Goal: Contribute content: Contribute content

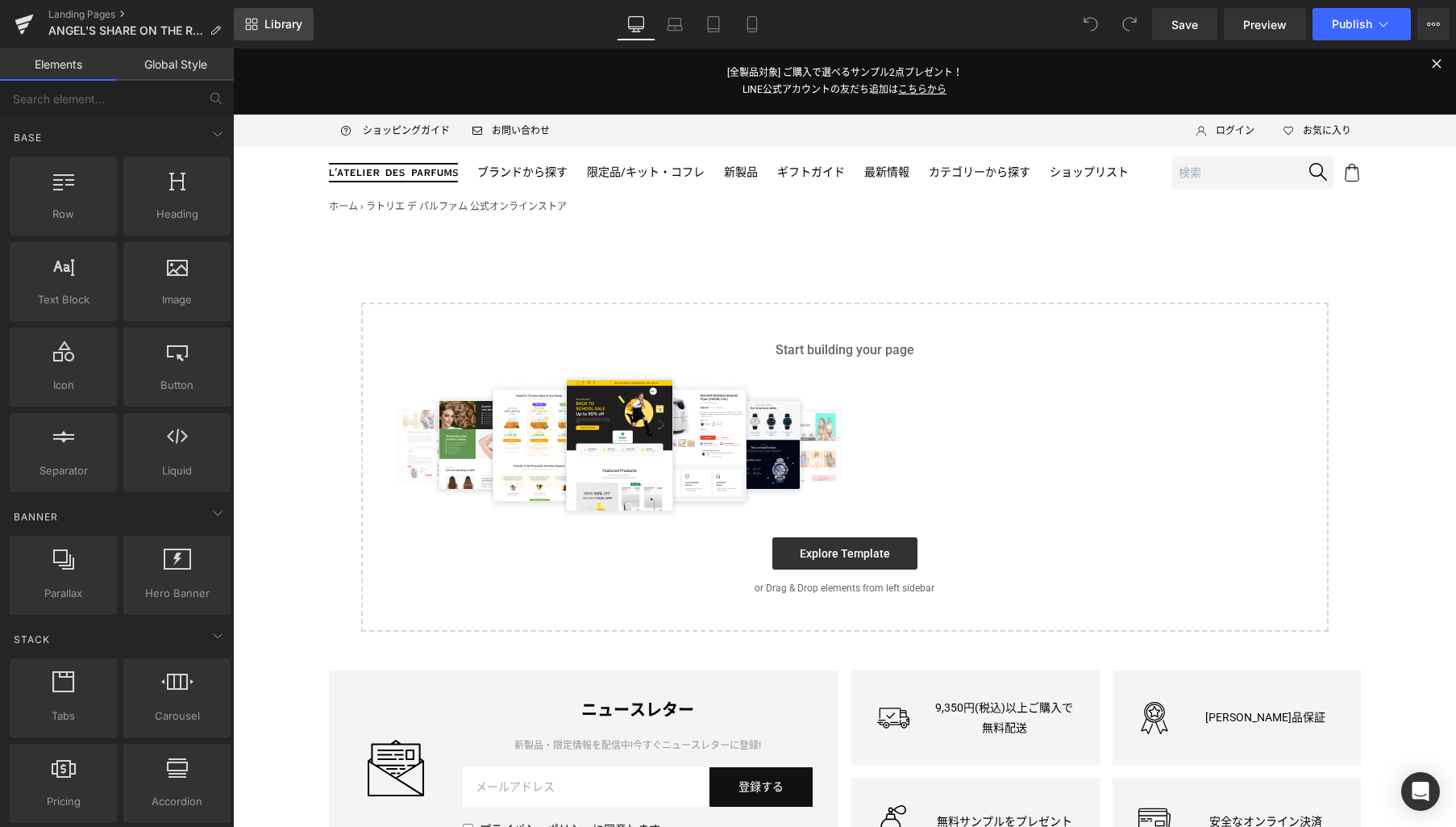
click at [286, 24] on span "Library" at bounding box center [283, 25] width 37 height 15
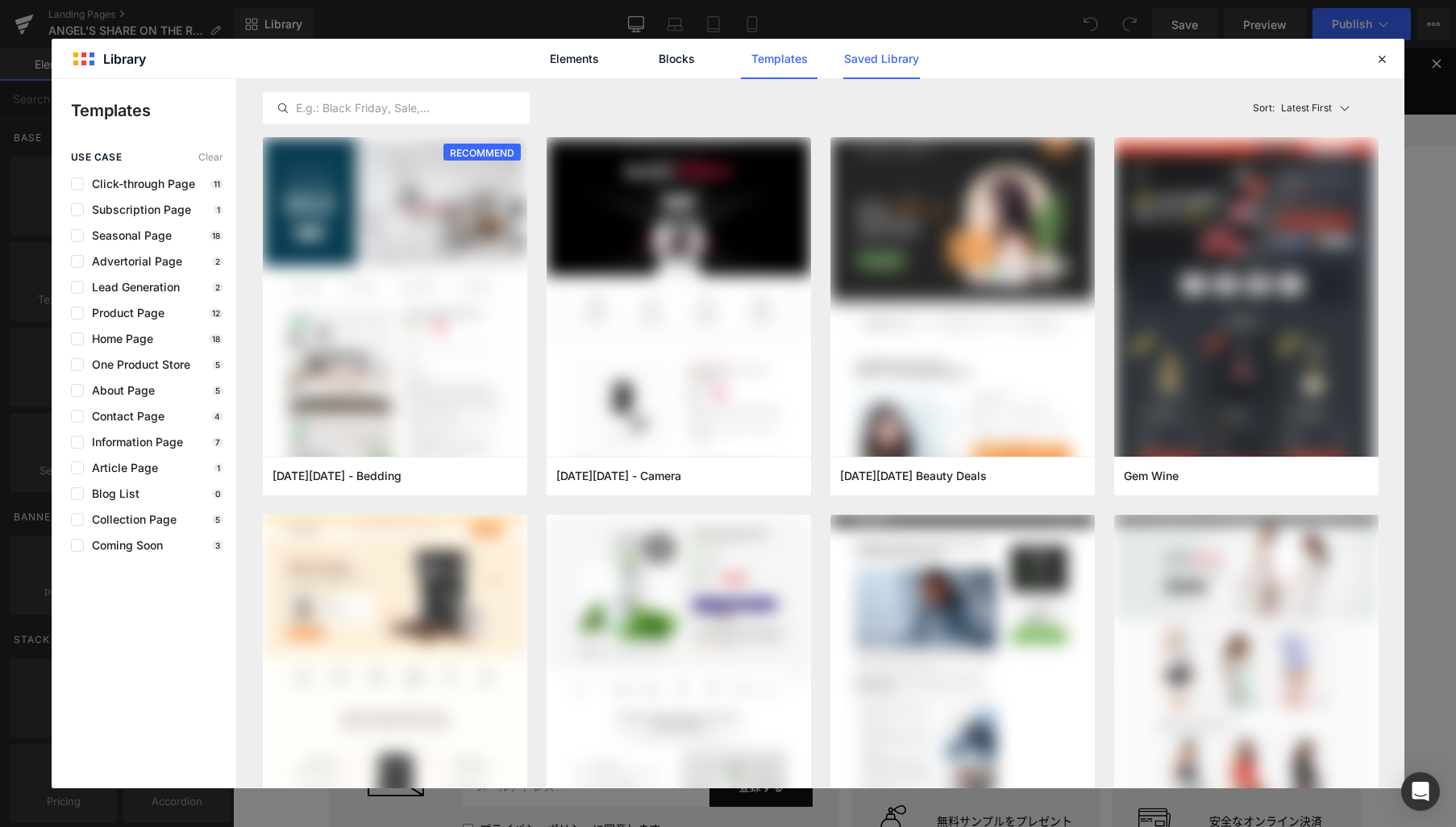
click at [863, 55] on link "Saved Library" at bounding box center [881, 58] width 77 height 40
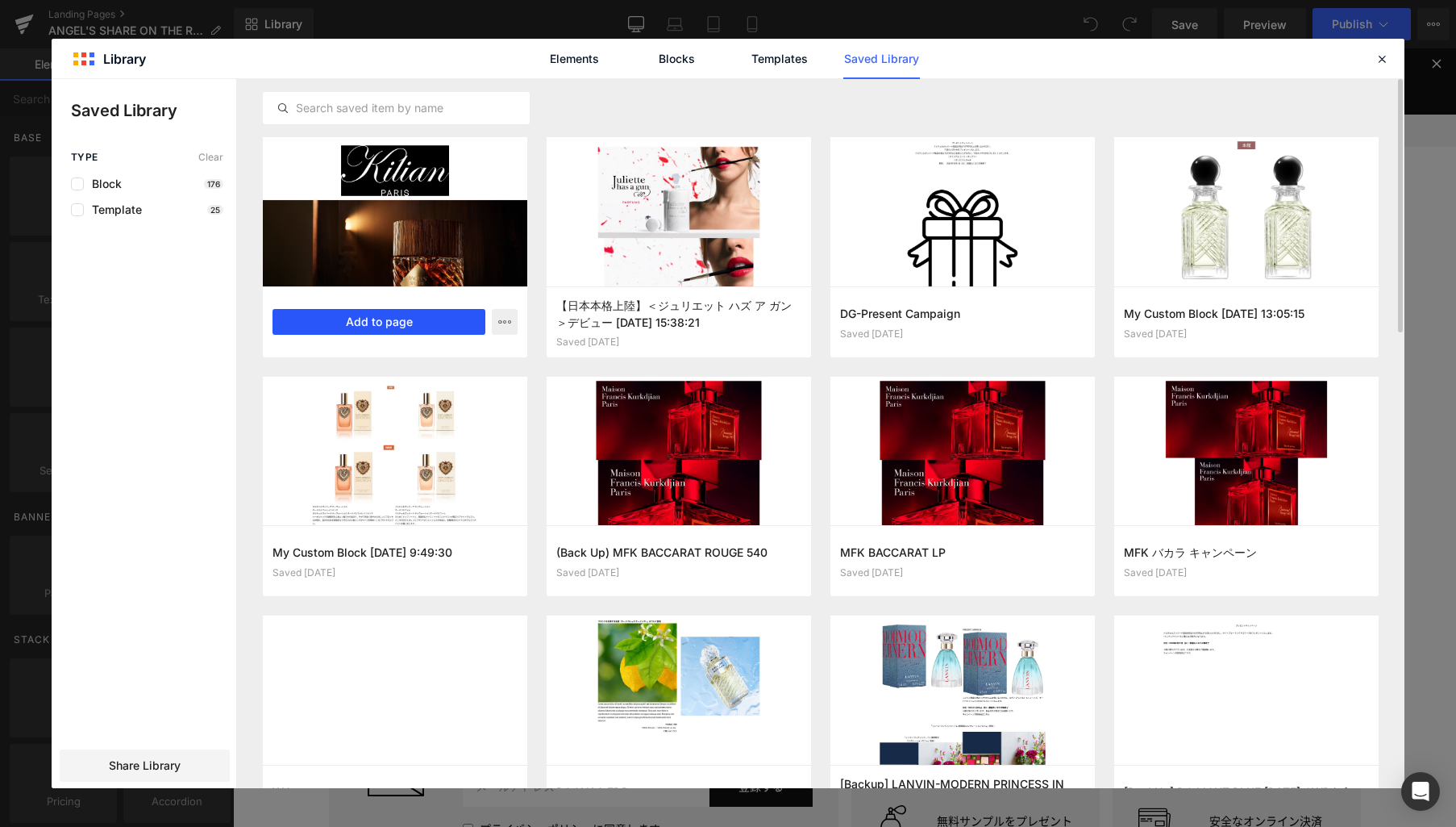
click at [416, 323] on button "Add to page" at bounding box center [378, 322] width 213 height 26
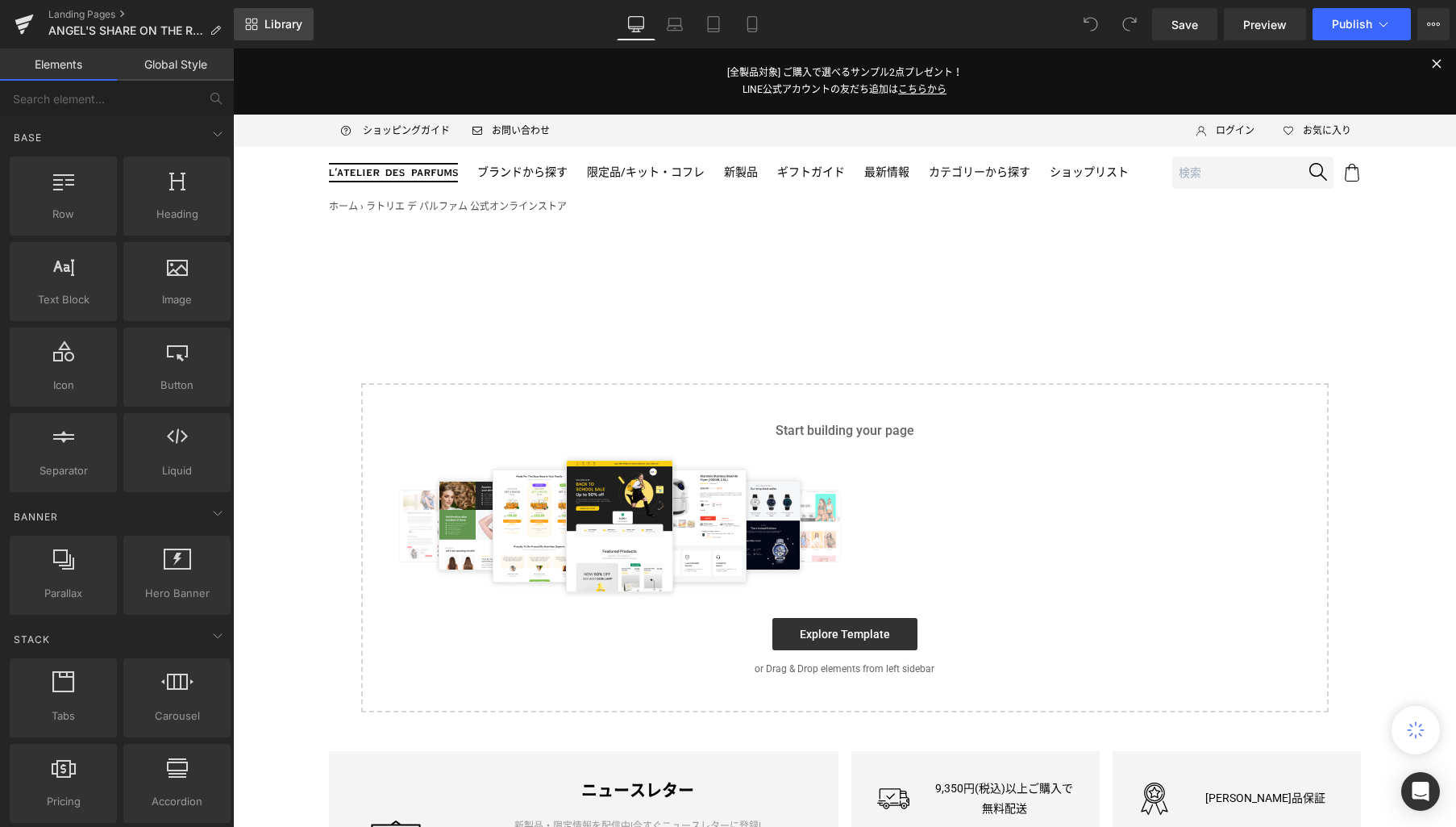
click at [263, 27] on link "Library" at bounding box center [273, 24] width 79 height 32
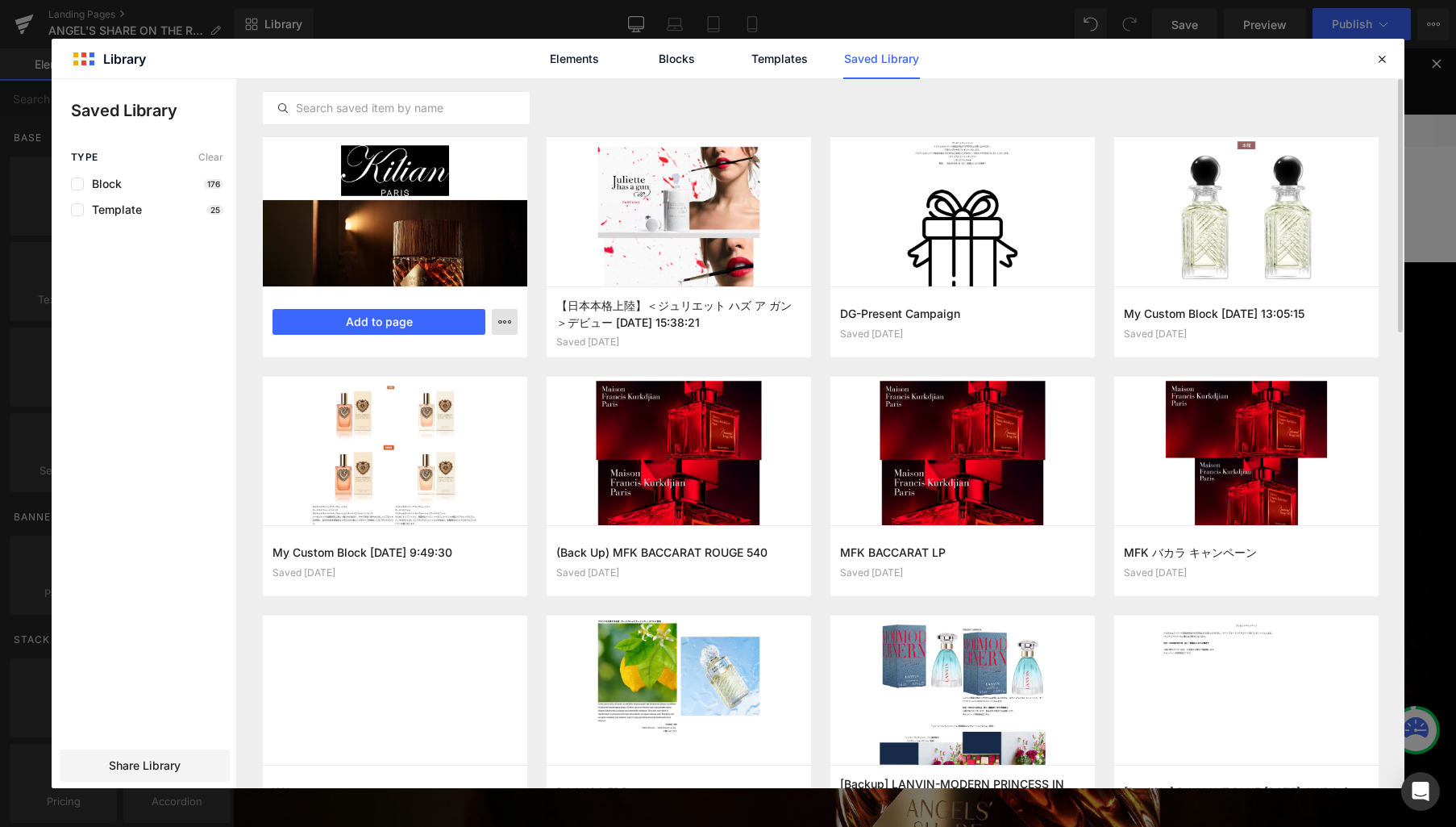
click at [506, 322] on icon "button" at bounding box center [505, 322] width 13 height 13
click at [420, 393] on div "Delete" at bounding box center [425, 391] width 184 height 34
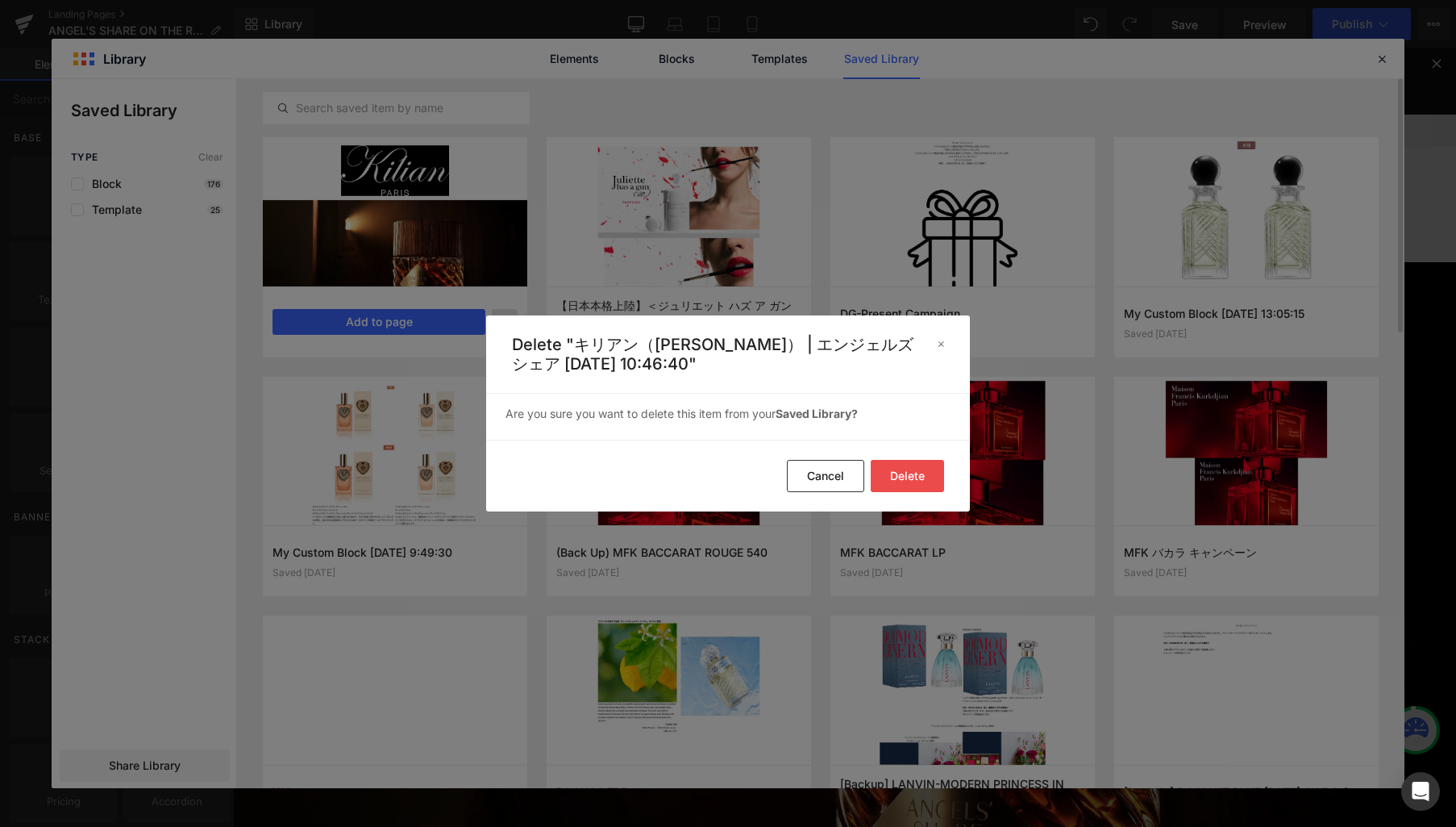
click at [898, 482] on button "Delete" at bounding box center [907, 475] width 73 height 32
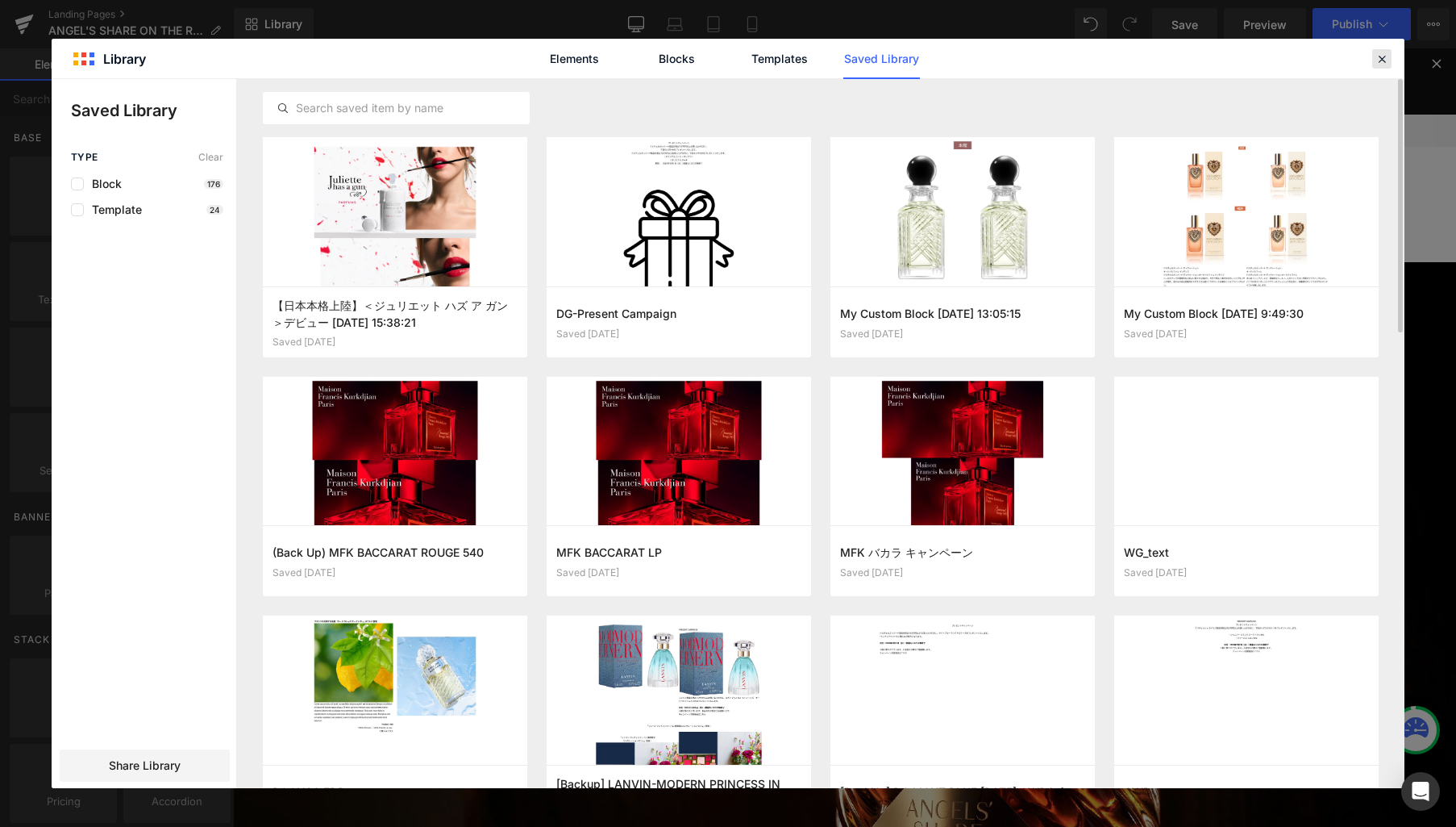
drag, startPoint x: 1377, startPoint y: 58, endPoint x: 1140, endPoint y: 11, distance: 241.6
click at [1377, 58] on icon at bounding box center [1382, 58] width 15 height 15
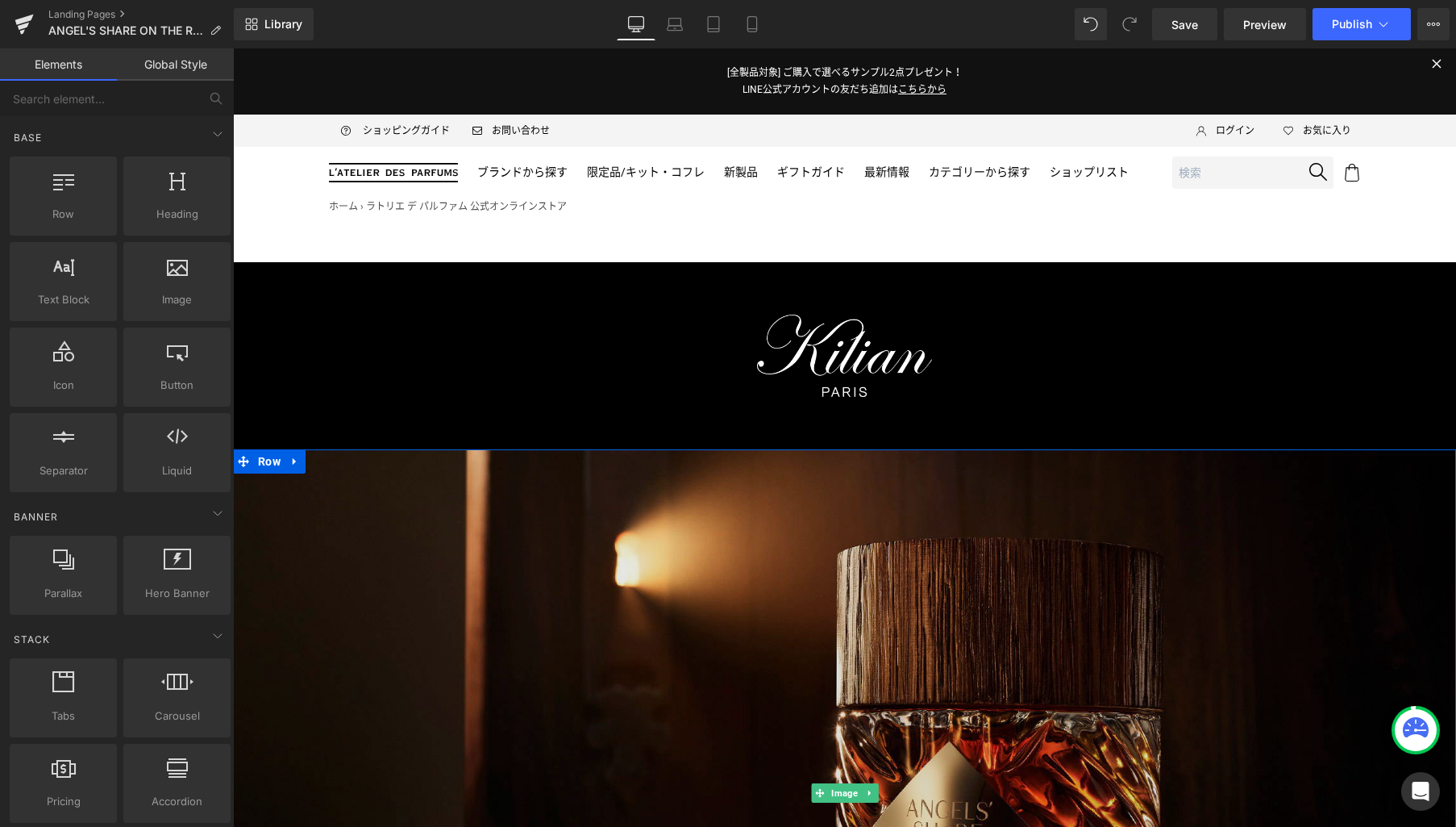
click at [949, 564] on img at bounding box center [844, 793] width 1223 height 688
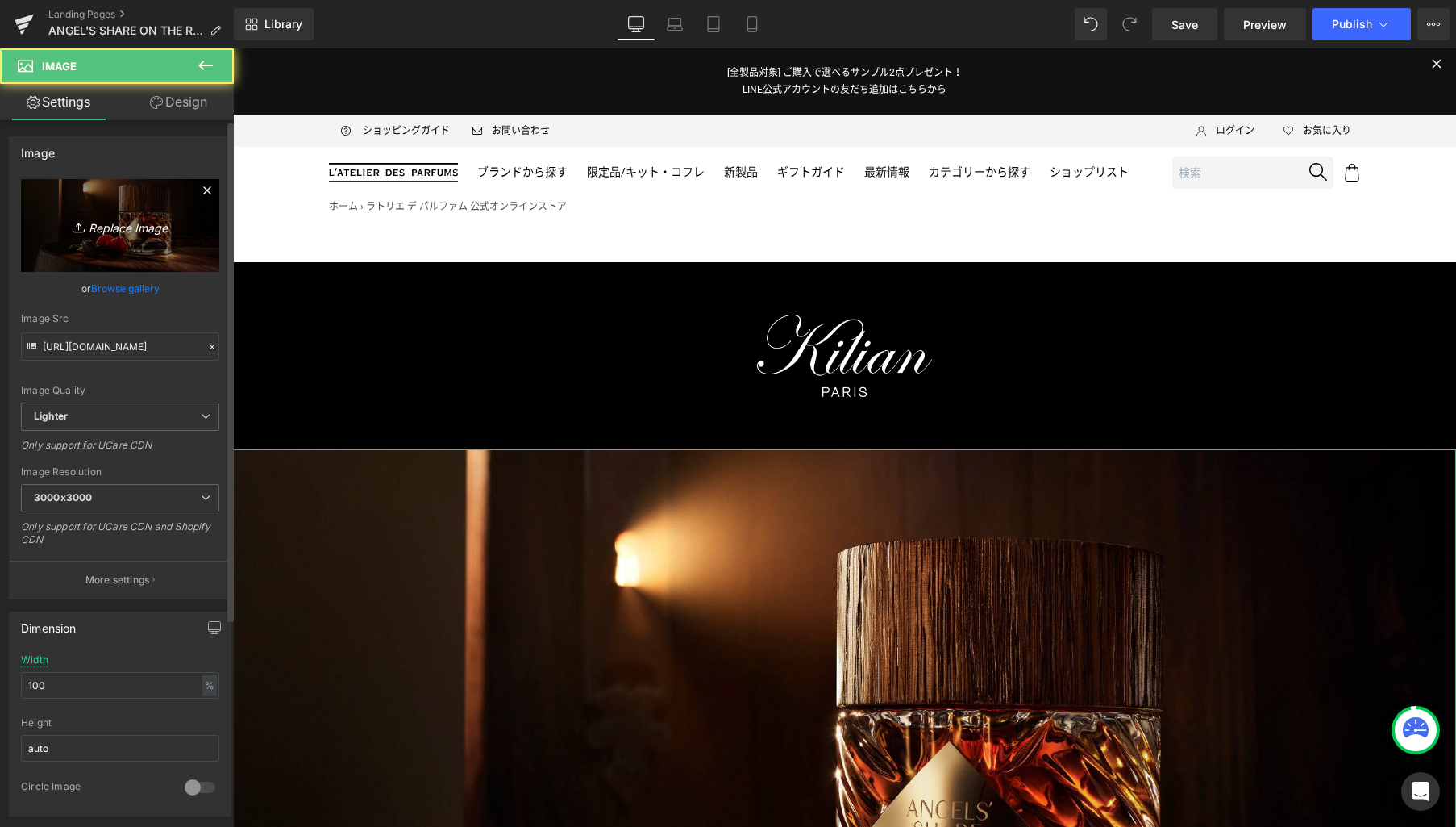
click at [111, 222] on icon "Replace Image" at bounding box center [120, 226] width 129 height 20
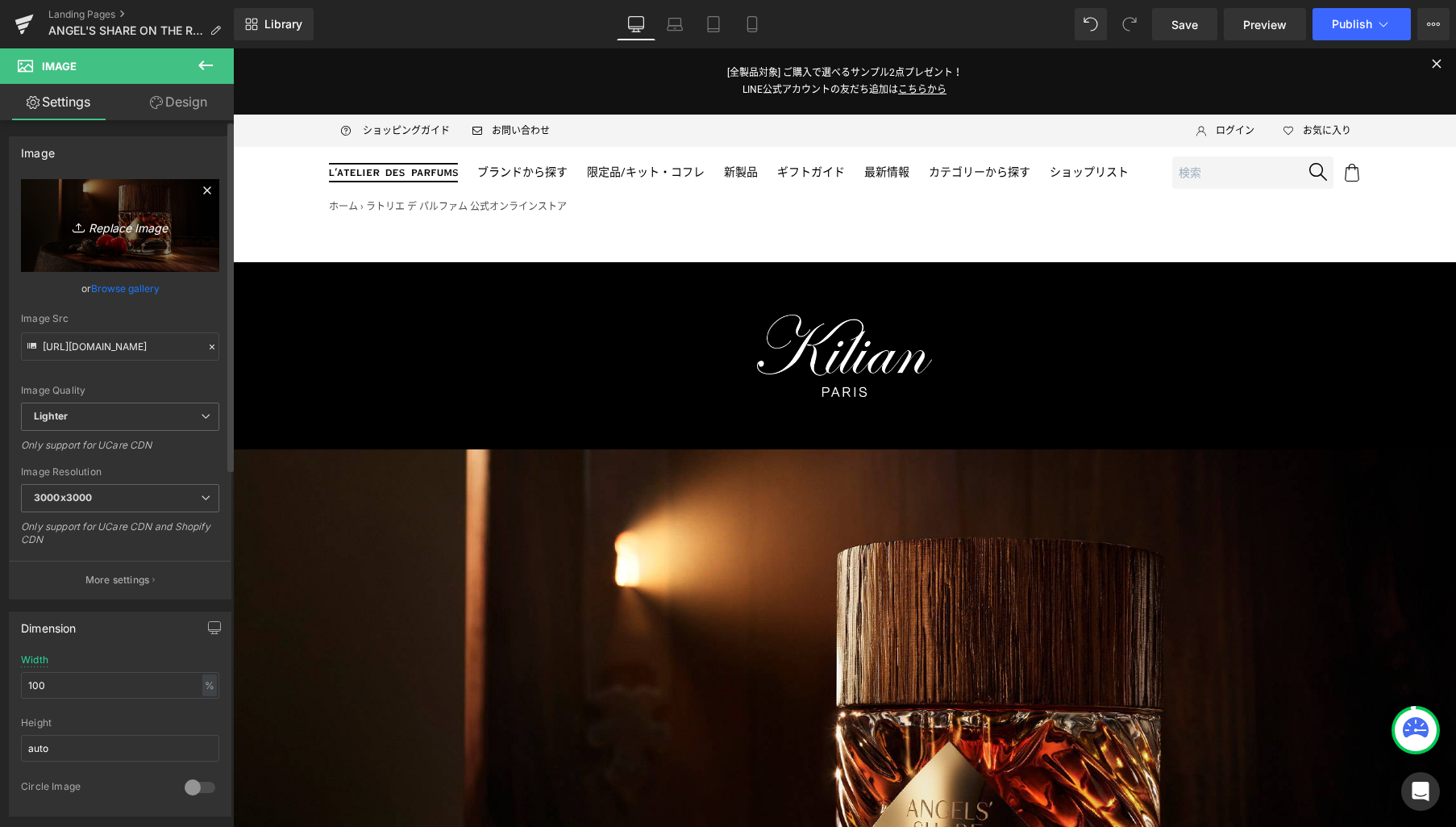
type input "C:\fakepath\kv.jpg"
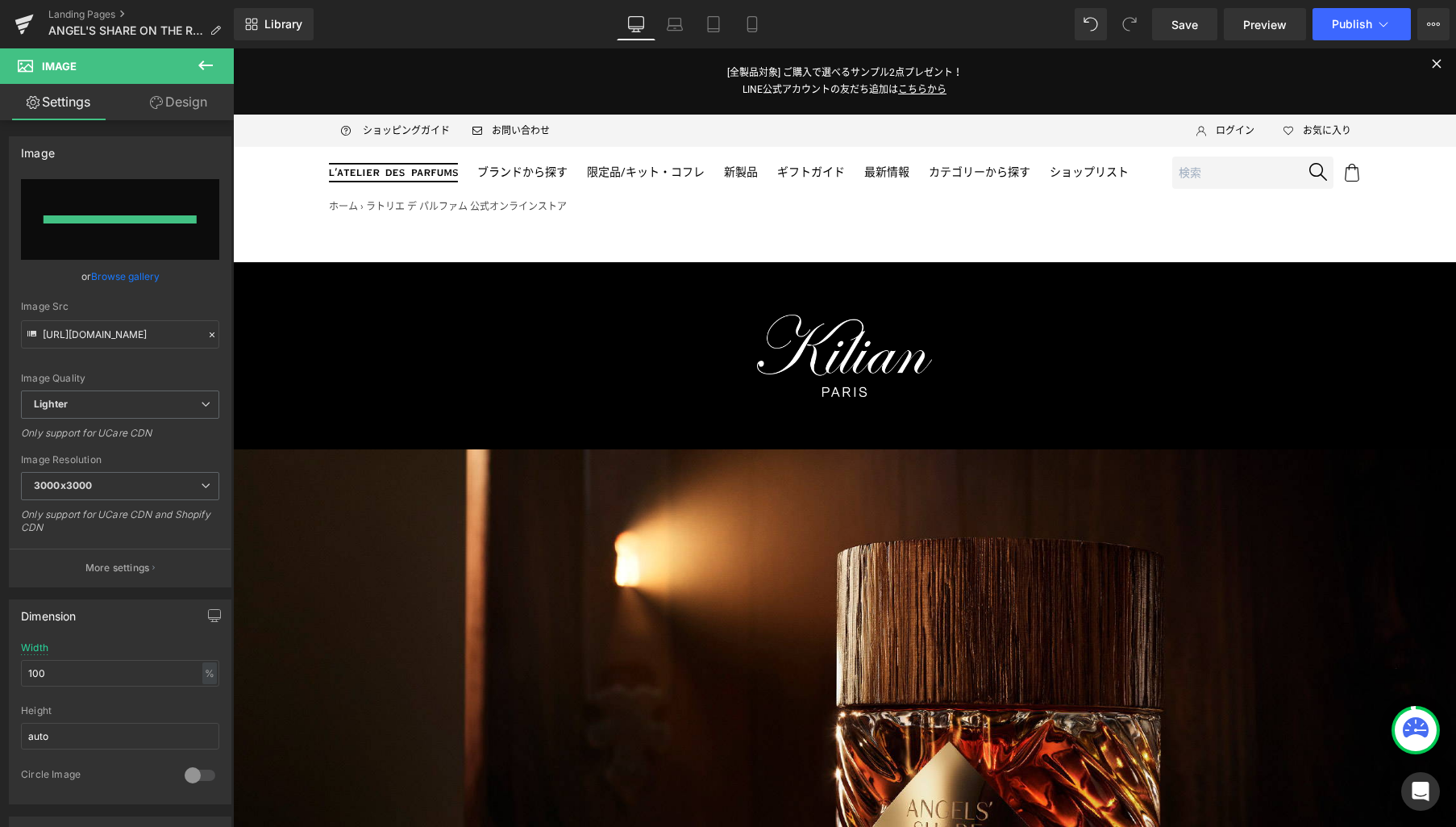
type input "[URL][DOMAIN_NAME]"
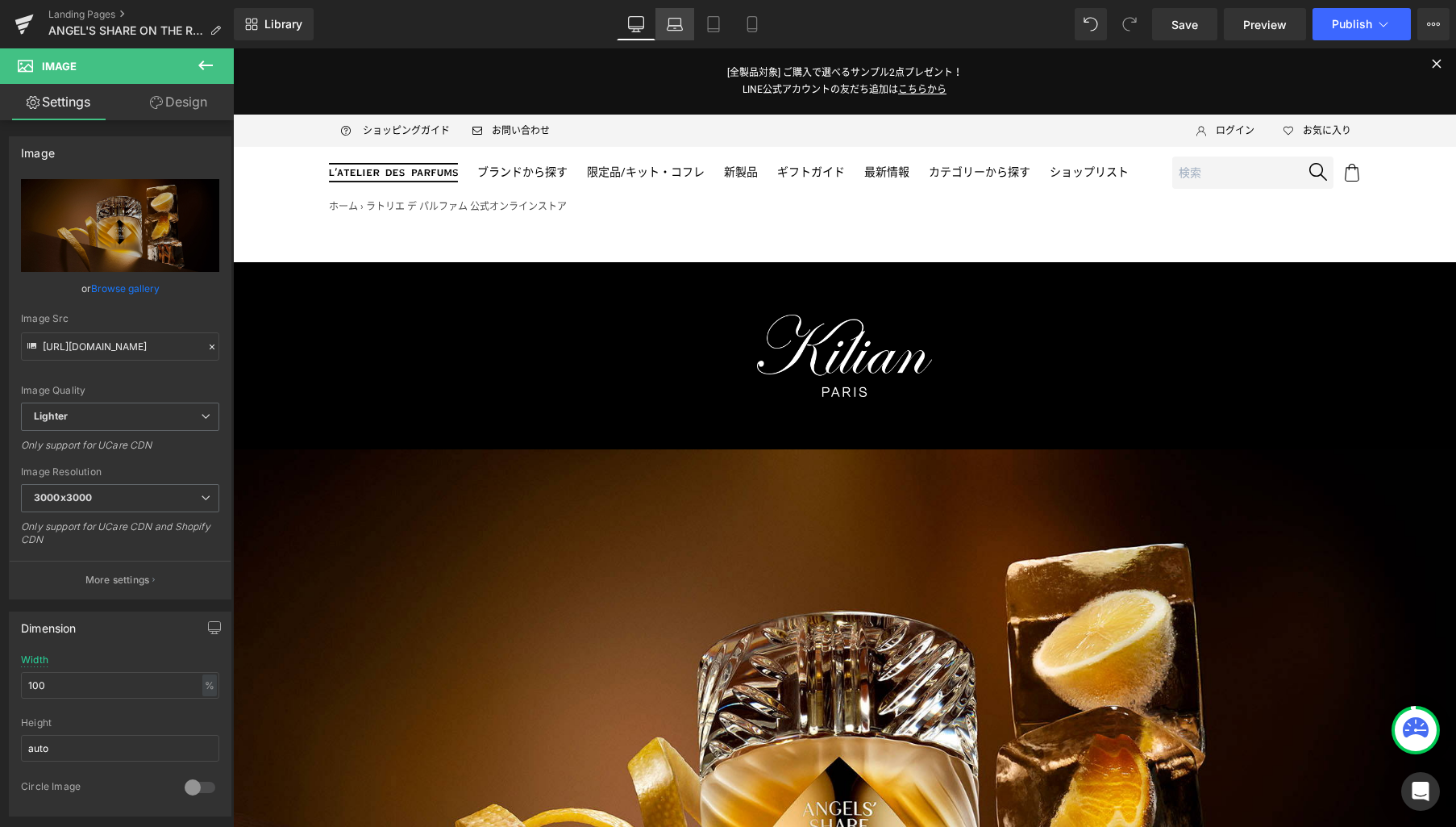
click at [680, 18] on icon at bounding box center [675, 25] width 16 height 16
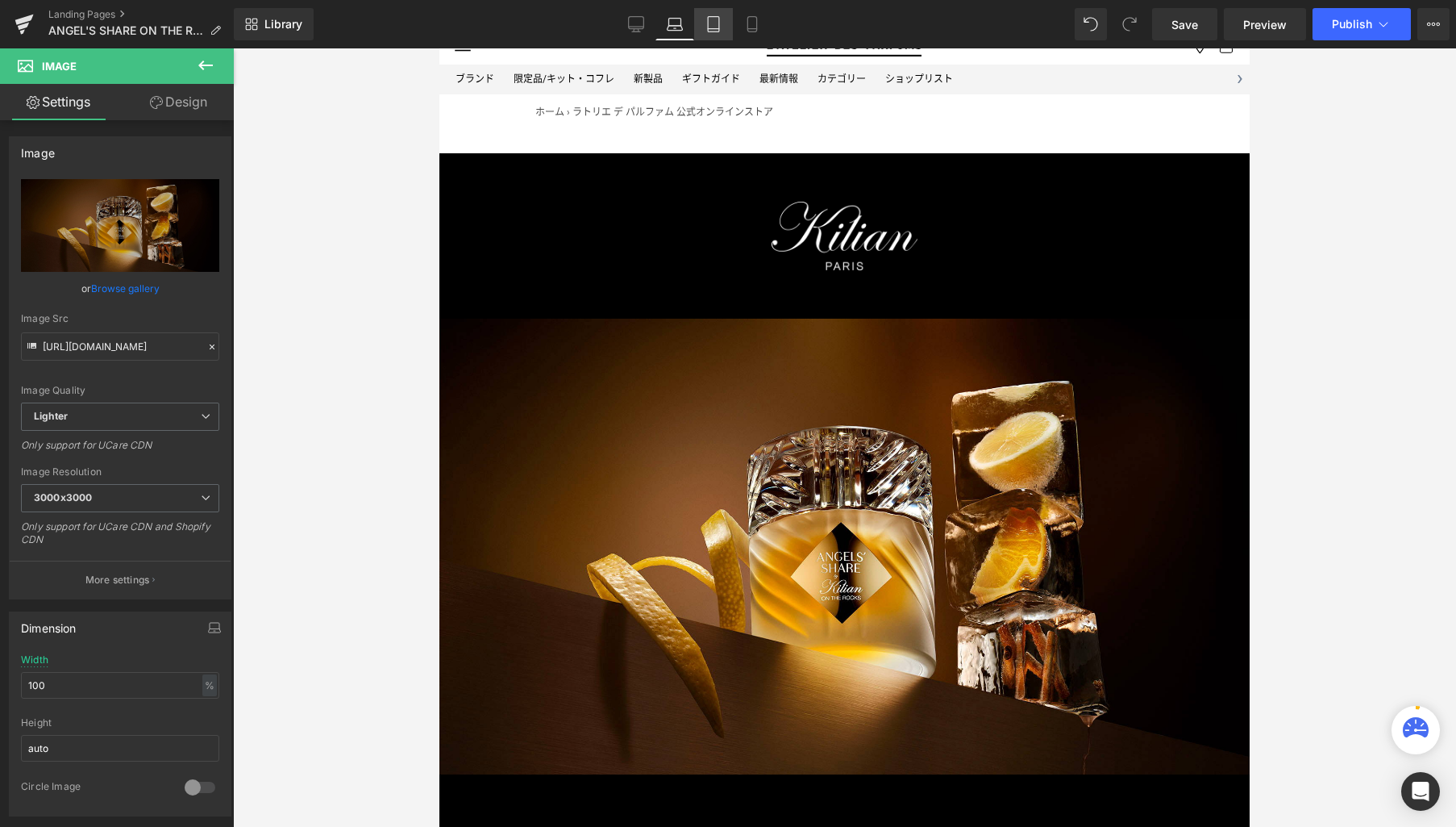
drag, startPoint x: 712, startPoint y: 23, endPoint x: 726, endPoint y: 24, distance: 14.0
click at [712, 23] on icon at bounding box center [713, 25] width 16 height 16
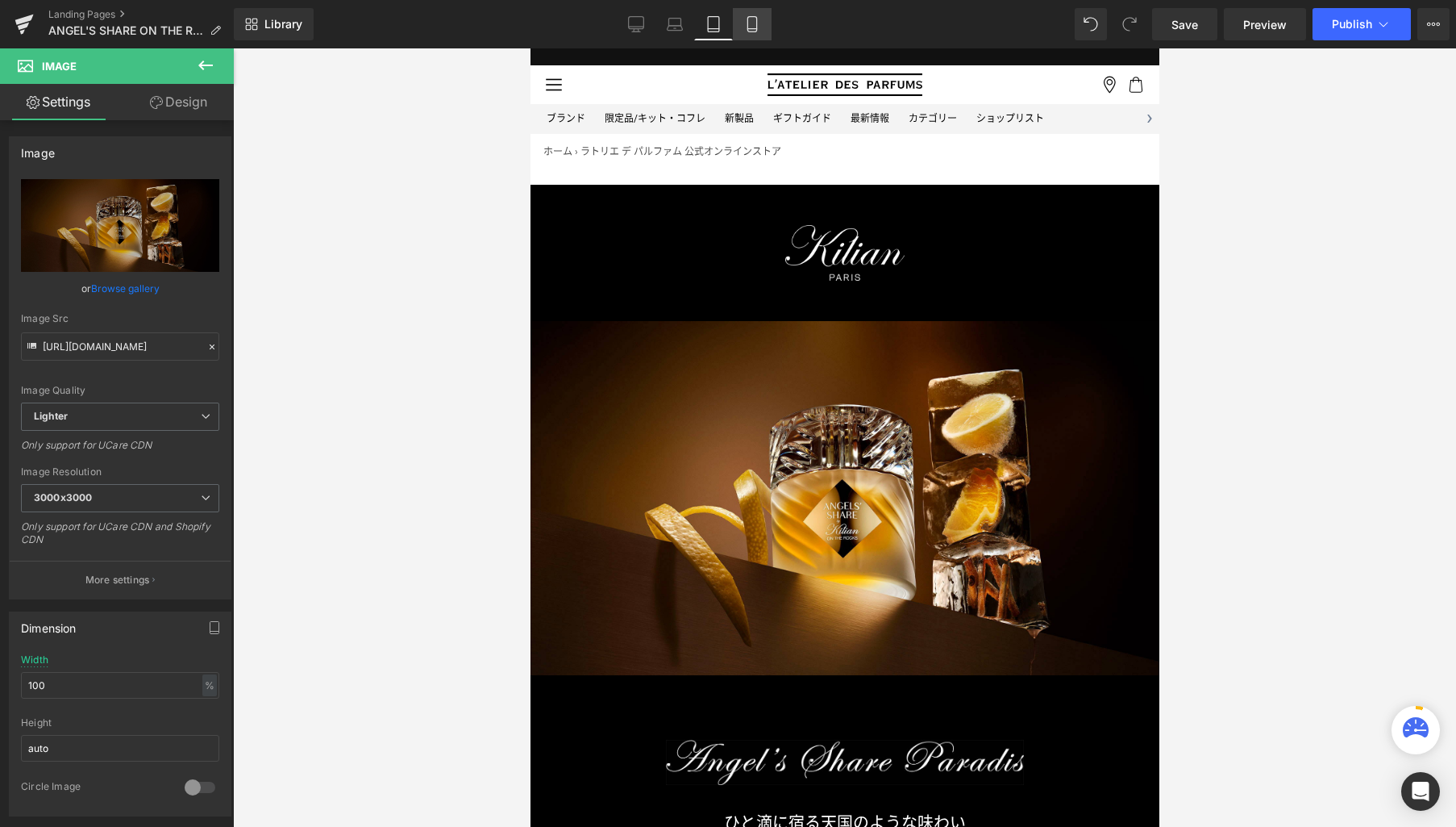
click at [753, 23] on icon at bounding box center [753, 25] width 16 height 16
type input "90"
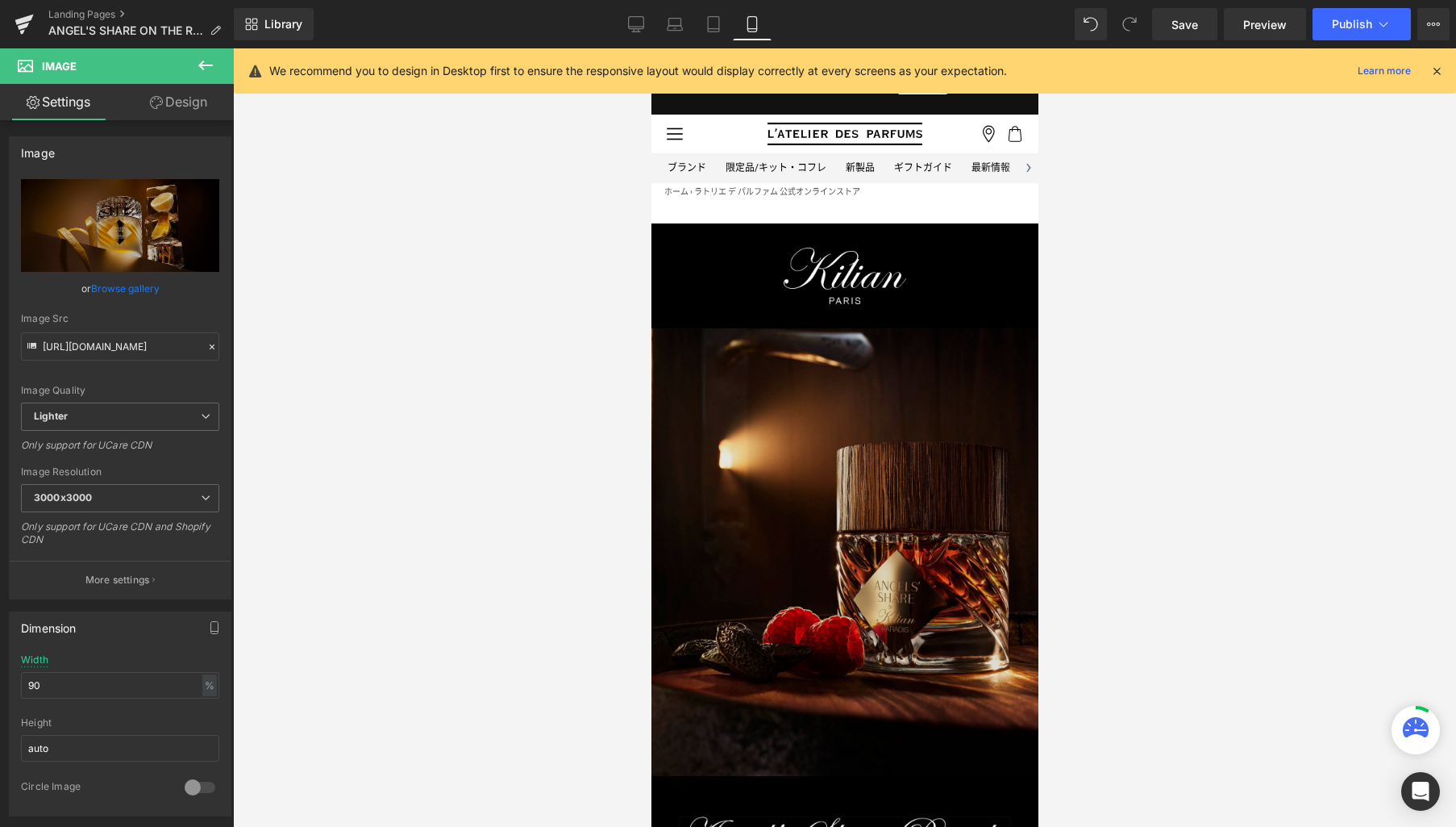
click at [853, 456] on img at bounding box center [844, 552] width 387 height 448
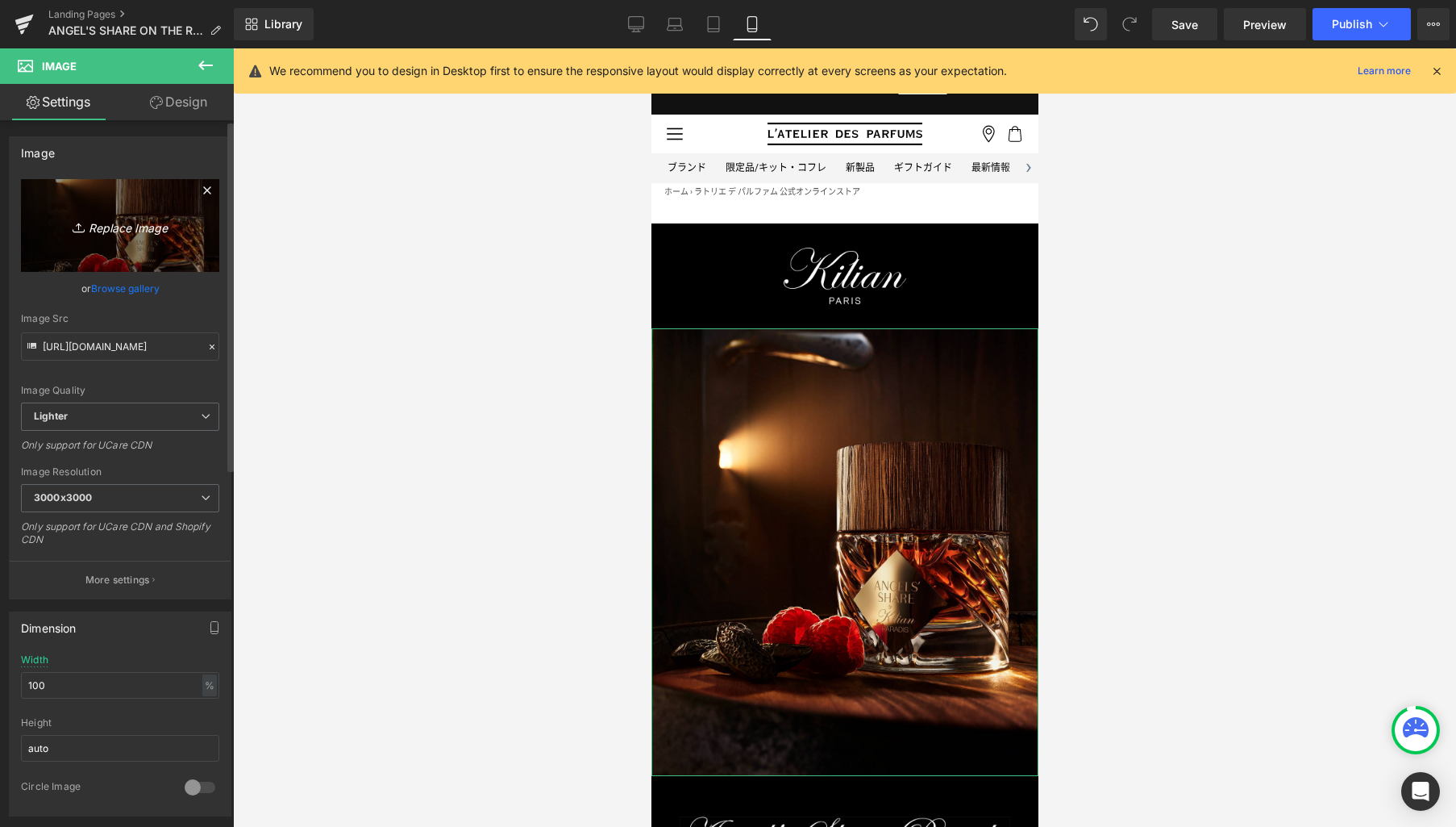
click at [164, 229] on icon "Replace Image" at bounding box center [120, 226] width 129 height 20
type input "C:\fakepath\p04_sp.jpg"
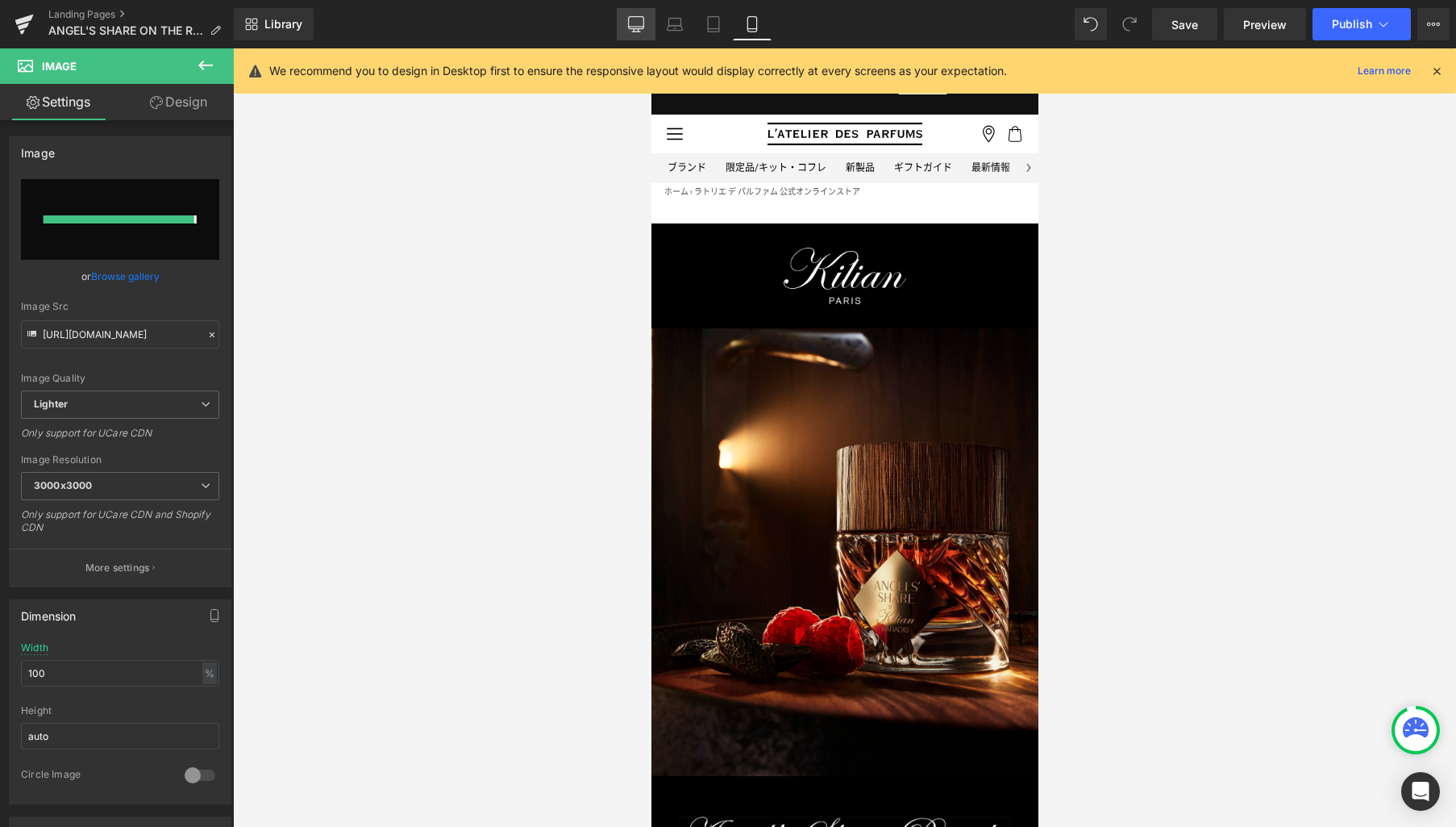
type input "https://ucarecdn.com/31f8b5ea-906a-45fd-8673-ec79a937be47/-/format/auto/-/previ…"
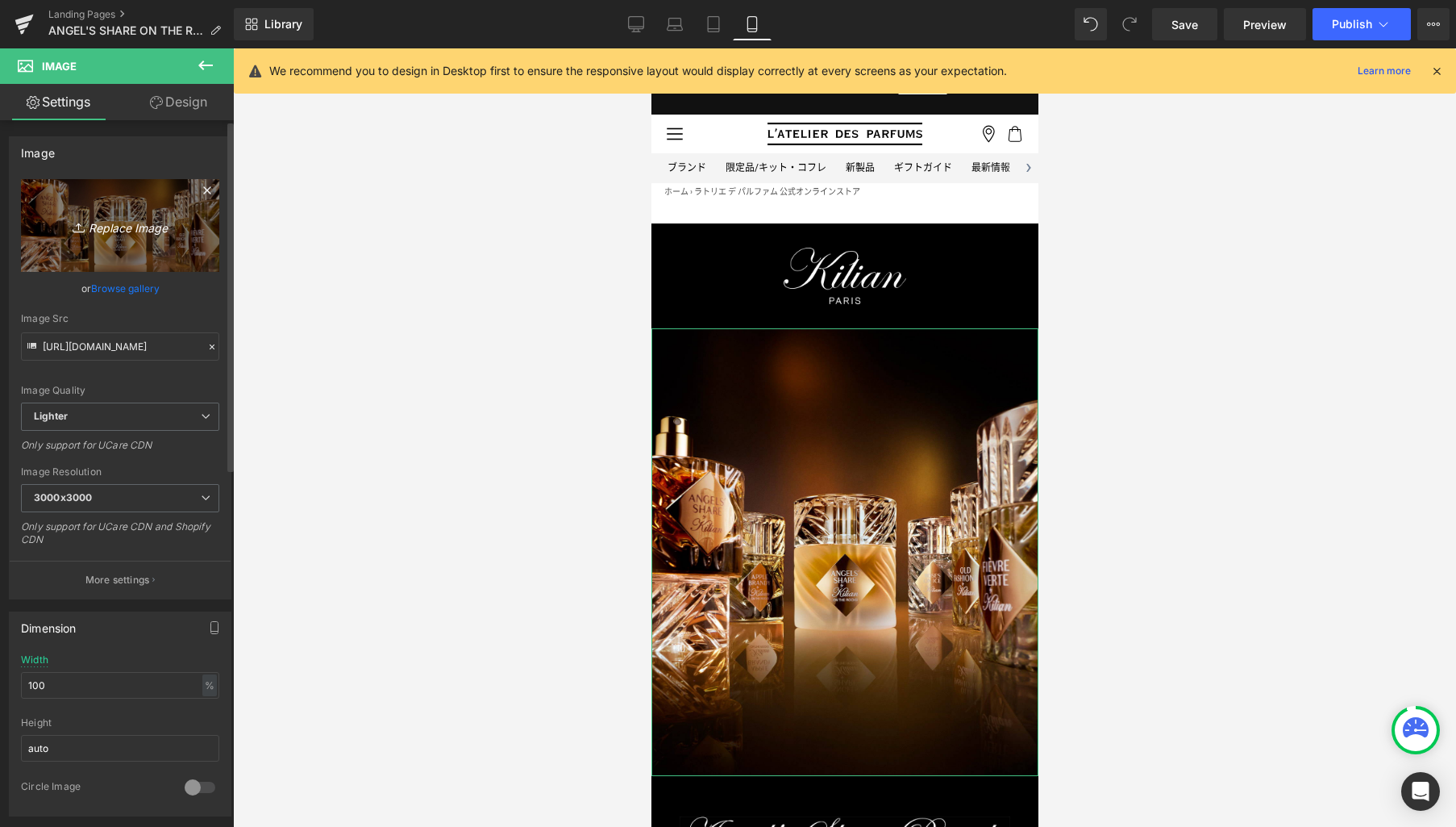
click at [142, 228] on icon "Replace Image" at bounding box center [120, 226] width 129 height 20
type input "C:\fakepath\kv_sp.jpg"
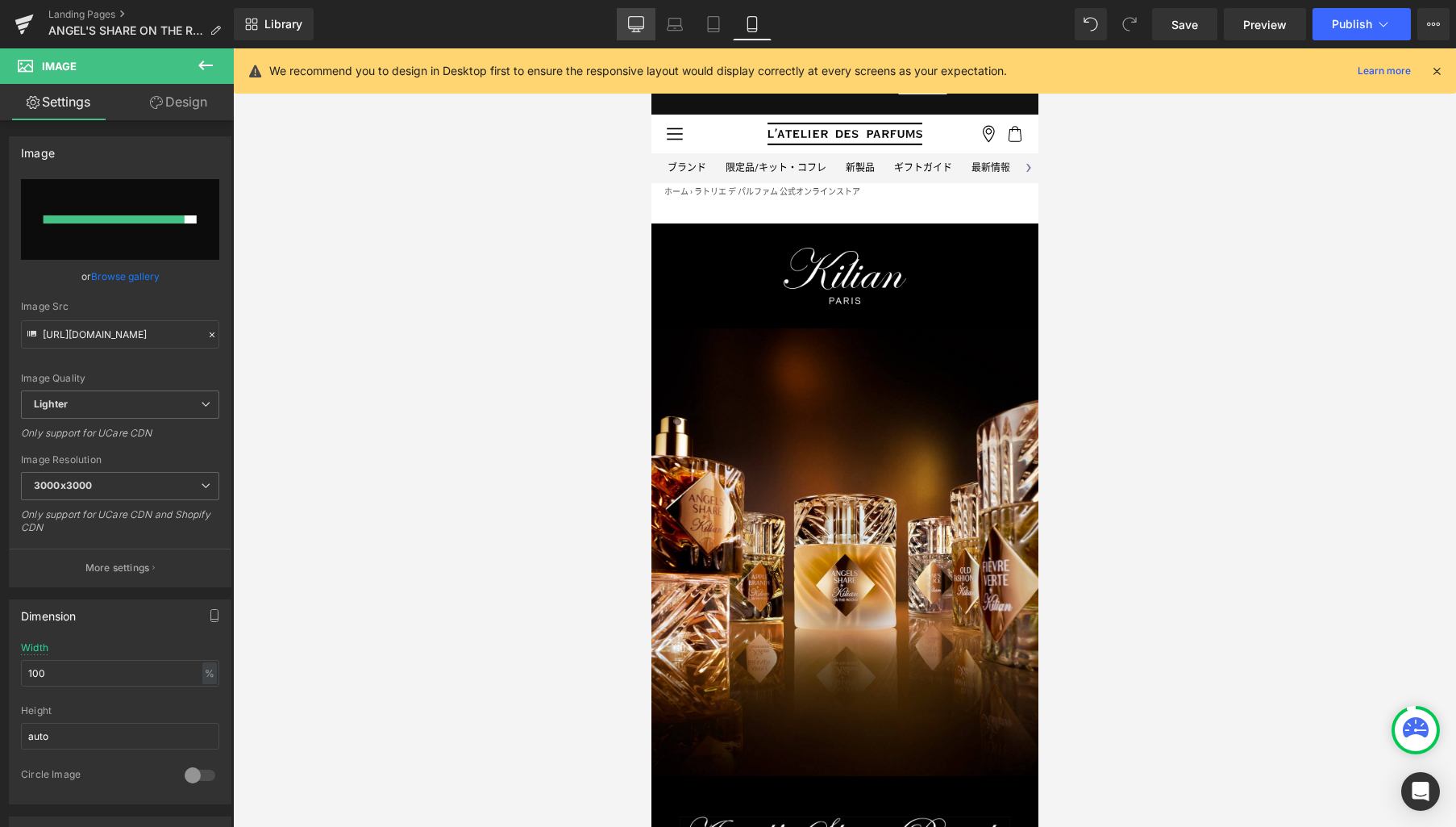
type input "https://ucarecdn.com/b9bcf9b9-a8e6-488a-b9d8-84796dc8a7cc/-/format/auto/-/previ…"
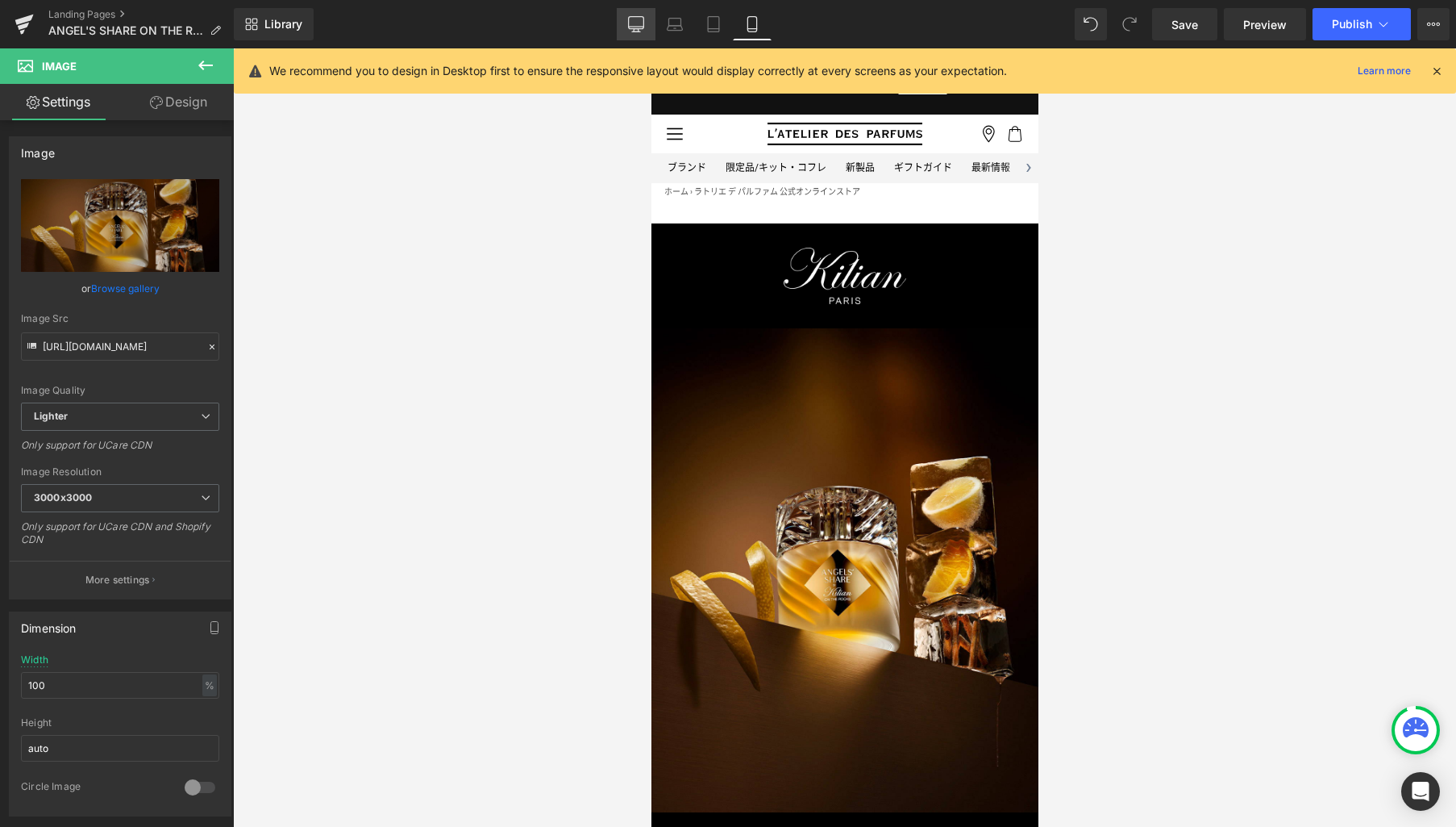
click at [638, 23] on icon at bounding box center [637, 25] width 16 height 16
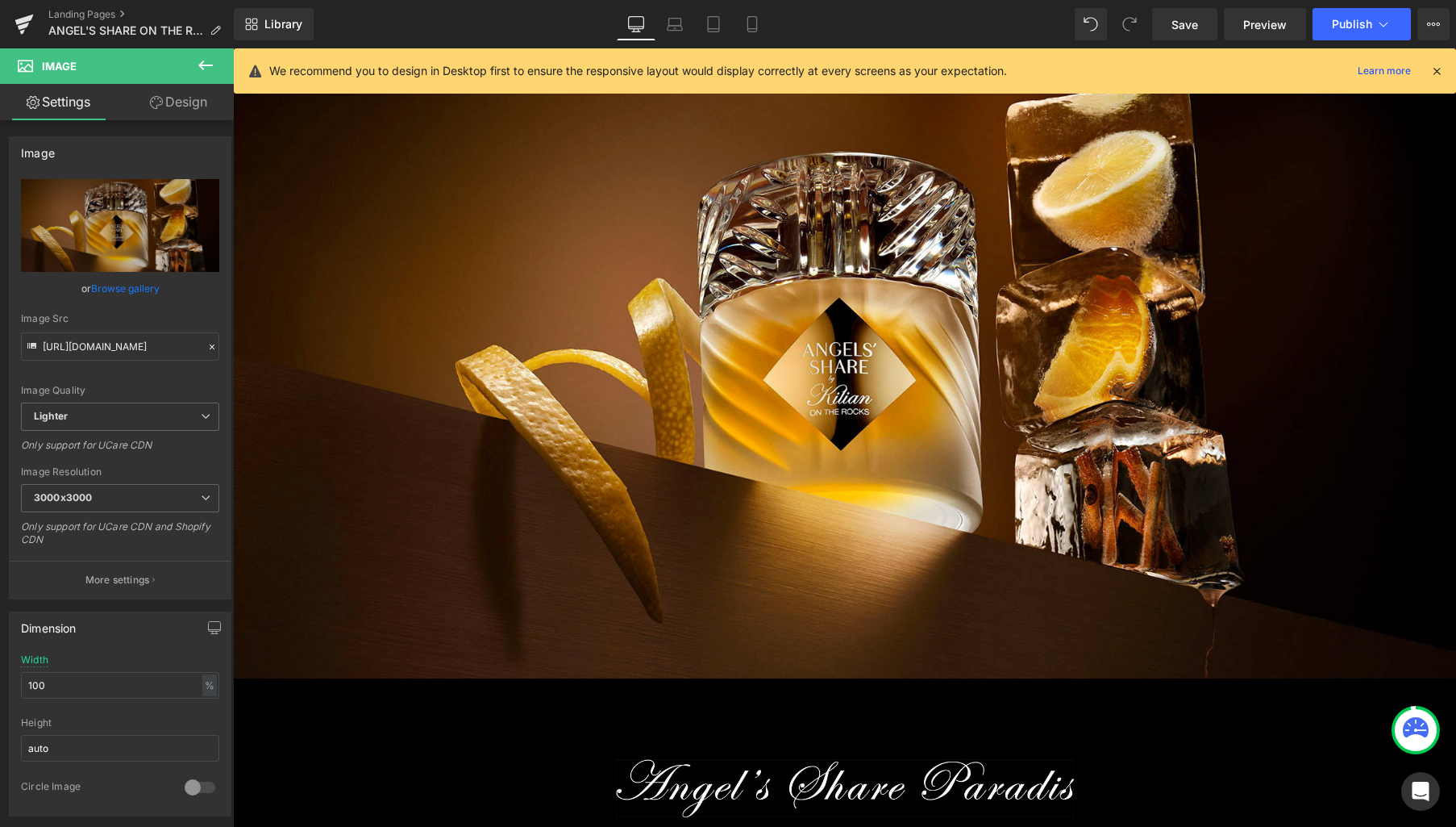
scroll to position [564, 0]
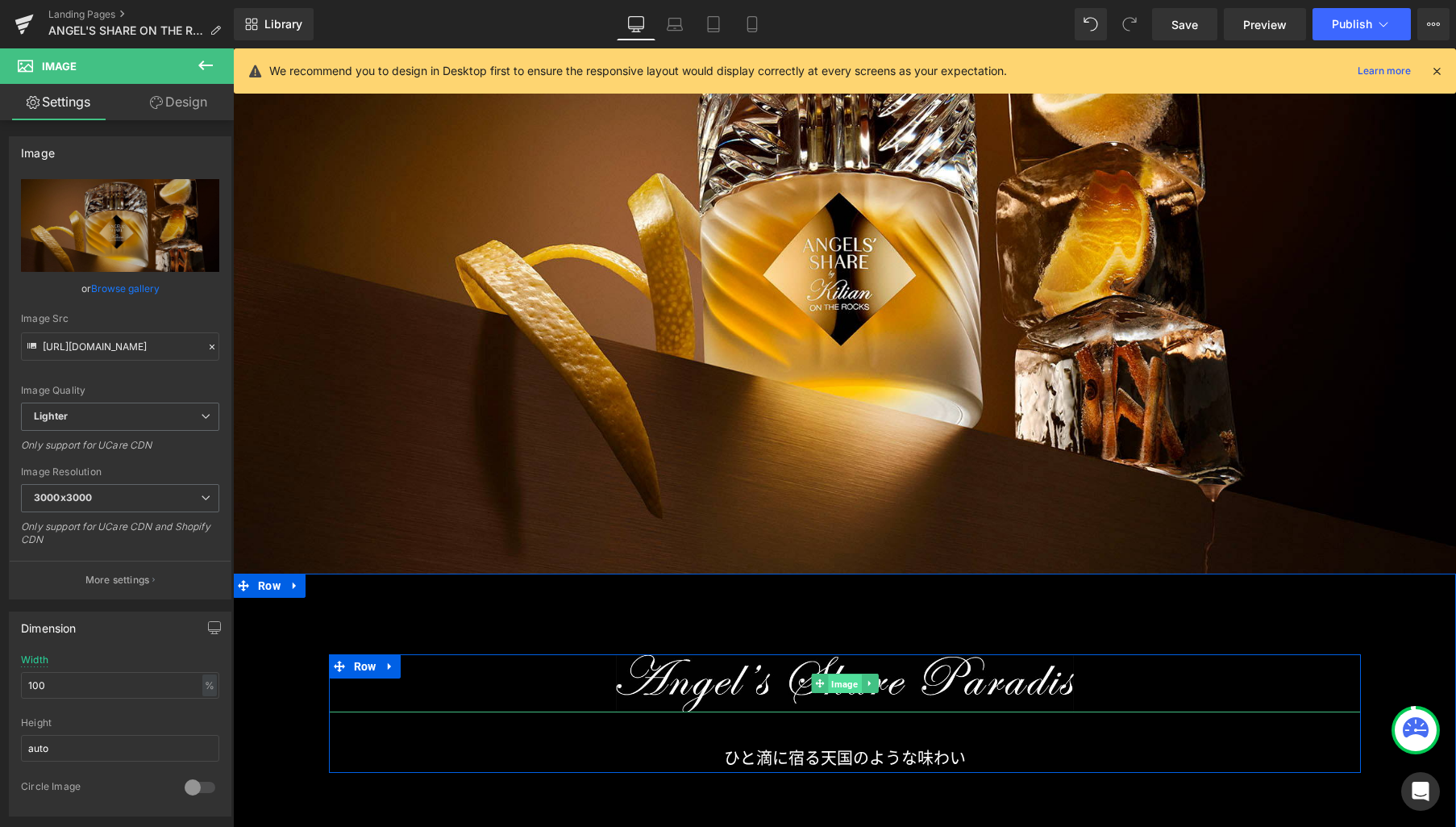
click at [838, 685] on span "Image" at bounding box center [845, 684] width 33 height 19
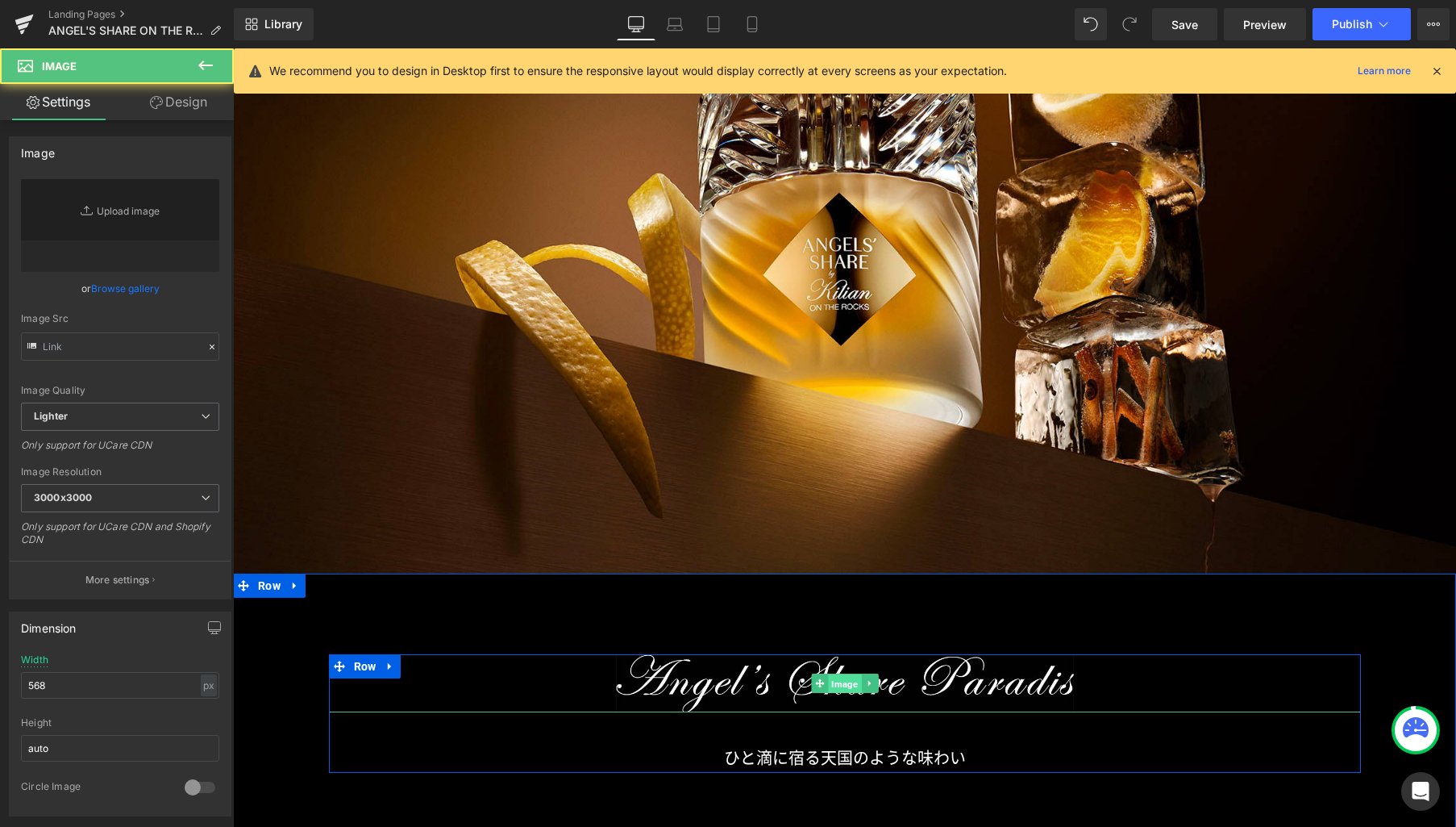
type input "https://ucarecdn.com/7858a2f1-ab7e-4dfe-8289-82813675d6fc/-/format/auto/-/previ…"
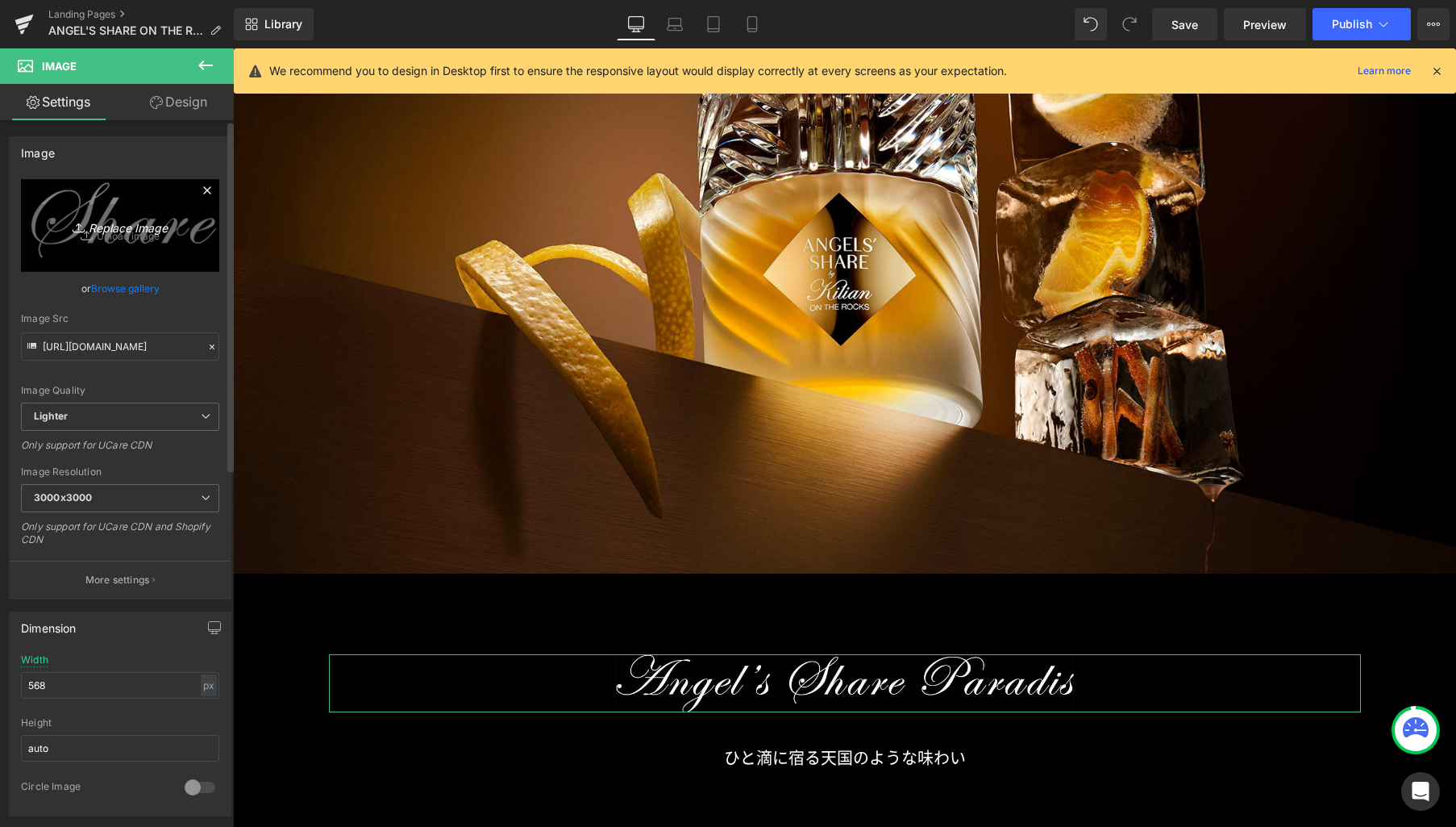
click at [104, 228] on icon "Replace Image" at bounding box center [120, 226] width 129 height 20
type input "C:\fakepath\txt1.png"
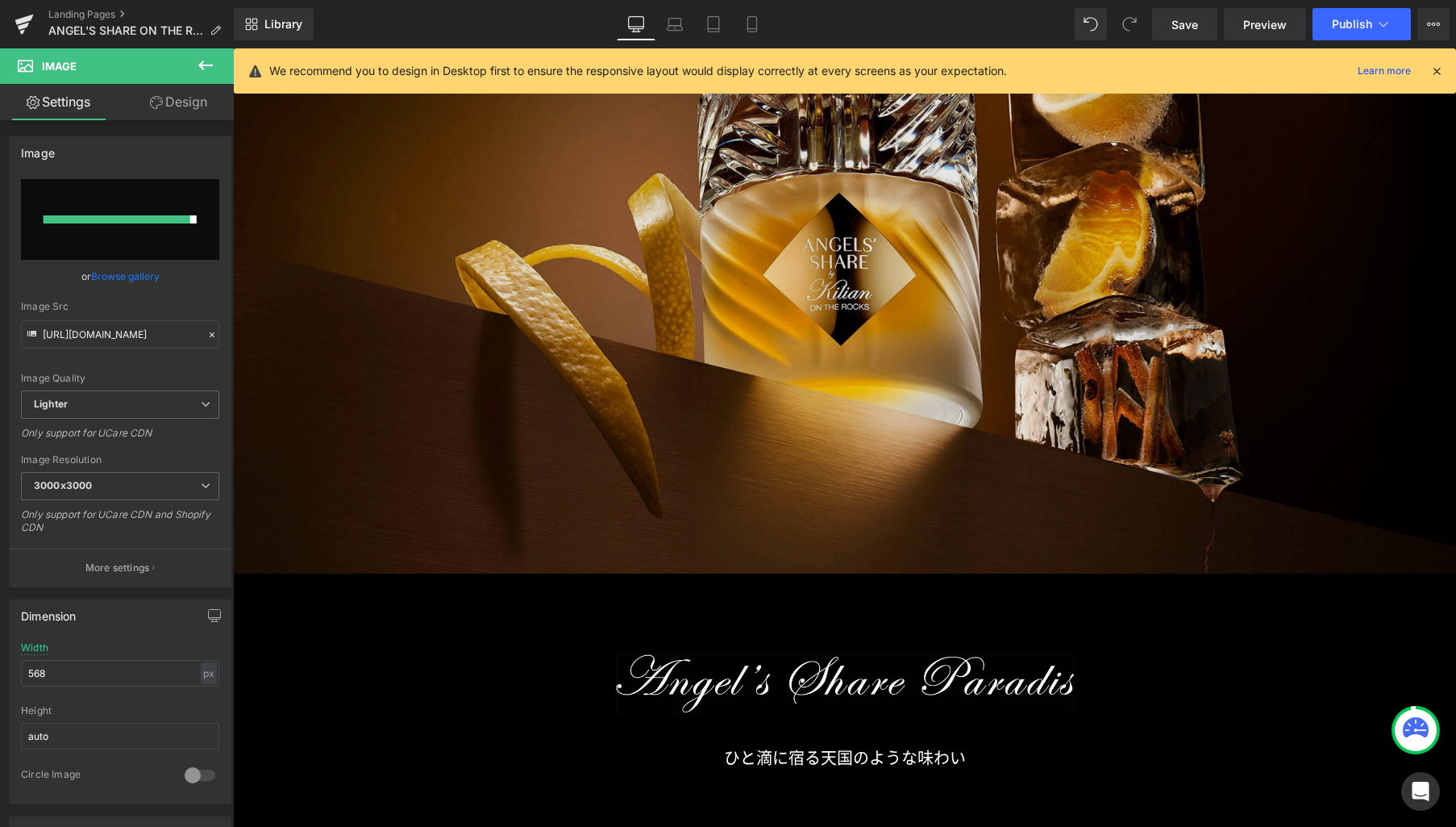
type input "https://ucarecdn.com/029ba109-b435-48a5-8bf0-e2c1ba42622e/-/format/auto/-/previ…"
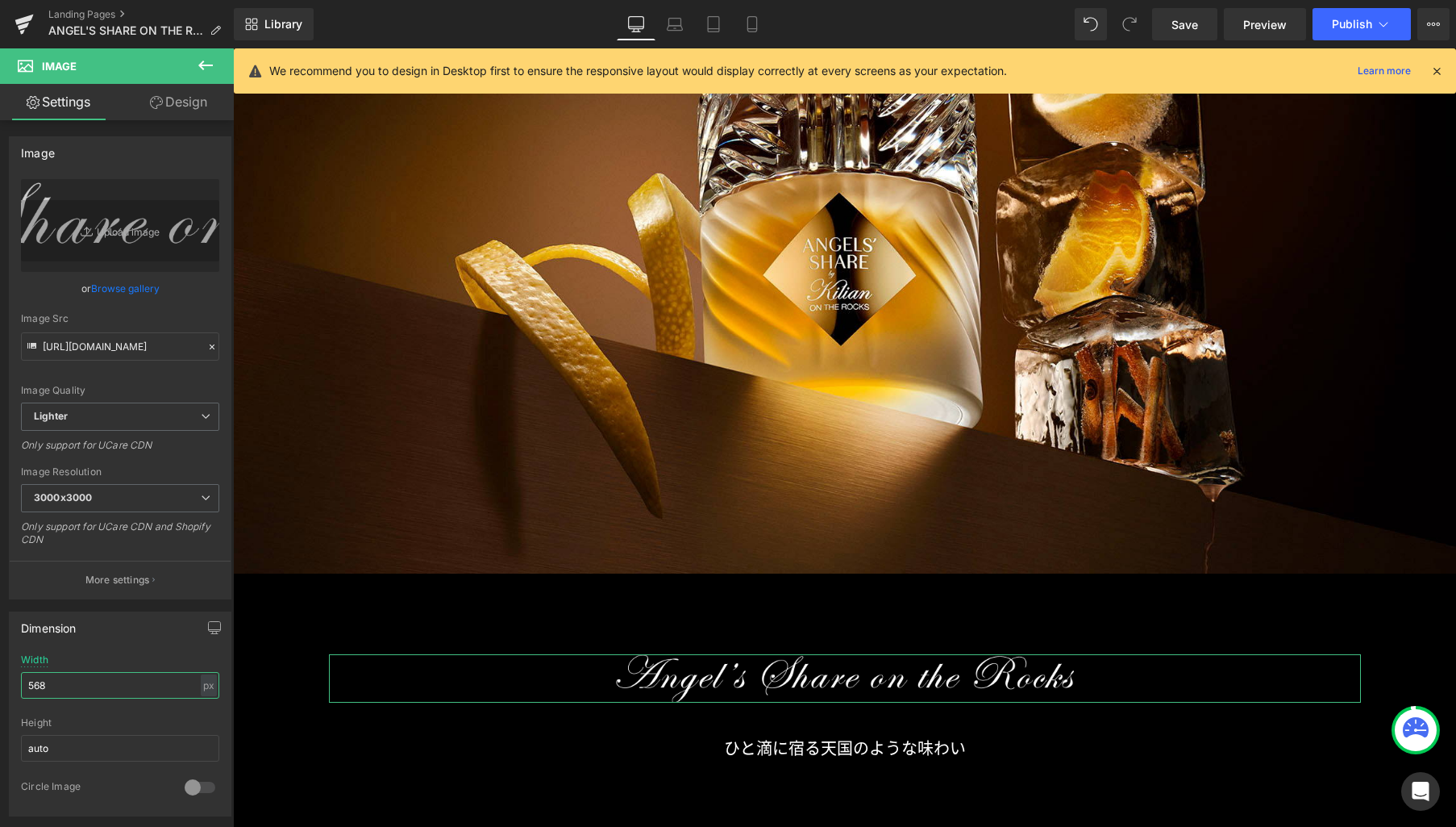
drag, startPoint x: 100, startPoint y: 684, endPoint x: -34, endPoint y: 674, distance: 134.4
click at [0, 674] on html "Image You are previewing how the will restyle your page. You can not edit Eleme…" at bounding box center [728, 413] width 1456 height 827
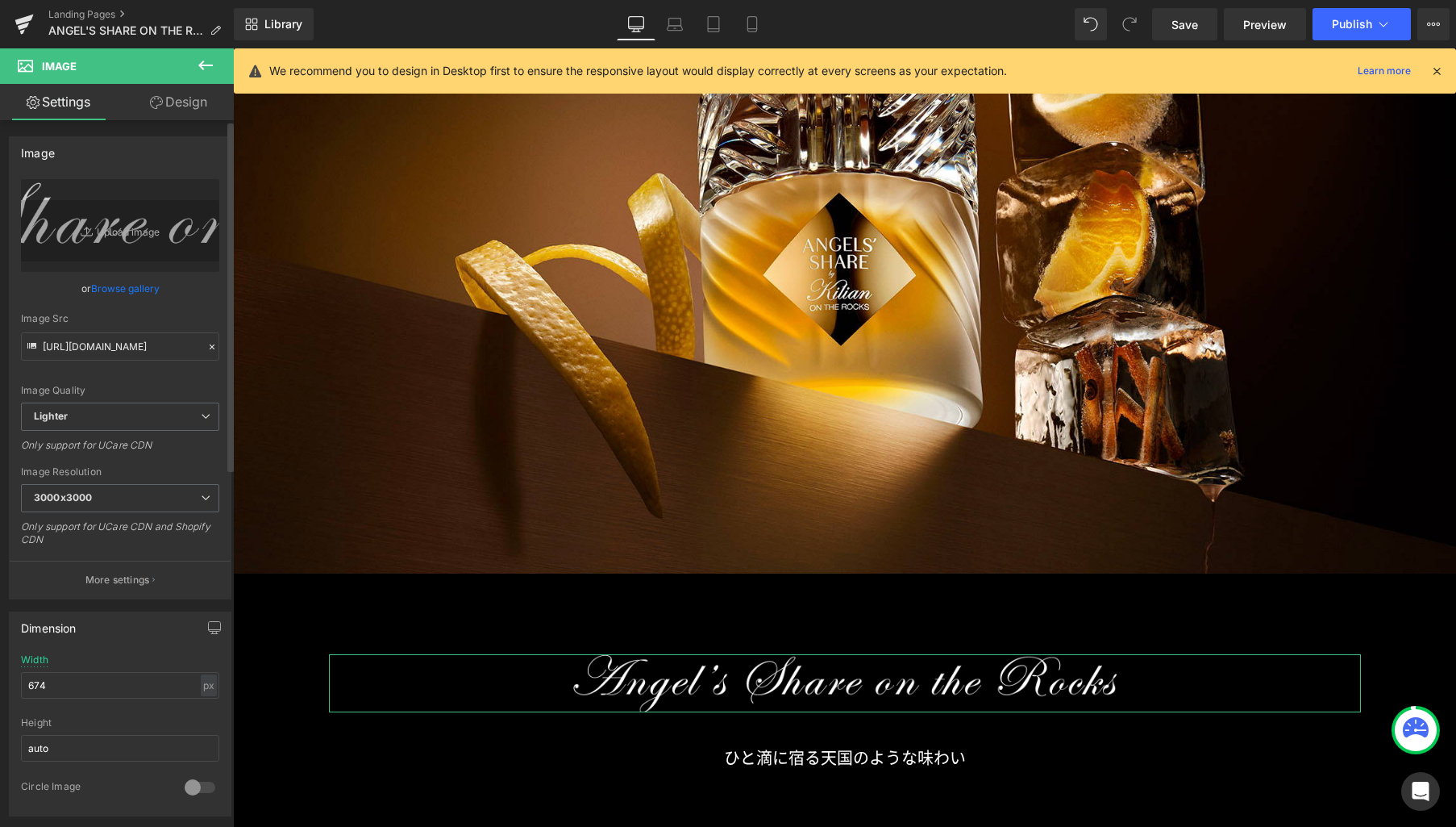
drag, startPoint x: 207, startPoint y: 629, endPoint x: 185, endPoint y: 639, distance: 24.2
click at [208, 629] on icon "button" at bounding box center [215, 628] width 13 height 13
click at [90, 659] on button "Laptop" at bounding box center [90, 663] width 50 height 27
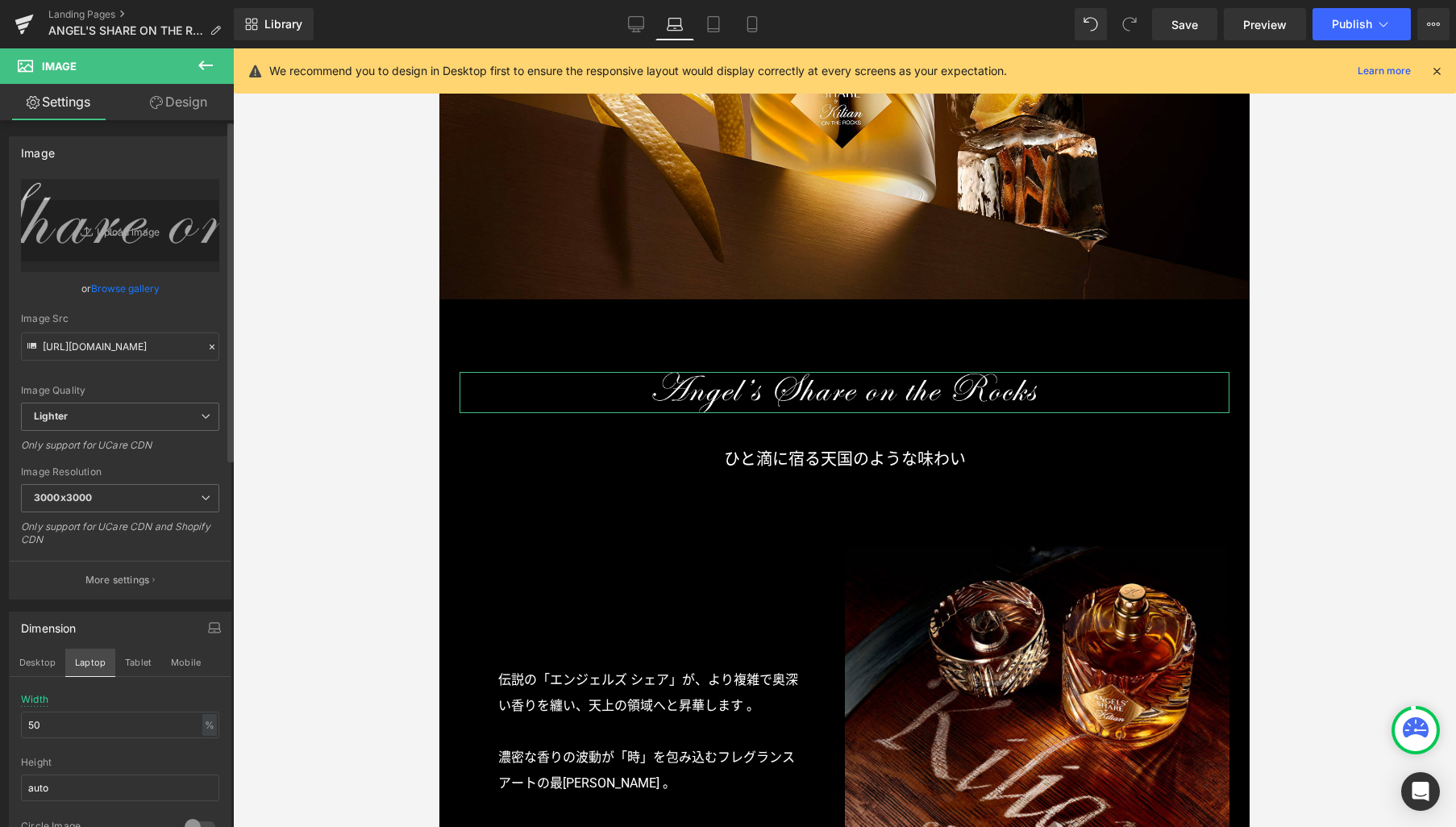
scroll to position [274, 0]
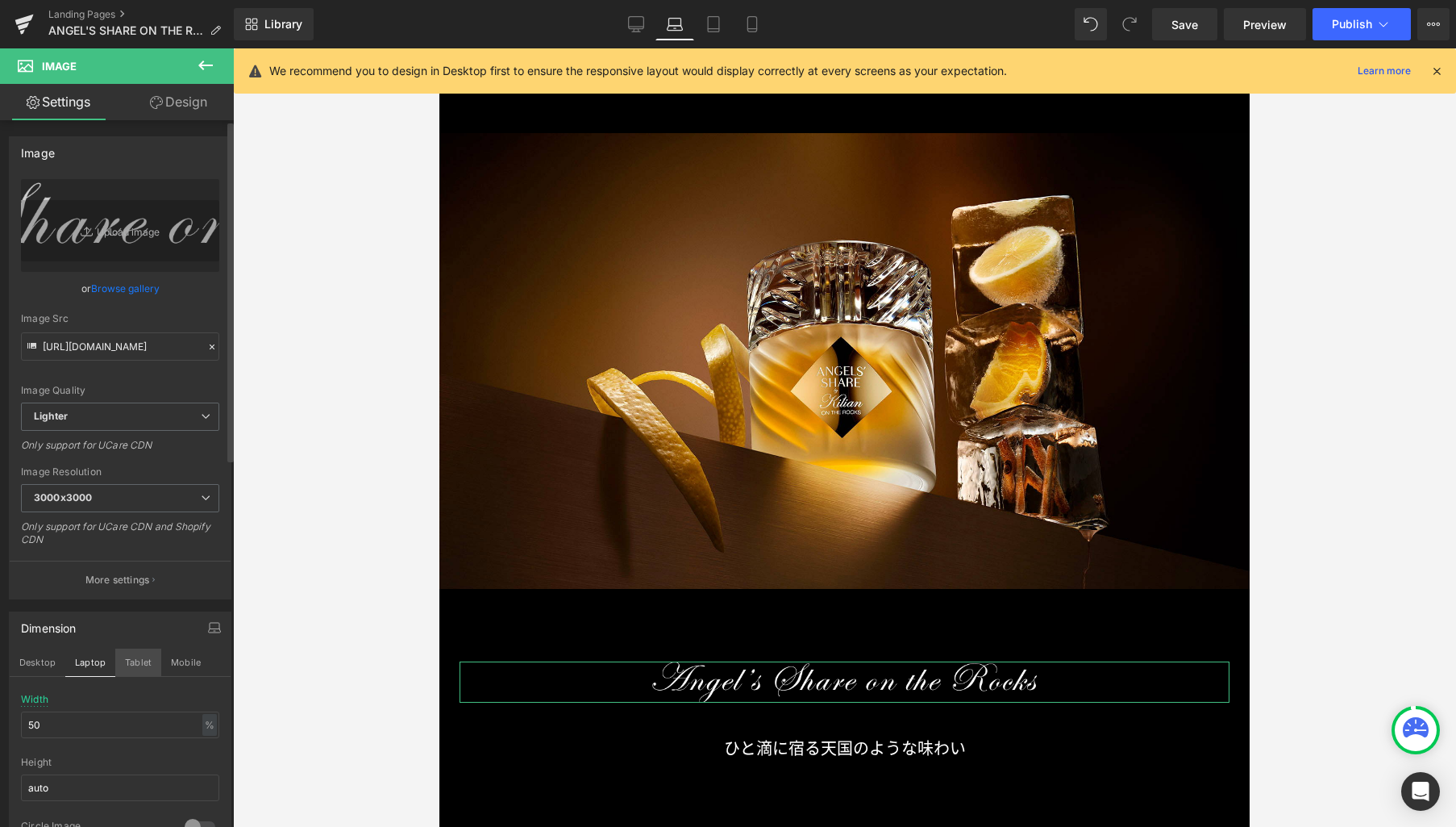
click at [138, 657] on button "Tablet" at bounding box center [138, 663] width 46 height 27
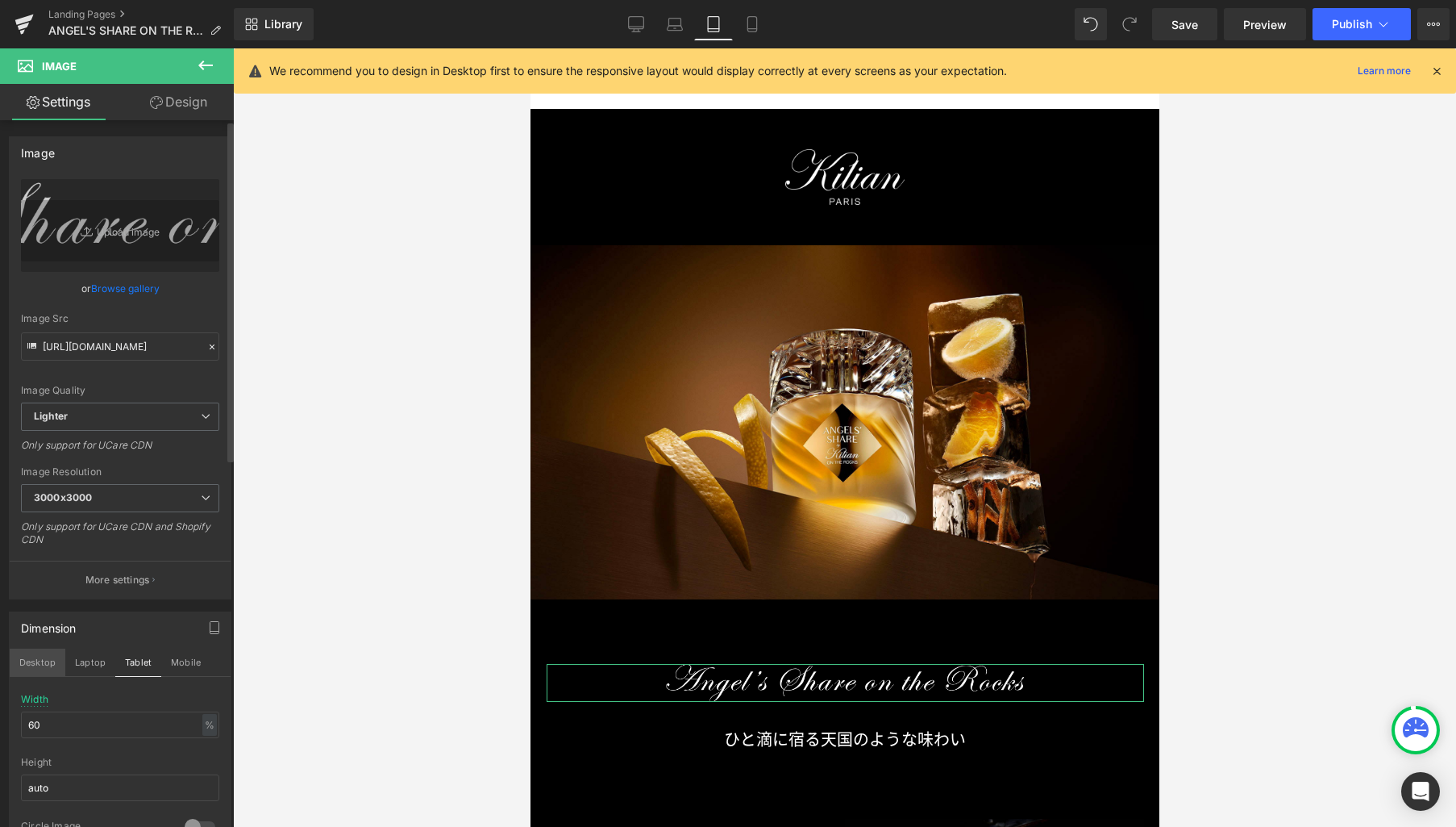
click at [34, 664] on button "Desktop" at bounding box center [37, 663] width 56 height 27
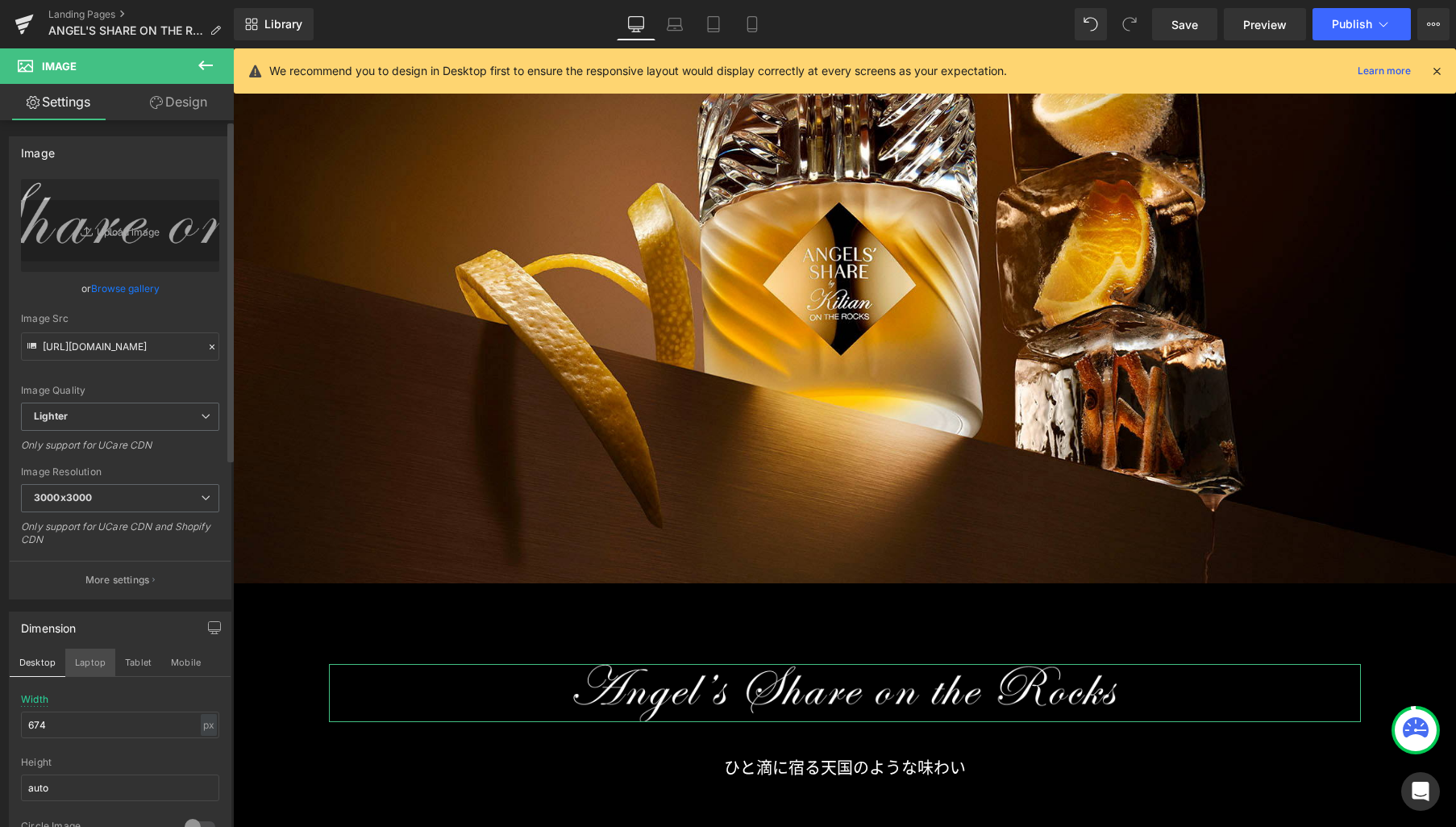
click at [66, 663] on button "Laptop" at bounding box center [90, 663] width 50 height 27
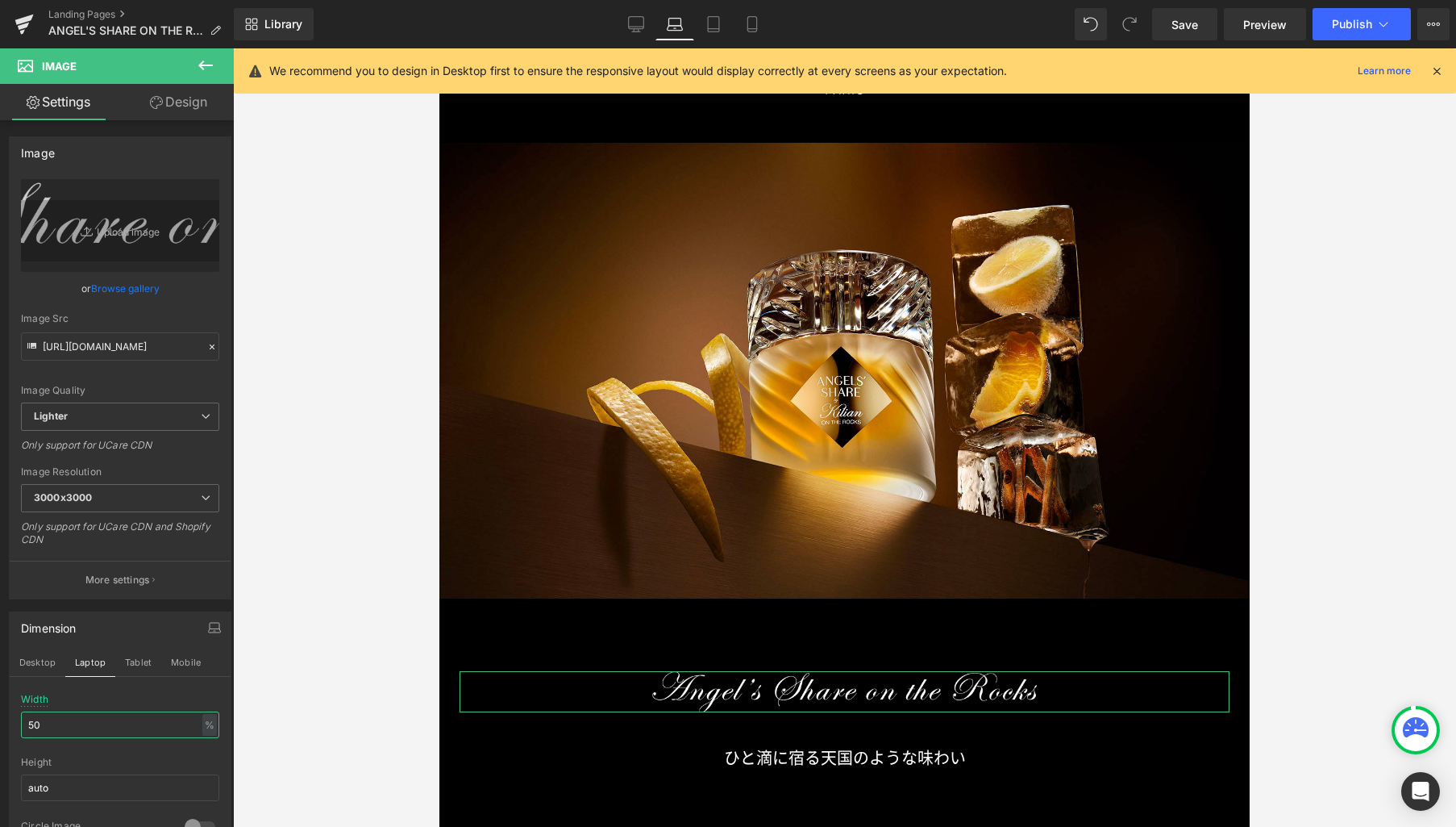
drag, startPoint x: 31, startPoint y: 722, endPoint x: -28, endPoint y: 716, distance: 59.3
click at [0, 716] on html "Image You are previewing how the will restyle your page. You can not edit Eleme…" at bounding box center [728, 413] width 1456 height 827
click at [151, 664] on button "Tablet" at bounding box center [138, 663] width 46 height 27
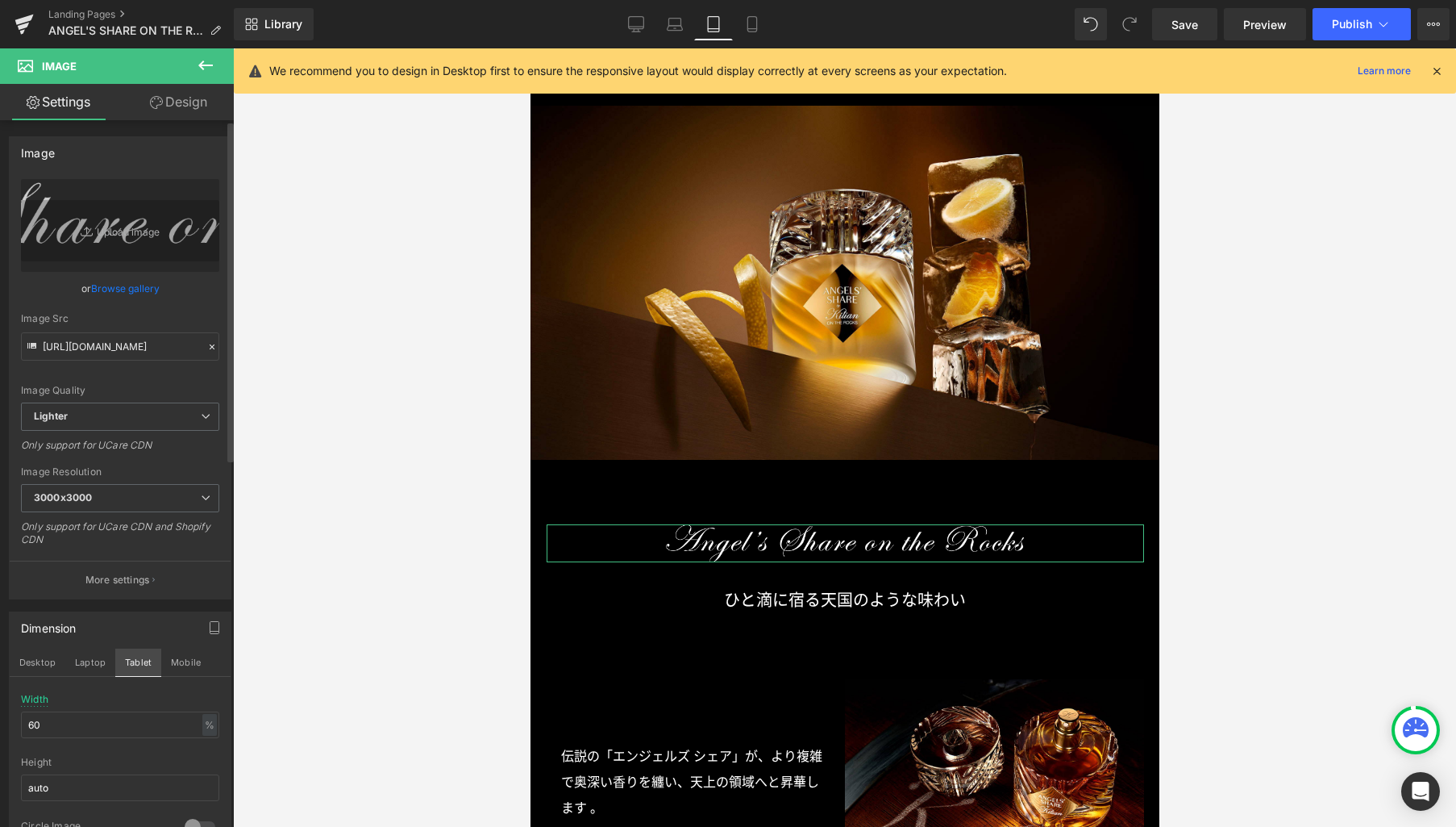
scroll to position [114, 0]
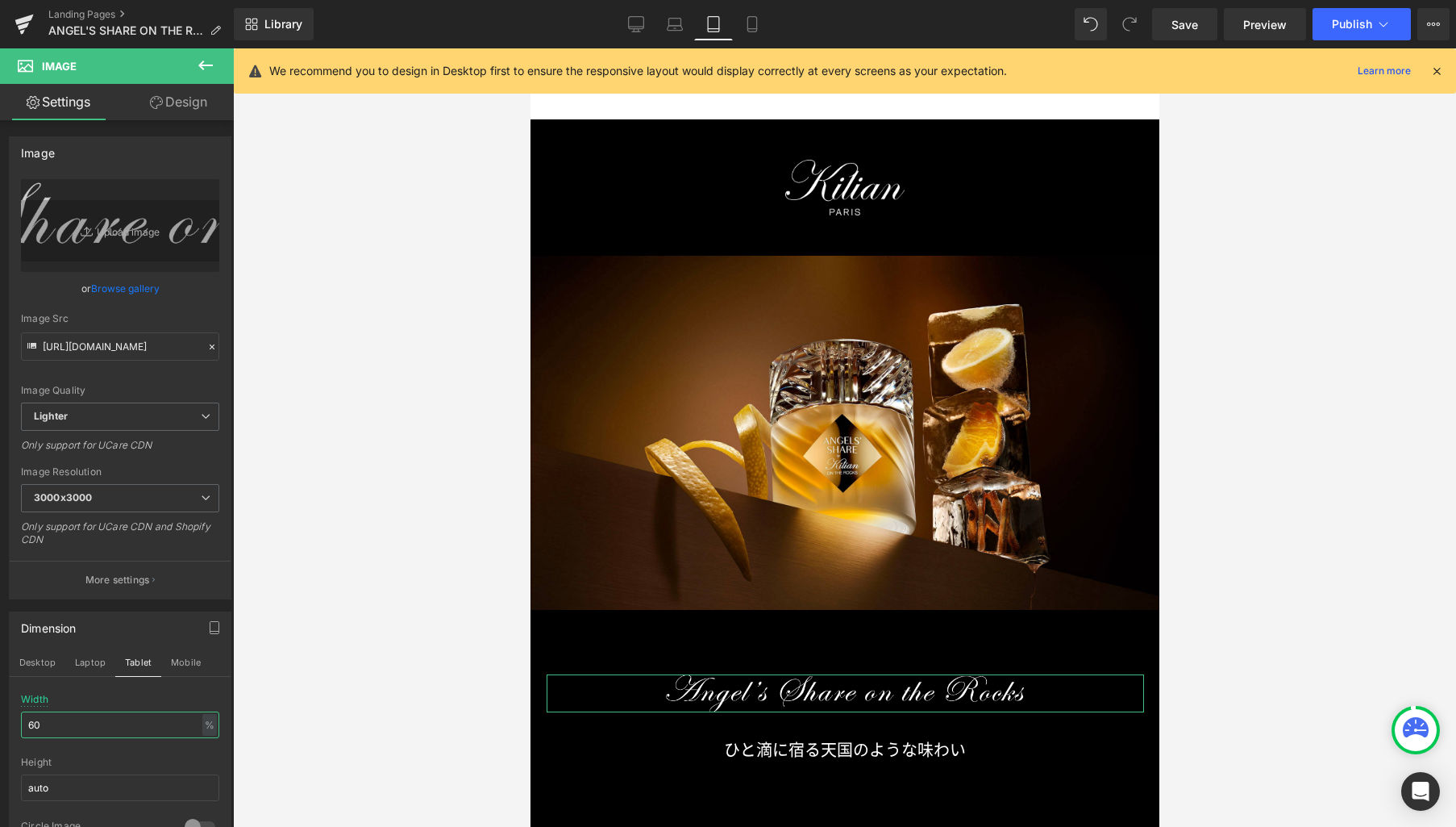
drag, startPoint x: 90, startPoint y: 725, endPoint x: -58, endPoint y: 720, distance: 148.1
click at [0, 720] on html "Image You are previewing how the will restyle your page. You can not edit Eleme…" at bounding box center [728, 413] width 1456 height 827
click at [186, 663] on button "Mobile" at bounding box center [186, 663] width 49 height 27
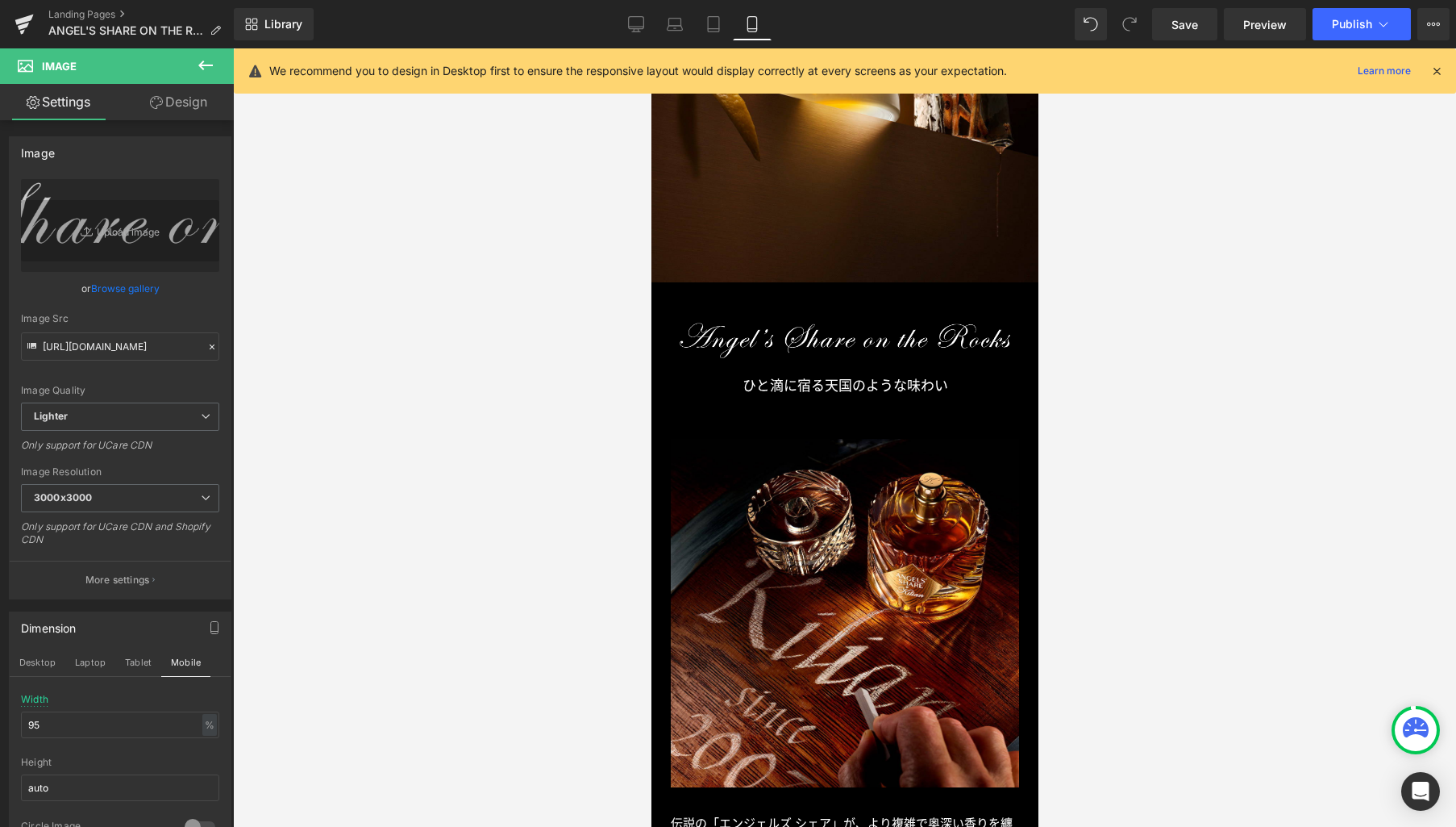
scroll to position [409, 0]
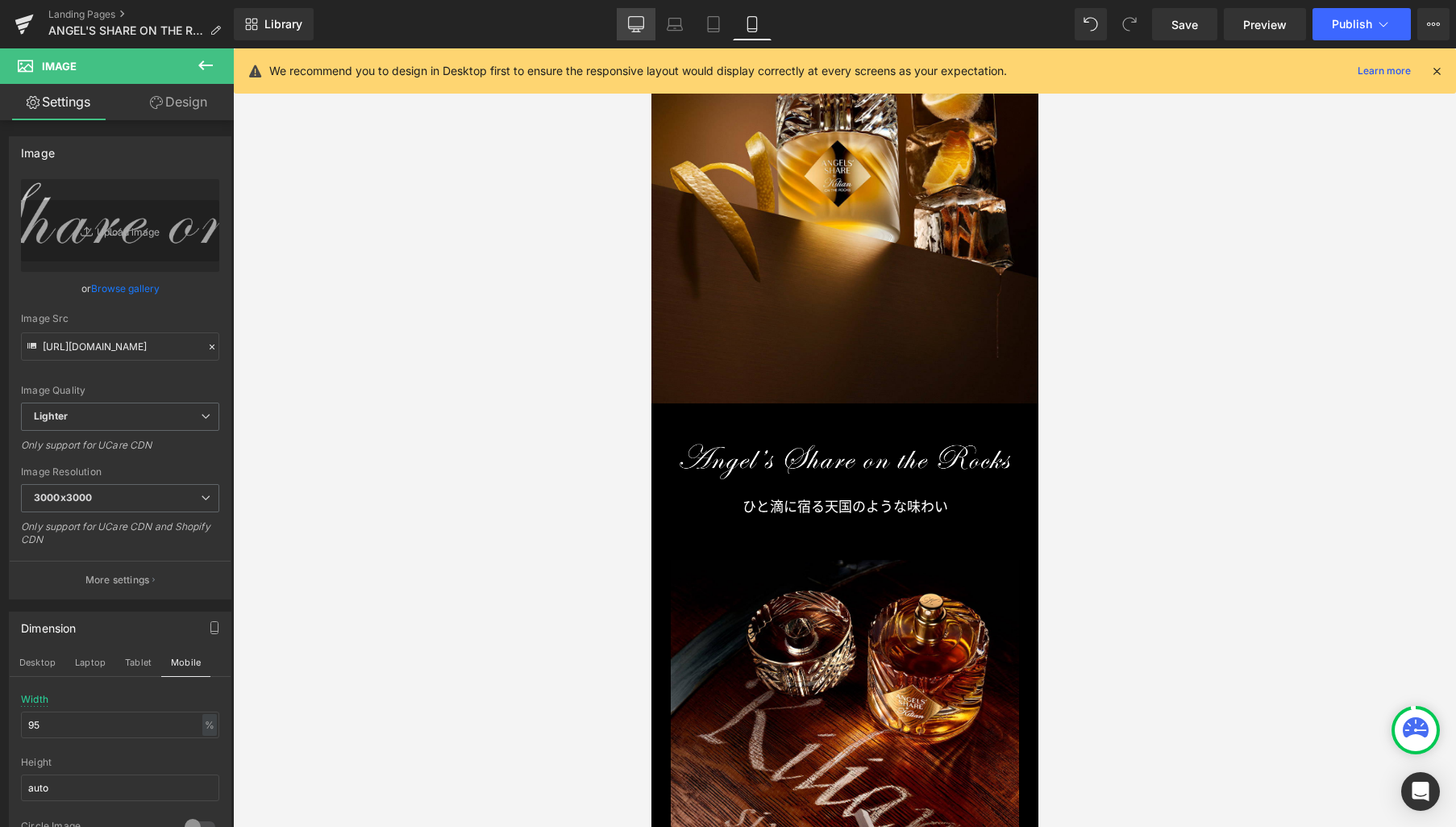
click at [630, 28] on icon at bounding box center [637, 23] width 16 height 12
type input "674"
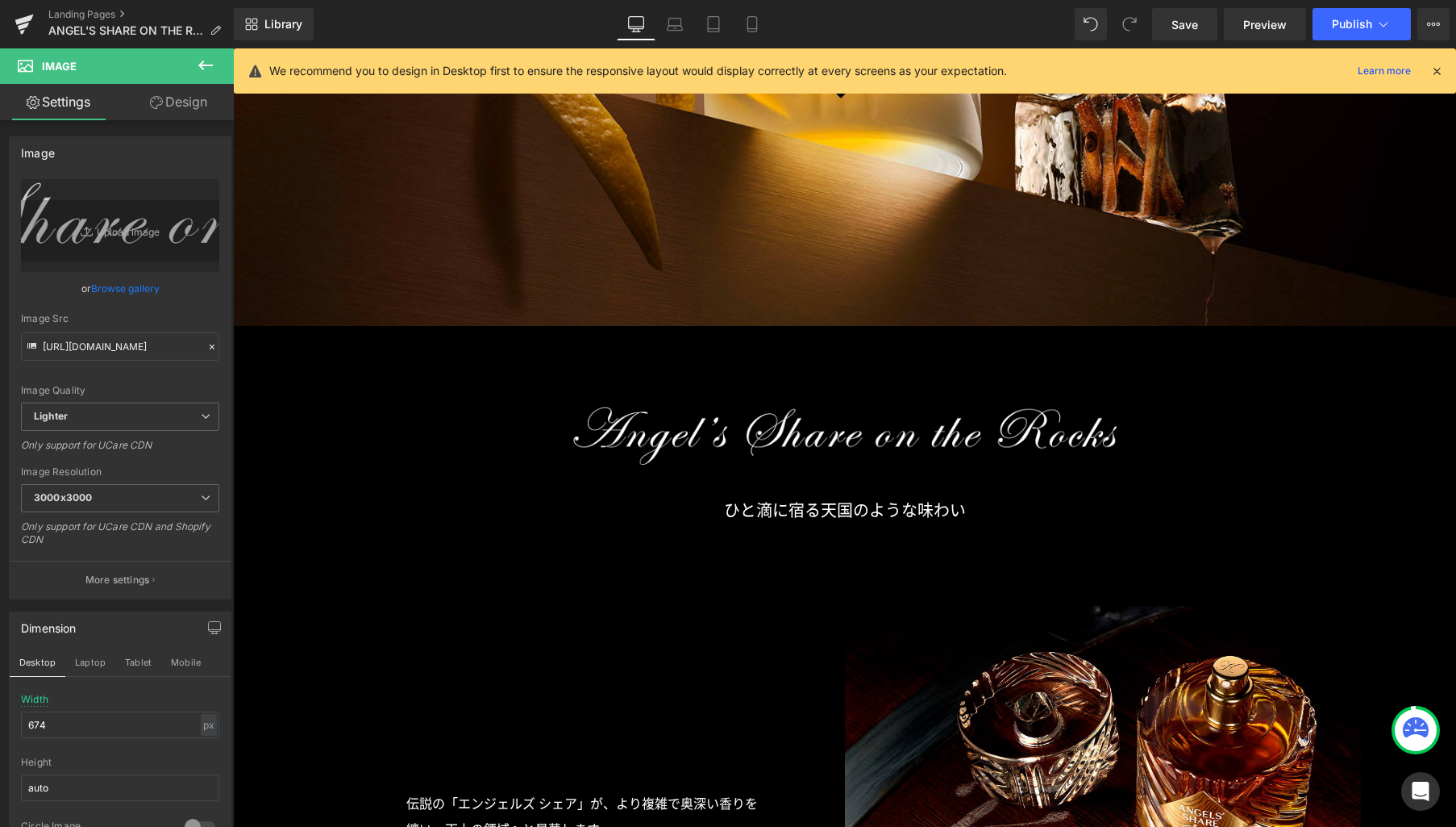
scroll to position [903, 0]
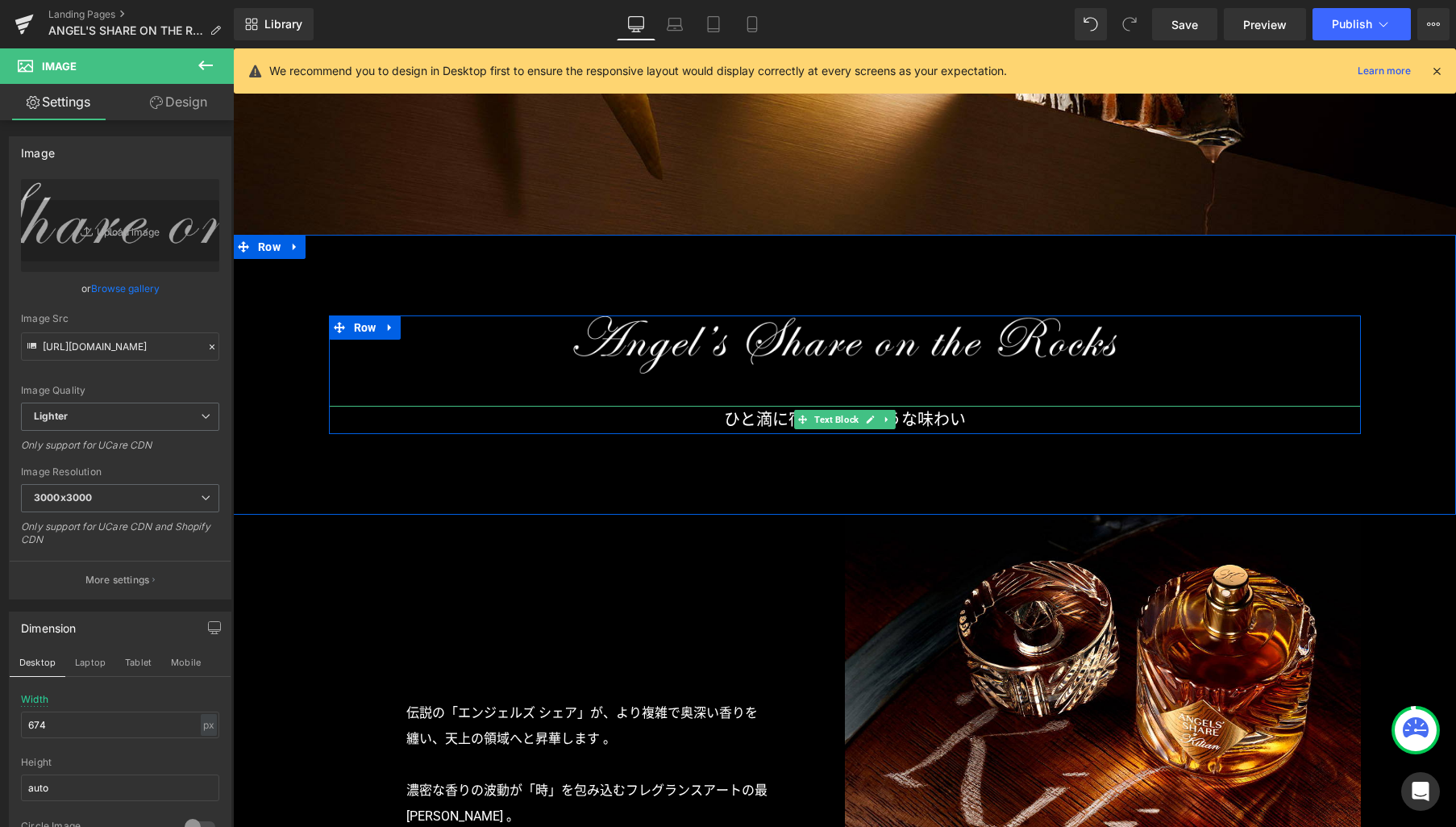
click at [866, 419] on icon at bounding box center [870, 419] width 8 height 8
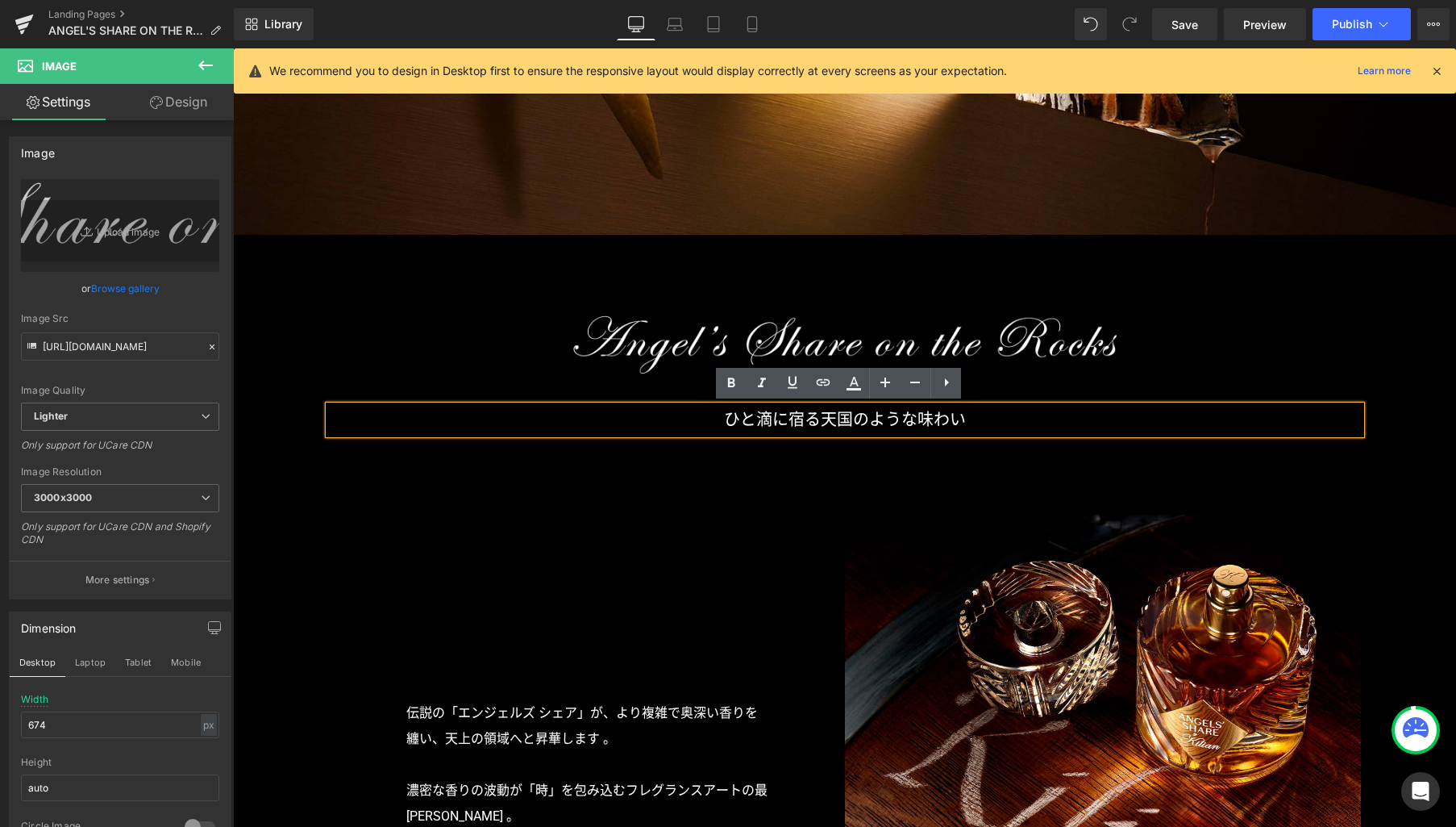
click at [851, 417] on p "ひと滴に宿る天国のような味わい" at bounding box center [845, 419] width 1032 height 28
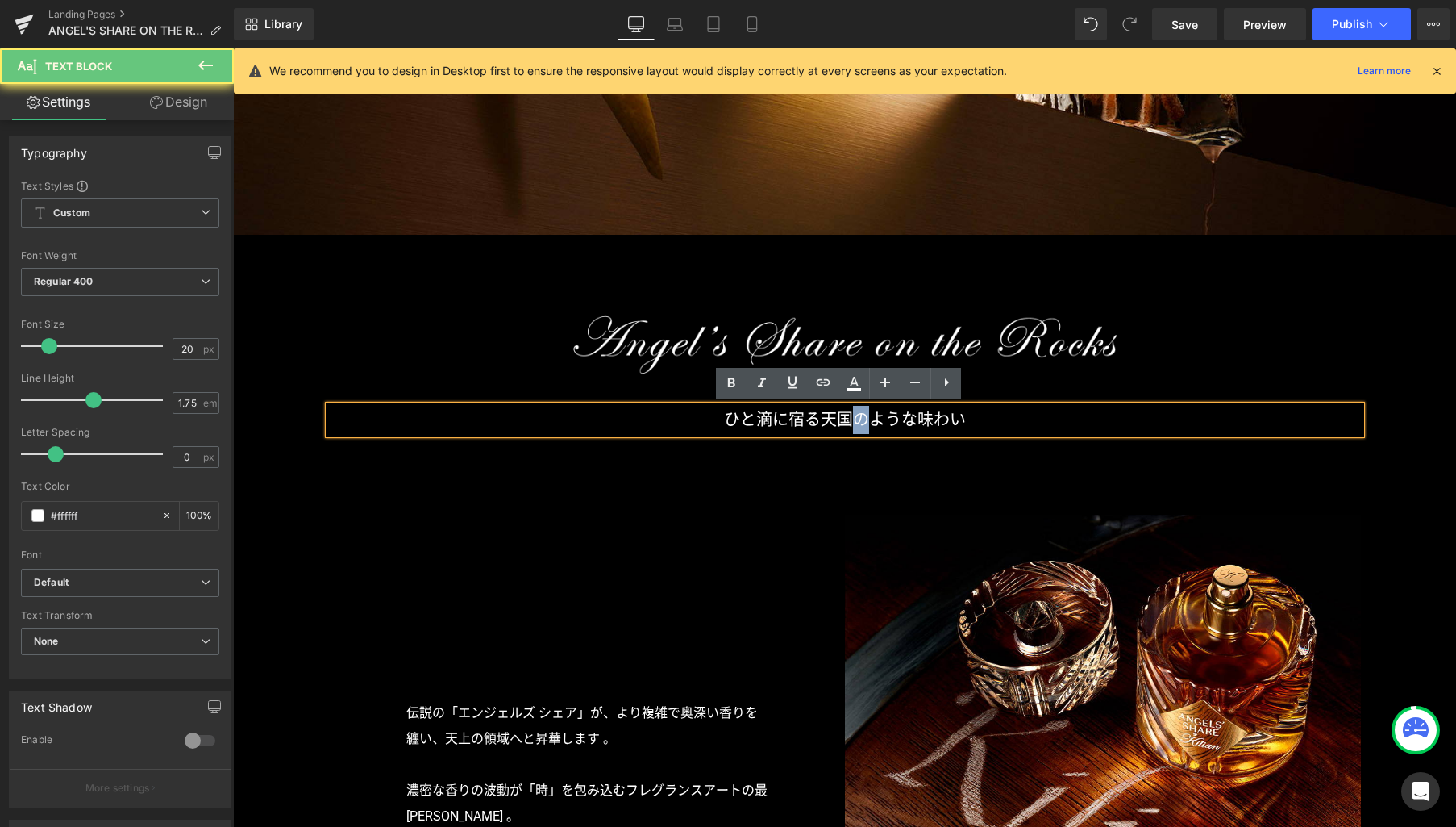
click at [851, 417] on p "ひと滴に宿る天国のような味わい" at bounding box center [845, 419] width 1032 height 28
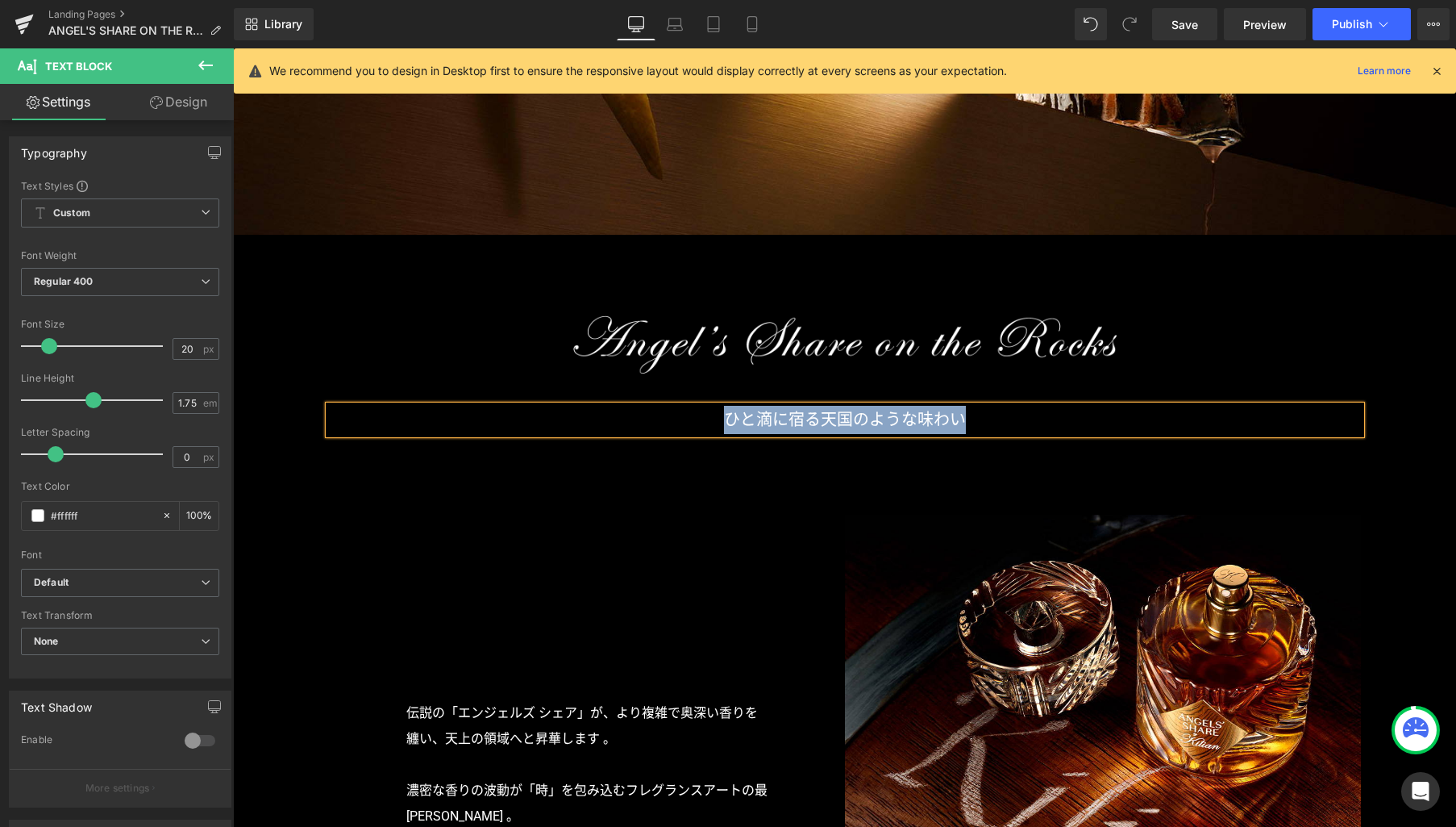
paste div
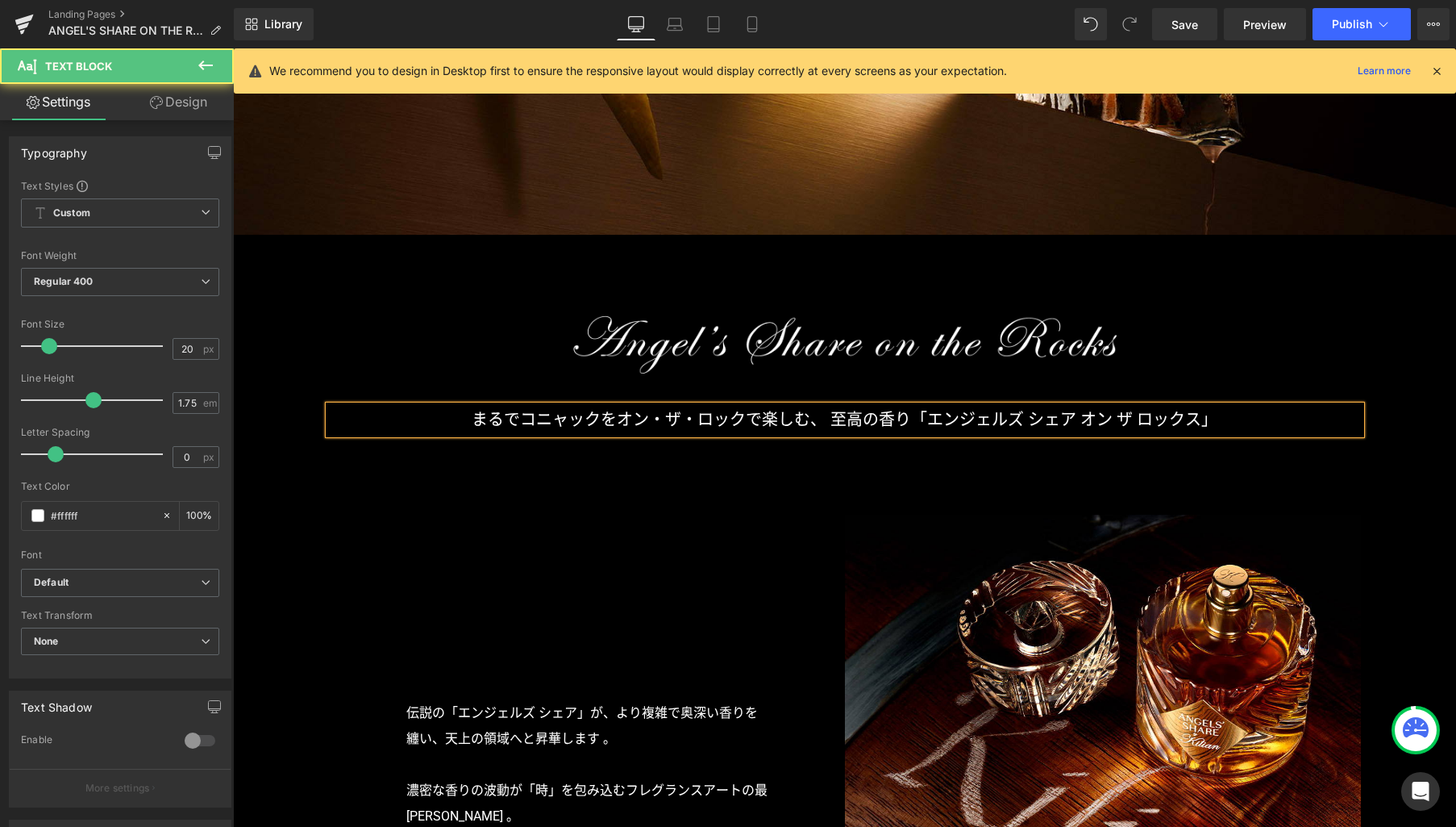
click at [826, 421] on p "まるでコニャックをオン・ザ・ロックで楽しむ、至高の香り「エンジェルズ シェア オン ザ ロックス」" at bounding box center [845, 419] width 1032 height 28
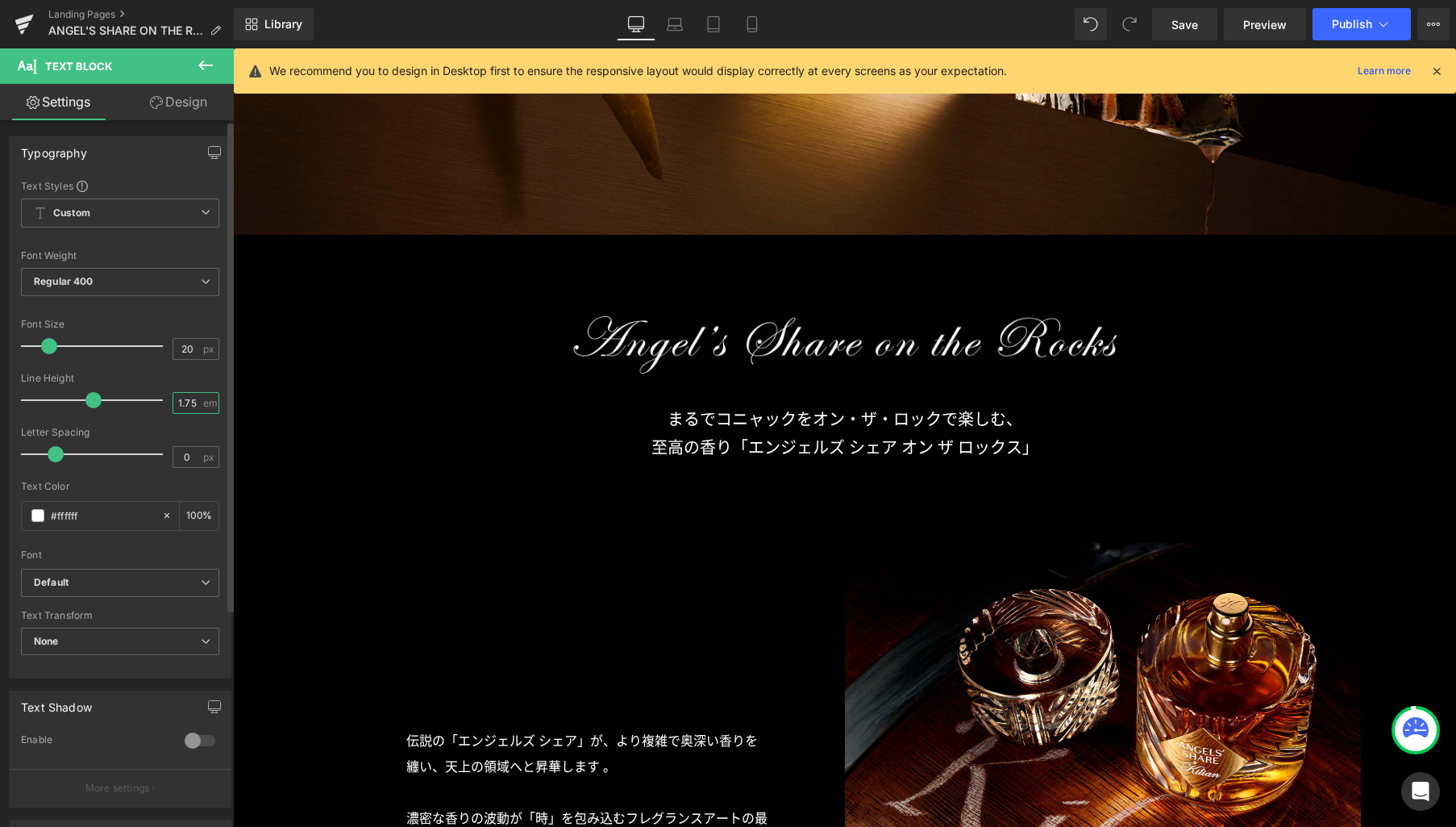
click at [187, 407] on input "1.75" at bounding box center [187, 403] width 28 height 20
type input "2"
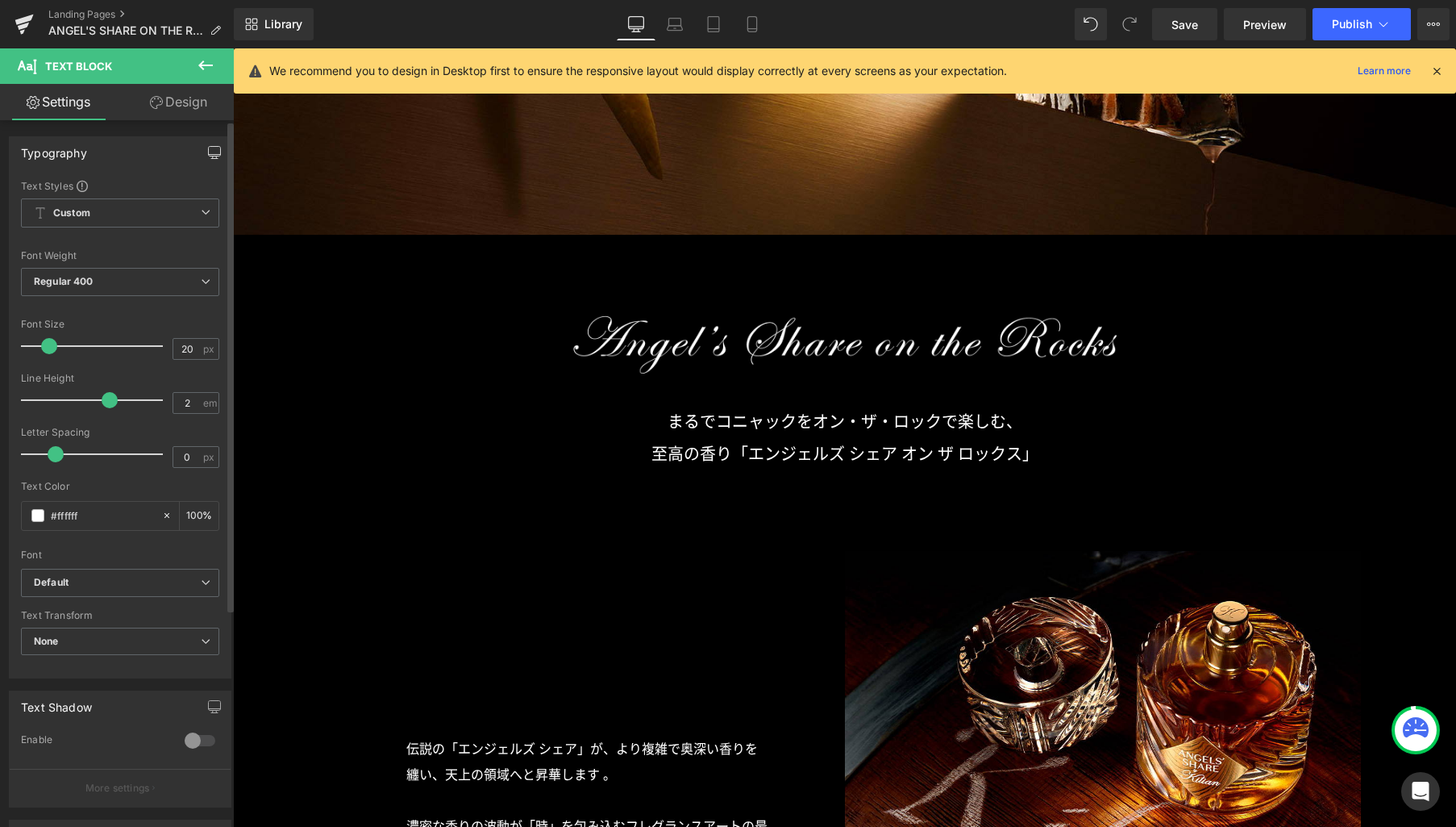
click at [208, 158] on icon "button" at bounding box center [215, 153] width 13 height 13
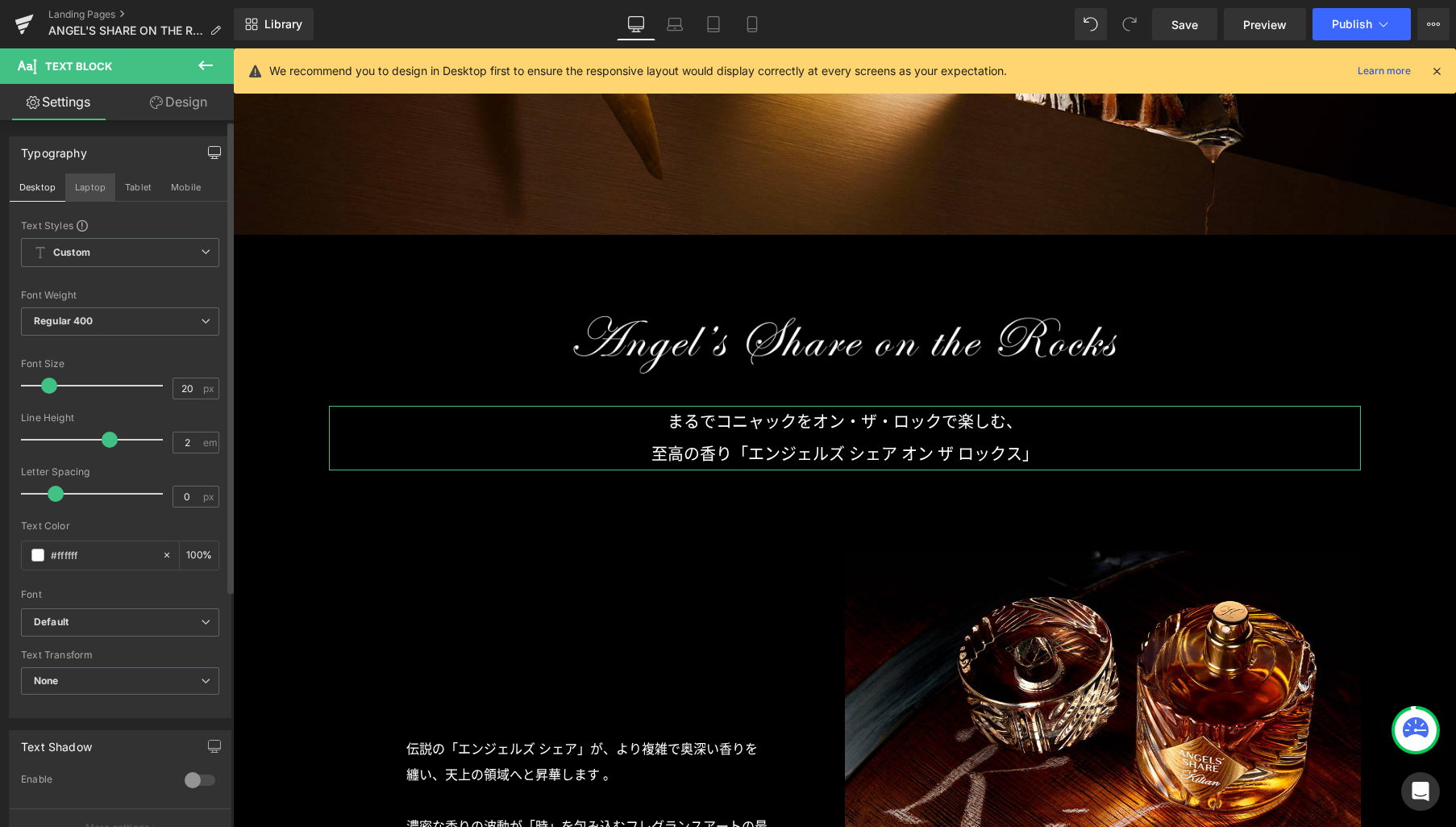
click at [101, 189] on button "Laptop" at bounding box center [90, 187] width 50 height 27
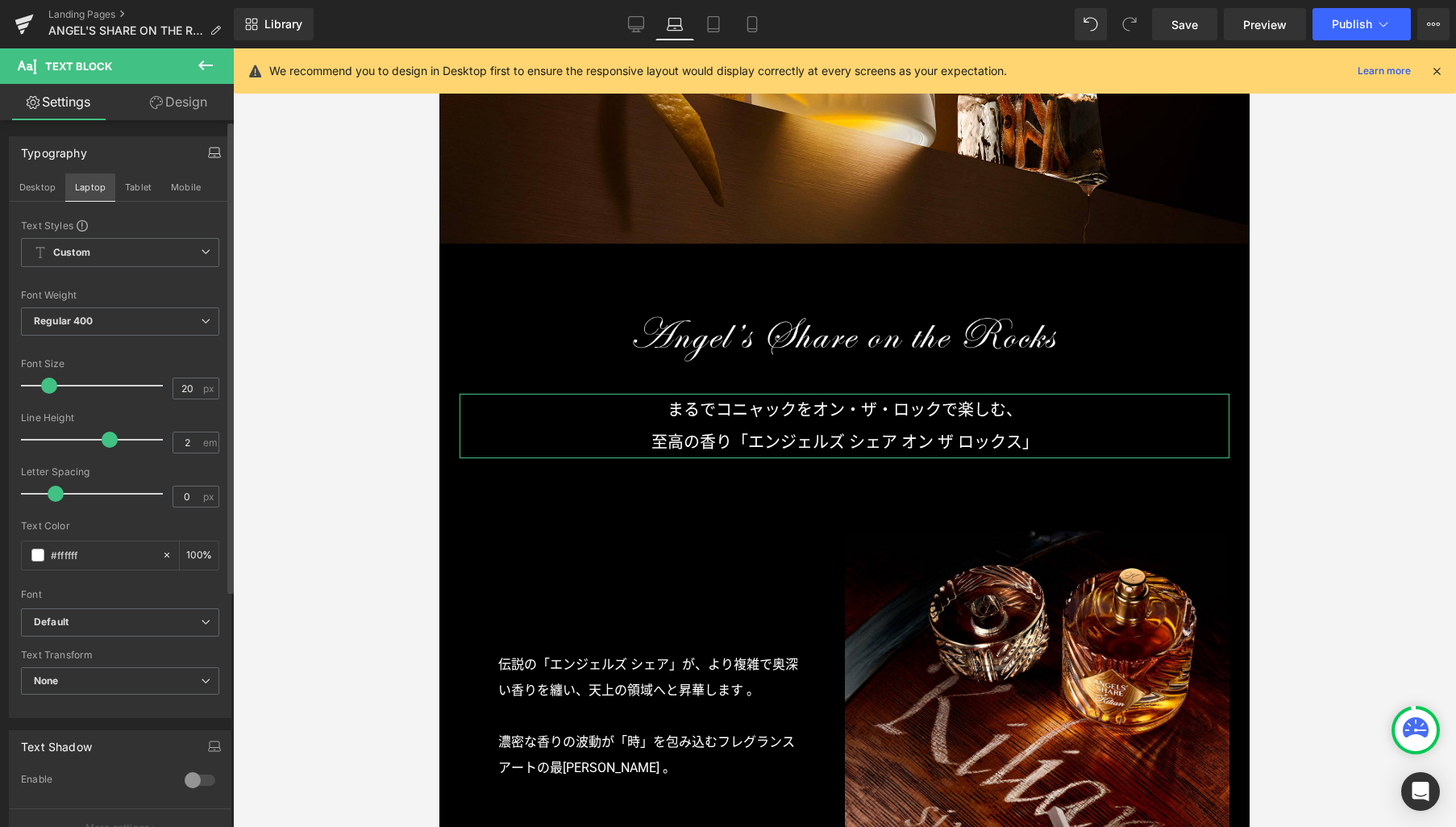
scroll to position [620, 0]
click at [141, 188] on button "Tablet" at bounding box center [138, 187] width 46 height 27
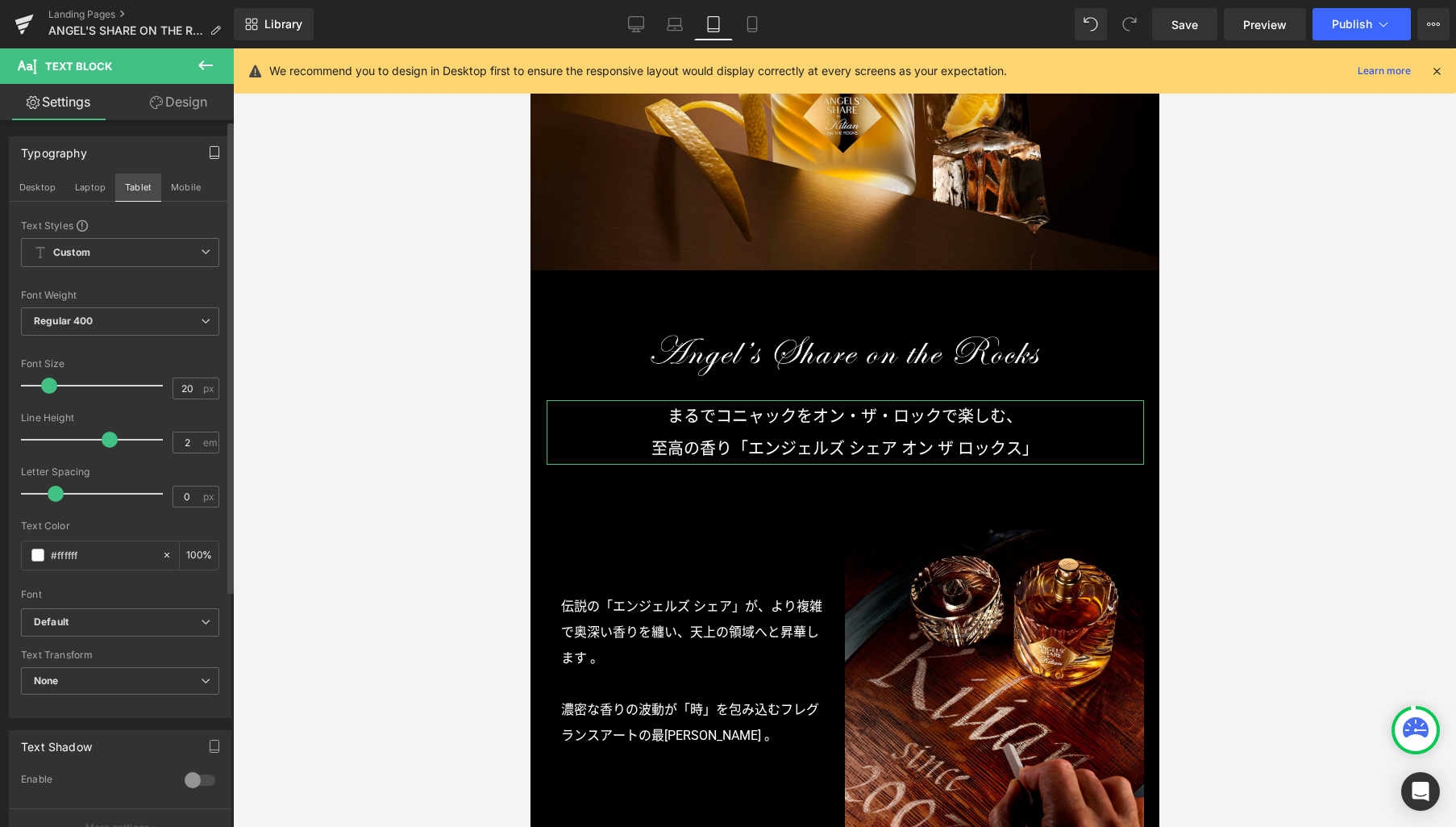
scroll to position [456, 0]
click at [93, 188] on button "Laptop" at bounding box center [90, 187] width 50 height 27
type input "100"
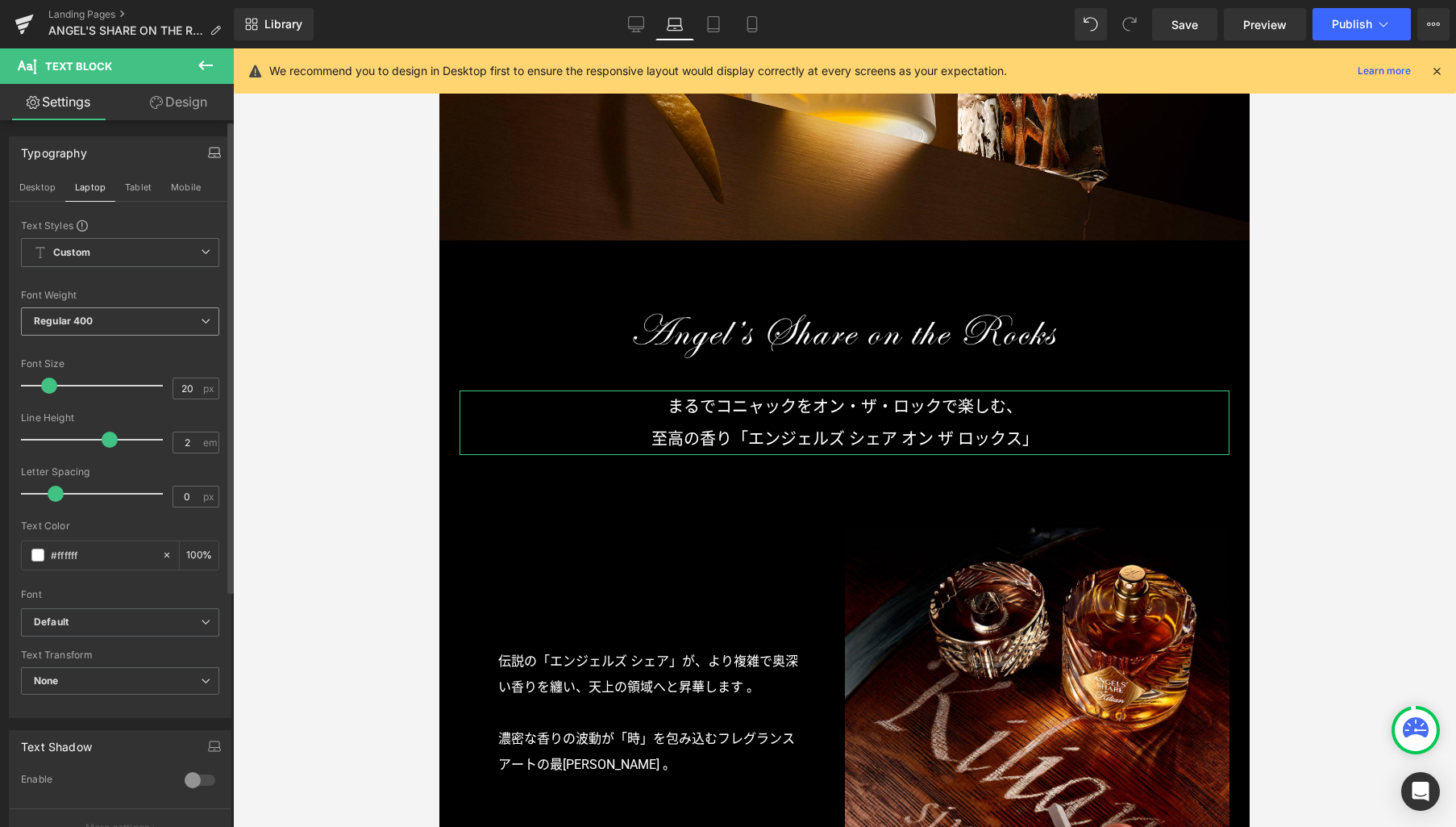
scroll to position [622, 0]
drag, startPoint x: 191, startPoint y: 387, endPoint x: 144, endPoint y: 375, distance: 48.5
click at [145, 375] on div "Font Size 20 px" at bounding box center [120, 385] width 198 height 54
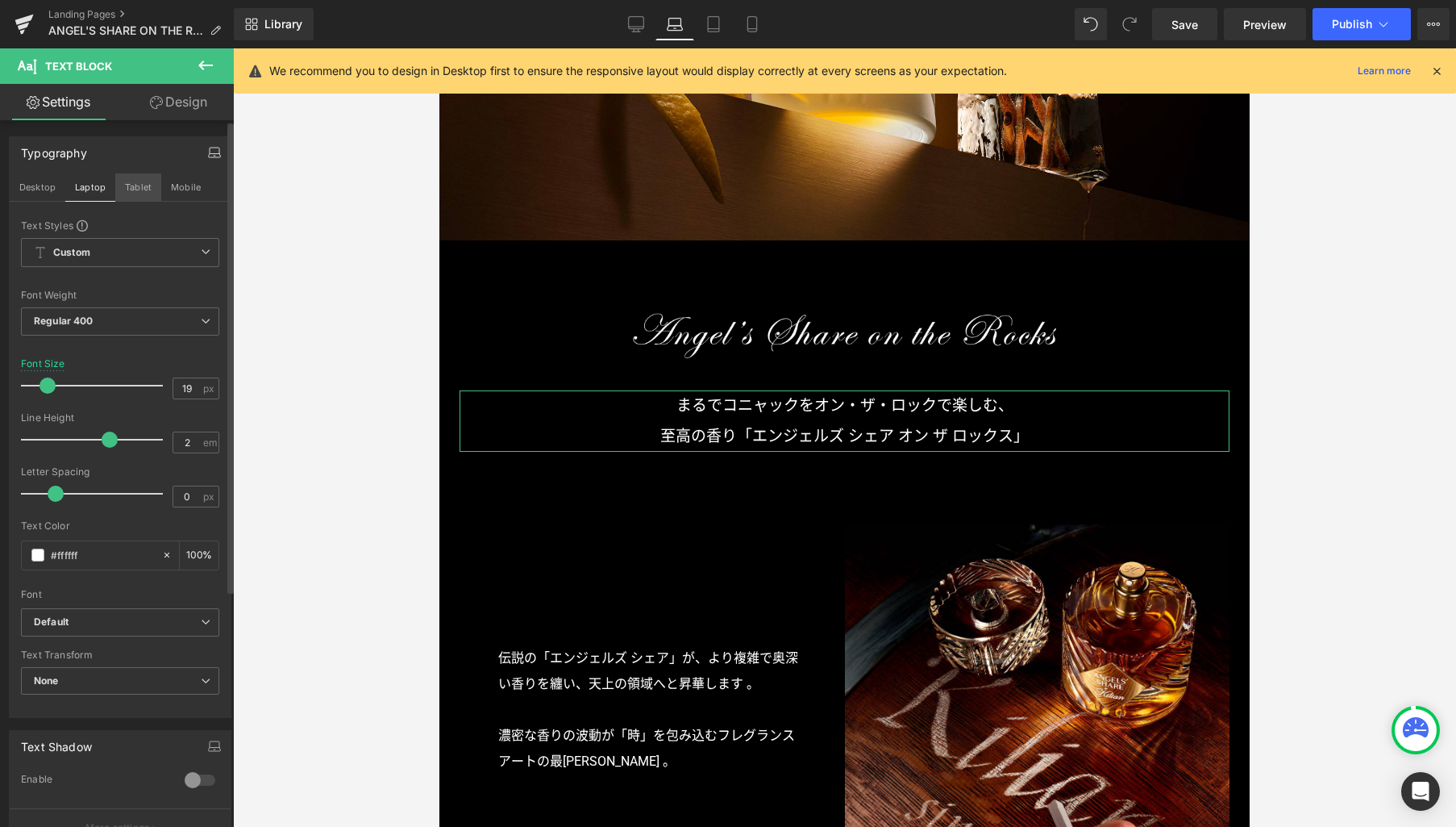
click at [147, 186] on button "Tablet" at bounding box center [138, 187] width 46 height 27
type input "20"
type input "100"
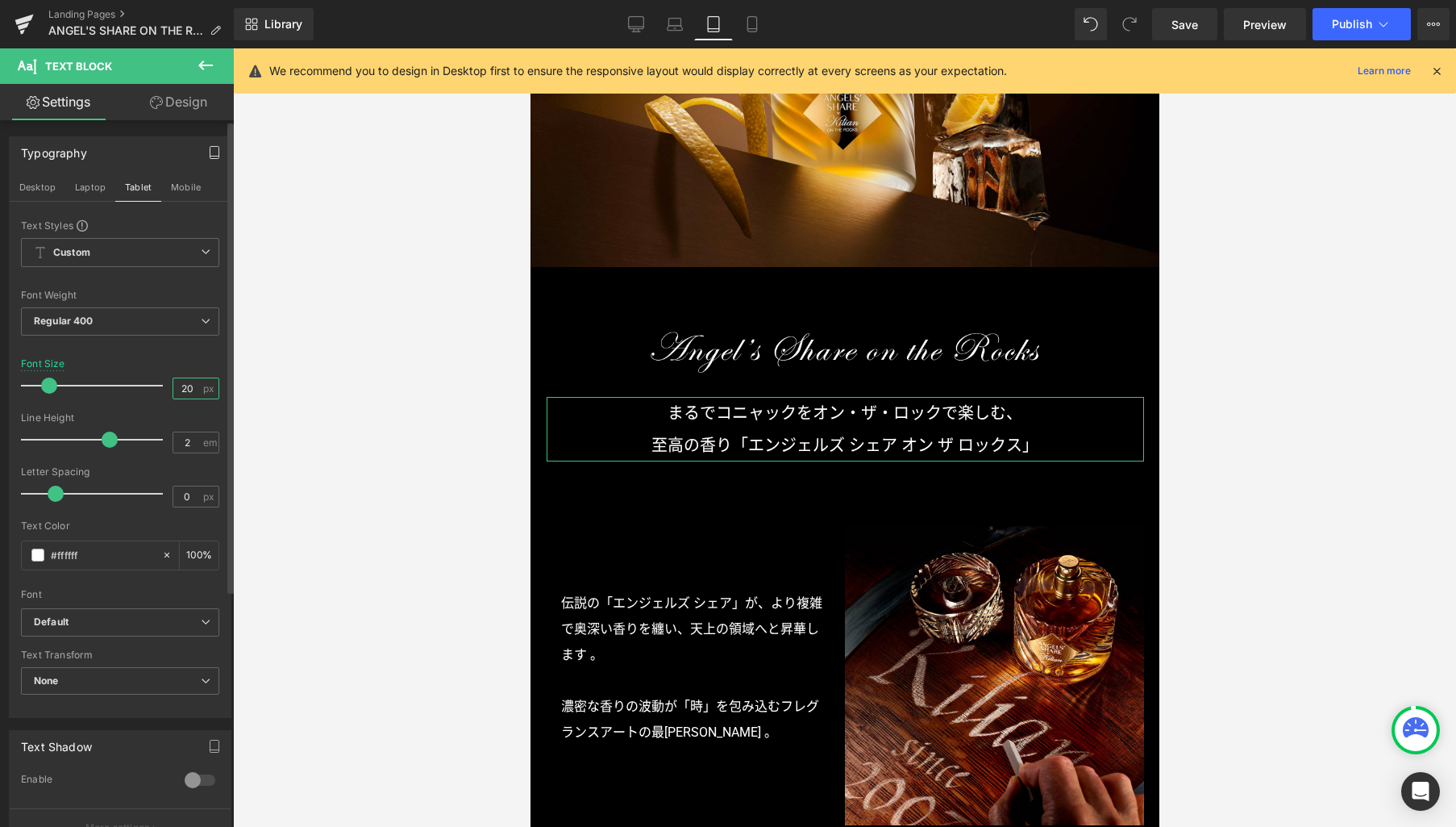
drag, startPoint x: 190, startPoint y: 387, endPoint x: 138, endPoint y: 371, distance: 54.4
click at [139, 376] on div "Font Size 20 px" at bounding box center [120, 385] width 198 height 54
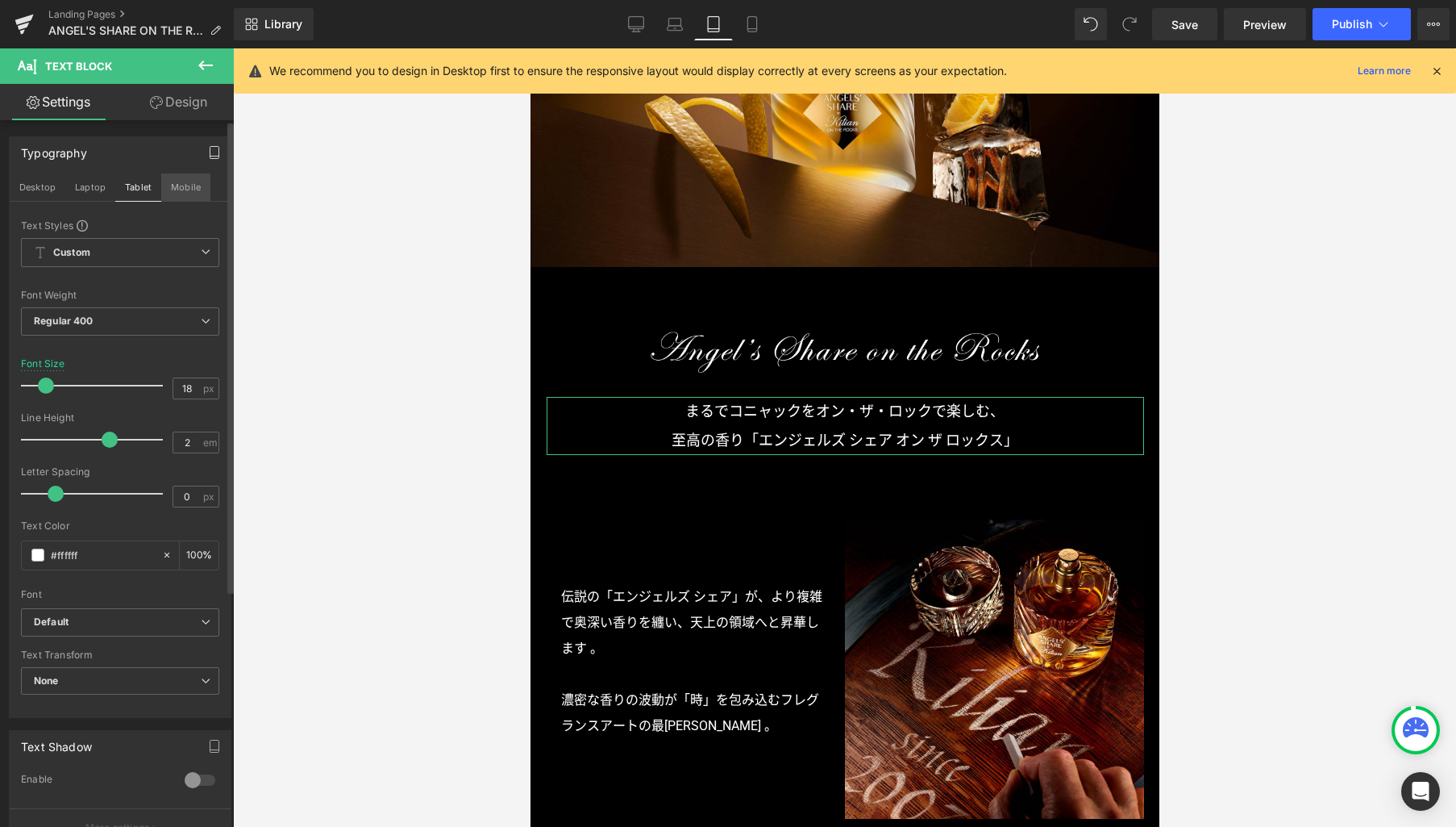
click at [183, 181] on button "Mobile" at bounding box center [186, 187] width 49 height 27
type input "20"
type input "100"
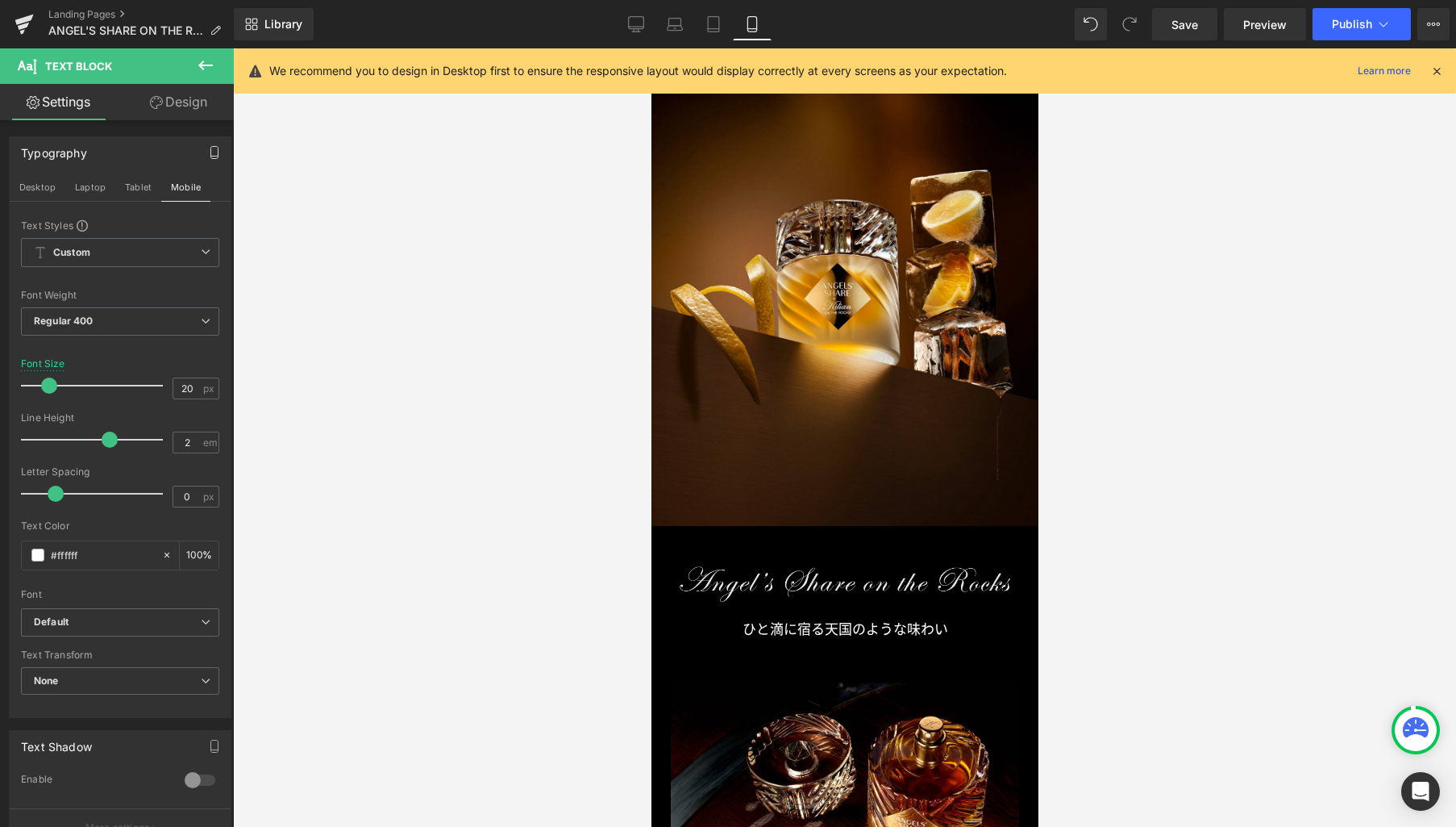
scroll to position [334, 0]
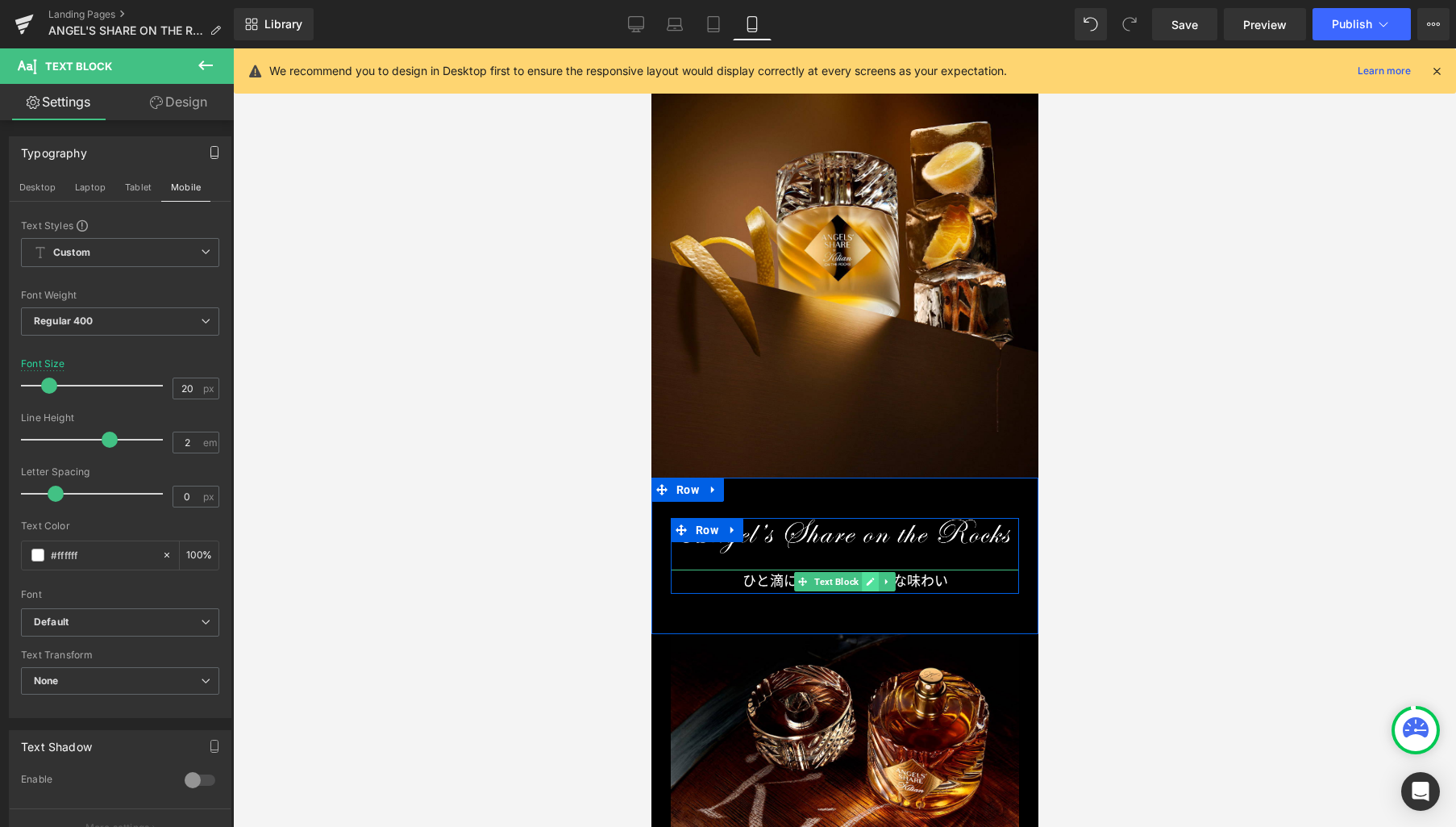
click at [866, 583] on icon at bounding box center [870, 581] width 8 height 8
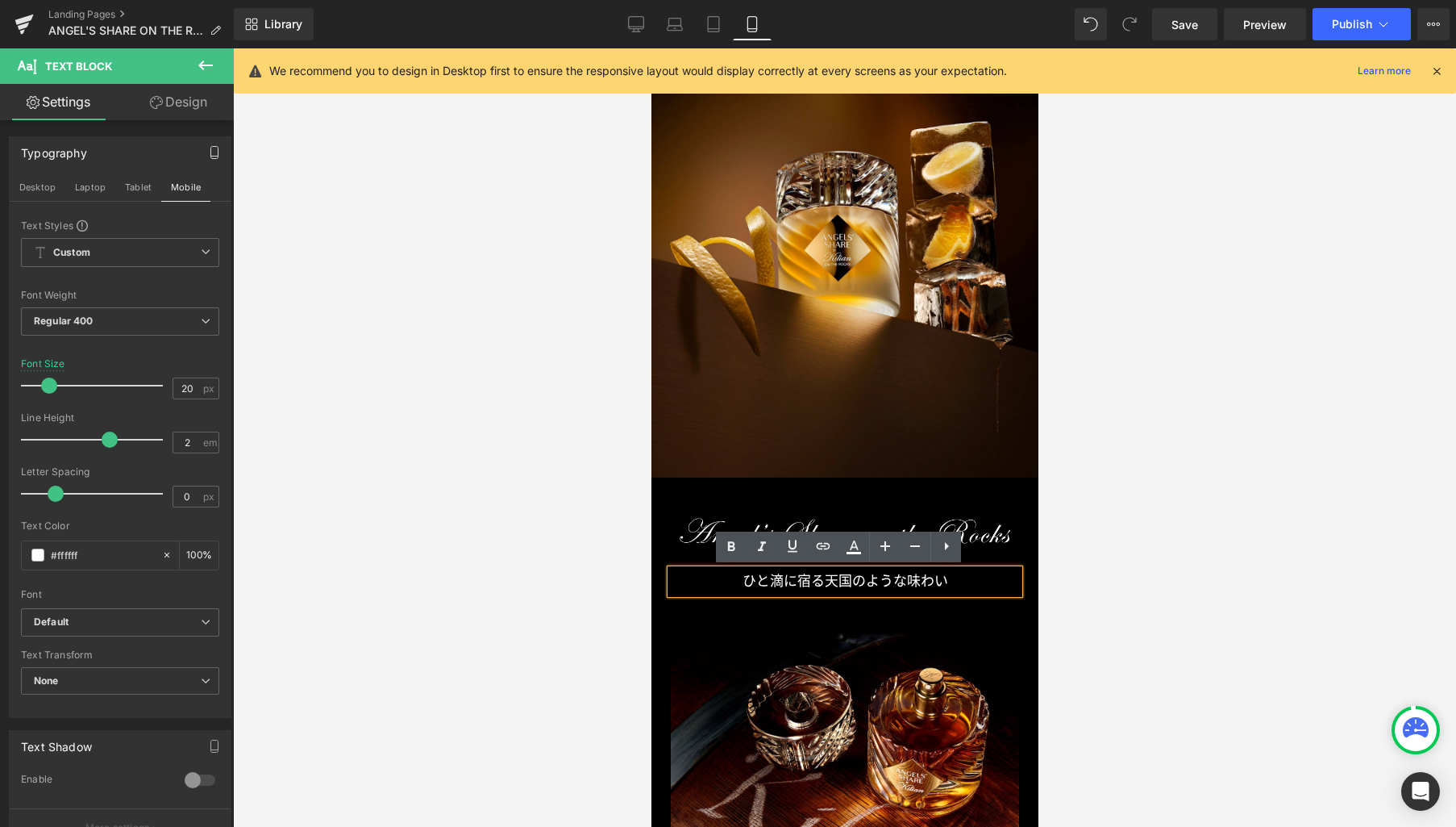
click at [835, 582] on p "ひと滴に宿る天国のような味わい" at bounding box center [844, 581] width 348 height 24
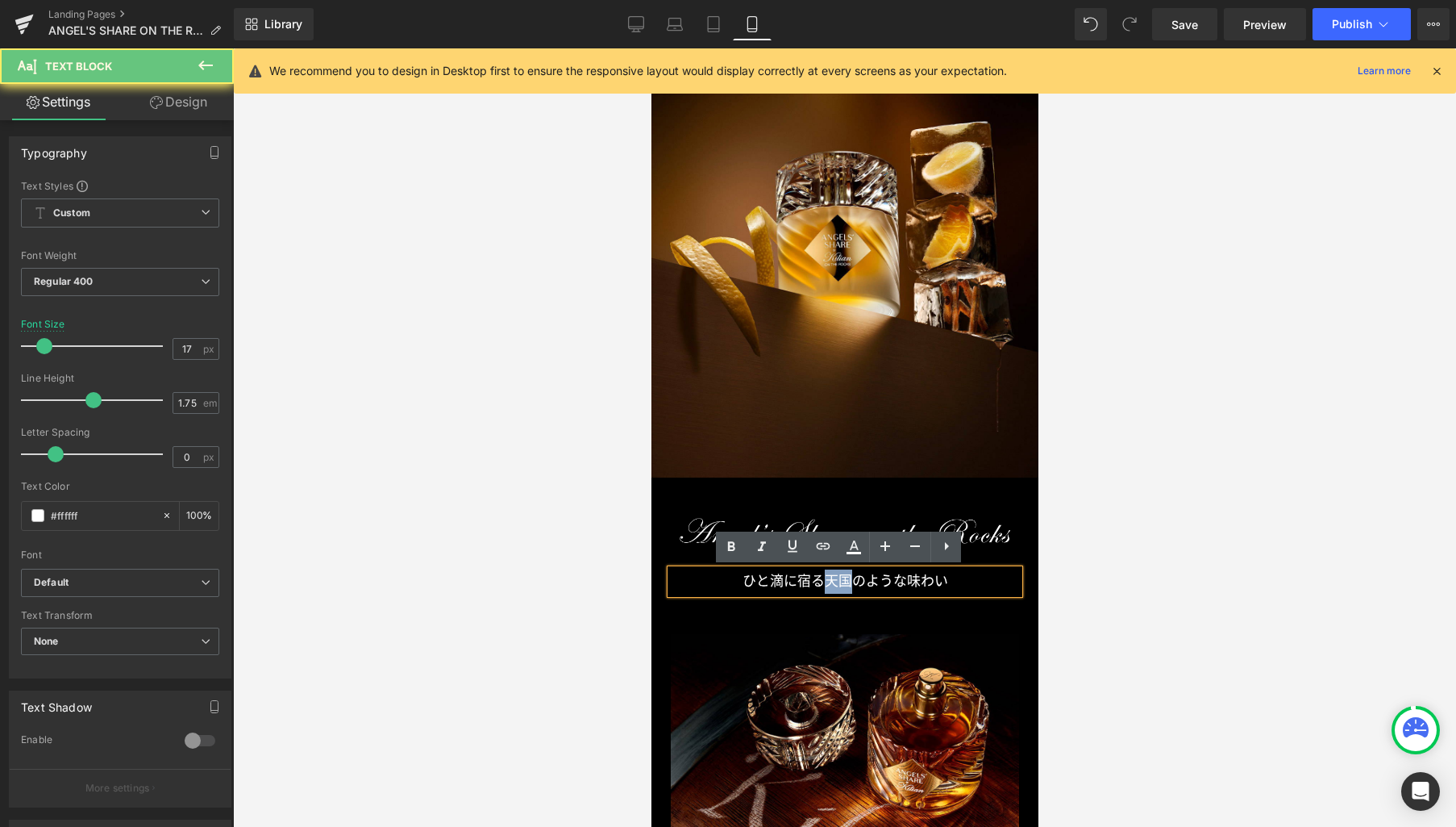
click at [835, 581] on p "ひと滴に宿る天国のような味わい" at bounding box center [844, 581] width 348 height 24
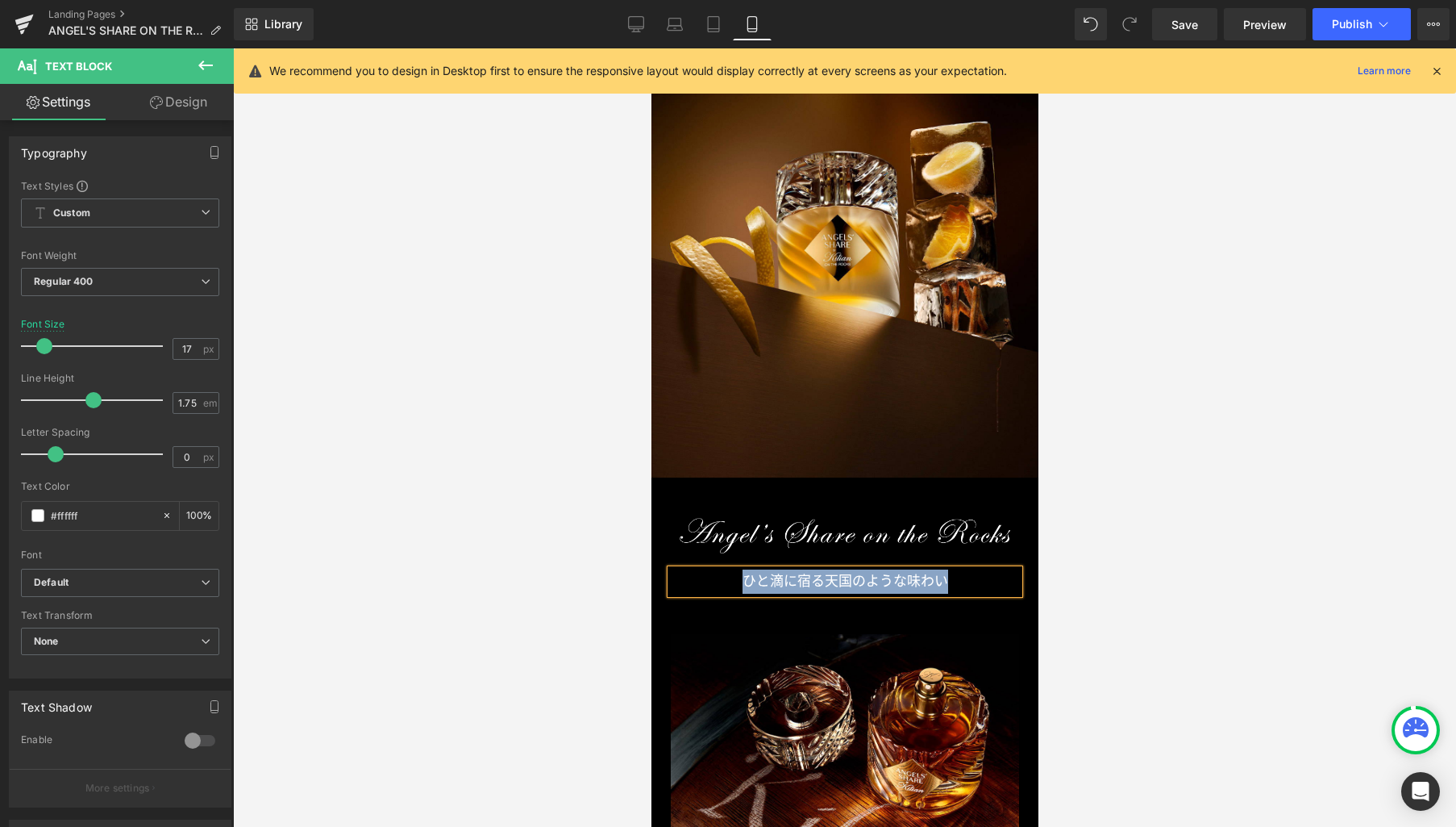
paste div
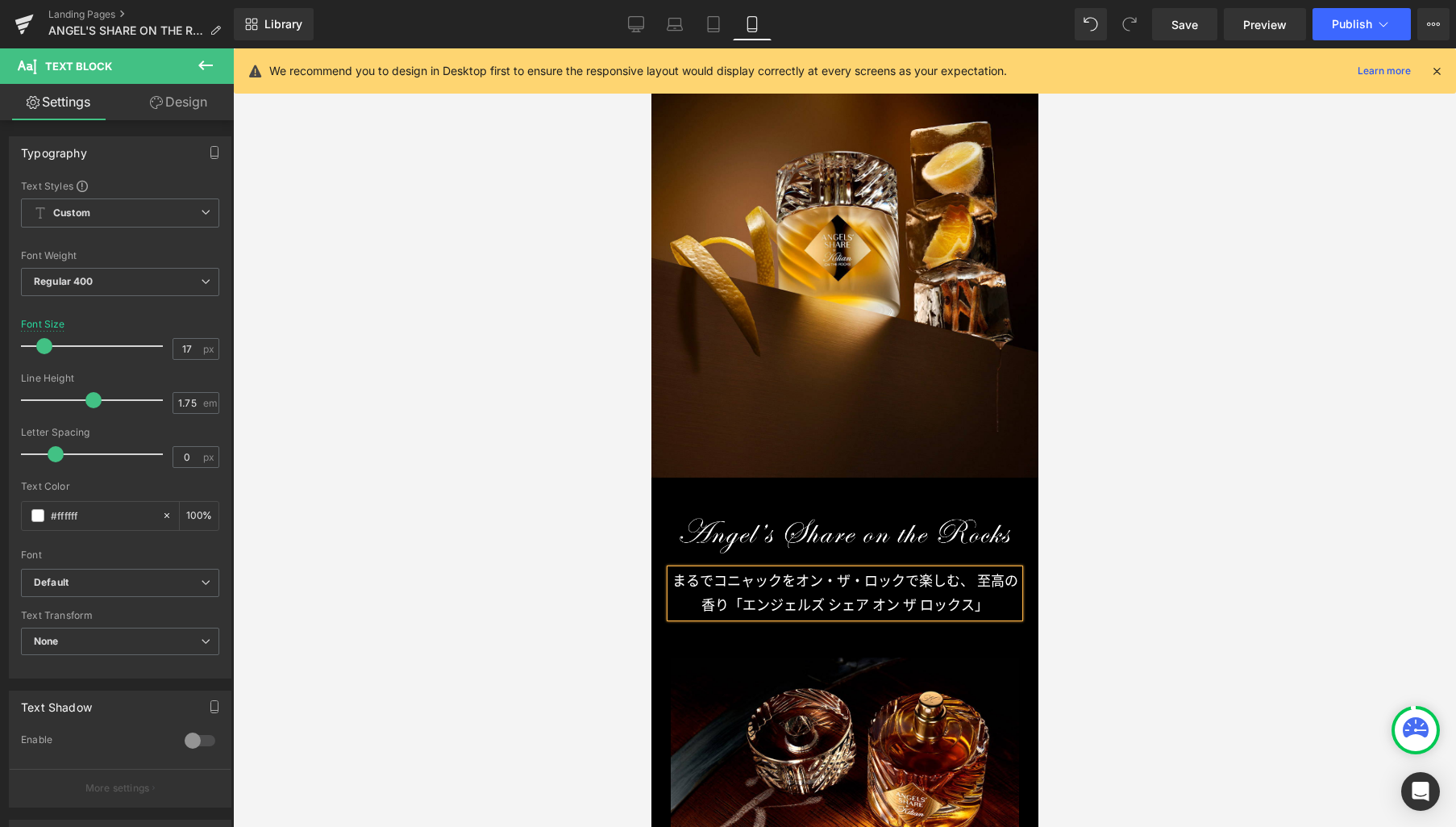
click at [972, 579] on p "まるでコニャックをオン・ザ・ロックで楽しむ、至高の香り「エンジェルズ シェア オン ザ ロックス」" at bounding box center [844, 593] width 348 height 48
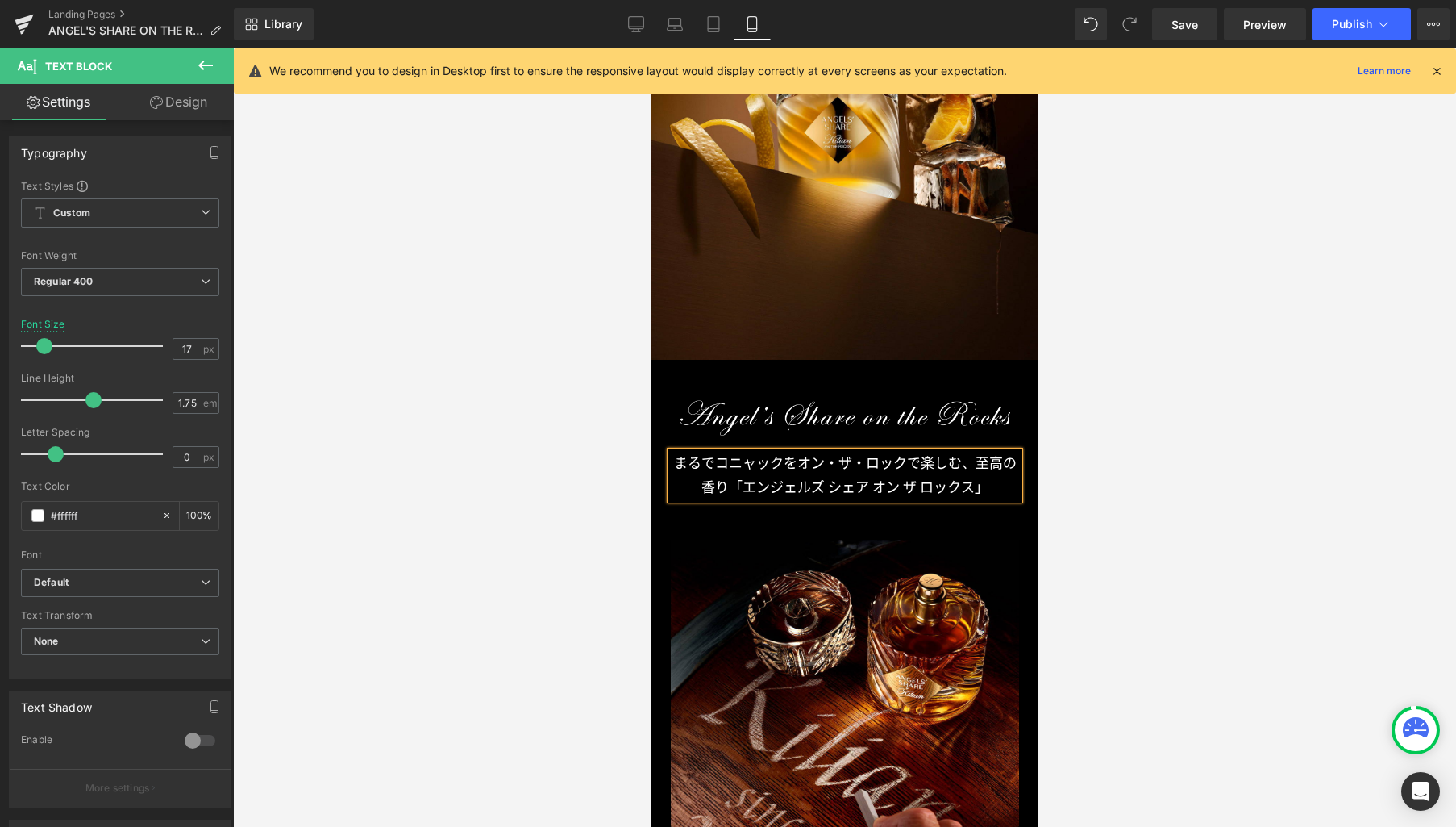
scroll to position [455, 0]
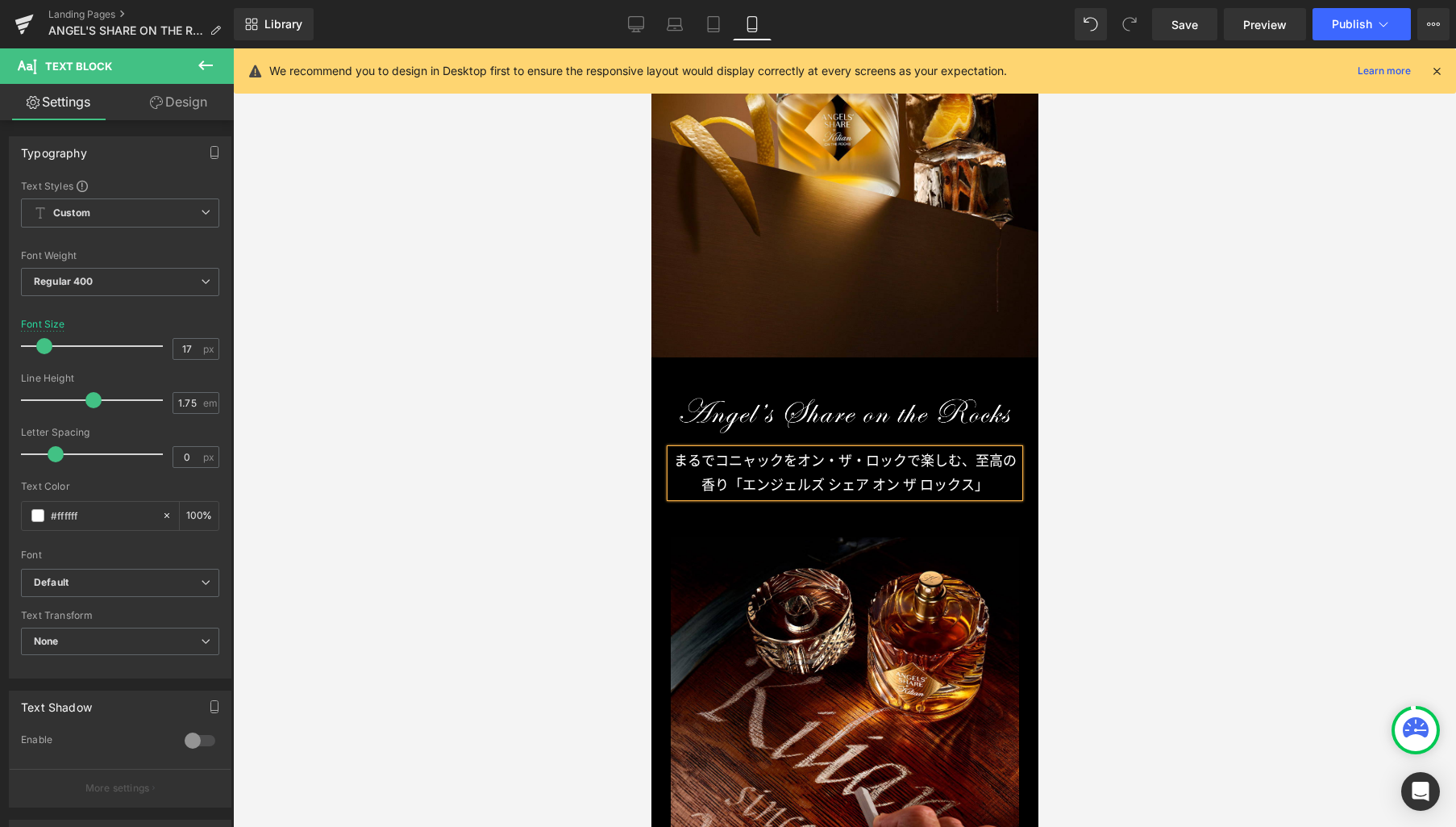
click at [904, 460] on p "まるでコニャックをオン・ザ・ロックで楽しむ、至高の香り「エンジェルズ シェア オン ザ ロックス」" at bounding box center [844, 473] width 348 height 48
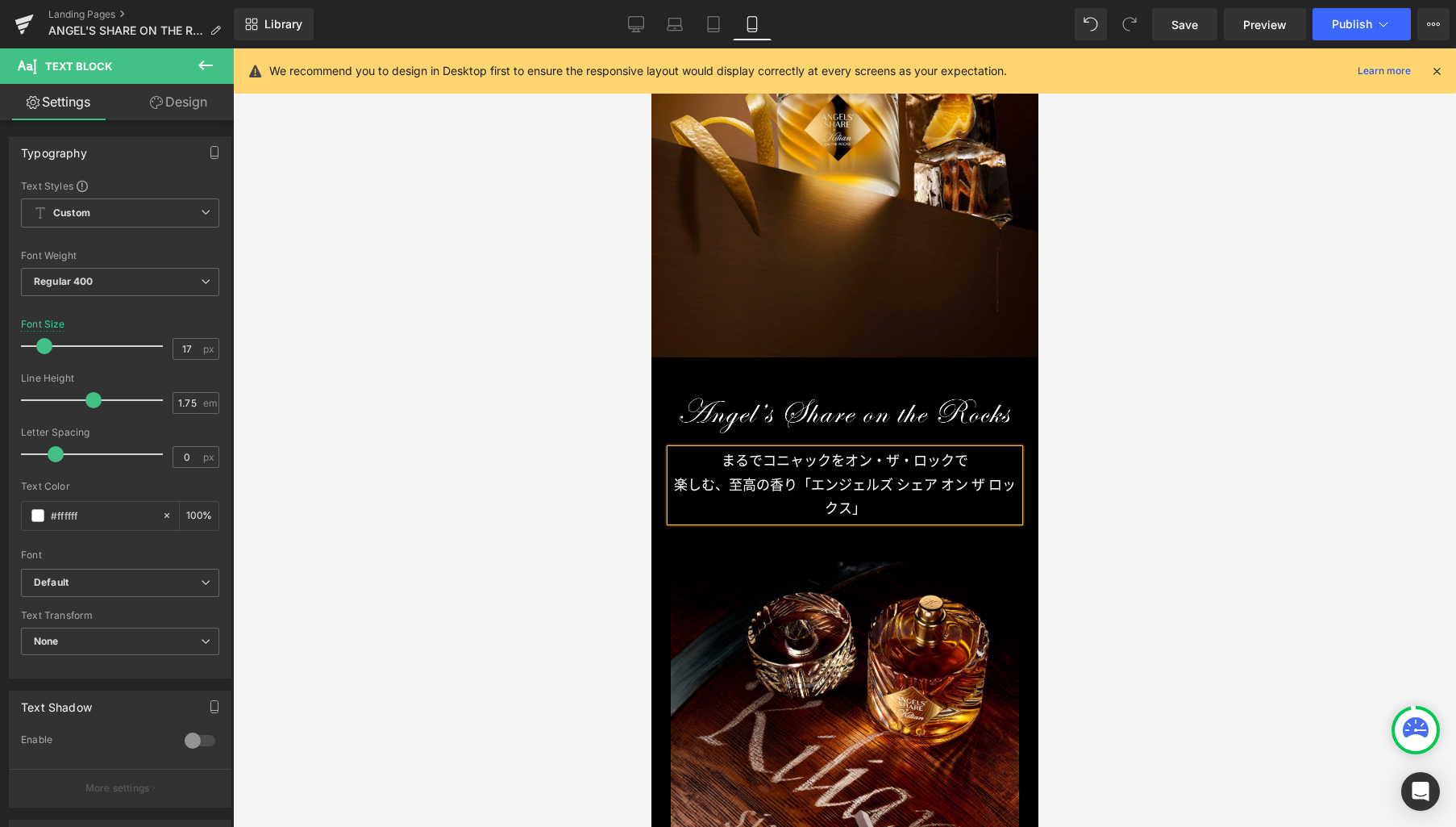
click at [789, 486] on p "楽しむ、至高の香り「エンジェルズ シェア オン ザ ロックス」" at bounding box center [844, 497] width 348 height 48
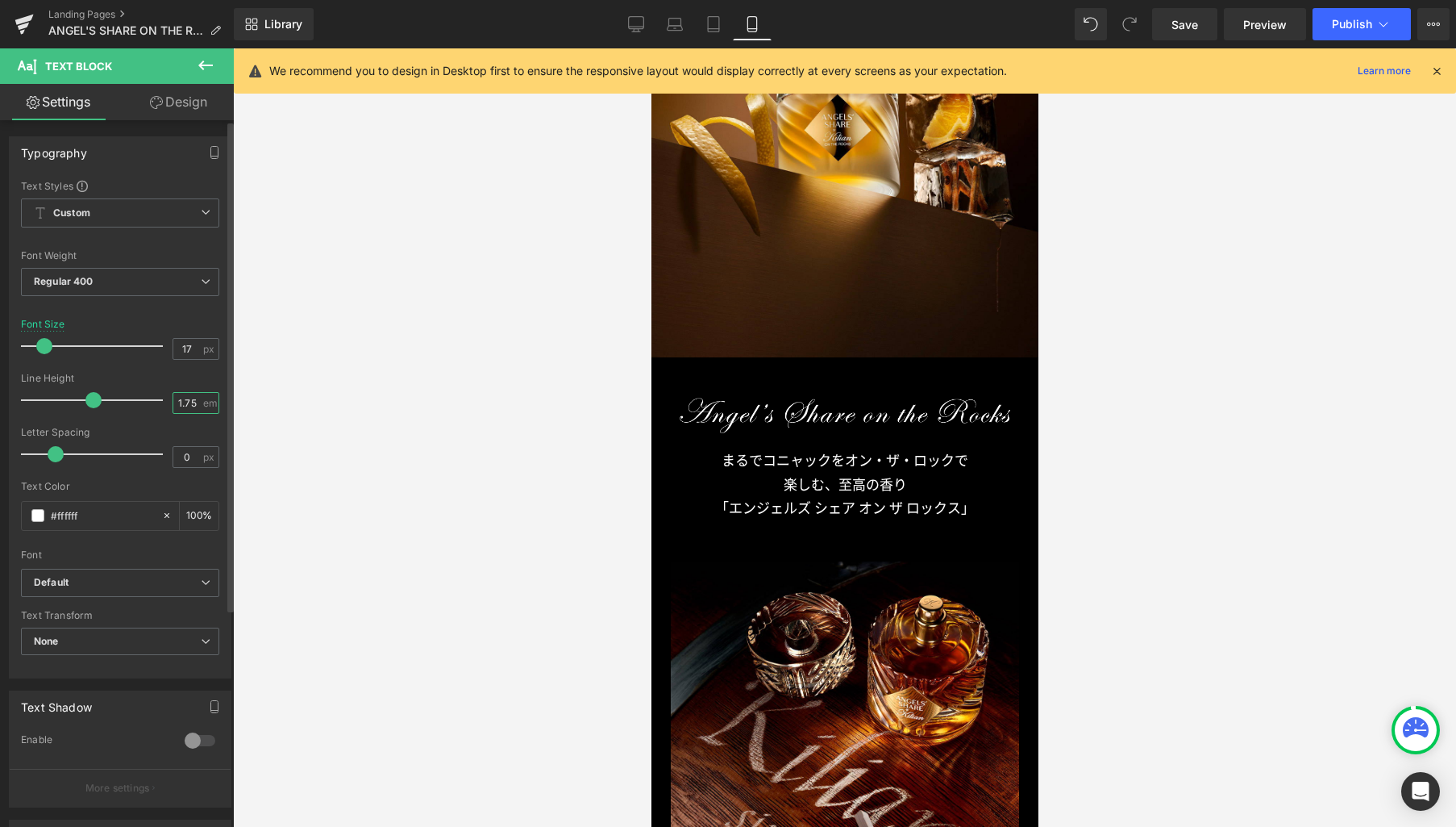
click at [189, 404] on input "1.75" at bounding box center [187, 403] width 28 height 20
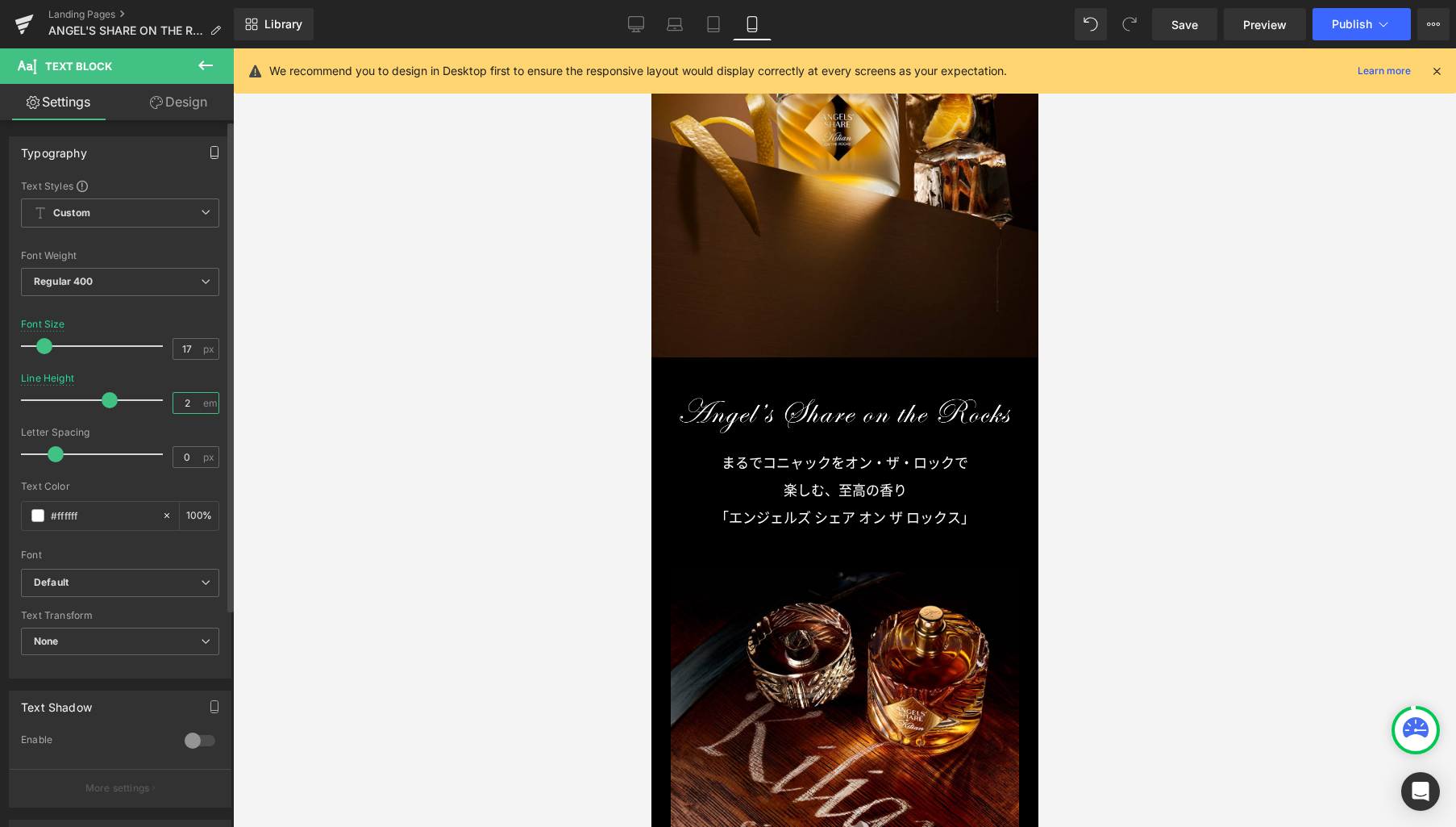
type input "2"
click at [208, 155] on icon "button" at bounding box center [215, 153] width 13 height 13
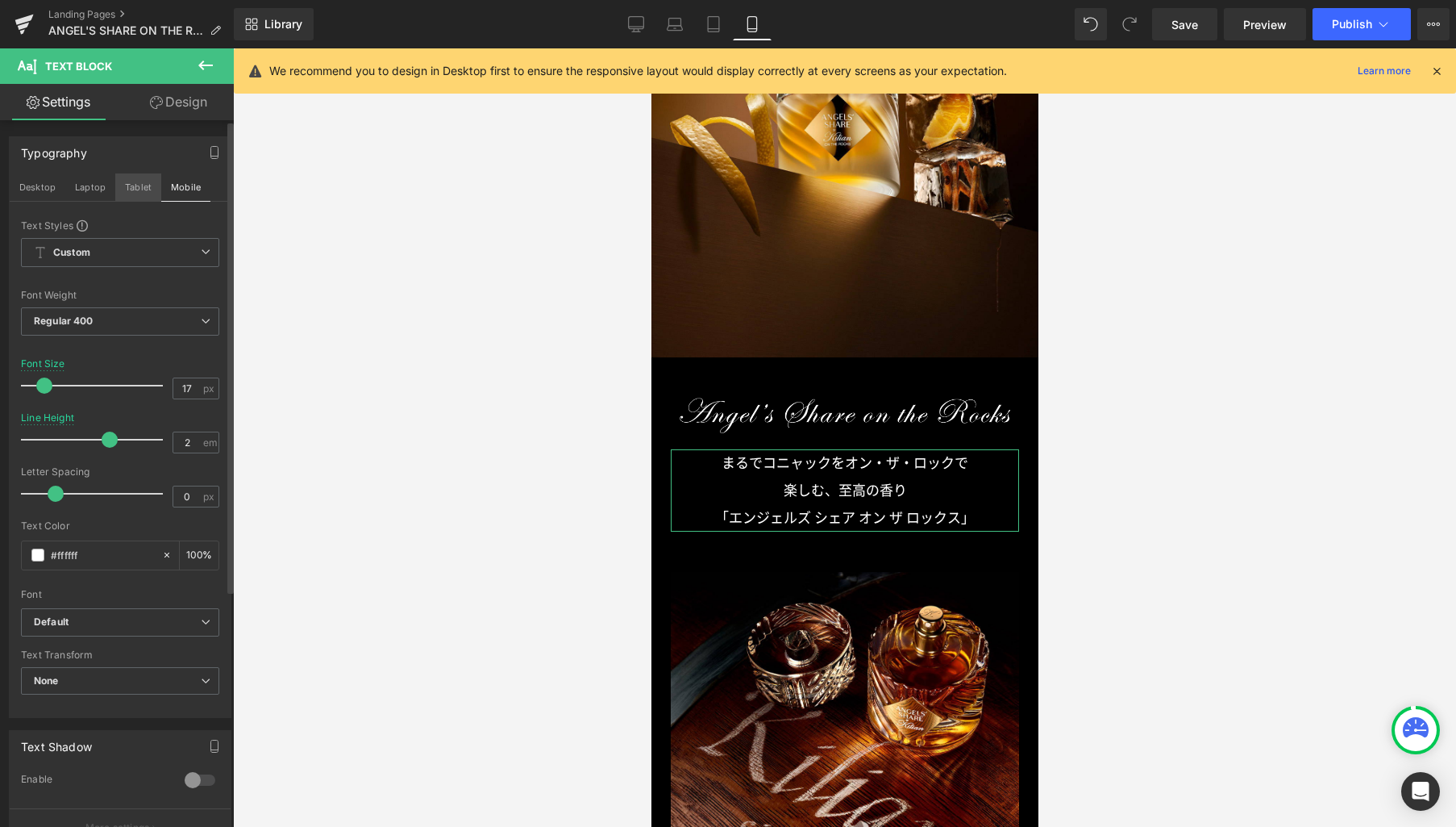
click at [142, 191] on button "Tablet" at bounding box center [138, 187] width 46 height 27
type input "16"
type input "1.75"
type input "100"
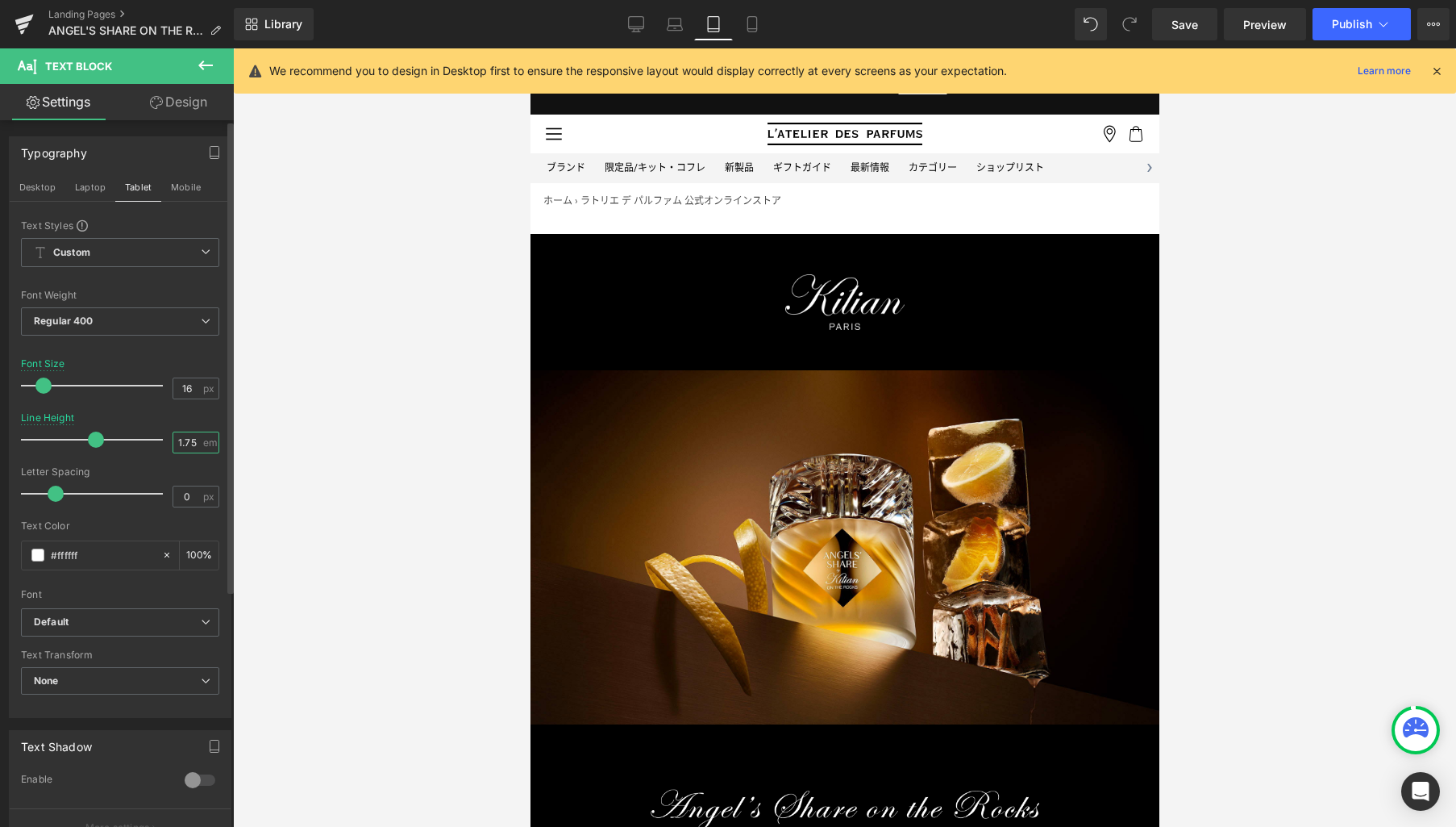
click at [192, 434] on input "1.75" at bounding box center [187, 442] width 28 height 20
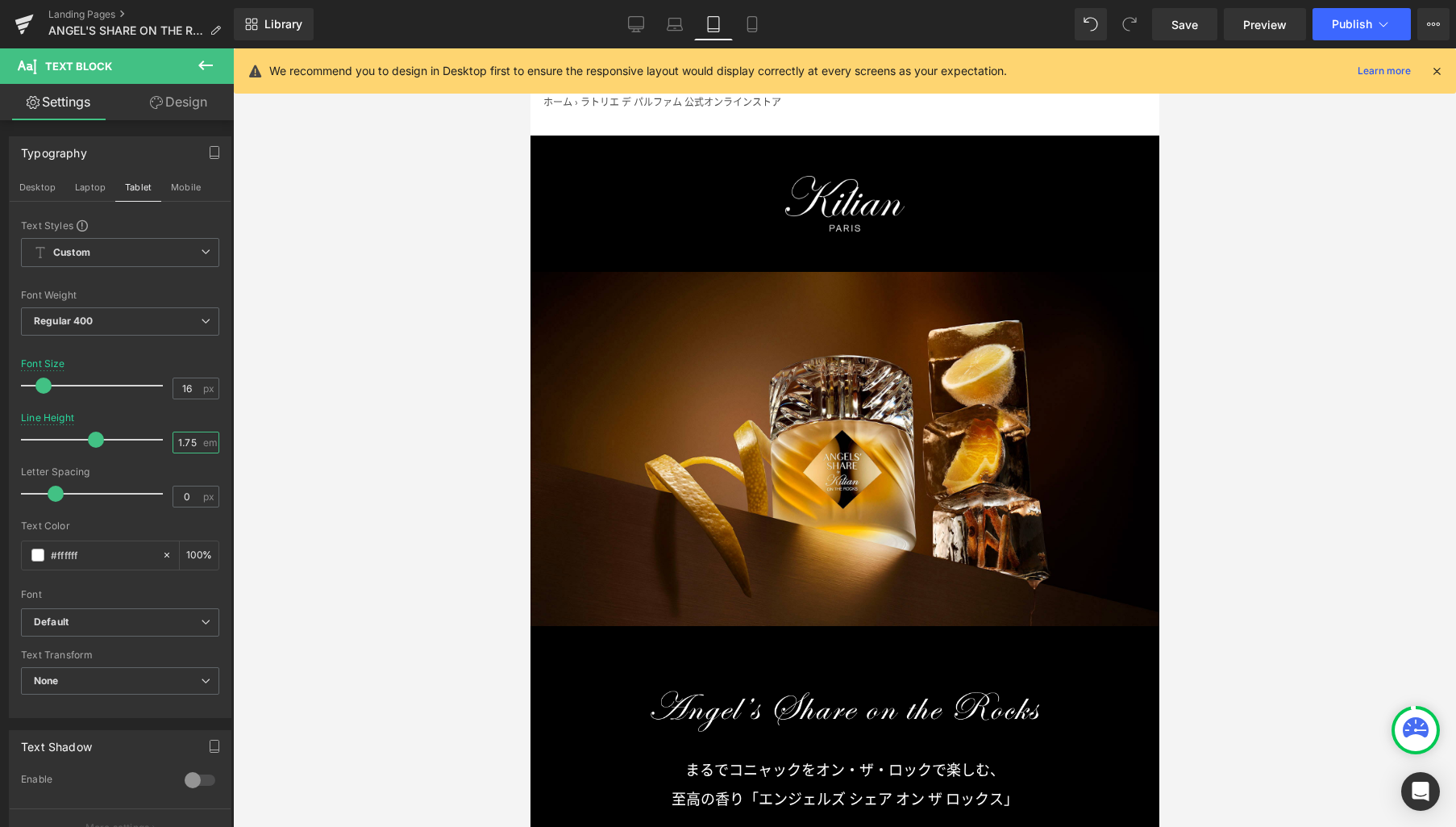
scroll to position [295, 0]
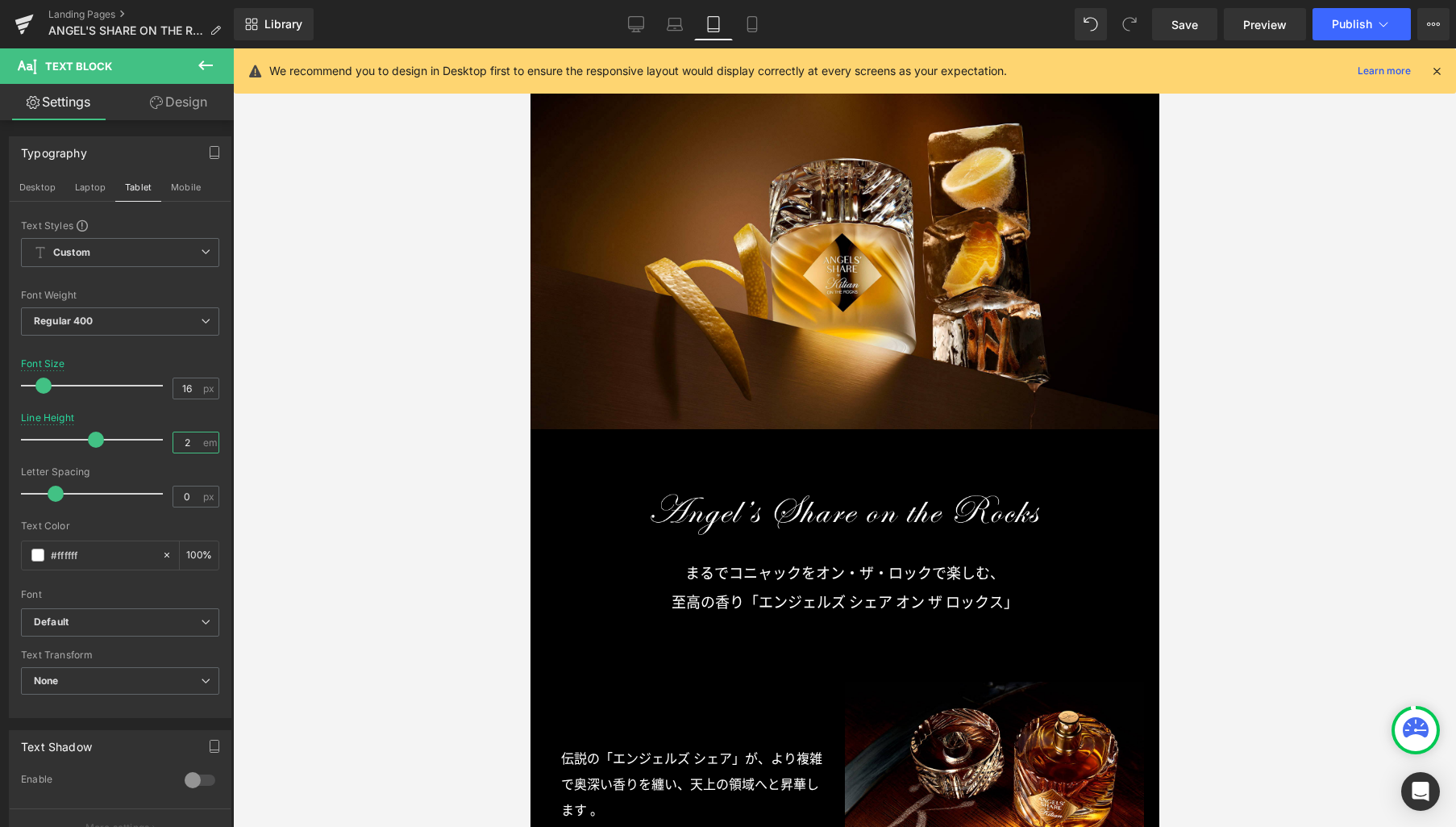
type input "2"
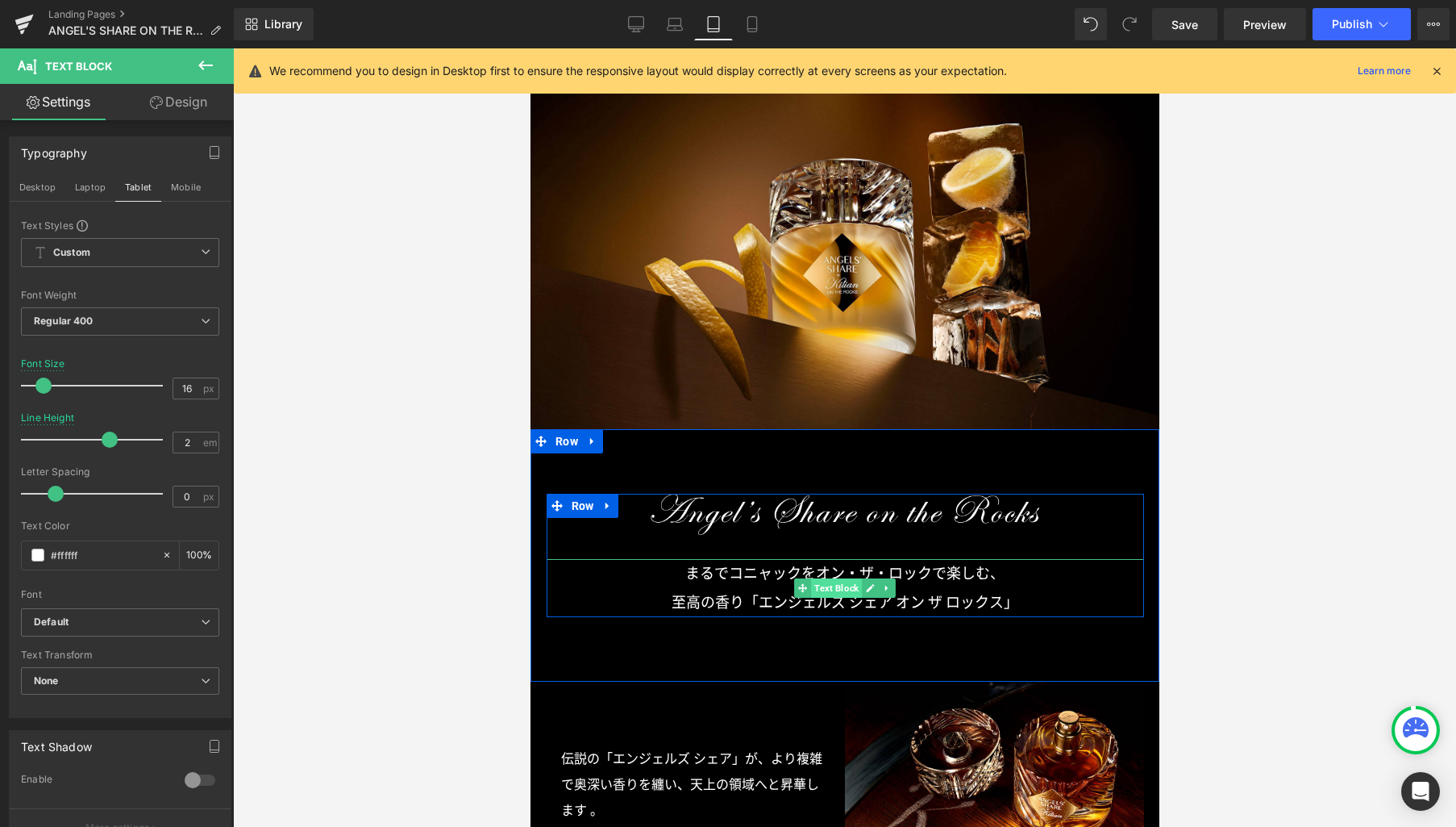
click at [826, 590] on span "Text Block" at bounding box center [836, 588] width 51 height 19
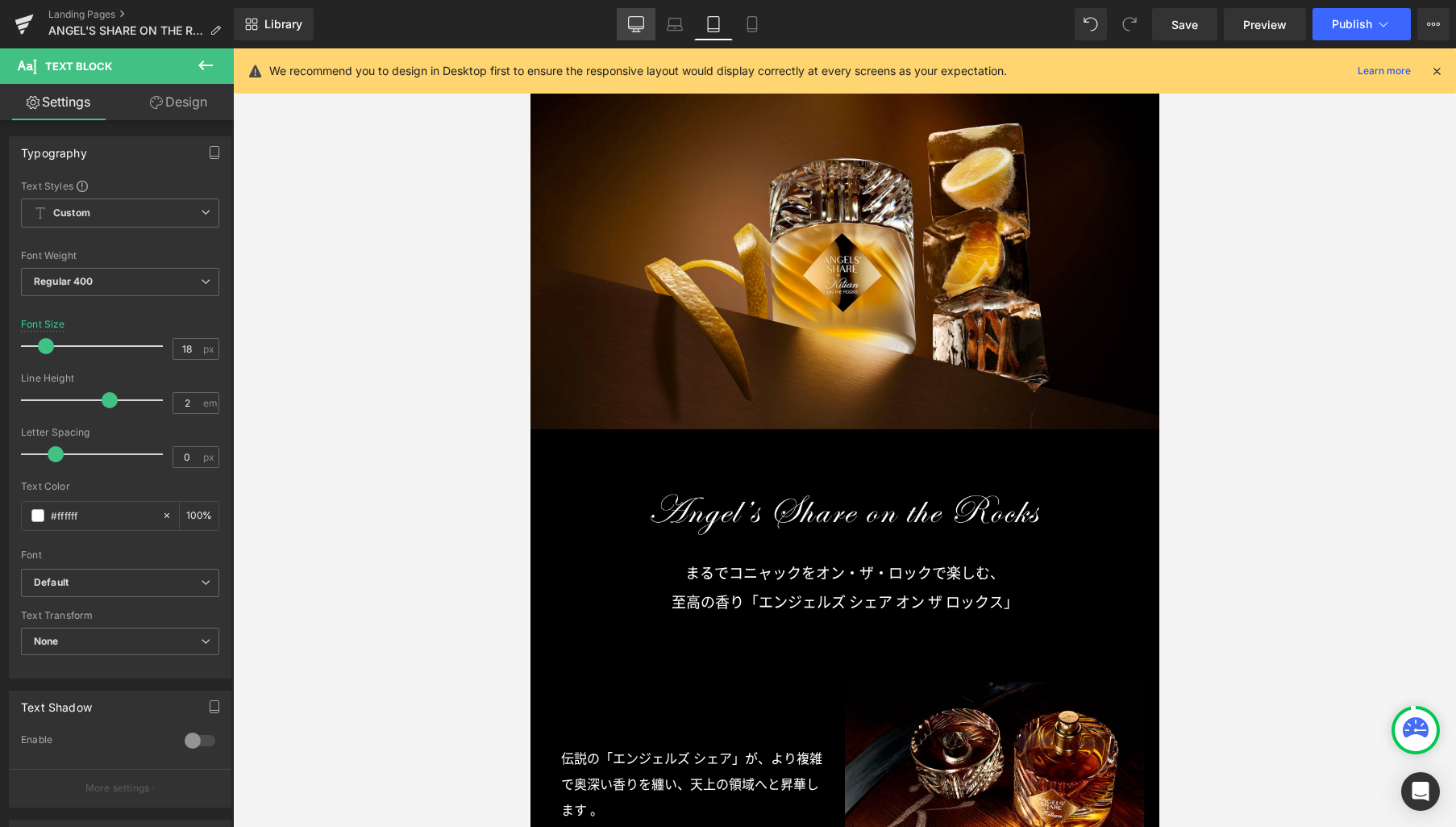
drag, startPoint x: 629, startPoint y: 26, endPoint x: 638, endPoint y: 27, distance: 9.1
click at [629, 26] on icon at bounding box center [637, 25] width 16 height 16
type input "20"
type input "100"
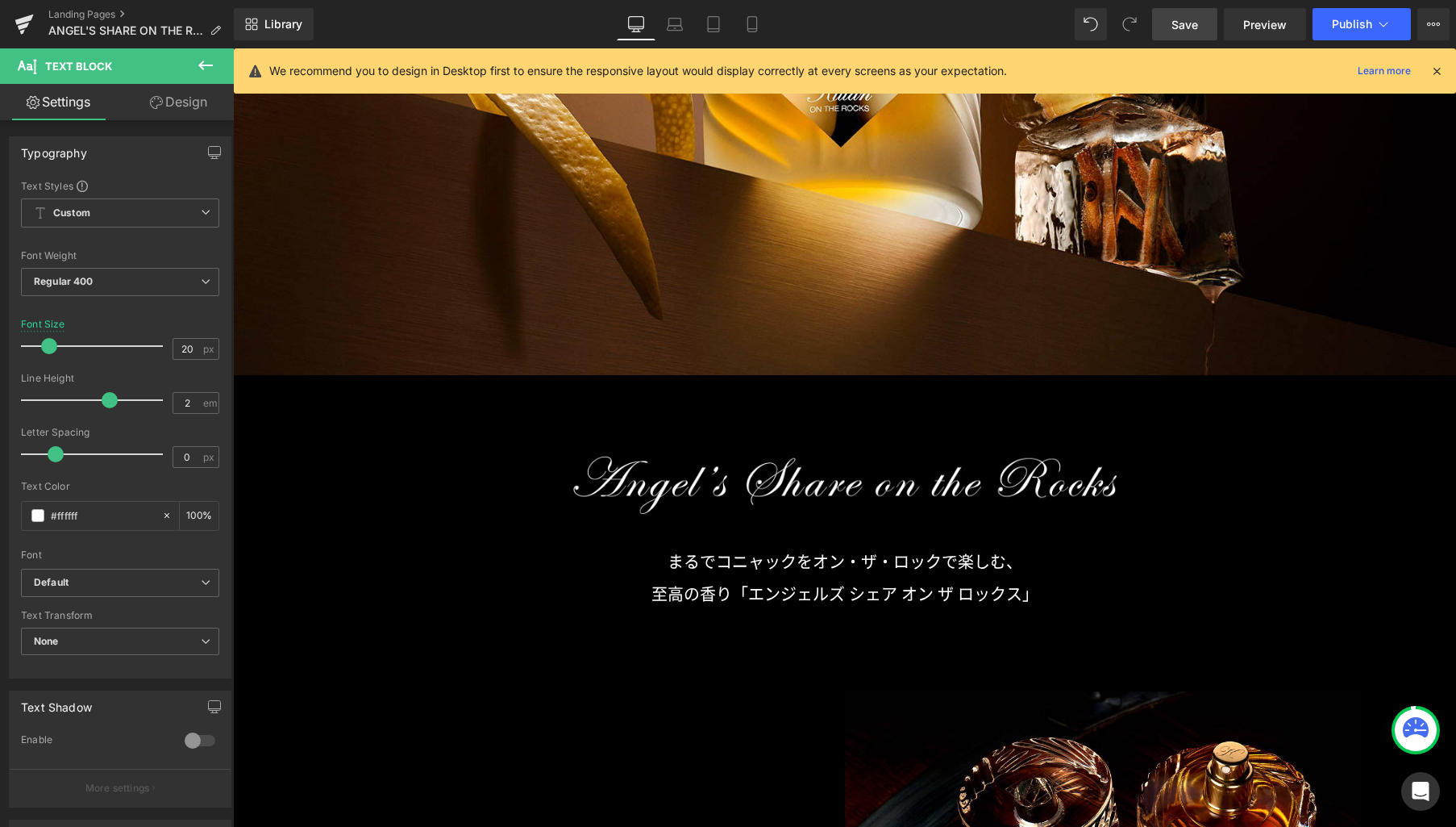
drag, startPoint x: 1180, startPoint y: 26, endPoint x: 1173, endPoint y: 41, distance: 16.6
click at [1180, 26] on span "Save" at bounding box center [1185, 25] width 26 height 17
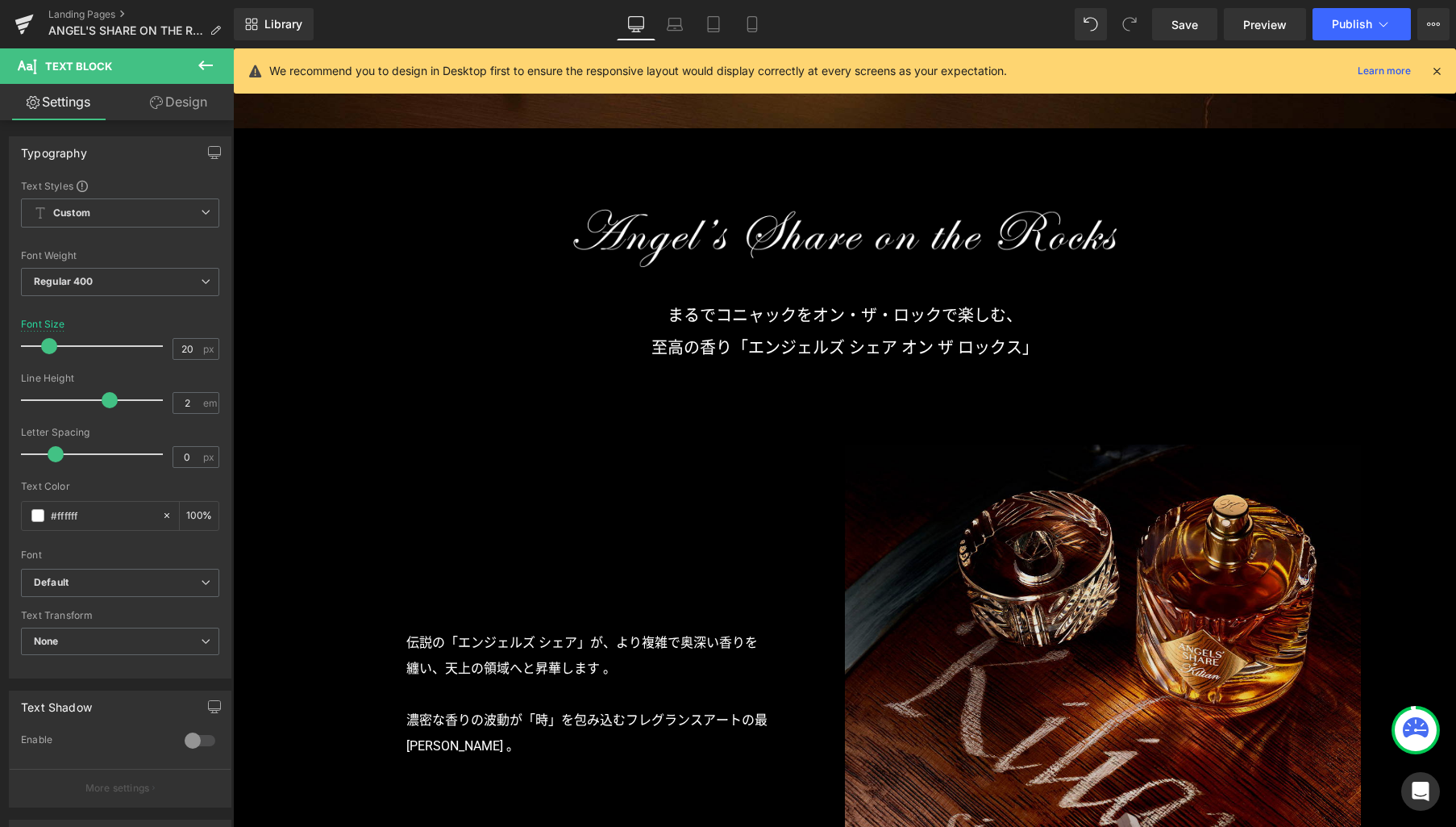
scroll to position [1104, 0]
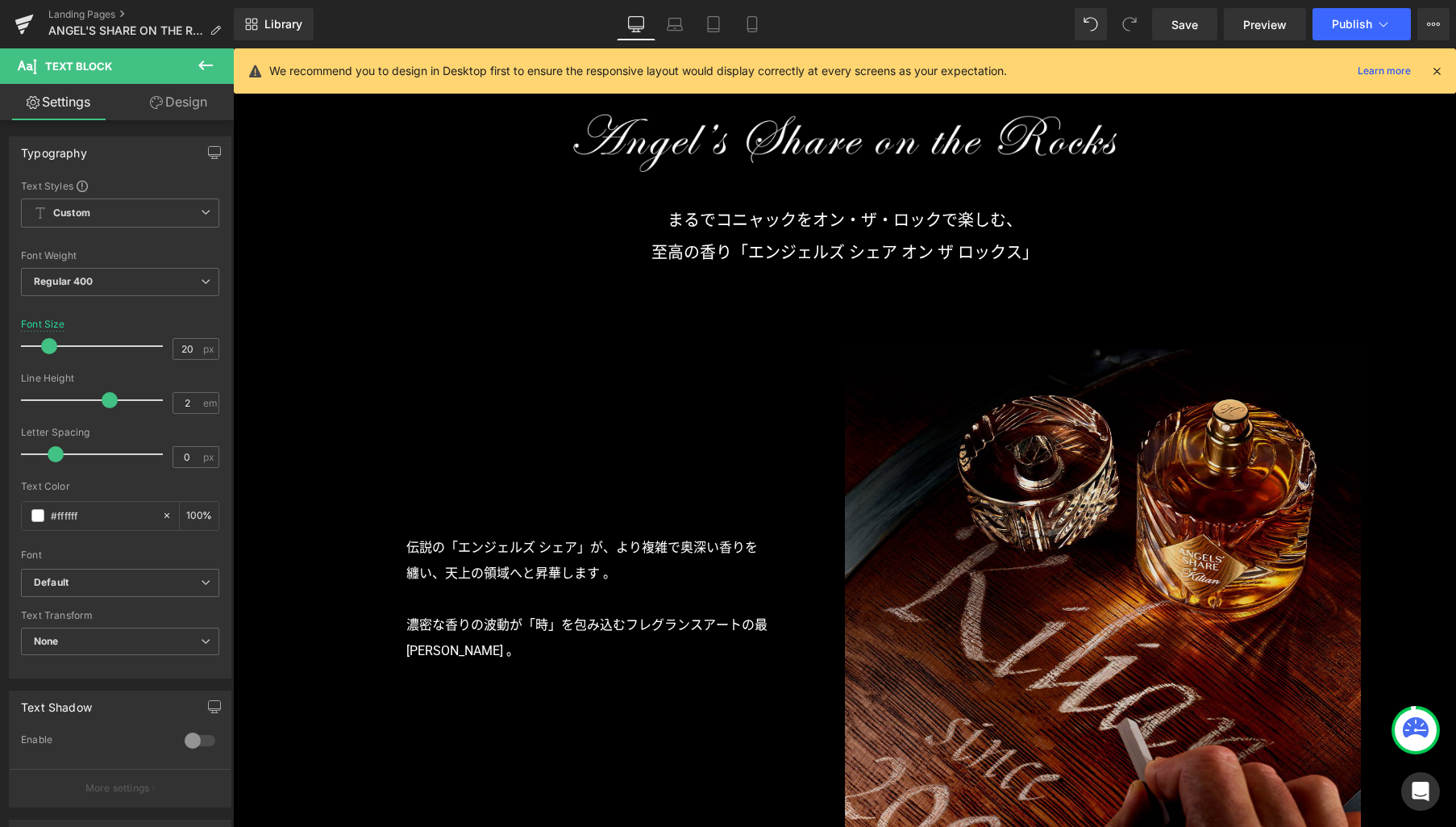
click at [989, 588] on img at bounding box center [1103, 608] width 516 height 517
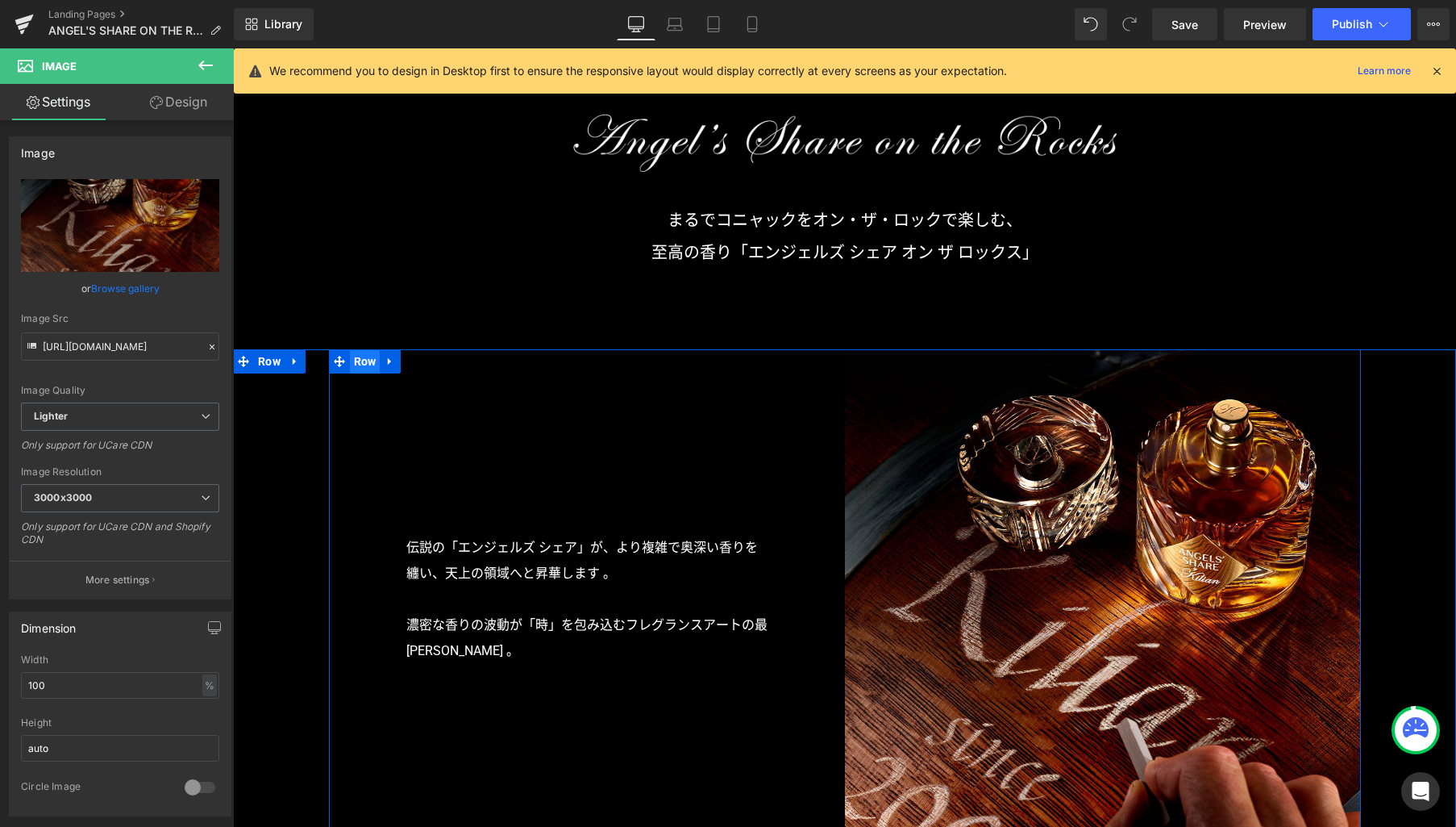
click at [355, 366] on span "Row" at bounding box center [365, 361] width 31 height 24
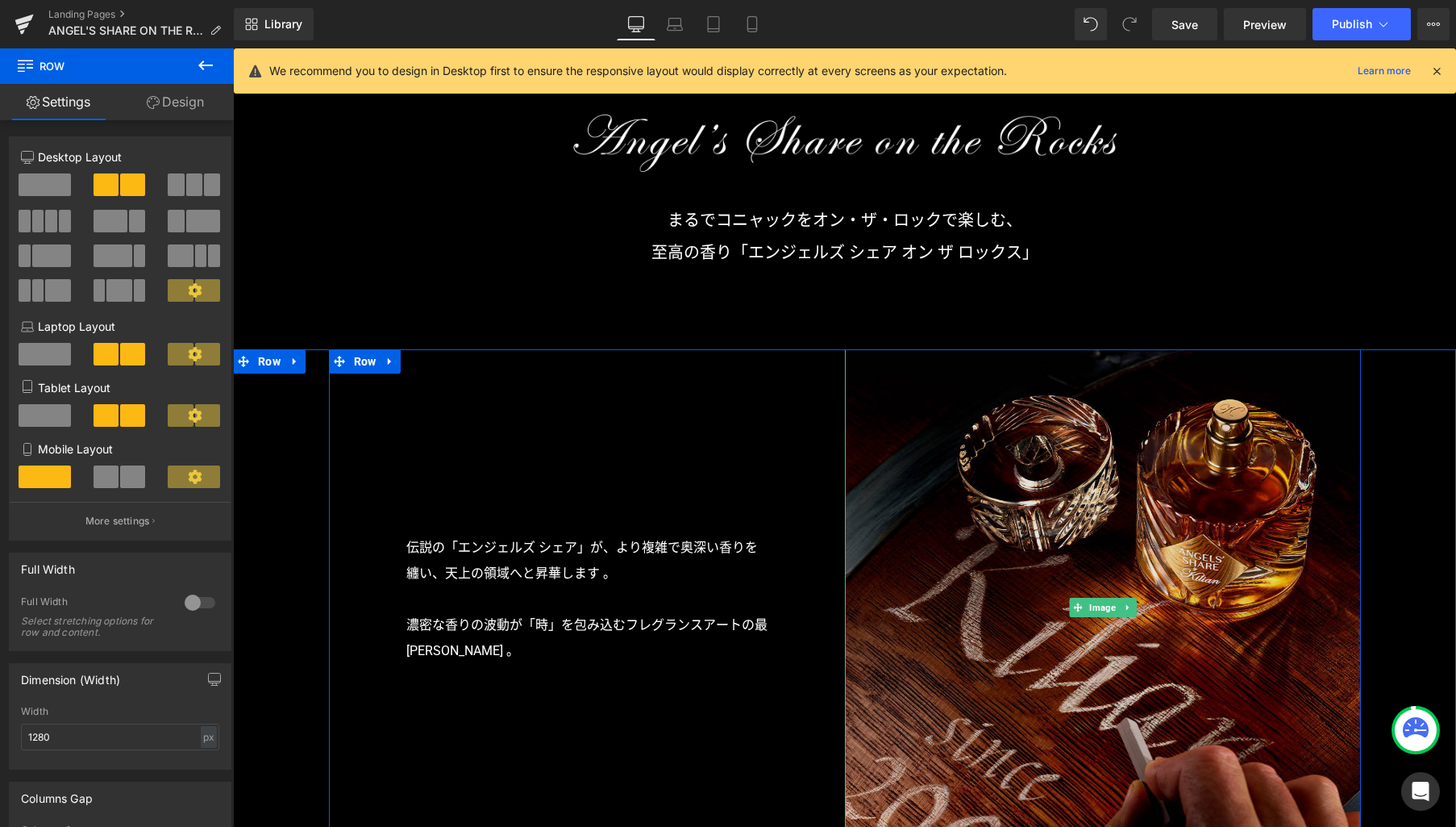
click at [1051, 562] on img at bounding box center [1103, 608] width 516 height 517
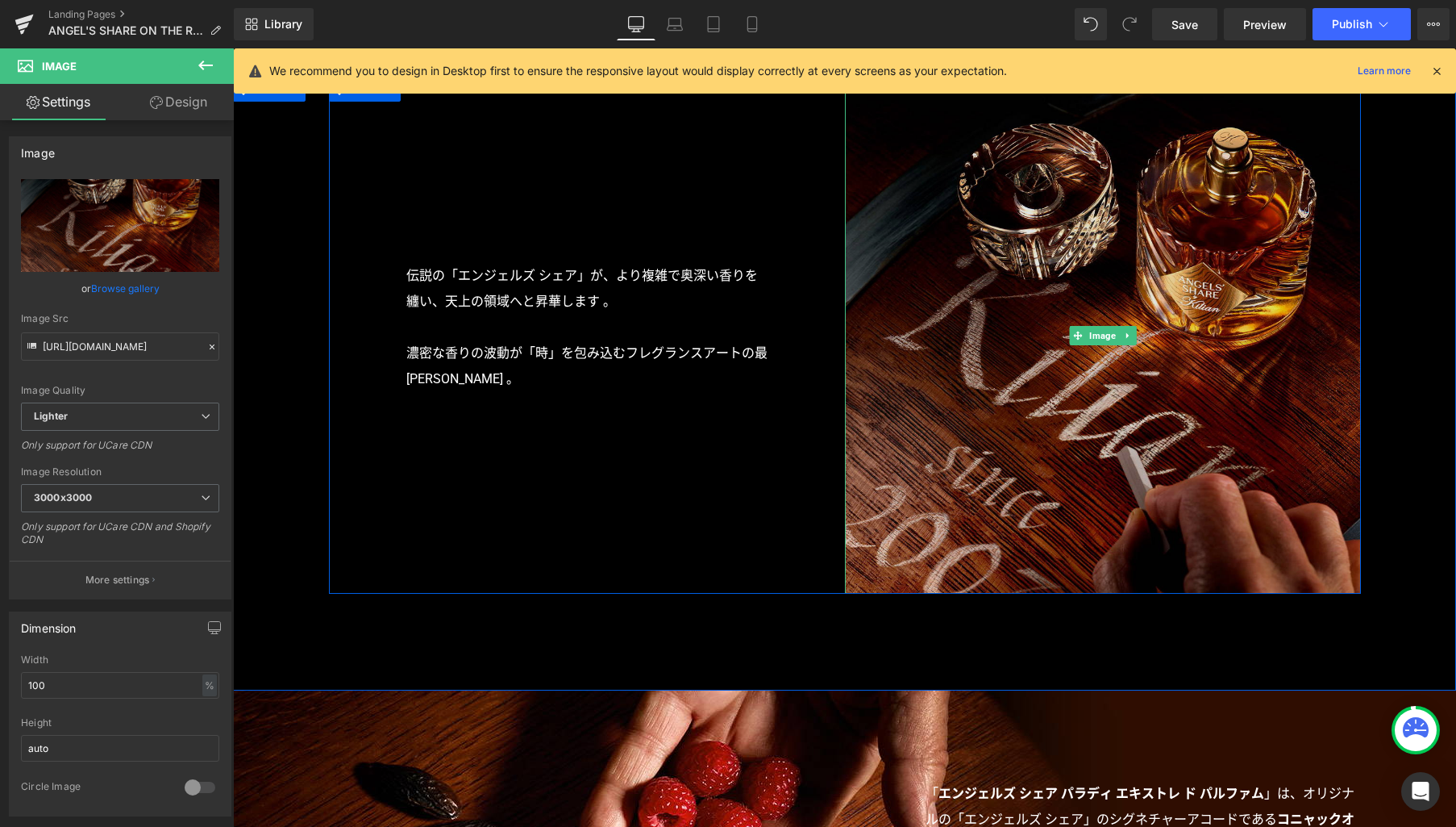
scroll to position [1221, 0]
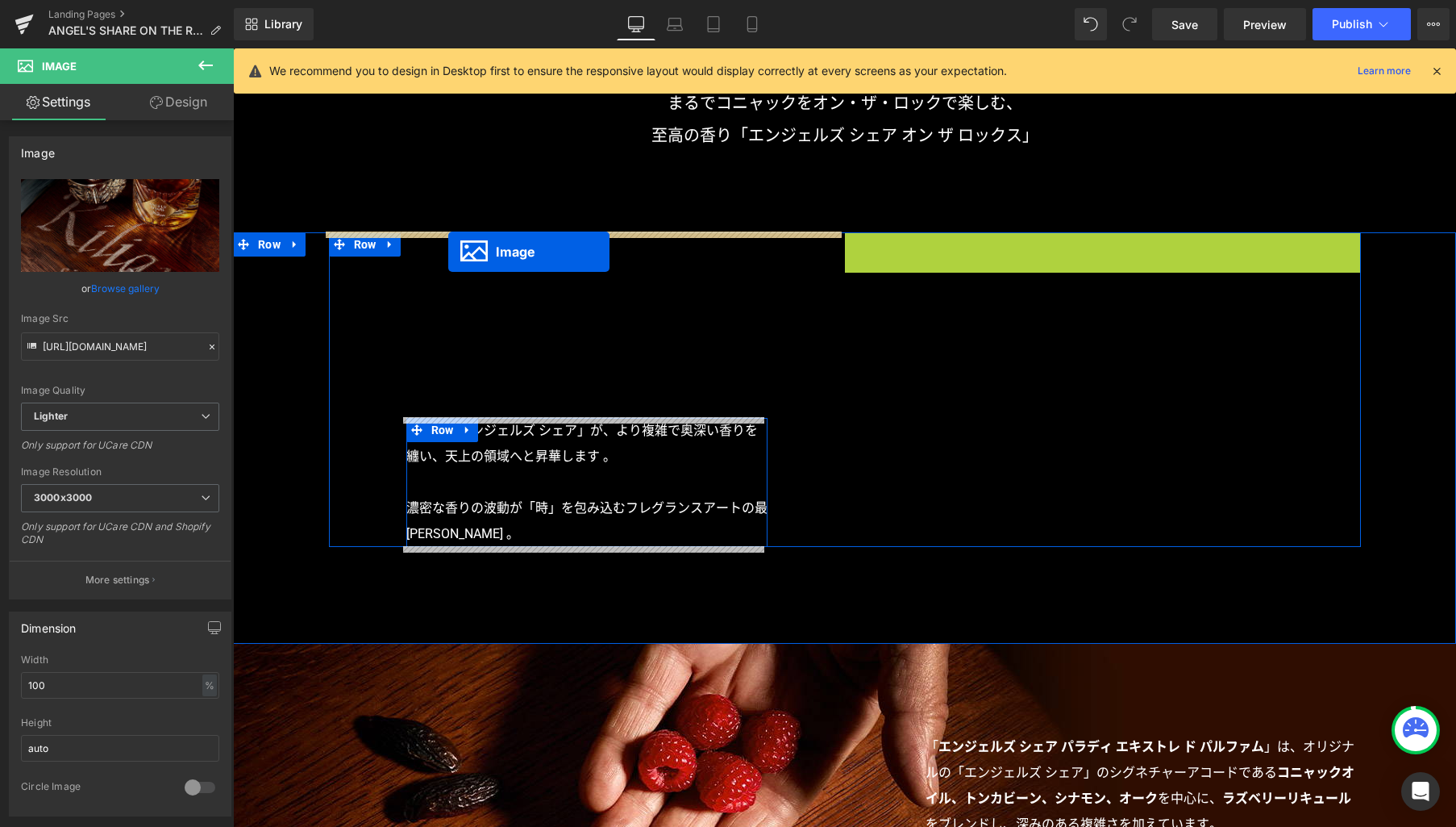
drag, startPoint x: 1069, startPoint y: 490, endPoint x: 448, endPoint y: 251, distance: 665.4
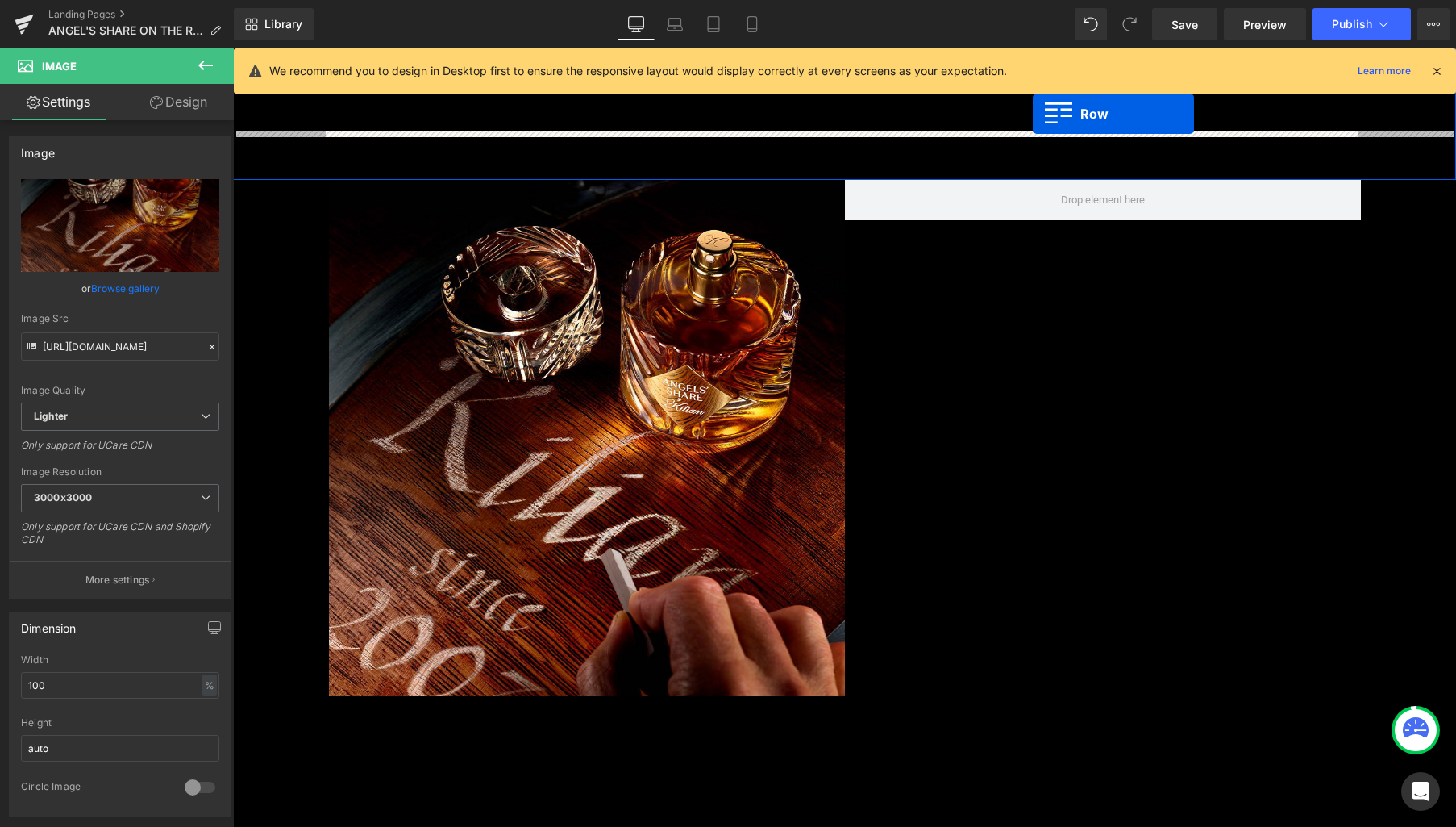
scroll to position [1241, 0]
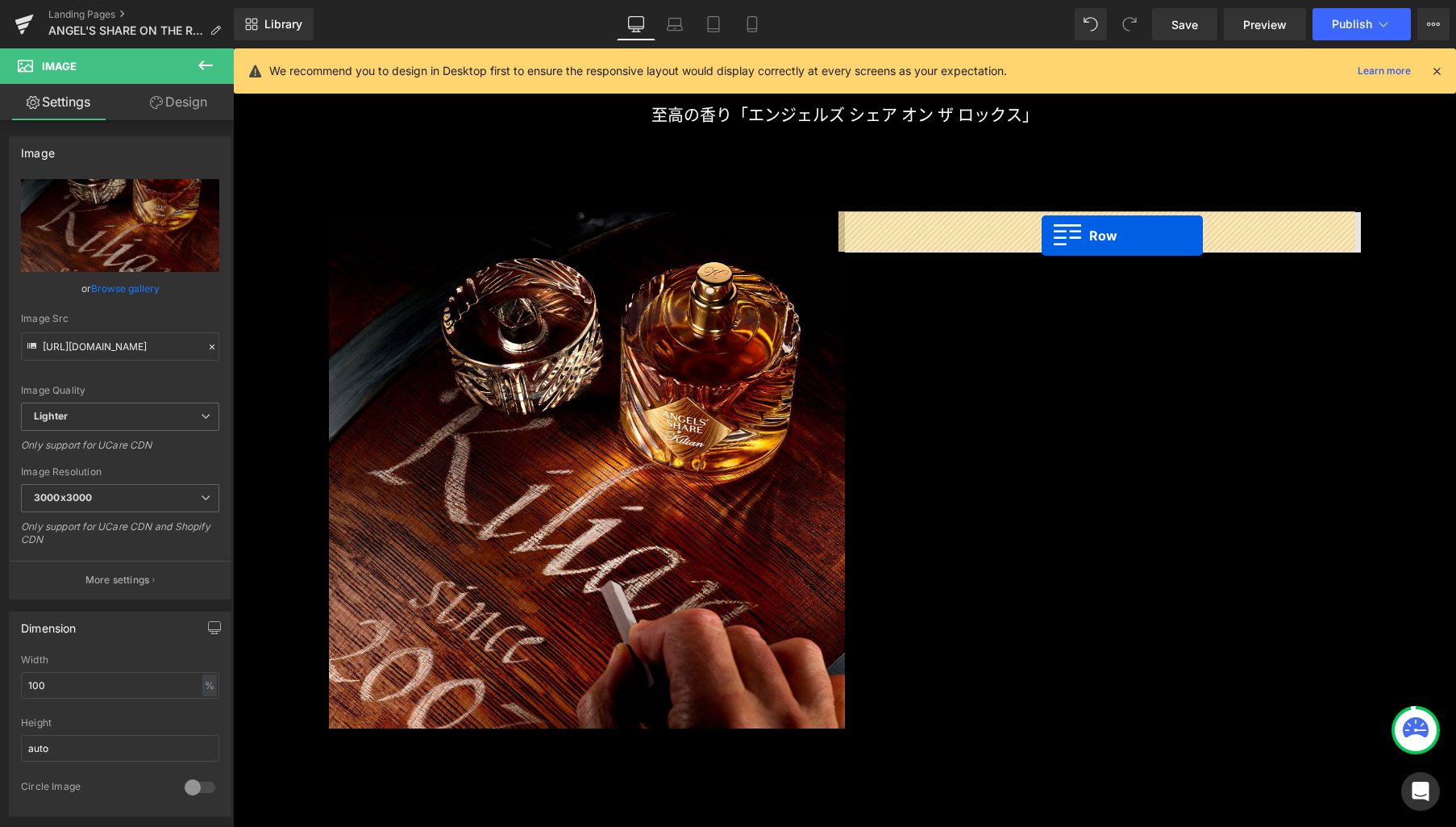
drag, startPoint x: 409, startPoint y: 801, endPoint x: 1041, endPoint y: 236, distance: 847.7
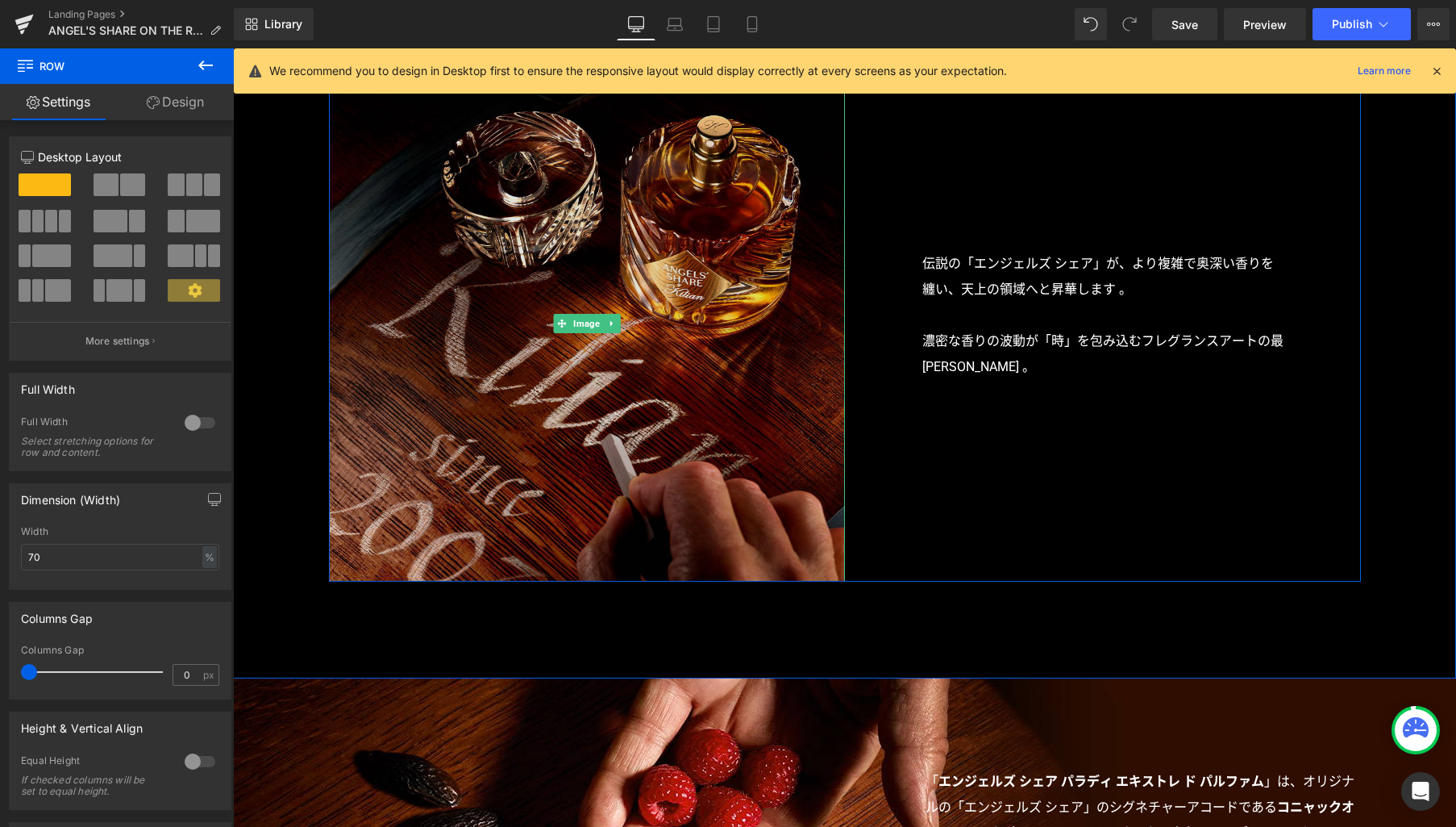
scroll to position [1386, 0]
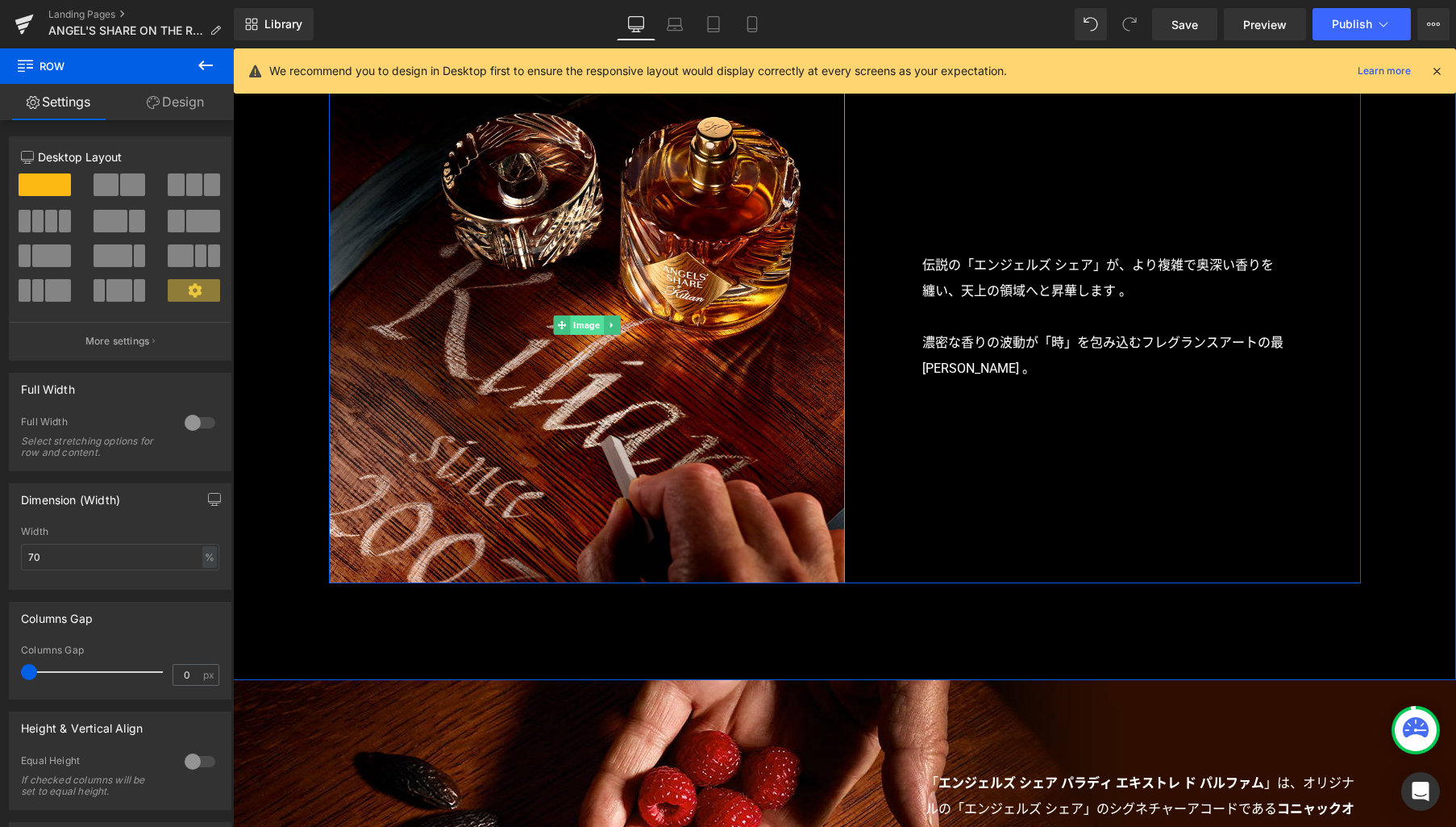
click at [573, 323] on span "Image" at bounding box center [586, 324] width 33 height 19
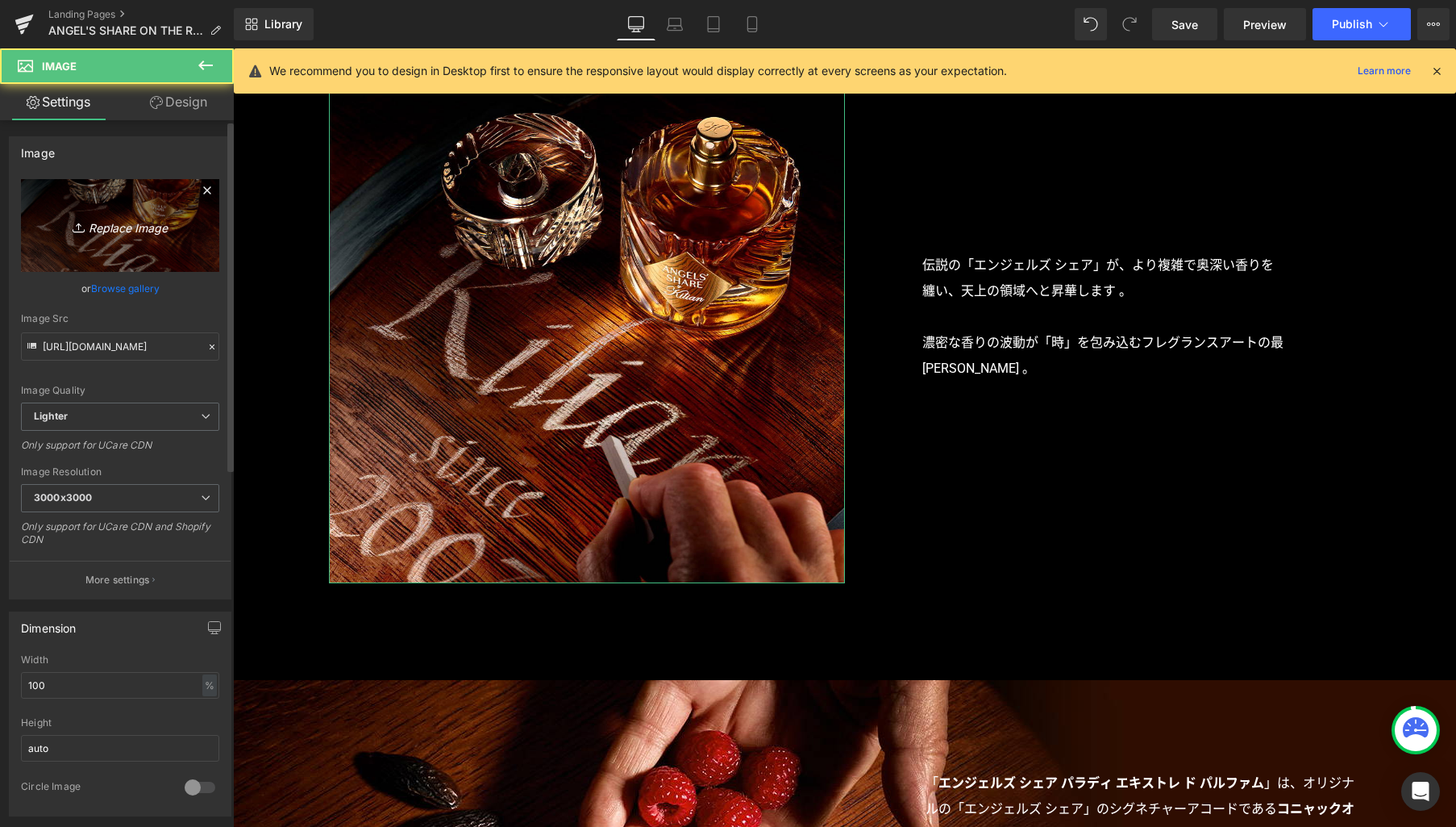
click at [132, 232] on icon "Replace Image" at bounding box center [120, 226] width 129 height 20
type input "C:\fakepath\p01.jpg"
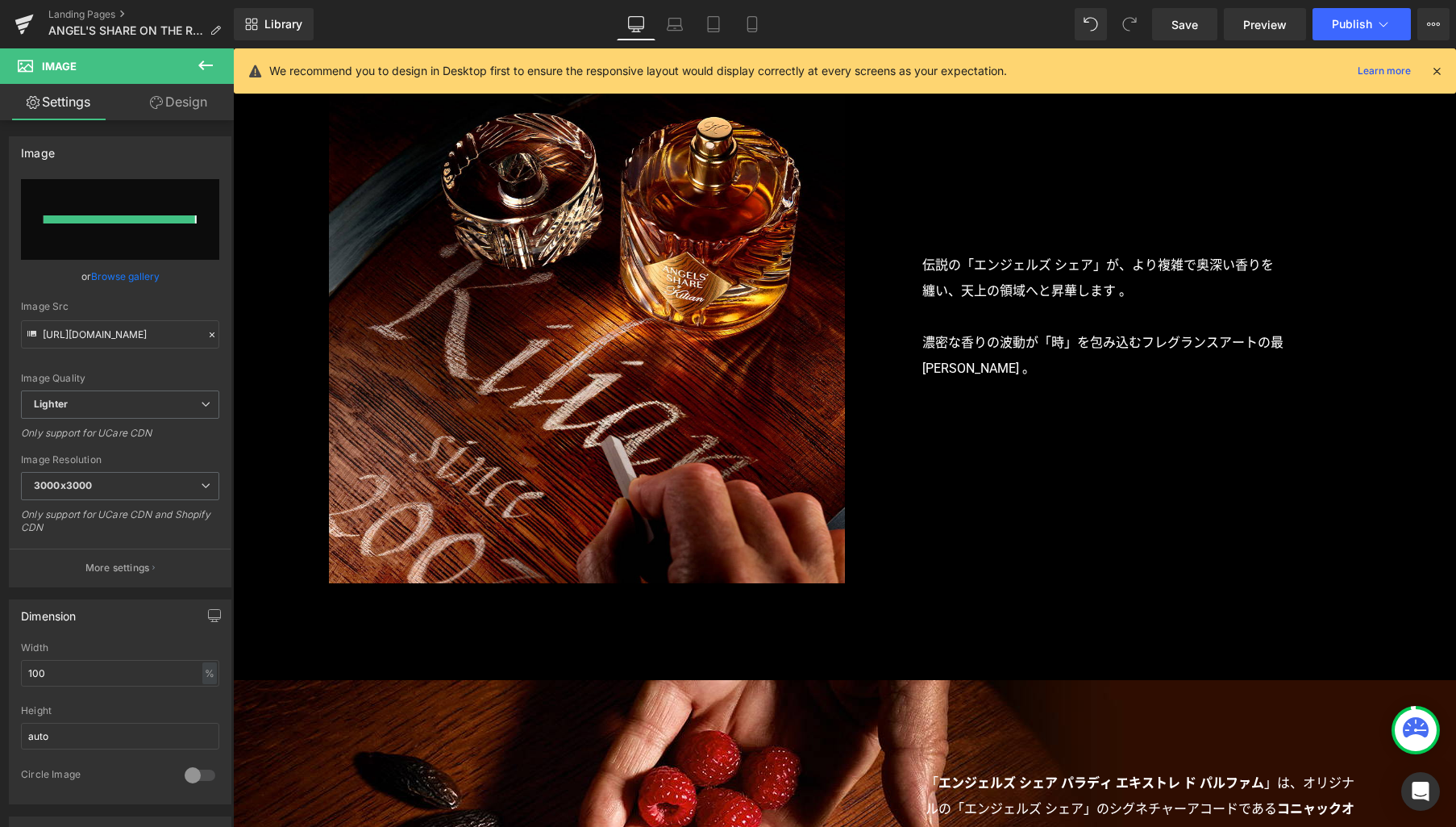
type input "https://ucarecdn.com/3826be95-2601-496c-ad73-9747bd2d8abd/-/format/auto/-/previ…"
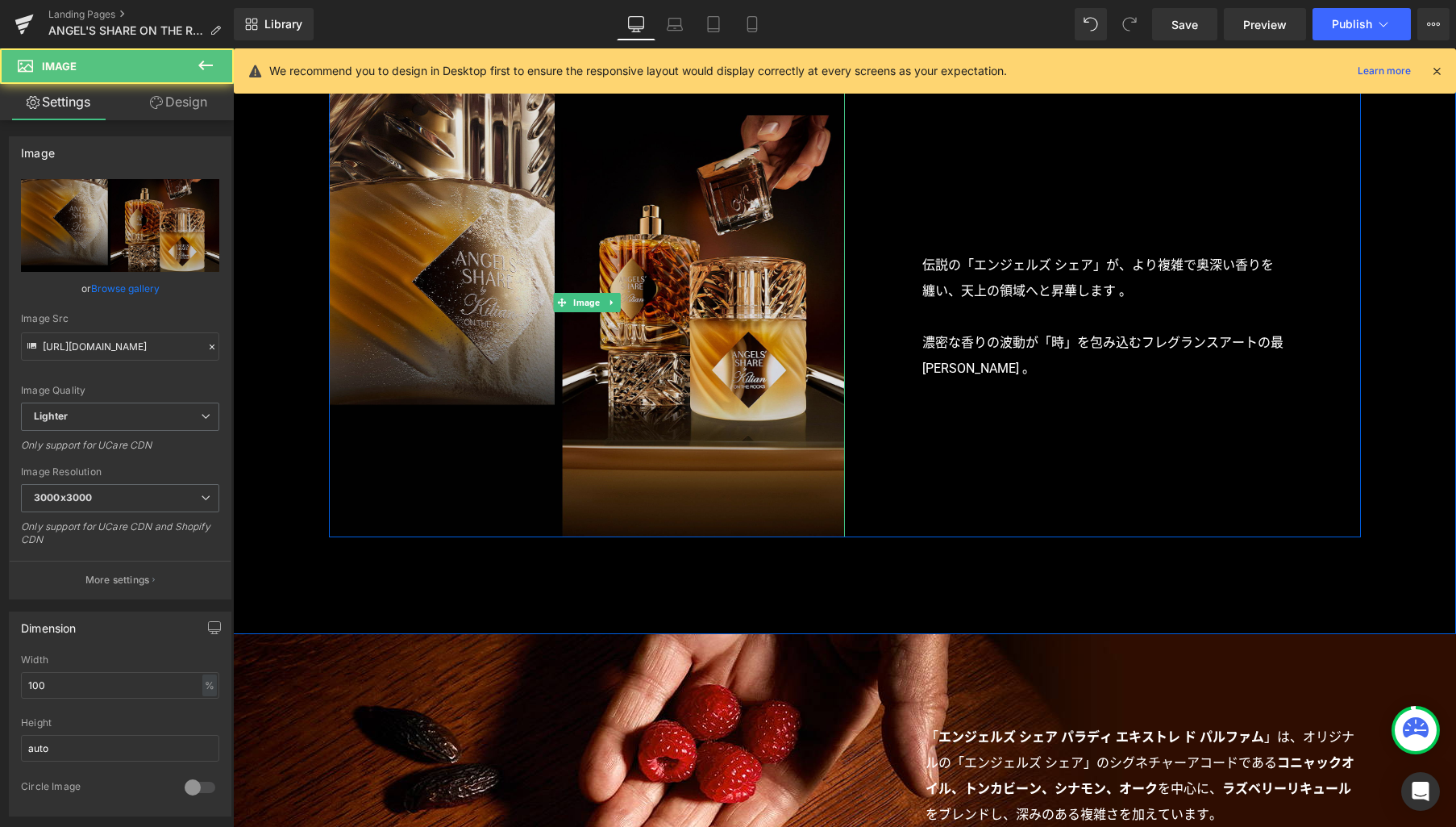
click at [625, 448] on img at bounding box center [586, 302] width 516 height 472
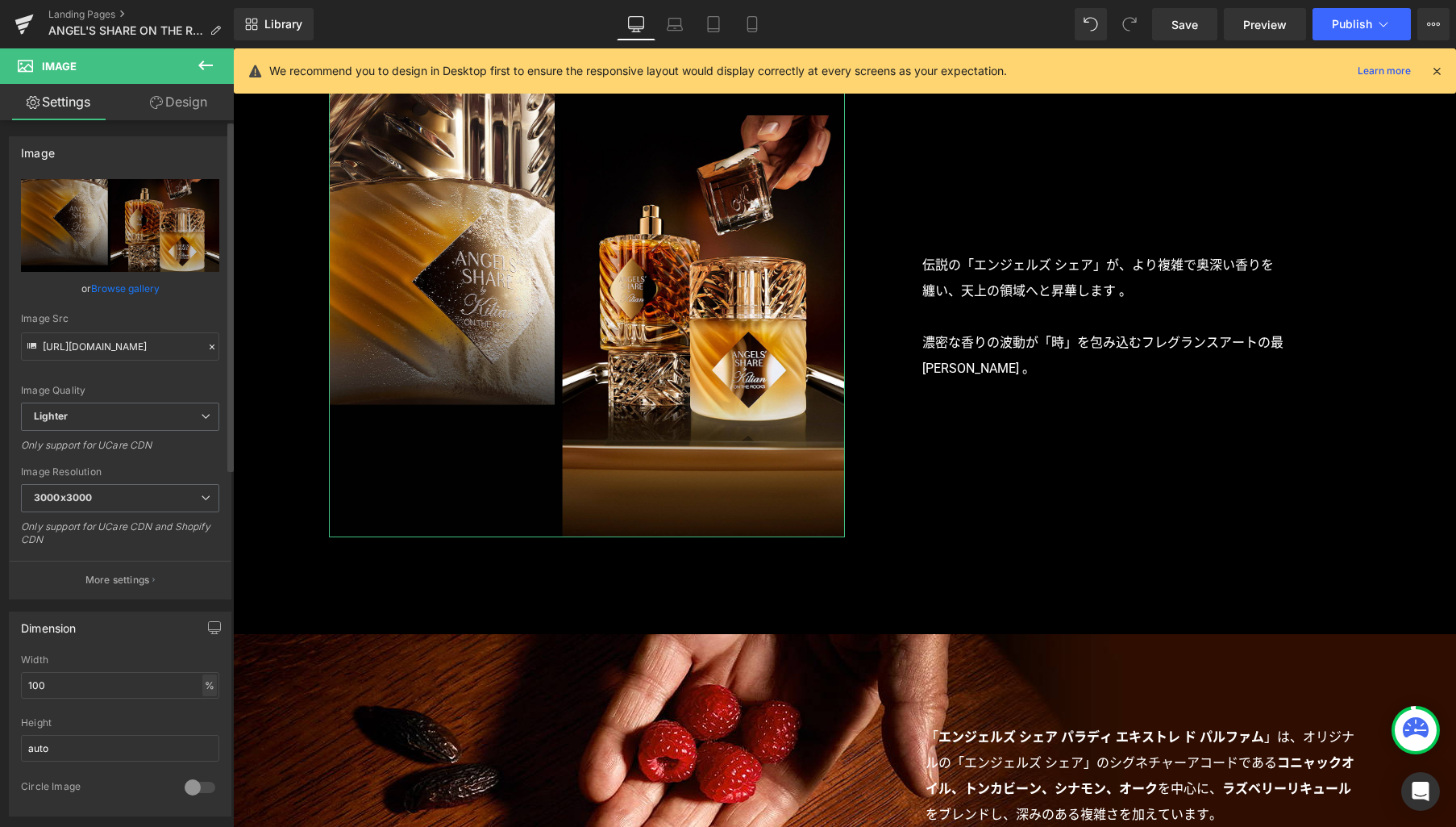
click at [205, 686] on div "%" at bounding box center [210, 685] width 15 height 22
click at [209, 736] on li "px" at bounding box center [208, 734] width 20 height 24
click at [124, 688] on input "640" at bounding box center [120, 684] width 198 height 27
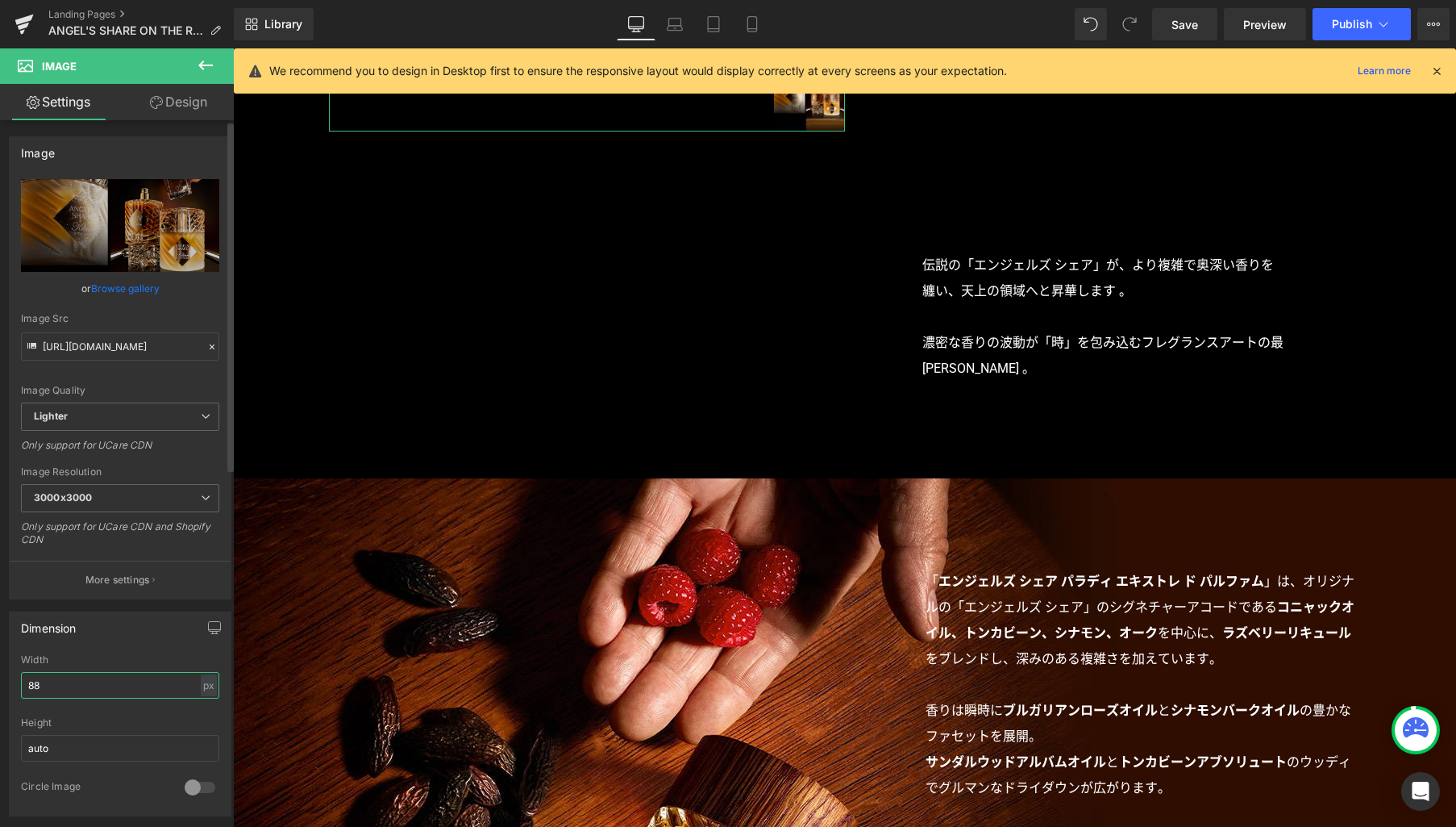
type input "884"
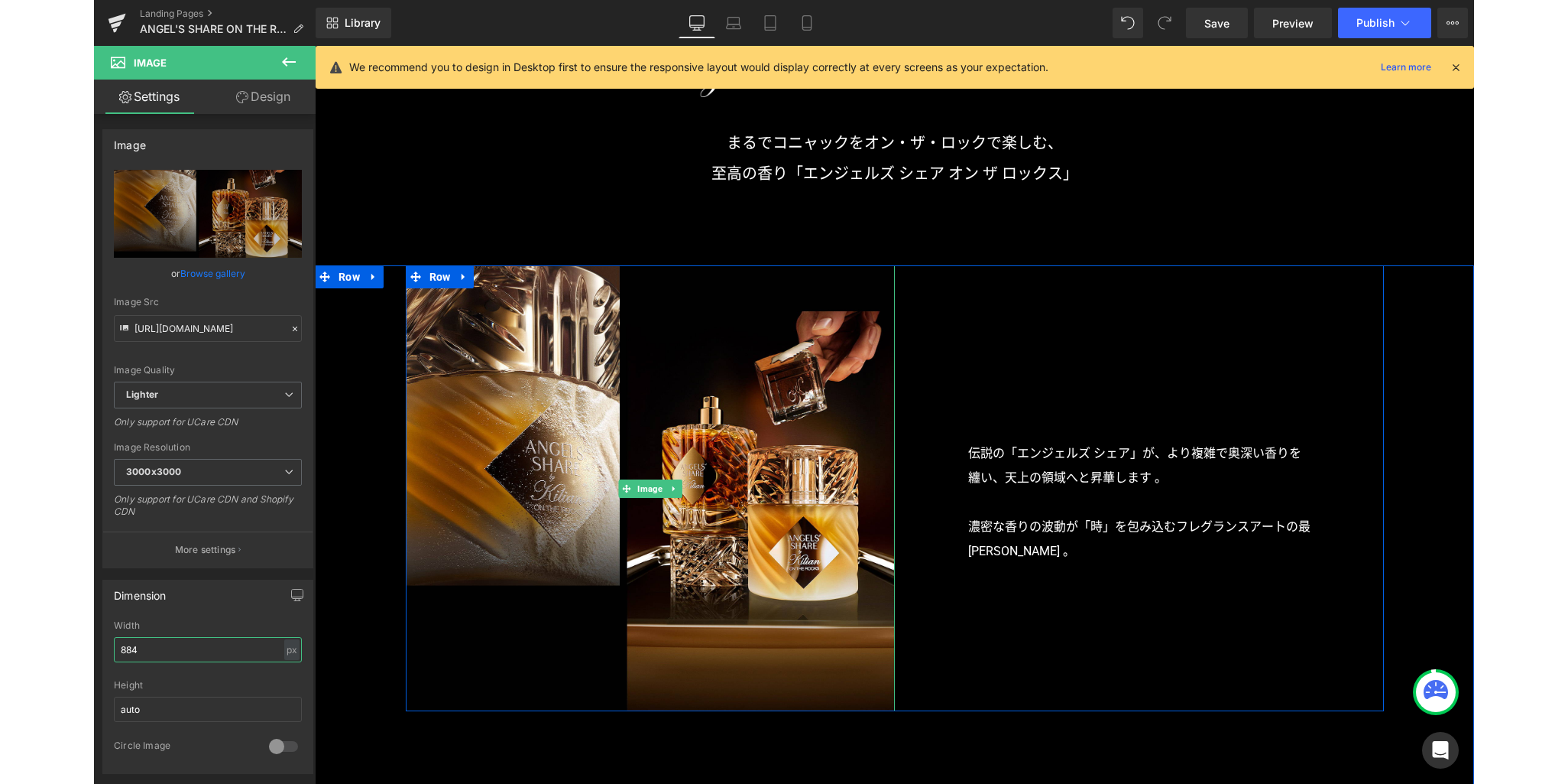
scroll to position [990, 0]
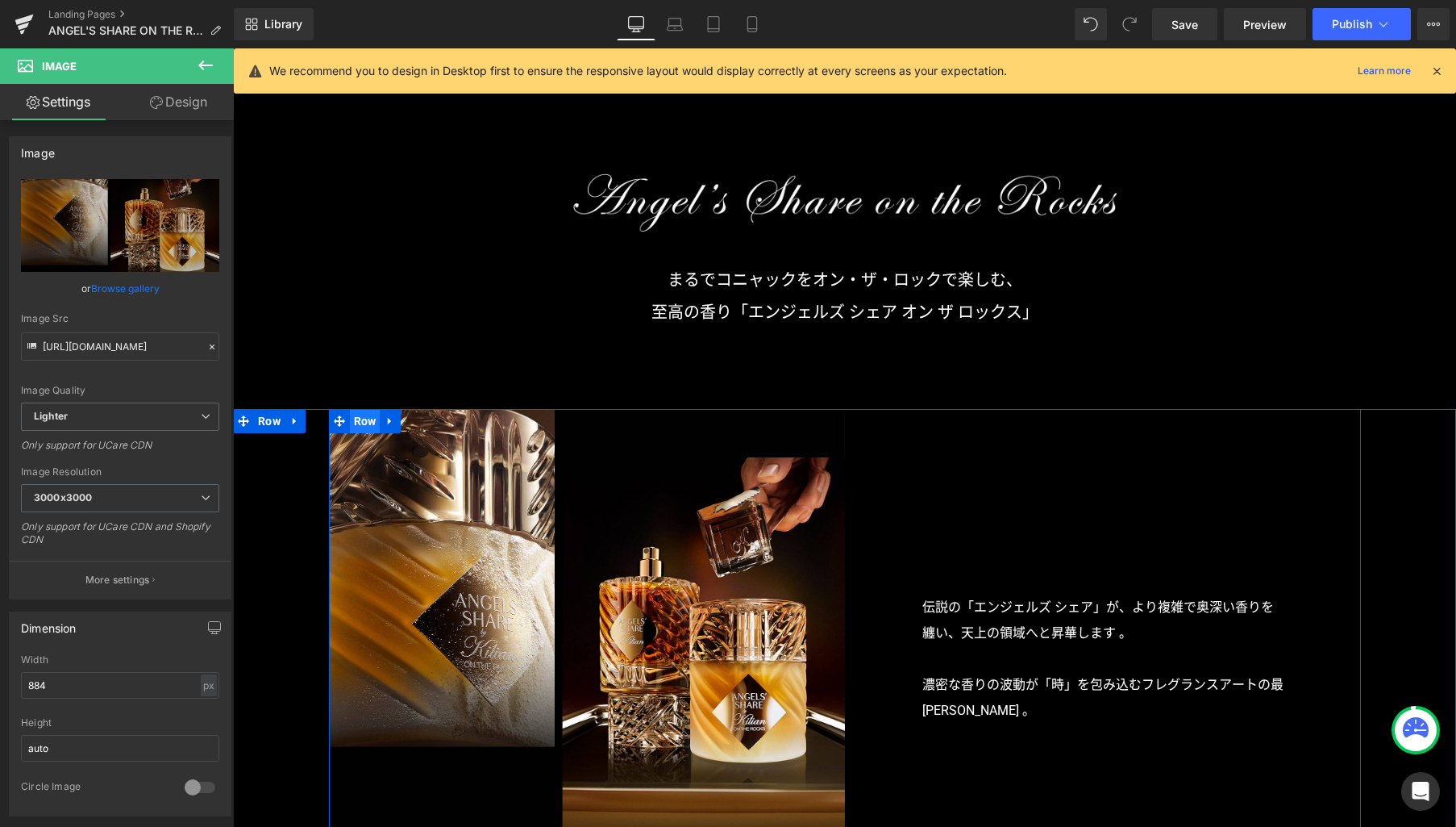
click at [353, 422] on span "Row" at bounding box center [365, 421] width 31 height 24
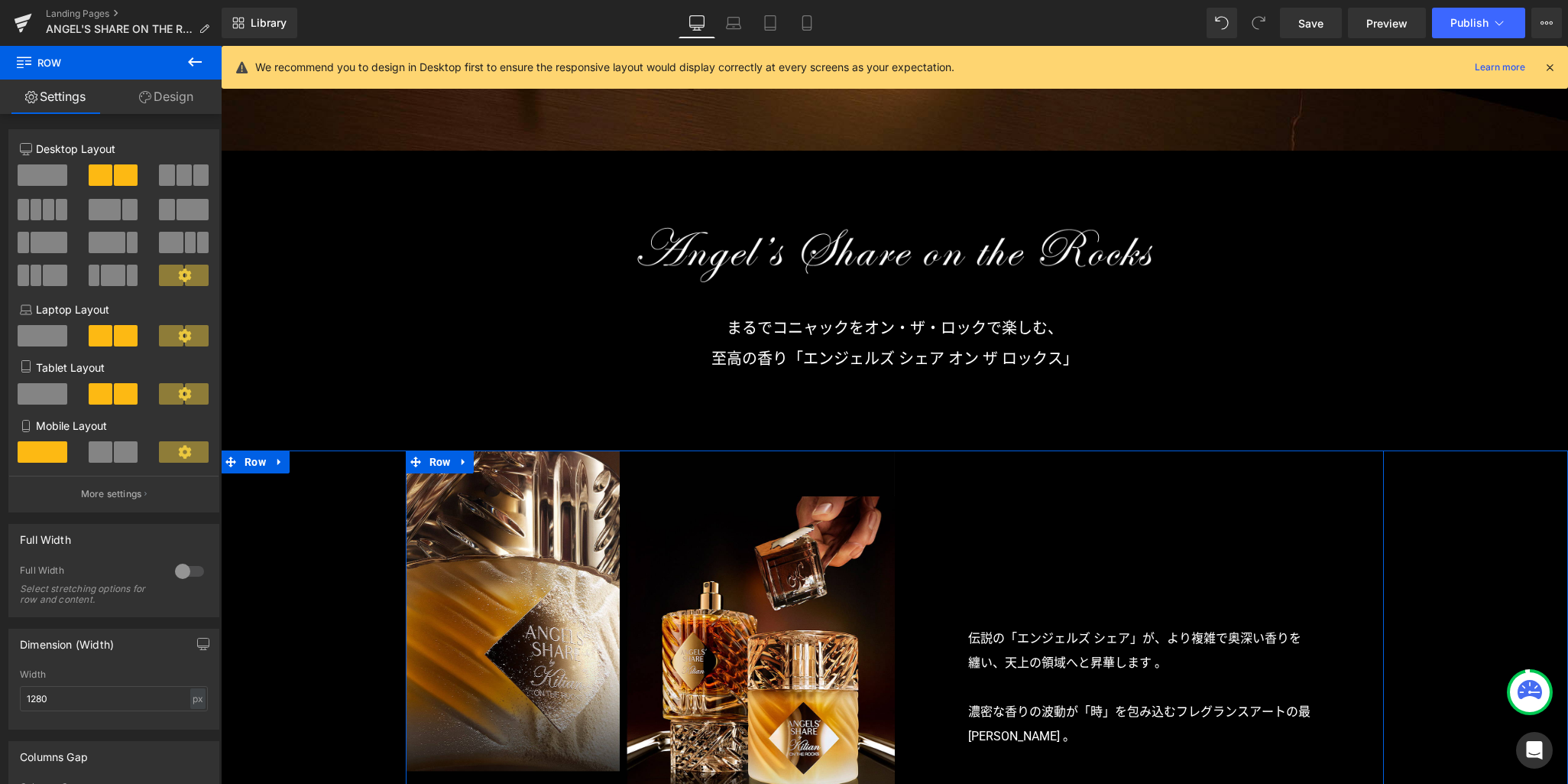
scroll to position [1124, 0]
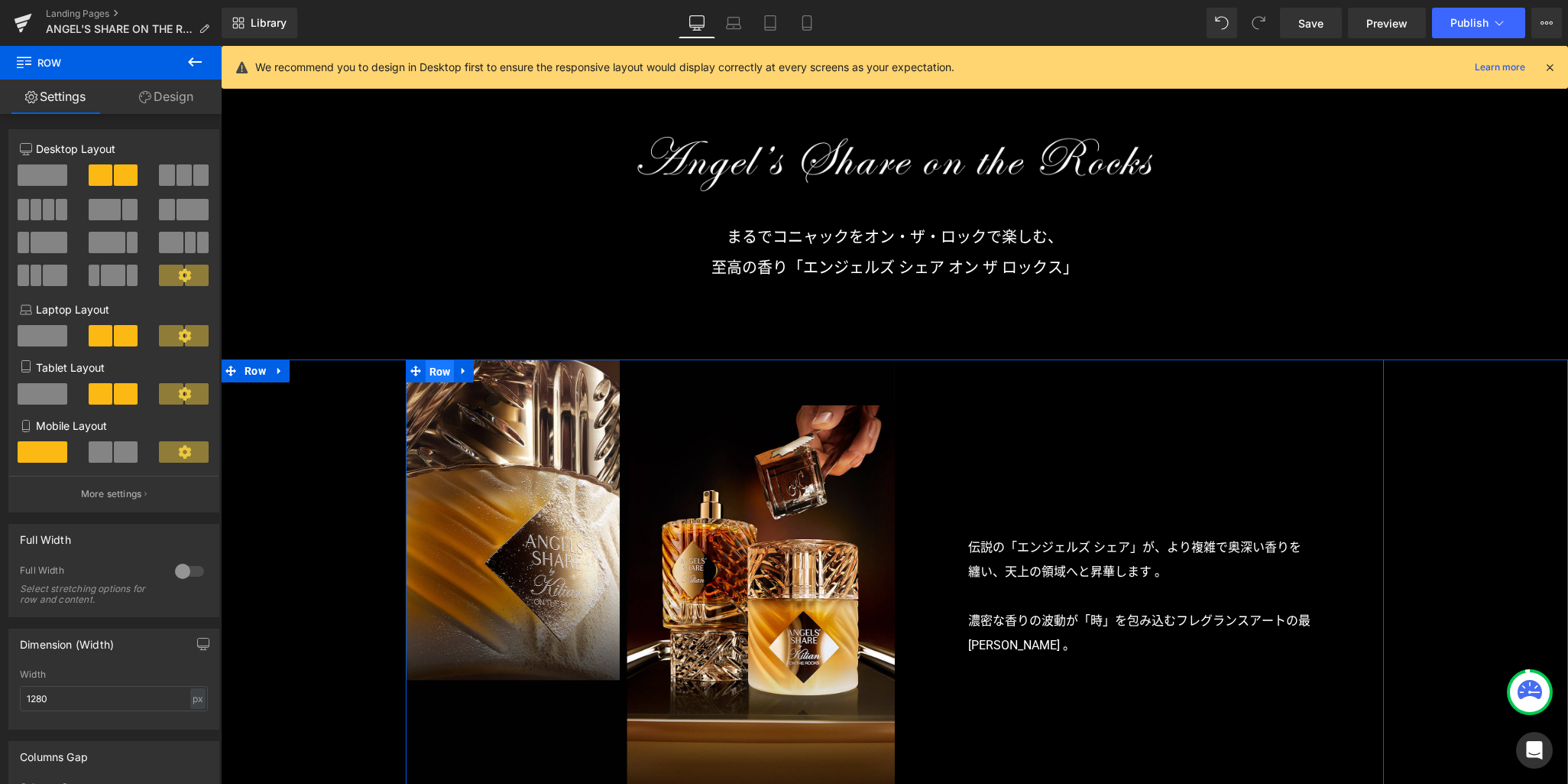
click at [440, 374] on span "Row" at bounding box center [441, 372] width 29 height 23
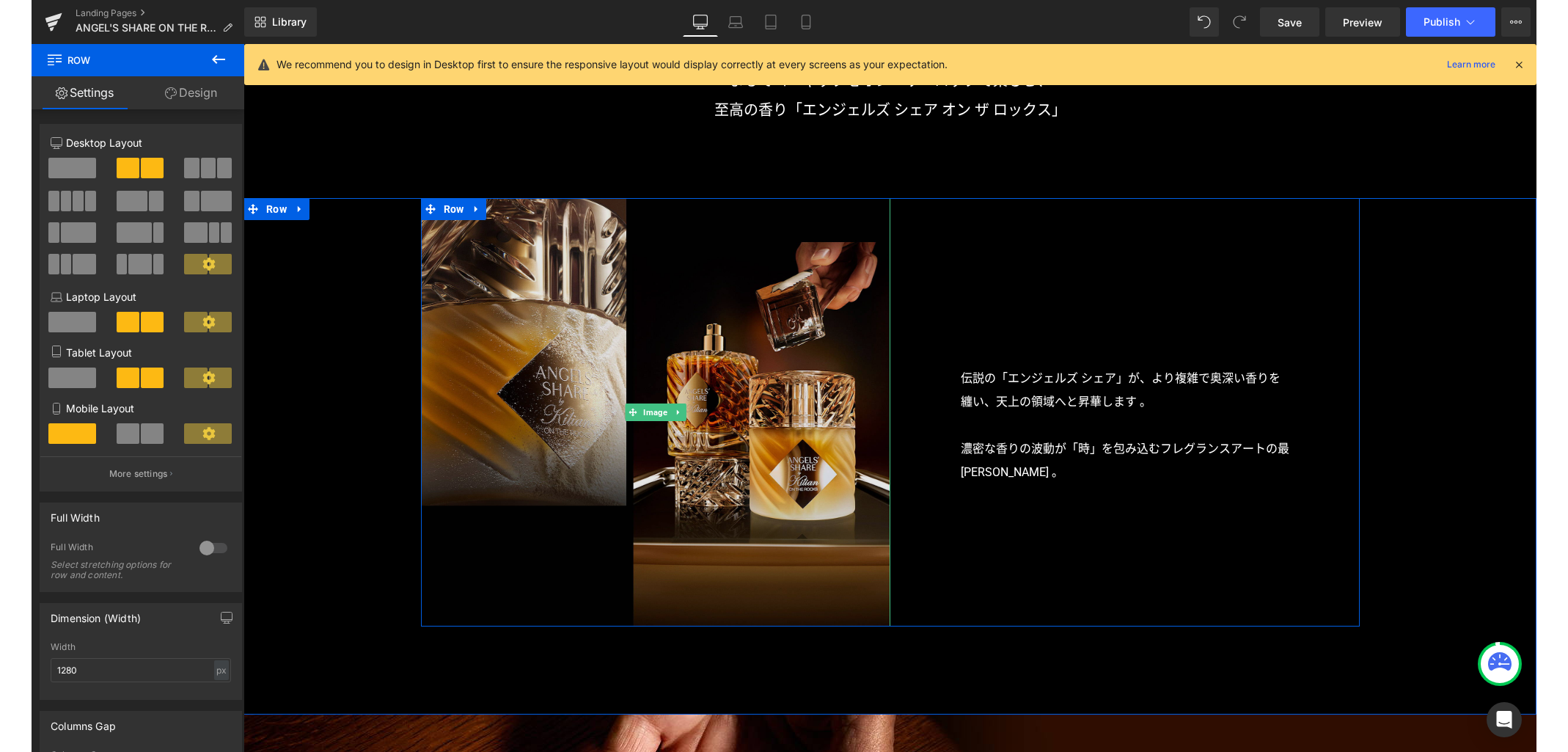
scroll to position [1223, 0]
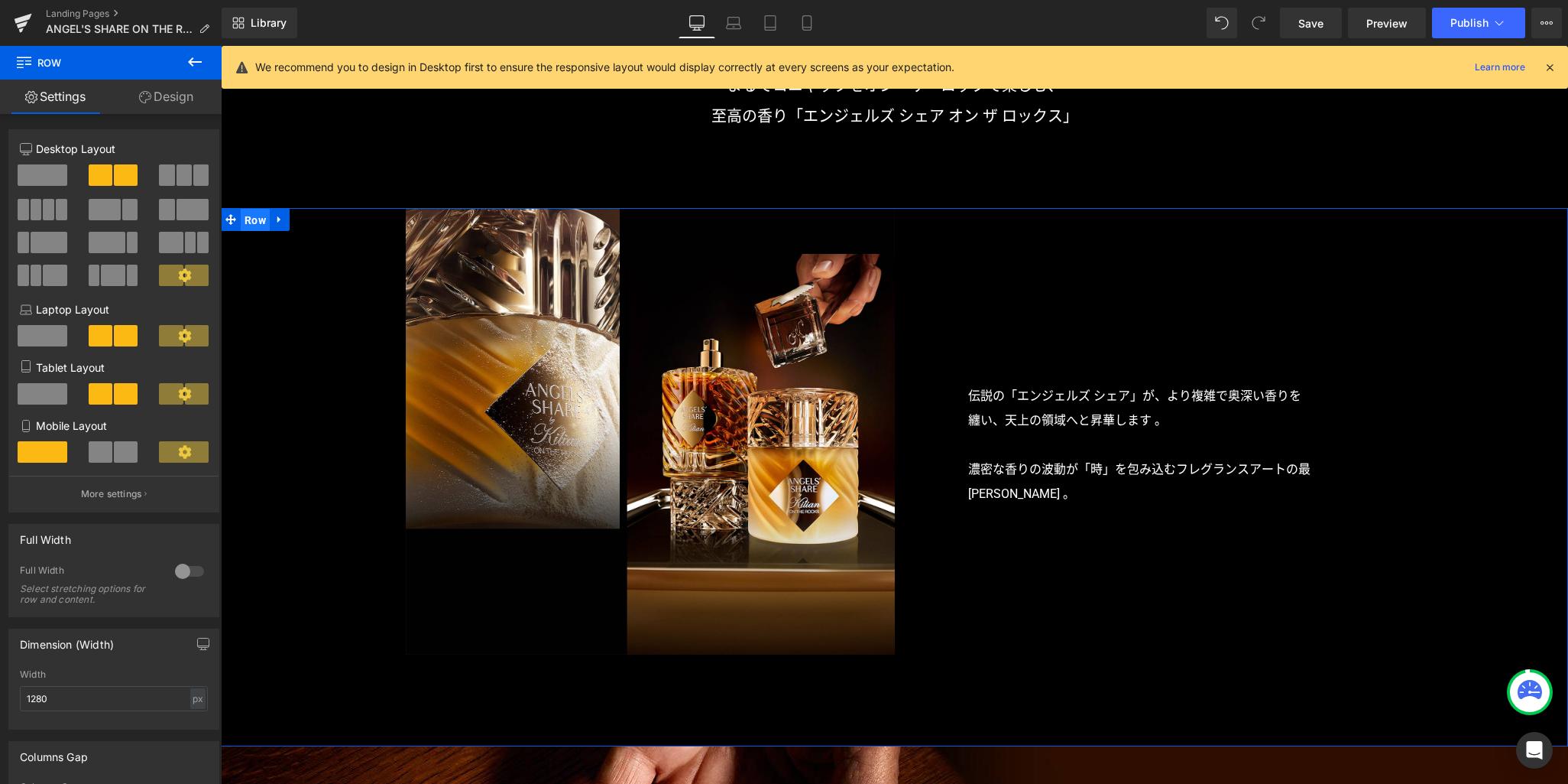
click at [246, 219] on span "Row" at bounding box center [255, 220] width 29 height 23
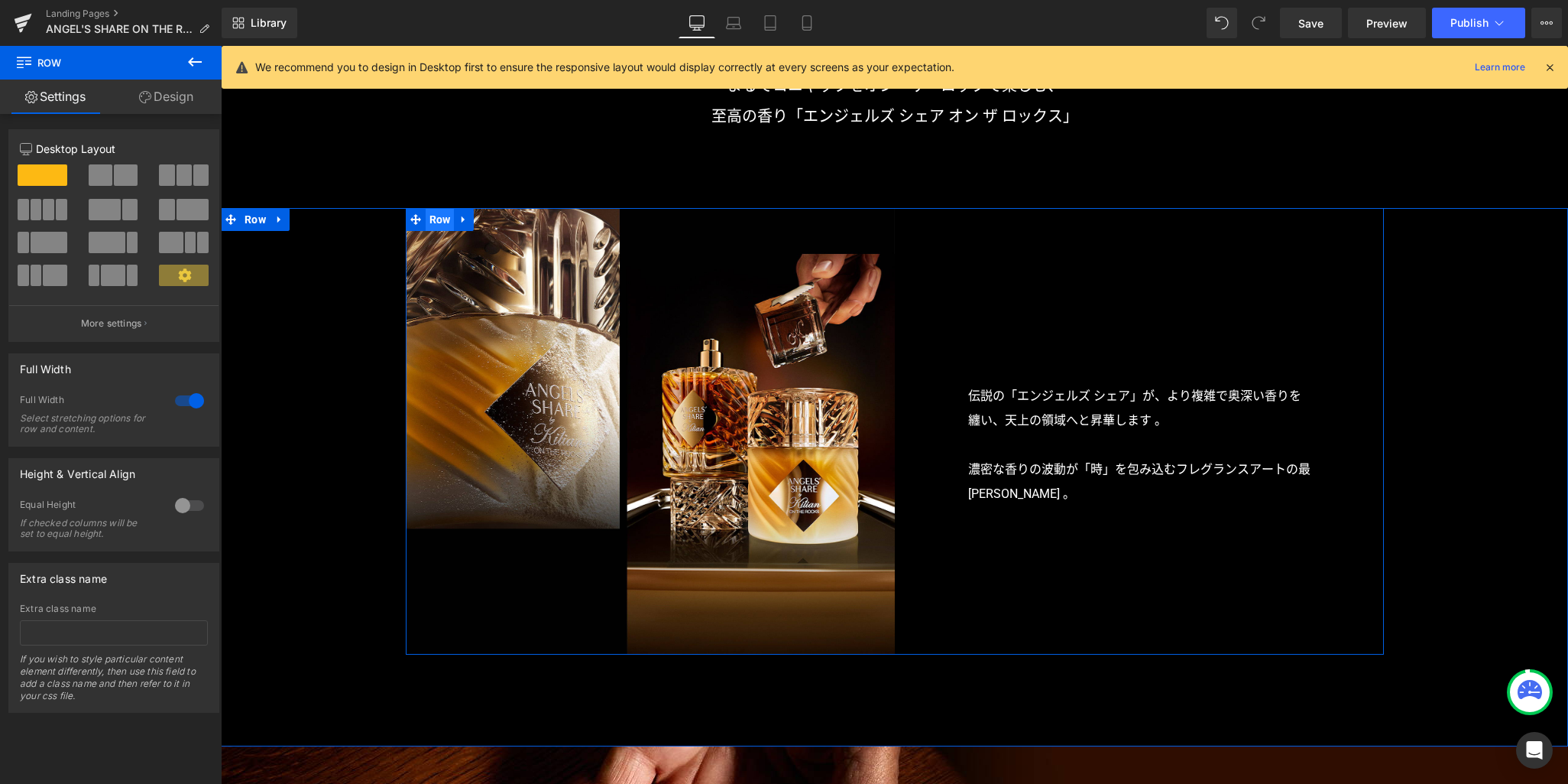
click at [432, 220] on span "Row" at bounding box center [441, 219] width 29 height 23
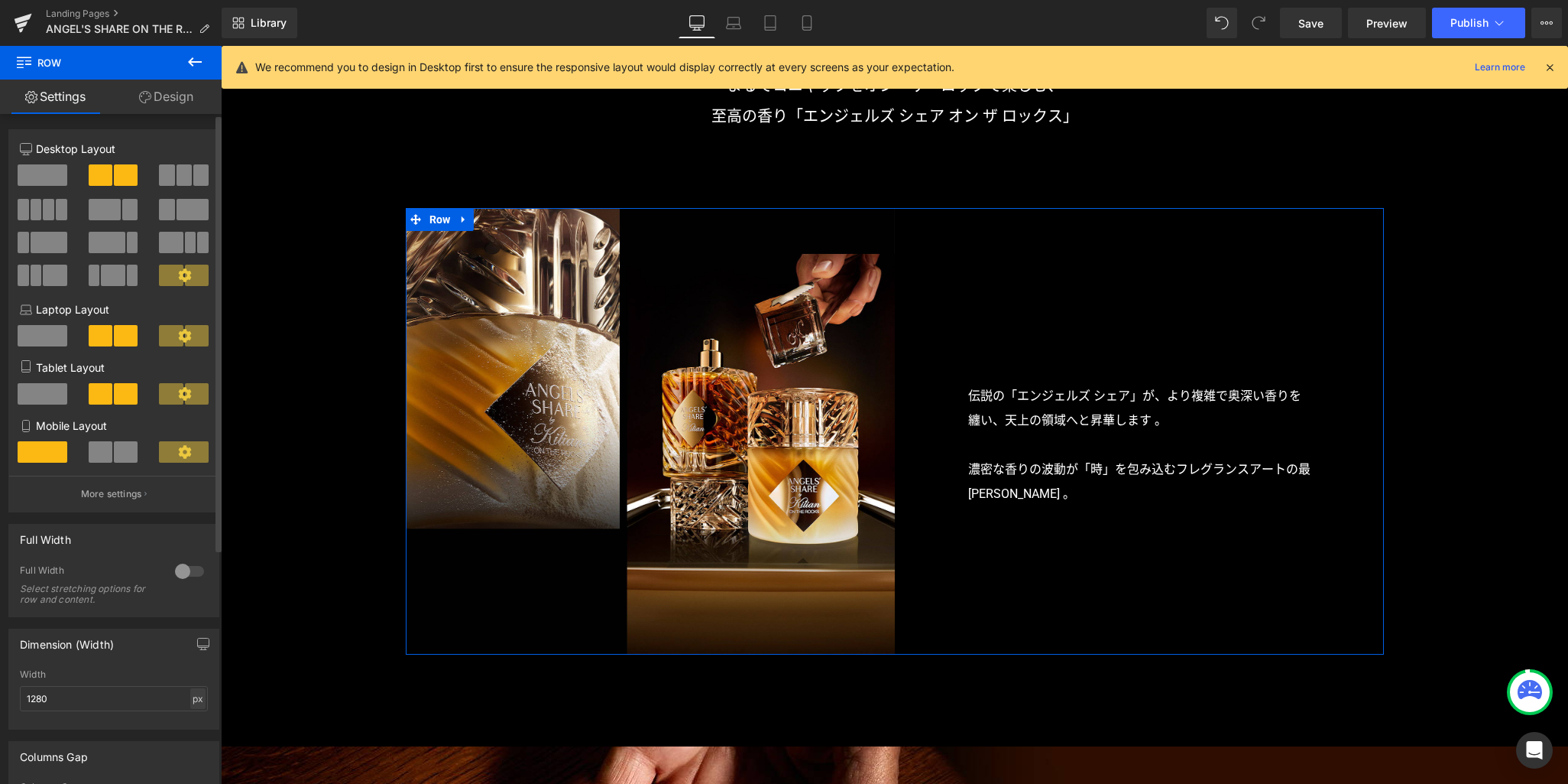
click at [197, 704] on div "px" at bounding box center [198, 698] width 16 height 21
click at [193, 727] on li "%" at bounding box center [197, 722] width 19 height 23
type input "100"
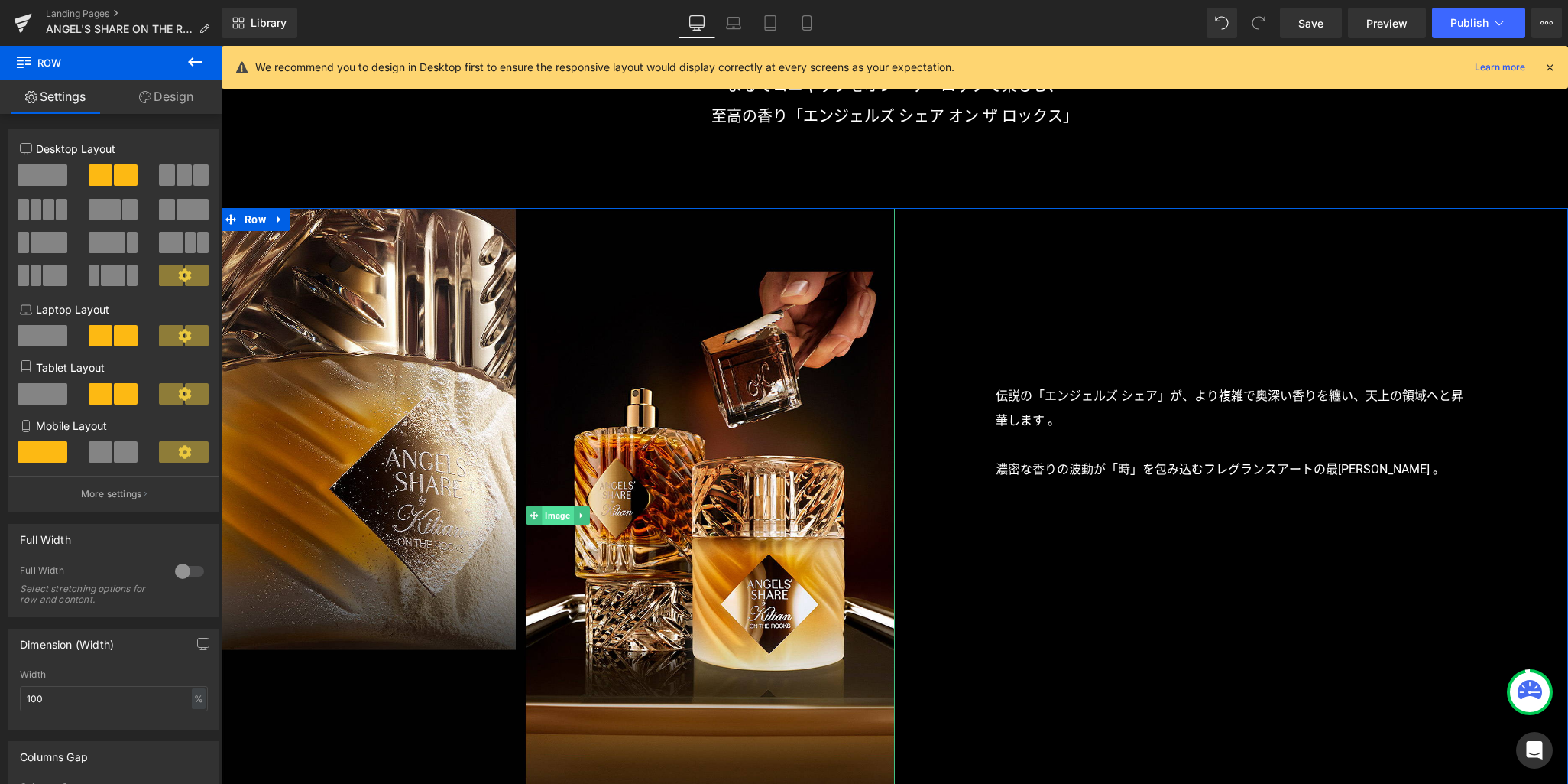
click at [545, 522] on span "Image" at bounding box center [558, 515] width 31 height 18
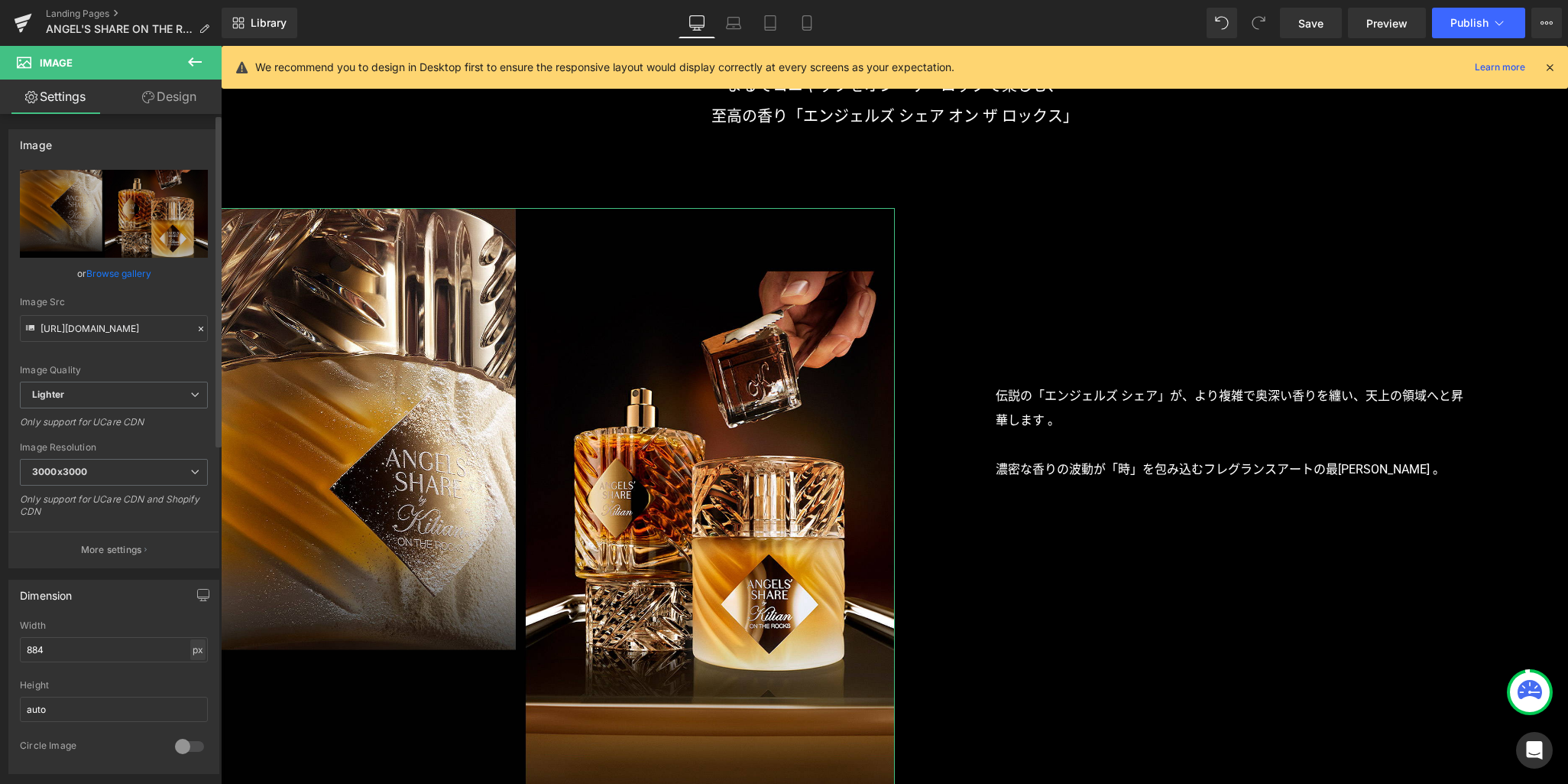
click at [191, 649] on div "px" at bounding box center [198, 650] width 16 height 21
click at [193, 674] on li "%" at bounding box center [197, 673] width 19 height 23
drag, startPoint x: 110, startPoint y: 650, endPoint x: -83, endPoint y: 650, distance: 193.0
click at [0, 650] on html "Image You are previewing how the will restyle your page. You can not edit Eleme…" at bounding box center [784, 392] width 1568 height 784
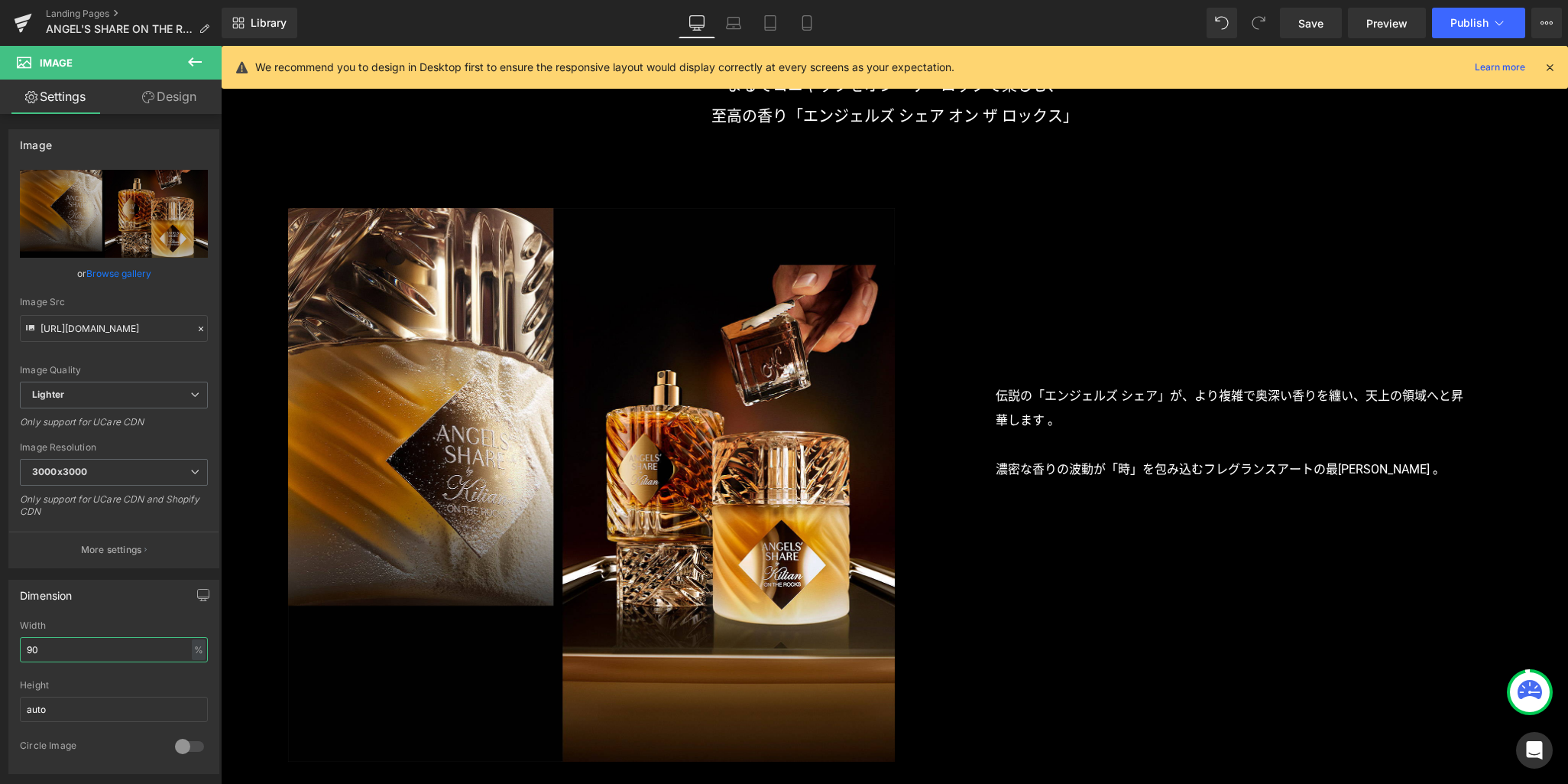
type input "90"
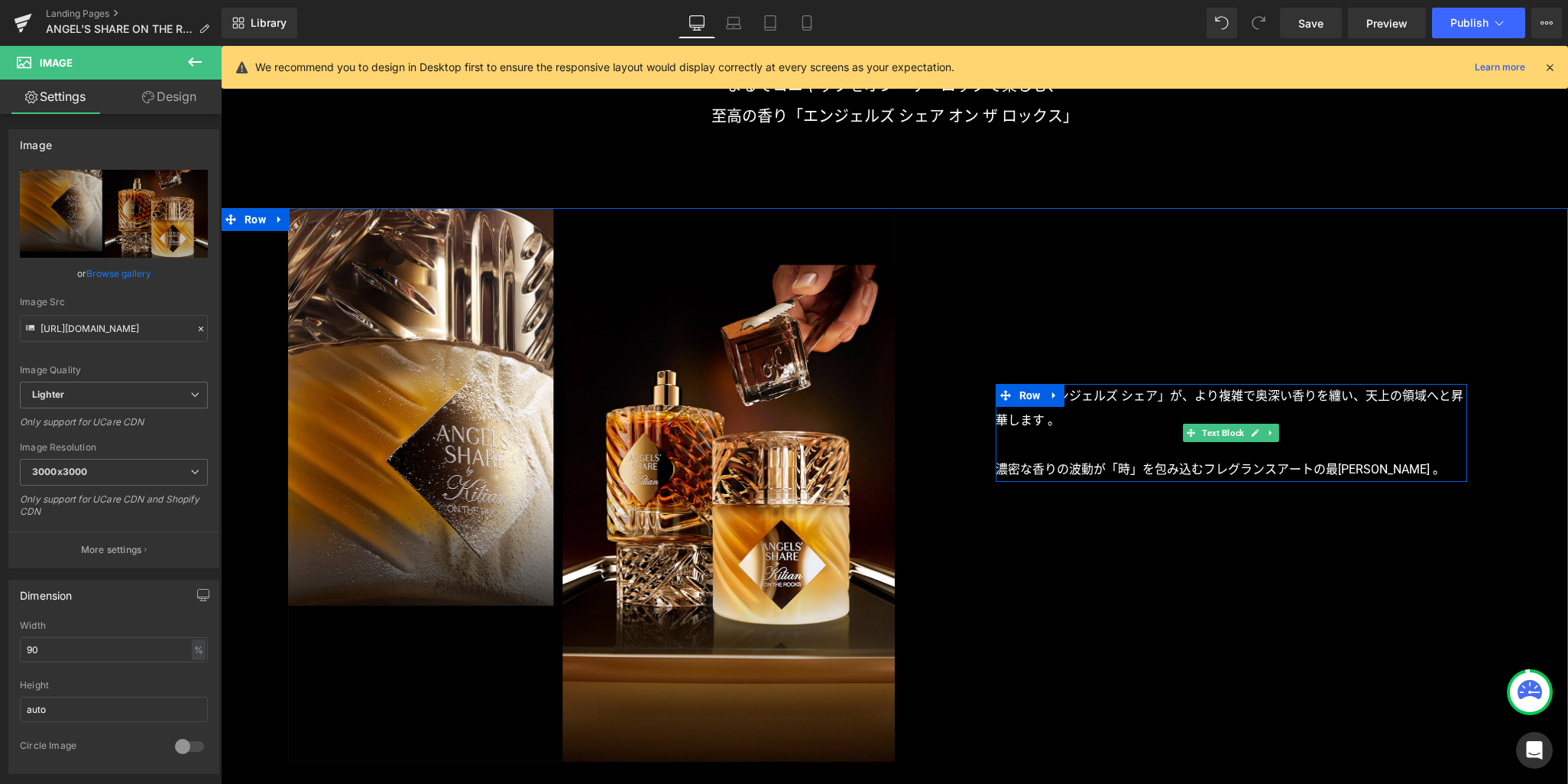
click at [1152, 427] on p "伝説の「エンジェルズ シェア」が、より複雑で奥深い香りを纏い、天上の領域へと昇華します 。" at bounding box center [1231, 408] width 472 height 49
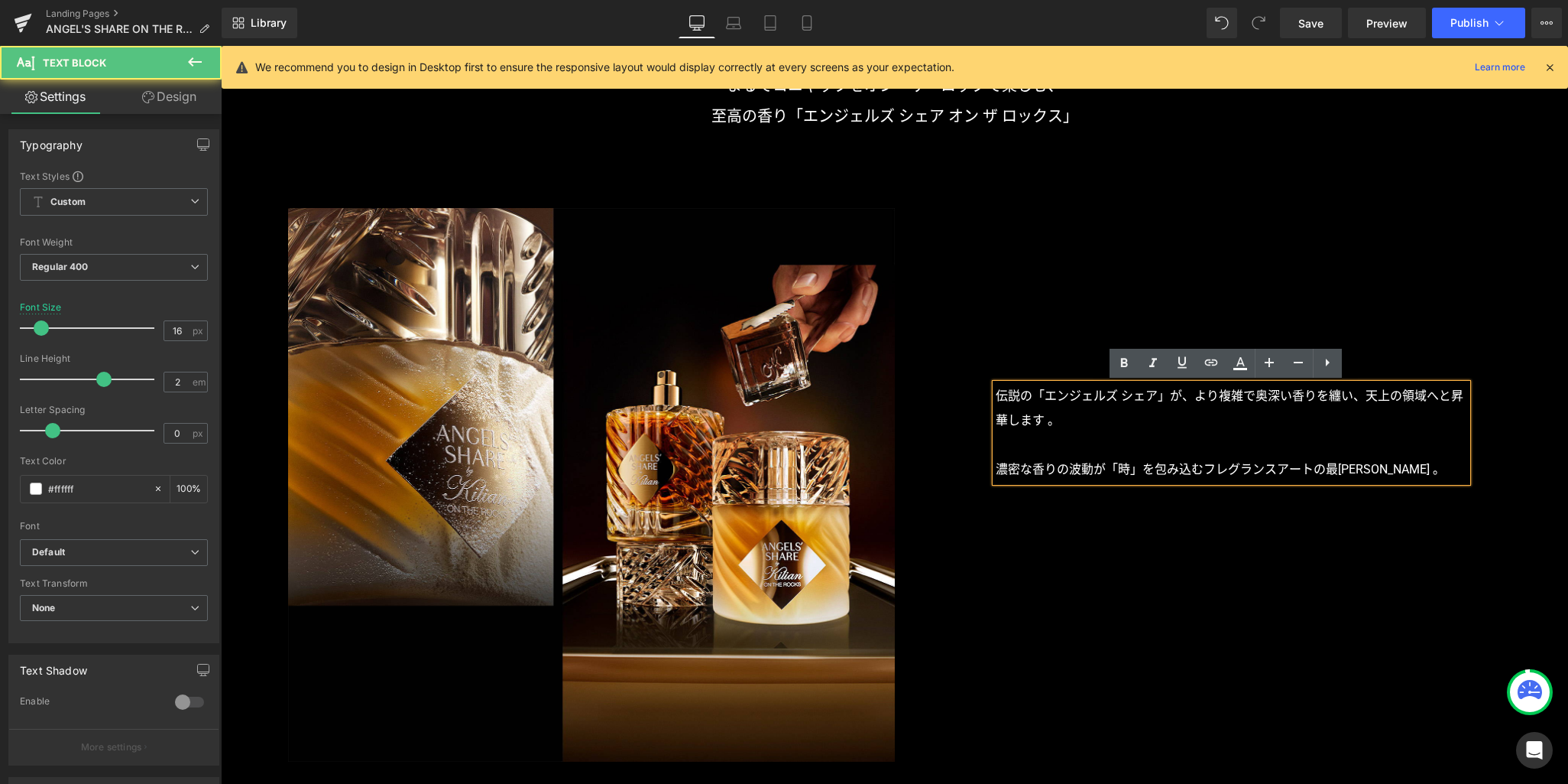
click at [1134, 398] on p "伝説の「エンジェルズ シェア」が、より複雑で奥深い香りを纏い、天上の領域へと昇華します 。" at bounding box center [1231, 408] width 472 height 49
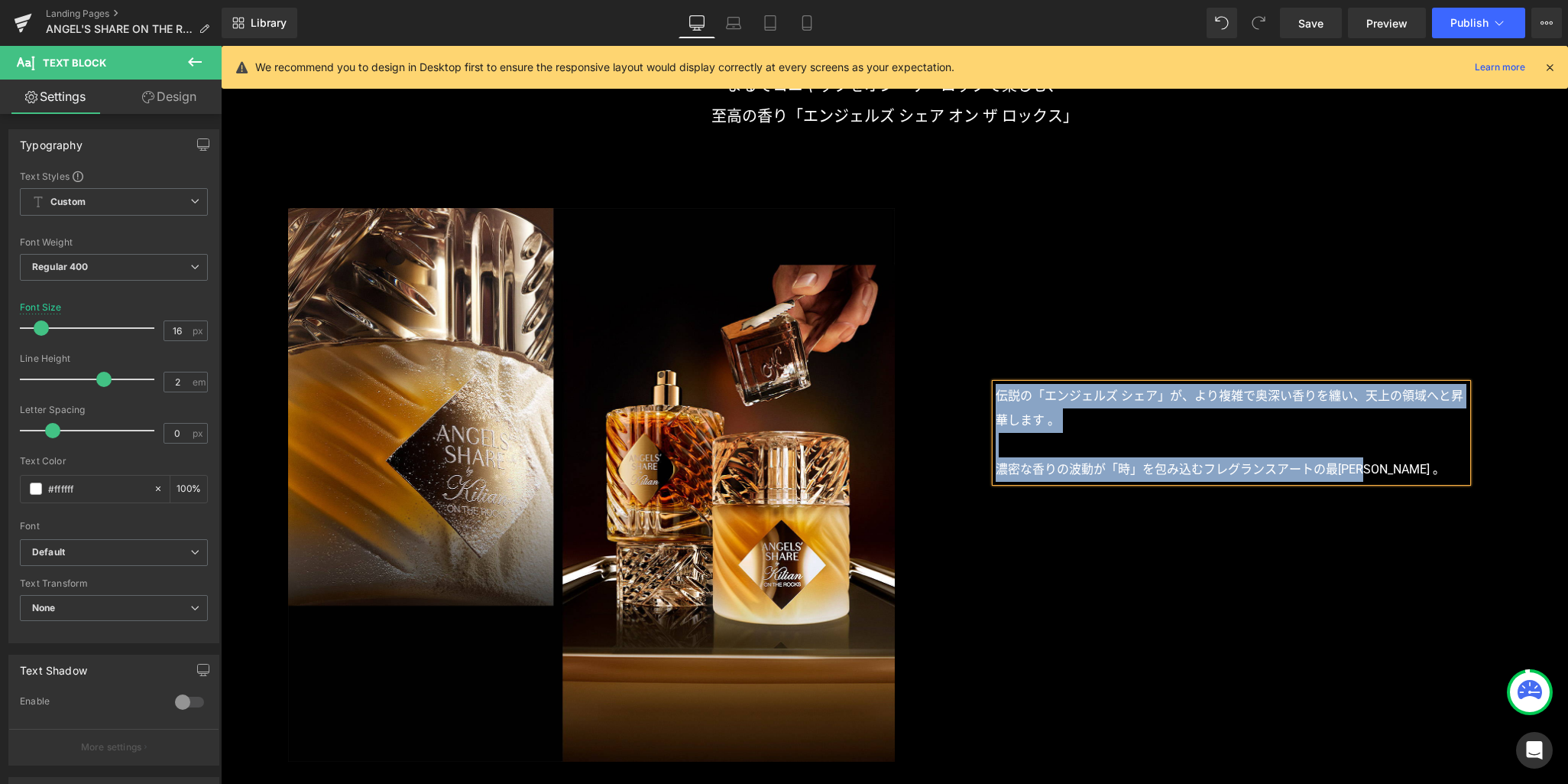
paste div
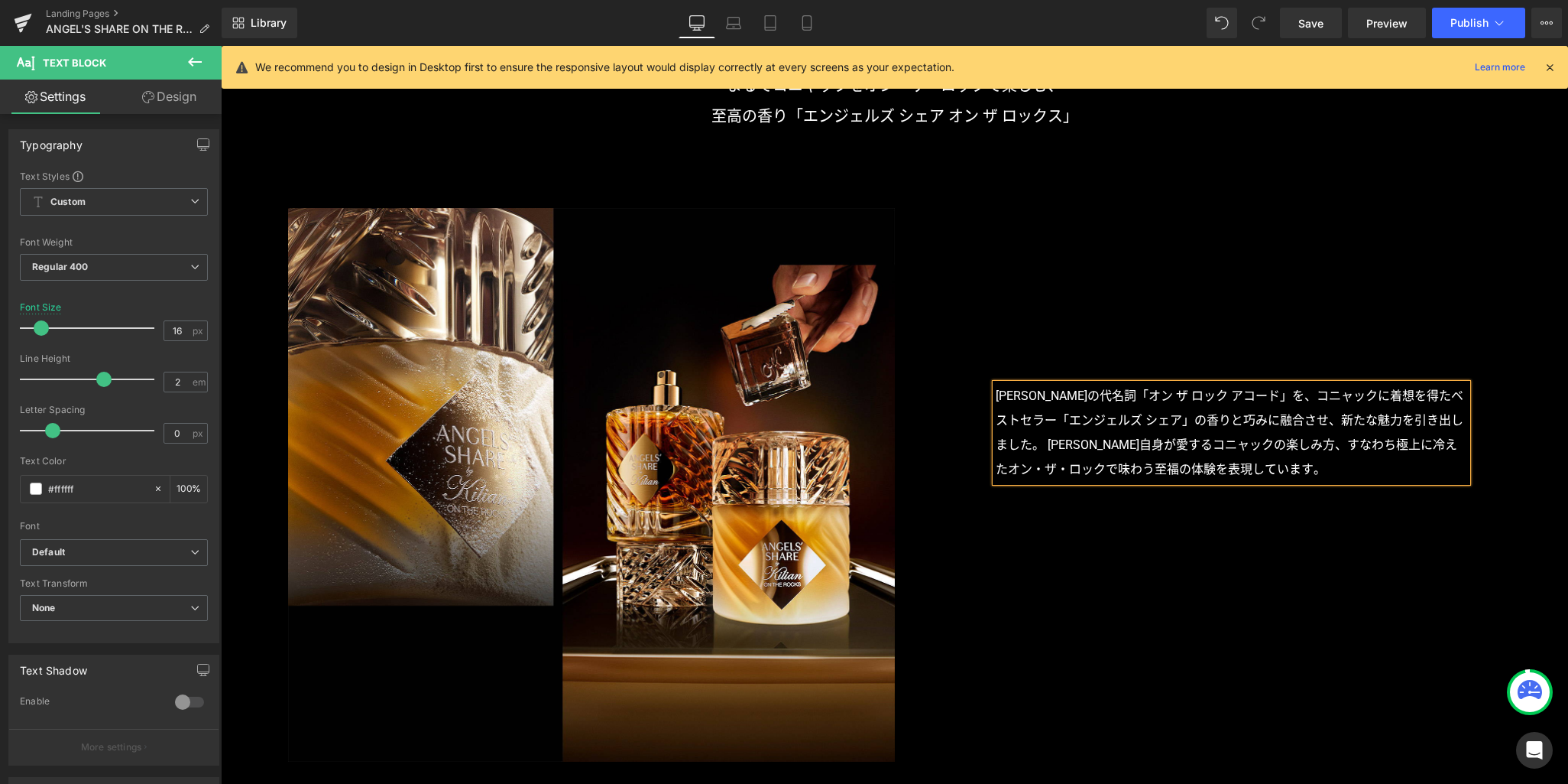
click at [1069, 445] on p "キリアン・ヘネシーの代名詞「オン ザ ロック アコード」を、コニャックに着想を得たベストセラー「エンジェルズ シェア」の香りと巧みに融合させ、新たな魅力を引き…" at bounding box center [1231, 432] width 472 height 98
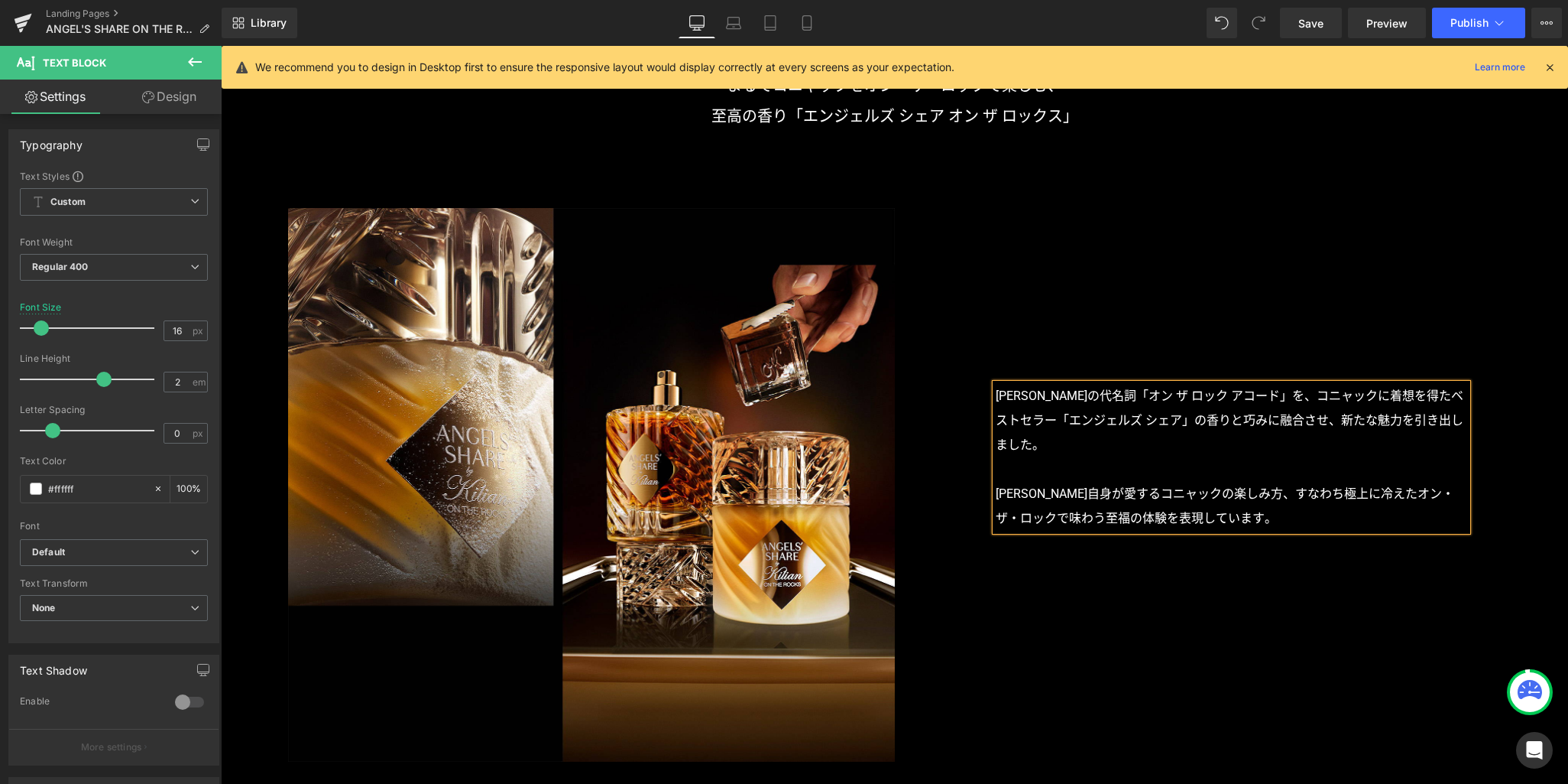
click at [1070, 645] on div "Image Image キリアン・ヘネシーの代名詞「オン ザ ロック アコード」を、コニャックに着想を得たベストセラー「エンジェルズ シェア」の香りと巧みに融…" at bounding box center [894, 484] width 1347 height 553
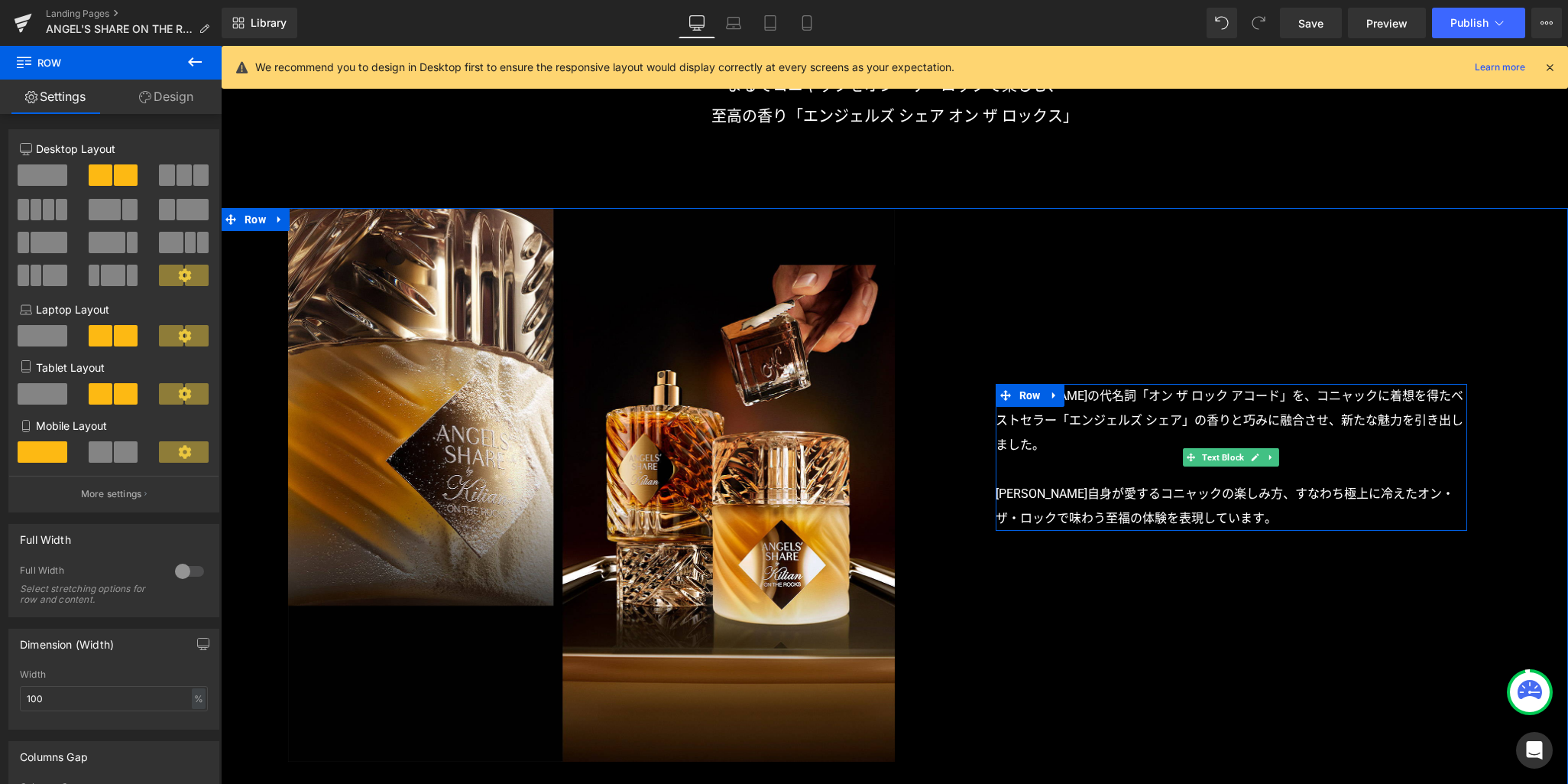
click at [1079, 419] on p "キリアン・ヘネシーの代名詞「オン ザ ロック アコード」を、コニャックに着想を得たベストセラー「エンジェルズ シェア」の香りと巧みに融合させ、新たな魅力を引き…" at bounding box center [1231, 420] width 472 height 74
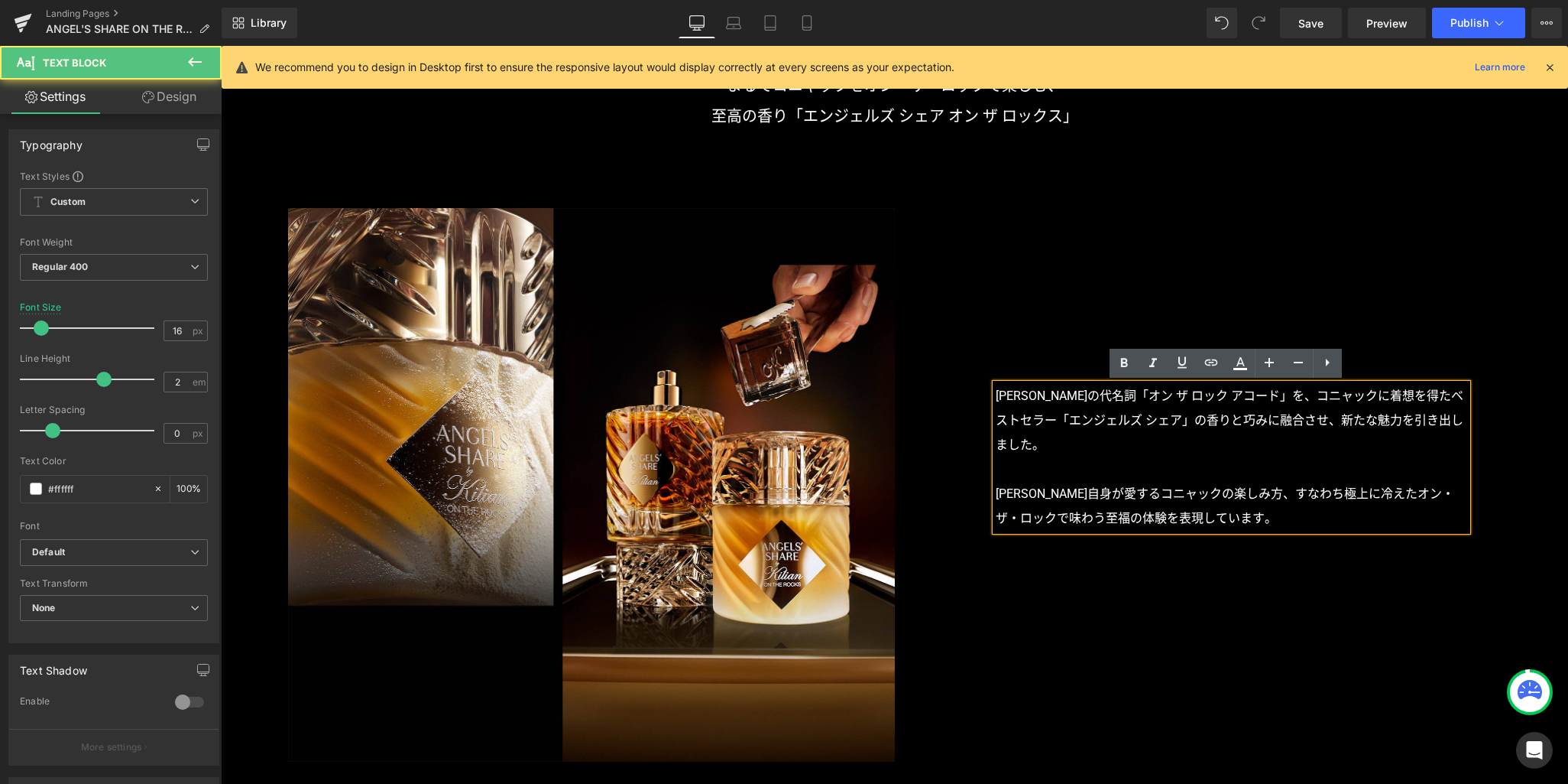
click at [1010, 366] on div "キリアン・ヘネシーの代名詞「オン ザ ロック アコード」を、コニャックに着想を得たベストセラー「エンジェルズ シェア」の香りと巧みに融合させ、新たな魅力を引き…" at bounding box center [1232, 369] width 674 height 323
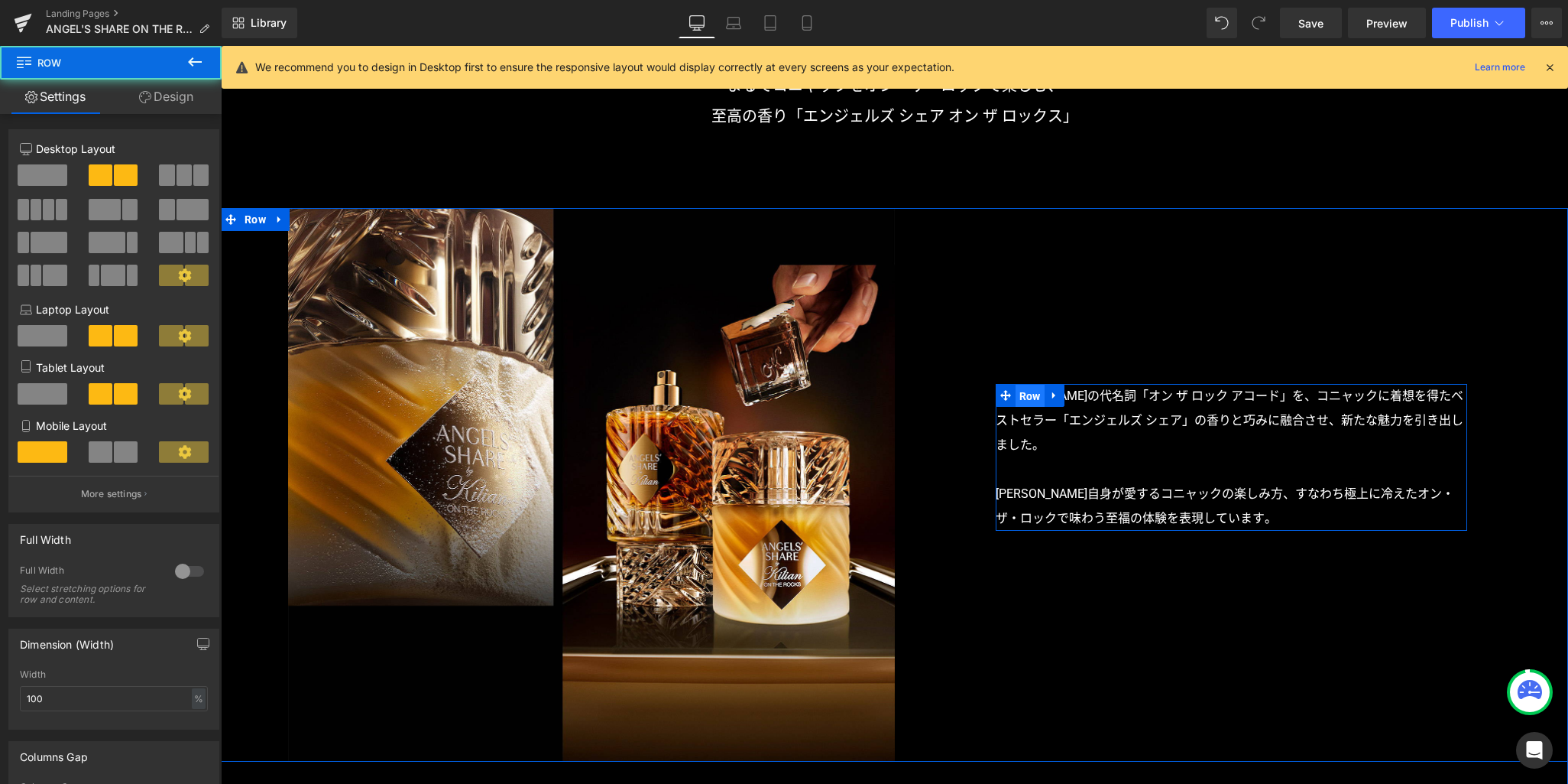
click at [1025, 397] on span "Row" at bounding box center [1030, 396] width 29 height 23
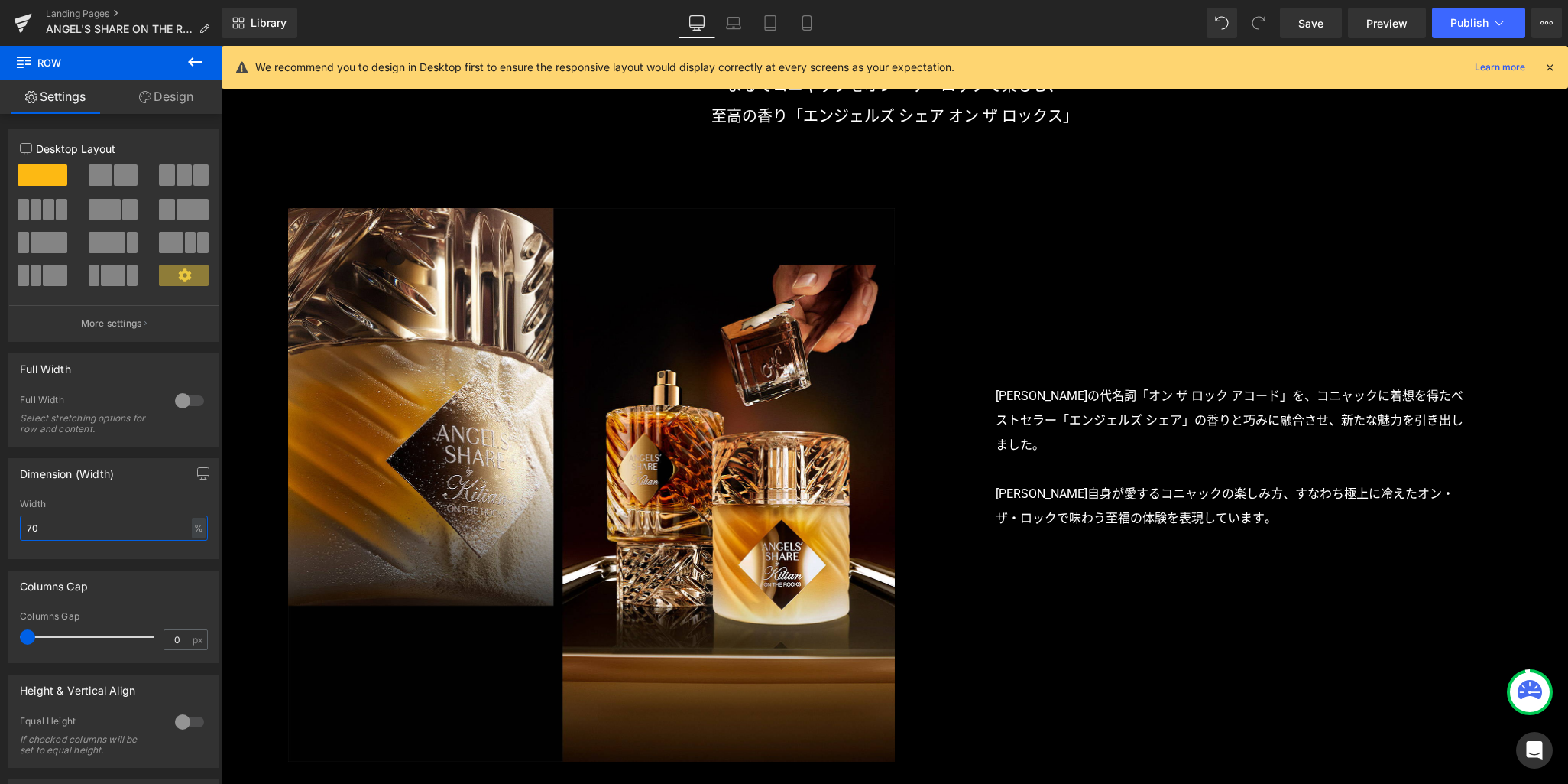
drag, startPoint x: 68, startPoint y: 525, endPoint x: -20, endPoint y: 527, distance: 88.0
click at [0, 527] on html "Row You are previewing how the will restyle your page. You can not edit Element…" at bounding box center [784, 392] width 1568 height 784
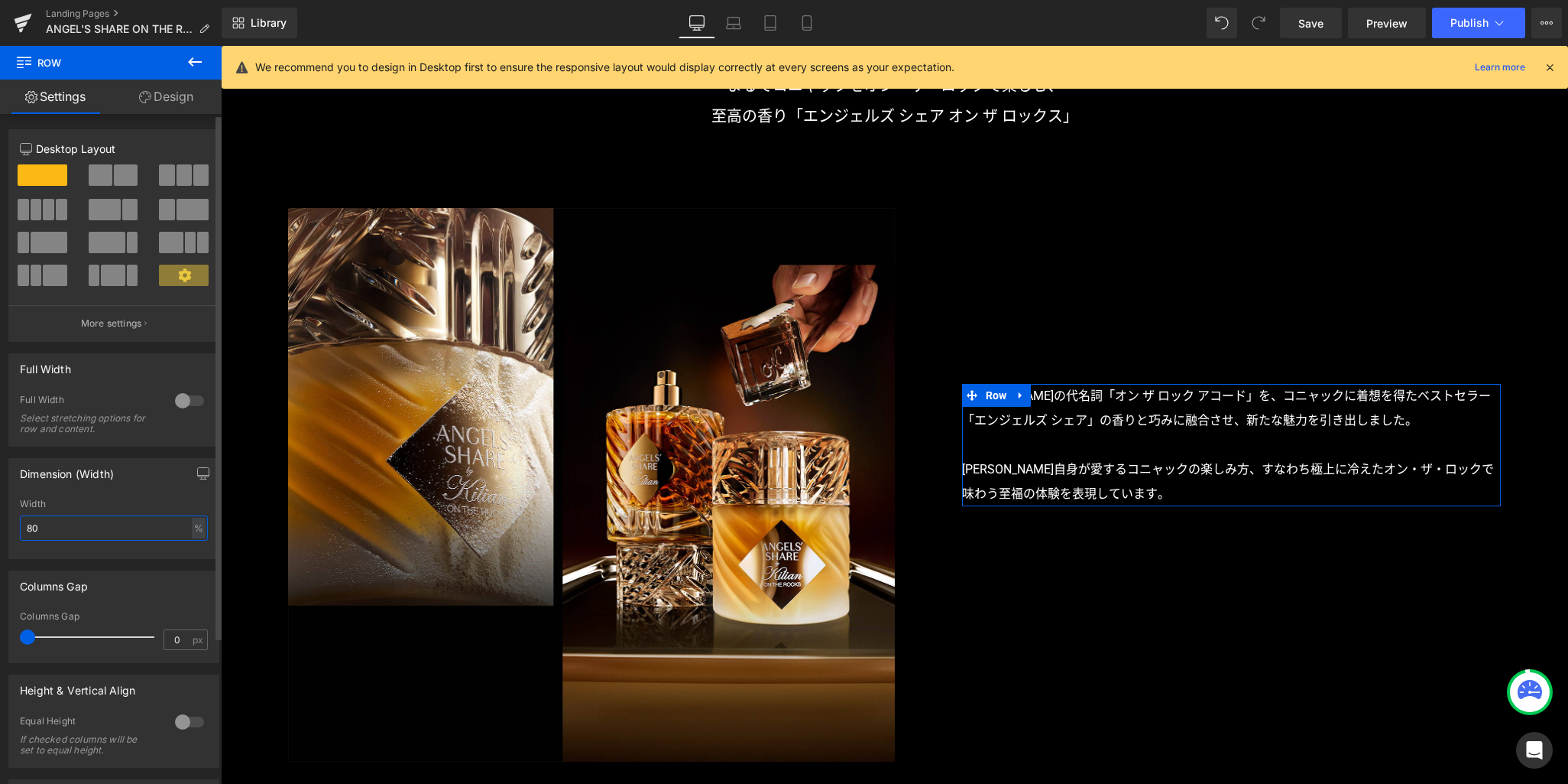
drag, startPoint x: 84, startPoint y: 531, endPoint x: 10, endPoint y: 516, distance: 75.5
click at [10, 519] on div "80% Width 80 % % px" at bounding box center [114, 528] width 210 height 60
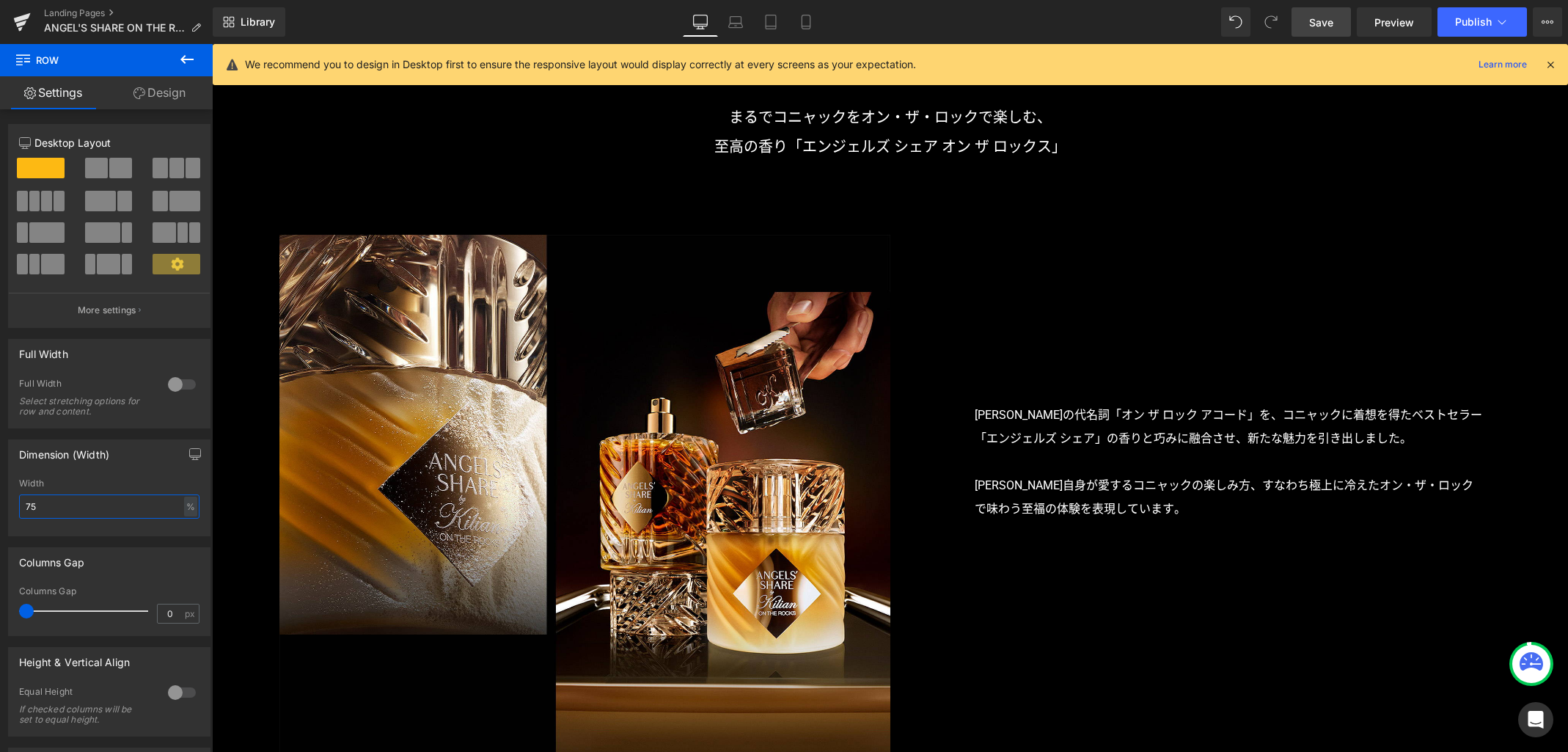
type input "75"
click at [1324, 22] on span "Save" at bounding box center [1321, 22] width 24 height 16
click at [184, 59] on icon at bounding box center [187, 59] width 13 height 9
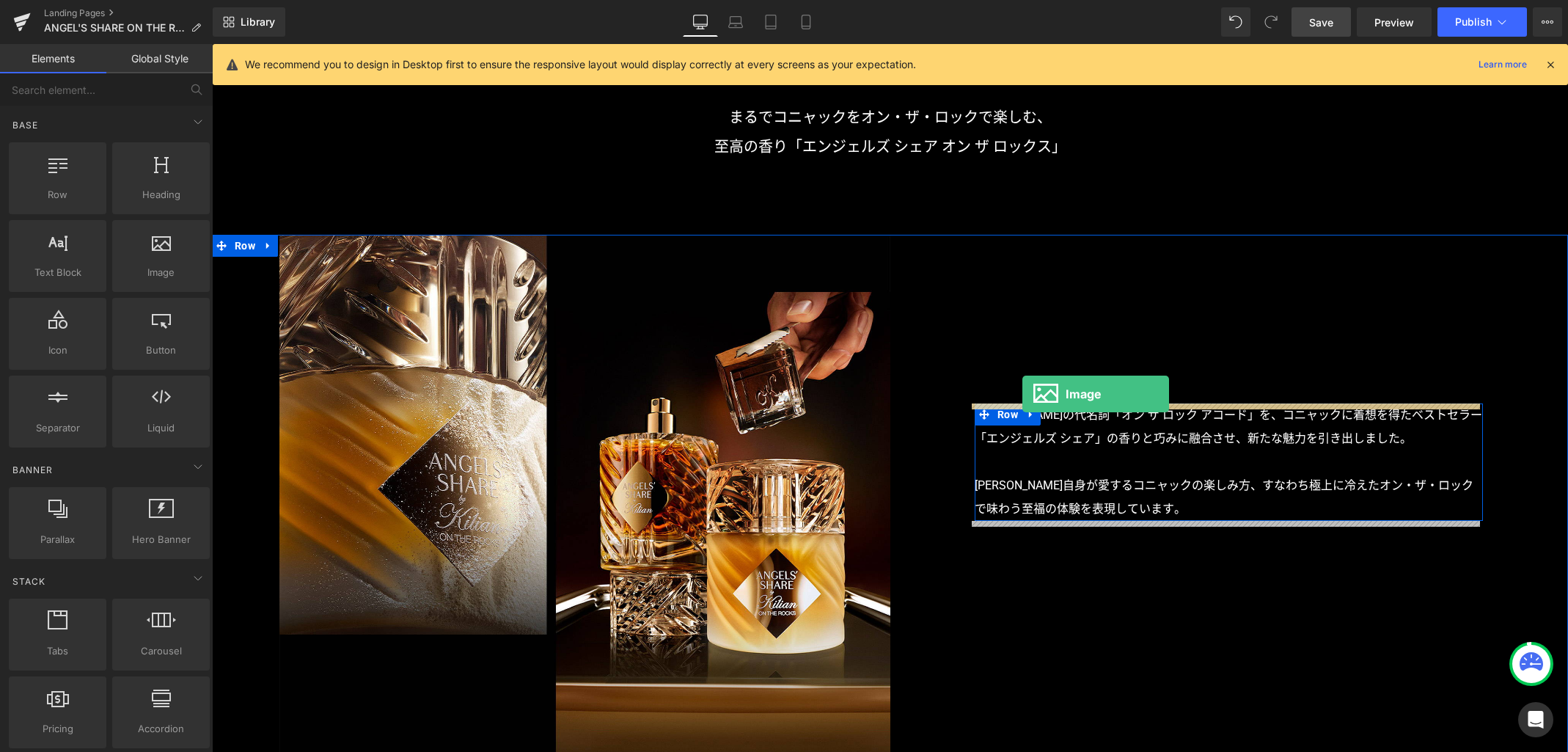
drag, startPoint x: 366, startPoint y: 310, endPoint x: 1023, endPoint y: 394, distance: 662.3
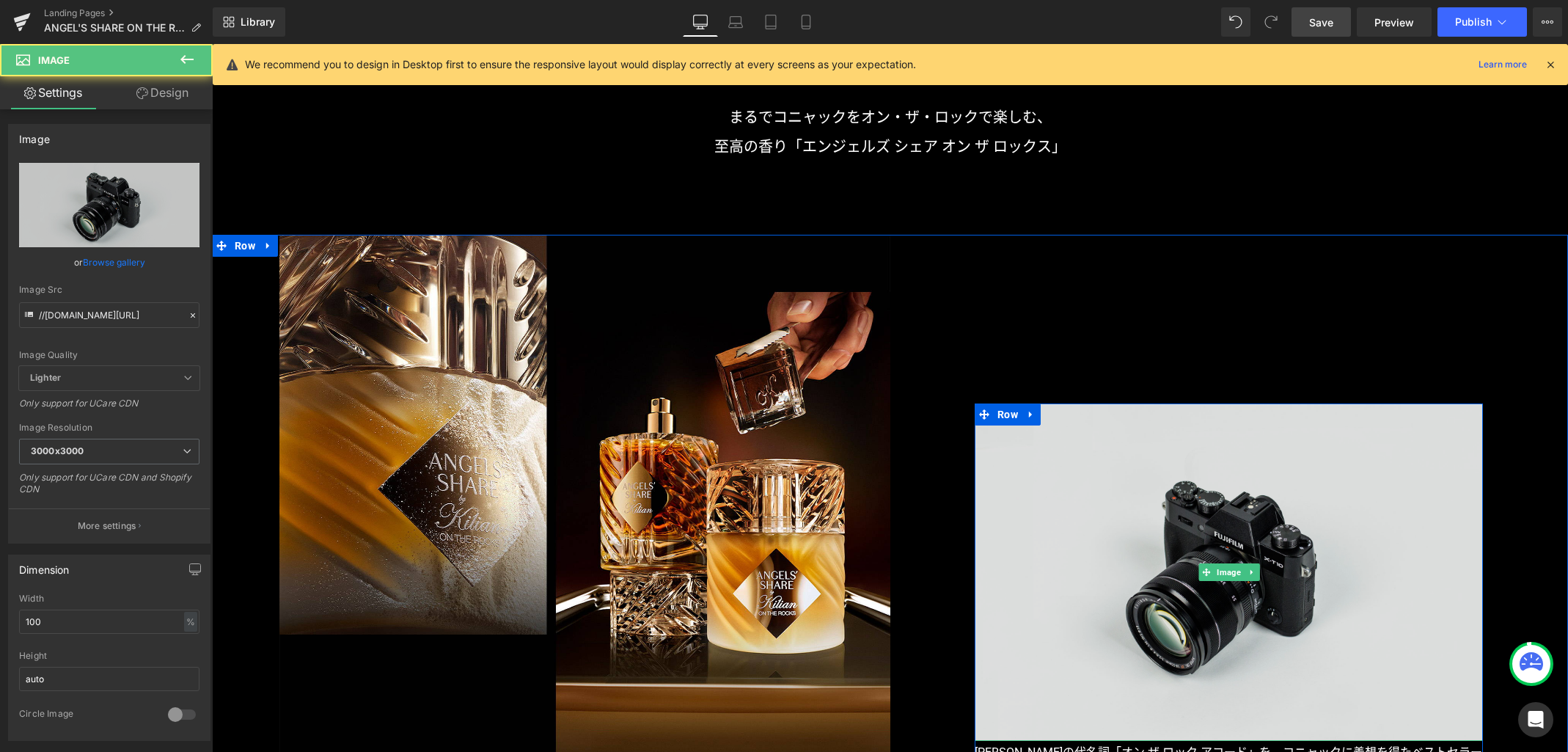
click at [1192, 504] on img at bounding box center [1229, 571] width 509 height 337
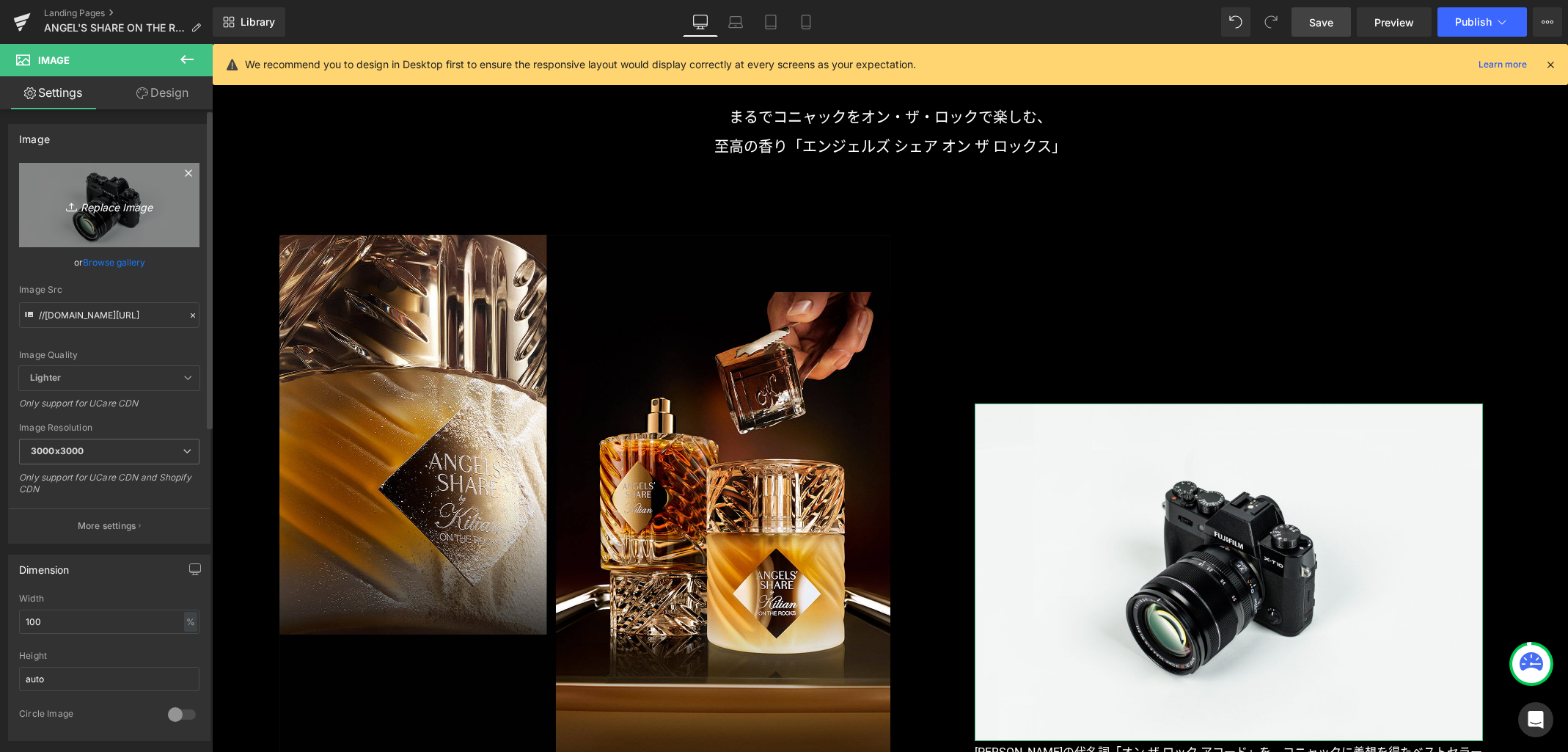
click at [129, 209] on icon "Replace Image" at bounding box center [109, 205] width 117 height 18
type input "C:\fakepath\copy.png"
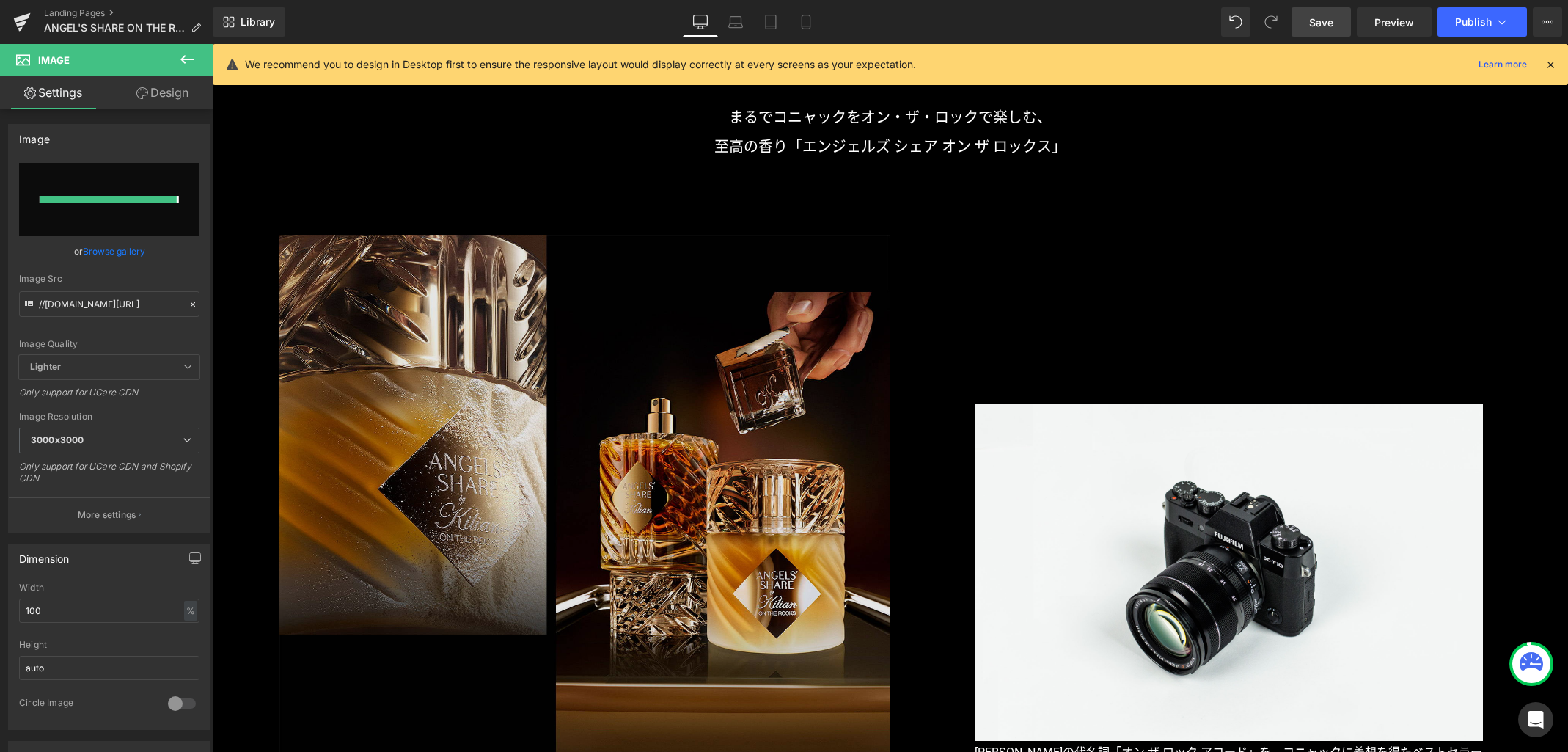
type input "https://ucarecdn.com/f2701220-fb7c-4940-96d7-3d4864506dc0/-/format/auto/-/previ…"
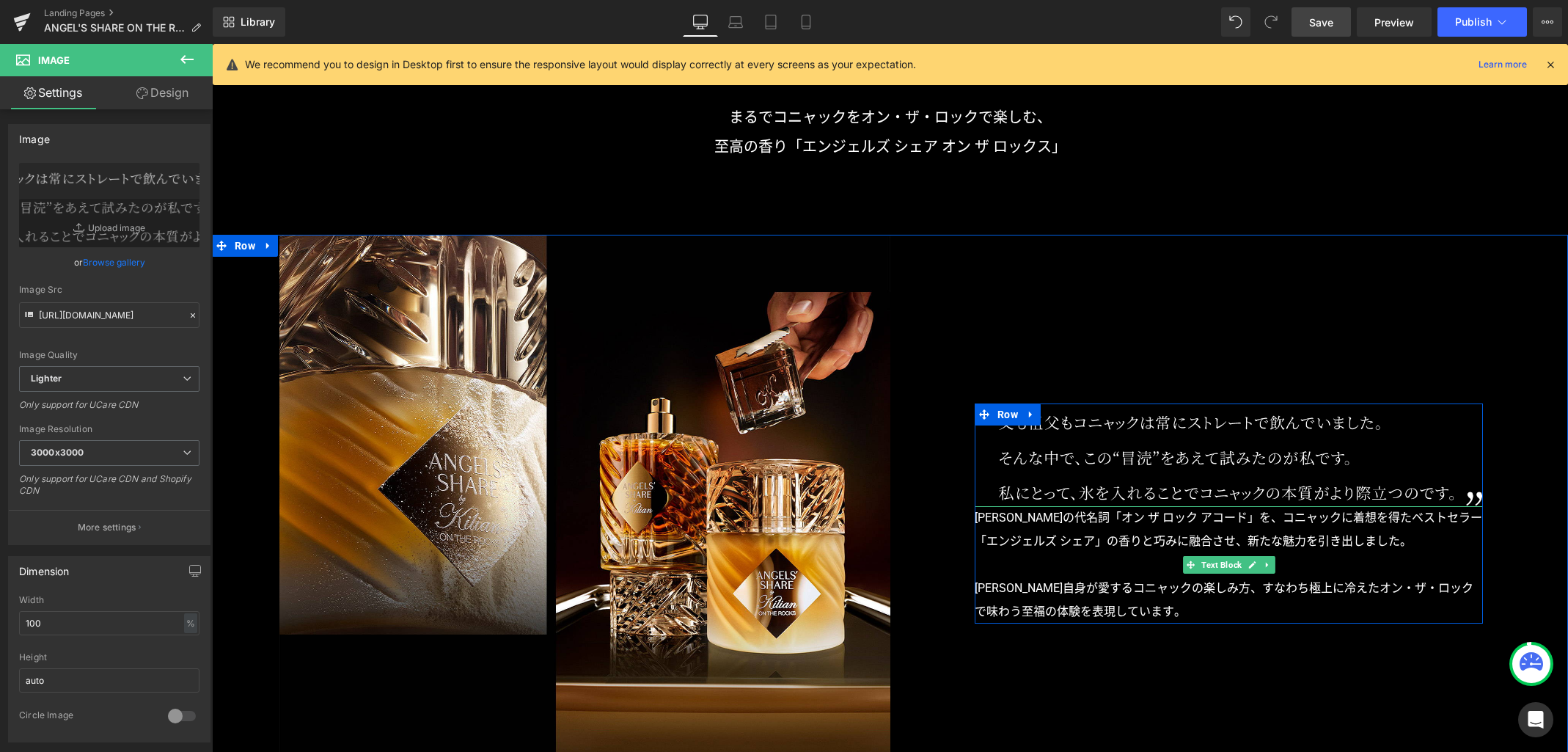
click at [1169, 543] on p "キリアン・ヘネシーの代名詞「オン ザ ロック アコード」を、コニャックに着想を得たベストセラー「エンジェルズ シェア」の香りと巧みに融合させ、新たな魅力を引き…" at bounding box center [1229, 529] width 509 height 47
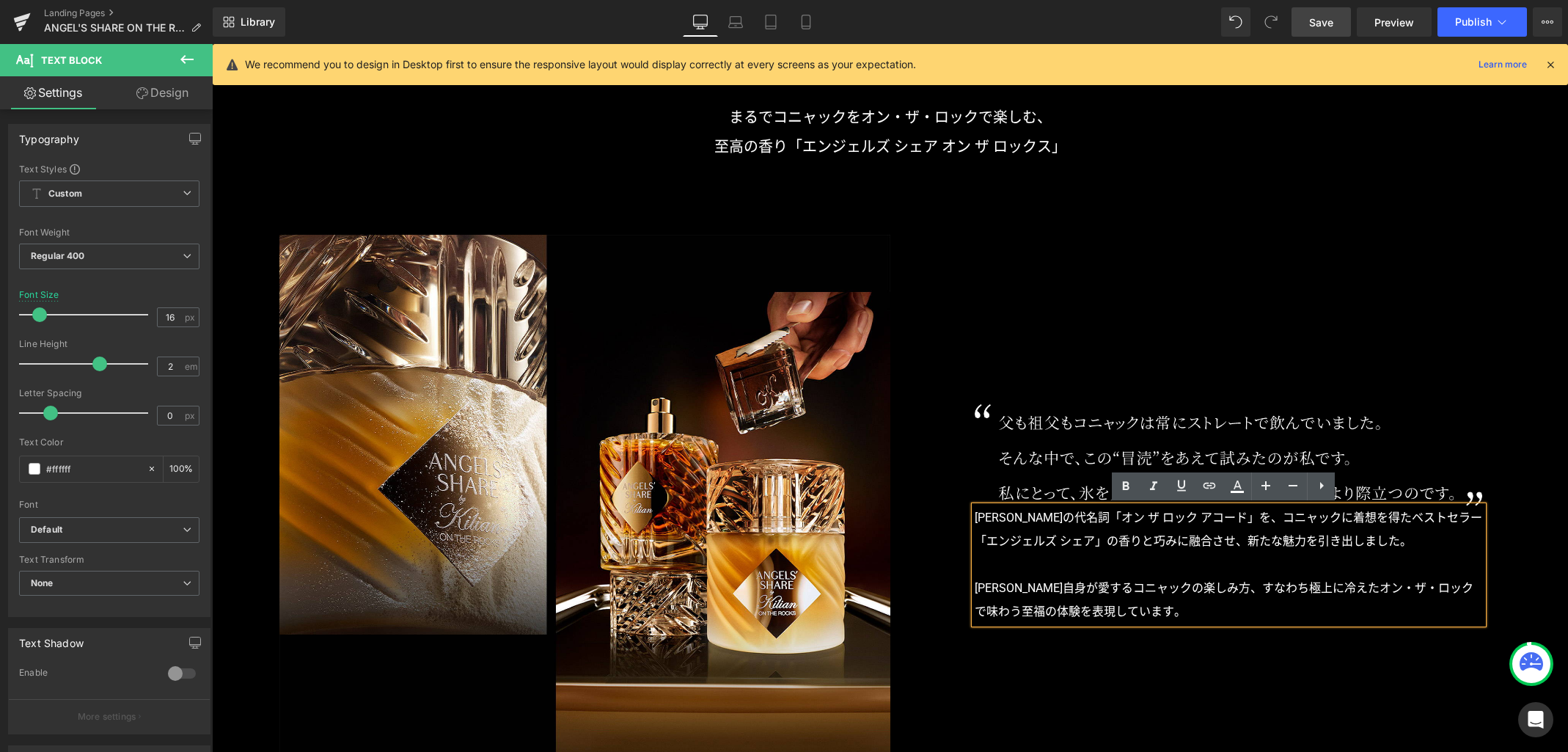
click at [1265, 652] on div "Image Image Image キリアン・ヘネシーの代名詞「オン ザ ロック アコード」を、コニャックに着想を得たベストセラー「エンジェルズ シェア」の香…" at bounding box center [890, 513] width 1356 height 557
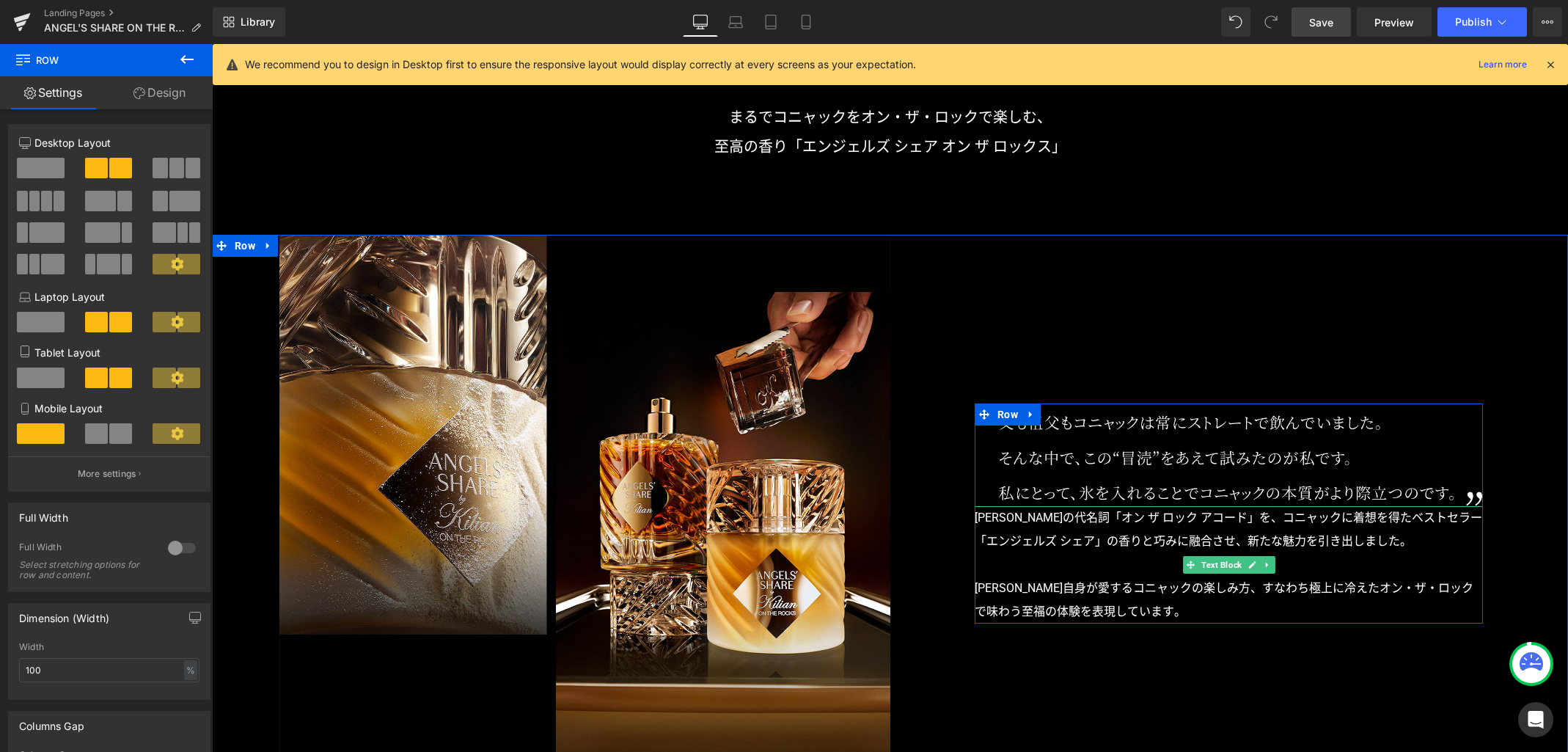
click at [1266, 563] on icon at bounding box center [1267, 564] width 2 height 5
click at [1257, 566] on icon at bounding box center [1260, 564] width 8 height 9
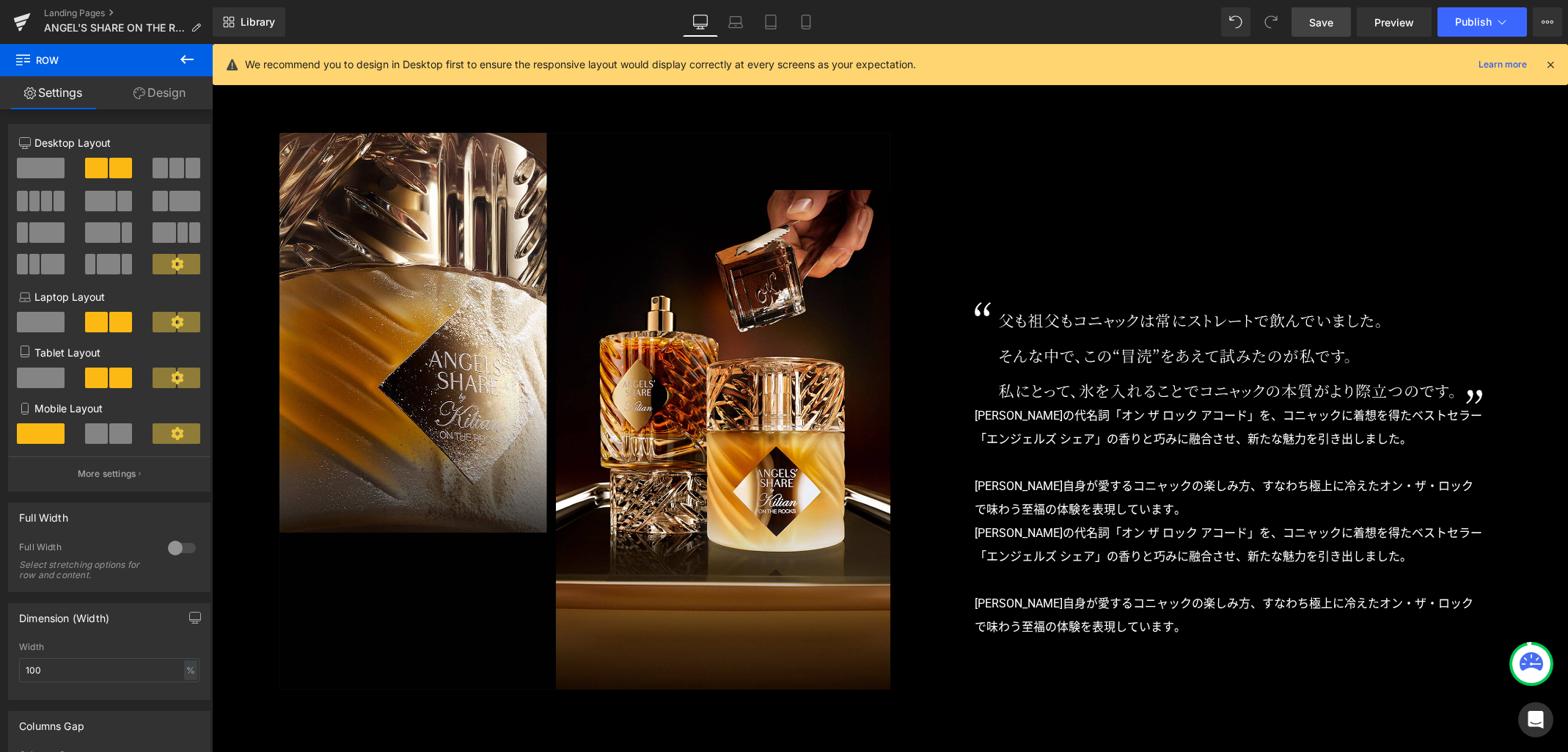
scroll to position [1417, 0]
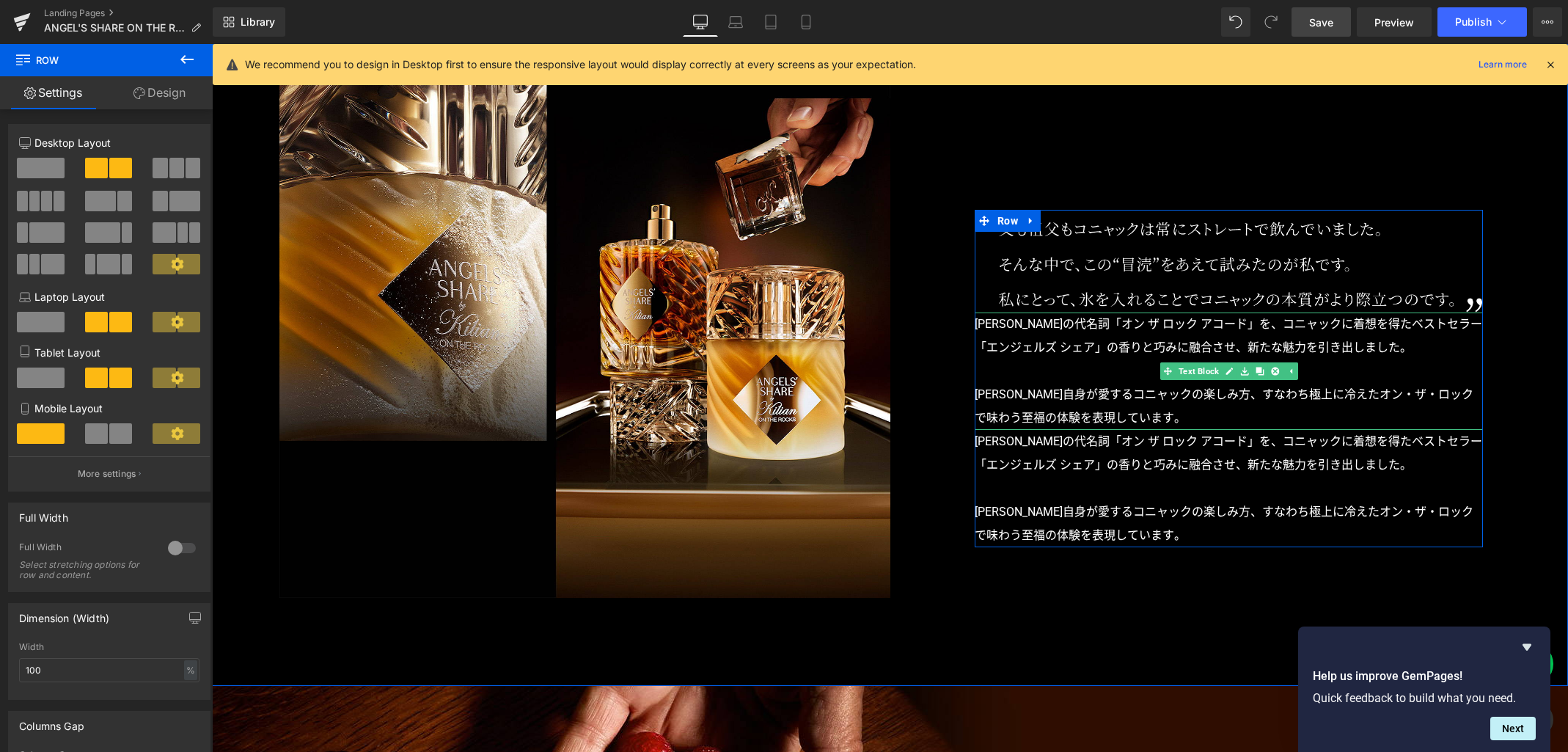
click at [1076, 398] on p "キリアン自身が愛するコニャックの楽しみ方、すなわち極上に冷えたオン・ザ・ロックで味わう至福の体験を表現しています。" at bounding box center [1229, 406] width 509 height 47
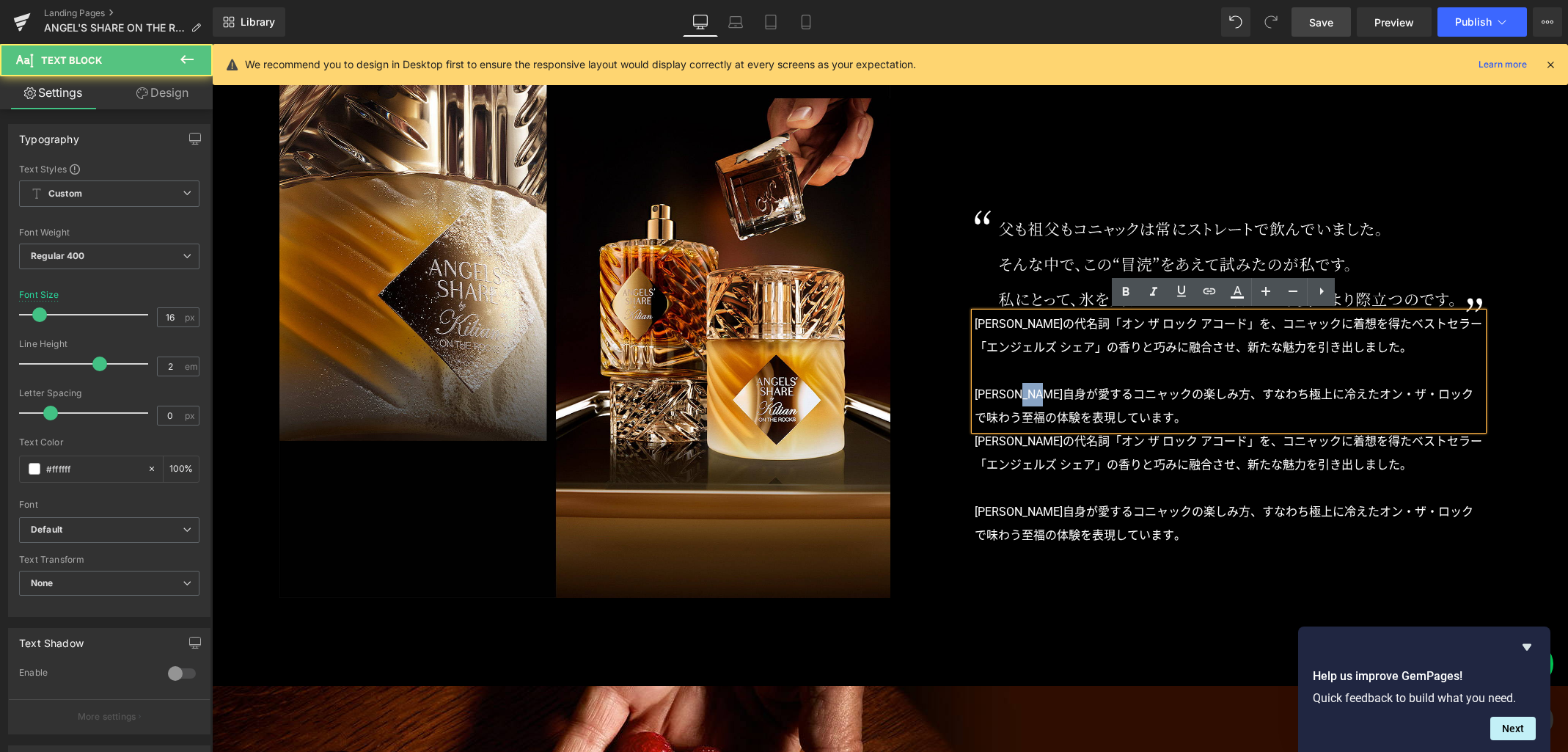
click at [1076, 398] on p "キリアン自身が愛するコニャックの楽しみ方、すなわち極上に冷えたオン・ザ・ロックで味わう至福の体験を表現しています。" at bounding box center [1229, 406] width 509 height 47
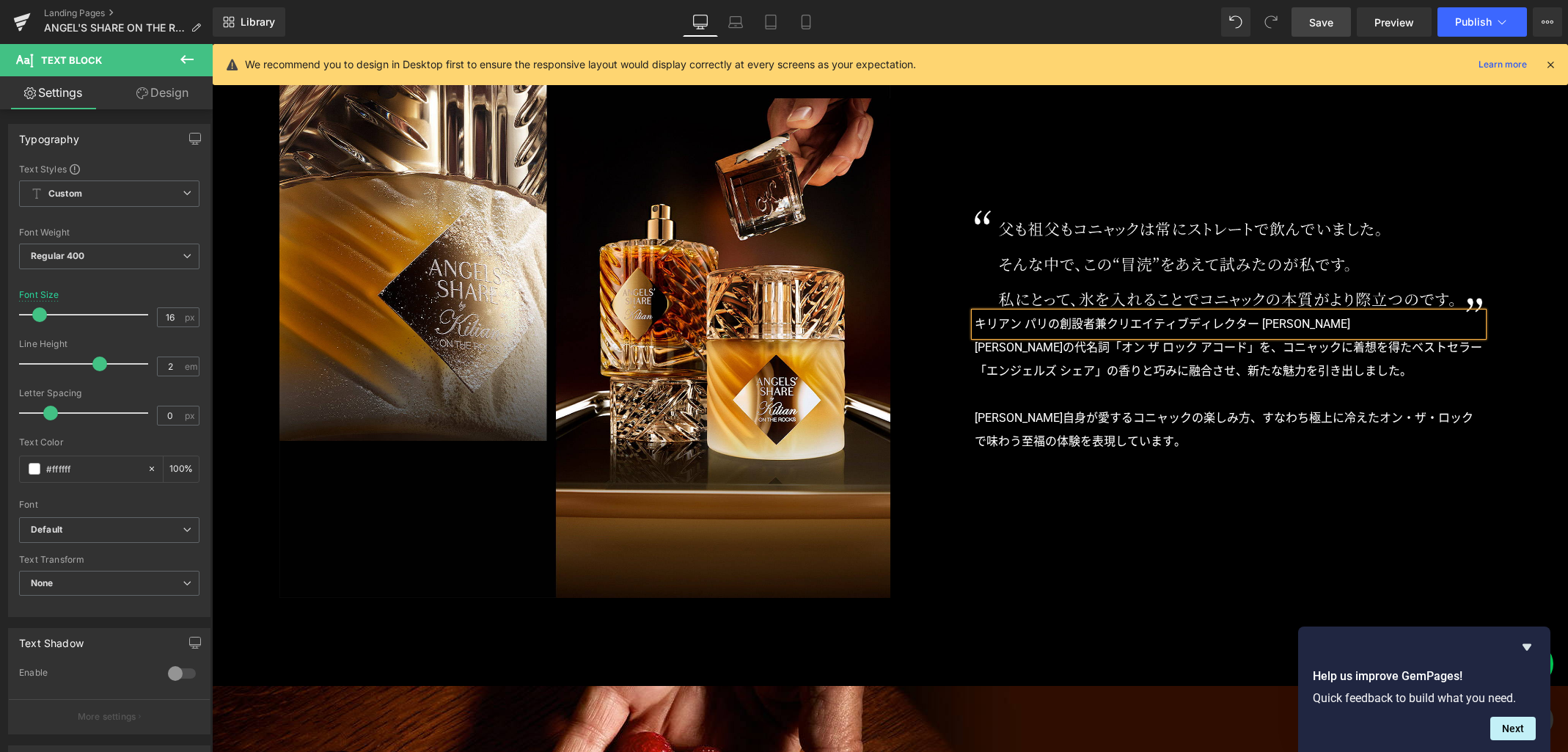
click at [1071, 324] on p "キリアン パリの創設者兼クリエイティブディレクター キリアン・ヘネシー" at bounding box center [1229, 324] width 509 height 23
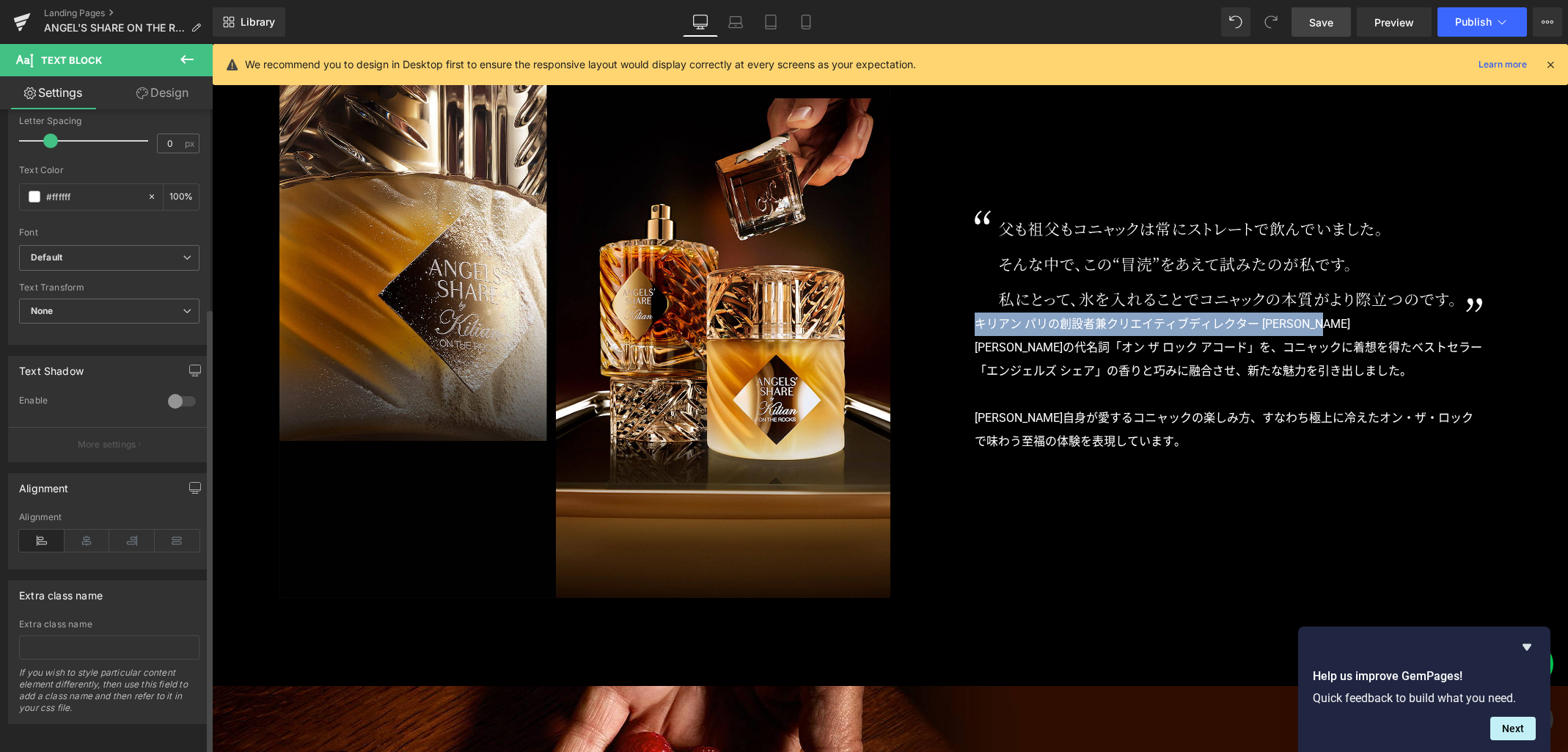
scroll to position [285, 0]
click at [136, 529] on icon at bounding box center [132, 538] width 46 height 22
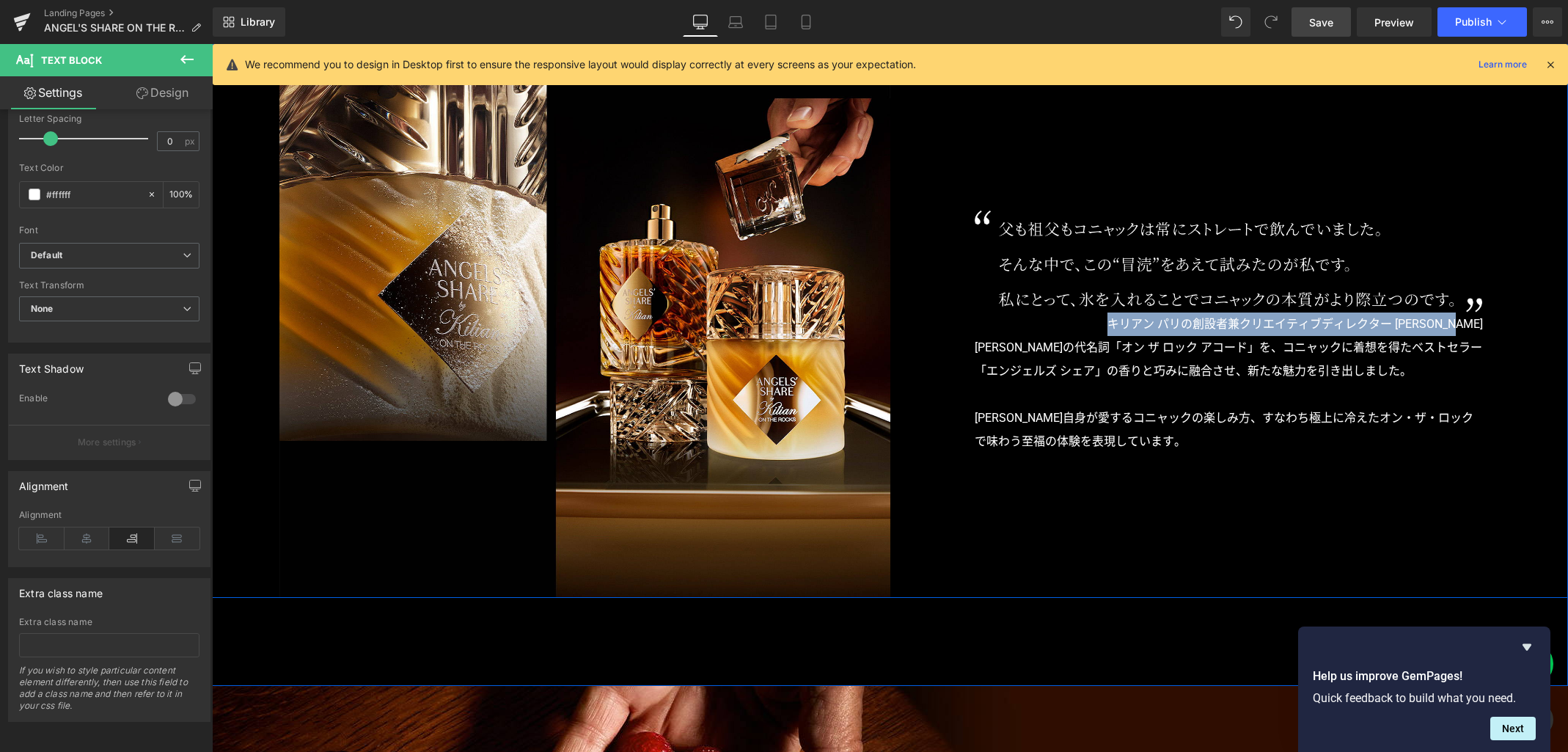
click at [1158, 484] on div "Image Image Image キリアン パリの創設者兼クリエイティブディレクター キリアン・ヘネシー Text Block キリアン・ヘネシーの代名詞「…" at bounding box center [890, 319] width 1356 height 557
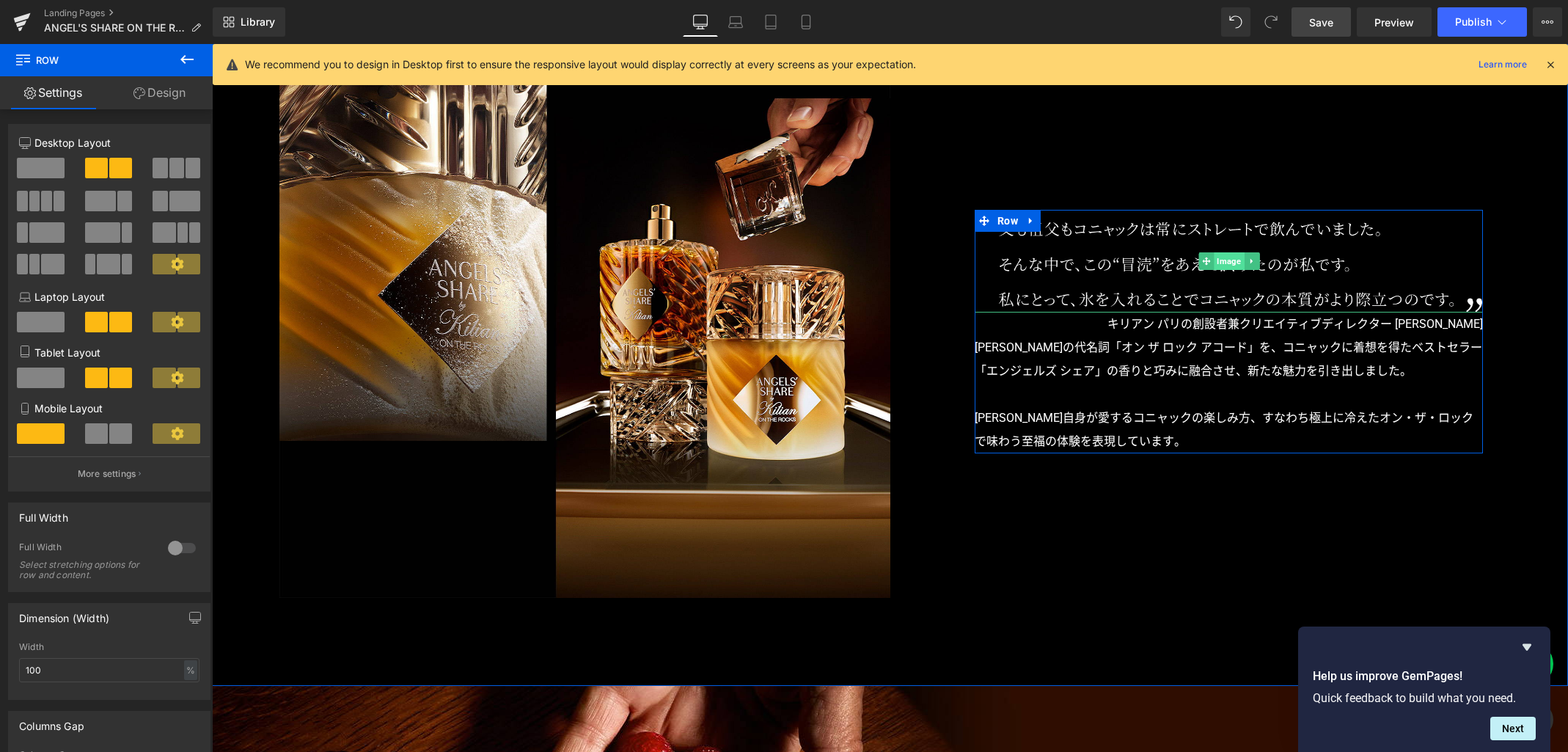
click at [1219, 261] on span "Image" at bounding box center [1229, 261] width 30 height 17
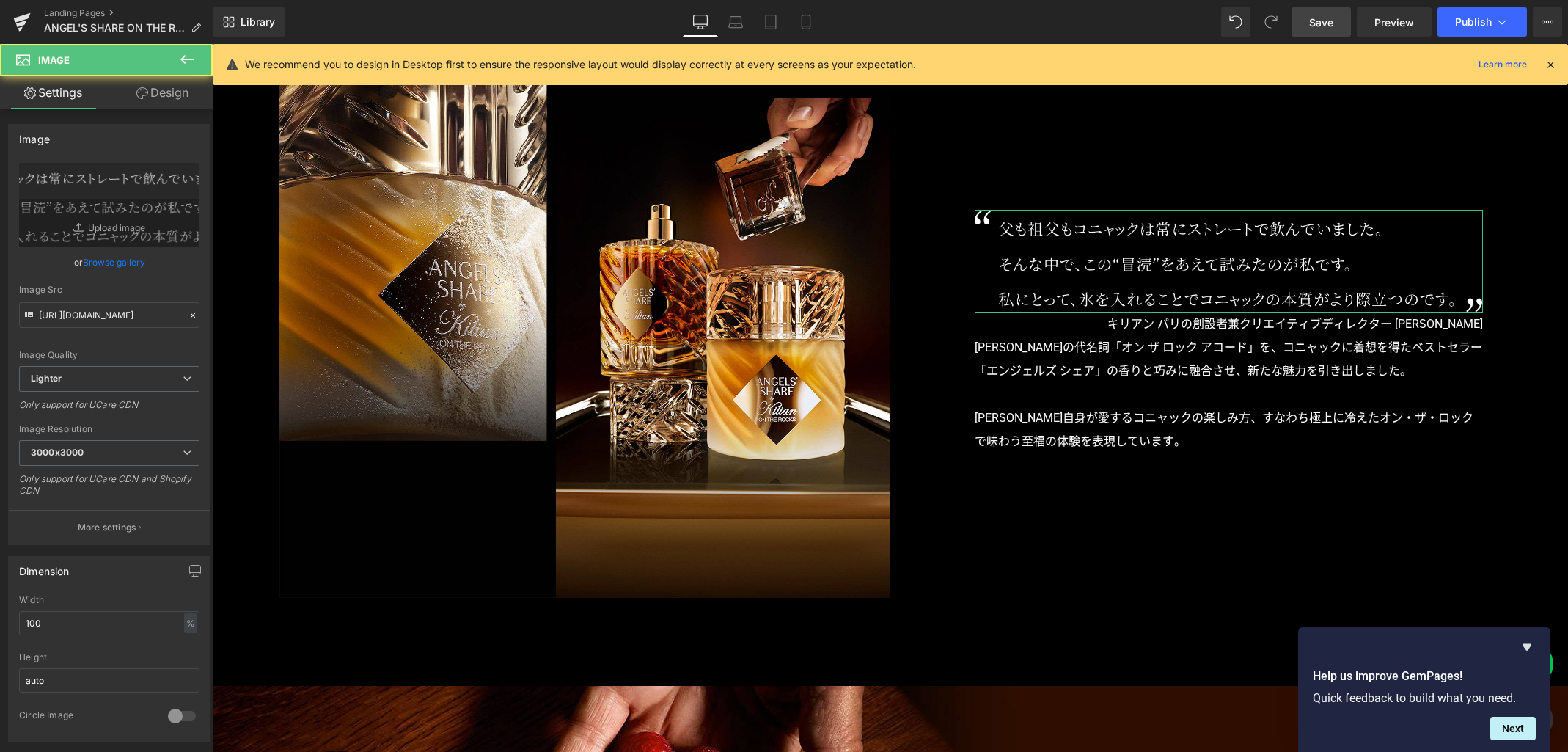
click at [156, 89] on link "Design" at bounding box center [163, 93] width 106 height 33
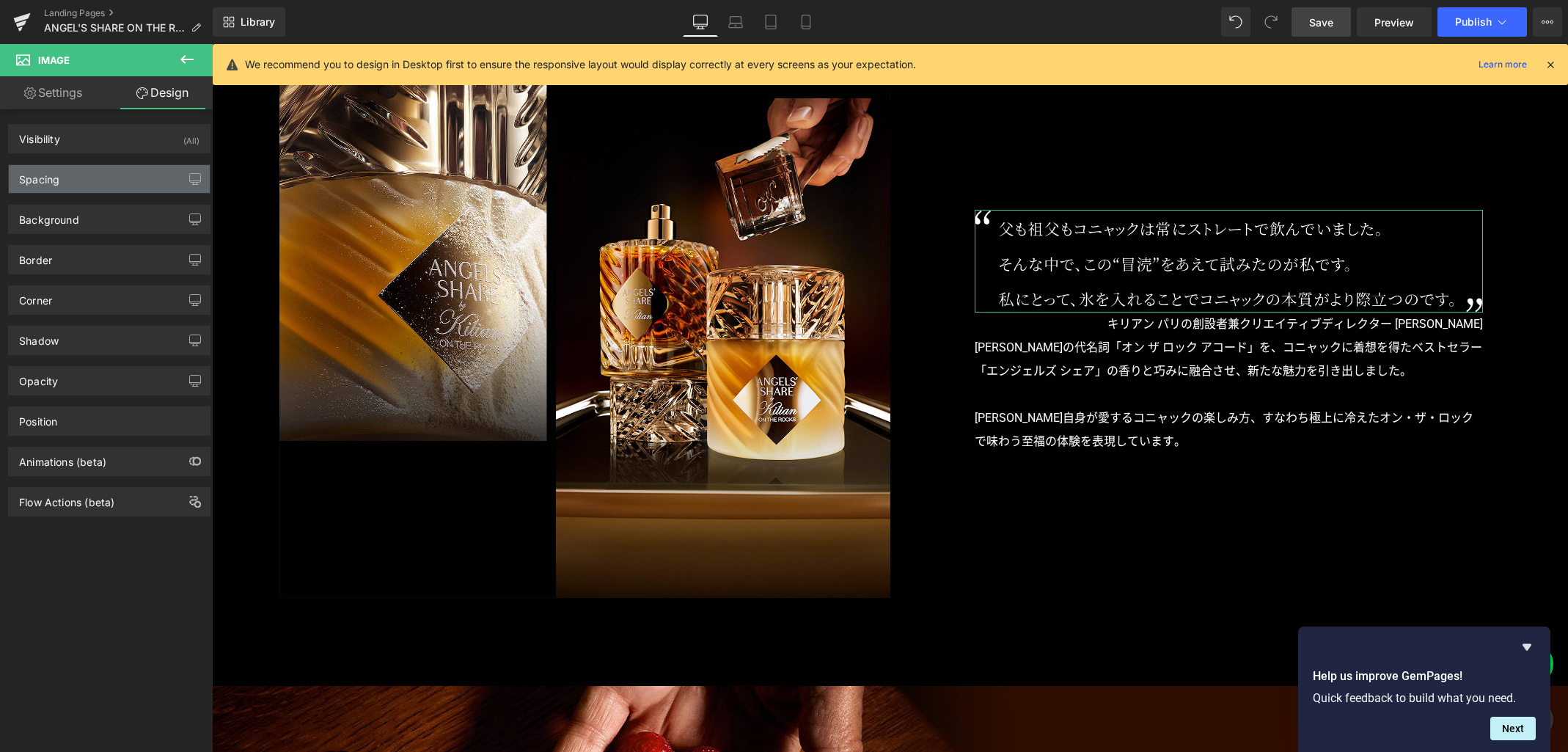
click at [116, 183] on div "Spacing" at bounding box center [110, 179] width 201 height 28
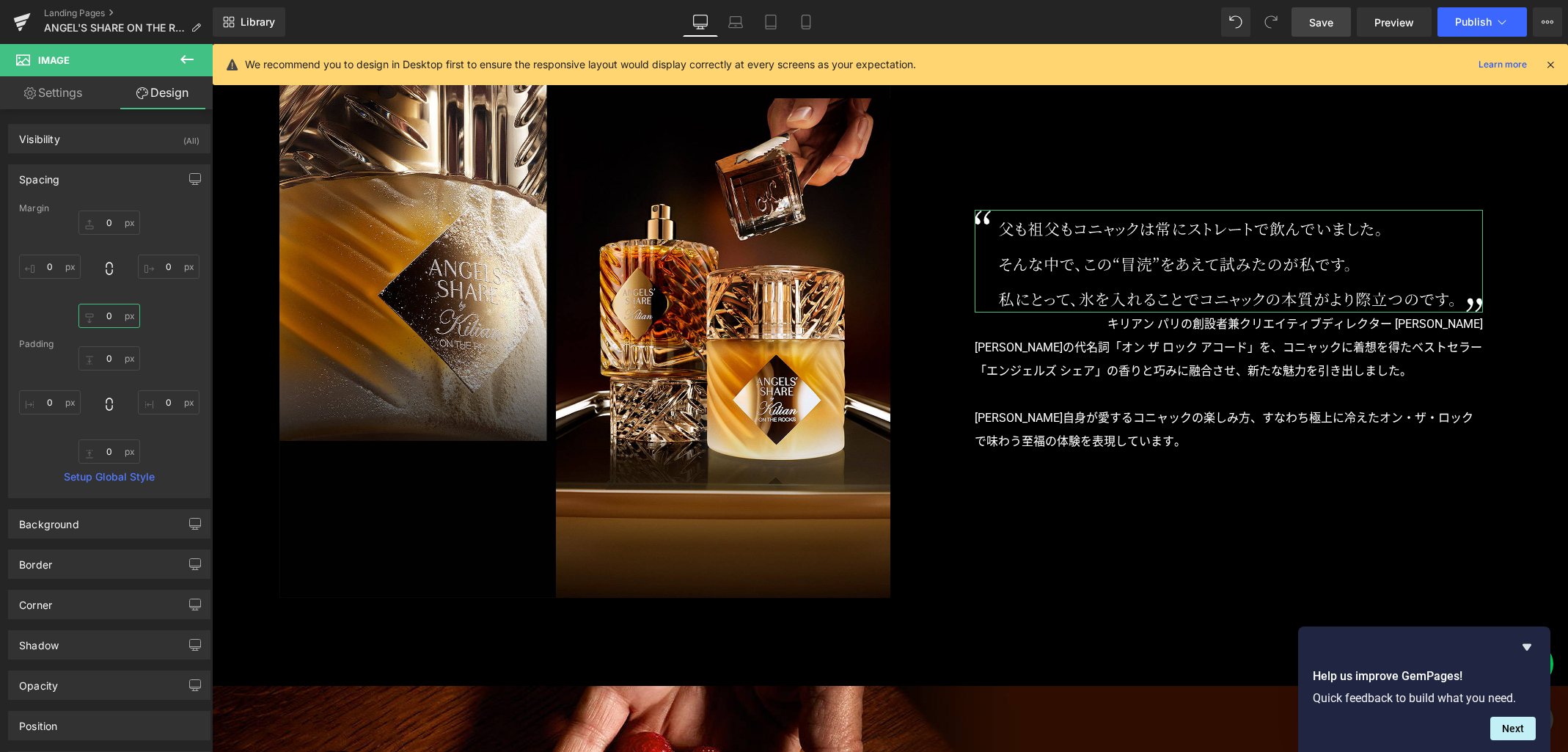
click at [111, 316] on input "0" at bounding box center [109, 315] width 61 height 24
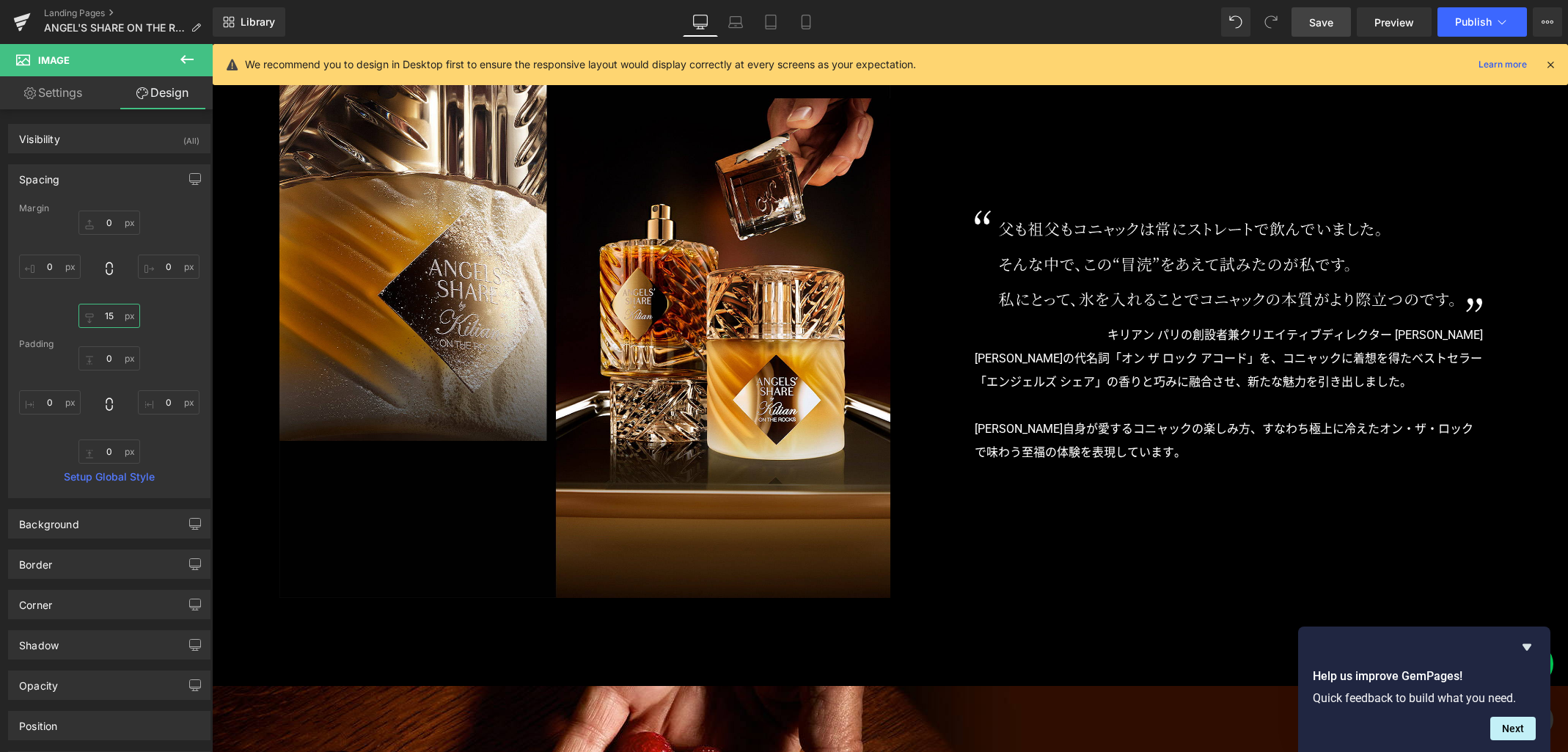
type input "15"
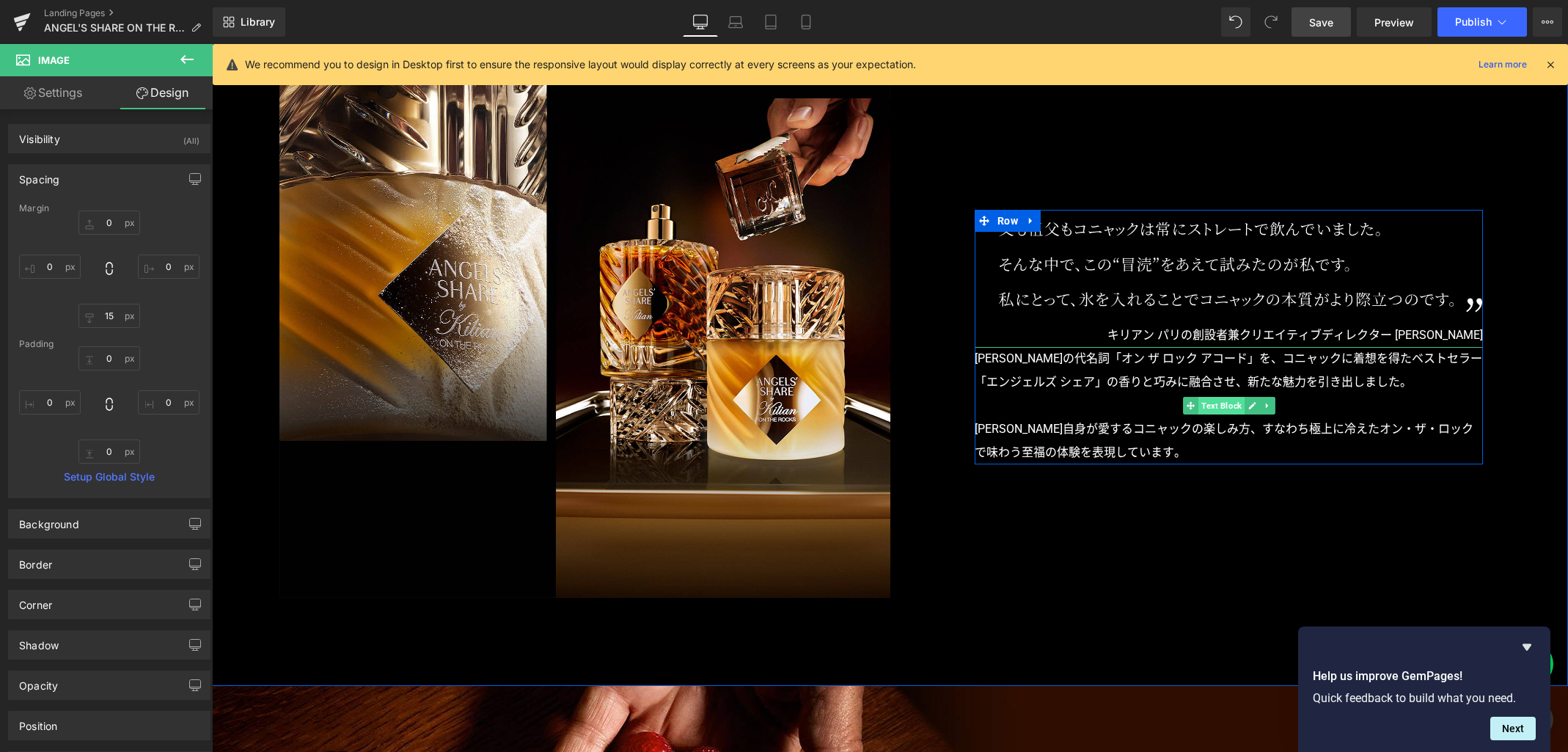
click at [1220, 405] on span "Text Block" at bounding box center [1221, 405] width 47 height 17
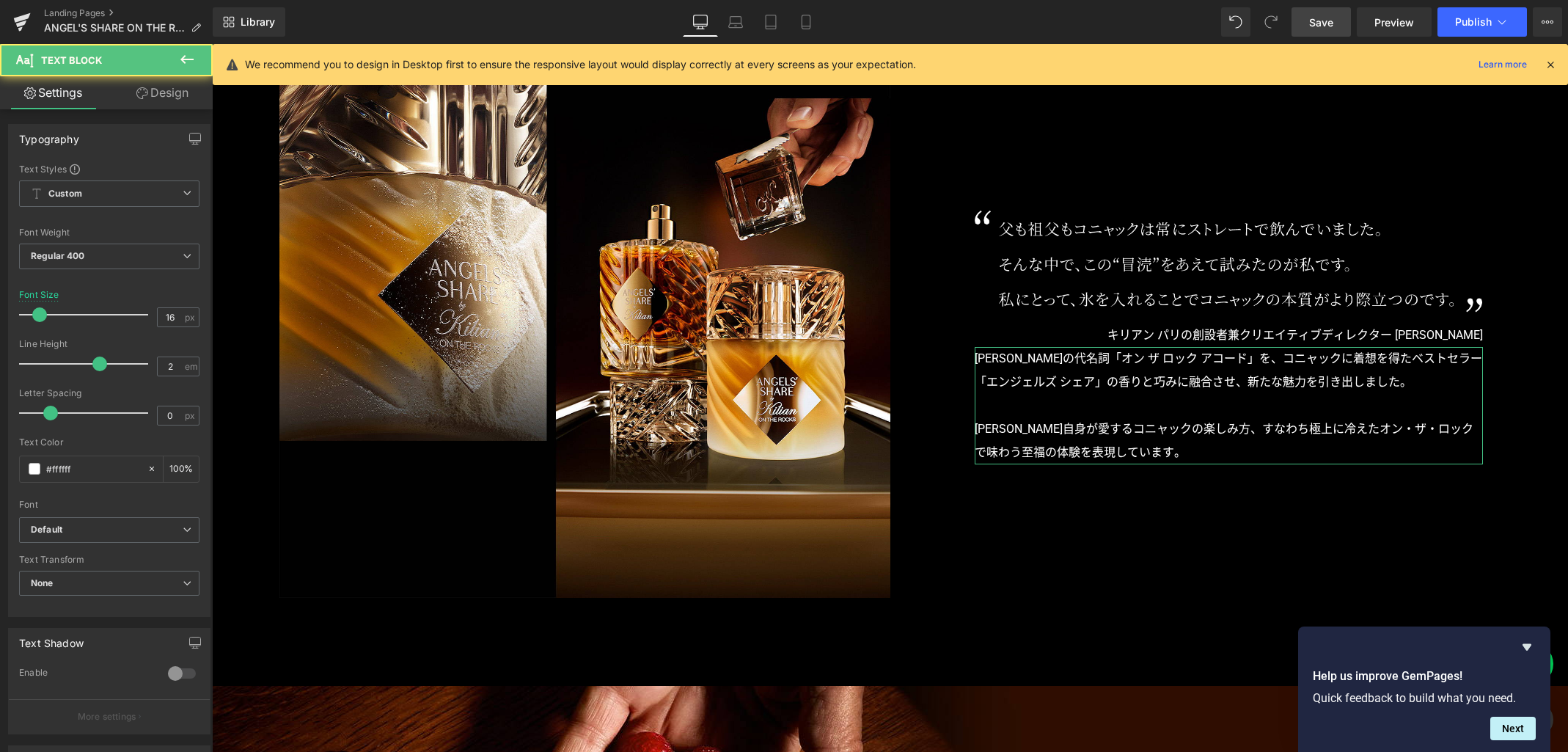
click at [163, 105] on link "Design" at bounding box center [163, 93] width 106 height 33
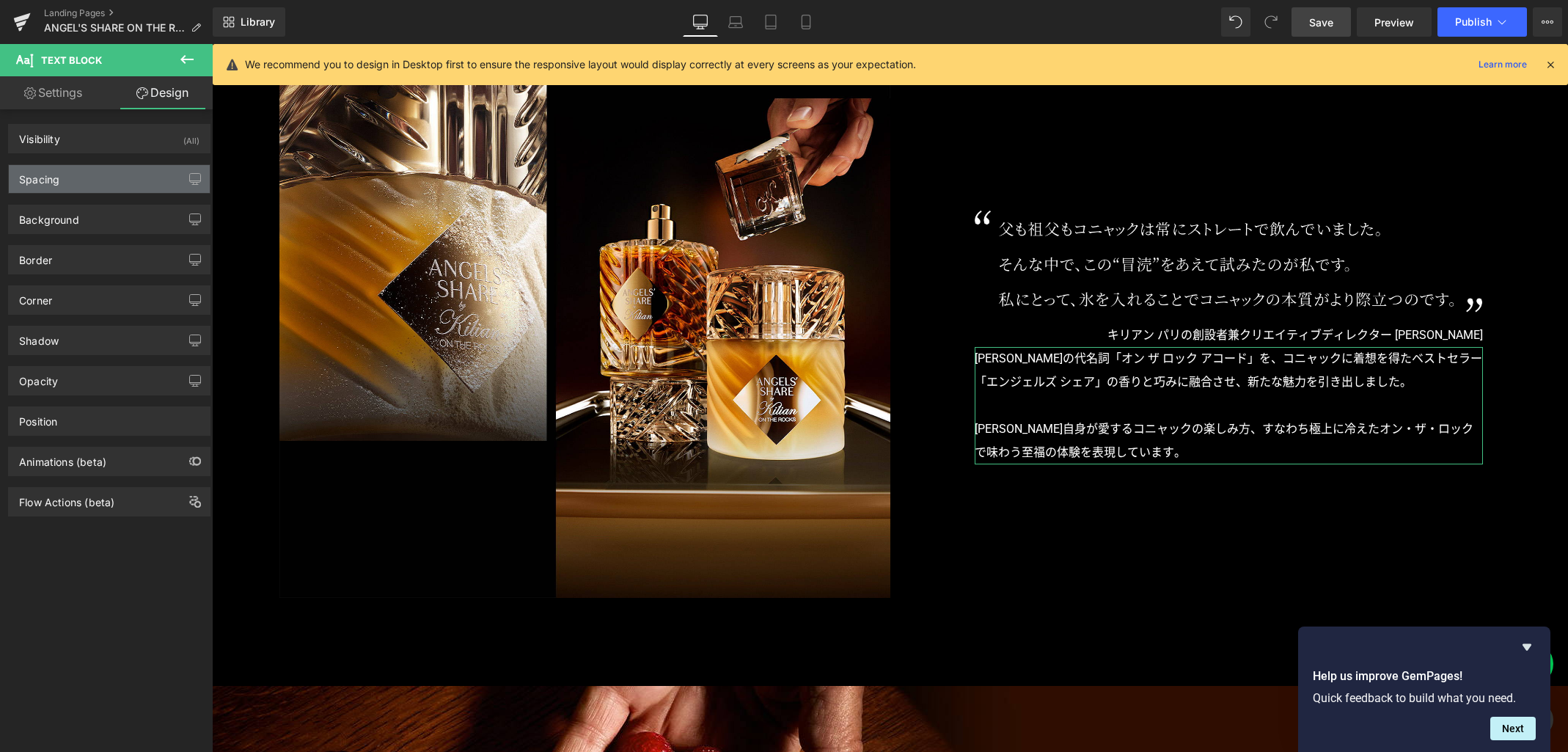
click at [130, 174] on div "Spacing" at bounding box center [110, 179] width 201 height 28
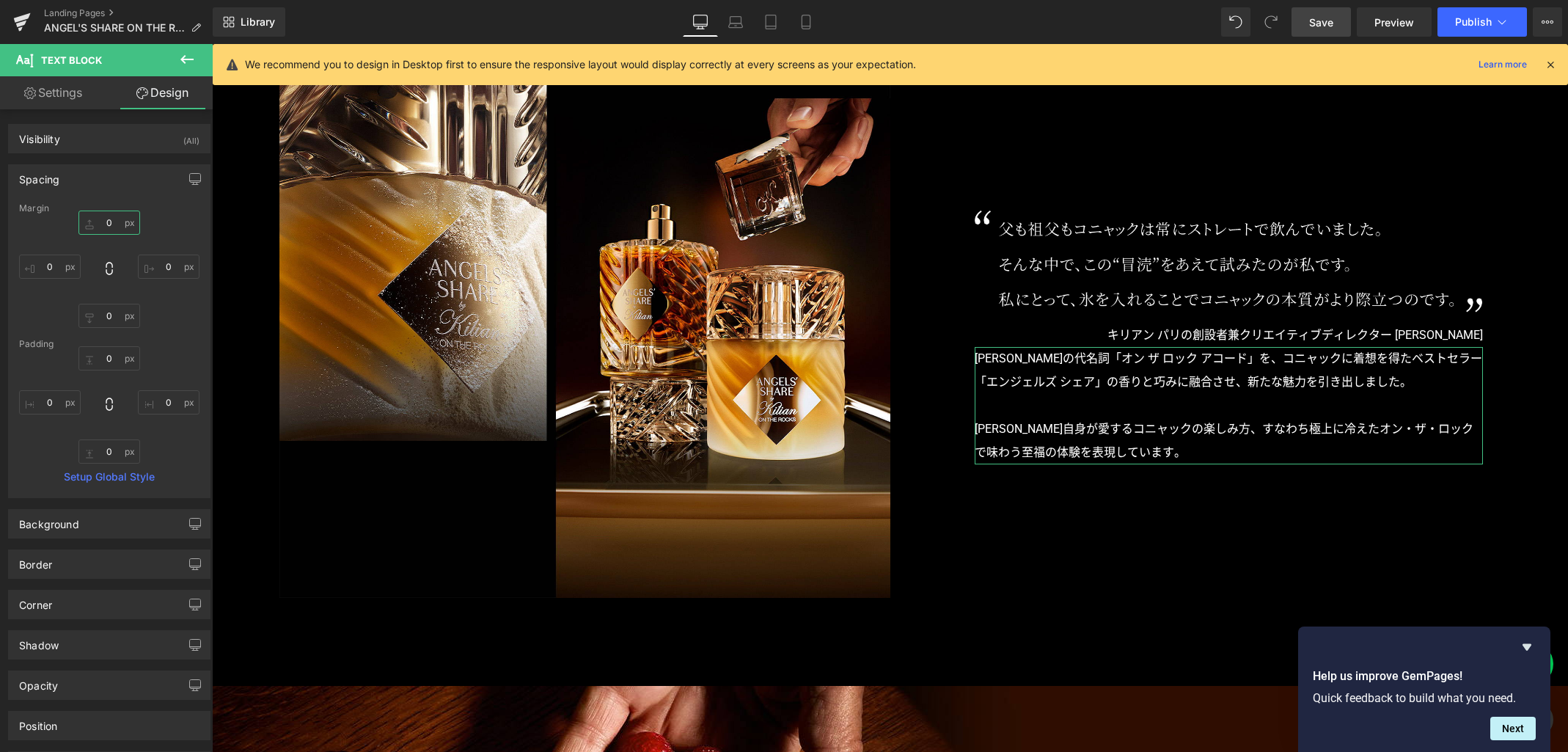
click at [107, 220] on input "0" at bounding box center [109, 222] width 61 height 24
type input "120"
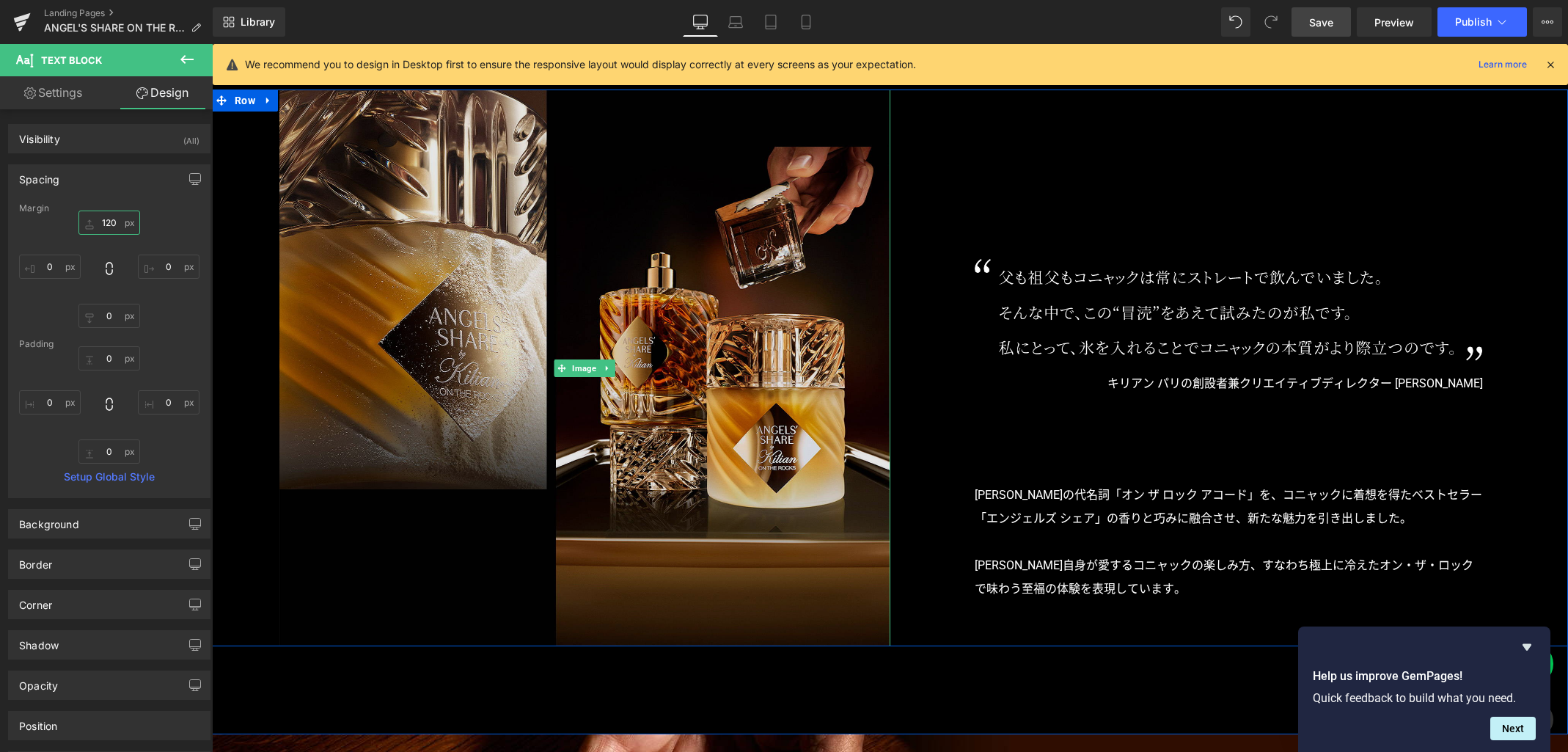
scroll to position [1298, 0]
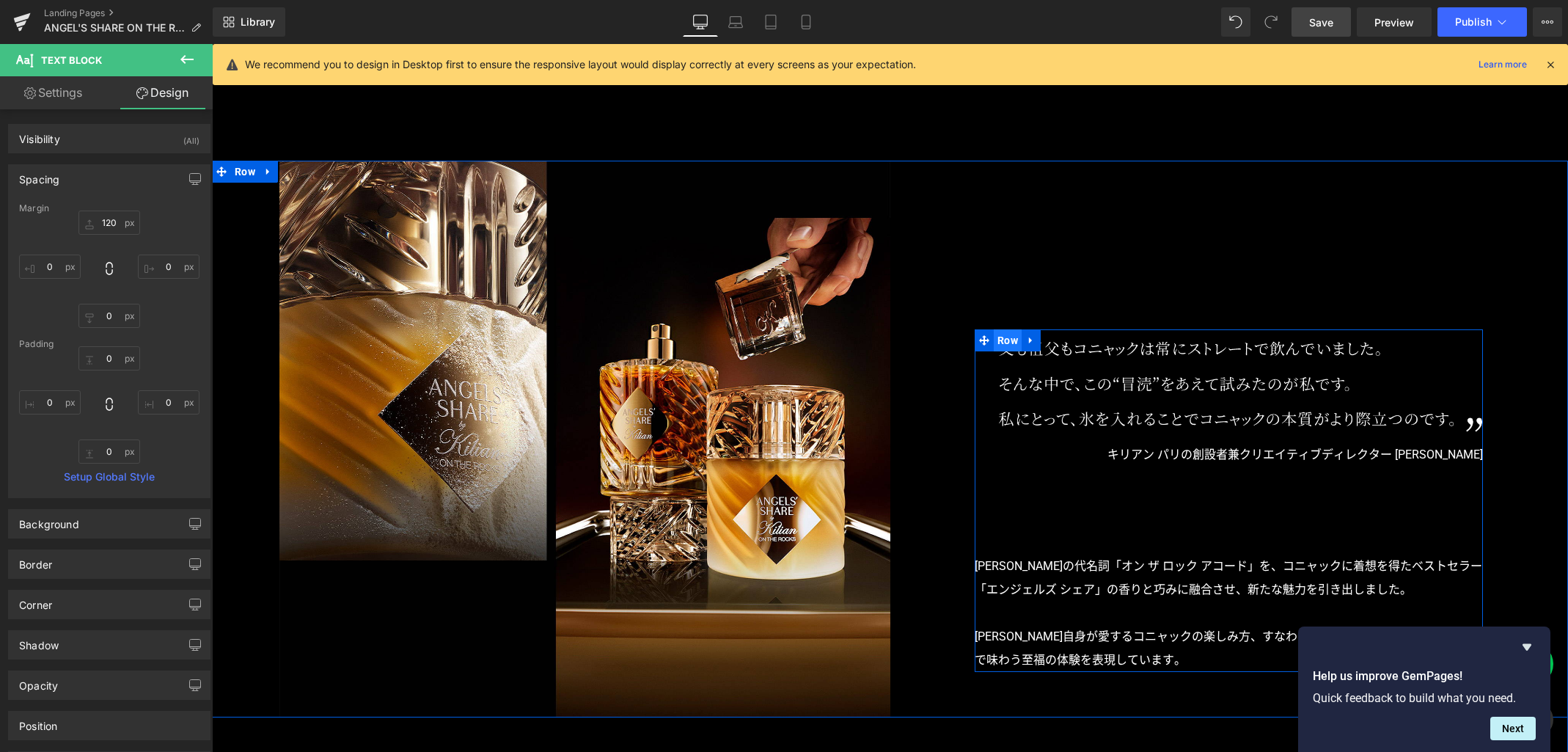
click at [1008, 338] on span "Row" at bounding box center [1008, 340] width 28 height 22
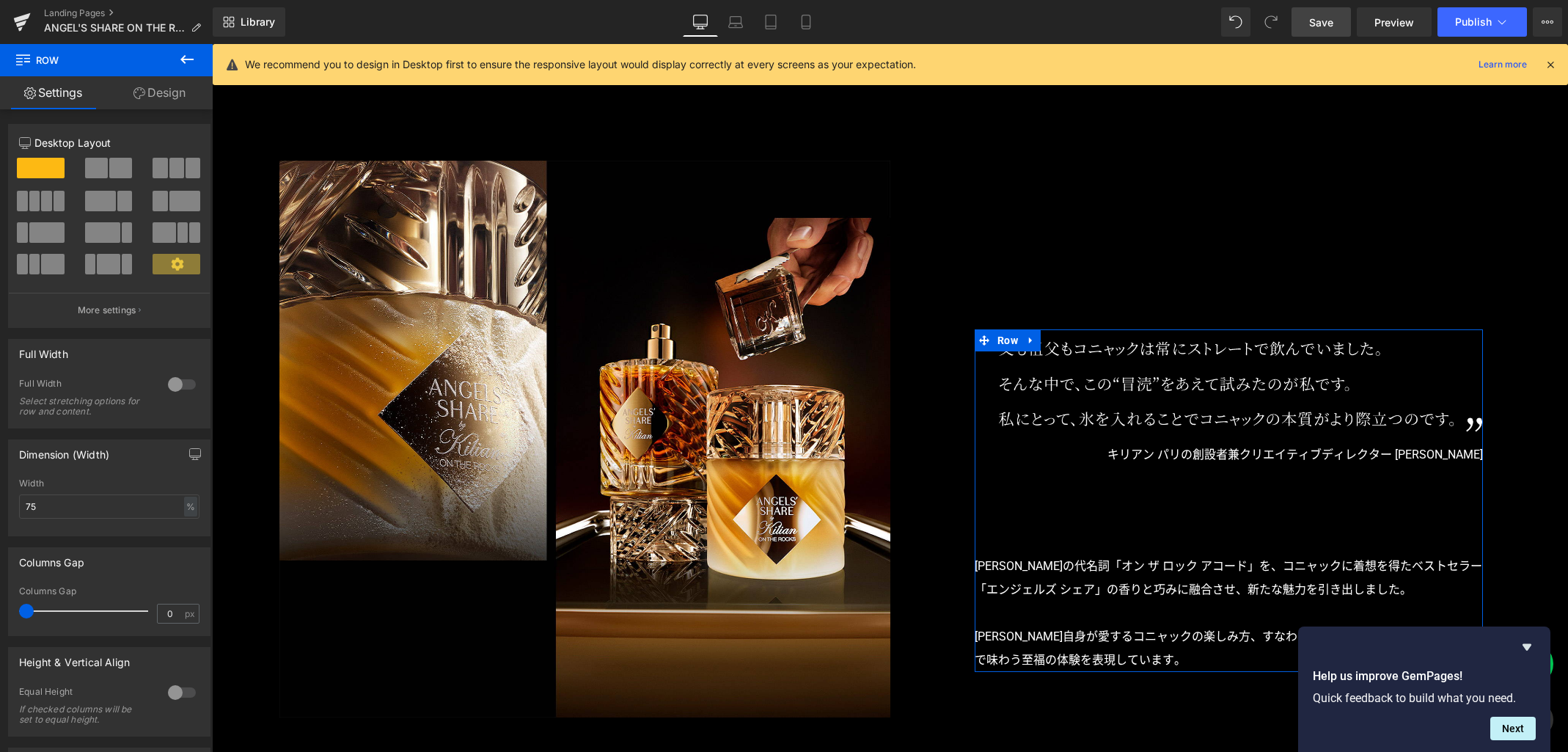
click at [170, 90] on link "Design" at bounding box center [160, 93] width 106 height 33
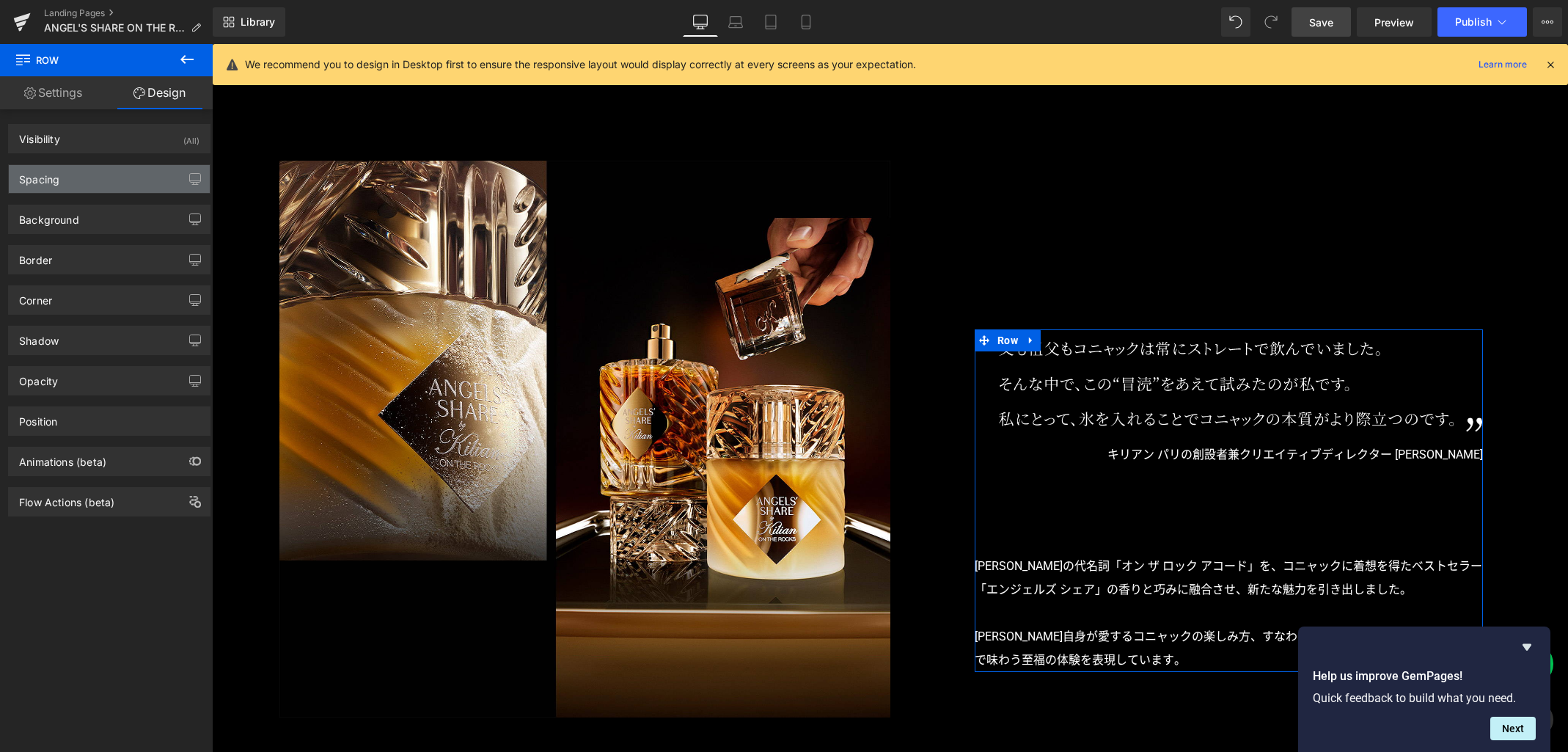
click at [111, 176] on div "Spacing" at bounding box center [110, 179] width 201 height 28
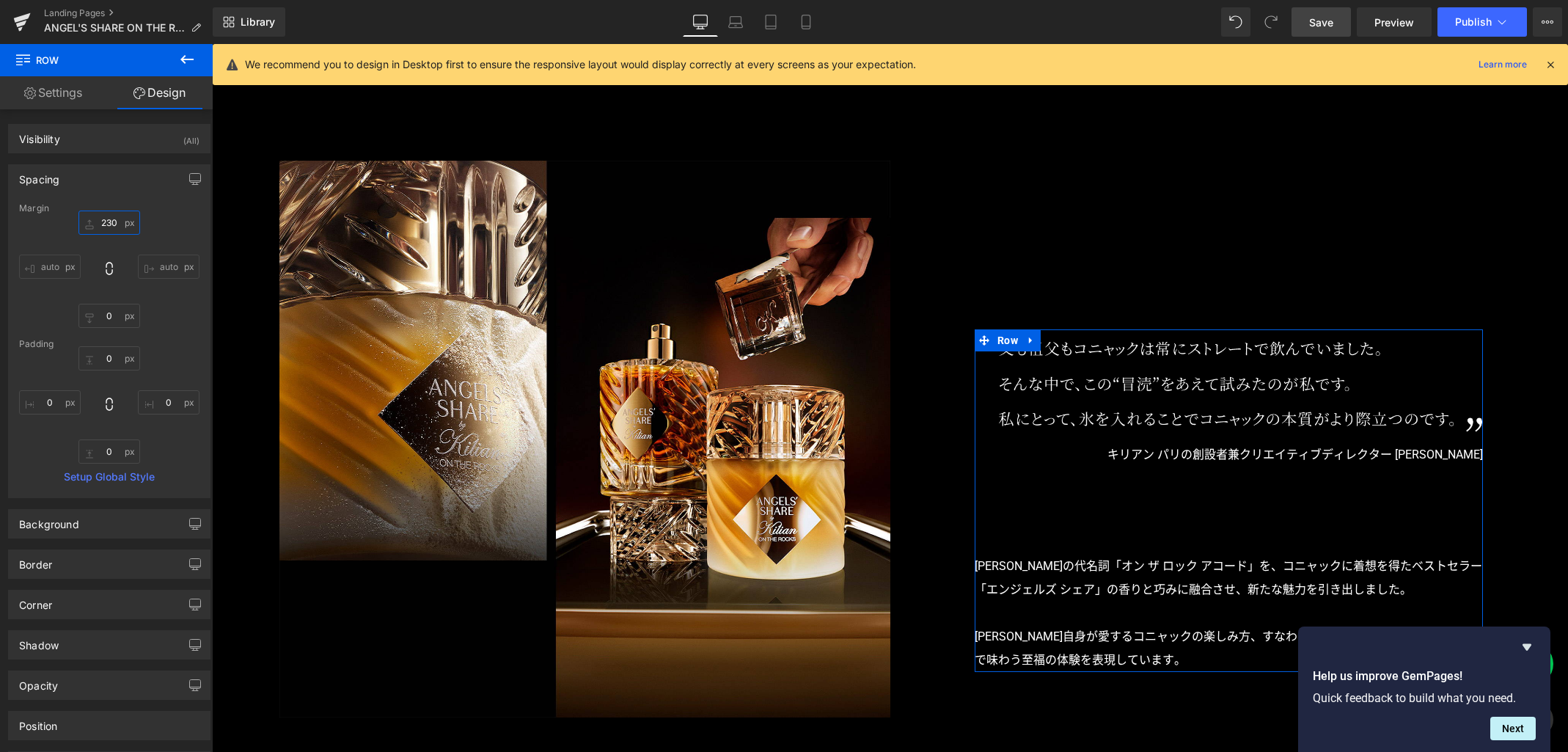
click at [114, 220] on input "230" at bounding box center [109, 222] width 61 height 24
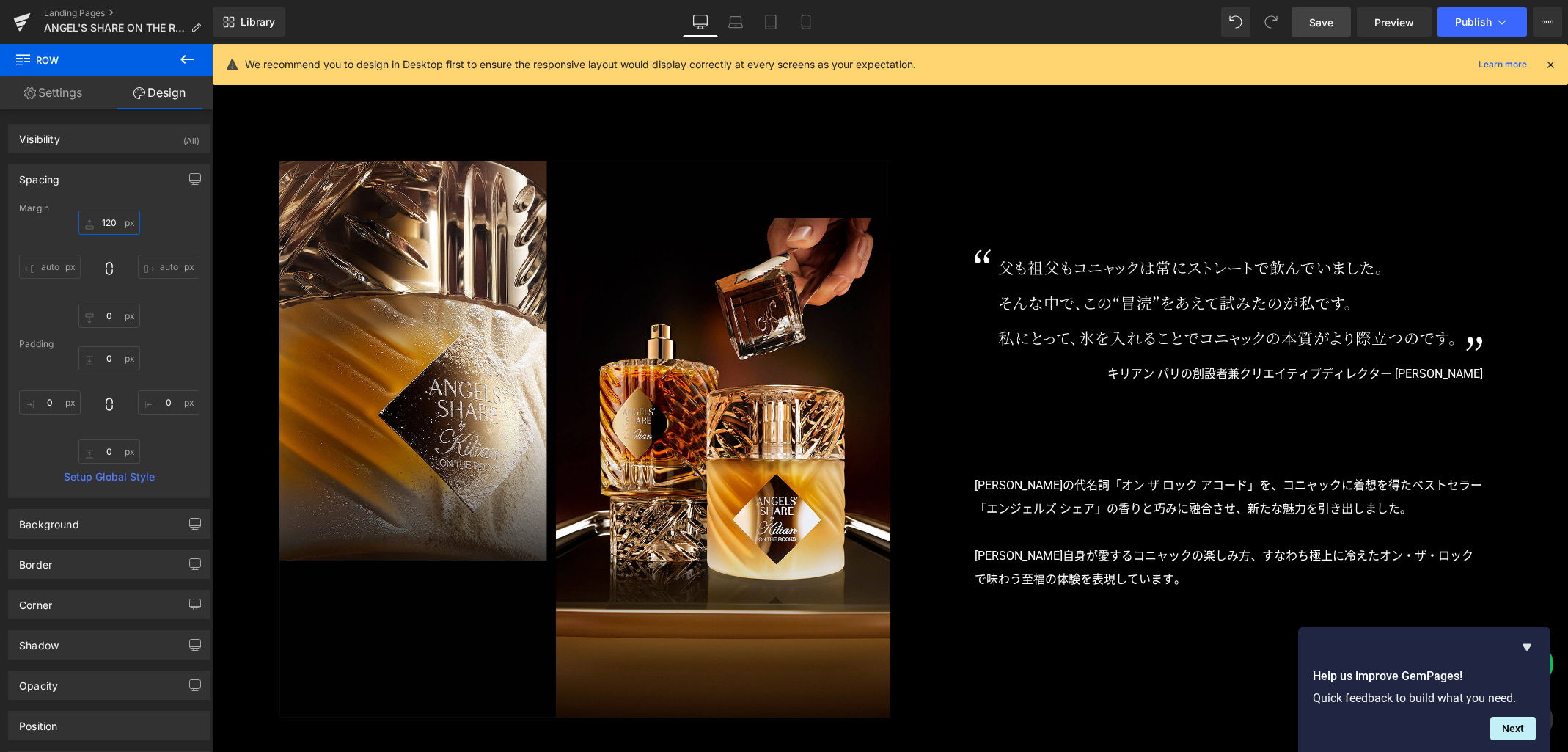
type input "120"
click at [1320, 12] on link "Save" at bounding box center [1320, 22] width 59 height 29
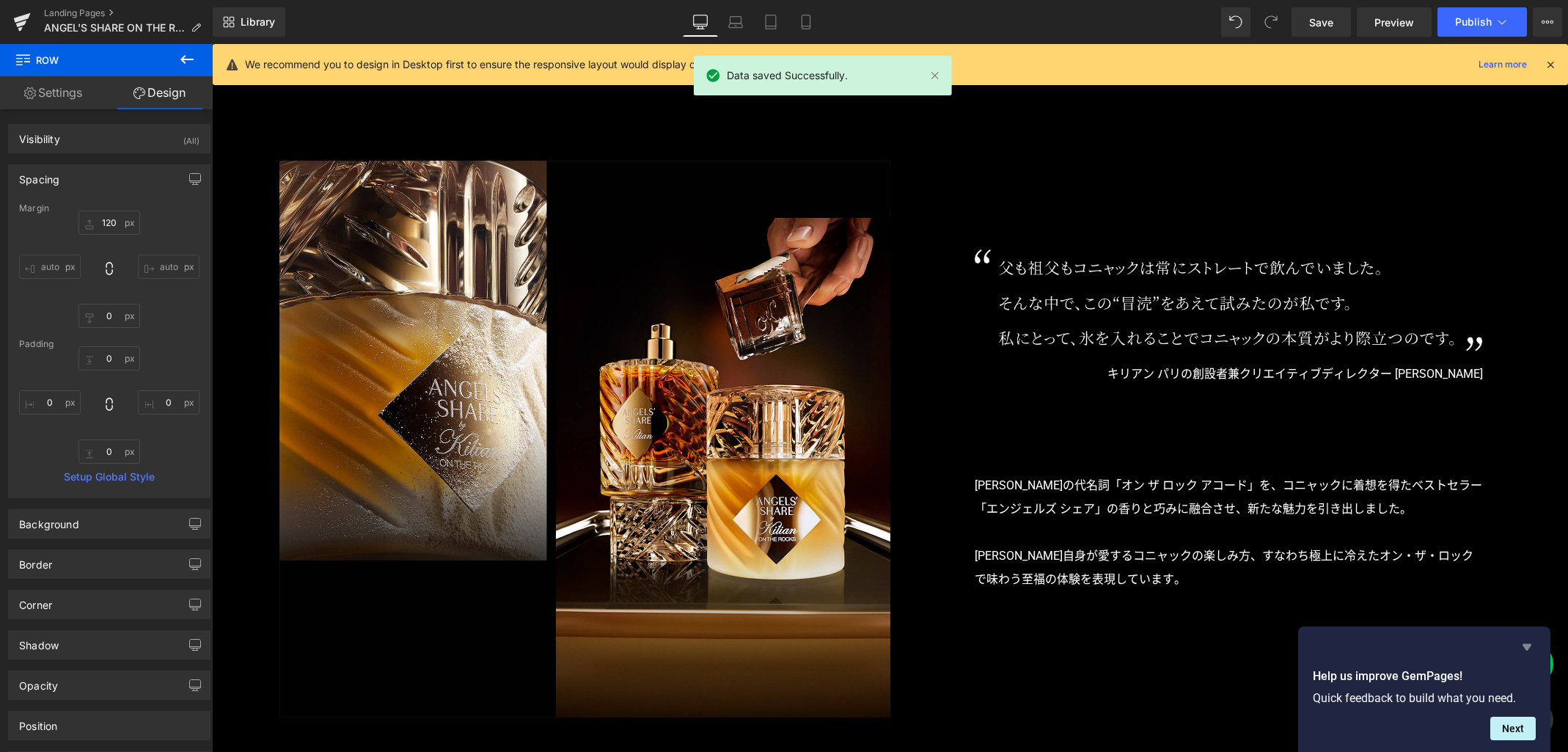
click at [1324, 646] on icon "Hide survey" at bounding box center [1527, 647] width 9 height 7
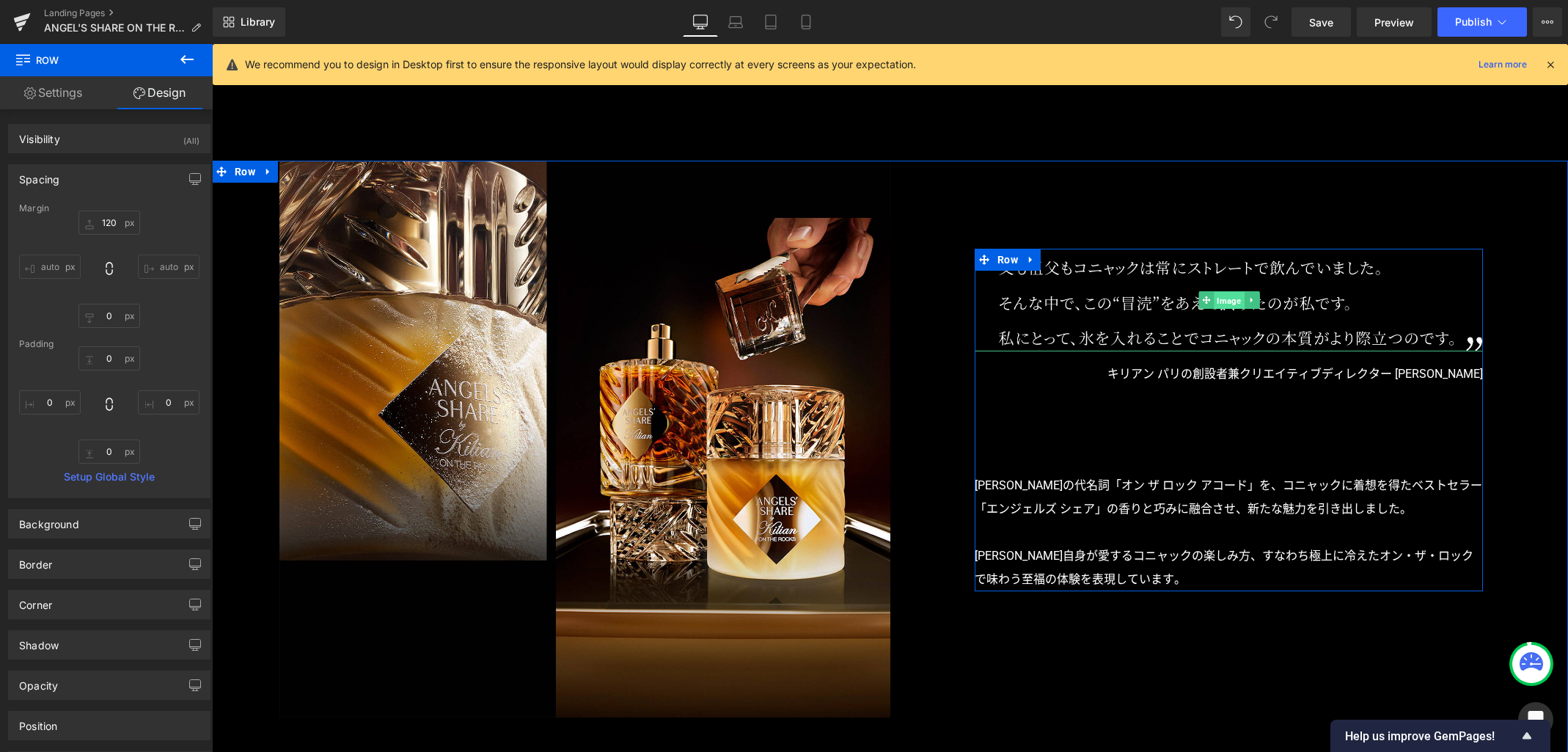
click at [1221, 303] on span "Image" at bounding box center [1229, 300] width 30 height 17
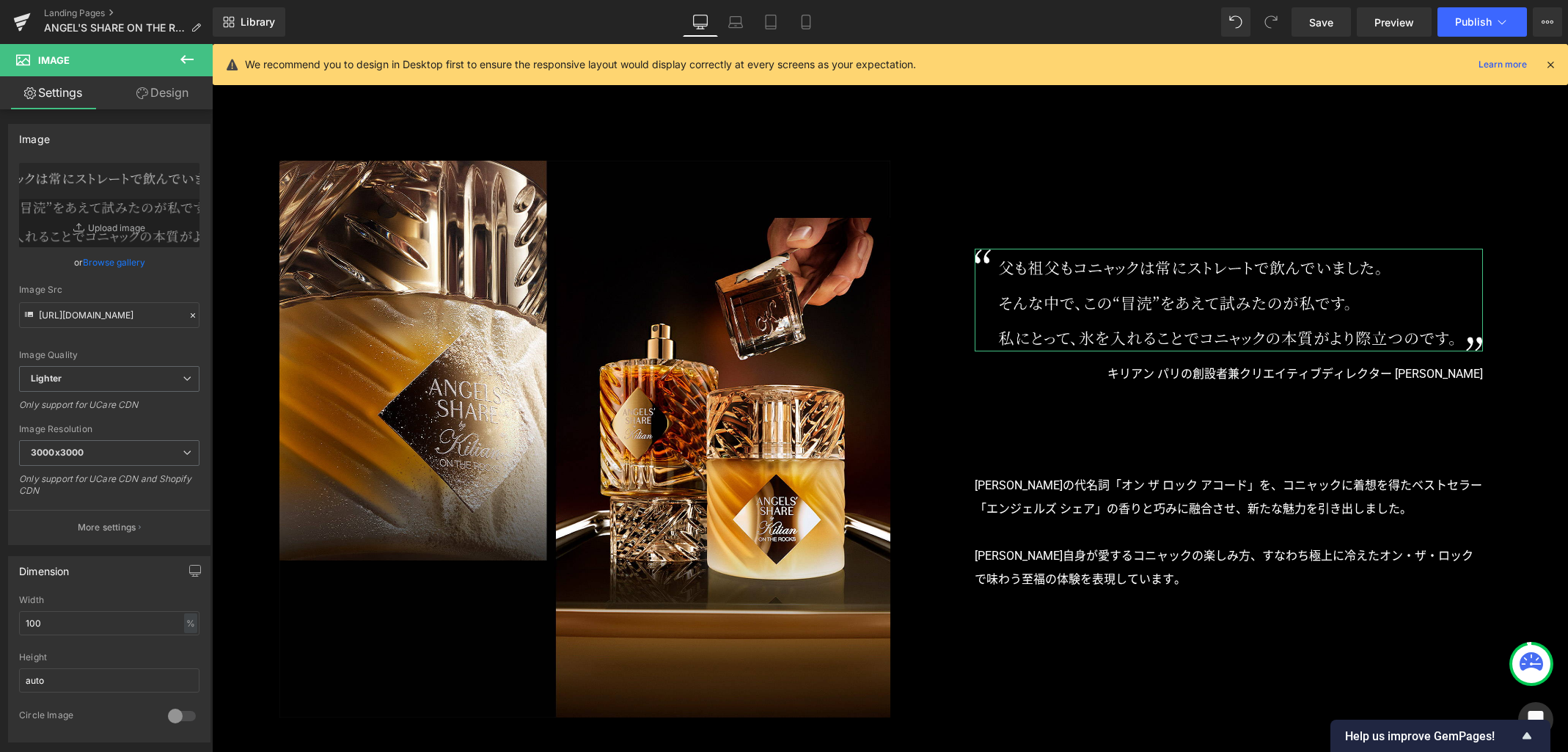
click at [165, 96] on link "Design" at bounding box center [163, 93] width 106 height 33
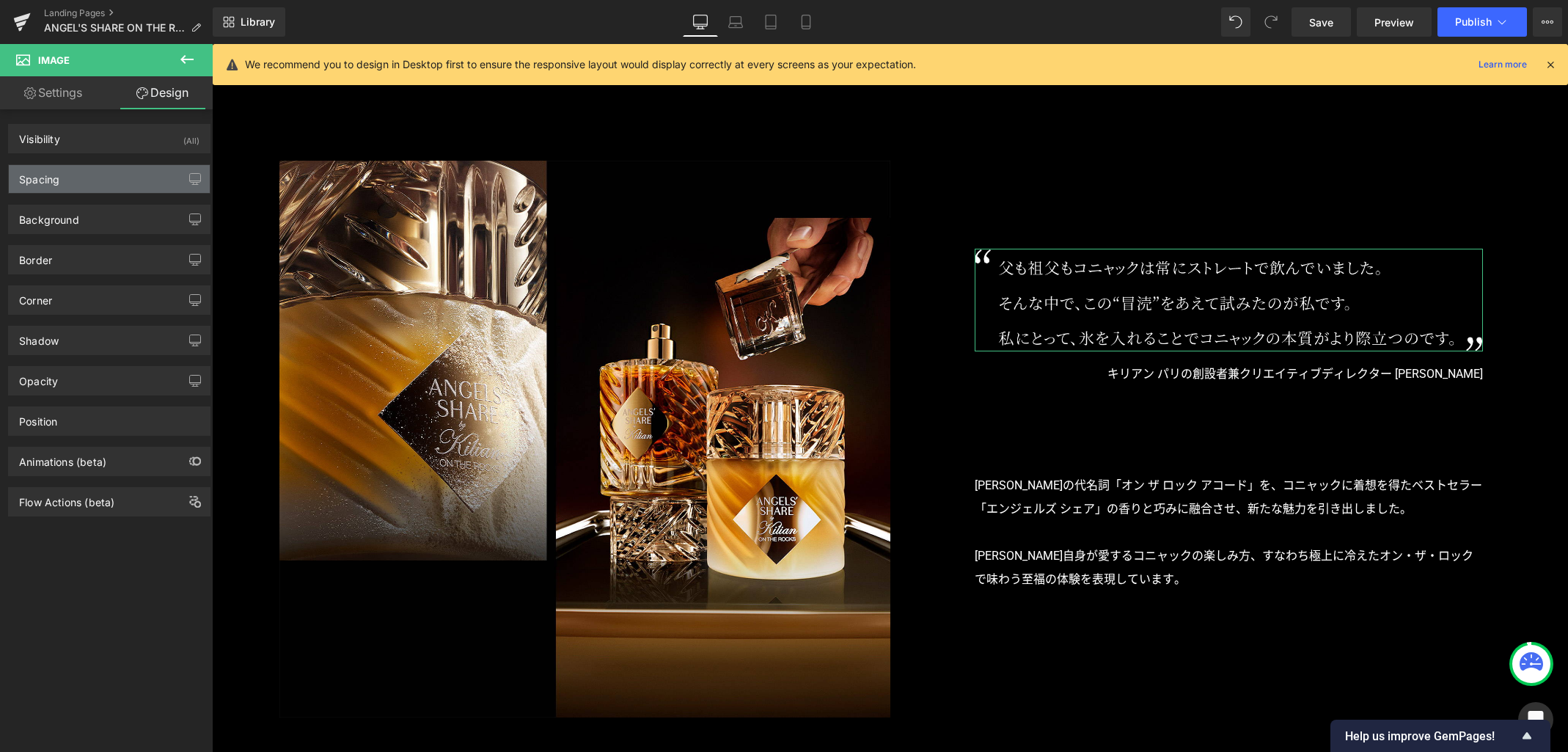
click at [102, 178] on div "Spacing" at bounding box center [110, 179] width 201 height 28
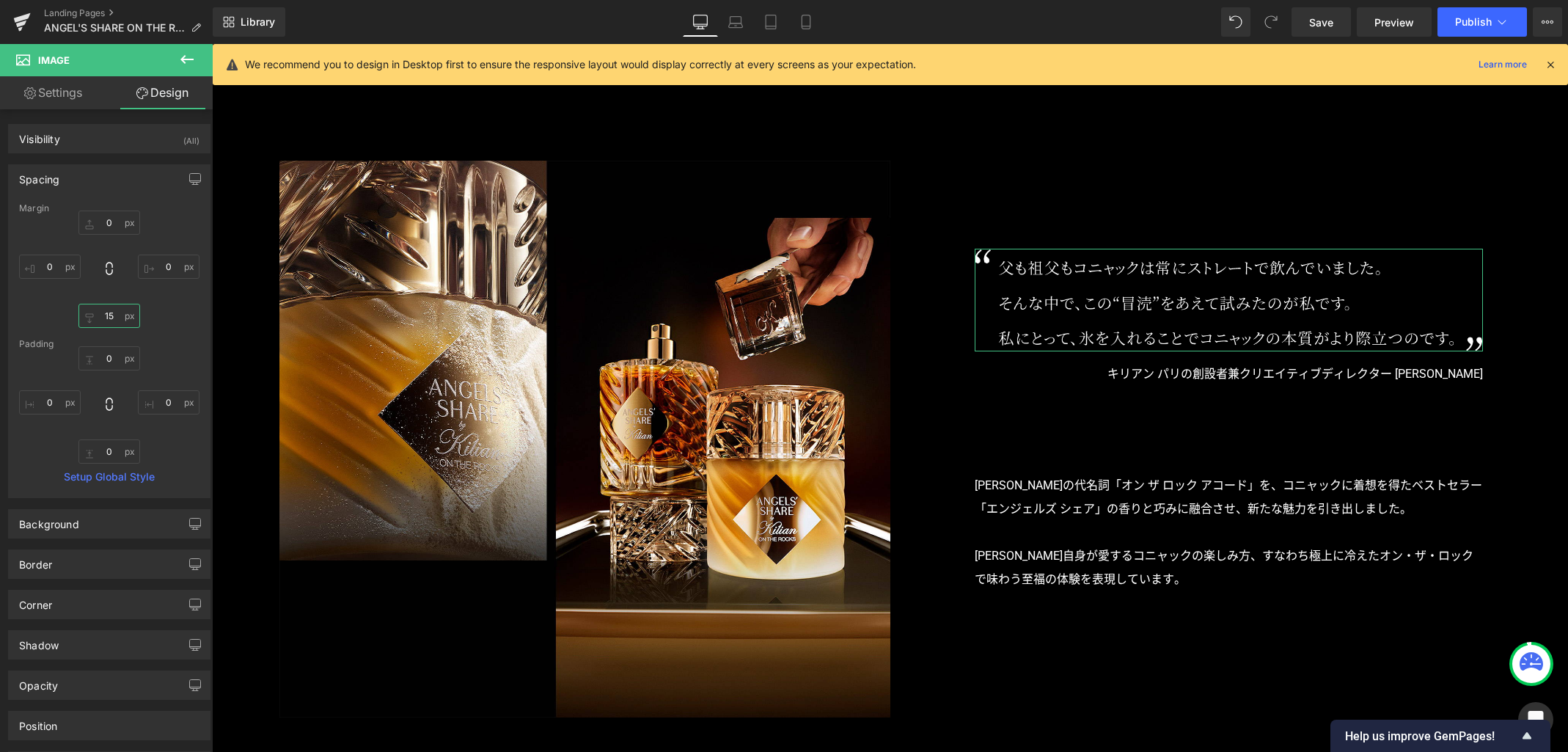
click at [116, 314] on input "15" at bounding box center [109, 315] width 61 height 24
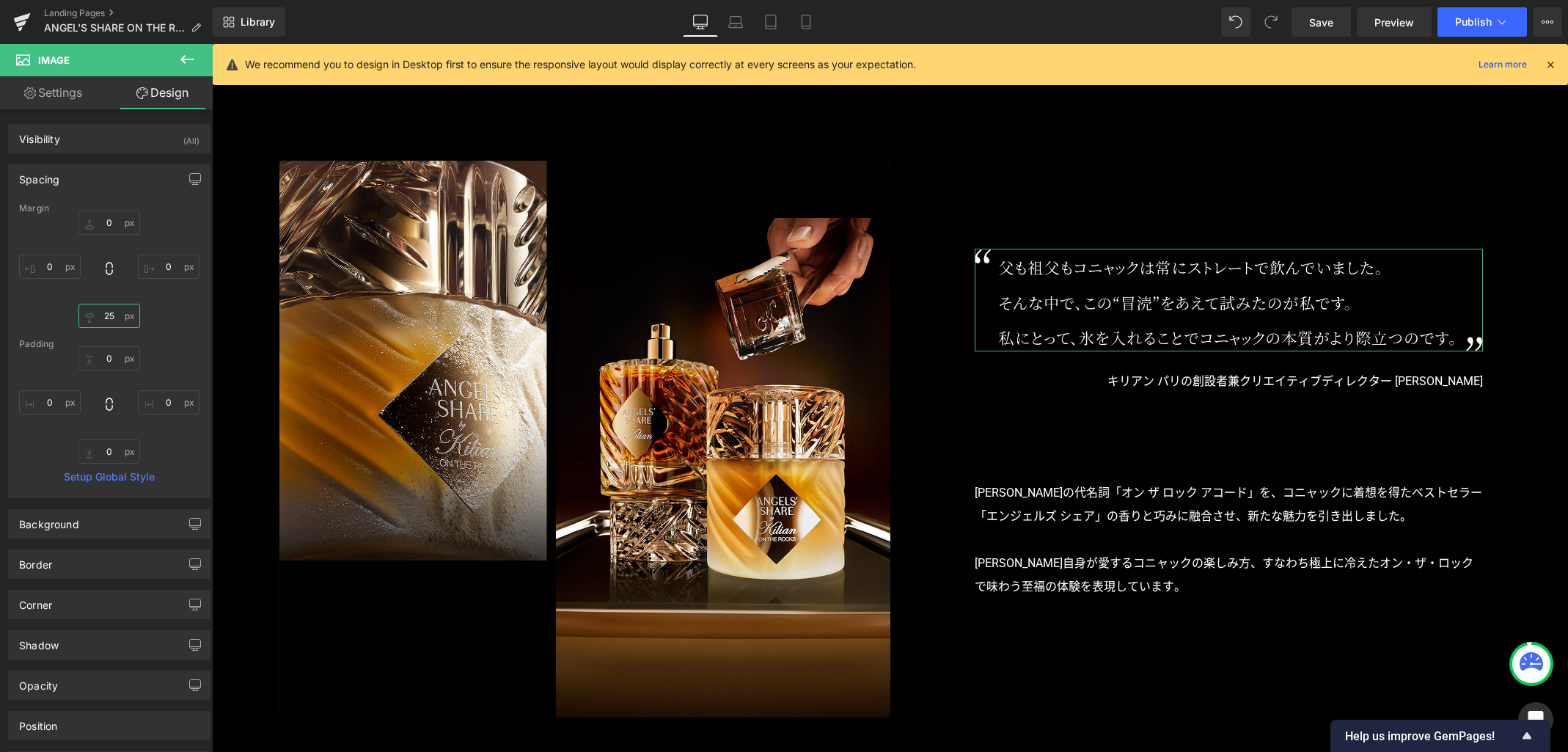
type input "25"
click at [71, 94] on link "Settings" at bounding box center [53, 93] width 106 height 33
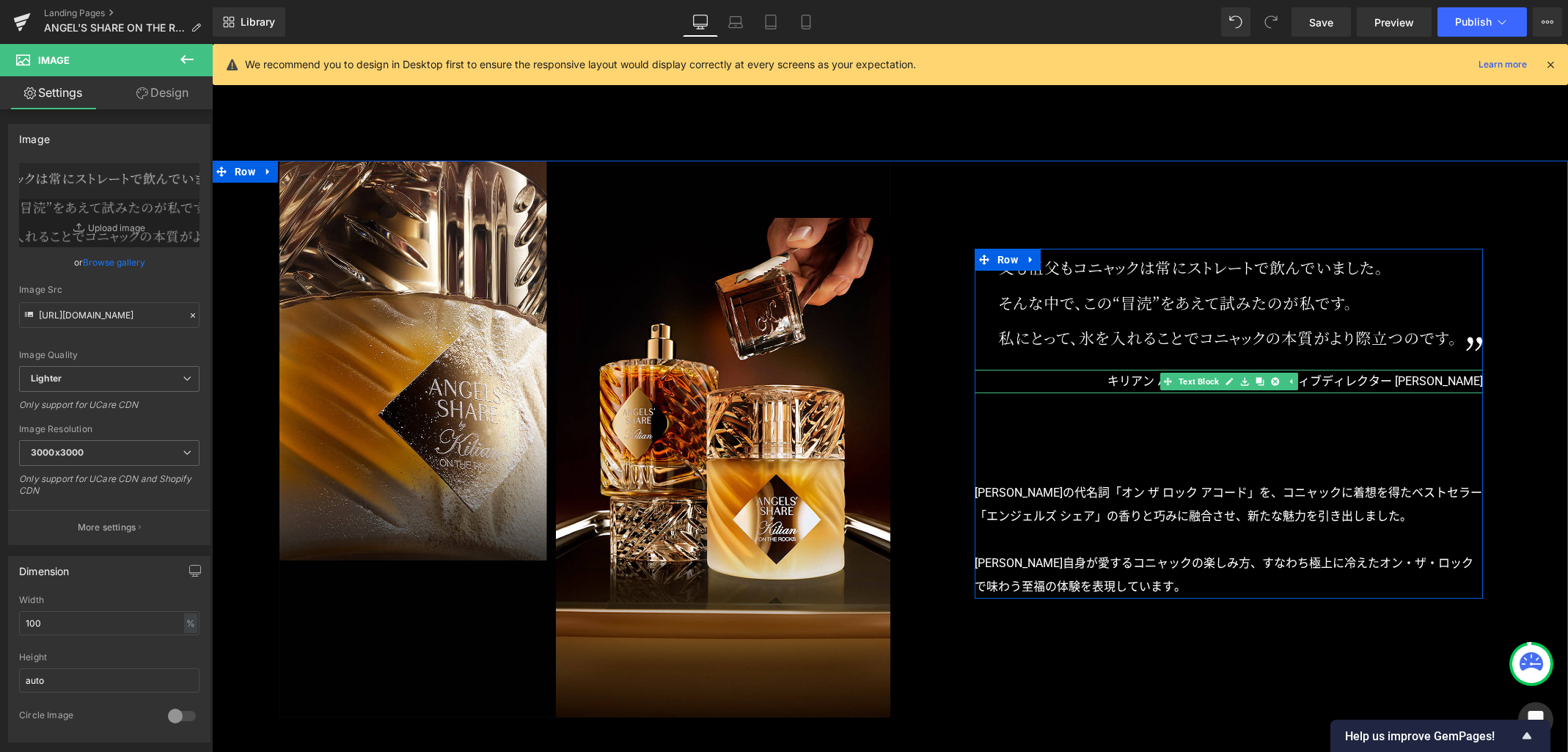
click at [1139, 384] on p "キリアン パリの創設者兼クリエイティブディレクター キリアン・ヘネシー" at bounding box center [1229, 381] width 509 height 23
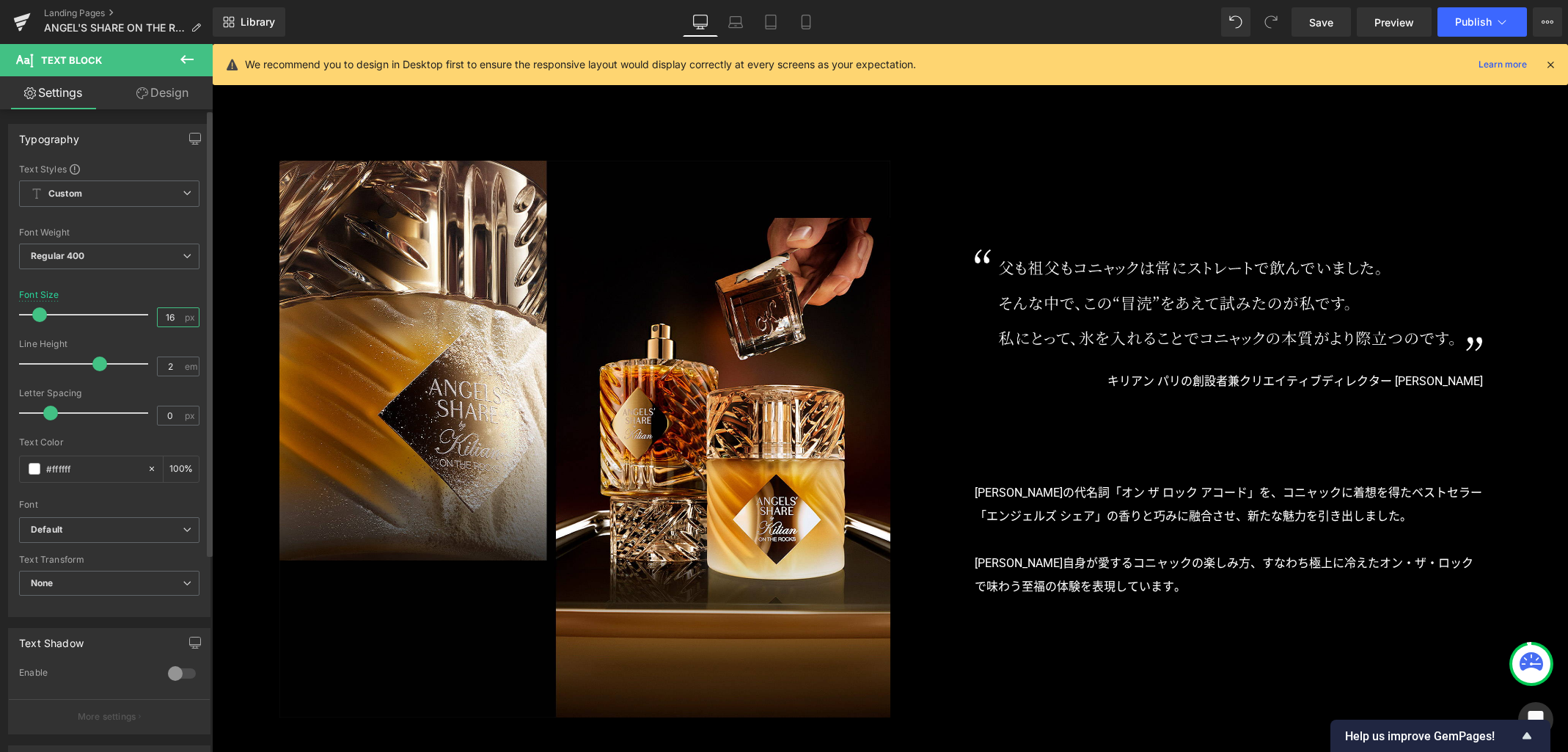
click at [116, 312] on div "Font Size 16 px" at bounding box center [109, 314] width 180 height 49
click at [1319, 26] on span "Save" at bounding box center [1321, 22] width 24 height 16
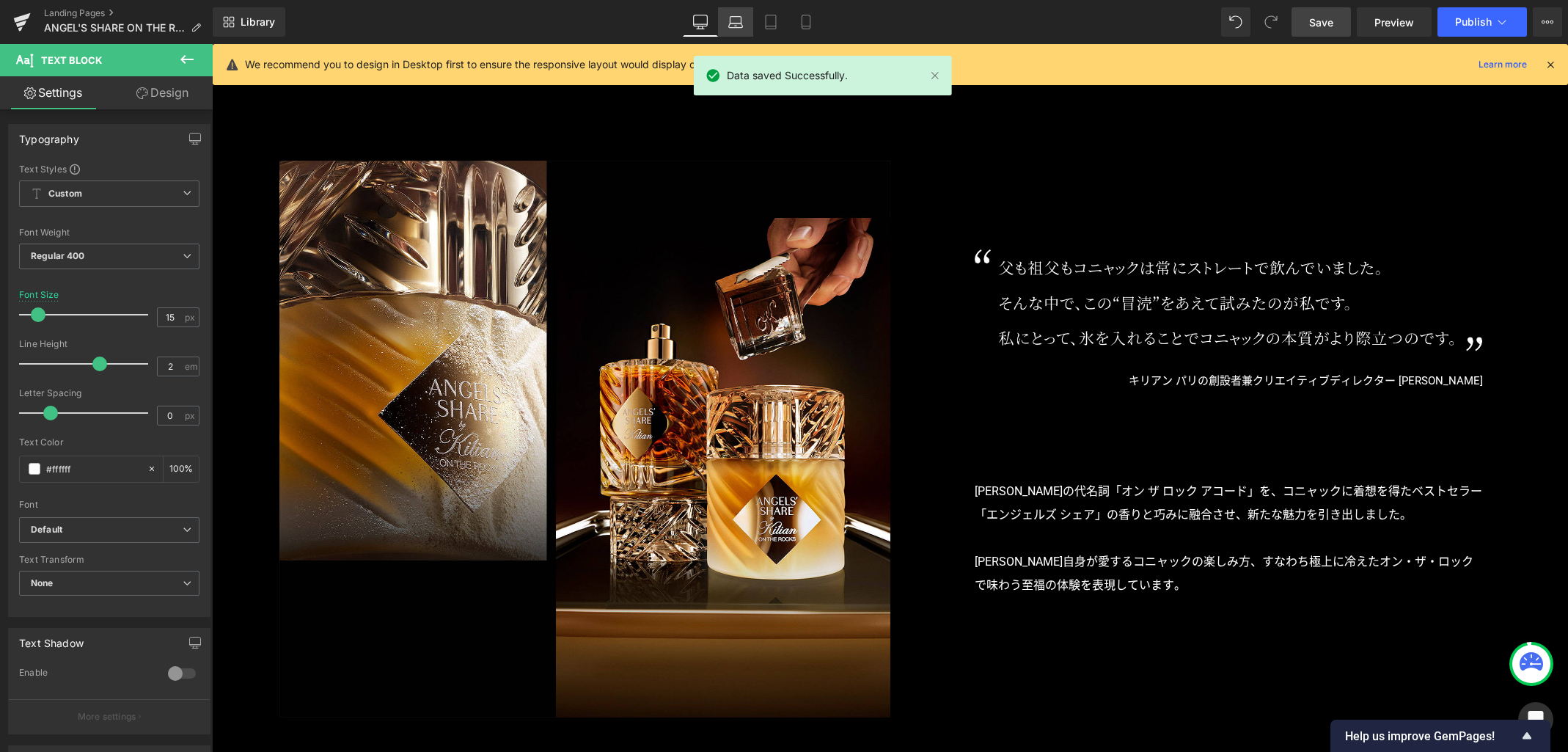
click at [721, 25] on link "Laptop" at bounding box center [735, 22] width 35 height 29
type input "16"
type input "100"
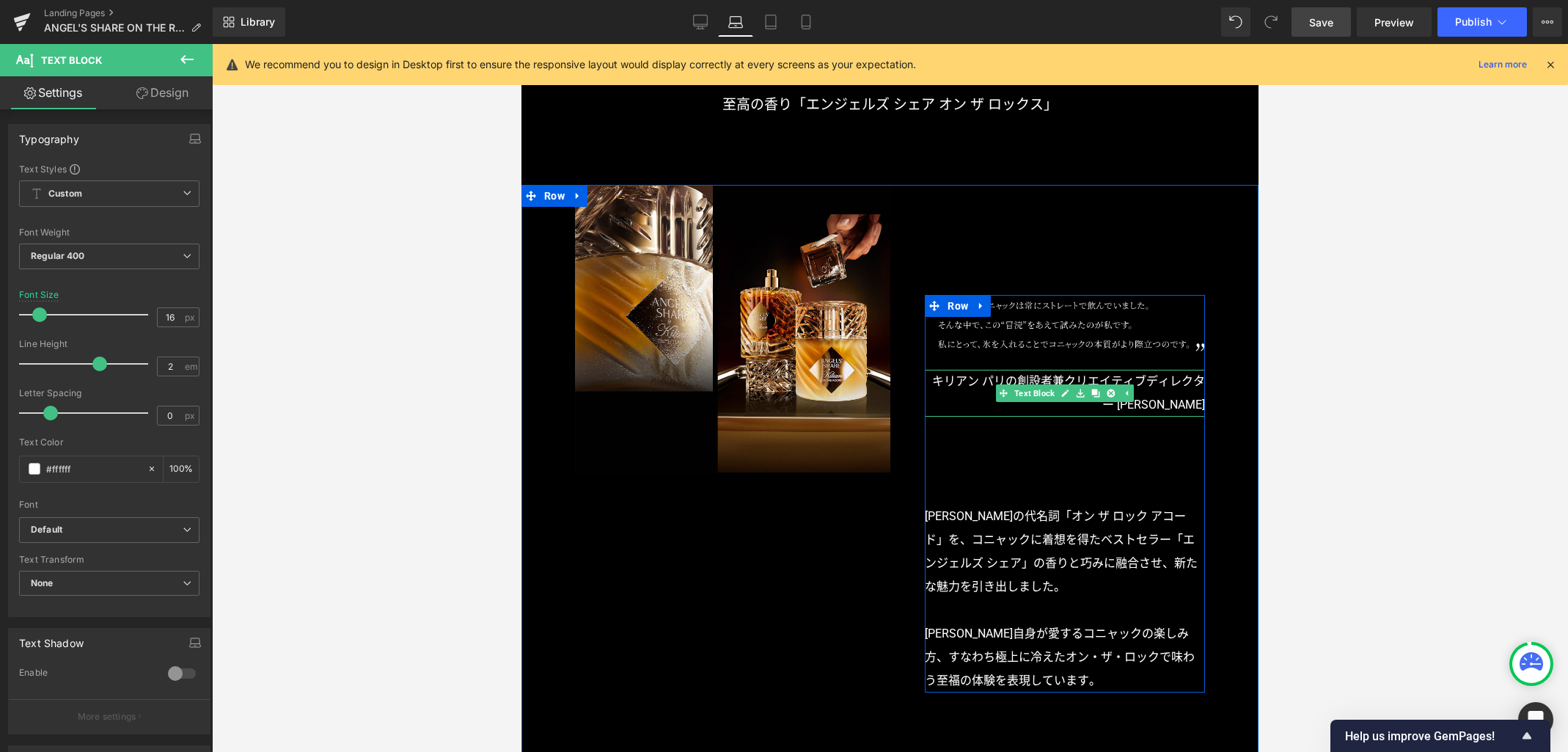
click at [1027, 380] on p "キリアン パリの創設者兼クリエイティブディレクター キリアン・ヘネシー" at bounding box center [1064, 393] width 280 height 47
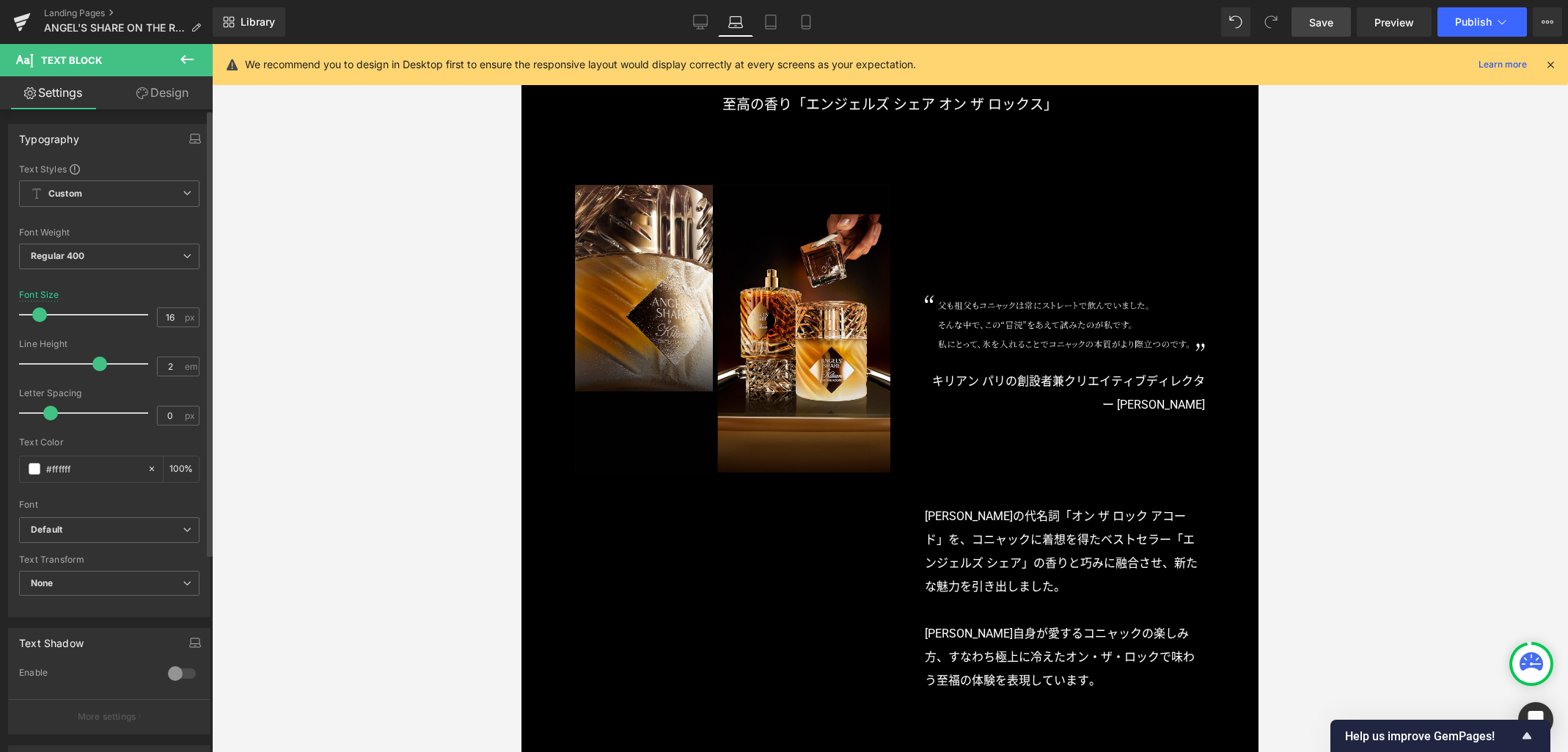
click at [132, 312] on div "Font Size 16 px" at bounding box center [109, 314] width 180 height 49
click at [189, 137] on icon "button" at bounding box center [195, 139] width 12 height 12
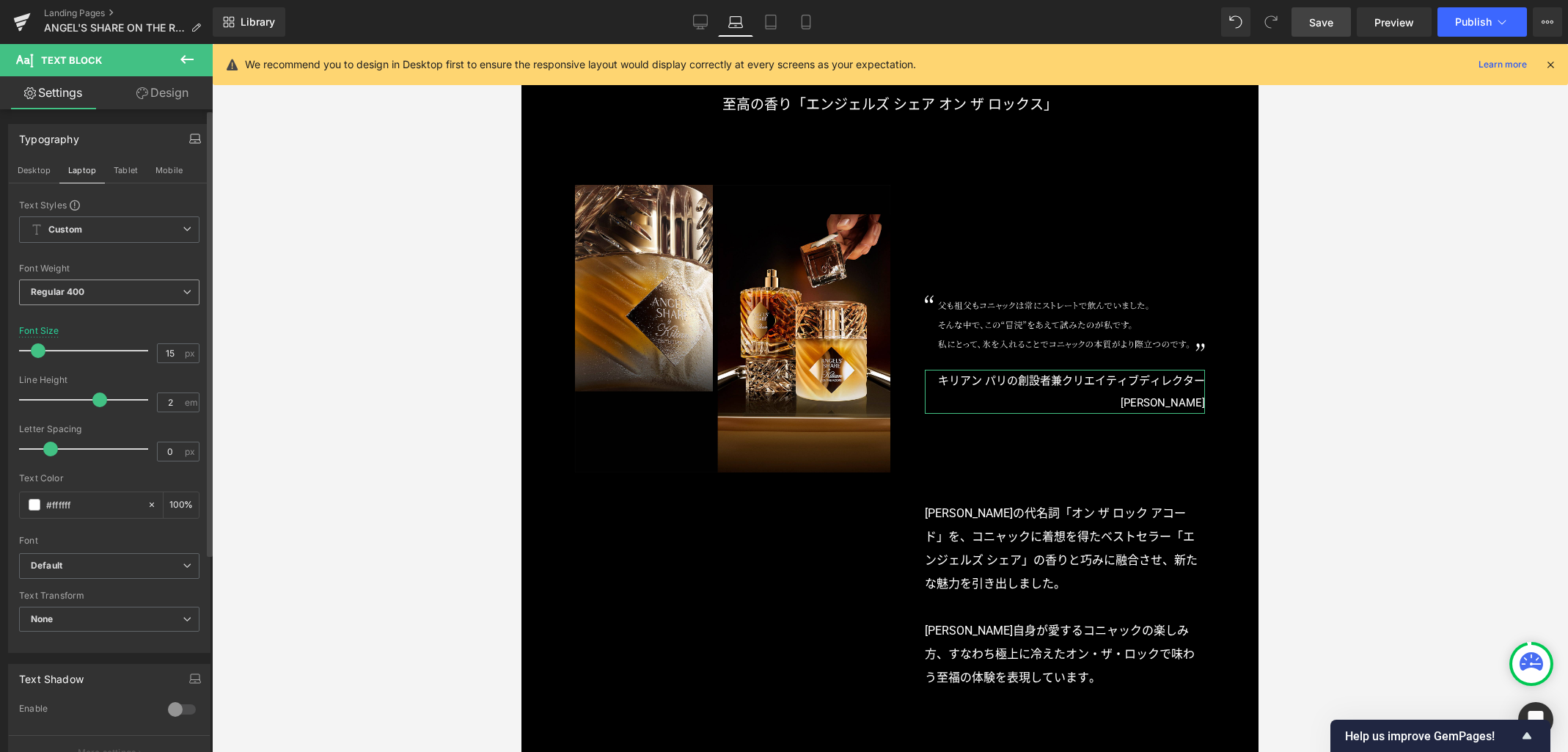
drag, startPoint x: 120, startPoint y: 169, endPoint x: 153, endPoint y: 307, distance: 141.9
click at [119, 169] on button "Tablet" at bounding box center [125, 170] width 42 height 25
type input "16"
type input "100"
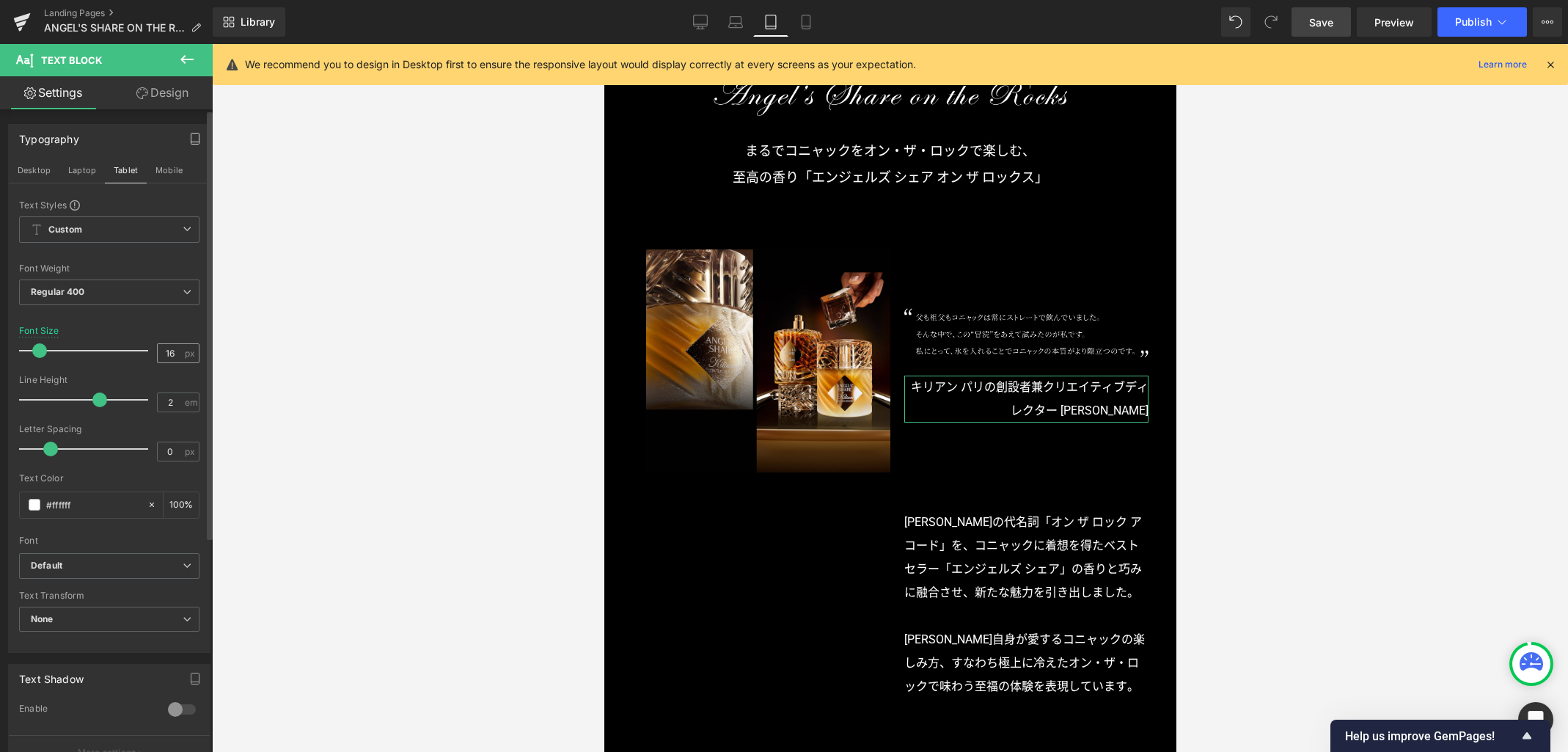
scroll to position [639, 0]
drag, startPoint x: 166, startPoint y: 352, endPoint x: 130, endPoint y: 344, distance: 36.9
click at [132, 349] on div "Font Size 16 px" at bounding box center [109, 350] width 180 height 49
type input "15"
click at [158, 173] on button "Mobile" at bounding box center [170, 170] width 45 height 25
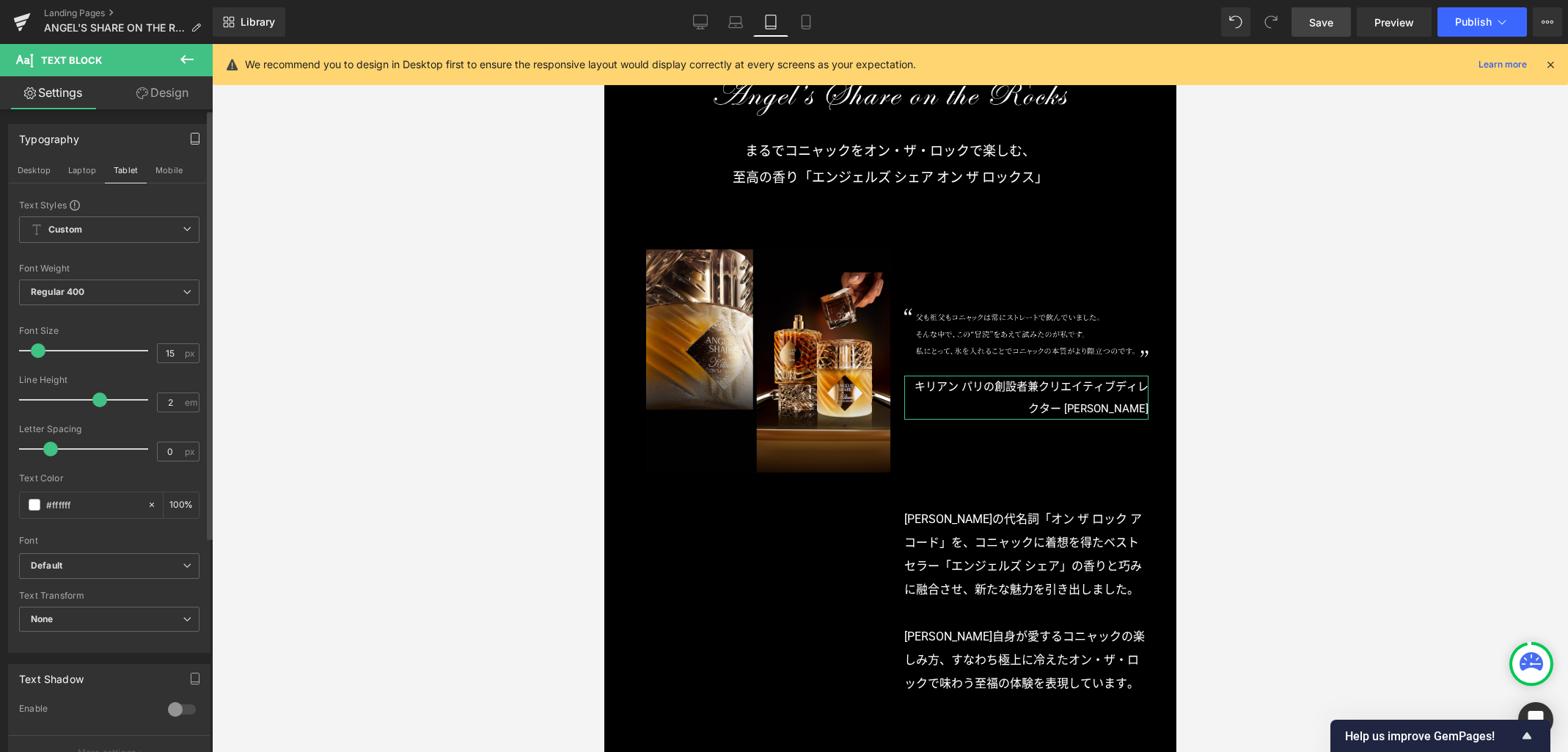
type input "100"
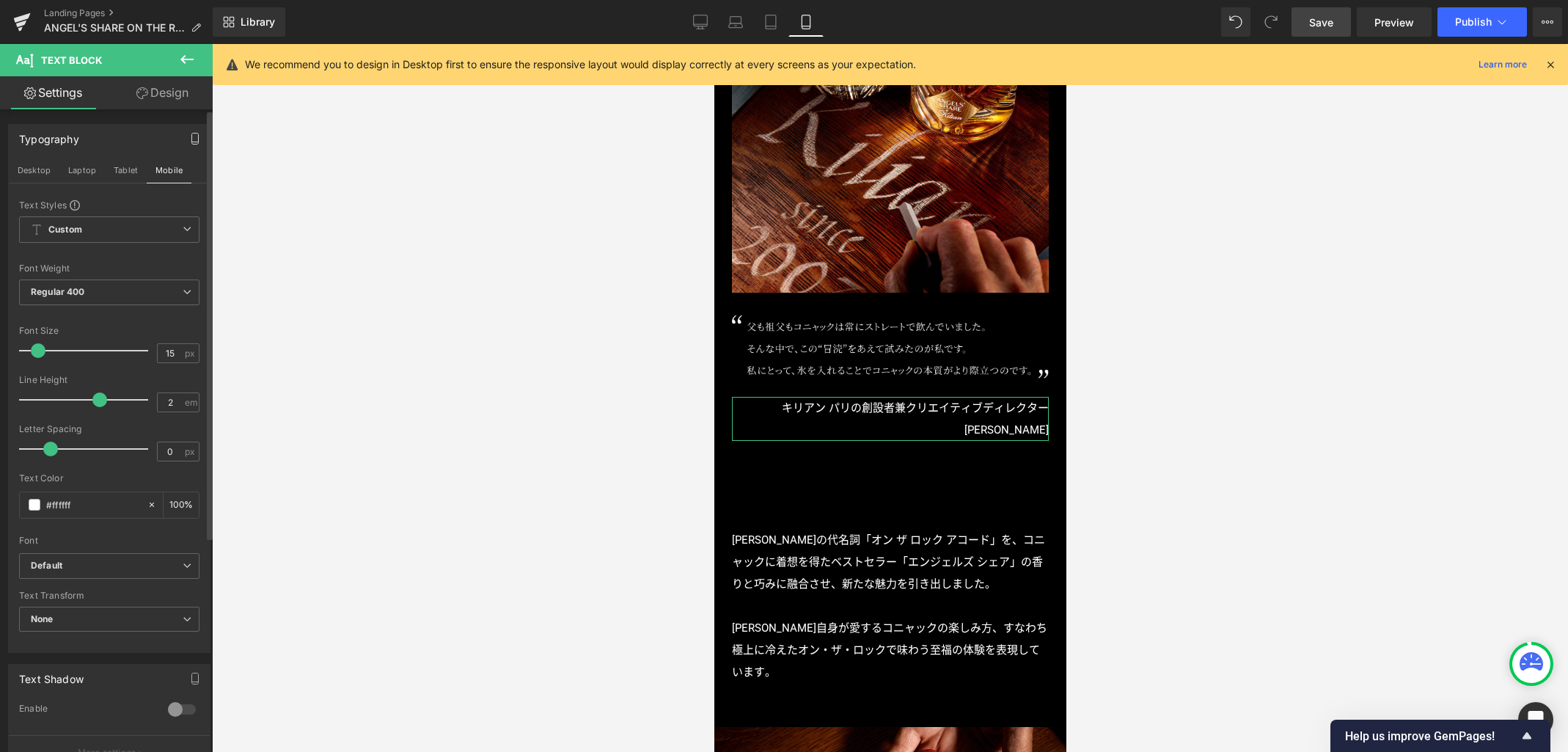
scroll to position [979, 0]
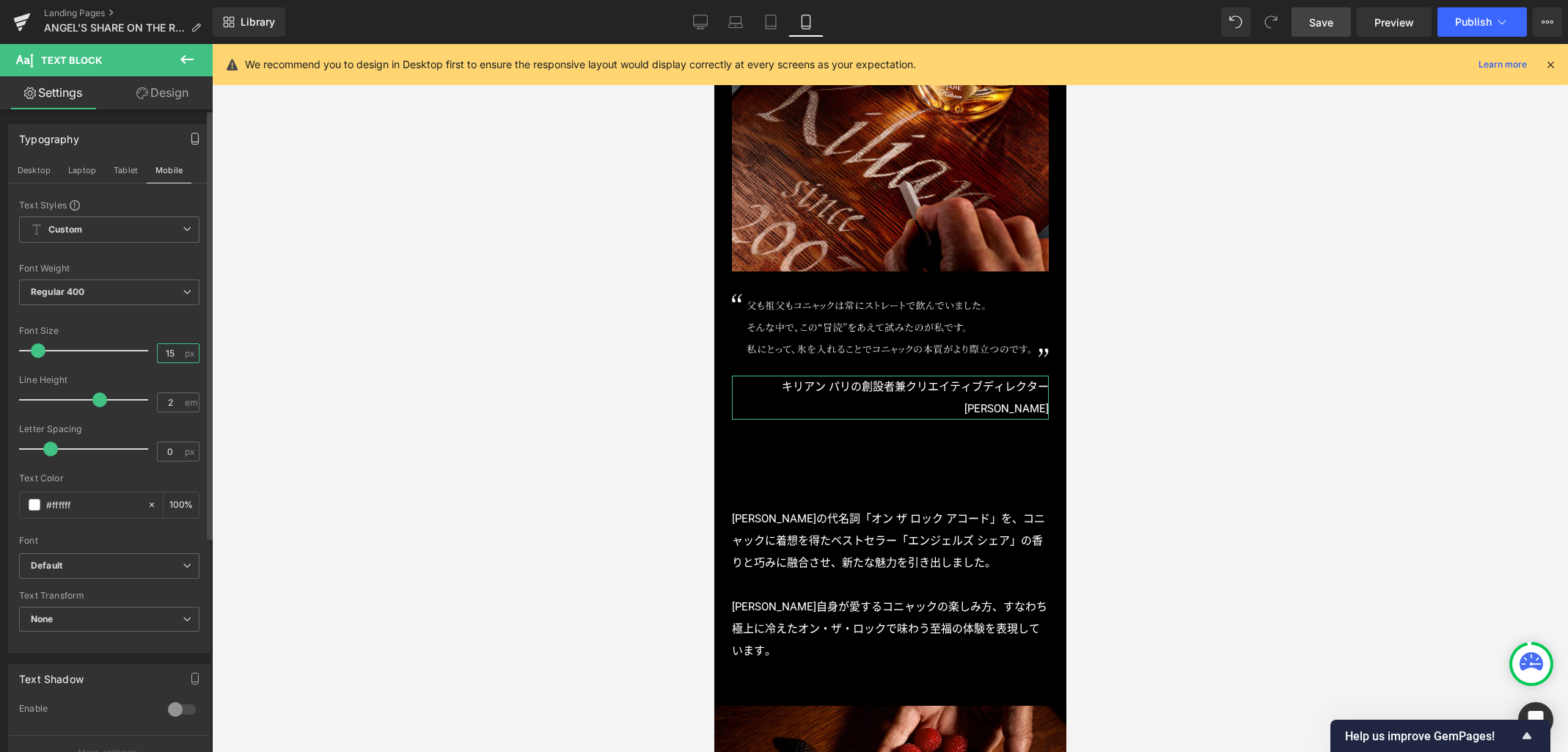
drag, startPoint x: 174, startPoint y: 351, endPoint x: 151, endPoint y: 351, distance: 23.0
click at [157, 351] on div "15 px" at bounding box center [178, 353] width 42 height 20
type input "14"
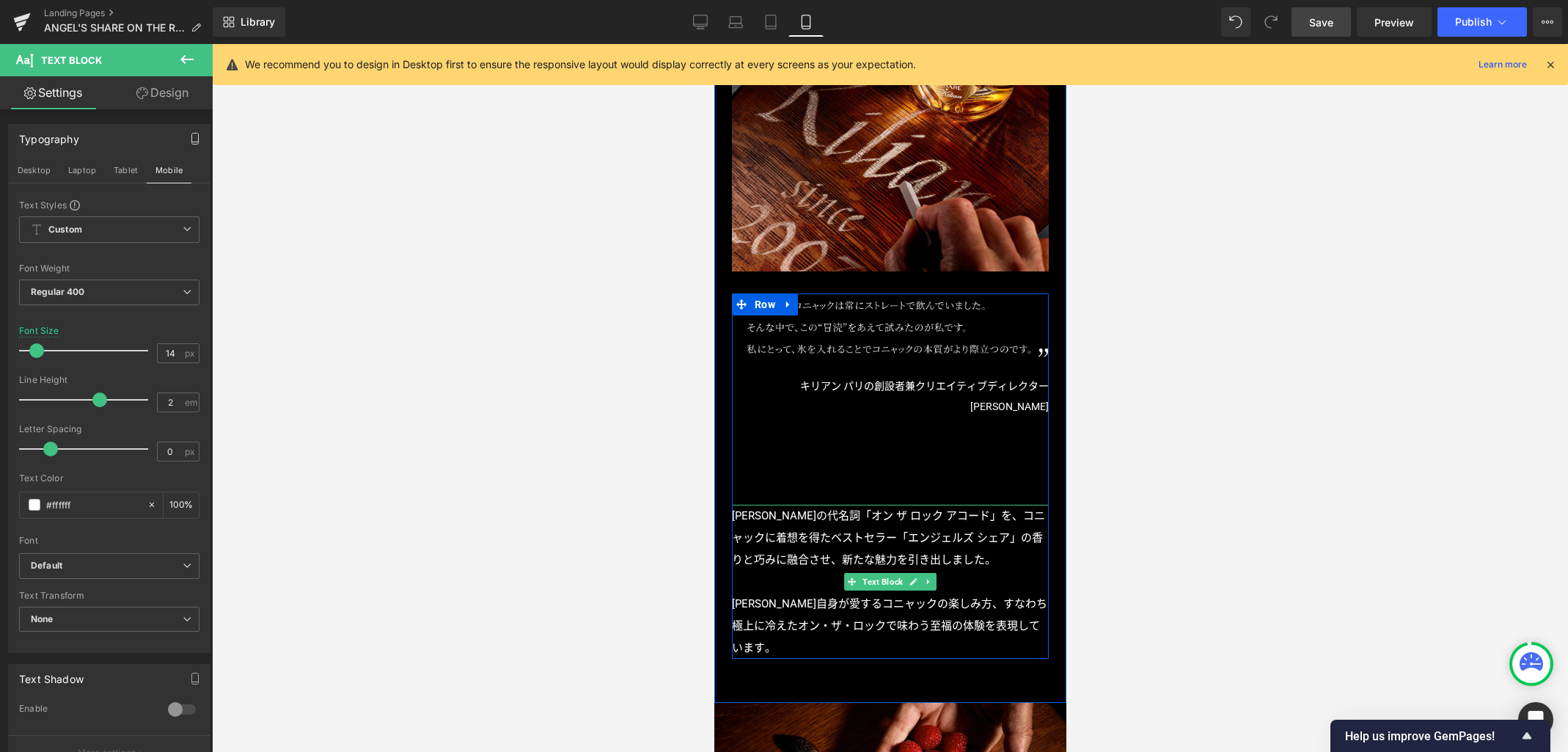
click at [768, 523] on p "キリアン・ヘネシーの代名詞「オン ザ ロック アコード」を、コニャックに着想を得たベストセラー「エンジェルズ シェア」の香りと巧みに融合させ、新たな魅力を引き…" at bounding box center [889, 537] width 317 height 66
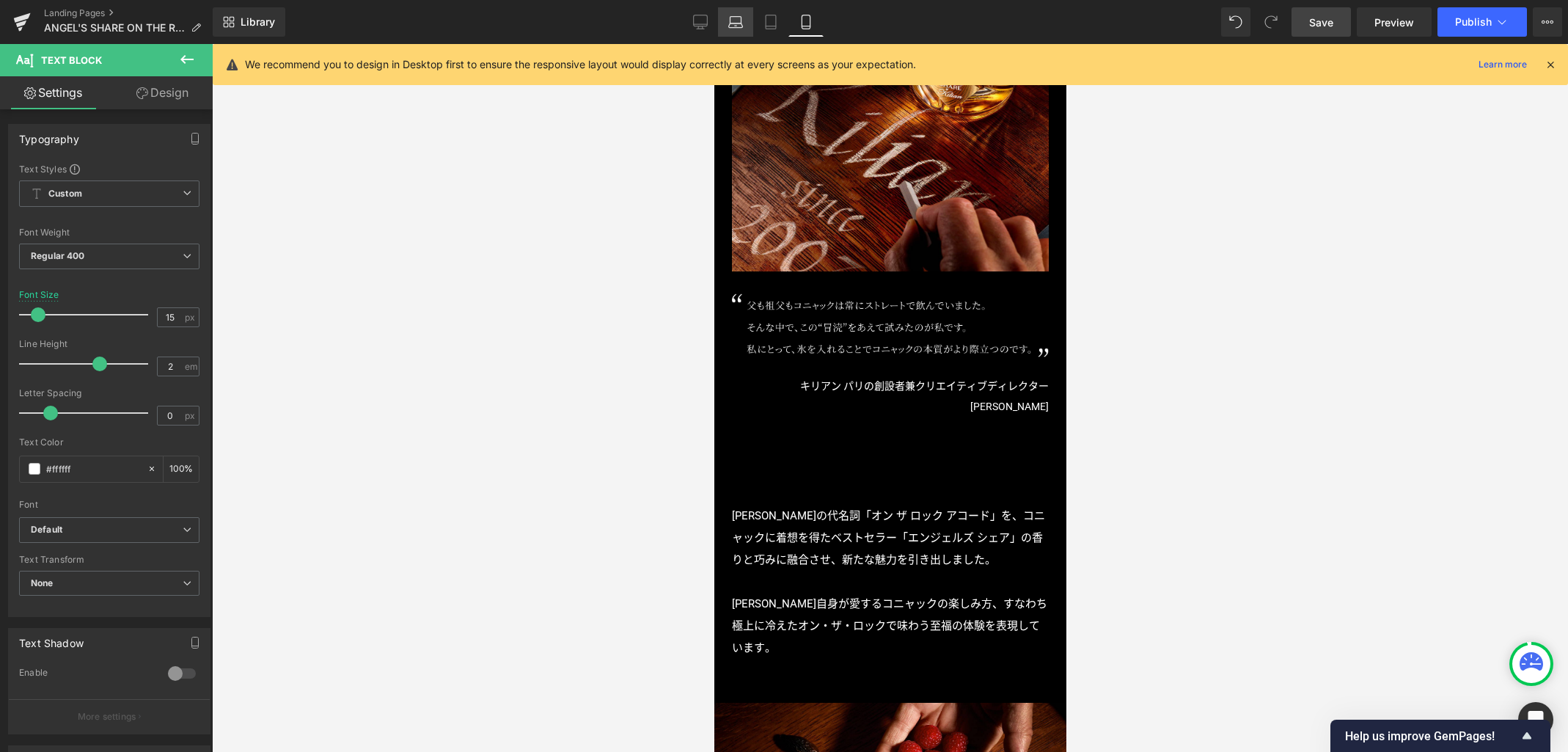
drag, startPoint x: 728, startPoint y: 24, endPoint x: 227, endPoint y: 41, distance: 501.3
click at [728, 24] on link "Laptop" at bounding box center [735, 22] width 35 height 29
type input "16"
type input "100"
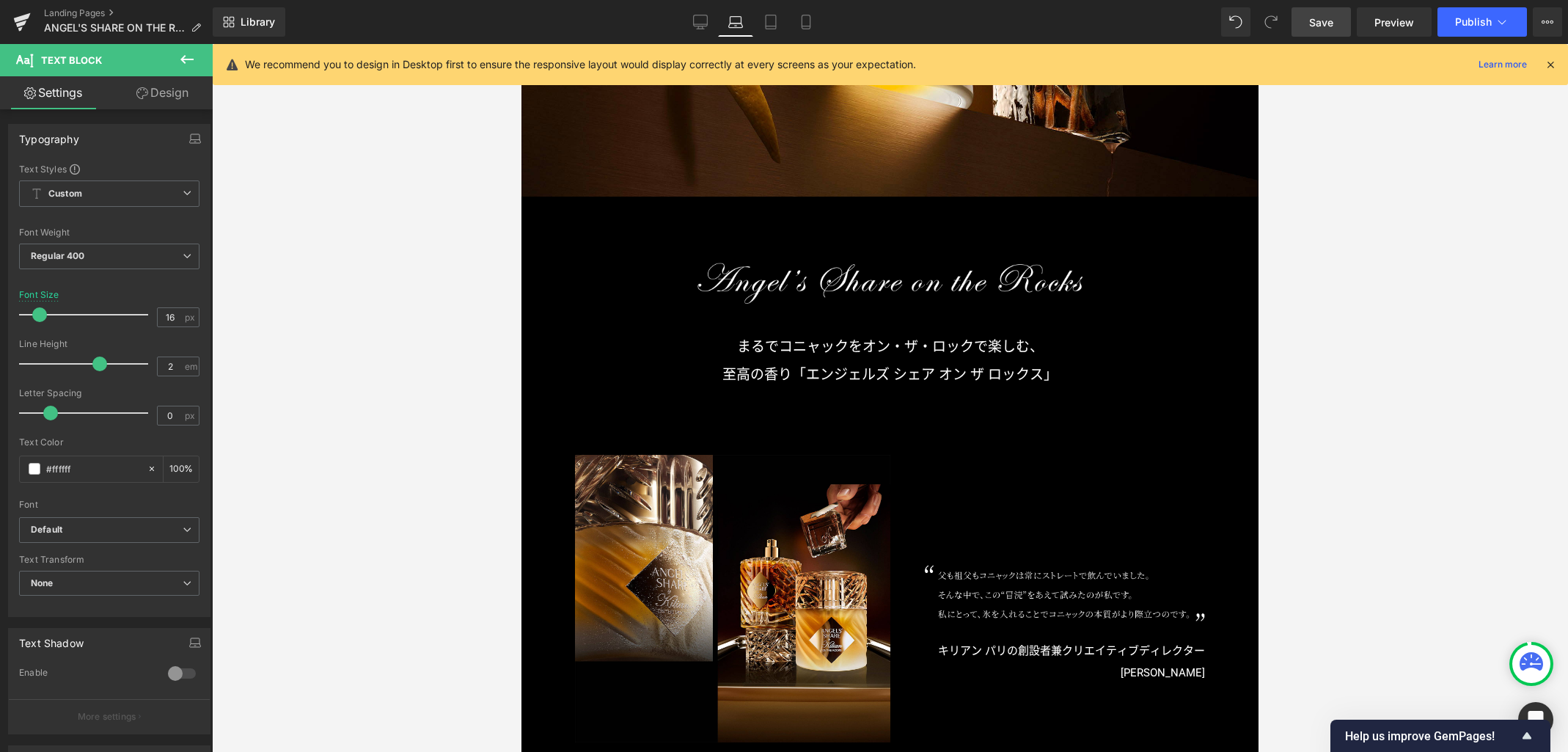
scroll to position [676, 0]
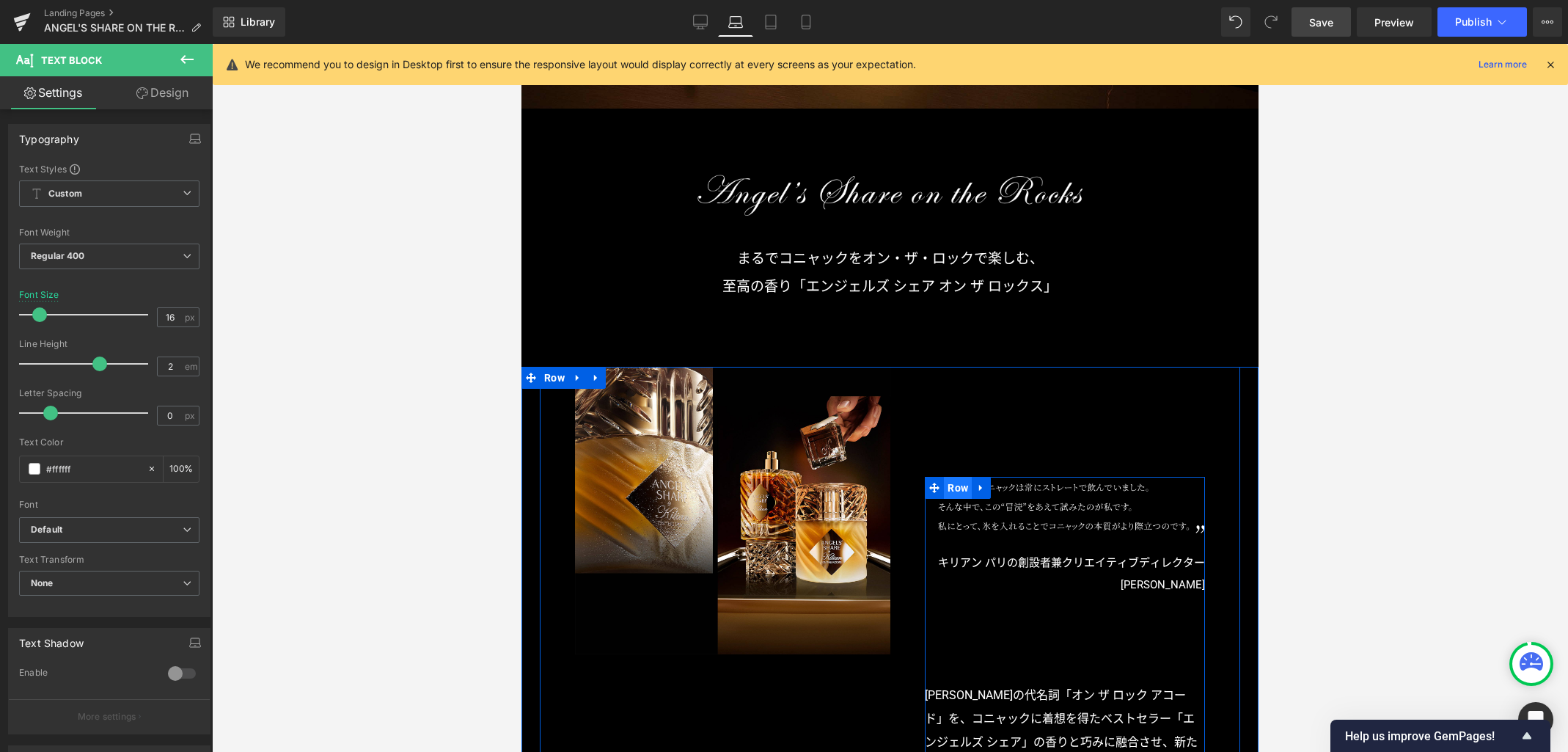
click at [946, 489] on span "Row" at bounding box center [958, 488] width 28 height 22
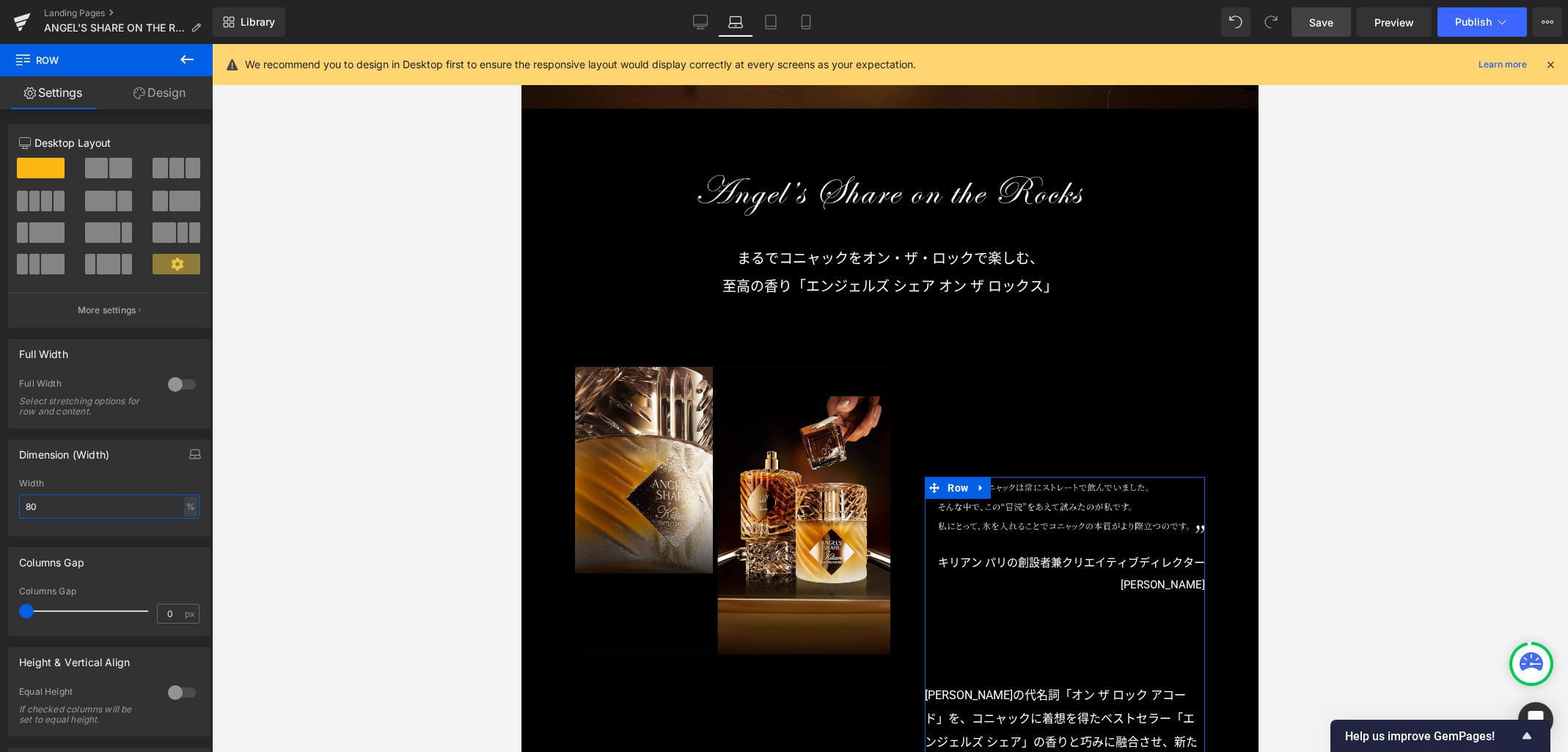
drag, startPoint x: 66, startPoint y: 513, endPoint x: -41, endPoint y: 512, distance: 107.0
click at [0, 512] on html "Row You are previewing how the will restyle your page. You can not edit Element…" at bounding box center [784, 376] width 1568 height 752
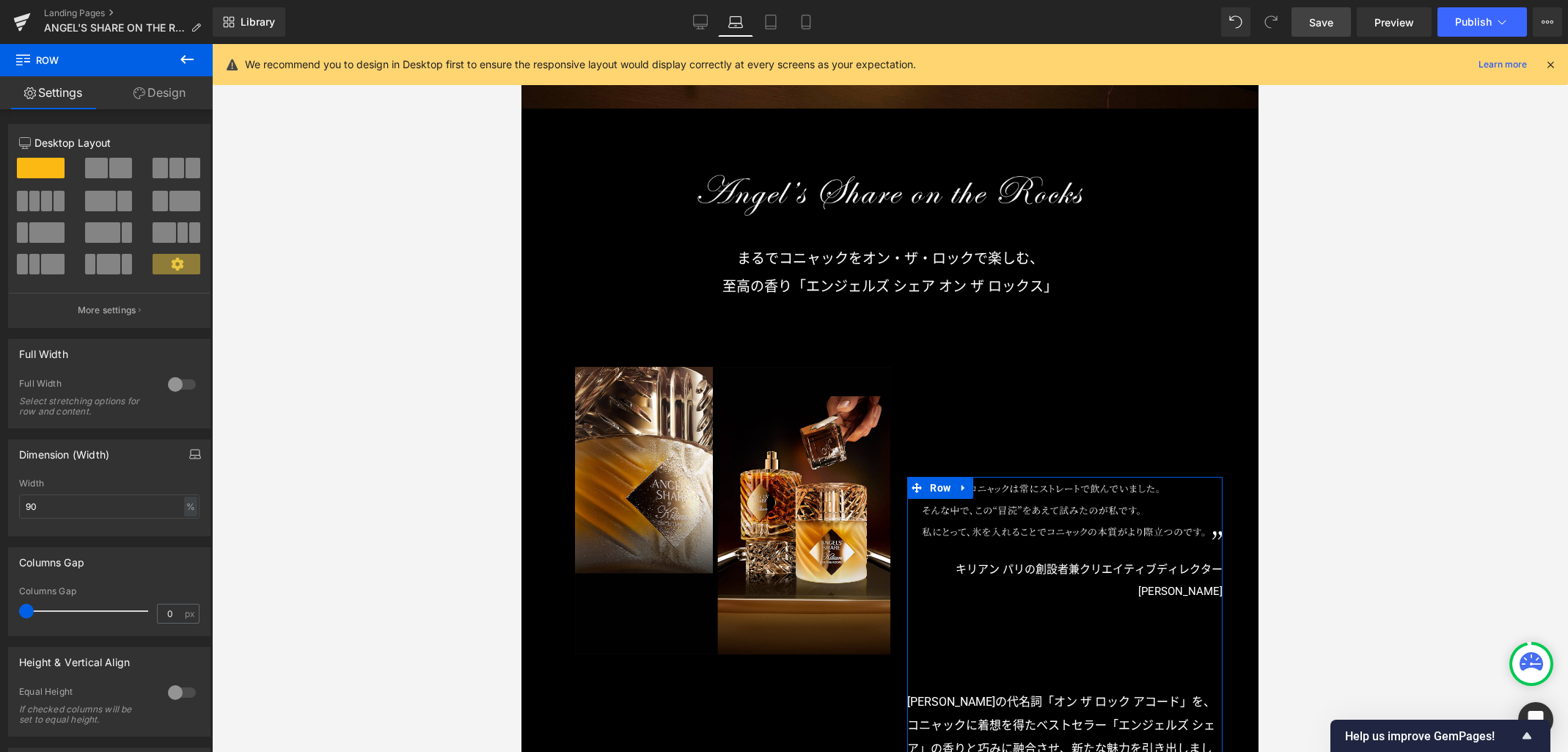
click at [191, 454] on icon "button" at bounding box center [195, 454] width 12 height 12
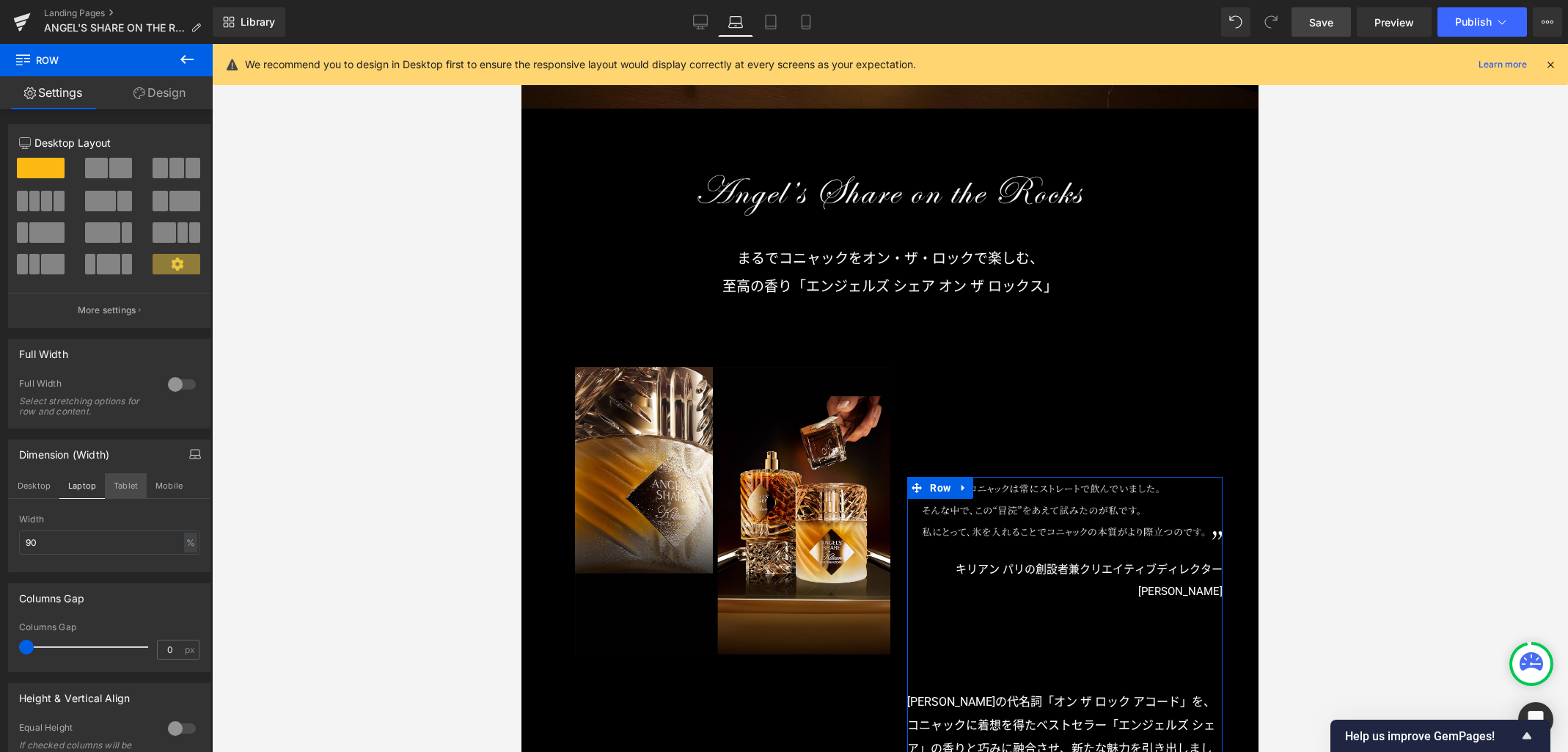
click at [125, 491] on button "Tablet" at bounding box center [125, 485] width 42 height 25
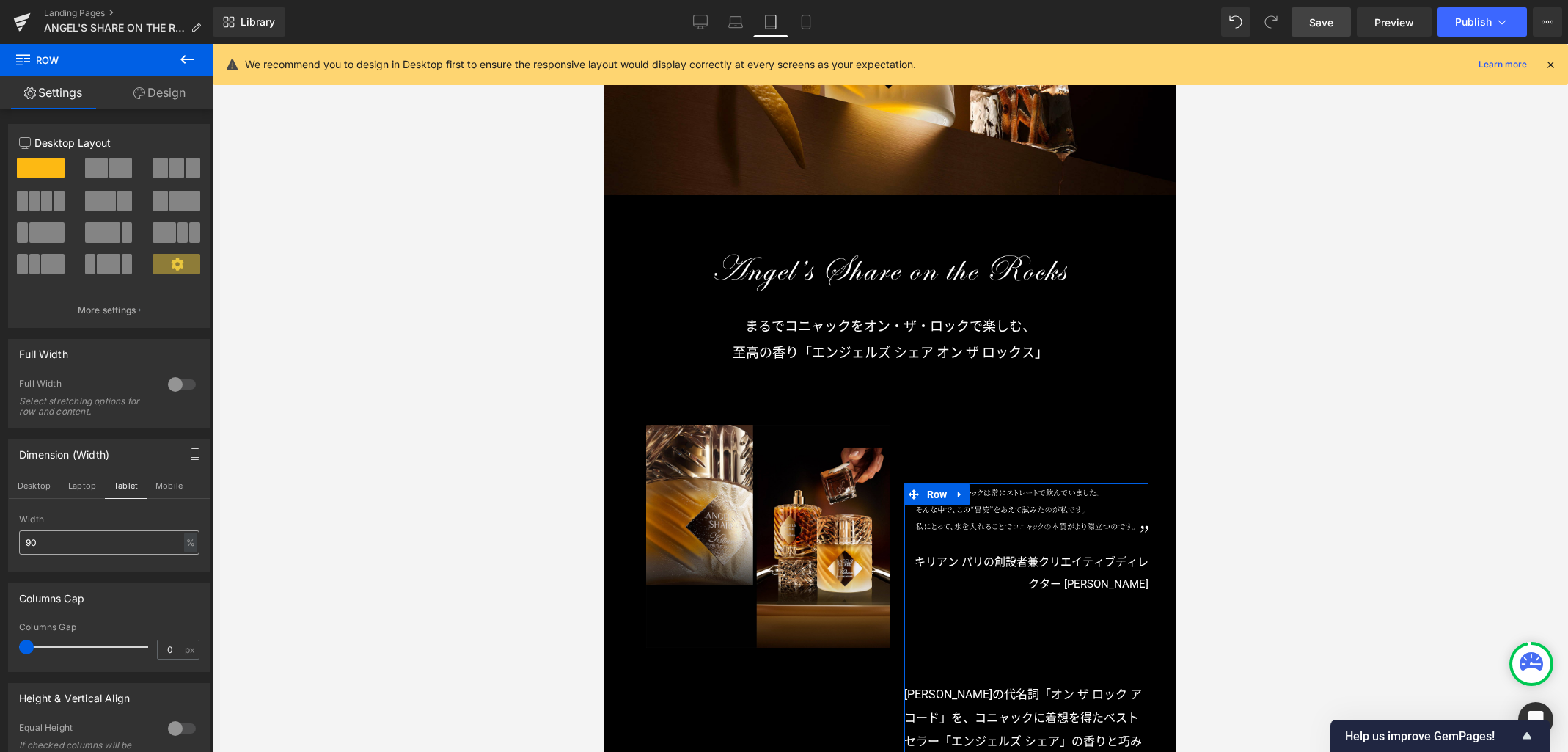
scroll to position [464, 0]
click at [160, 488] on button "Mobile" at bounding box center [170, 485] width 45 height 25
type input "100"
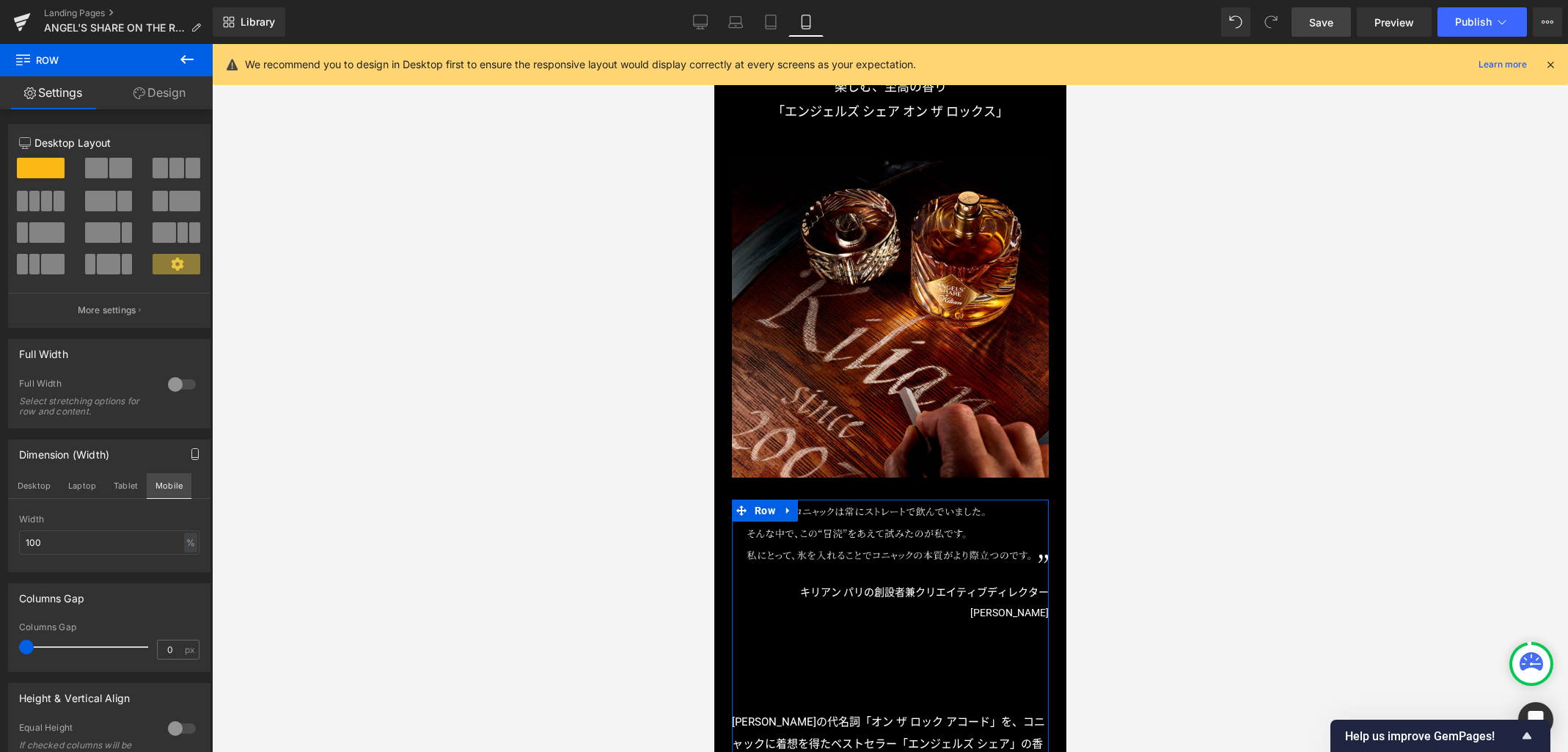
scroll to position [790, 0]
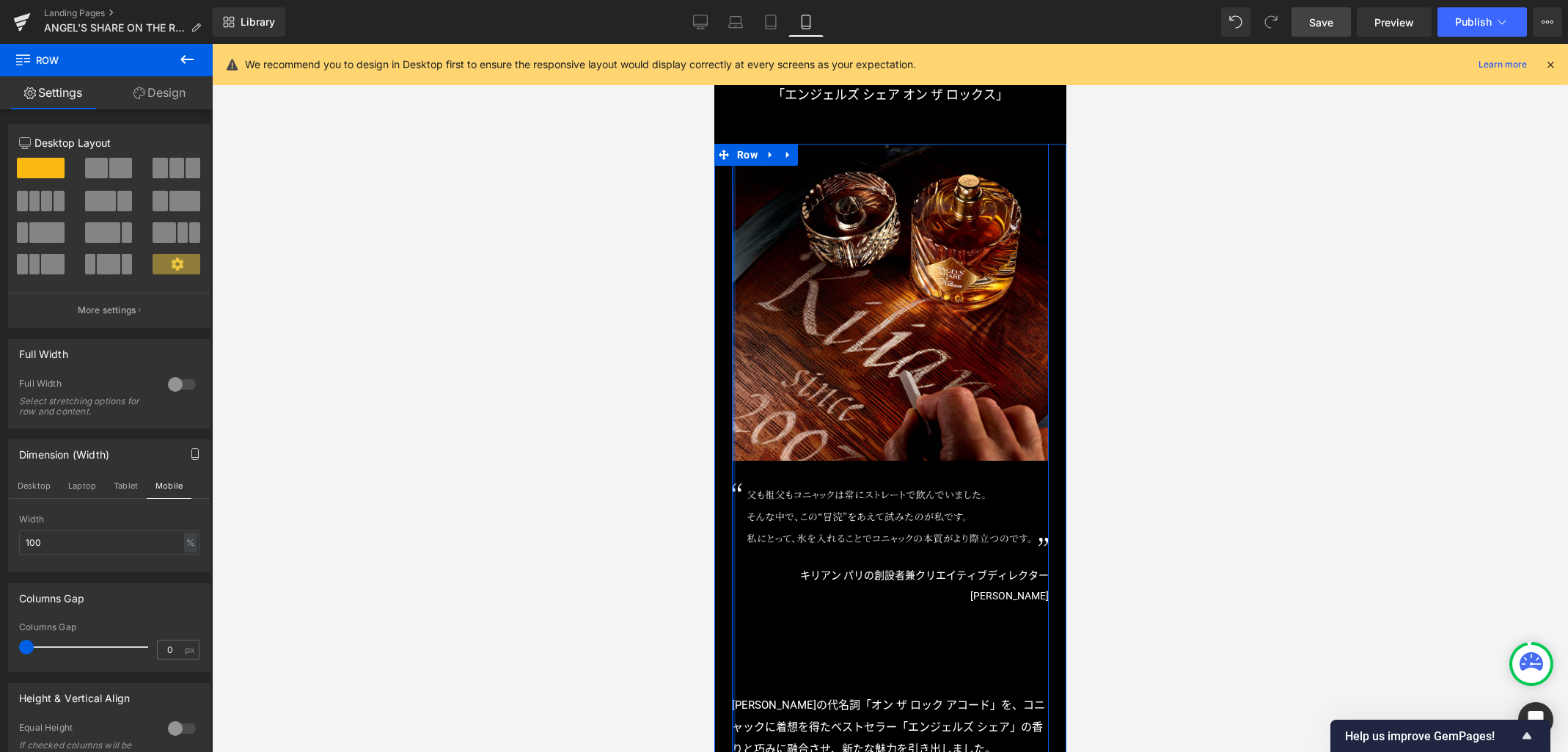
click at [731, 469] on div at bounding box center [733, 495] width 3 height 704
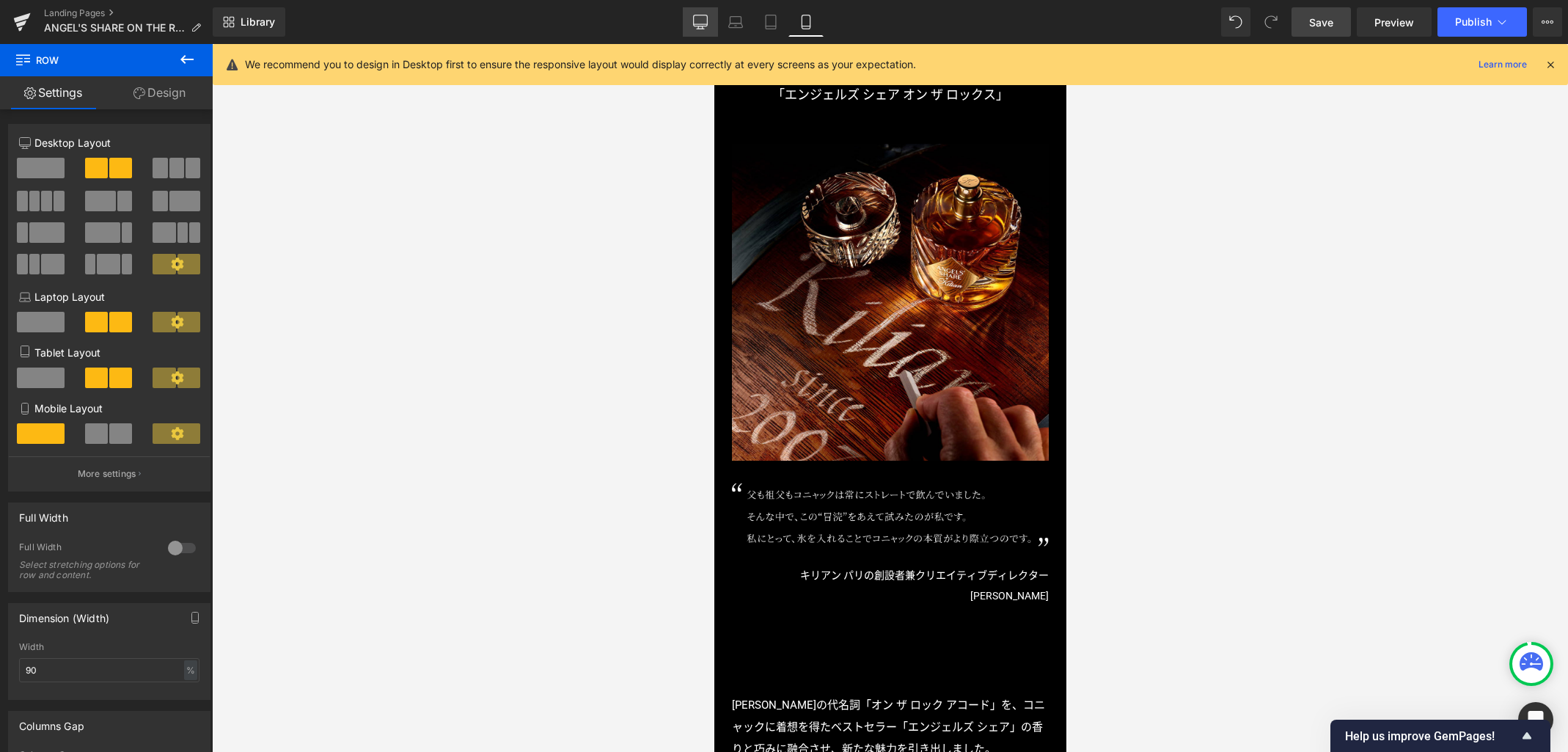
click at [713, 20] on link "Desktop" at bounding box center [700, 22] width 35 height 29
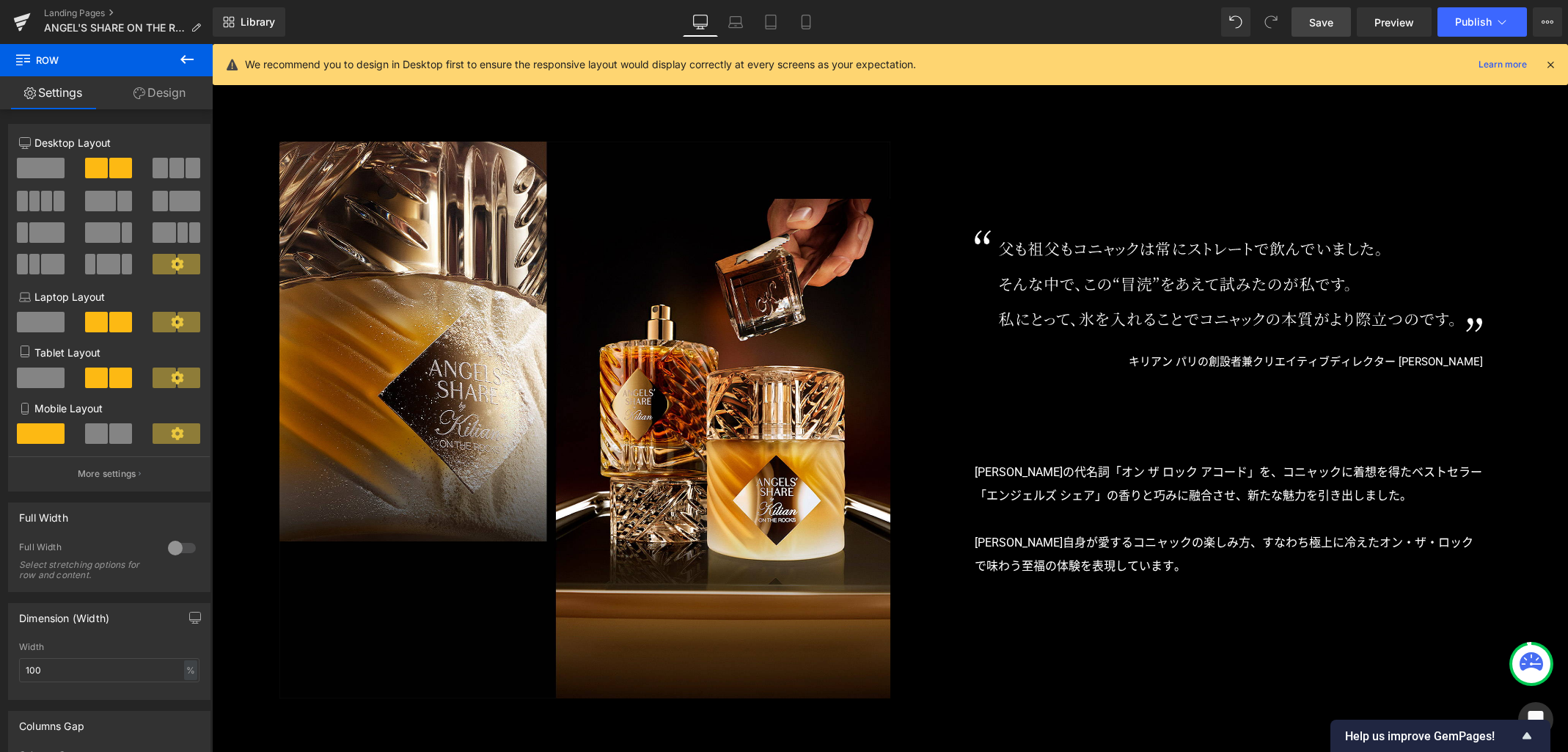
scroll to position [1315, 0]
click at [747, 21] on link "Laptop" at bounding box center [735, 22] width 35 height 29
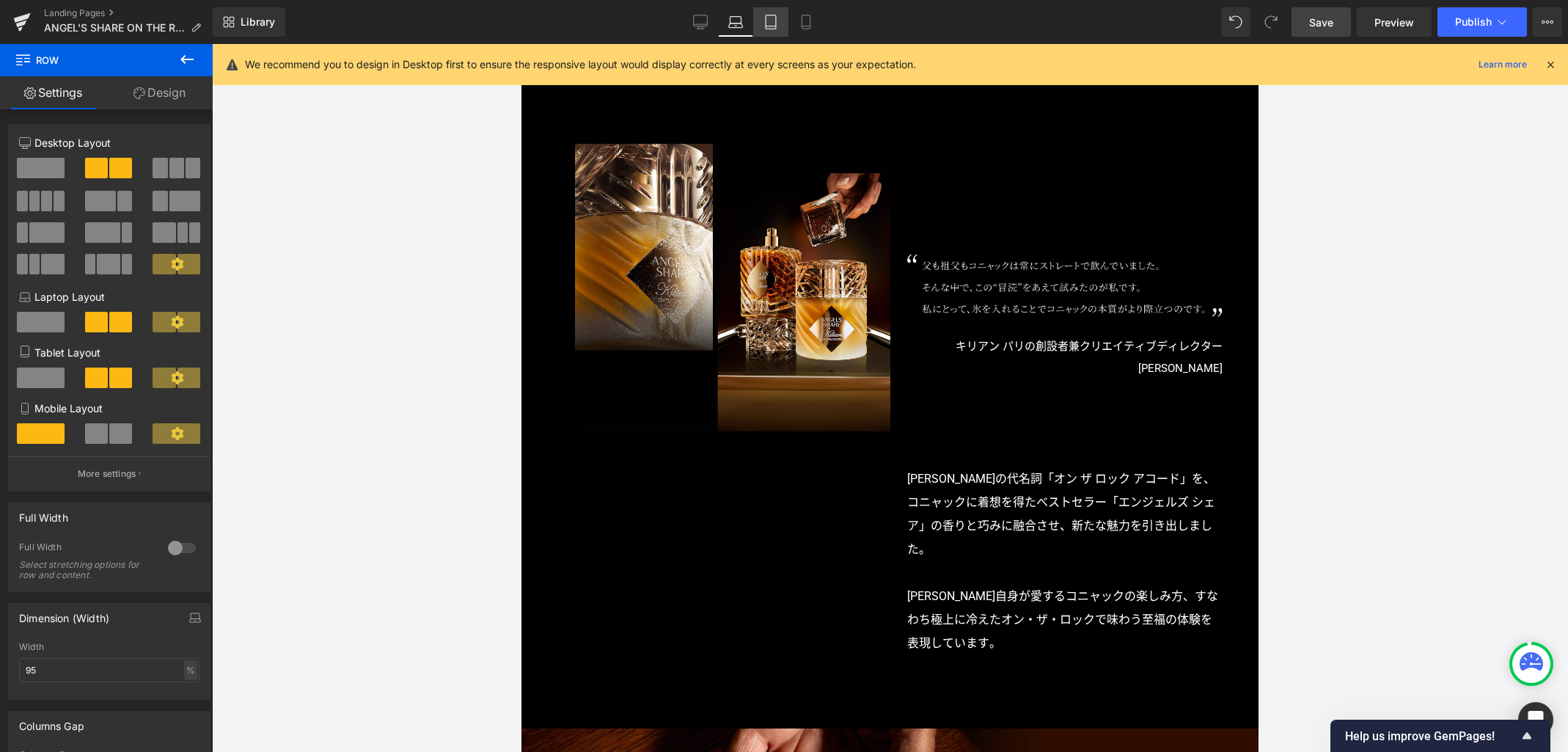
drag, startPoint x: 775, startPoint y: 25, endPoint x: 784, endPoint y: 27, distance: 9.2
click at [775, 25] on icon at bounding box center [771, 22] width 15 height 15
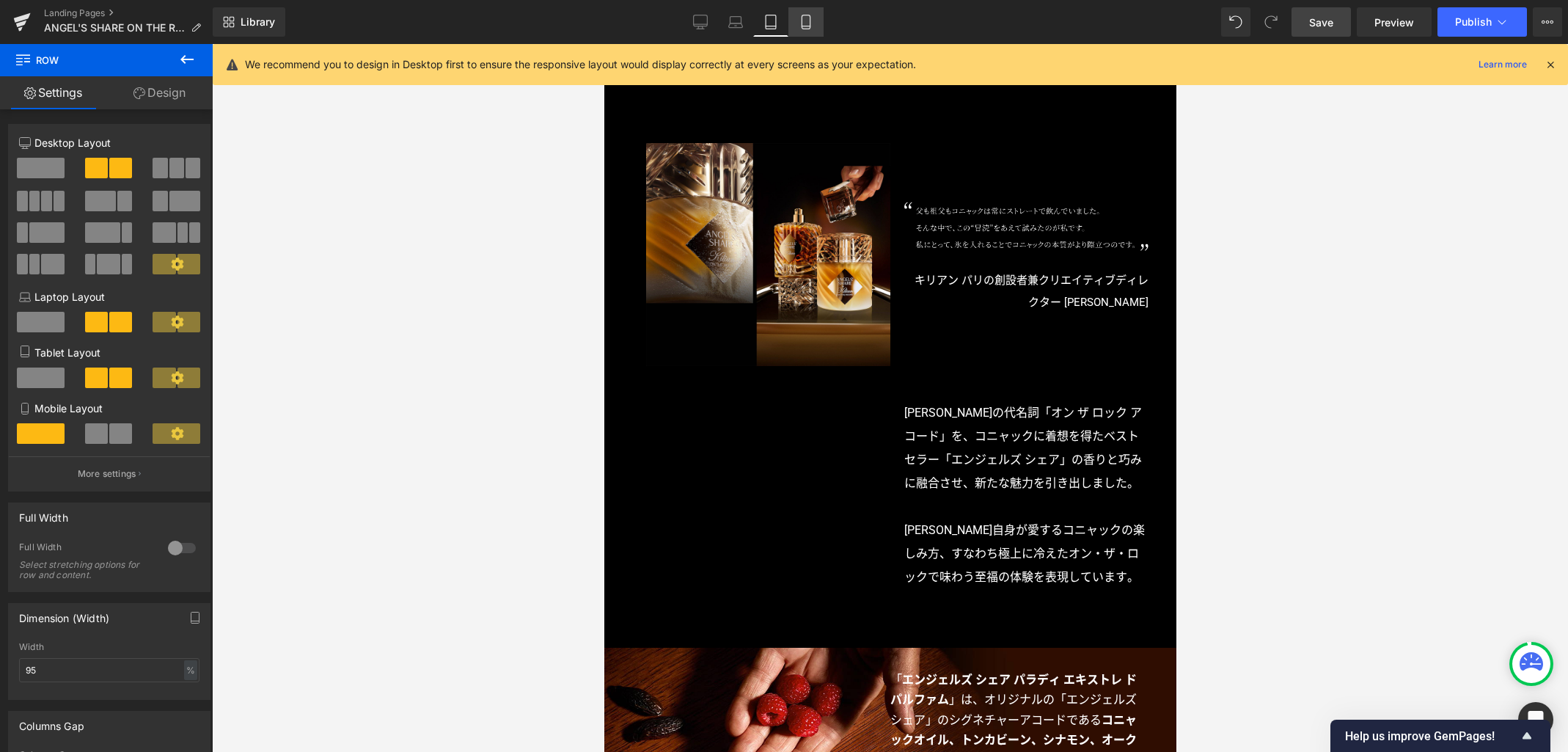
click at [810, 27] on icon at bounding box center [806, 27] width 8 height 0
type input "90"
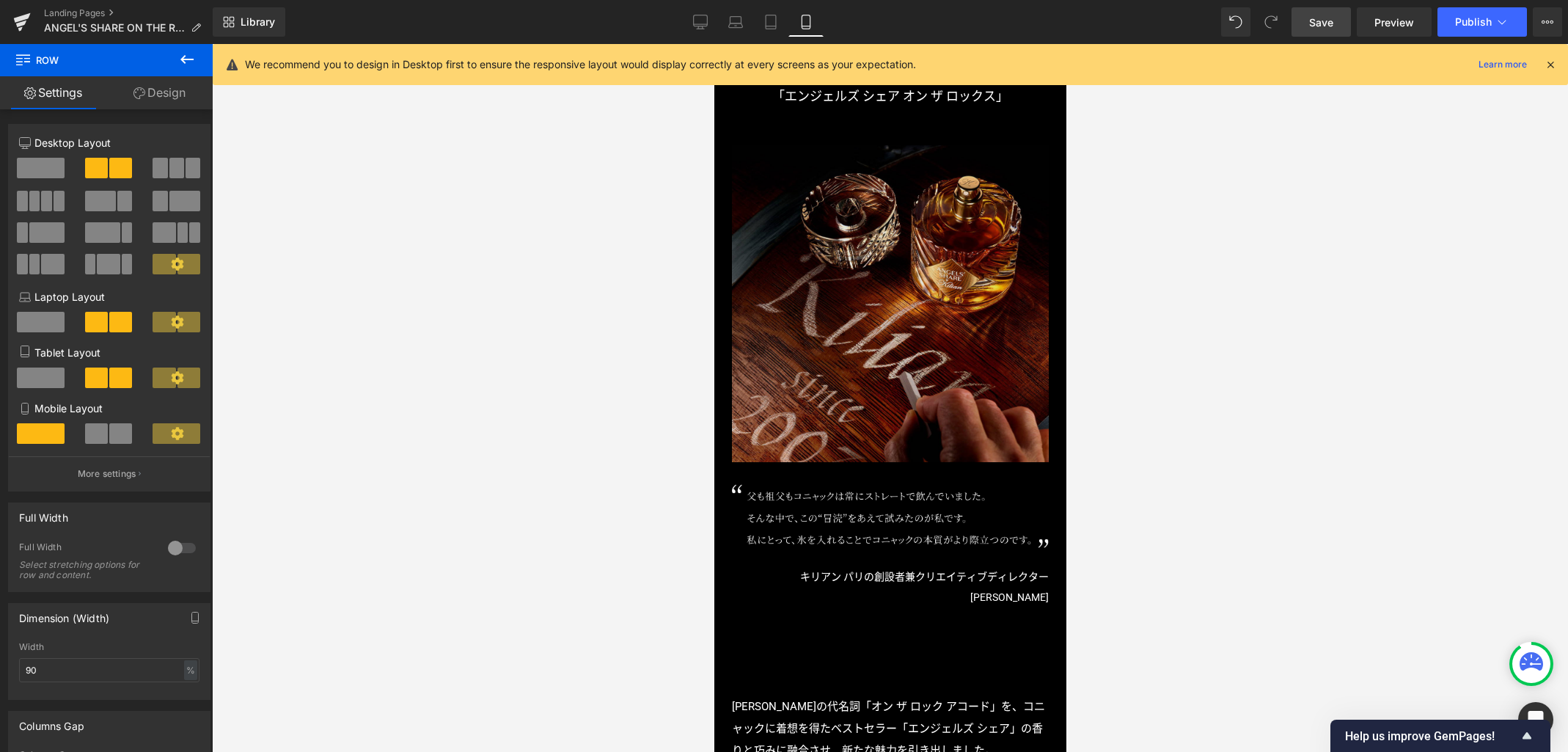
scroll to position [790, 0]
click at [872, 283] on img at bounding box center [889, 302] width 317 height 317
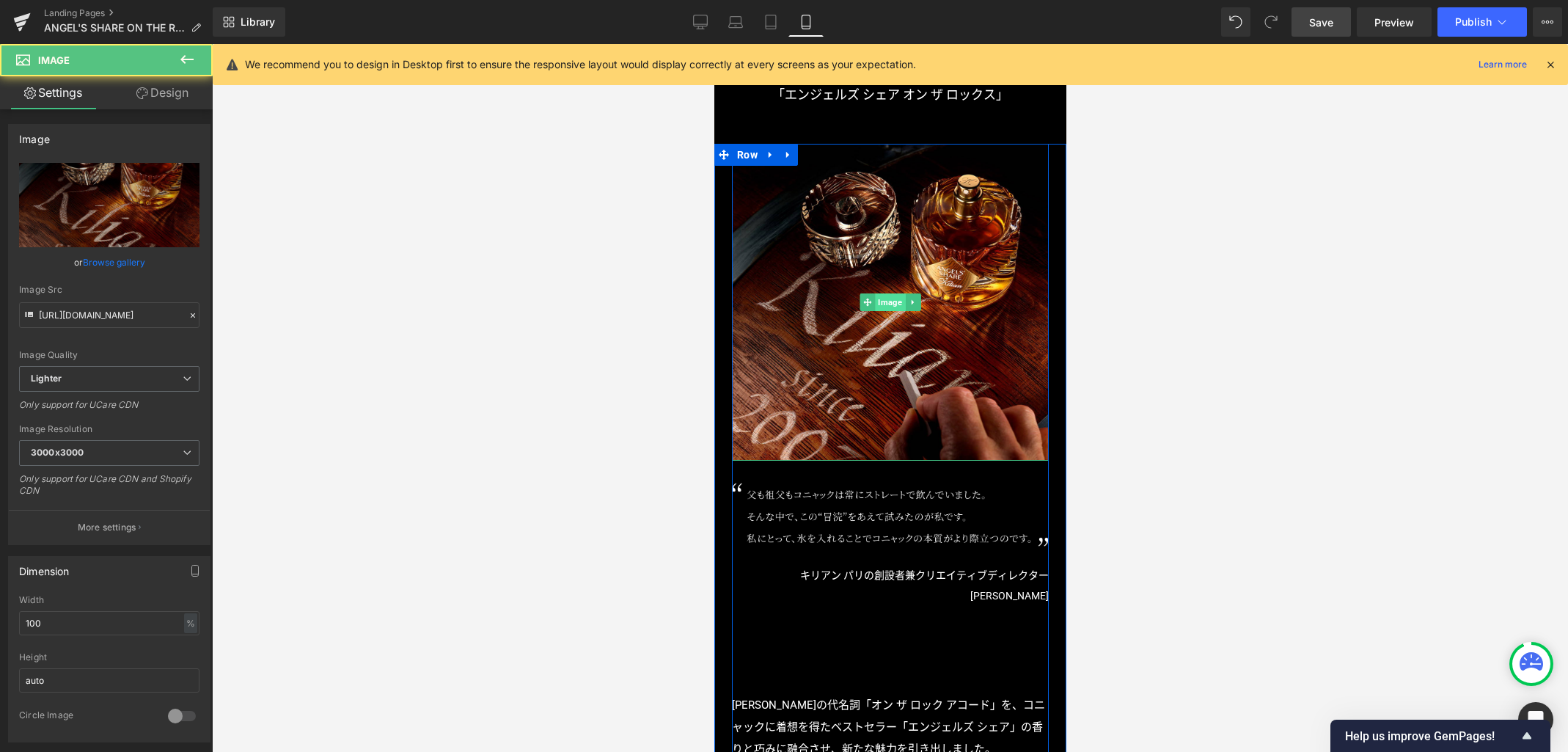
click at [884, 304] on span "Image" at bounding box center [889, 302] width 30 height 17
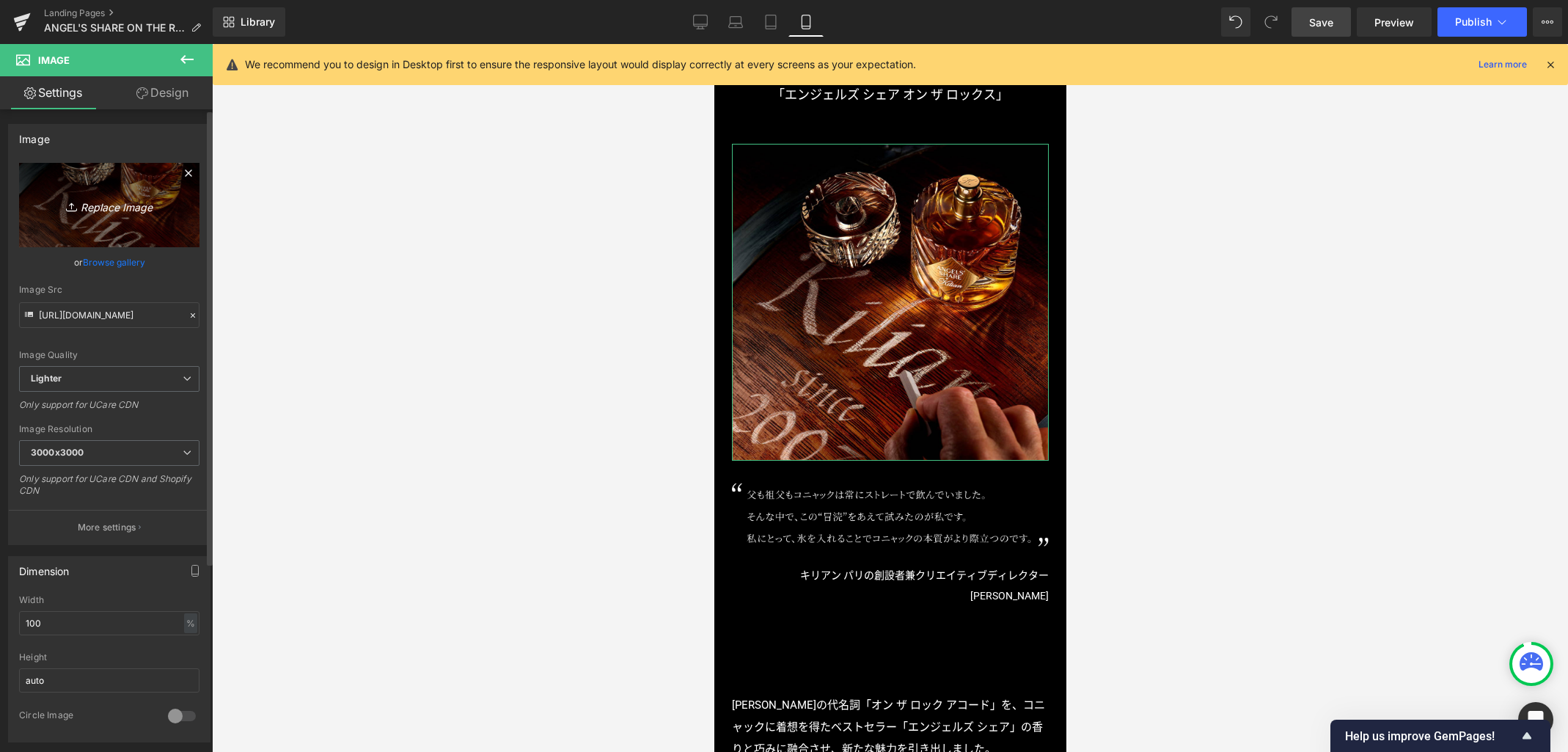
click at [112, 203] on icon "Replace Image" at bounding box center [109, 205] width 117 height 18
type input "C:\fakepath\p01.jpg"
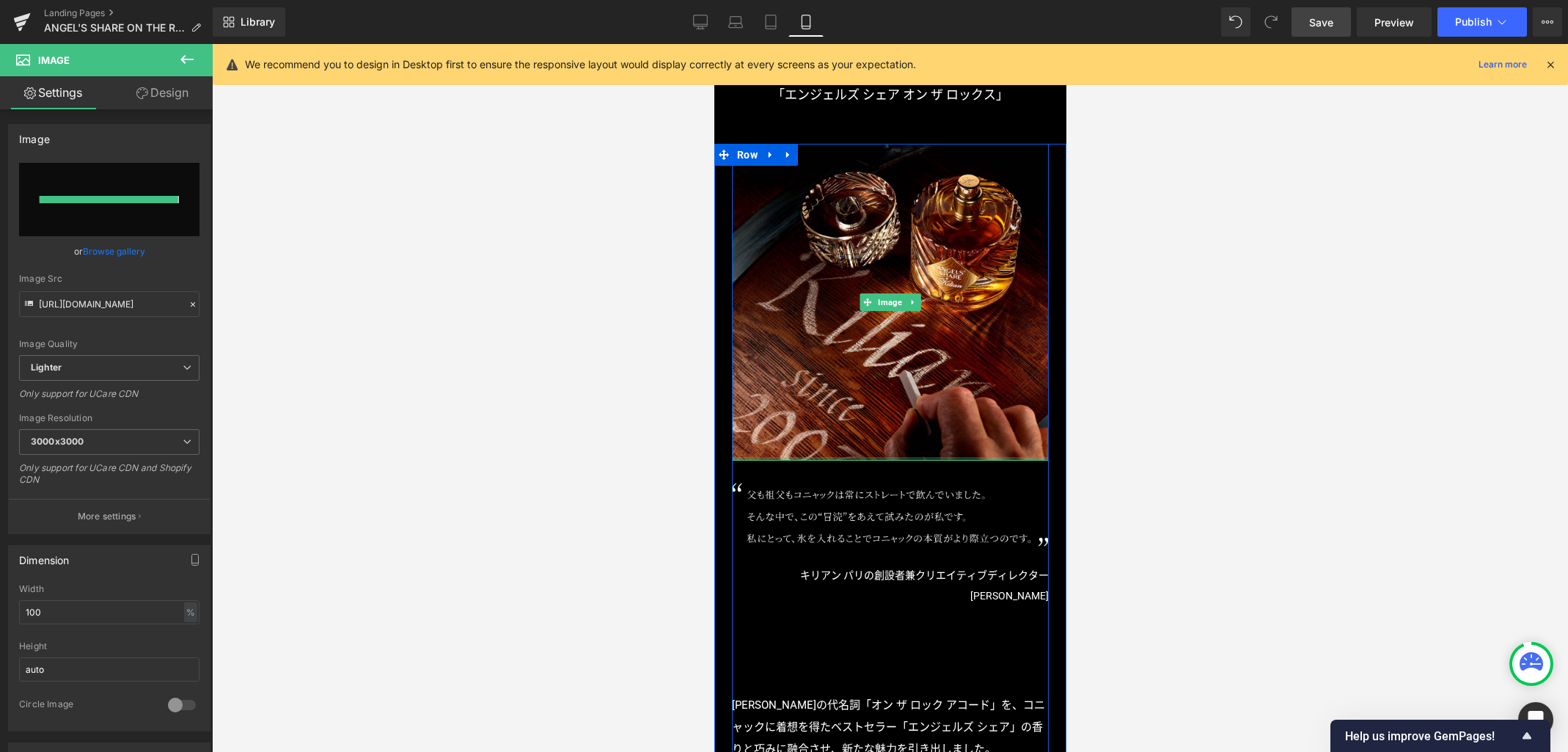
type input "https://ucarecdn.com/3bf16dbd-365d-4354-8af2-66357fe8378a/-/format/auto/-/previ…"
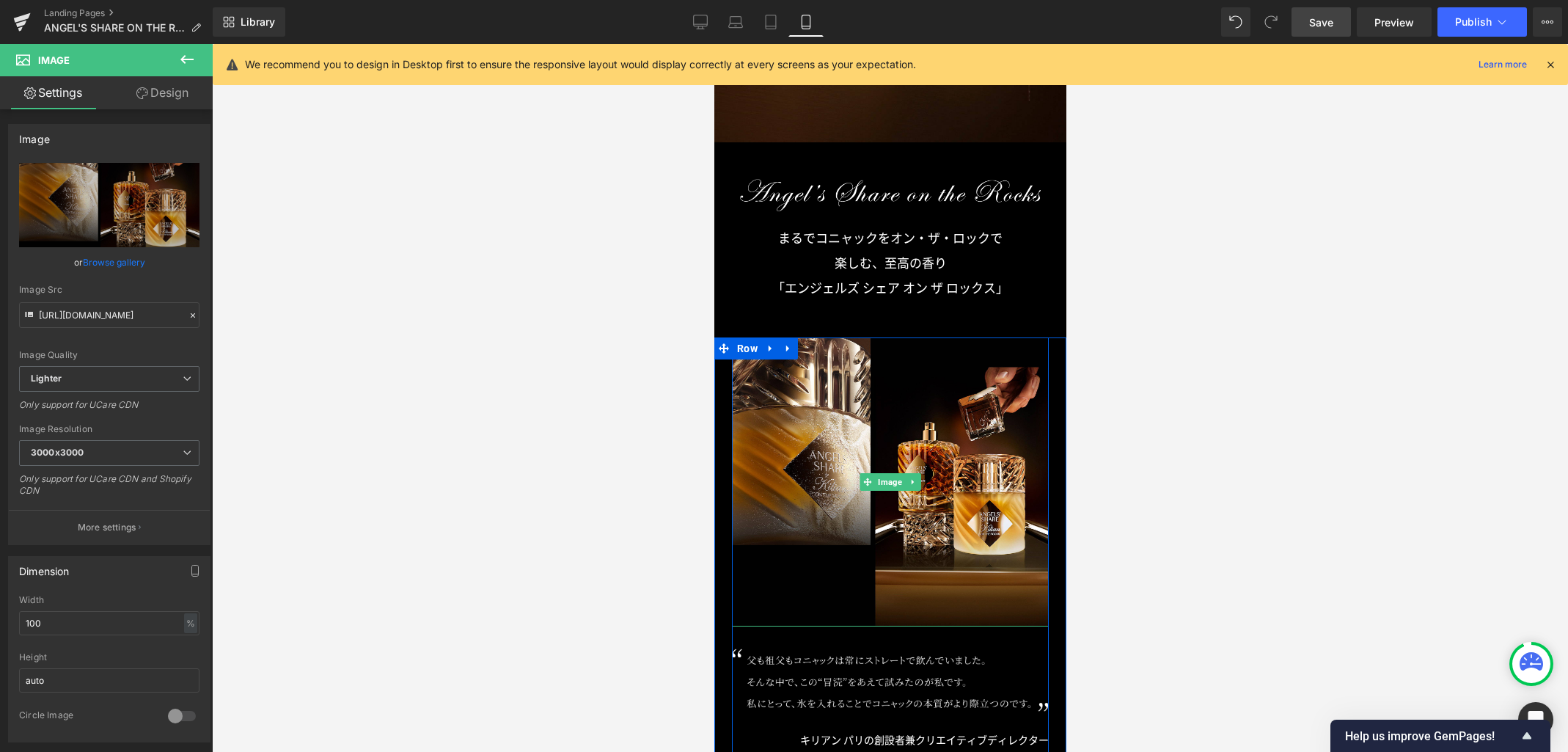
scroll to position [397, 0]
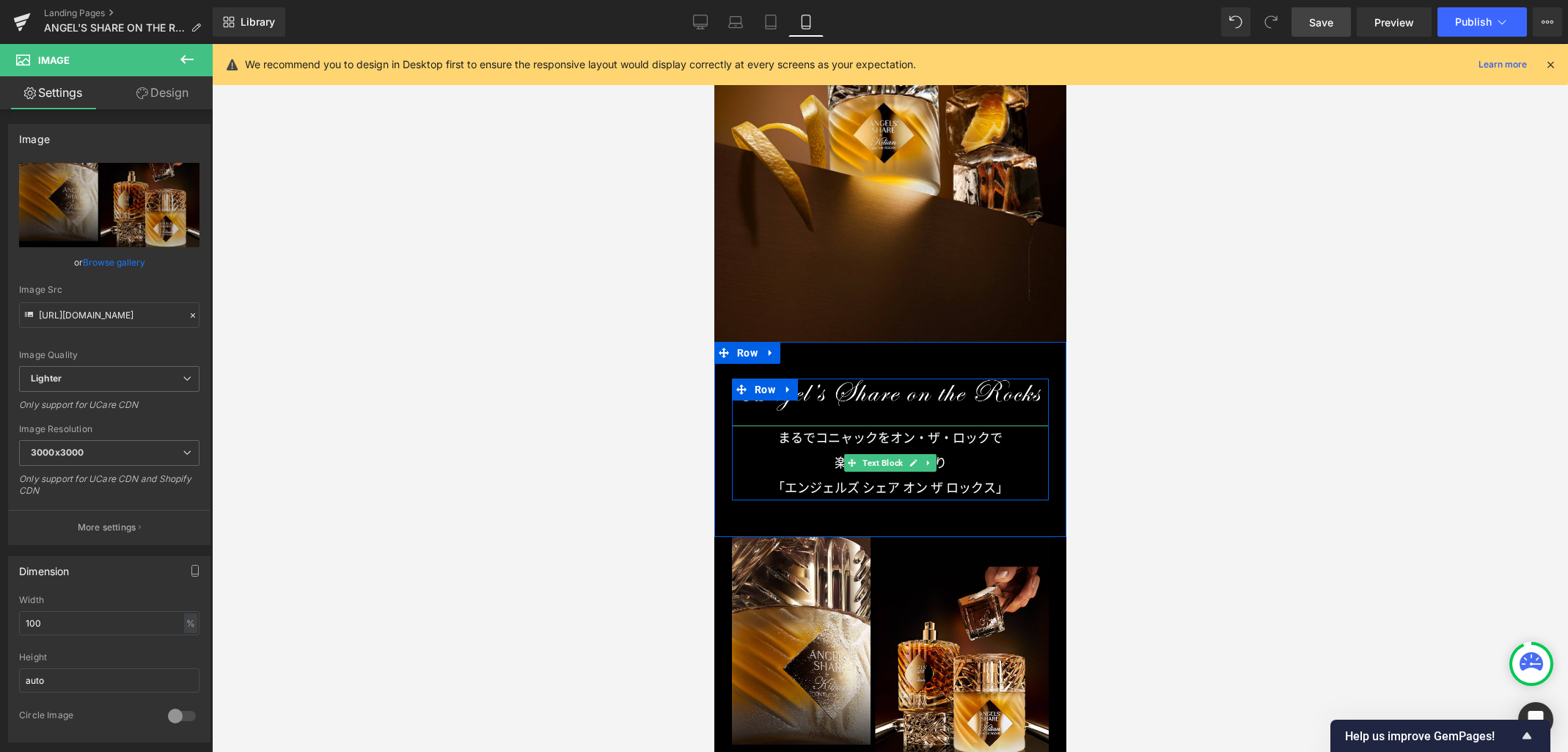
click at [890, 437] on p "まるでコニャックをオン・ザ・ロックで" at bounding box center [889, 438] width 317 height 25
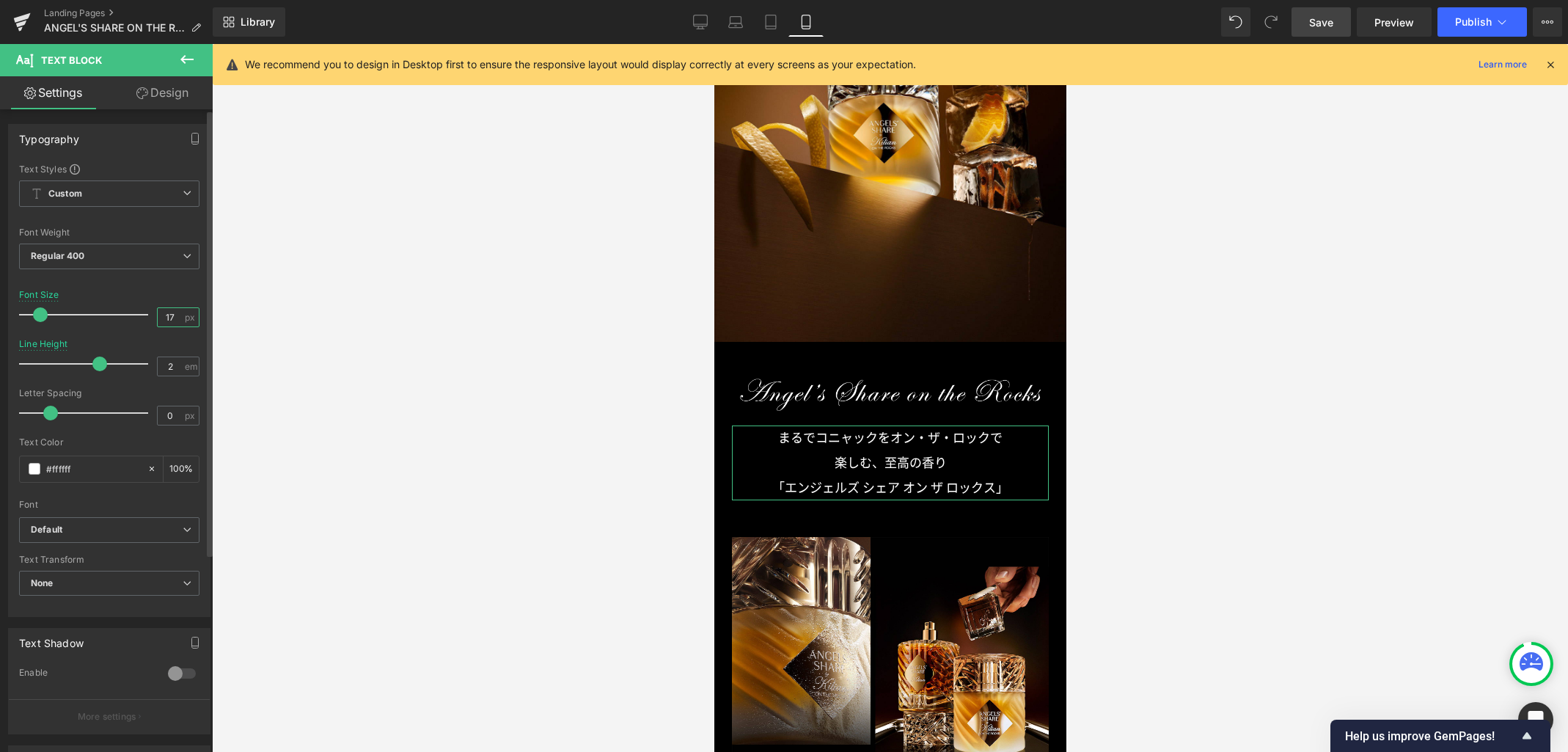
drag, startPoint x: 174, startPoint y: 318, endPoint x: 132, endPoint y: 310, distance: 42.8
click at [132, 310] on div "Font Size 17 px" at bounding box center [109, 314] width 180 height 49
type input "16"
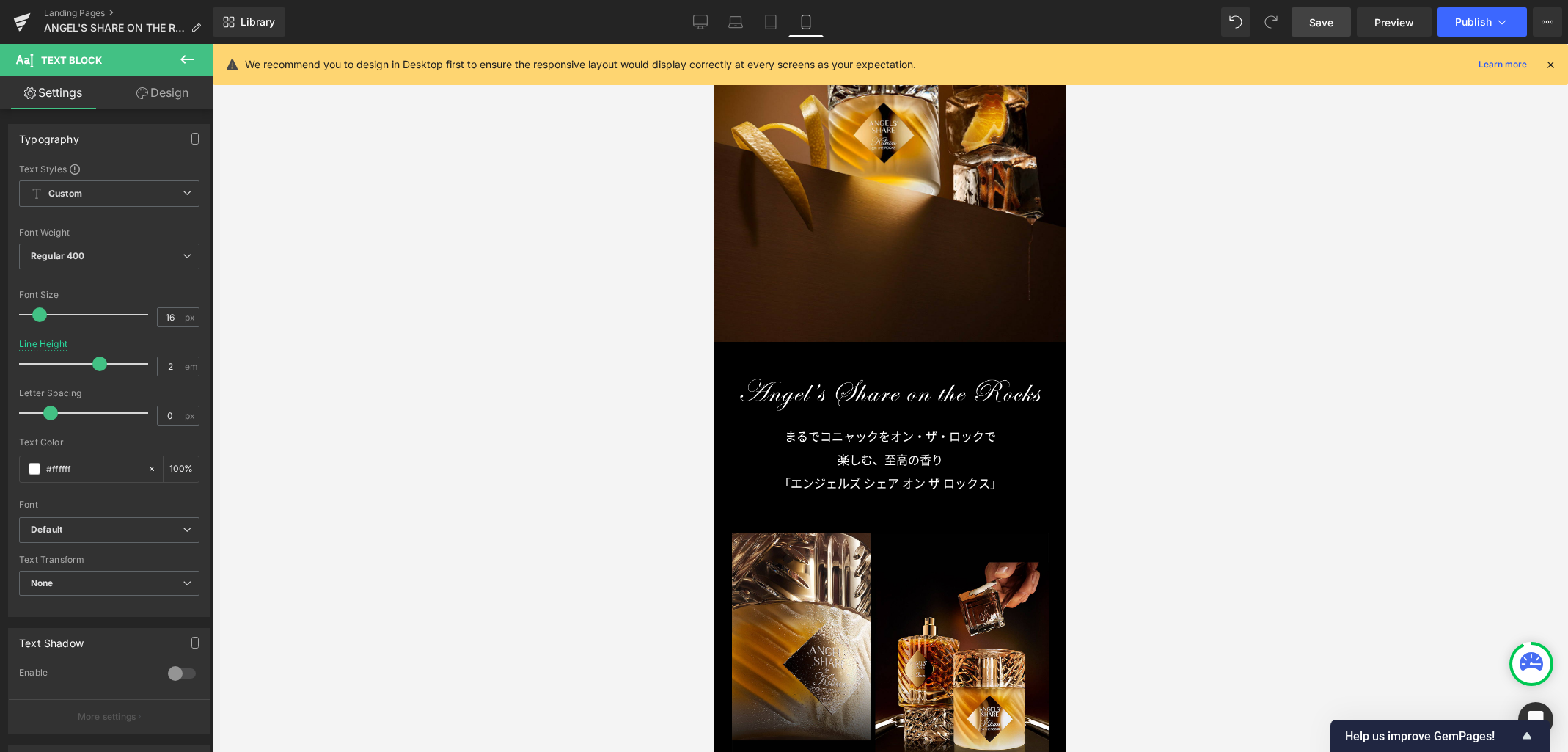
click at [1324, 21] on span "Save" at bounding box center [1321, 22] width 24 height 16
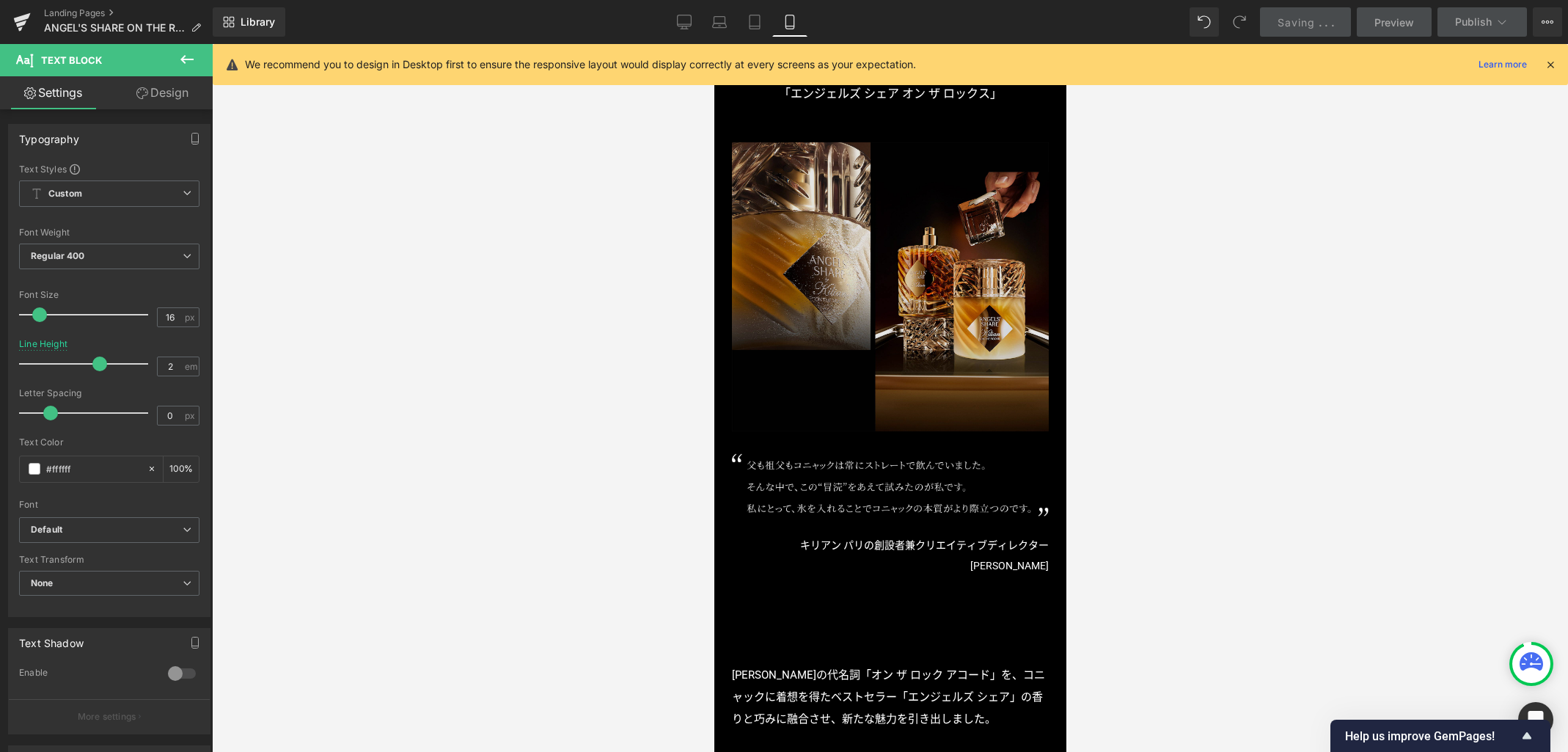
scroll to position [791, 0]
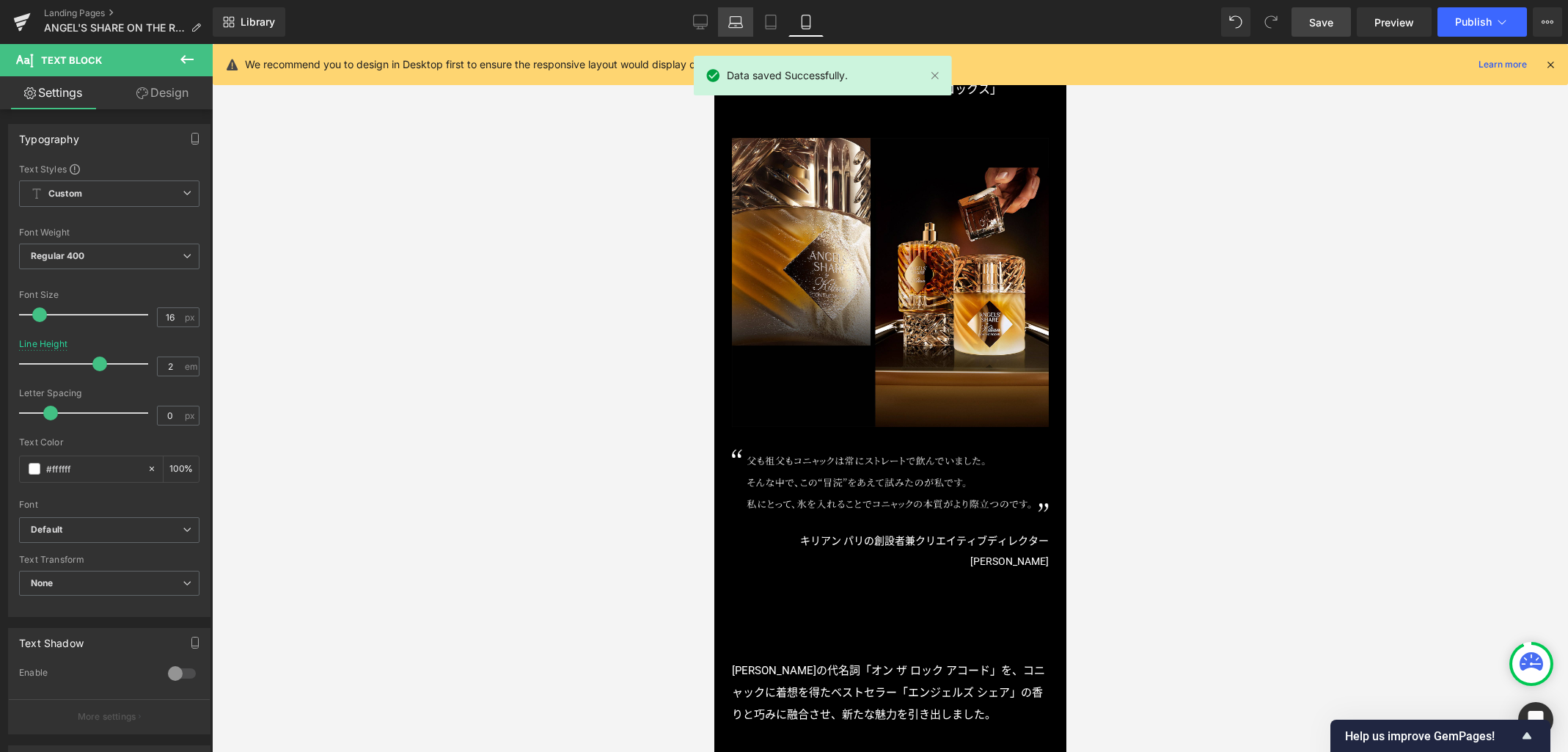
click at [737, 28] on icon at bounding box center [736, 22] width 15 height 15
type input "1.75"
type input "100"
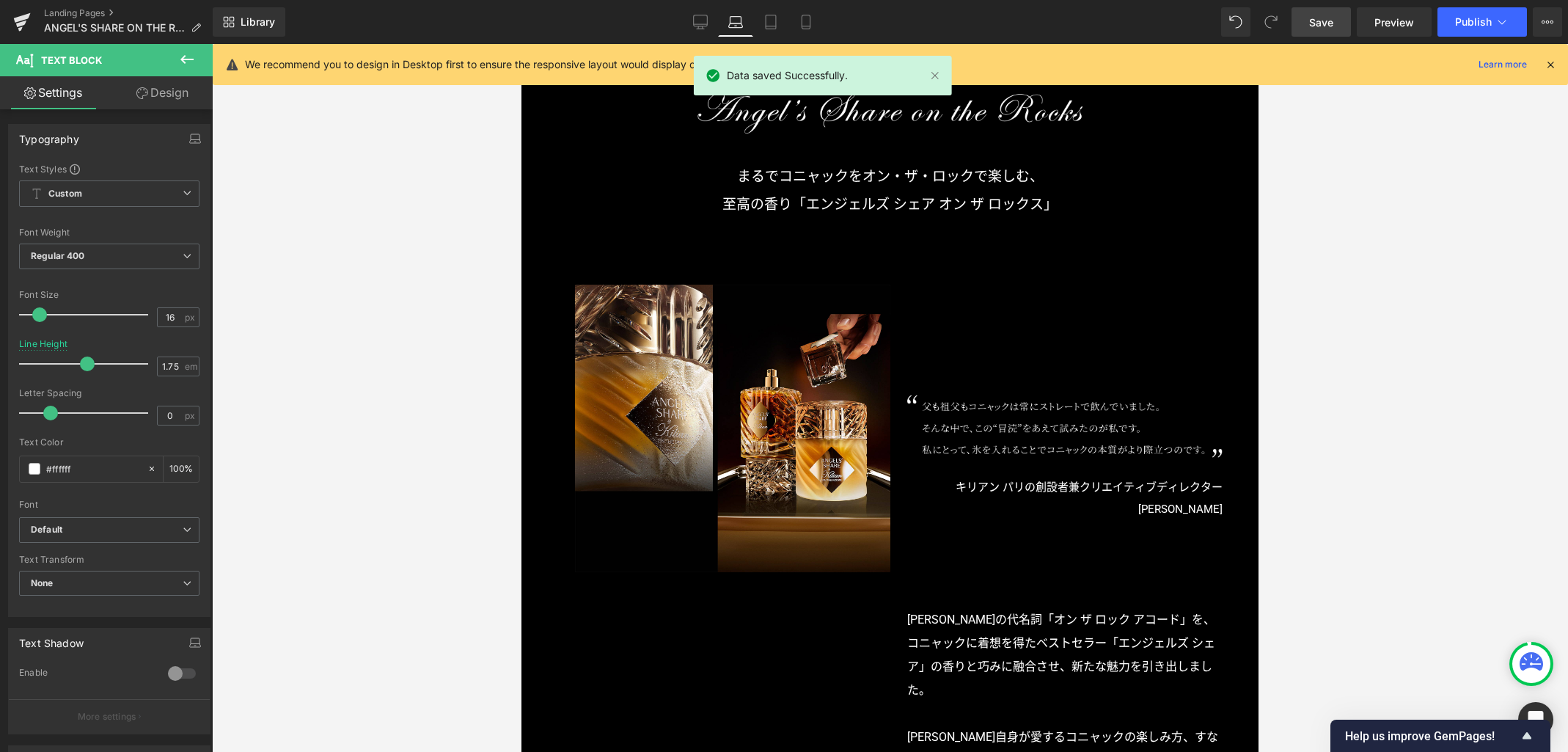
scroll to position [759, 0]
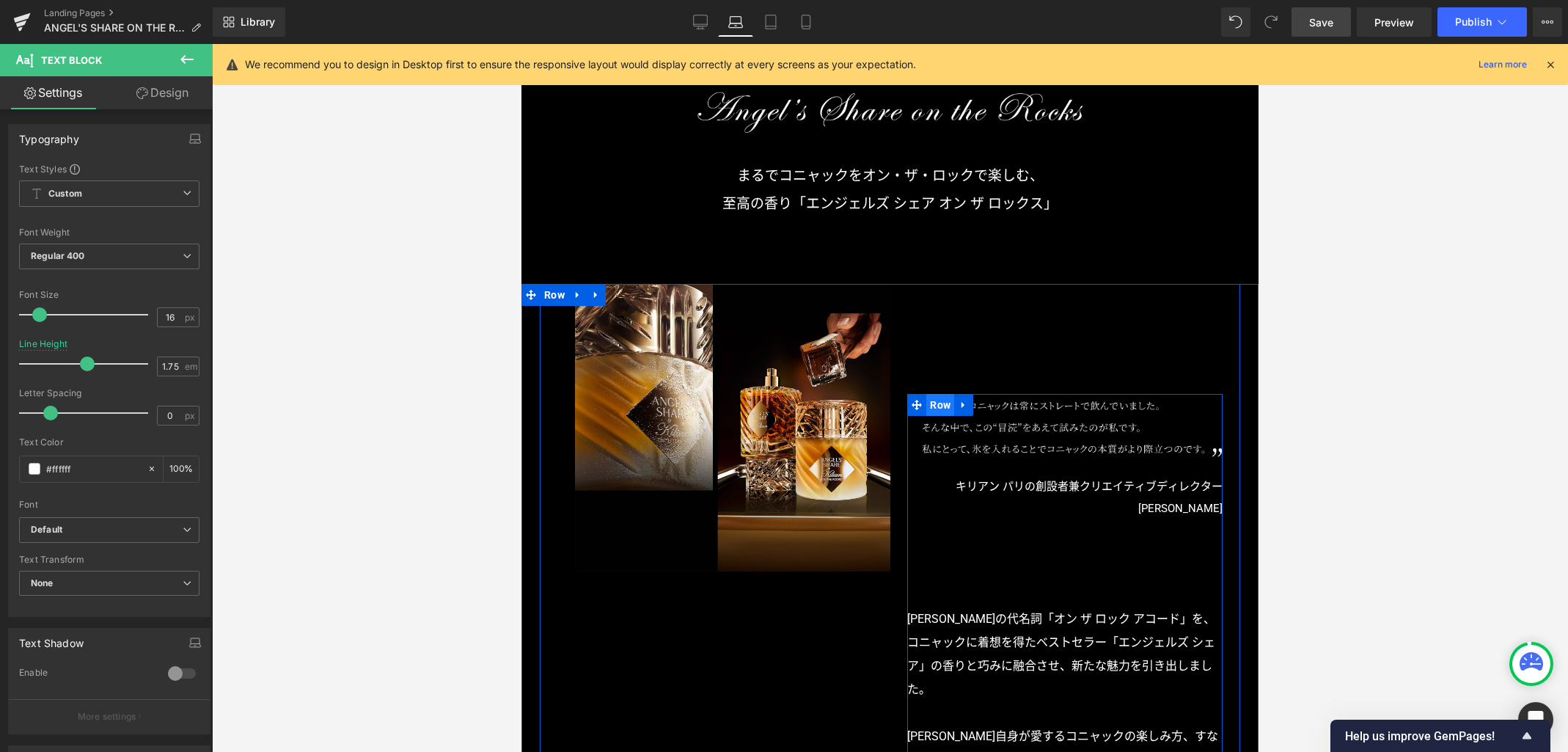
click at [941, 405] on span "Row" at bounding box center [941, 405] width 28 height 22
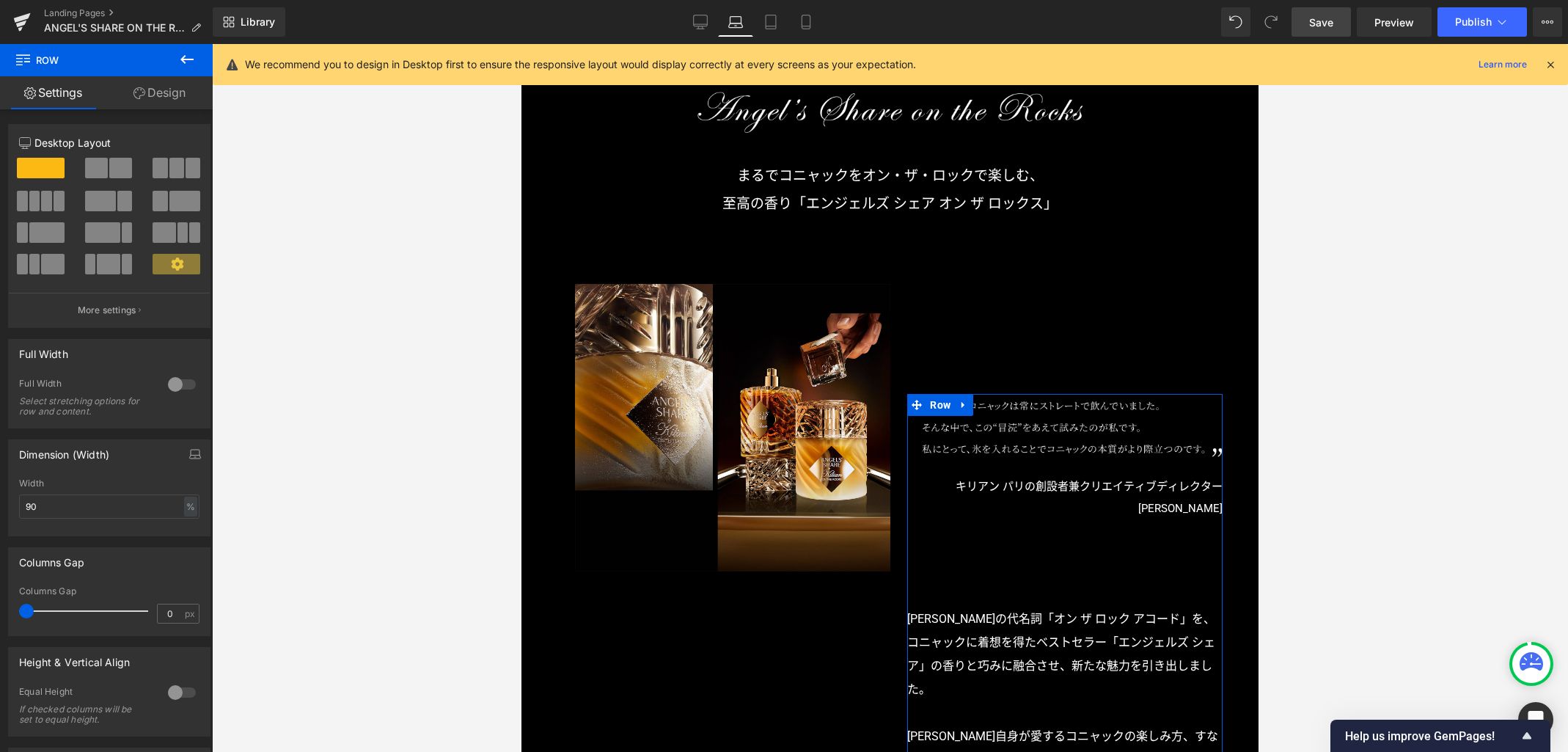
click at [173, 92] on link "Design" at bounding box center [160, 93] width 106 height 33
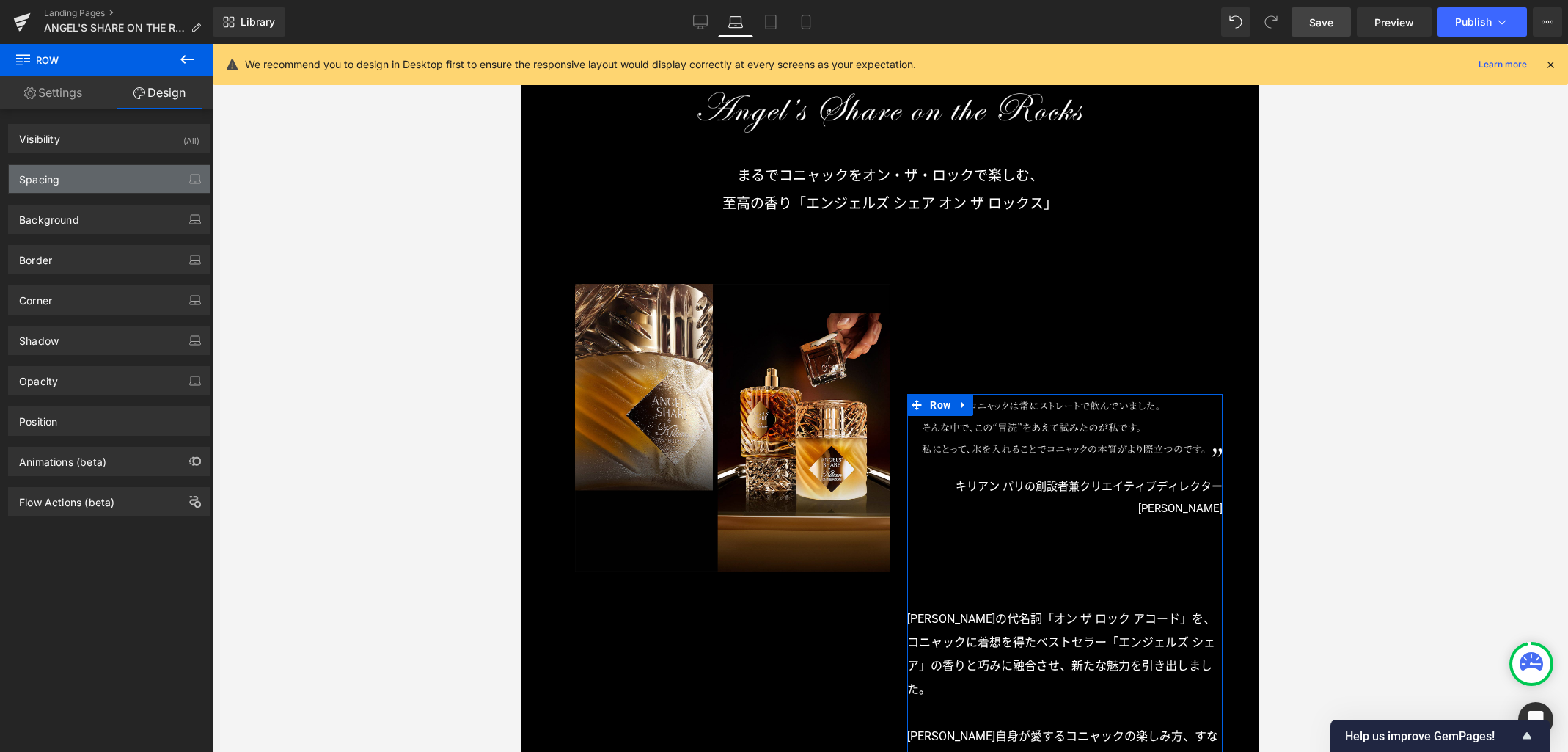
click at [104, 181] on div "Spacing" at bounding box center [110, 179] width 201 height 28
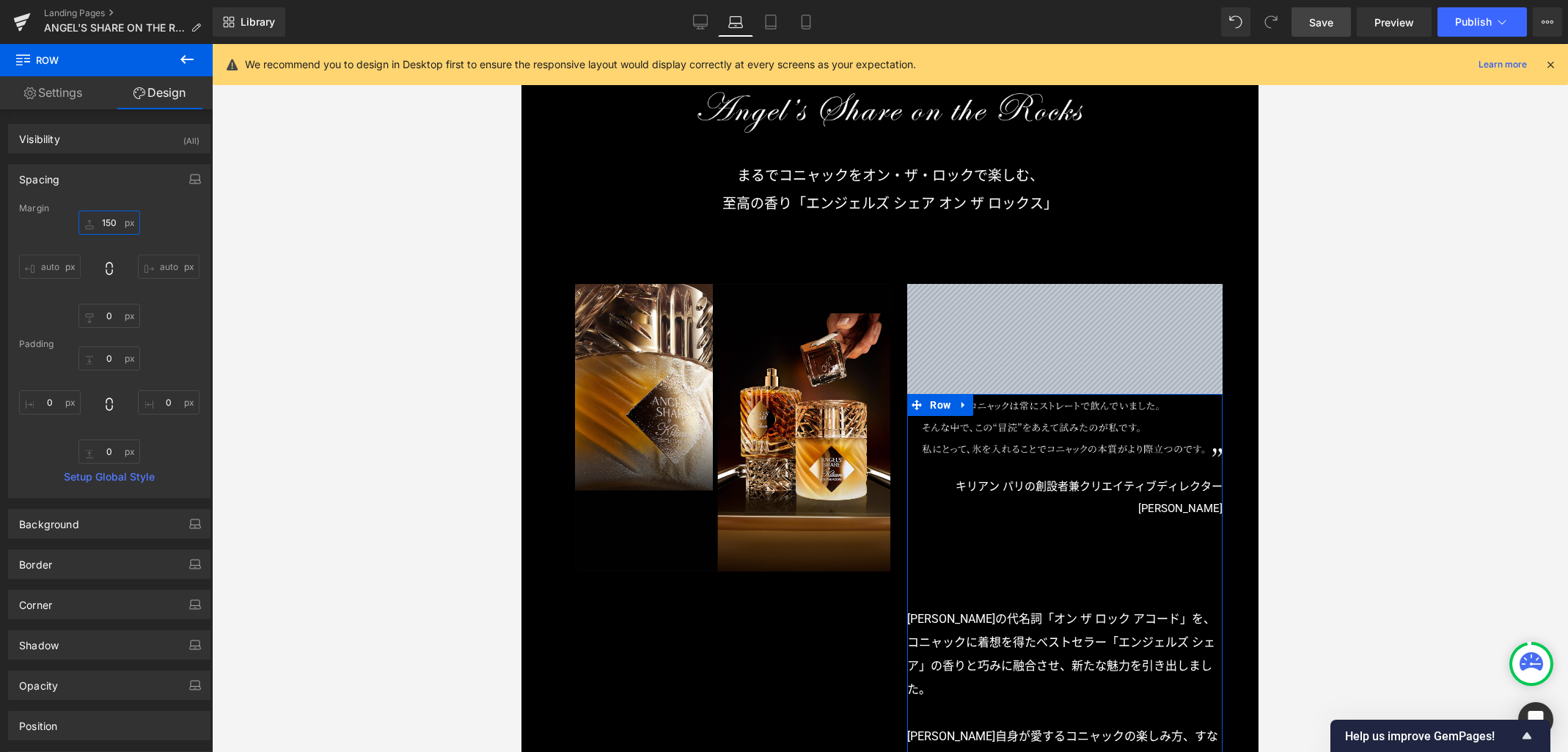
click at [119, 221] on input "150" at bounding box center [109, 222] width 61 height 24
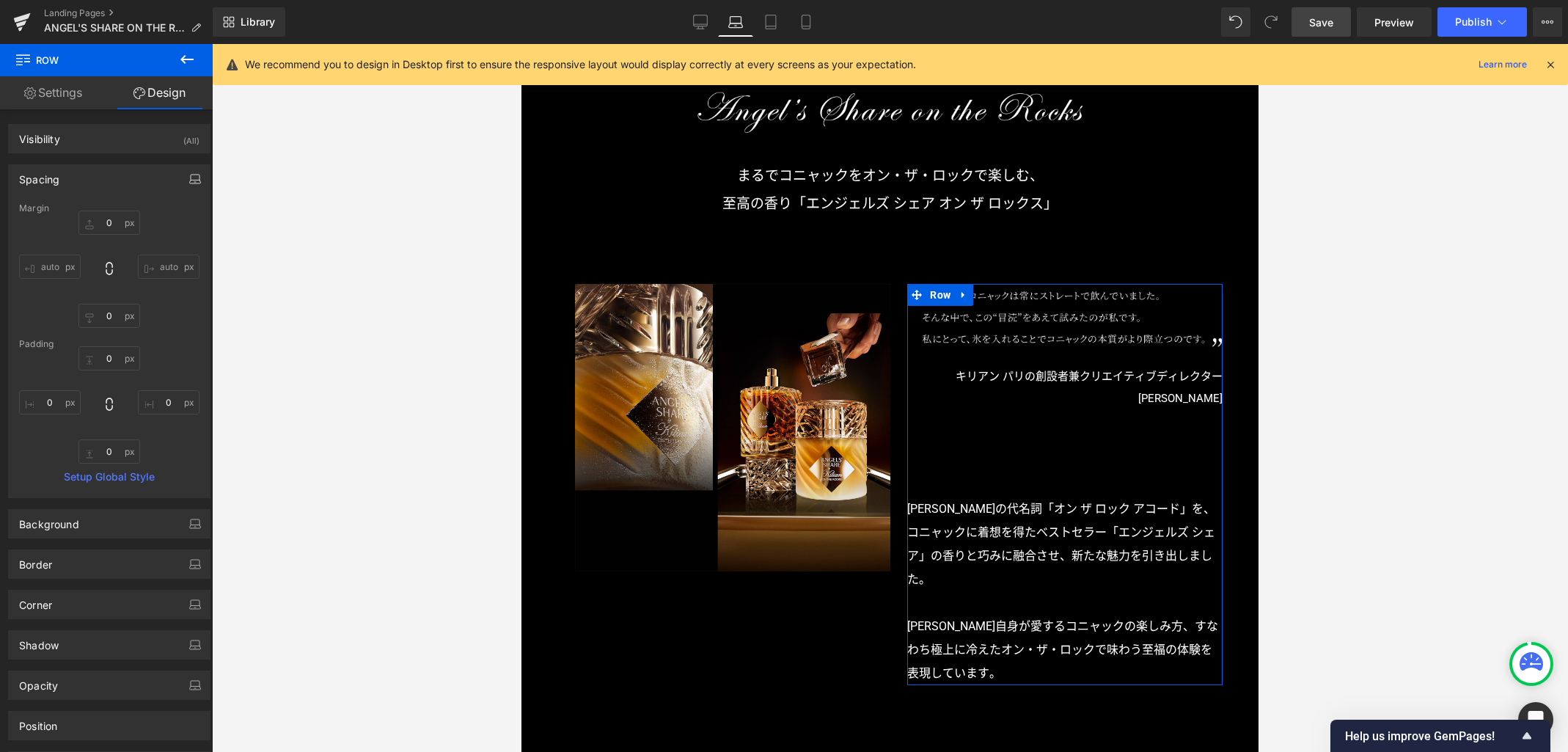
click at [199, 167] on button "button" at bounding box center [195, 179] width 23 height 28
click at [116, 216] on button "Tablet" at bounding box center [125, 210] width 42 height 25
type input "80"
type input "0"
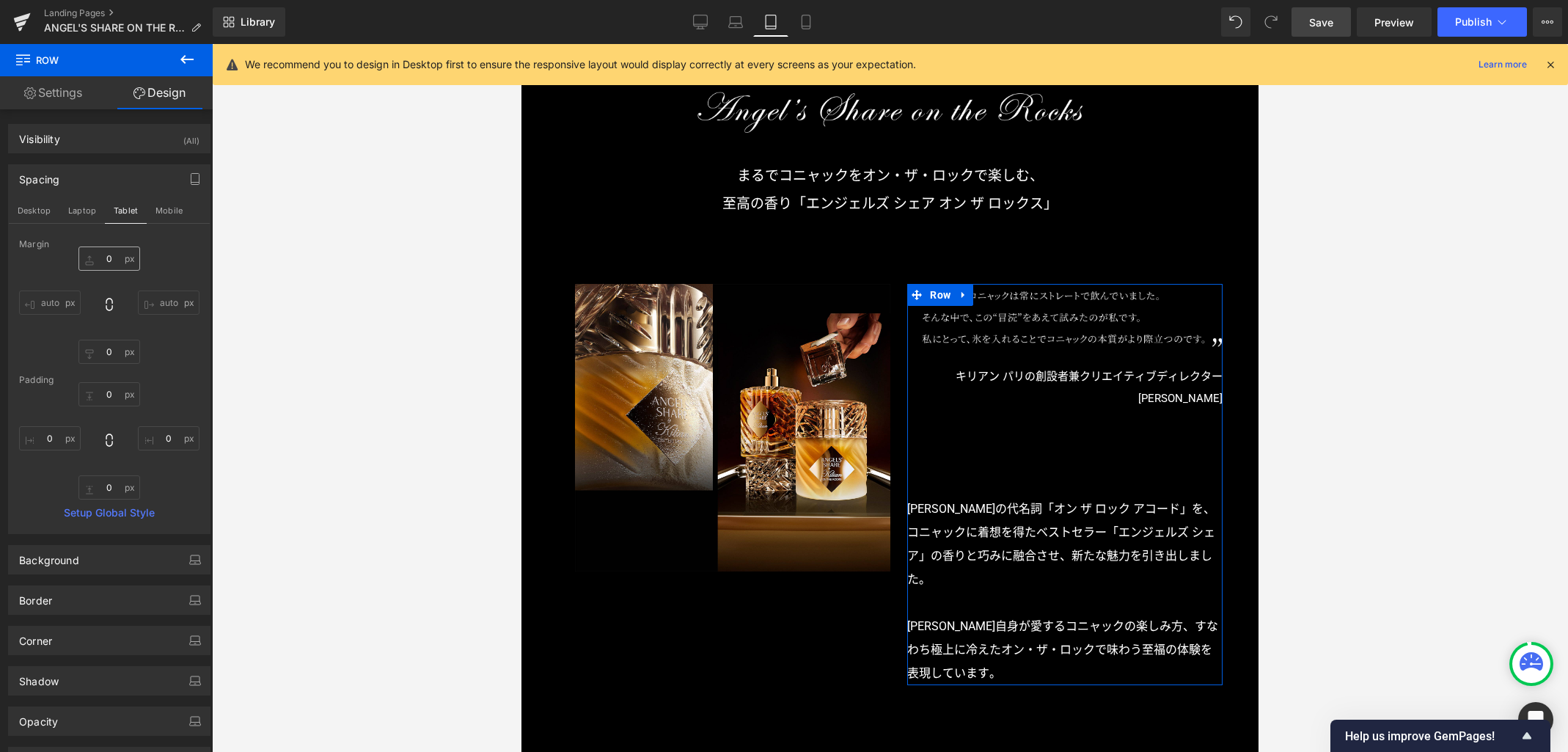
type input "0"
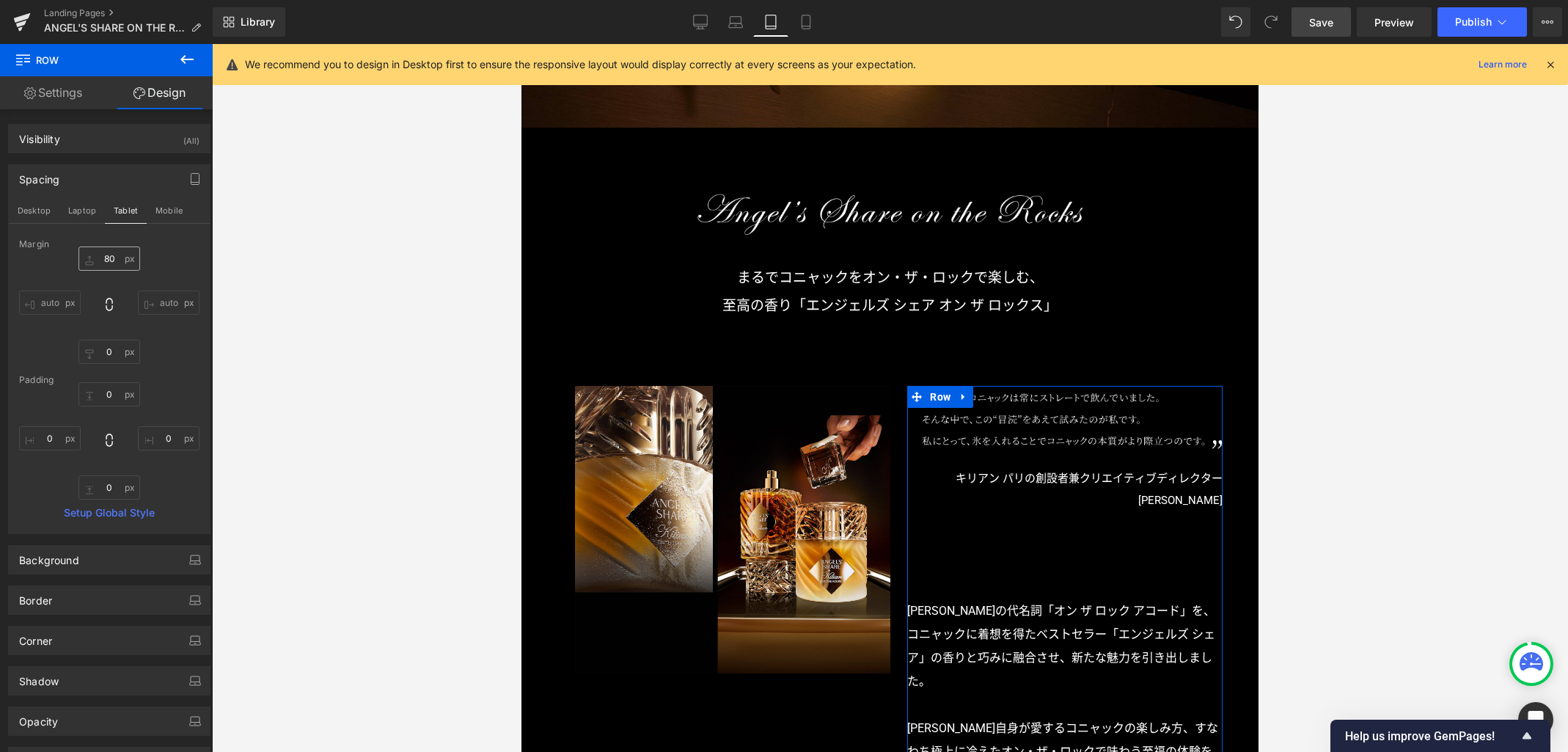
scroll to position [658, 0]
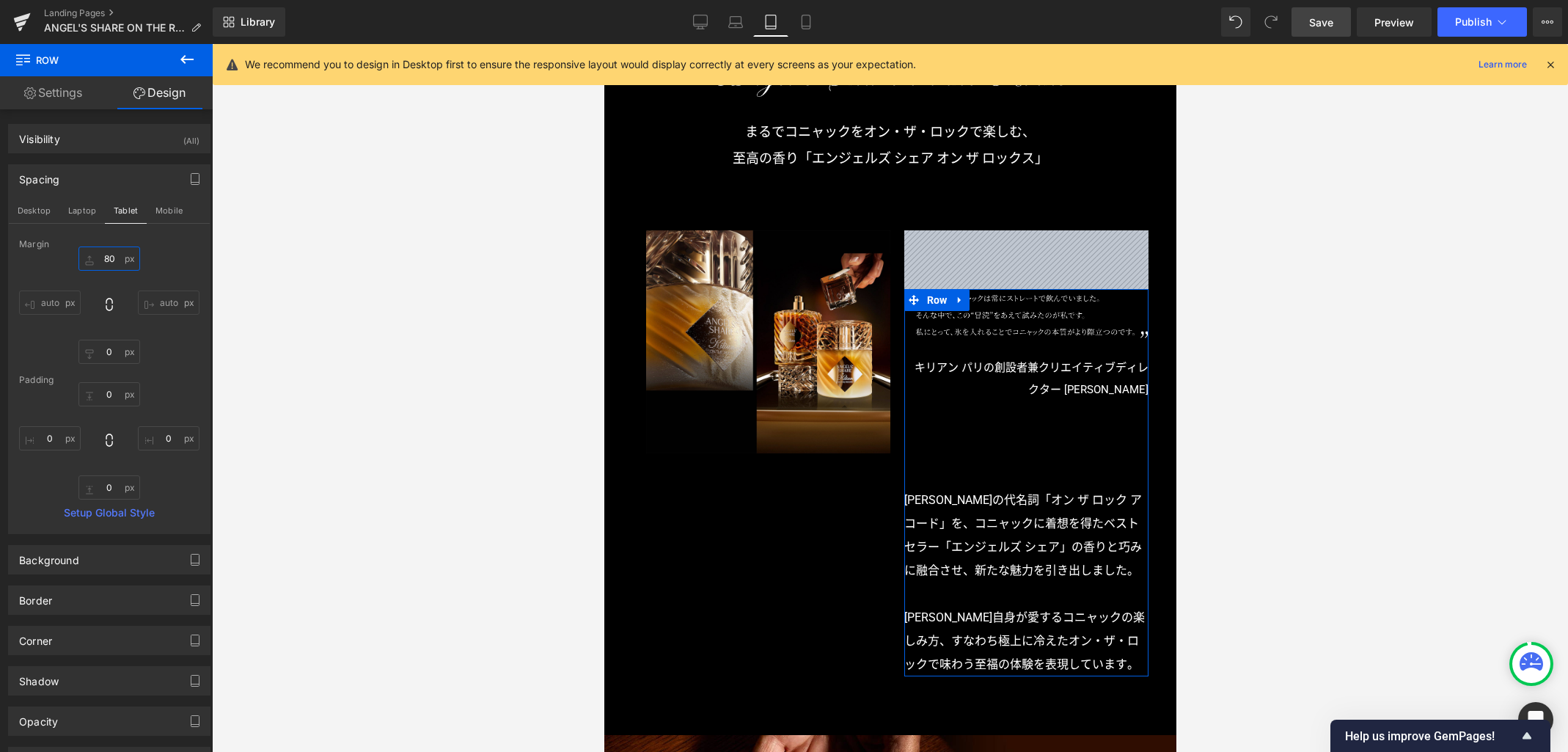
click at [117, 260] on input "80" at bounding box center [109, 258] width 61 height 24
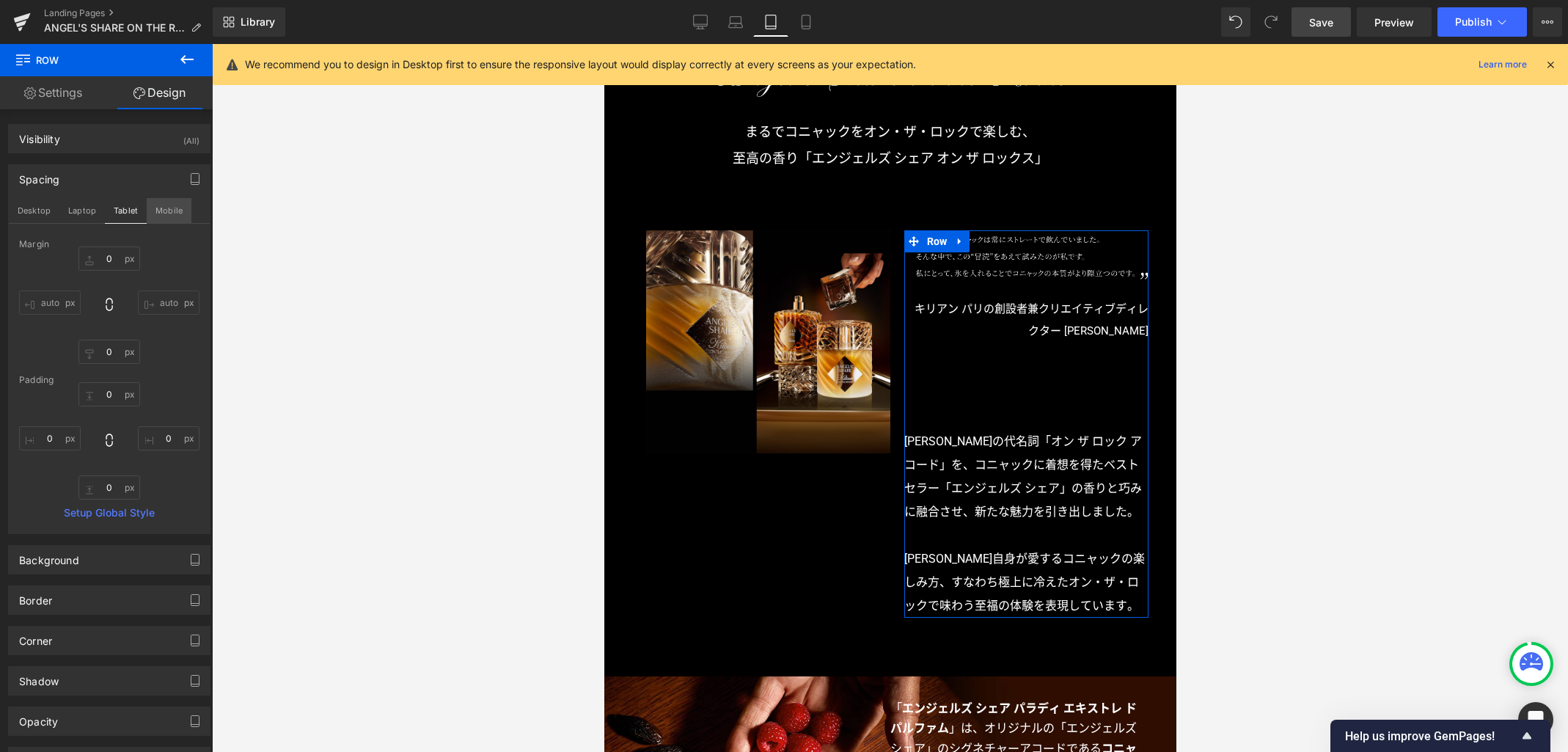
click at [169, 212] on button "Mobile" at bounding box center [170, 210] width 45 height 25
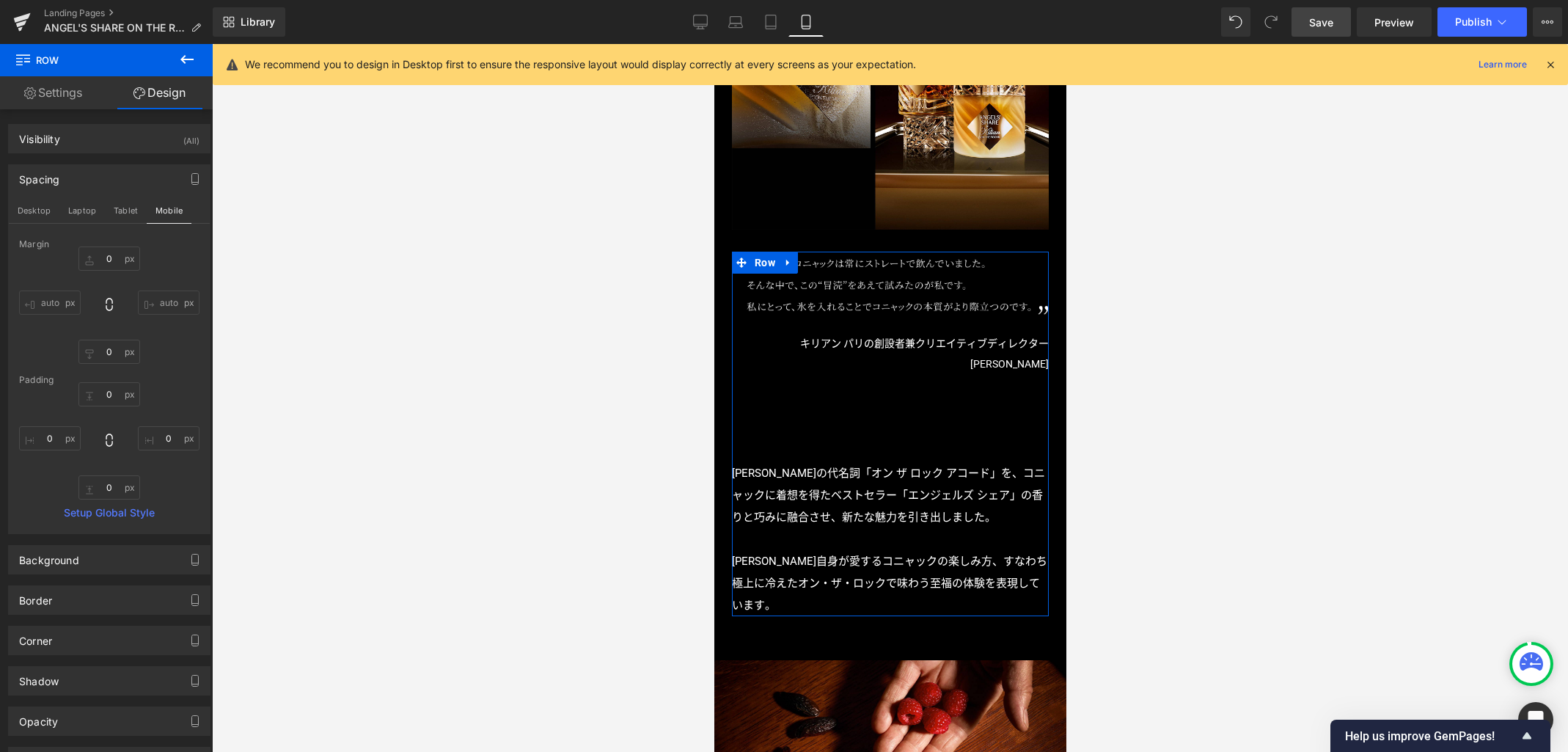
type input "30"
type input "0"
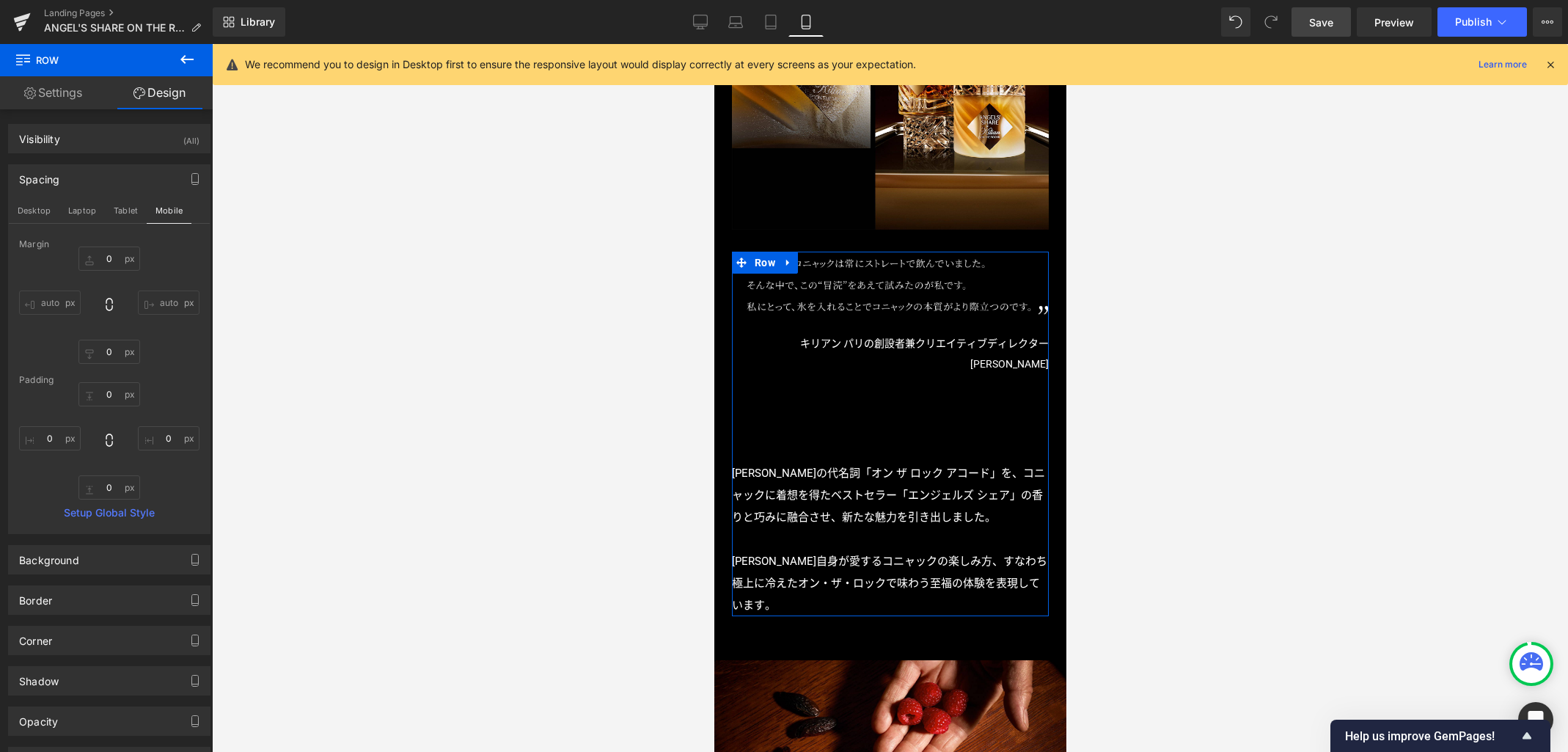
type input "0"
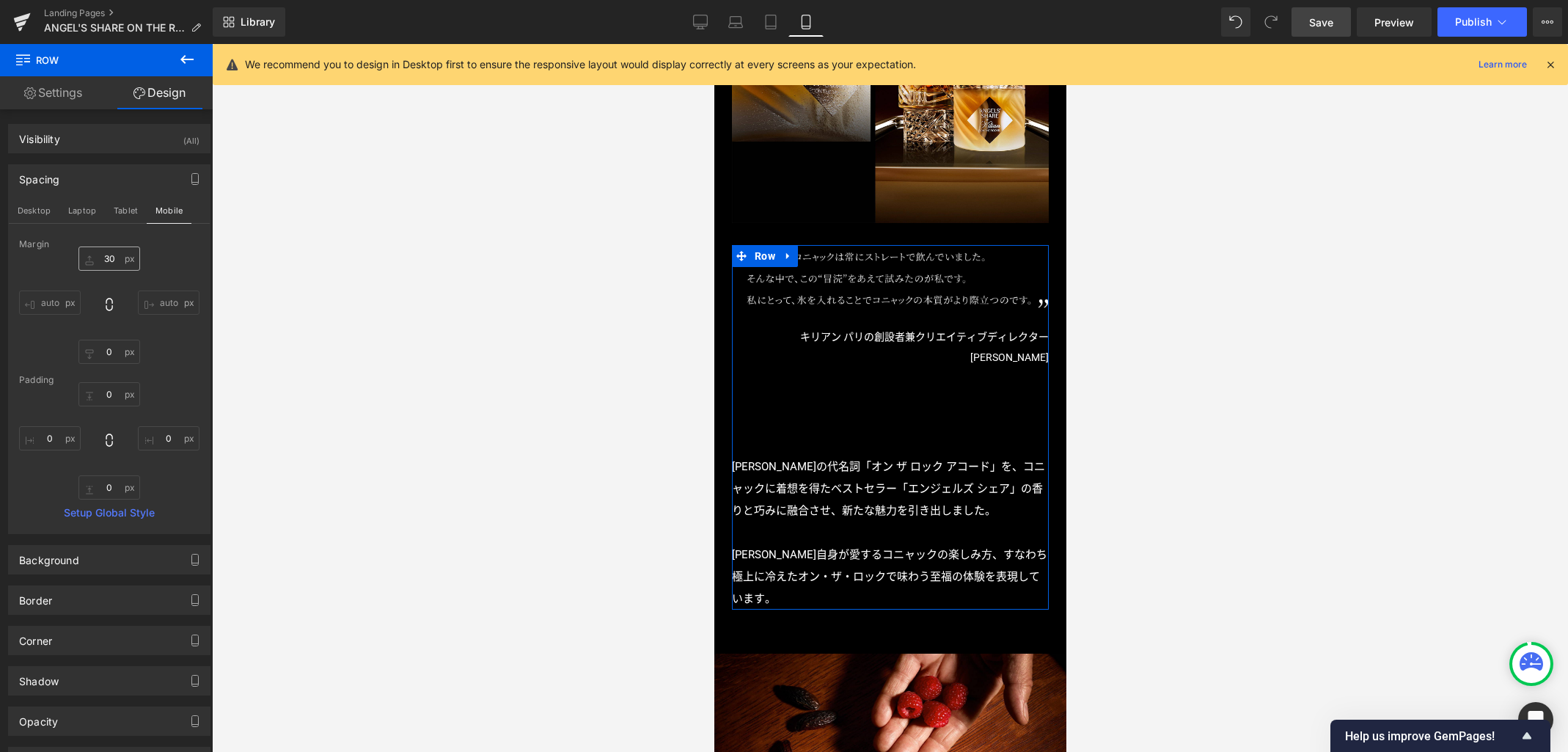
scroll to position [1010, 0]
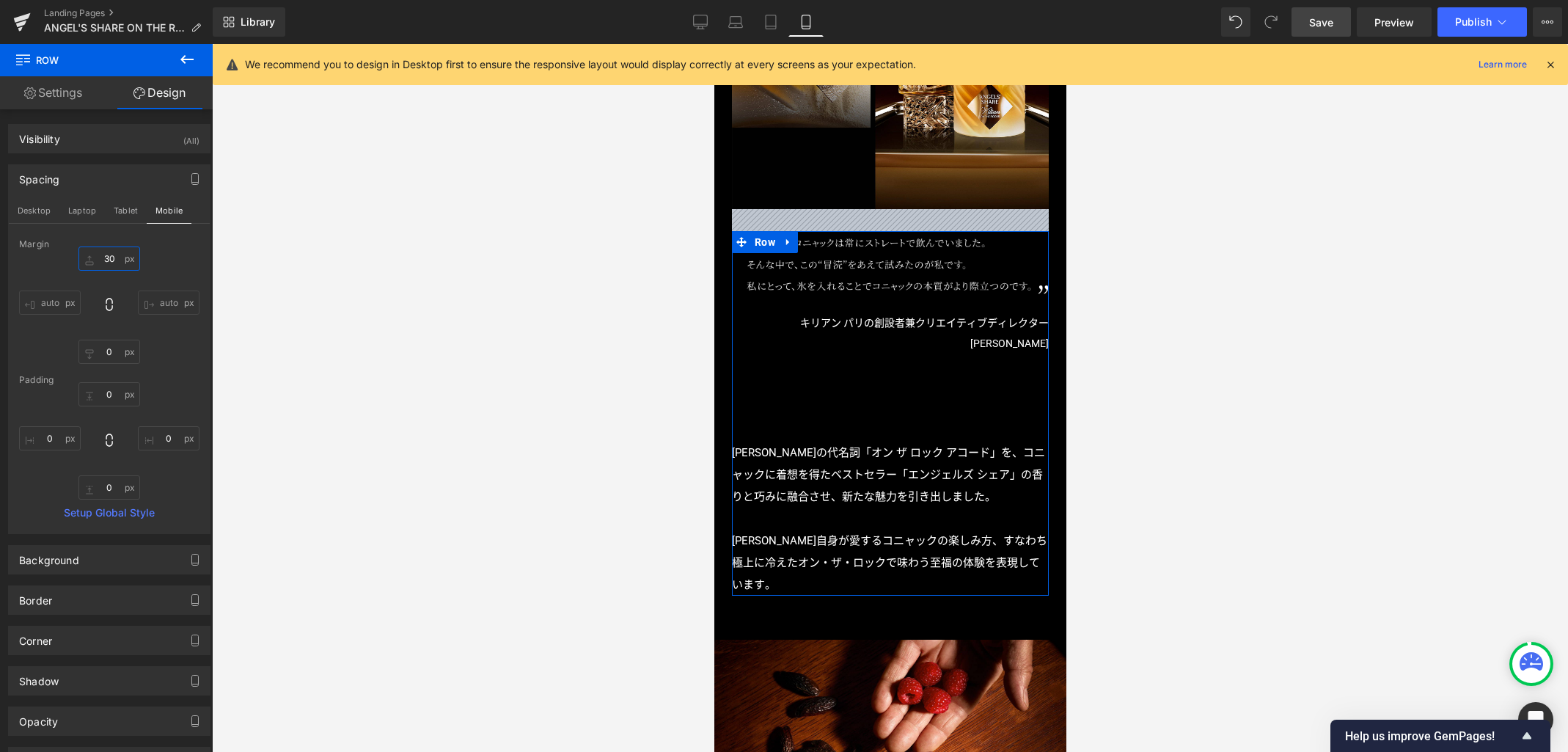
click at [110, 258] on input "30" at bounding box center [109, 258] width 61 height 24
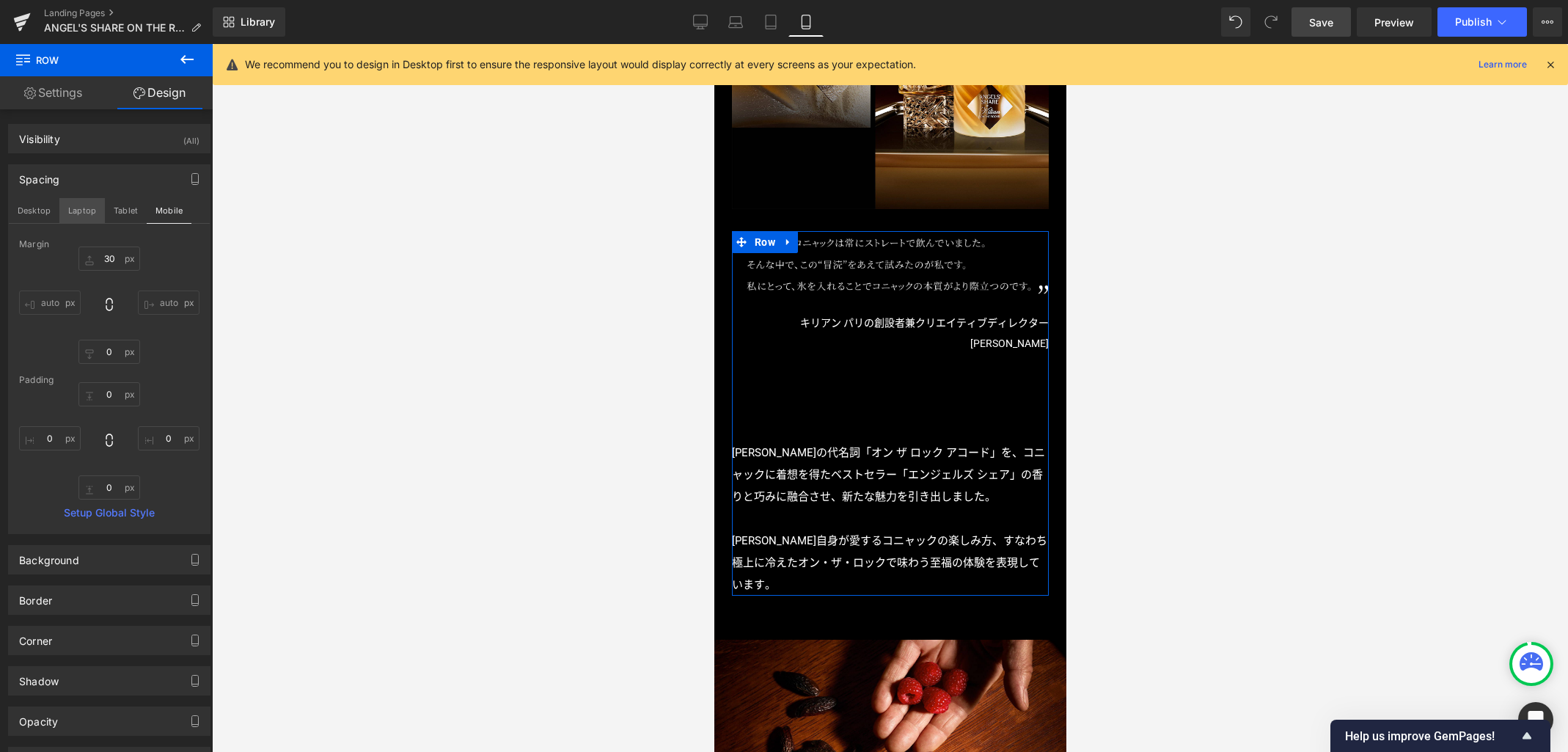
click at [86, 210] on button "Laptop" at bounding box center [81, 210] width 46 height 25
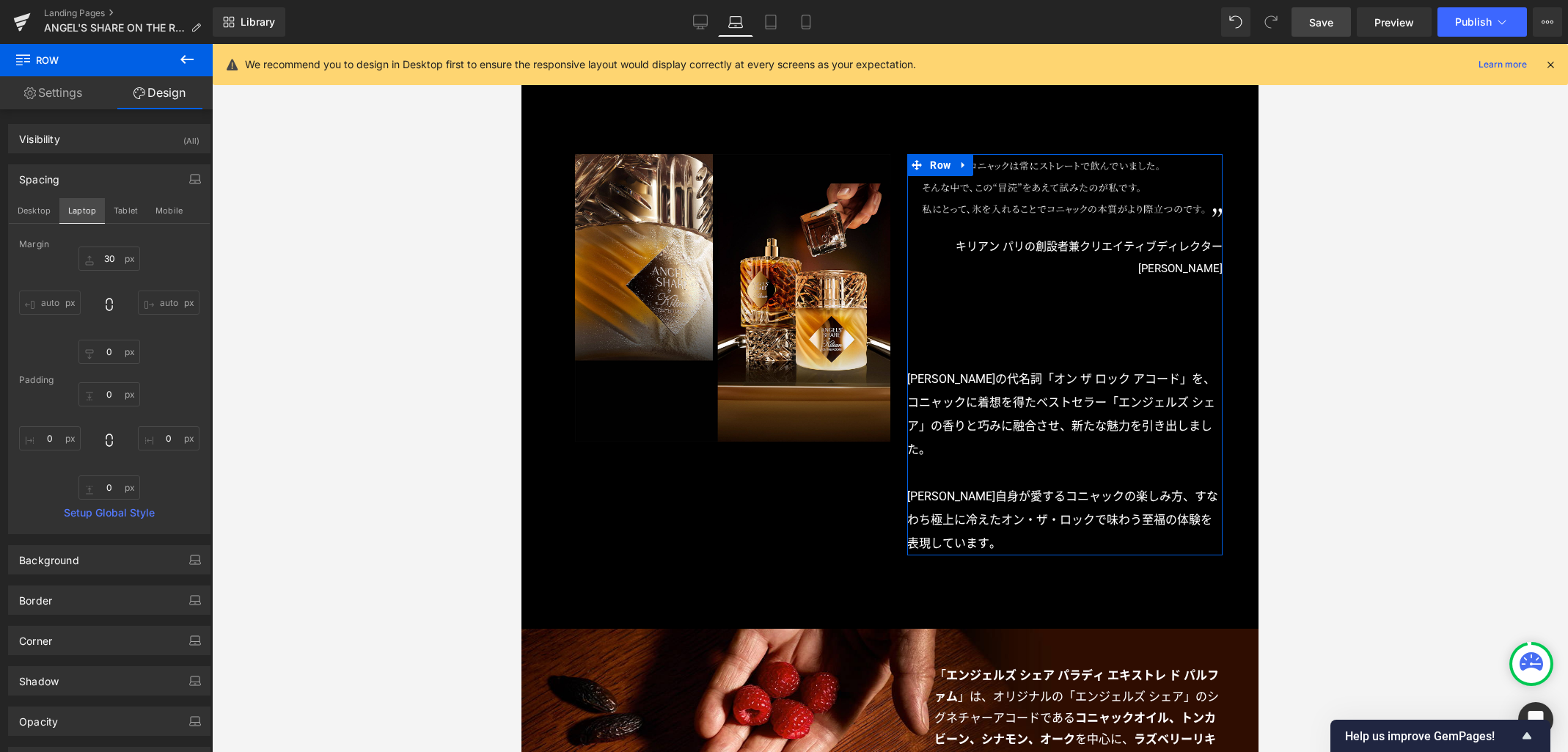
type input "0"
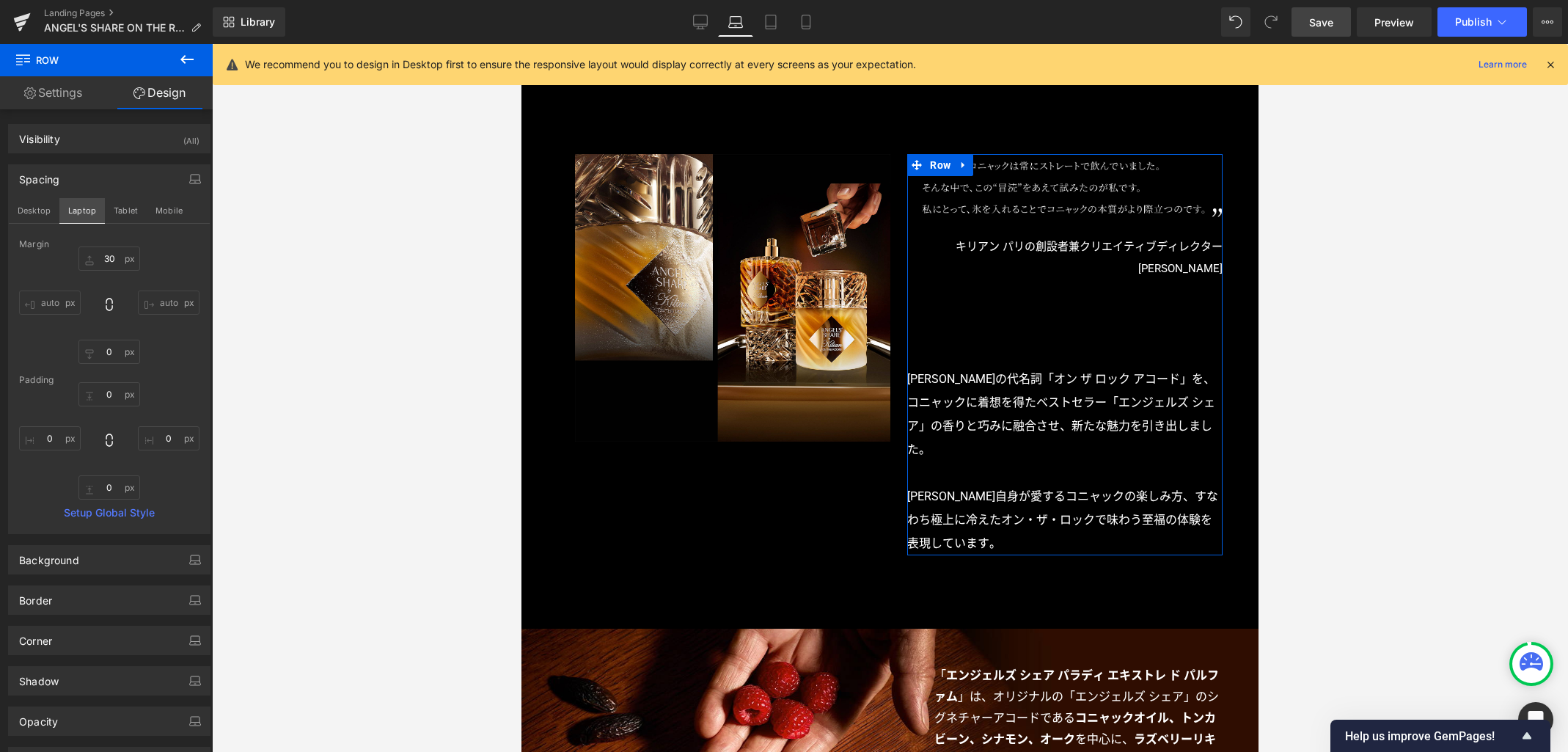
type input "0"
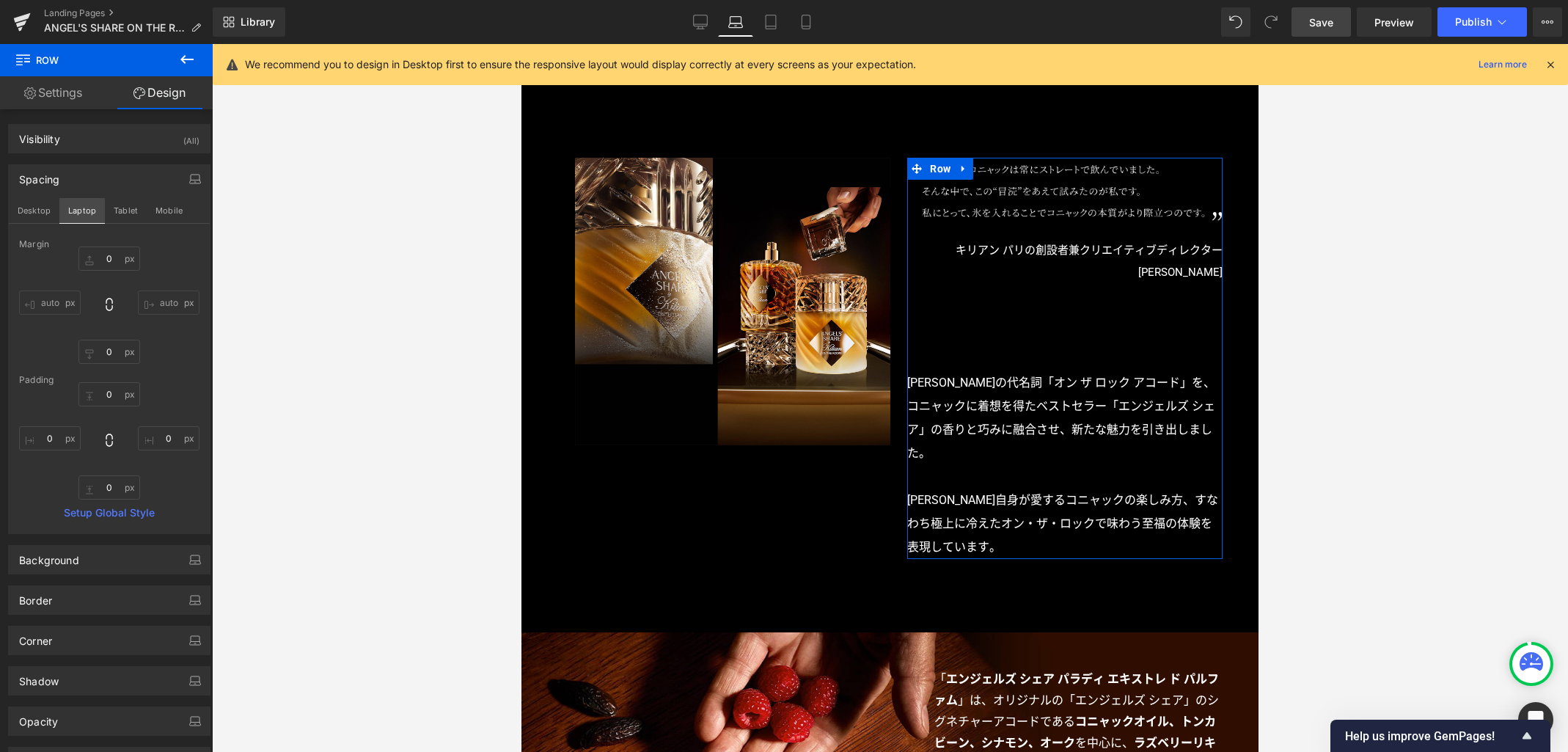
scroll to position [851, 0]
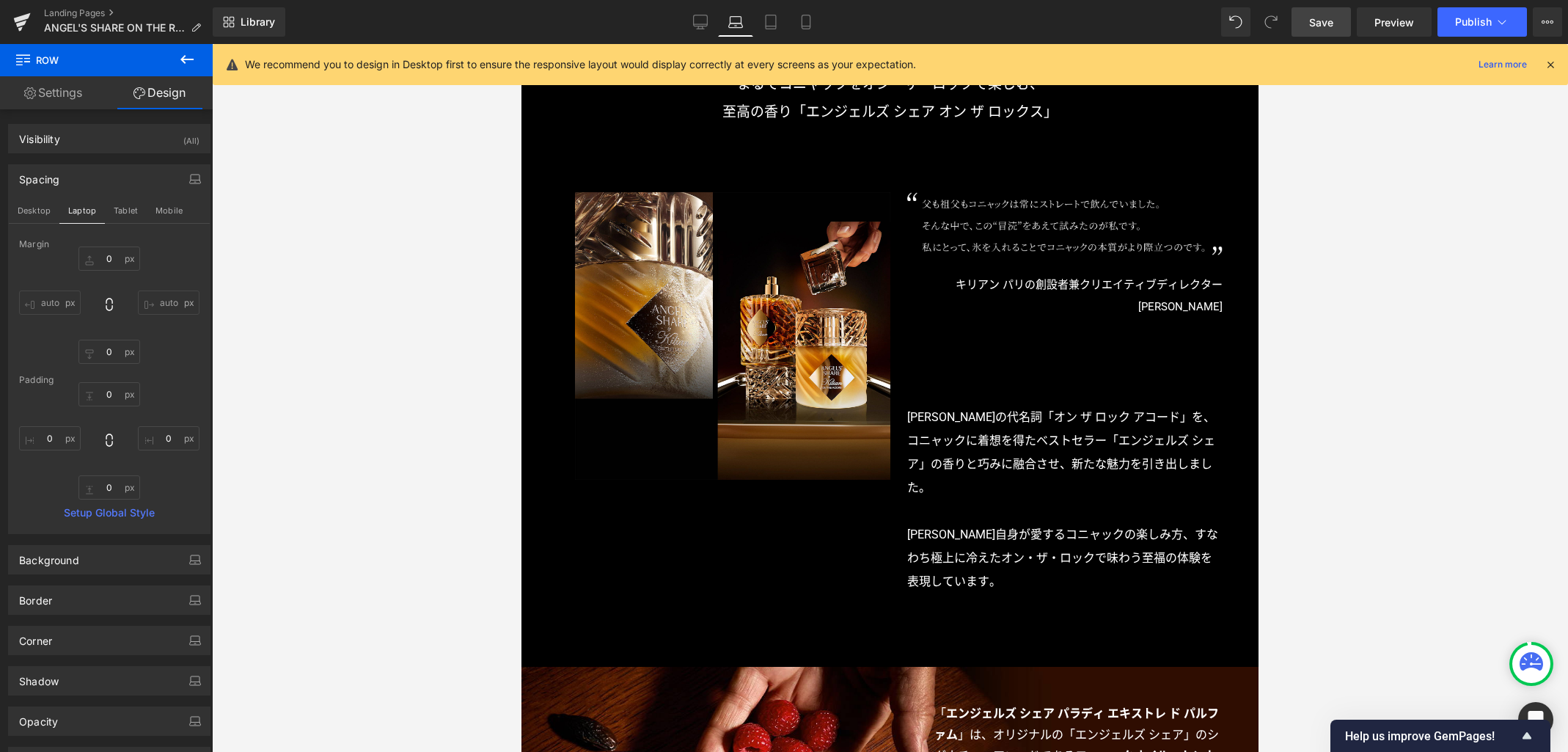
click at [1321, 24] on span "Save" at bounding box center [1321, 22] width 24 height 16
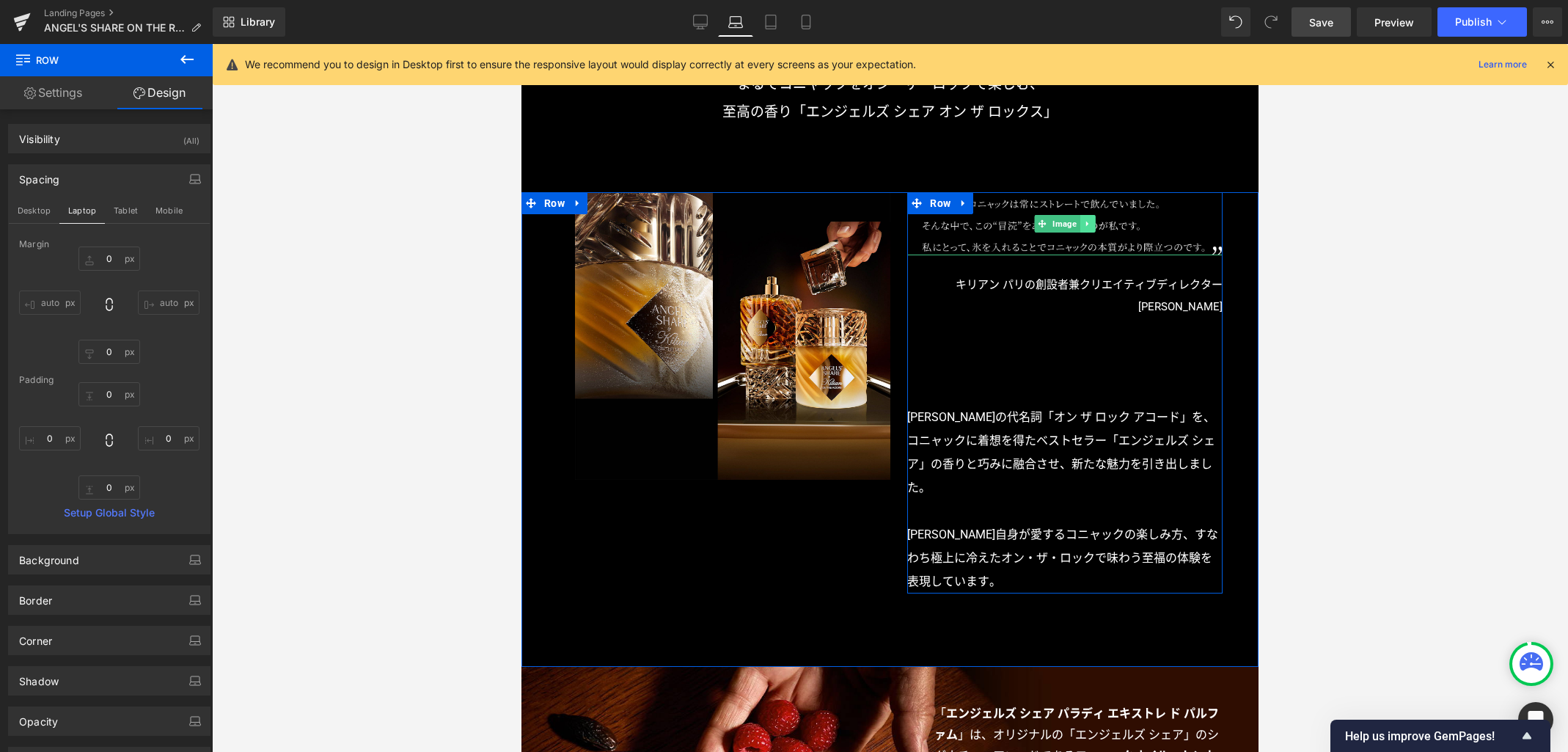
click at [1084, 226] on icon at bounding box center [1089, 224] width 8 height 9
click at [1076, 224] on icon at bounding box center [1080, 224] width 8 height 9
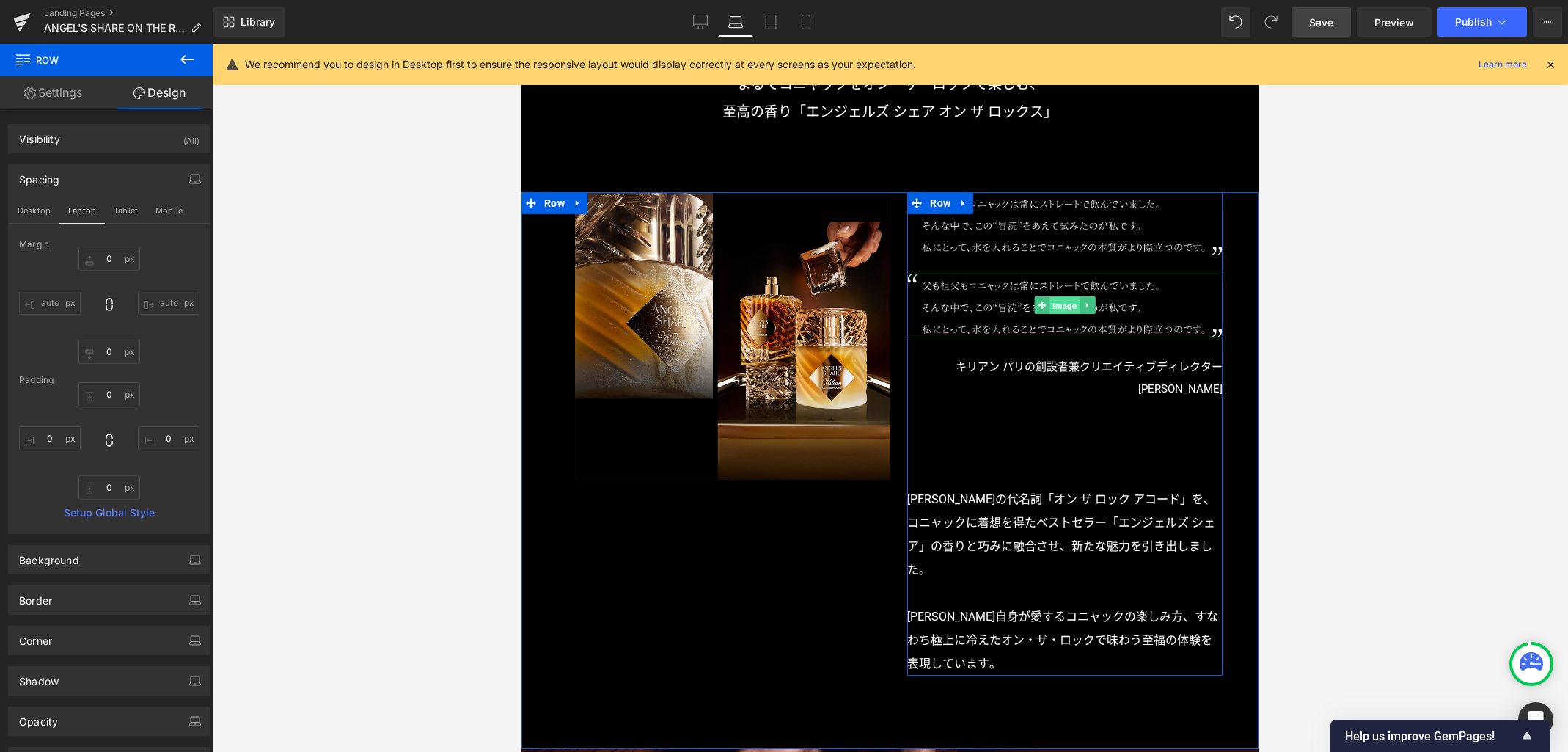
click at [1060, 306] on span "Image" at bounding box center [1065, 305] width 30 height 17
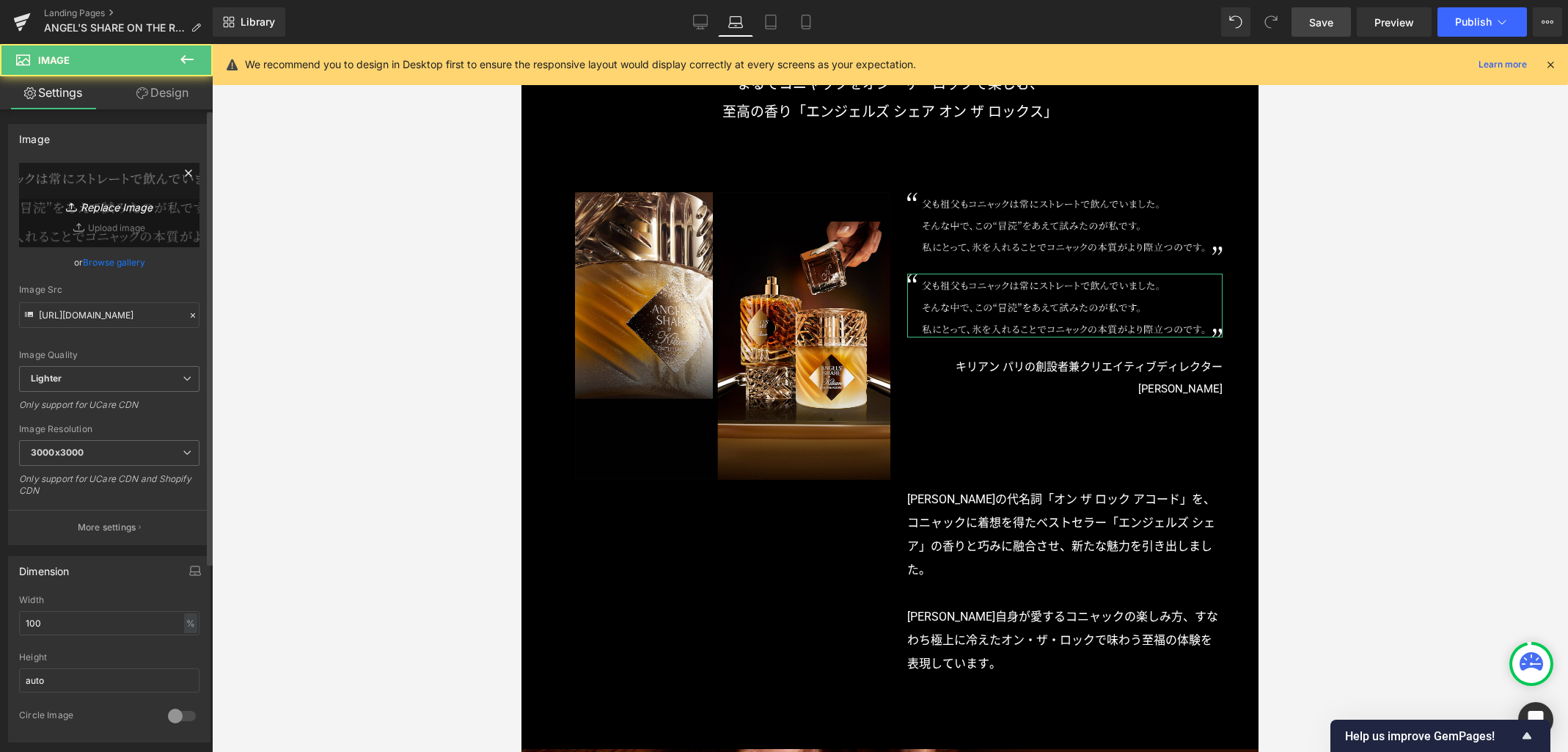
click at [124, 202] on icon "Replace Image" at bounding box center [109, 205] width 117 height 18
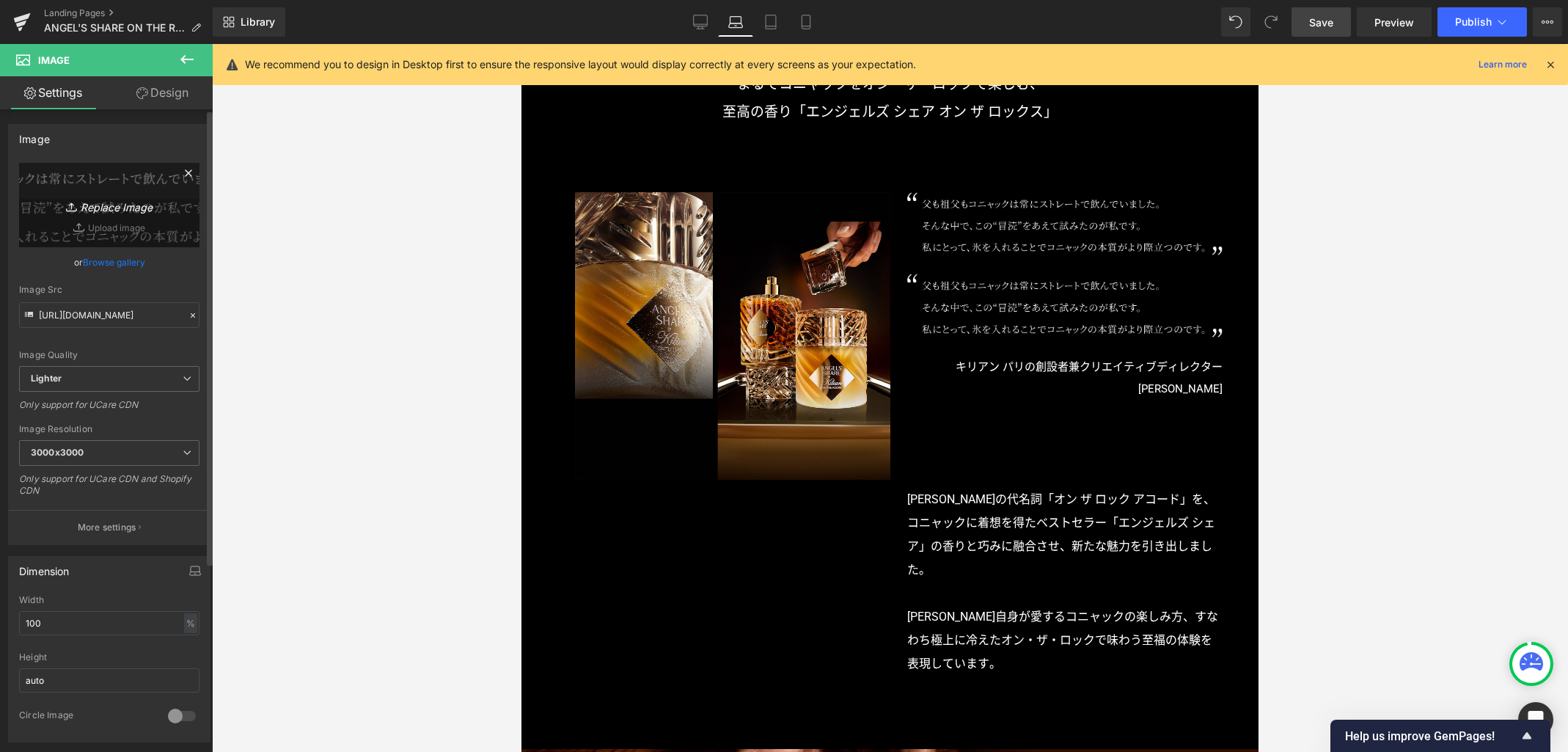
type input "C:\fakepath\copy_md.png"
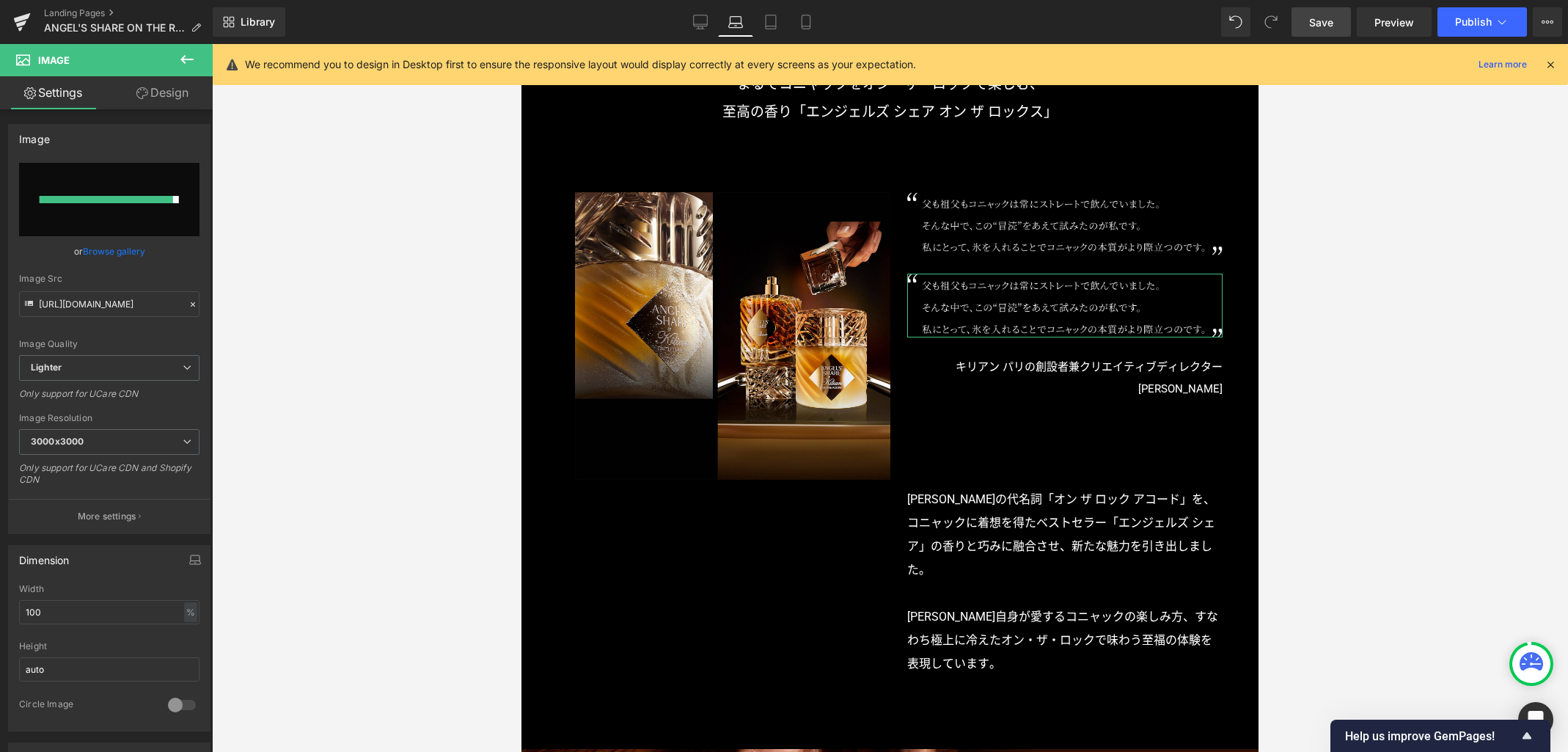
type input "https://ucarecdn.com/a4d360ea-d624-49f3-a117-2026f597fcb1/-/format/auto/-/previ…"
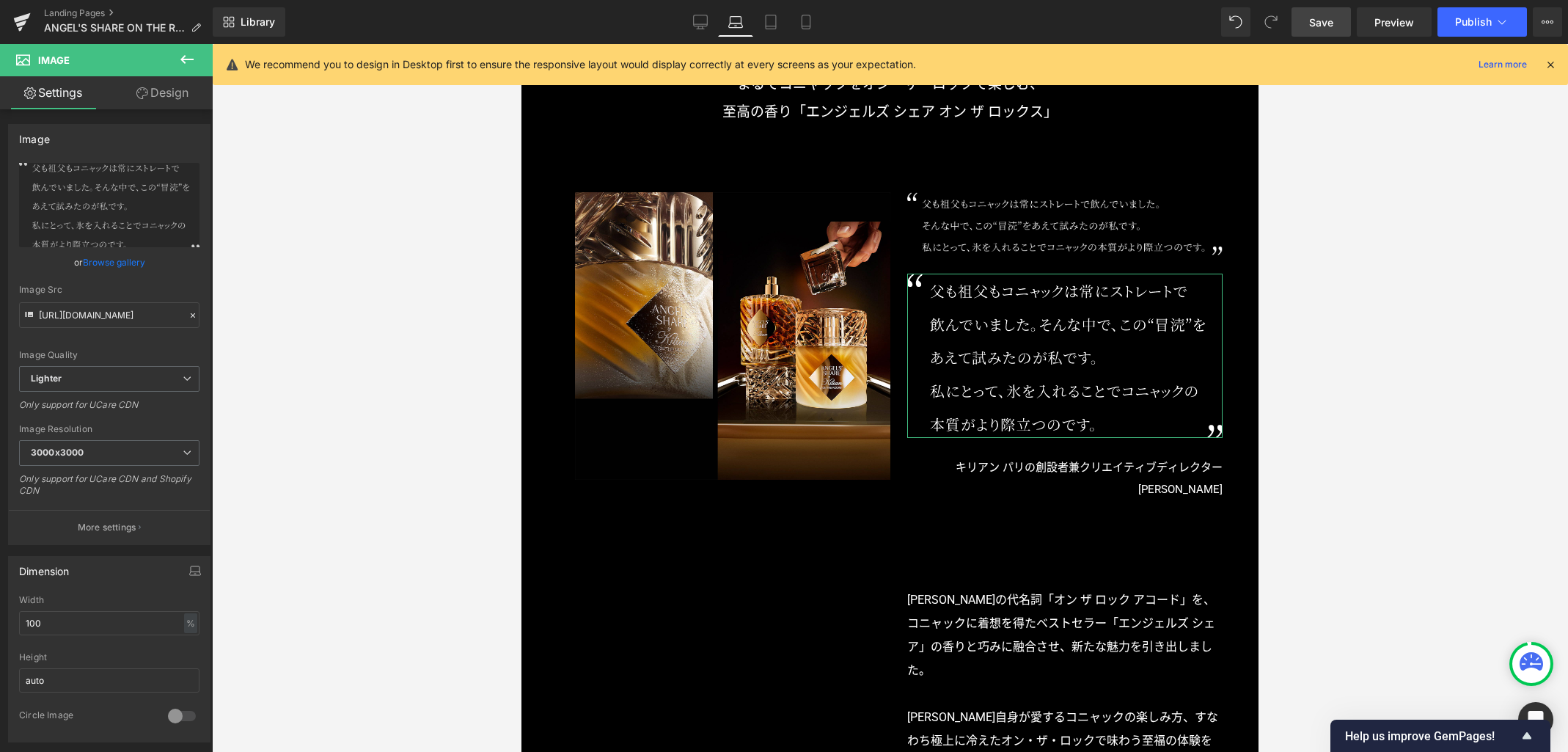
click at [158, 95] on link "Design" at bounding box center [163, 93] width 106 height 33
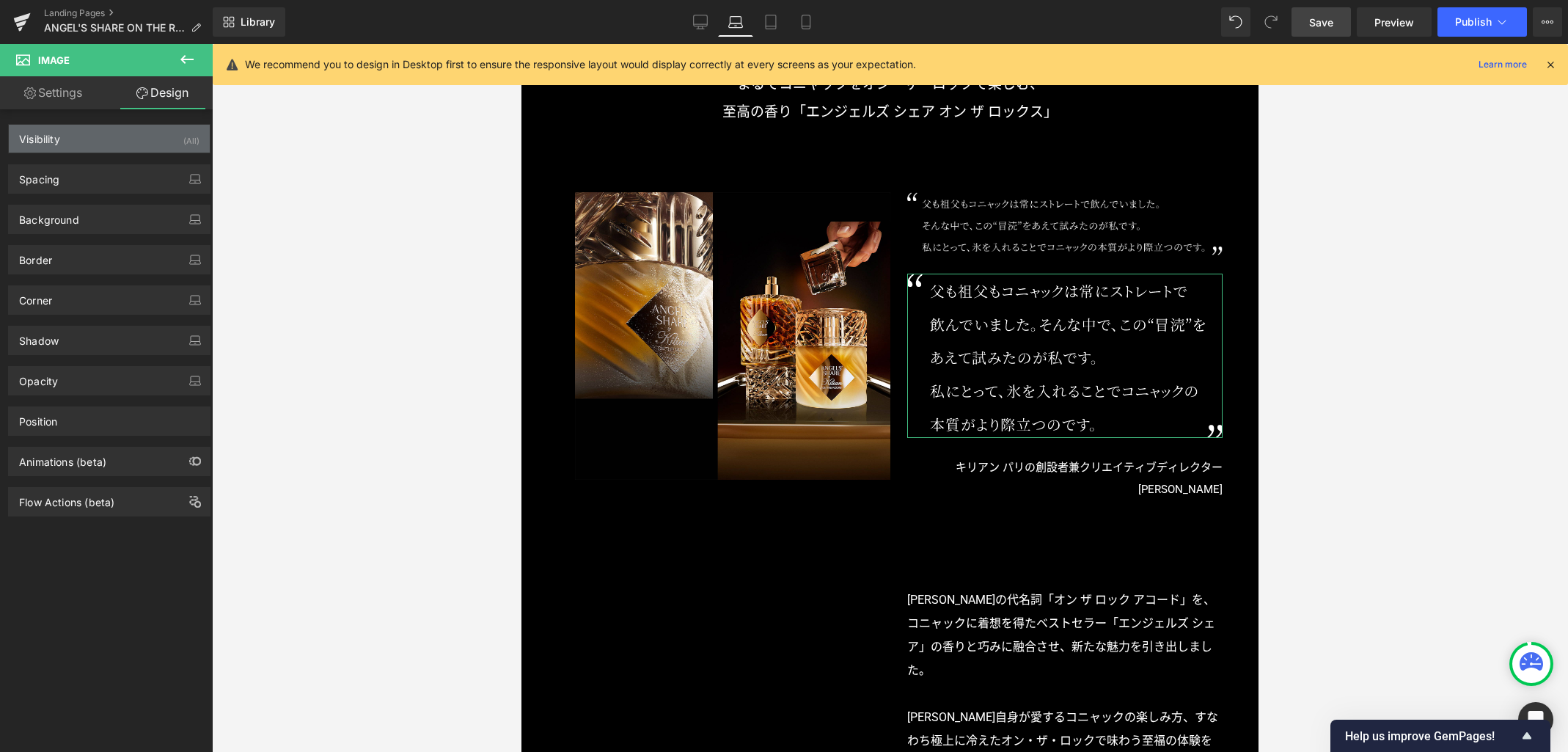
click at [141, 140] on div "Visibility (All)" at bounding box center [110, 139] width 201 height 28
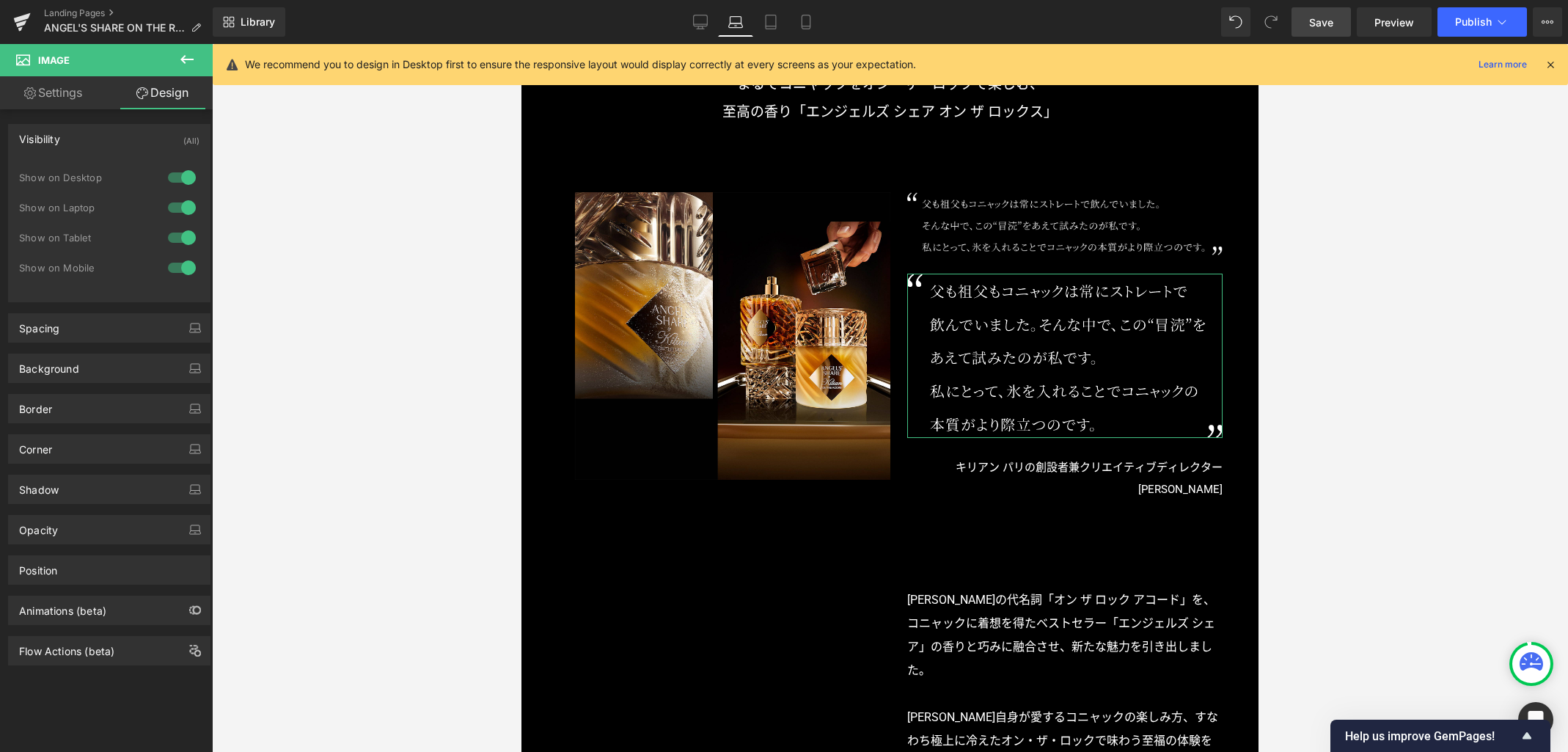
click at [184, 181] on div at bounding box center [182, 177] width 35 height 23
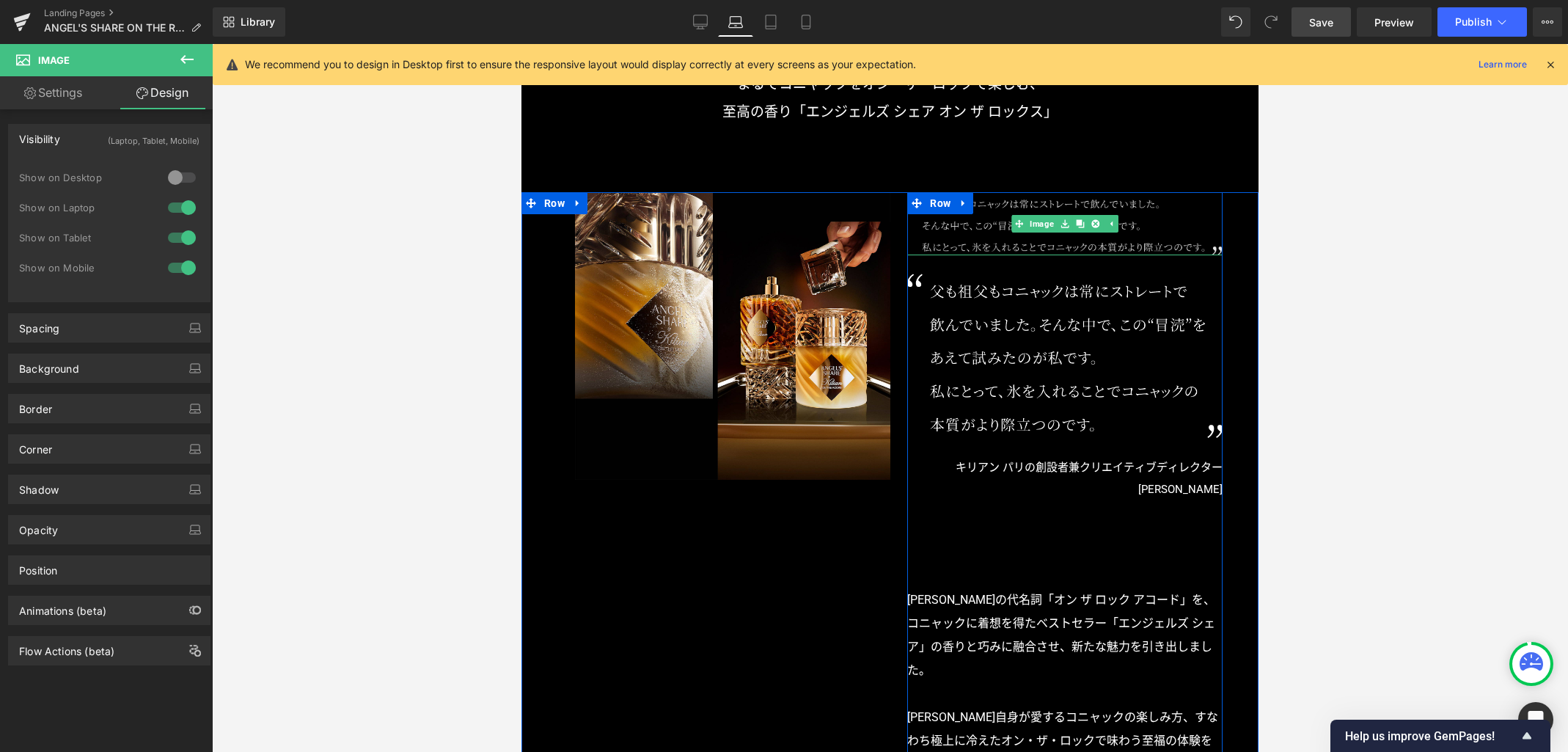
click at [999, 234] on img at bounding box center [1065, 224] width 316 height 63
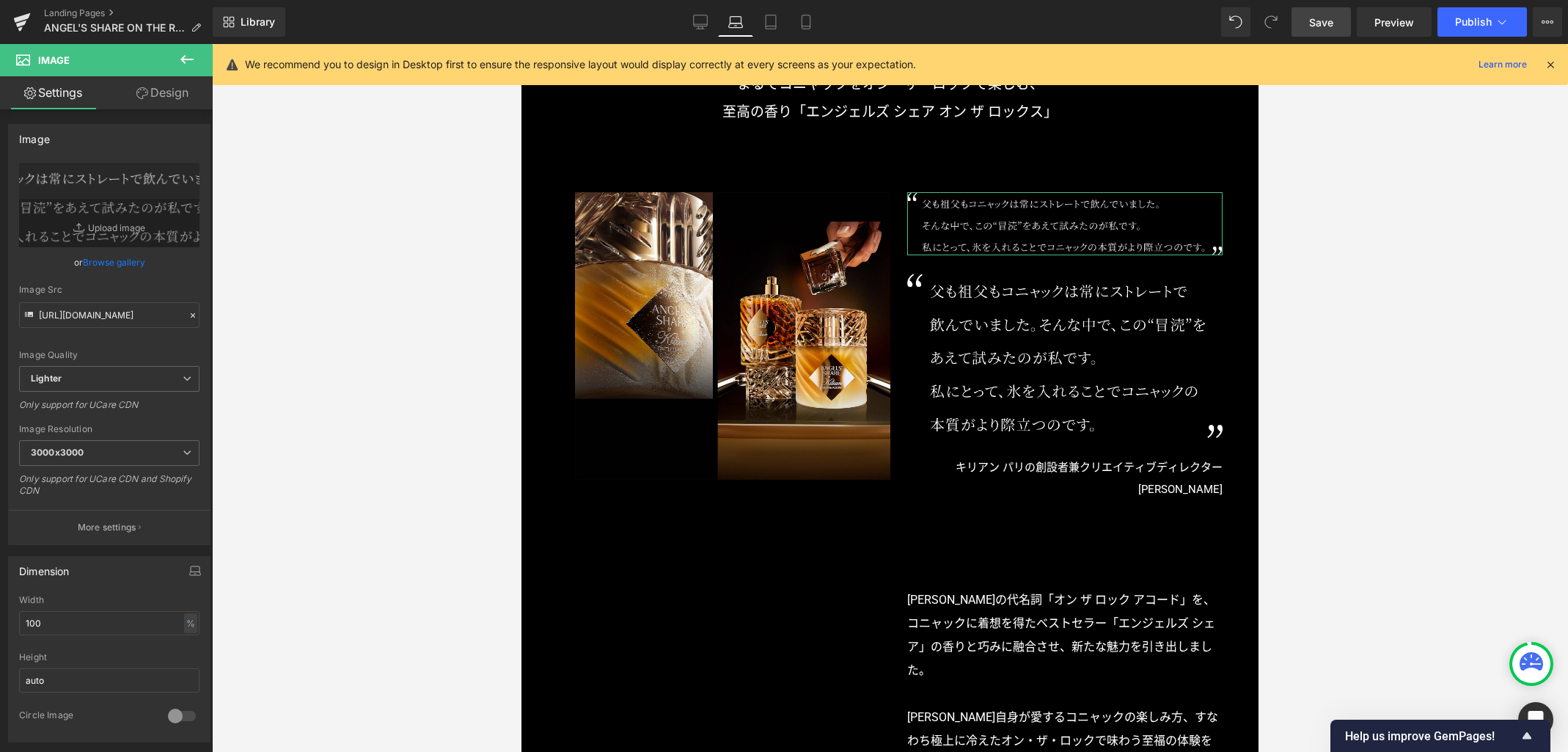
click at [174, 98] on link "Design" at bounding box center [163, 93] width 106 height 33
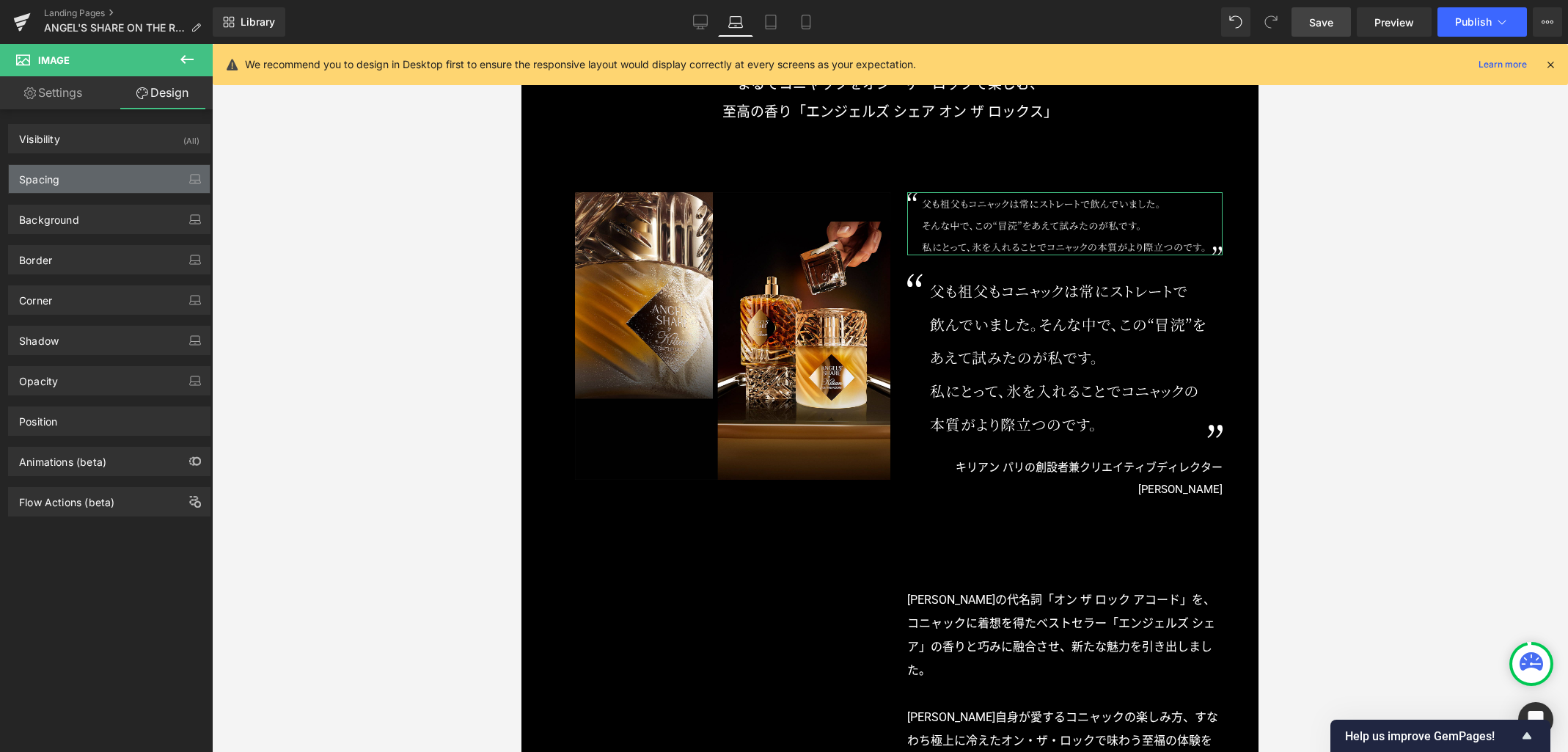
click at [122, 179] on div "Spacing" at bounding box center [110, 179] width 201 height 28
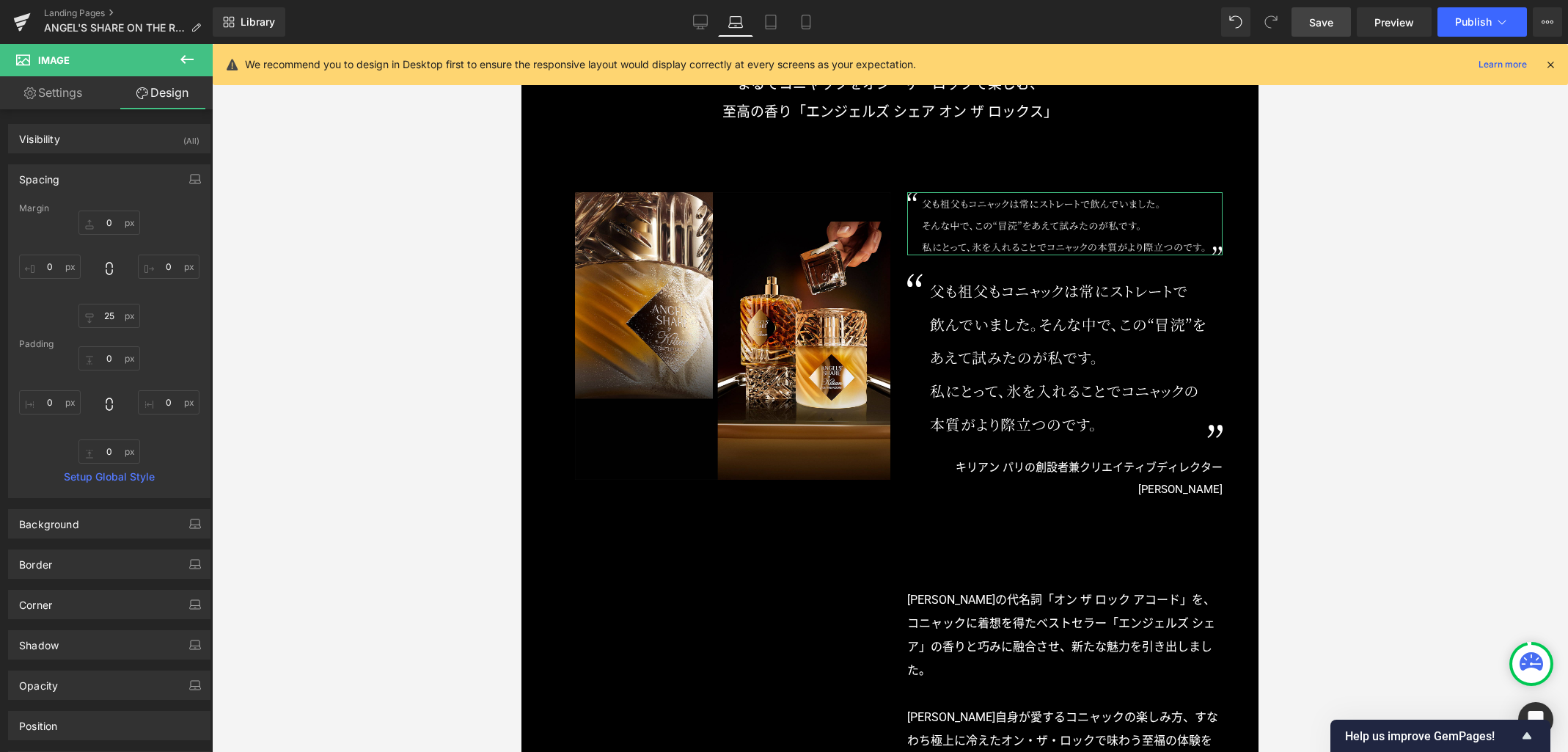
click at [118, 179] on div "Spacing" at bounding box center [110, 179] width 201 height 28
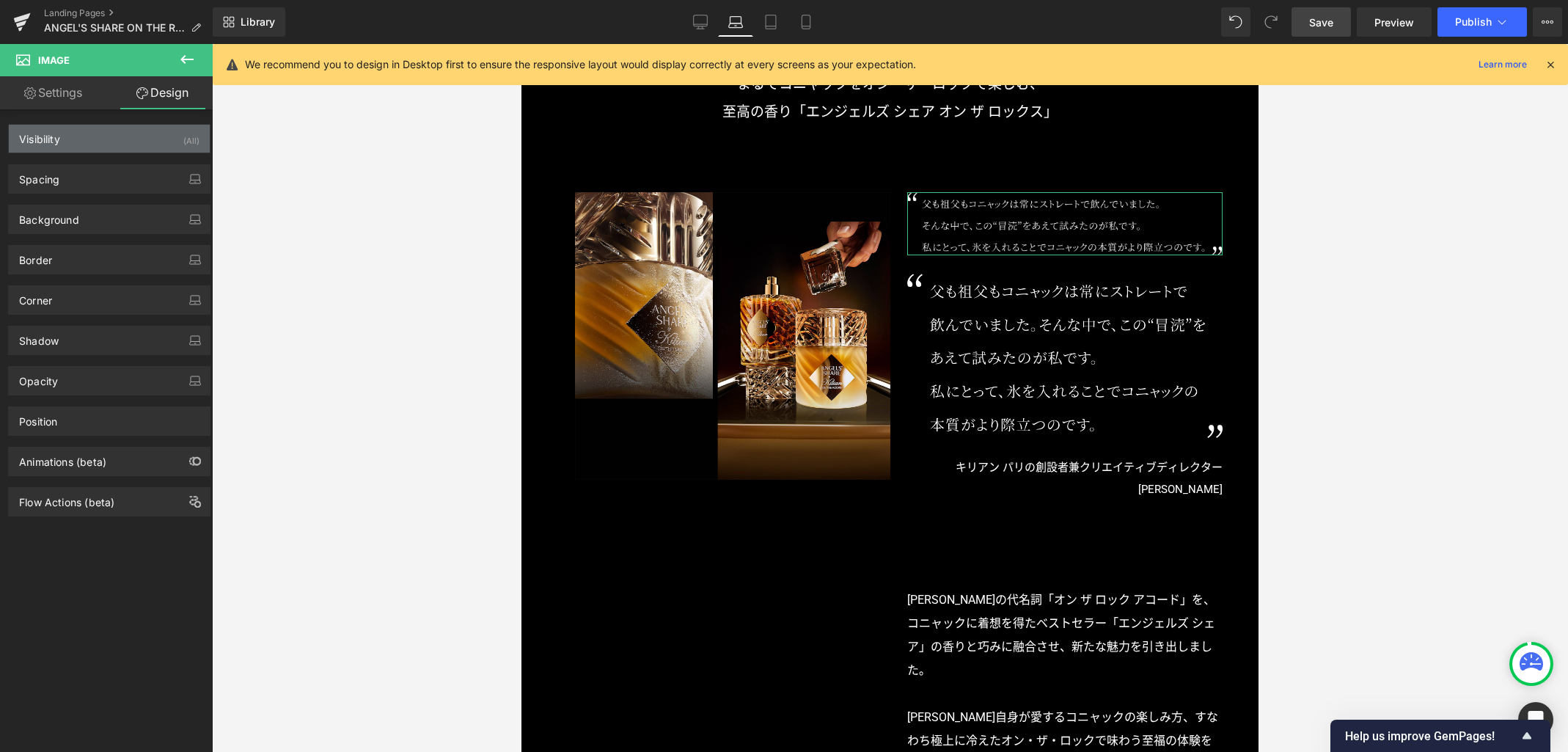
click at [126, 141] on div "Visibility (All)" at bounding box center [110, 139] width 201 height 28
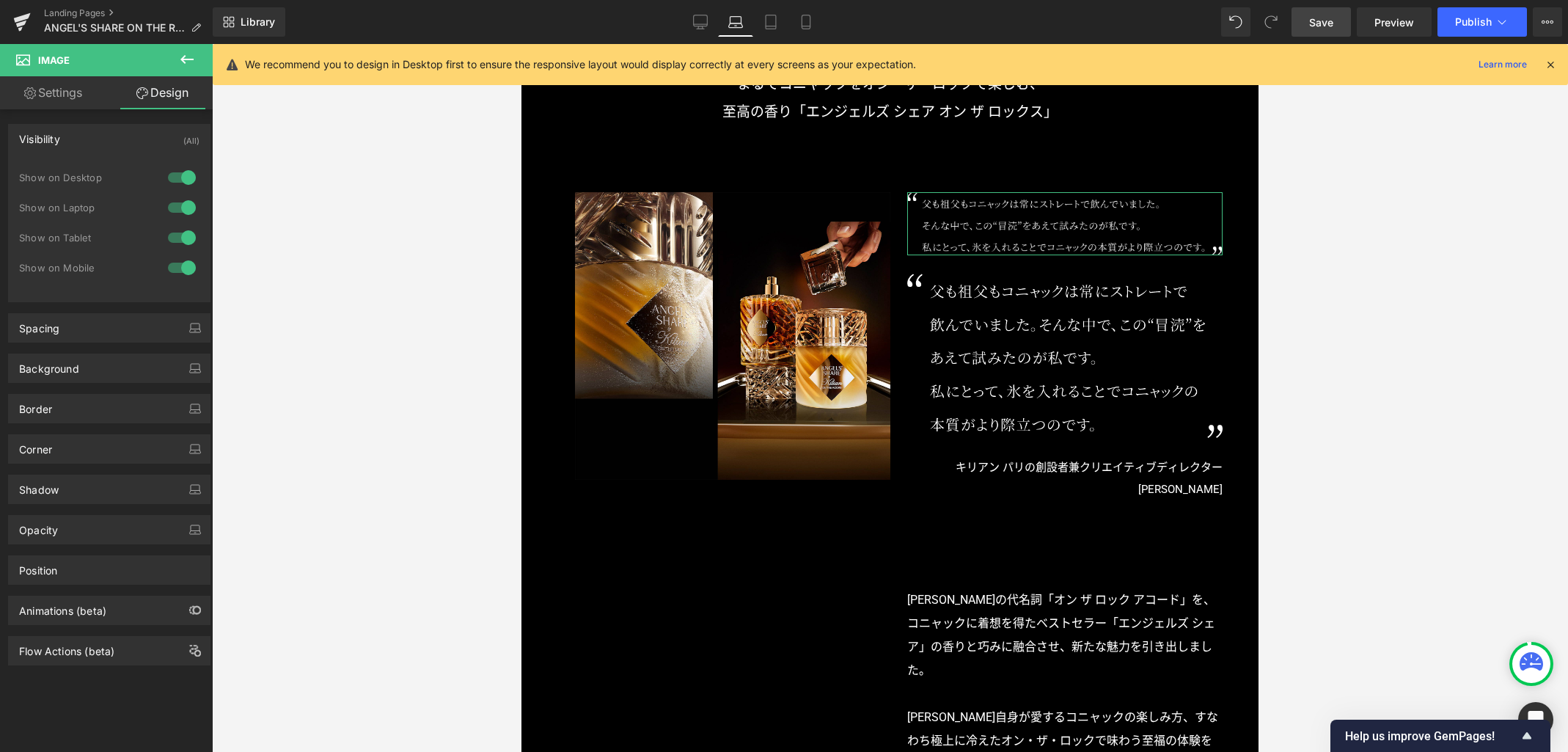
click at [184, 209] on div at bounding box center [182, 208] width 35 height 23
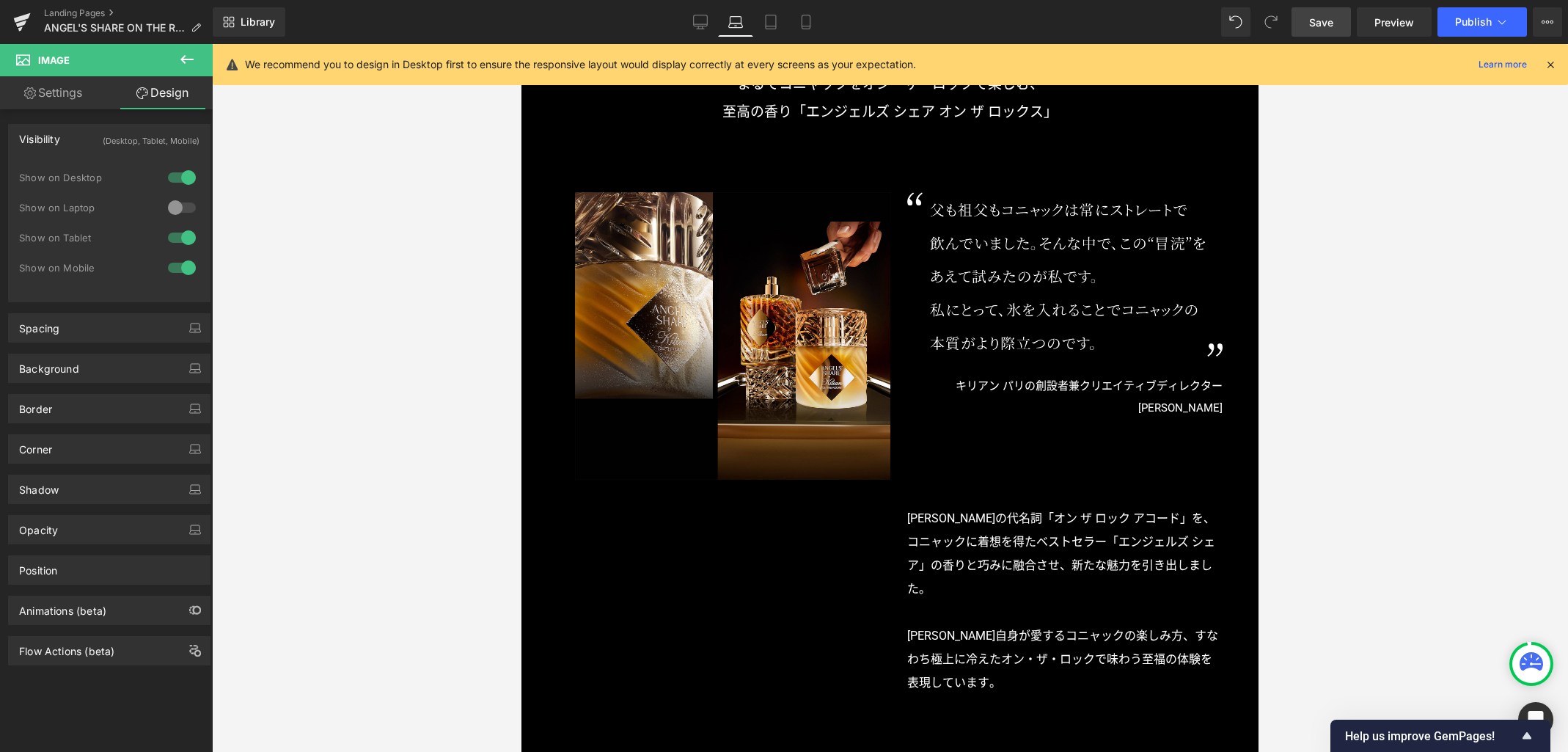
click at [184, 235] on div at bounding box center [182, 238] width 35 height 23
click at [186, 263] on div at bounding box center [182, 268] width 35 height 23
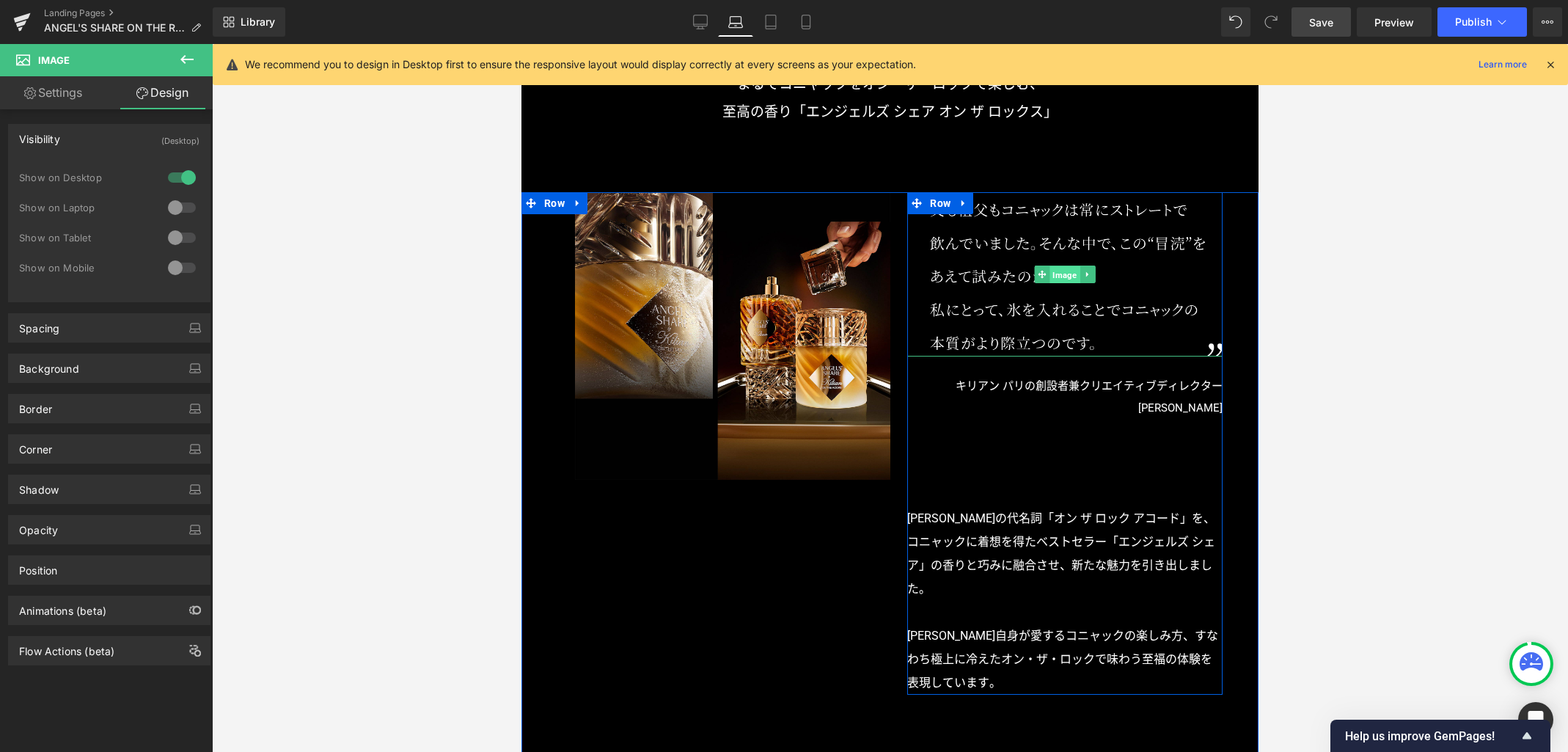
click at [1057, 274] on span "Image" at bounding box center [1065, 274] width 30 height 17
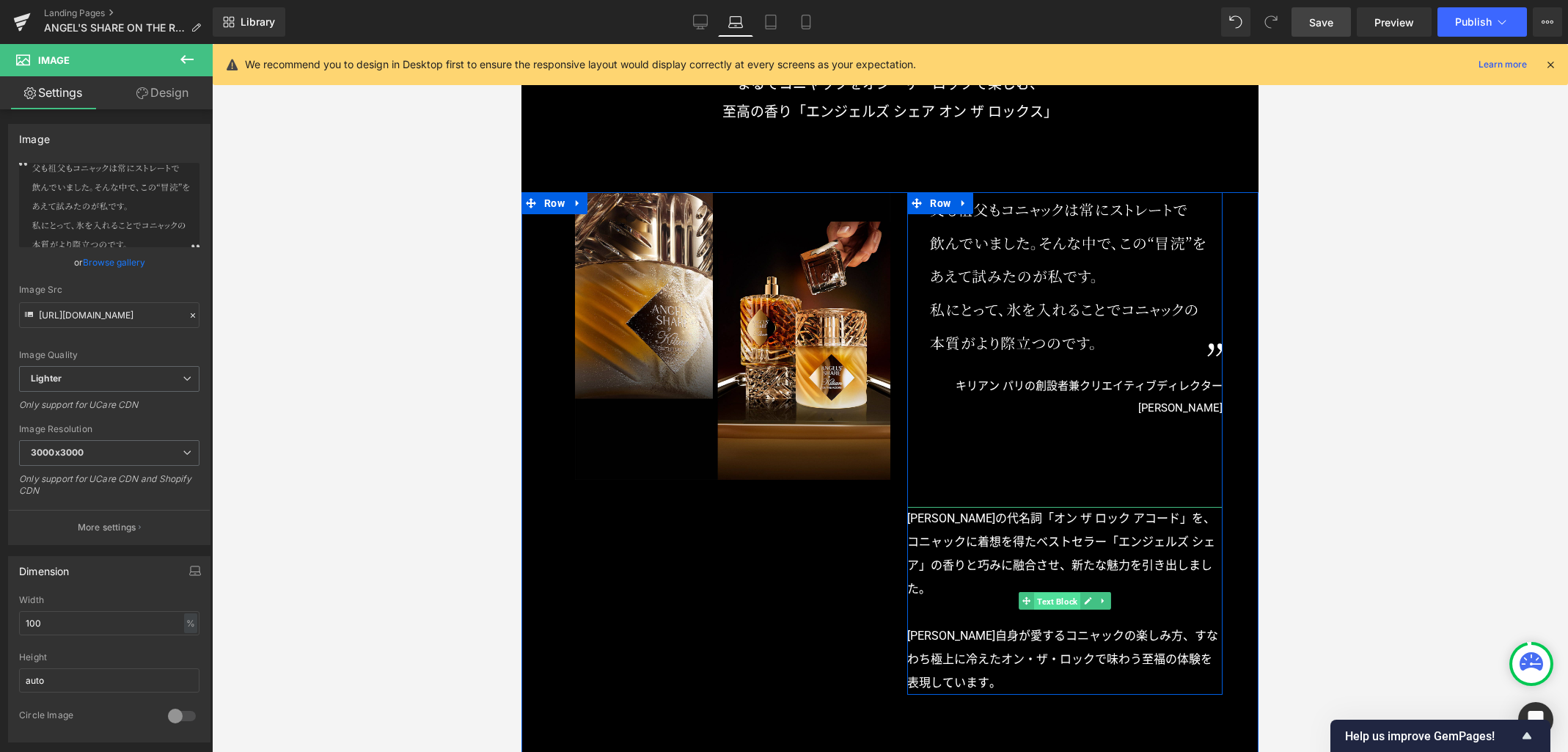
click at [1054, 605] on span "Text Block" at bounding box center [1058, 601] width 47 height 17
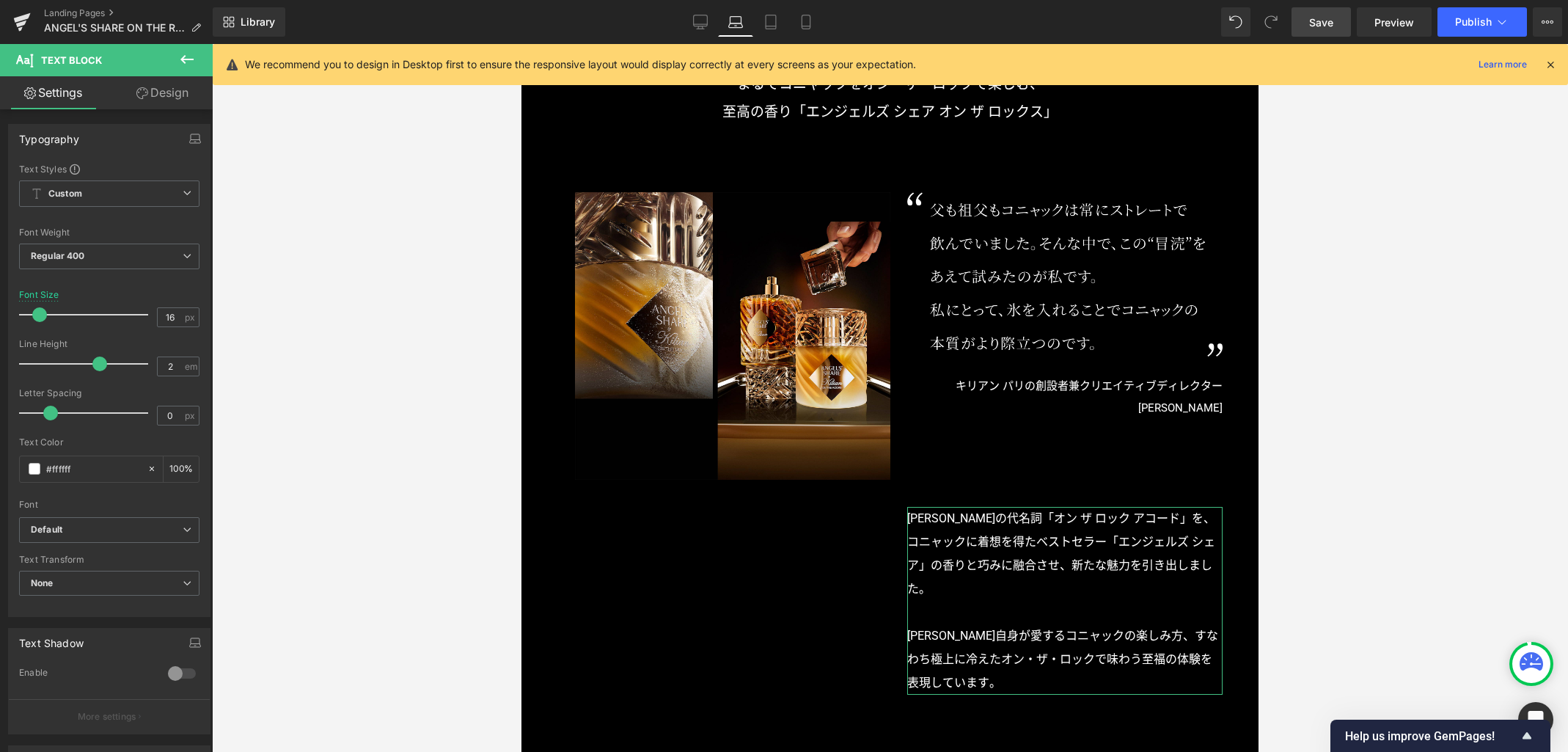
click at [173, 97] on link "Design" at bounding box center [163, 93] width 106 height 33
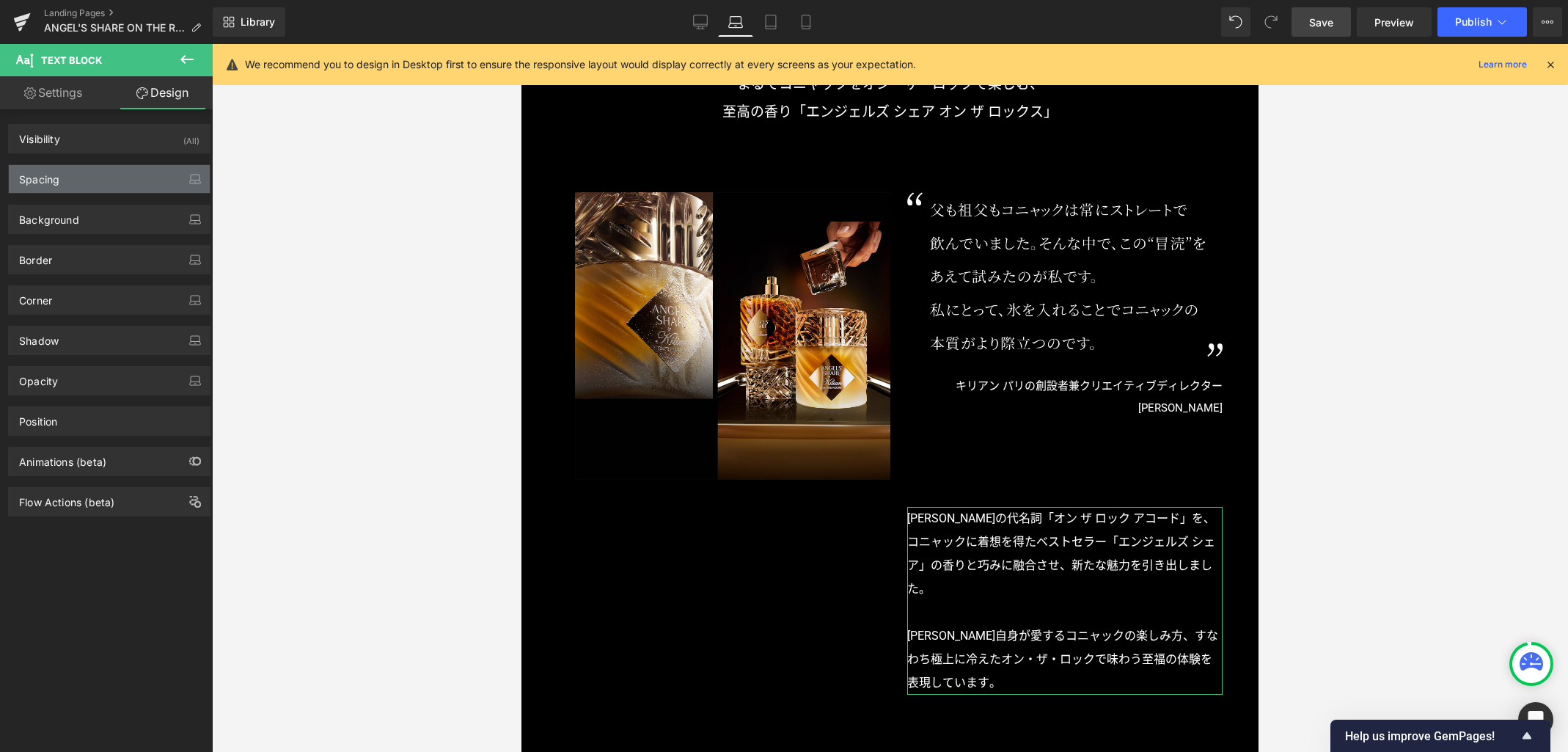
click at [116, 183] on div "Spacing" at bounding box center [110, 179] width 201 height 28
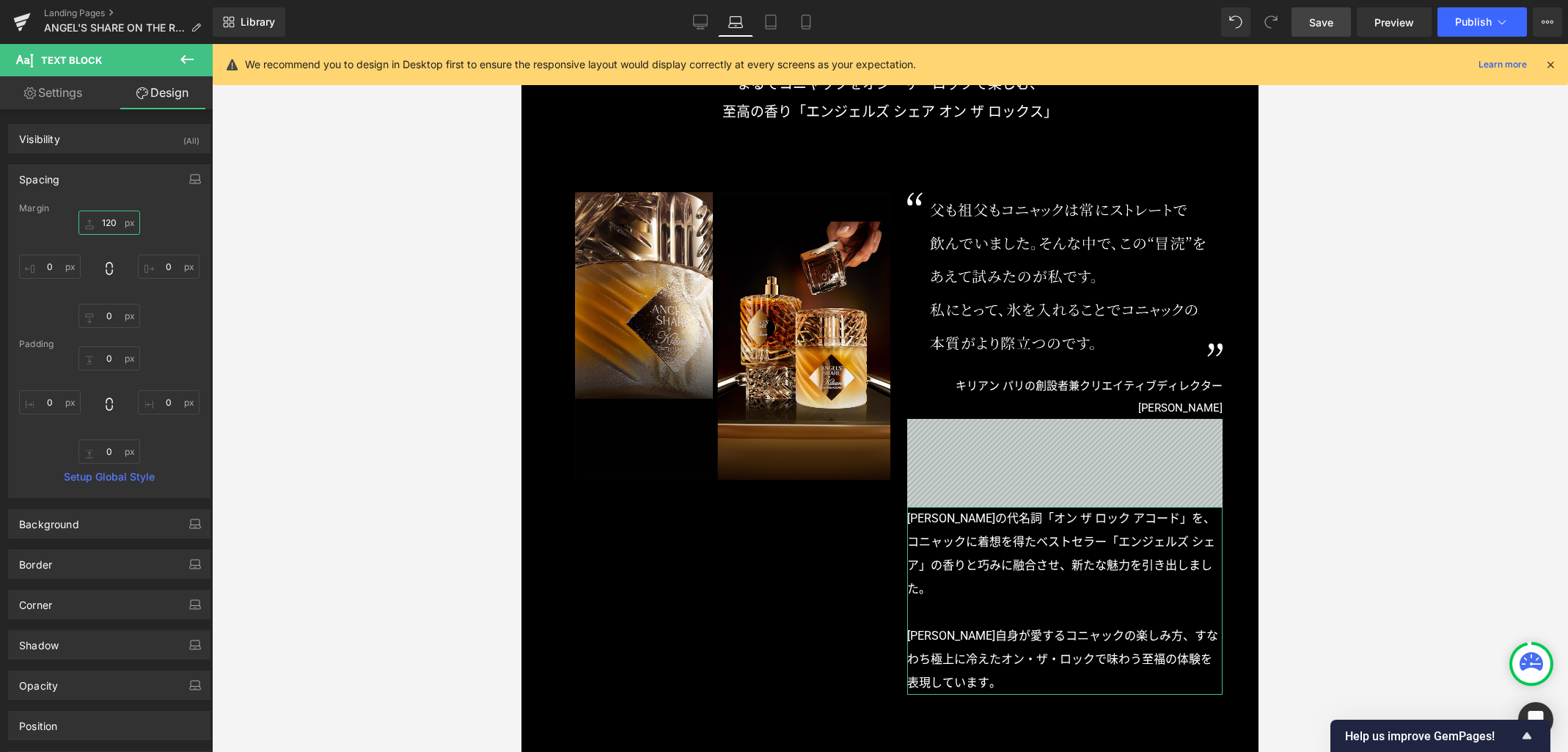
drag, startPoint x: 116, startPoint y: 226, endPoint x: 262, endPoint y: 234, distance: 146.2
click at [116, 226] on input "120" at bounding box center [109, 222] width 61 height 24
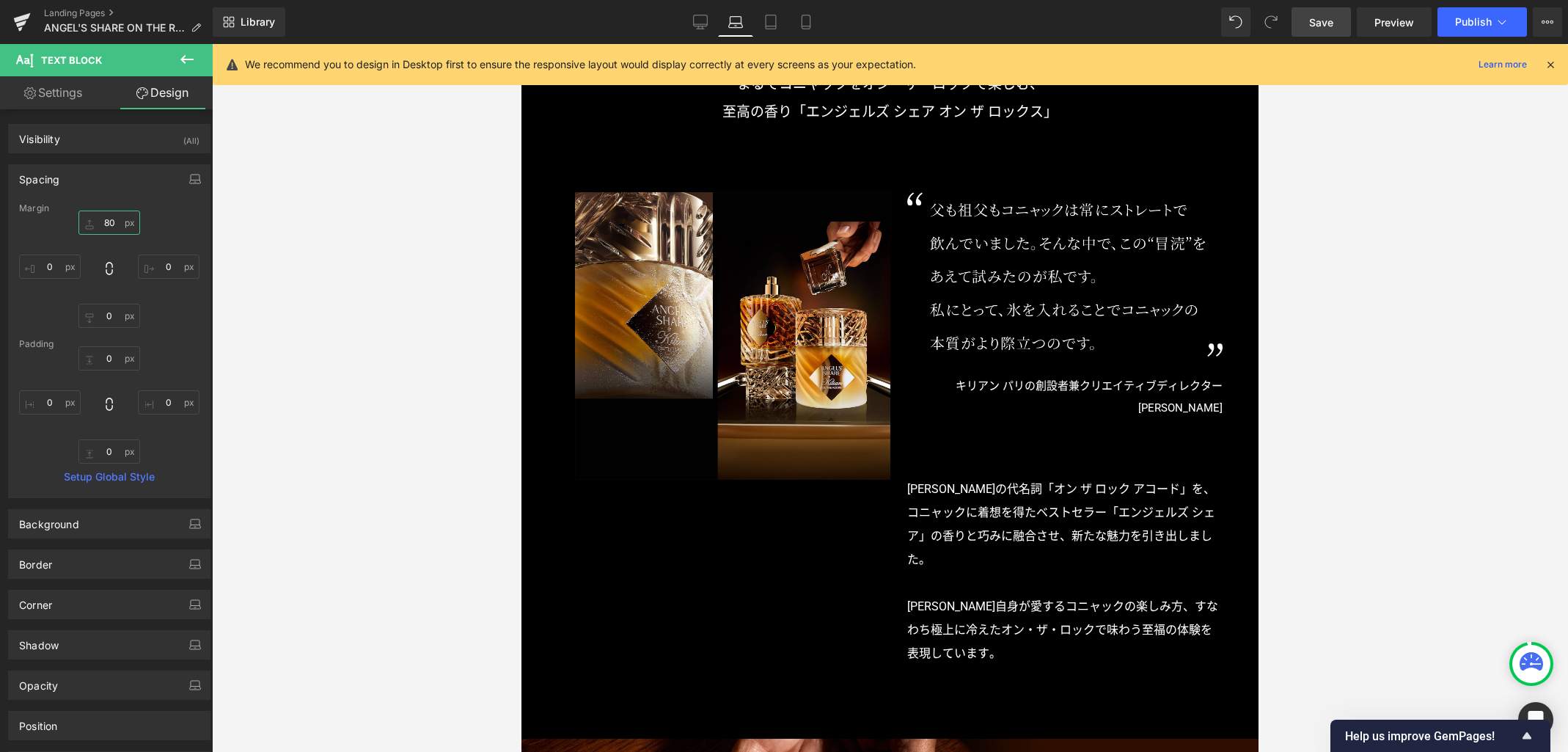
type input "70"
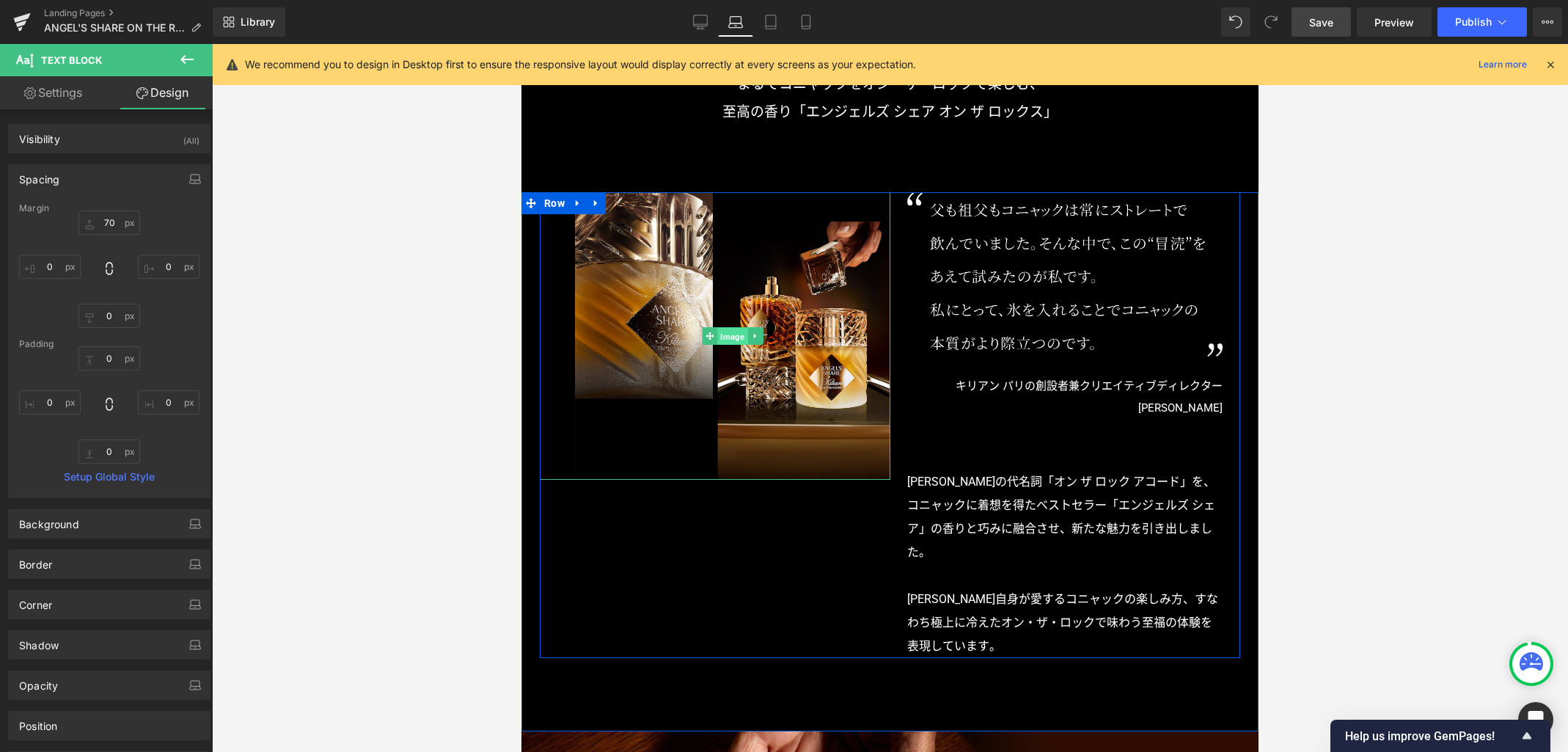
click at [723, 336] on span "Image" at bounding box center [732, 337] width 30 height 17
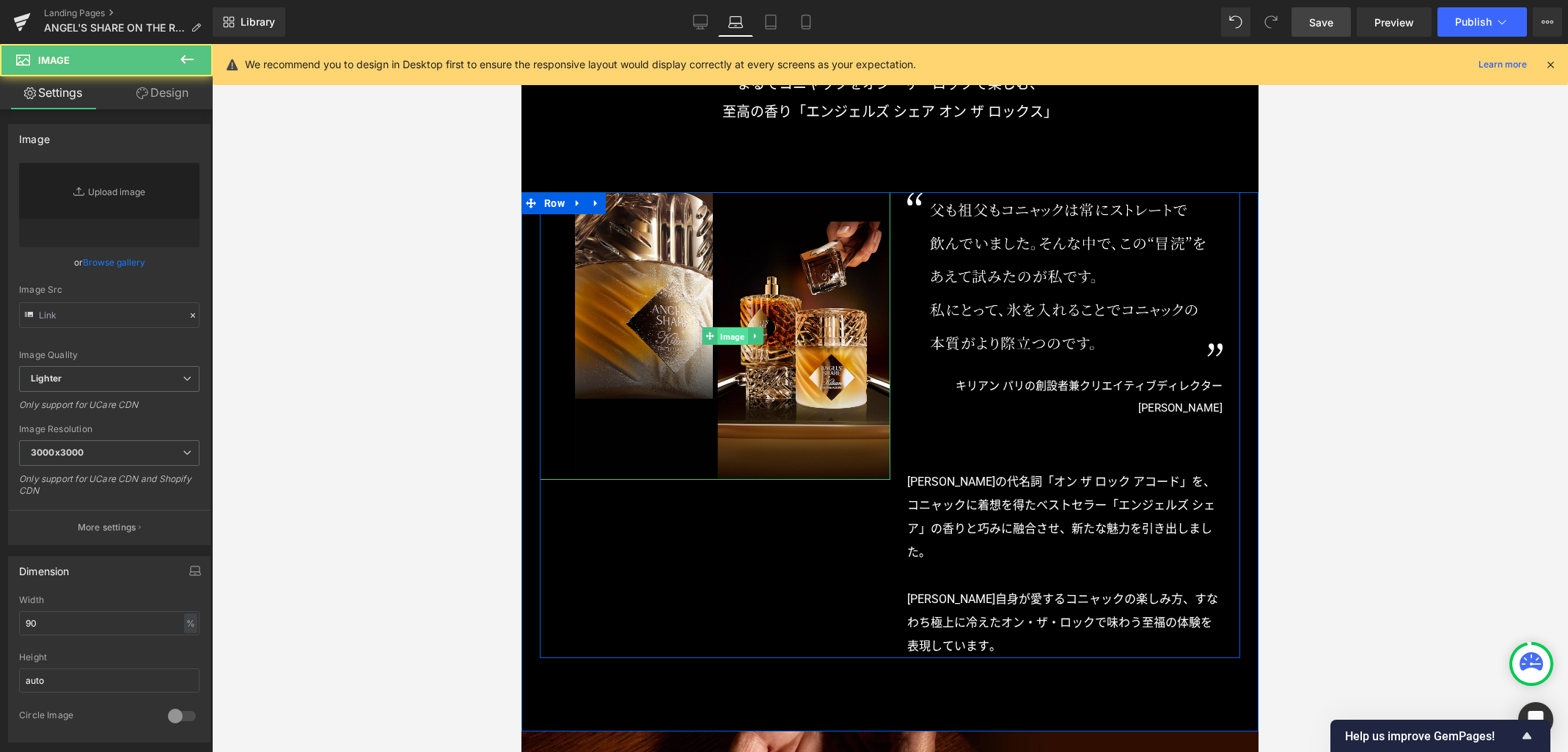
type input "https://ucarecdn.com/3826be95-2601-496c-ad73-9747bd2d8abd/-/format/auto/-/previ…"
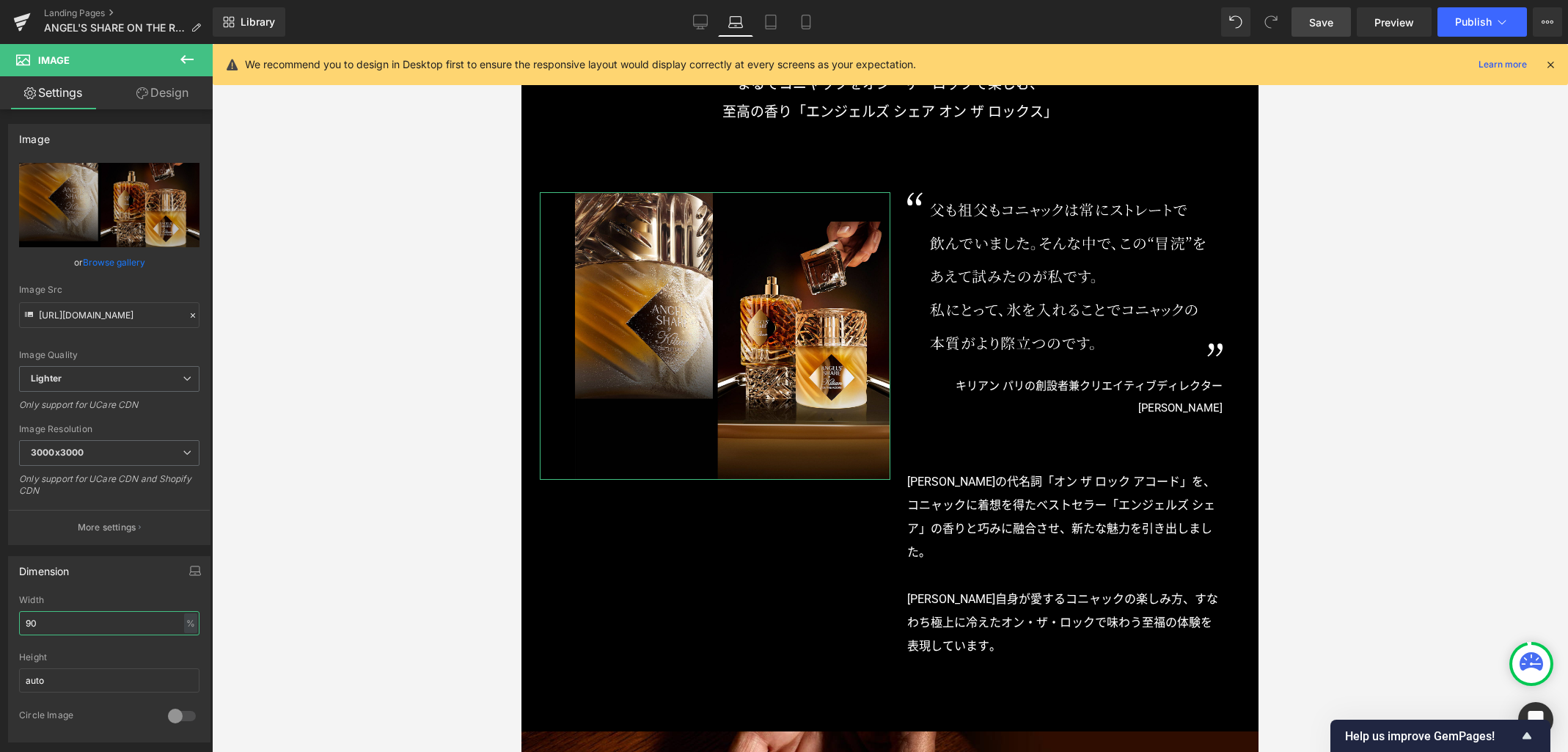
drag, startPoint x: 103, startPoint y: 620, endPoint x: -61, endPoint y: 607, distance: 164.5
click at [0, 607] on html "Image You are previewing how the will restyle your page. You can not edit Eleme…" at bounding box center [784, 376] width 1568 height 752
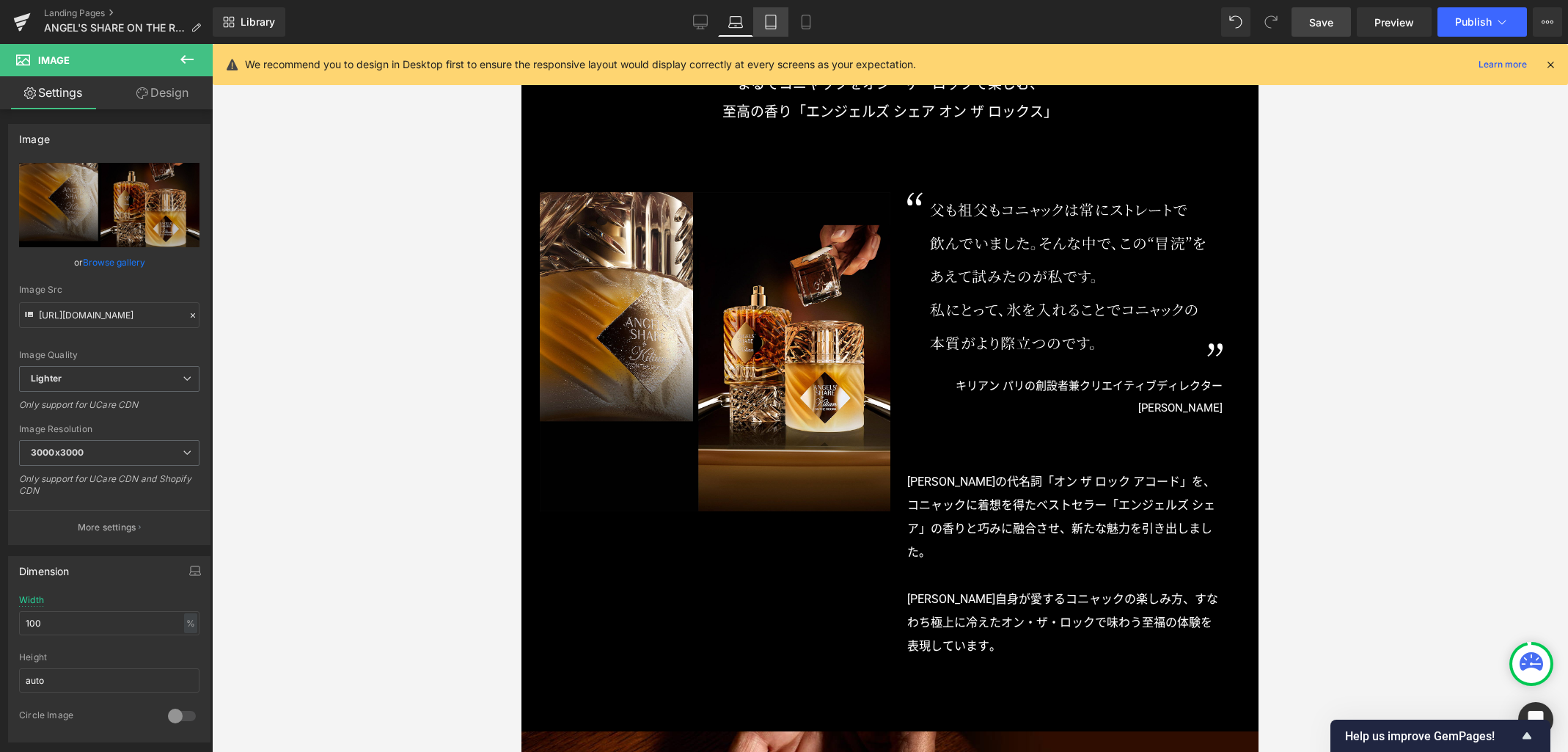
click at [767, 27] on icon at bounding box center [771, 27] width 10 height 0
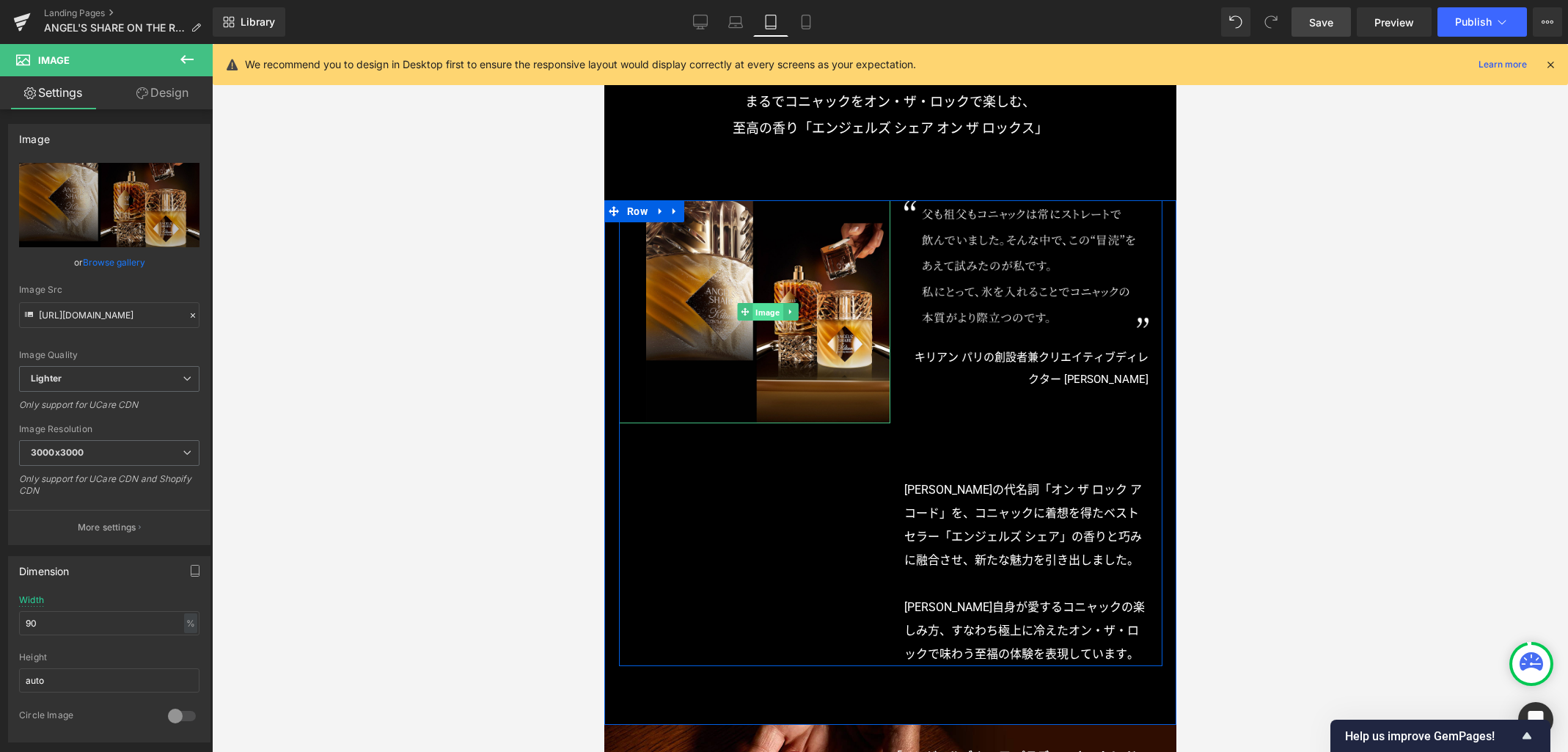
click at [755, 313] on span "Image" at bounding box center [768, 312] width 30 height 17
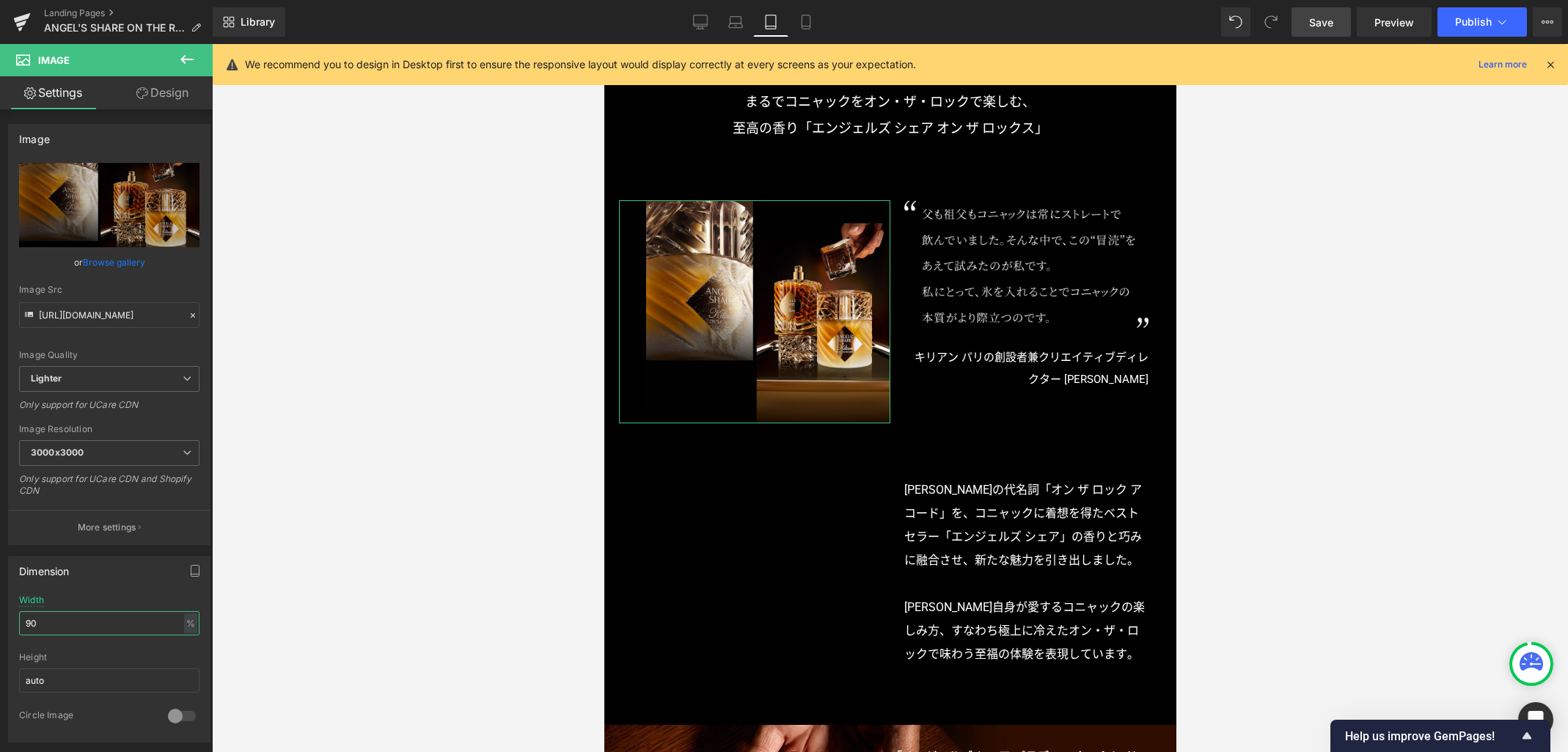
drag, startPoint x: 110, startPoint y: 622, endPoint x: -22, endPoint y: 618, distance: 132.1
click at [0, 618] on html "Image You are previewing how the will restyle your page. You can not edit Eleme…" at bounding box center [784, 376] width 1568 height 752
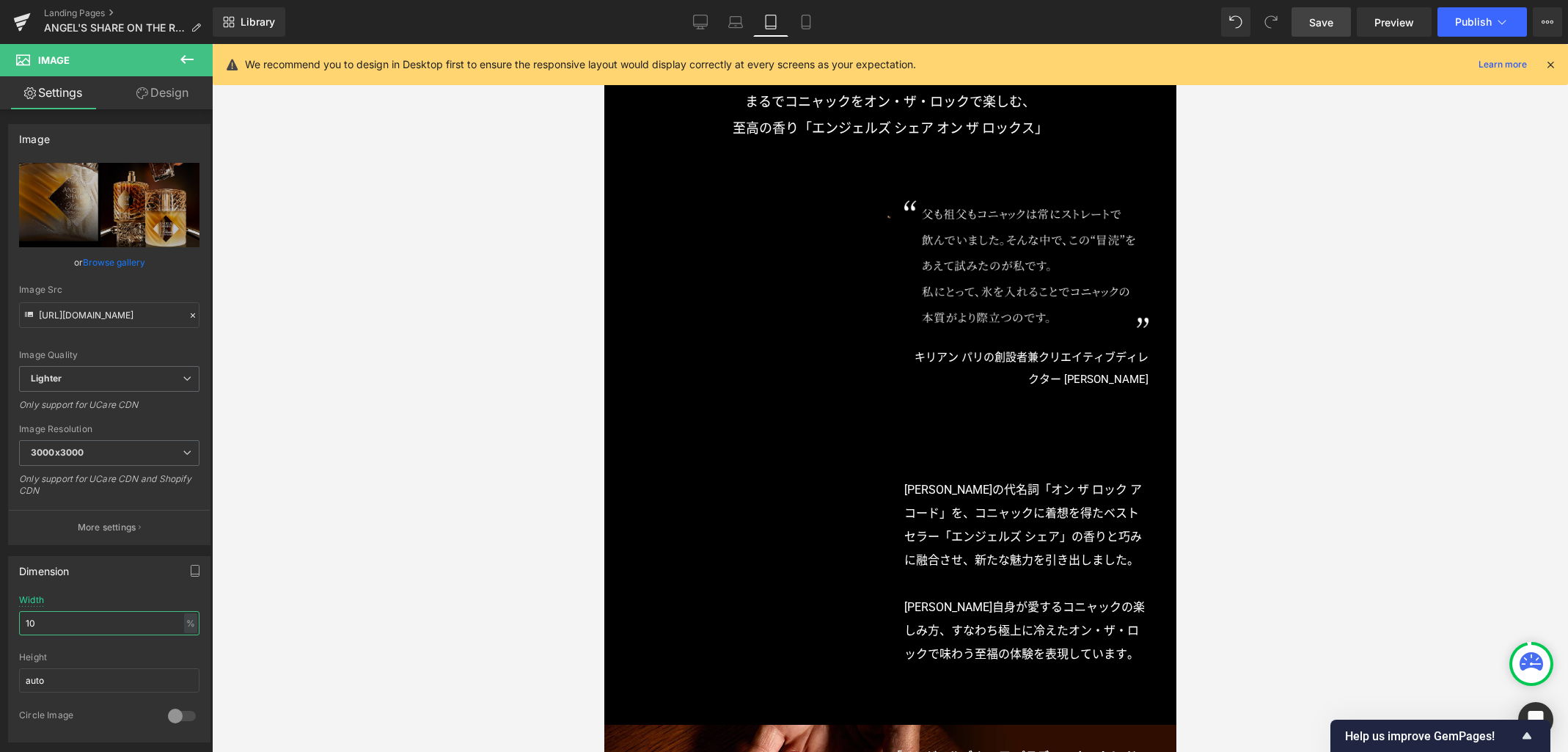
type input "100"
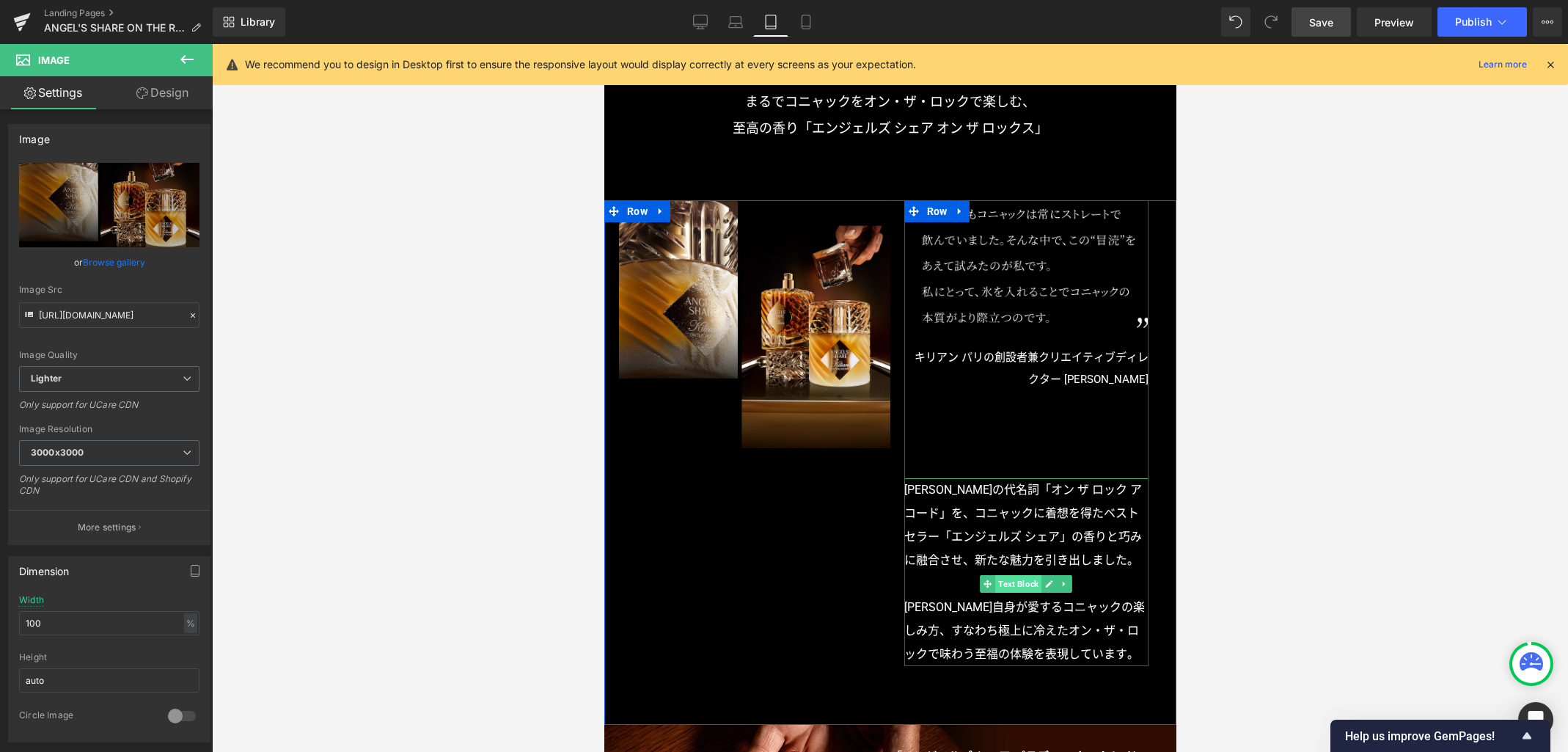
click at [1024, 584] on span "Text Block" at bounding box center [1018, 583] width 47 height 17
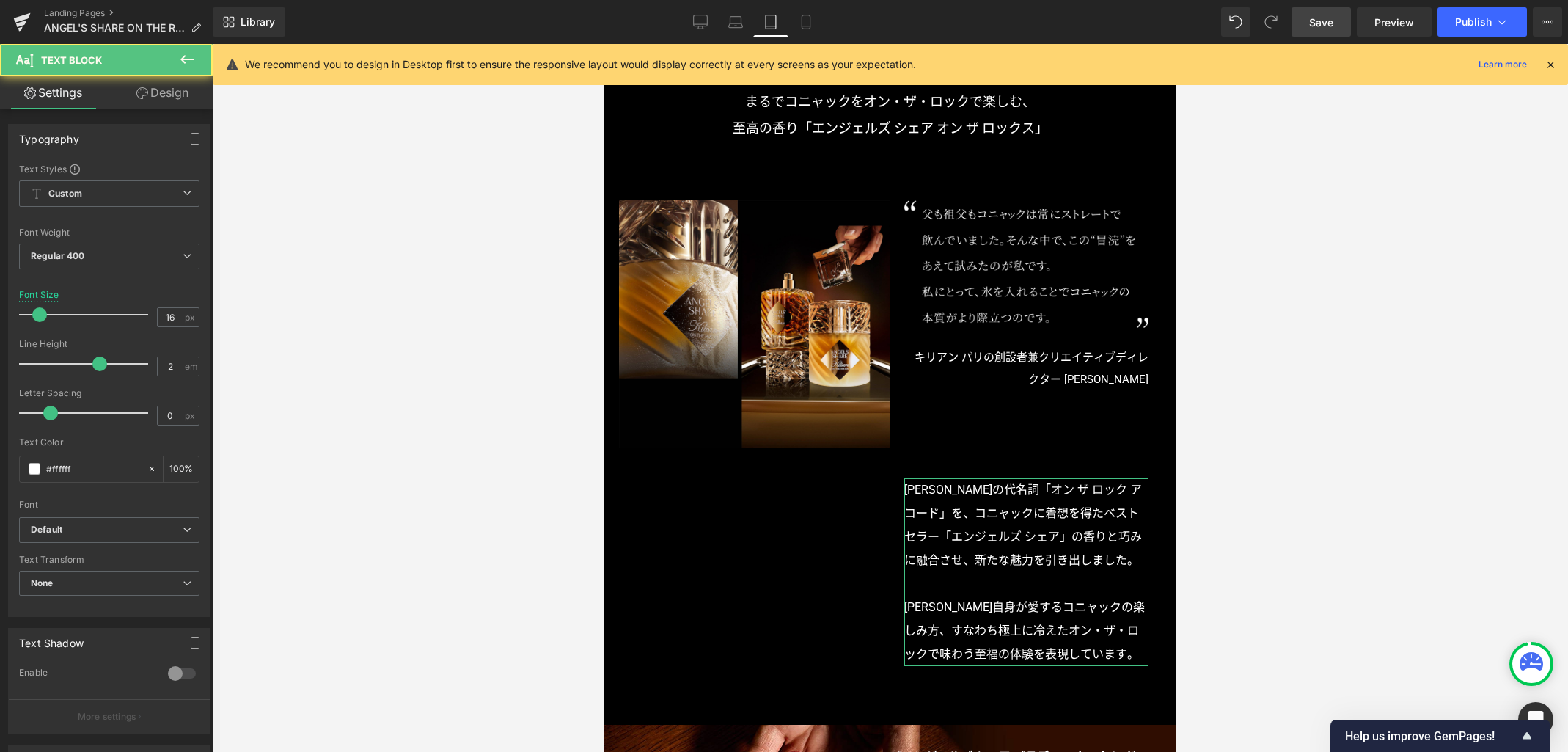
click at [175, 96] on link "Design" at bounding box center [163, 93] width 106 height 33
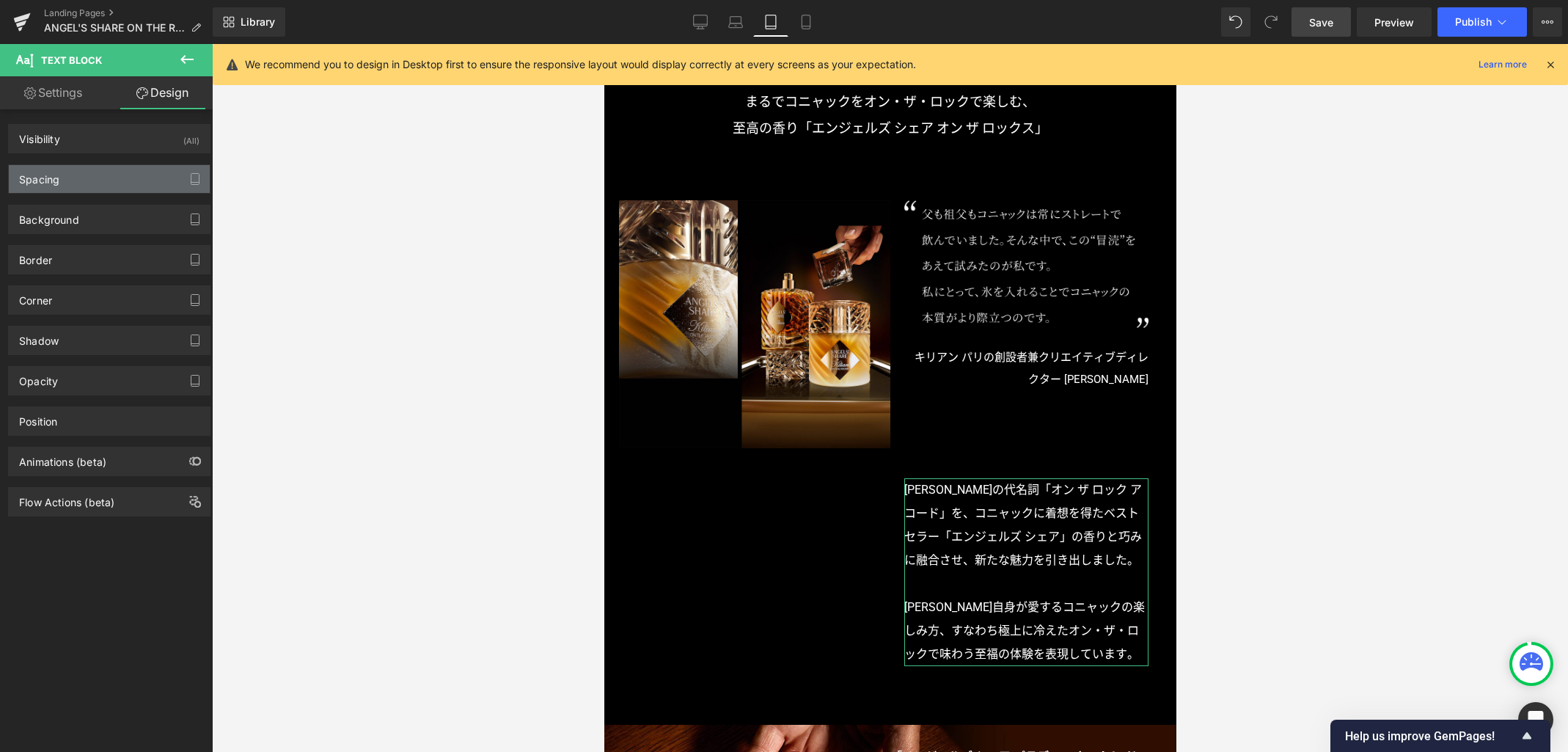
click at [98, 179] on div "Spacing" at bounding box center [110, 179] width 201 height 28
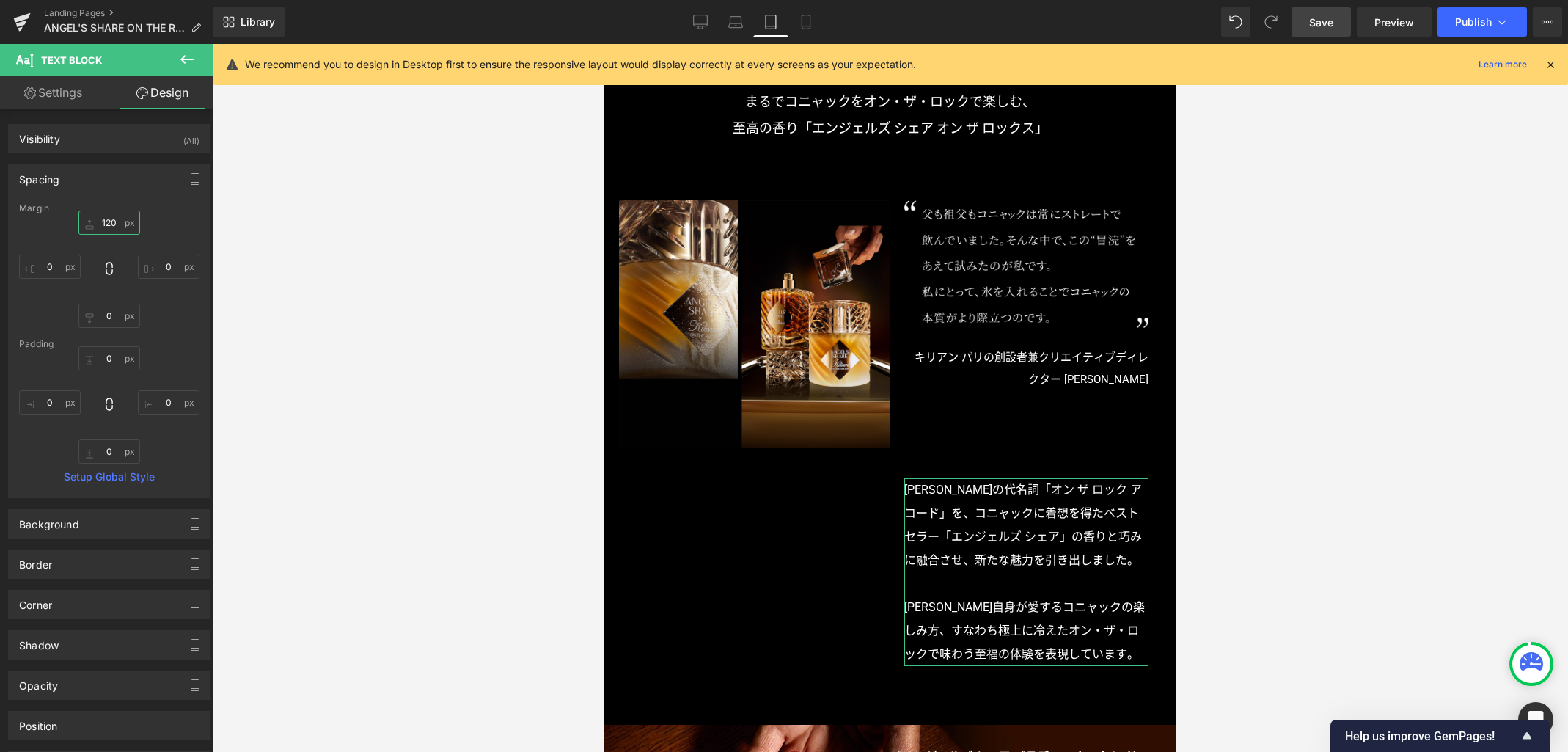
click at [113, 225] on input "120" at bounding box center [109, 222] width 61 height 24
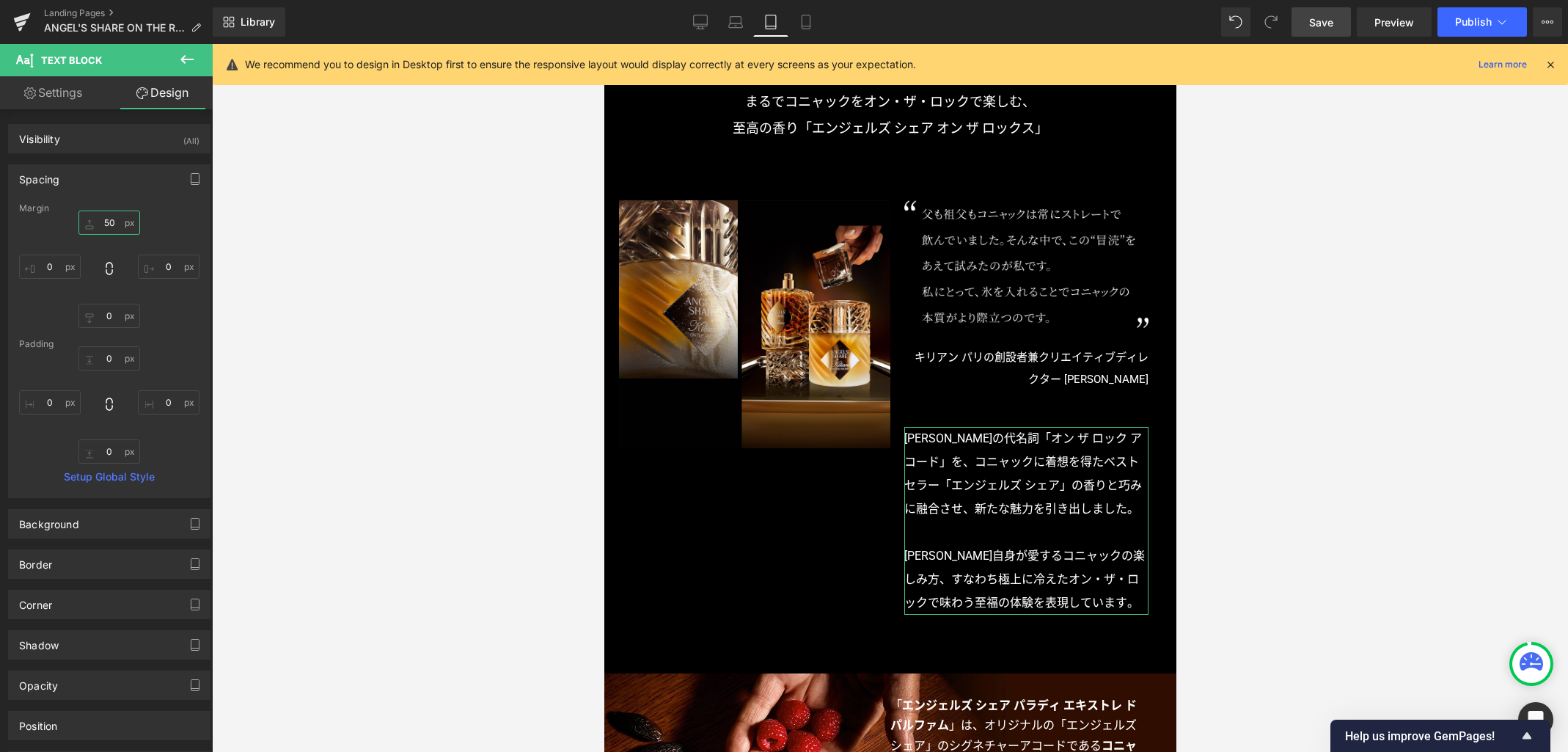
type input "50"
click at [75, 93] on link "Settings" at bounding box center [53, 93] width 106 height 33
type input "100"
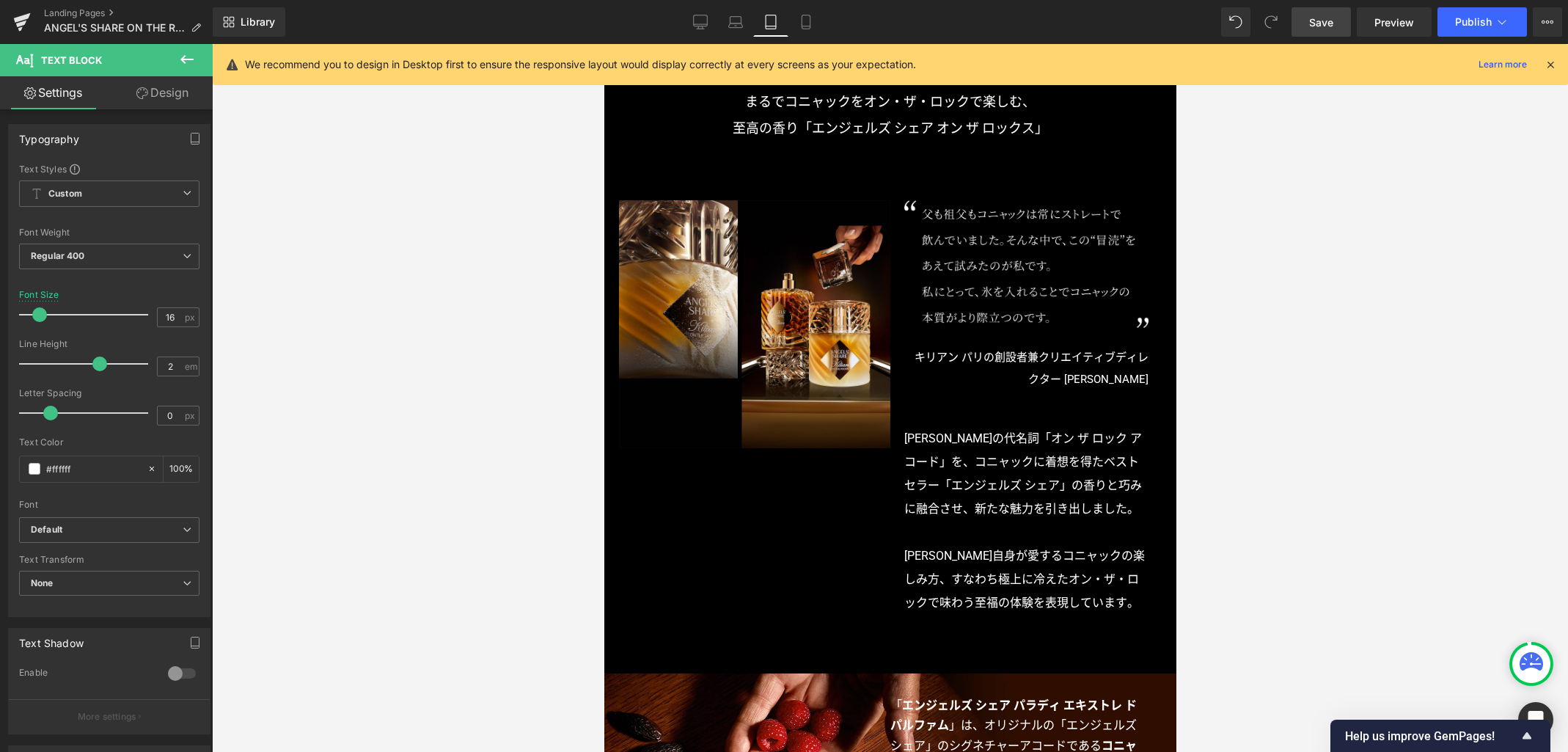
click at [1322, 369] on div at bounding box center [890, 398] width 1356 height 708
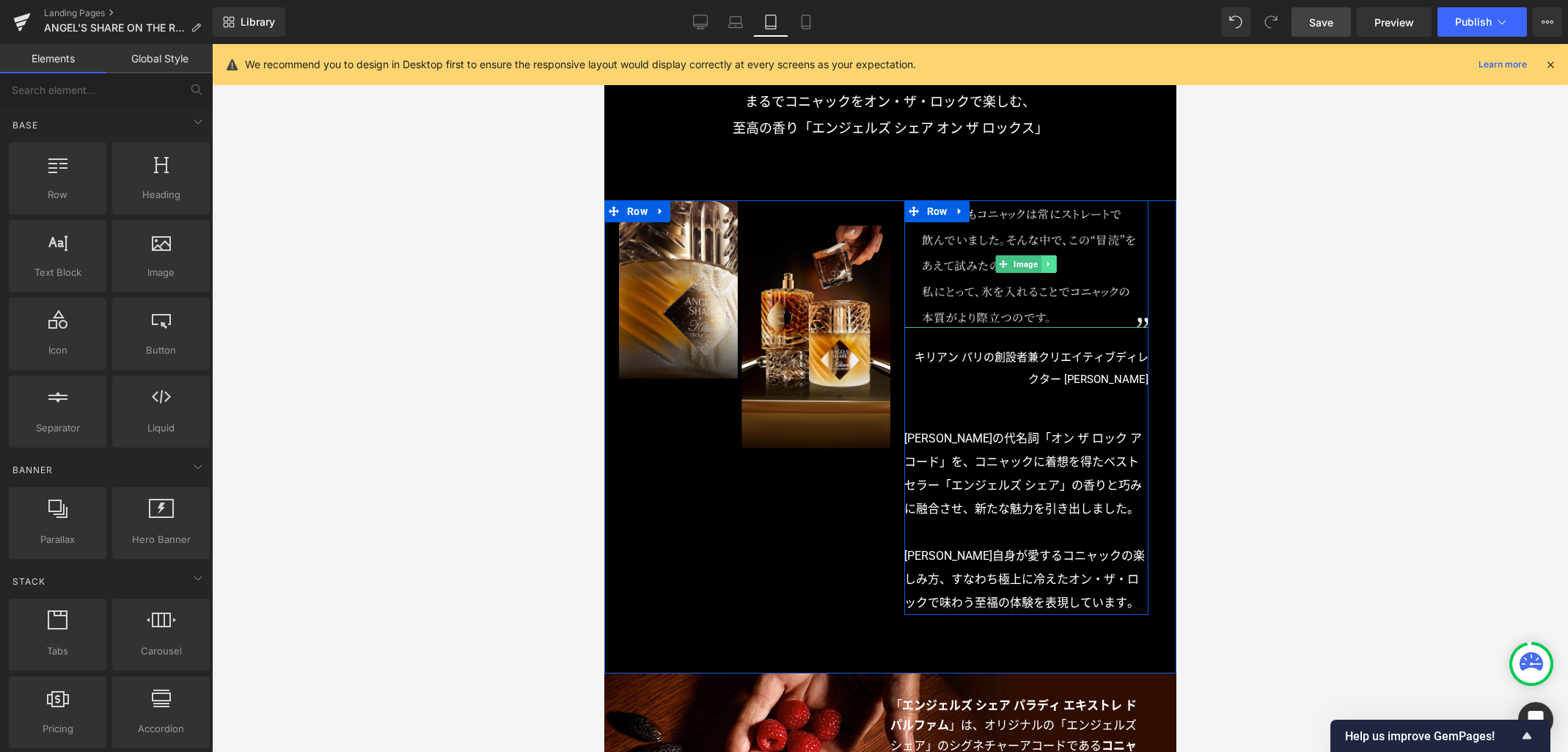
click at [1045, 267] on icon at bounding box center [1049, 263] width 8 height 9
click at [1036, 268] on icon at bounding box center [1040, 264] width 8 height 8
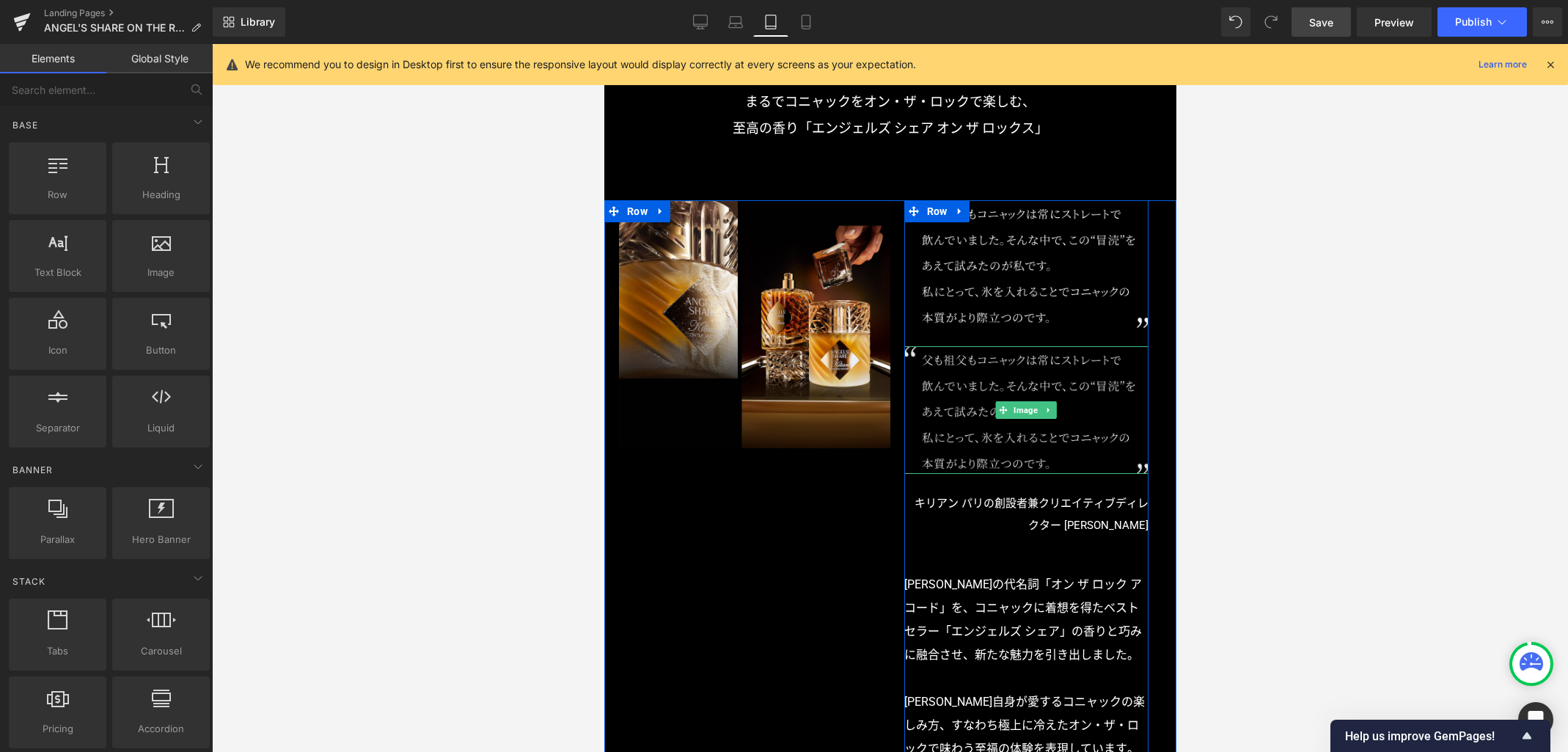
click at [1020, 367] on img at bounding box center [1026, 410] width 244 height 128
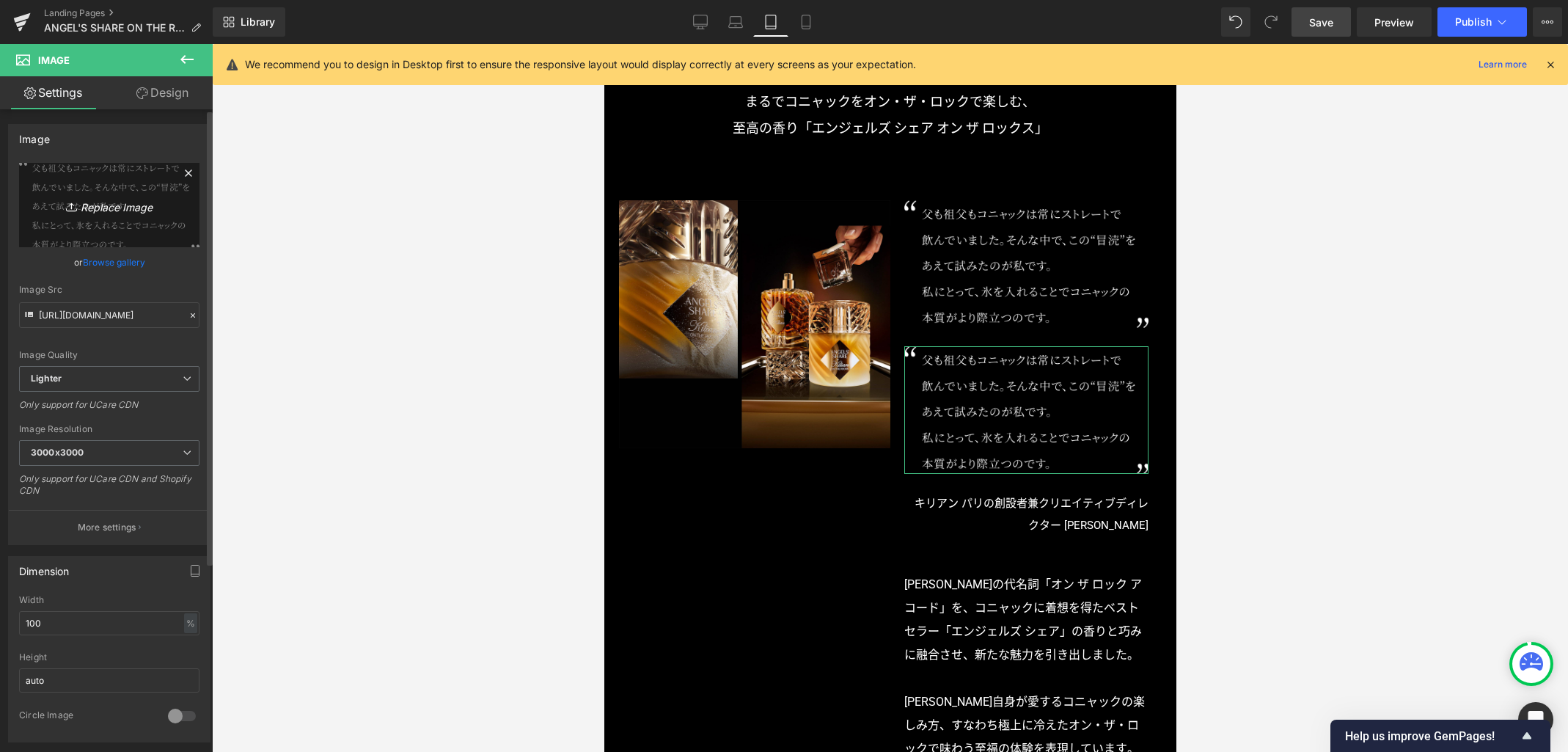
click at [101, 193] on link "Replace Image" at bounding box center [109, 205] width 180 height 85
type input "C:\fakepath\copy_sp.png"
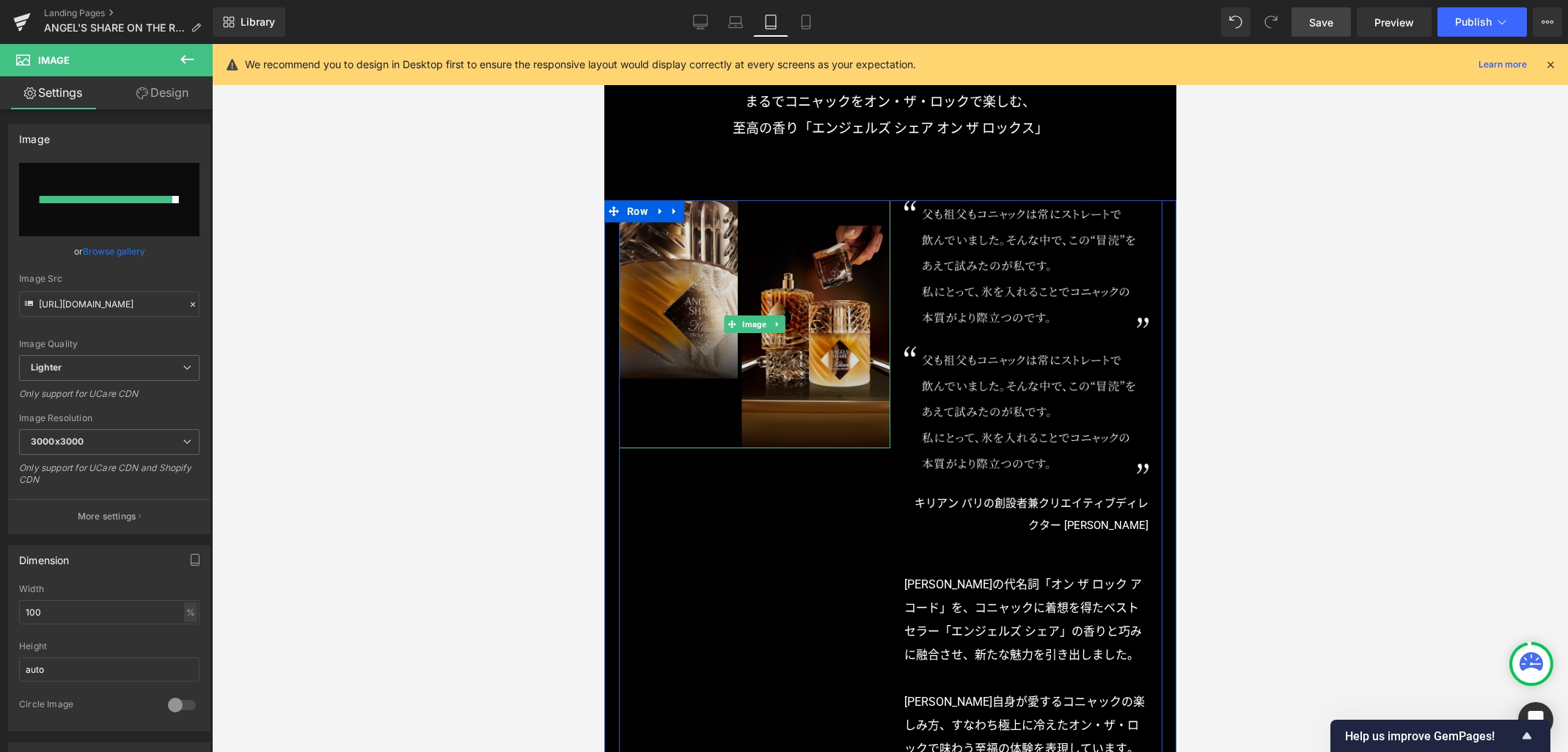
type input "https://ucarecdn.com/a8e6aca9-191e-4281-8491-09c49043d075/-/format/auto/-/previ…"
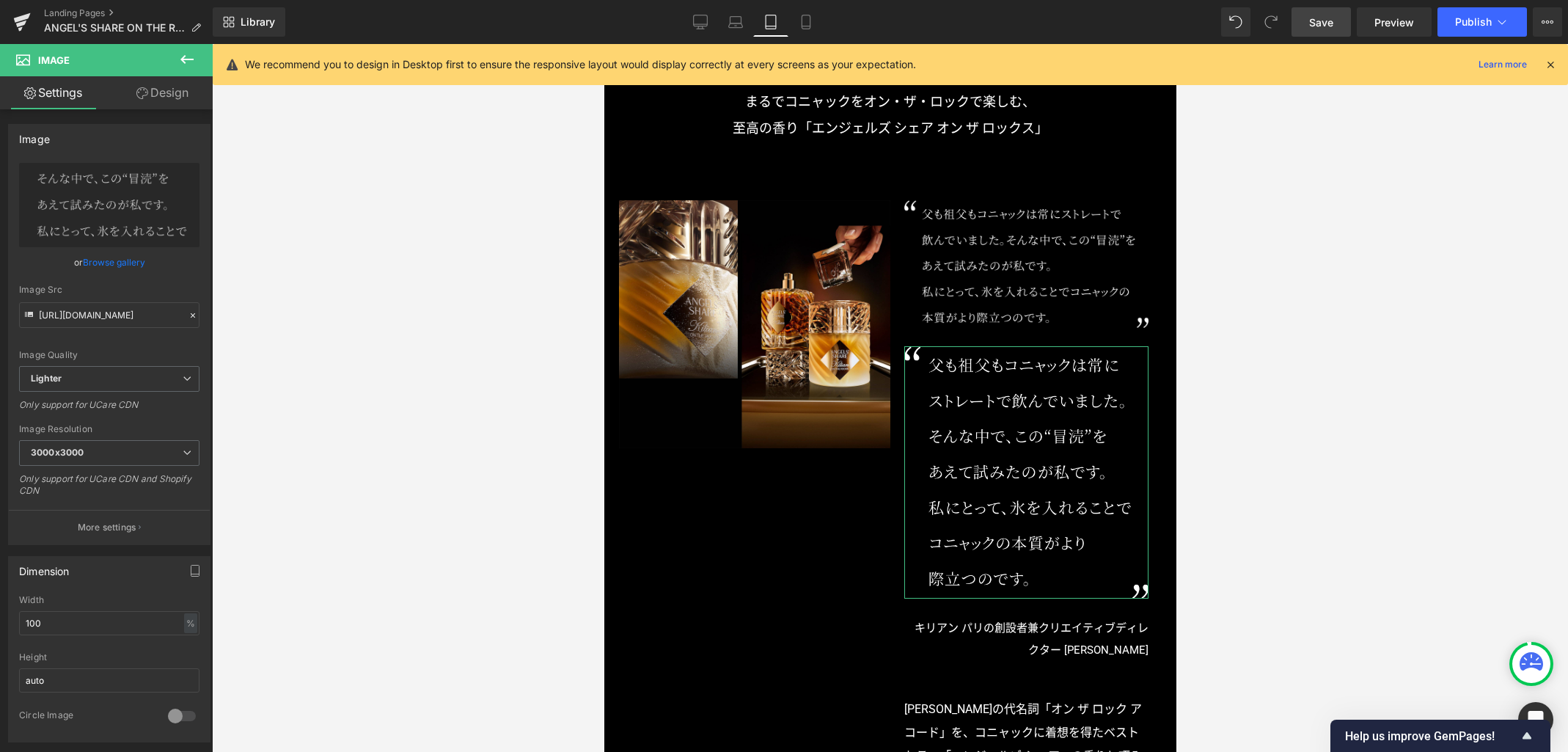
click at [174, 97] on link "Design" at bounding box center [163, 93] width 106 height 33
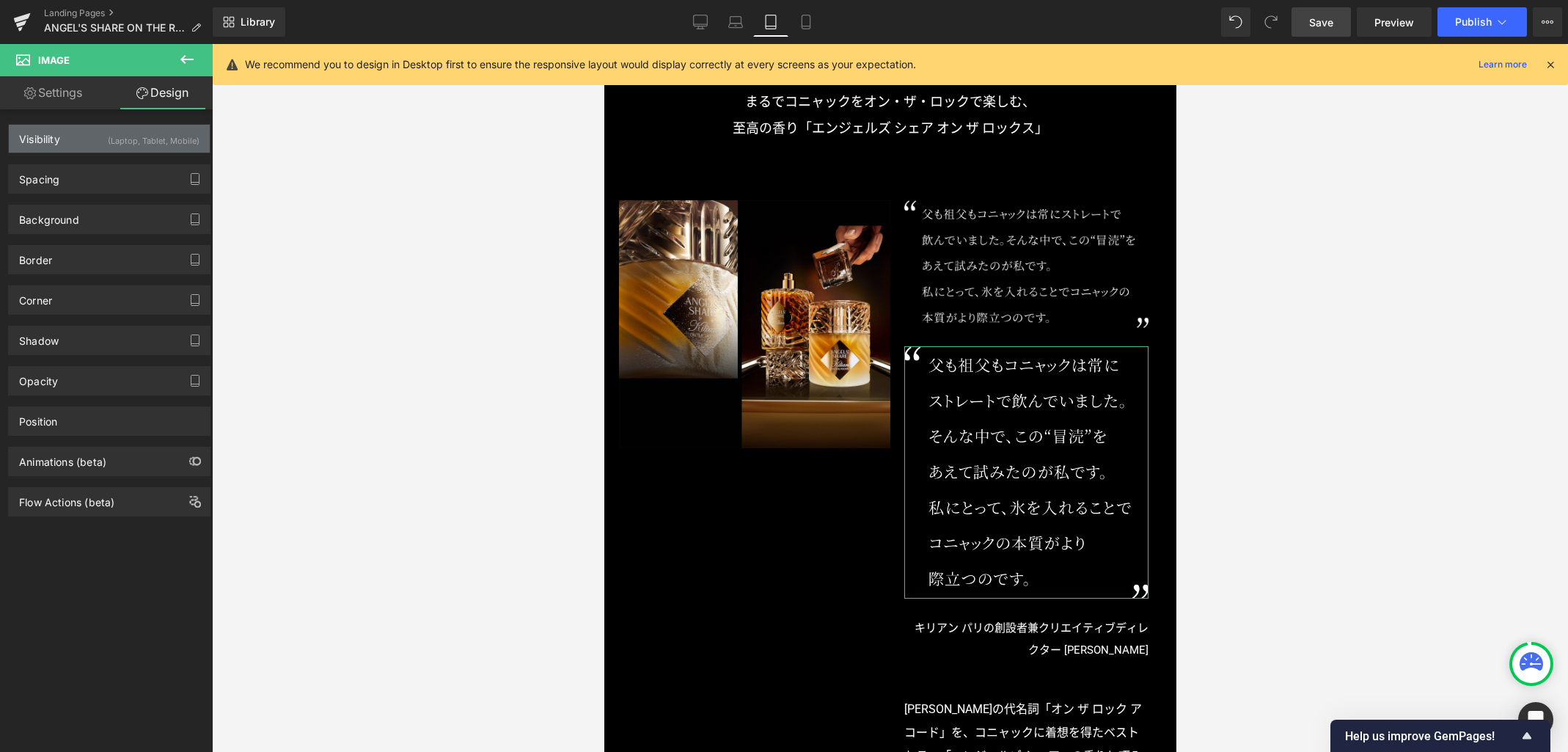
click at [151, 145] on div "(Laptop, Tablet, Mobile)" at bounding box center [154, 136] width 91 height 24
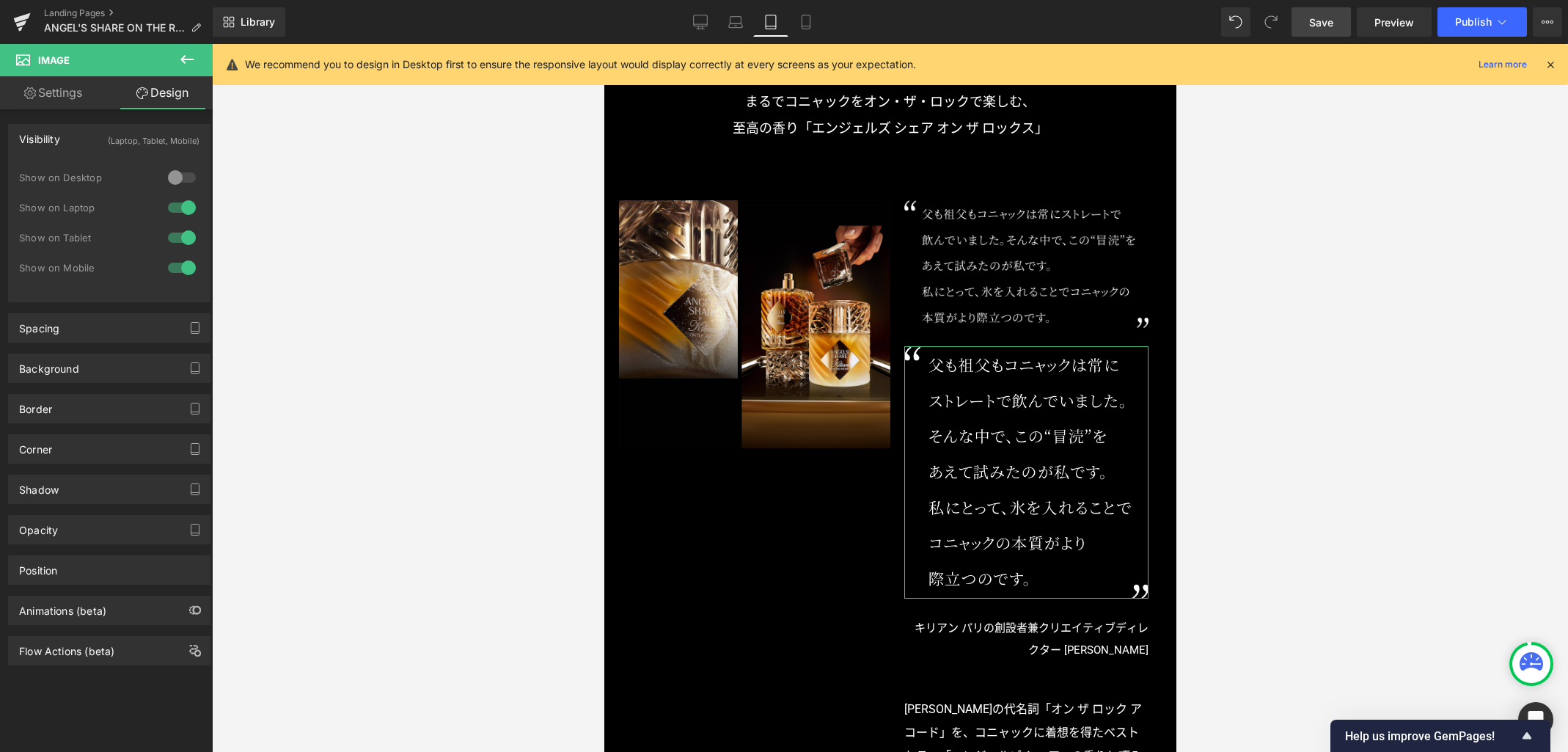
click at [183, 208] on div at bounding box center [182, 208] width 35 height 23
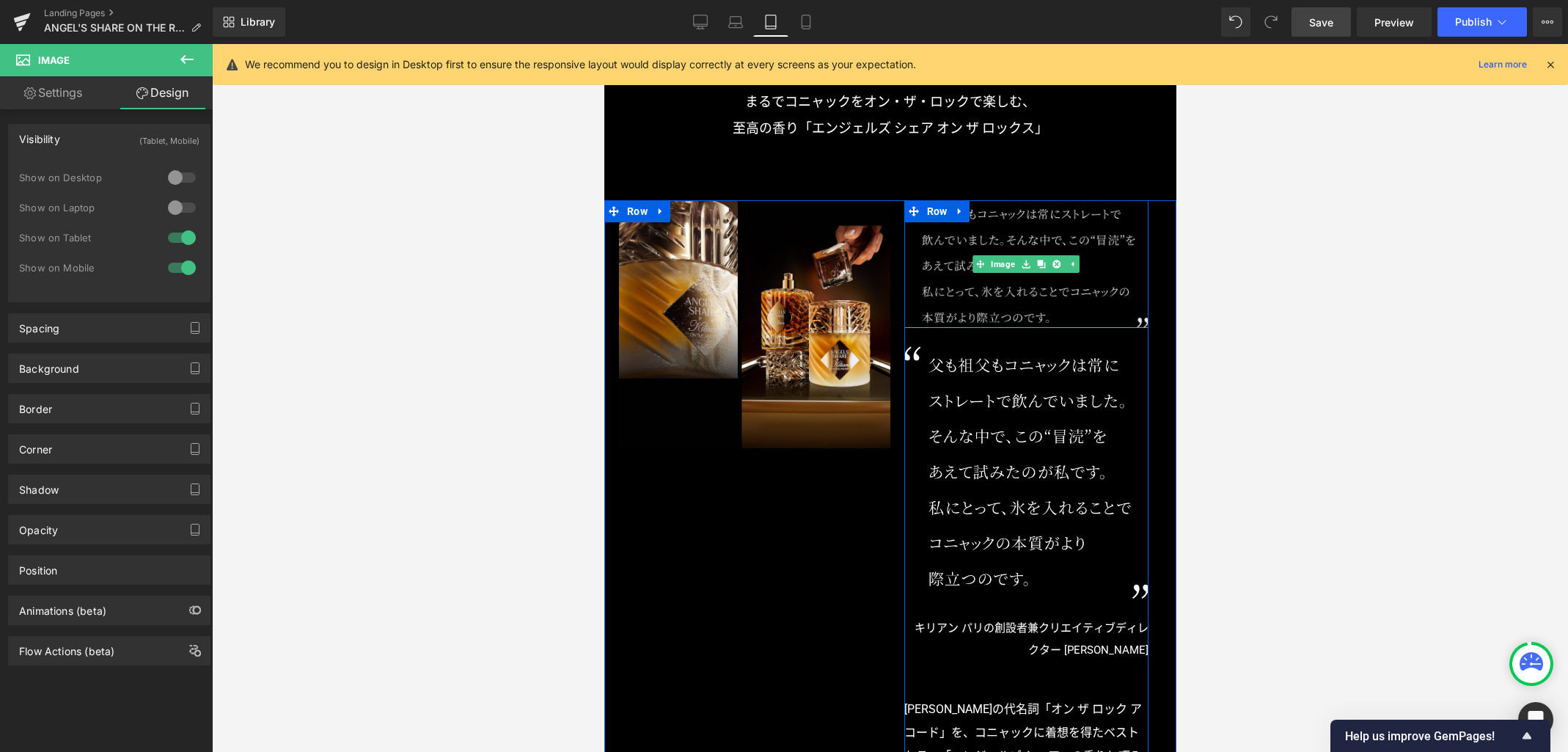
click at [1009, 284] on img at bounding box center [1026, 264] width 244 height 128
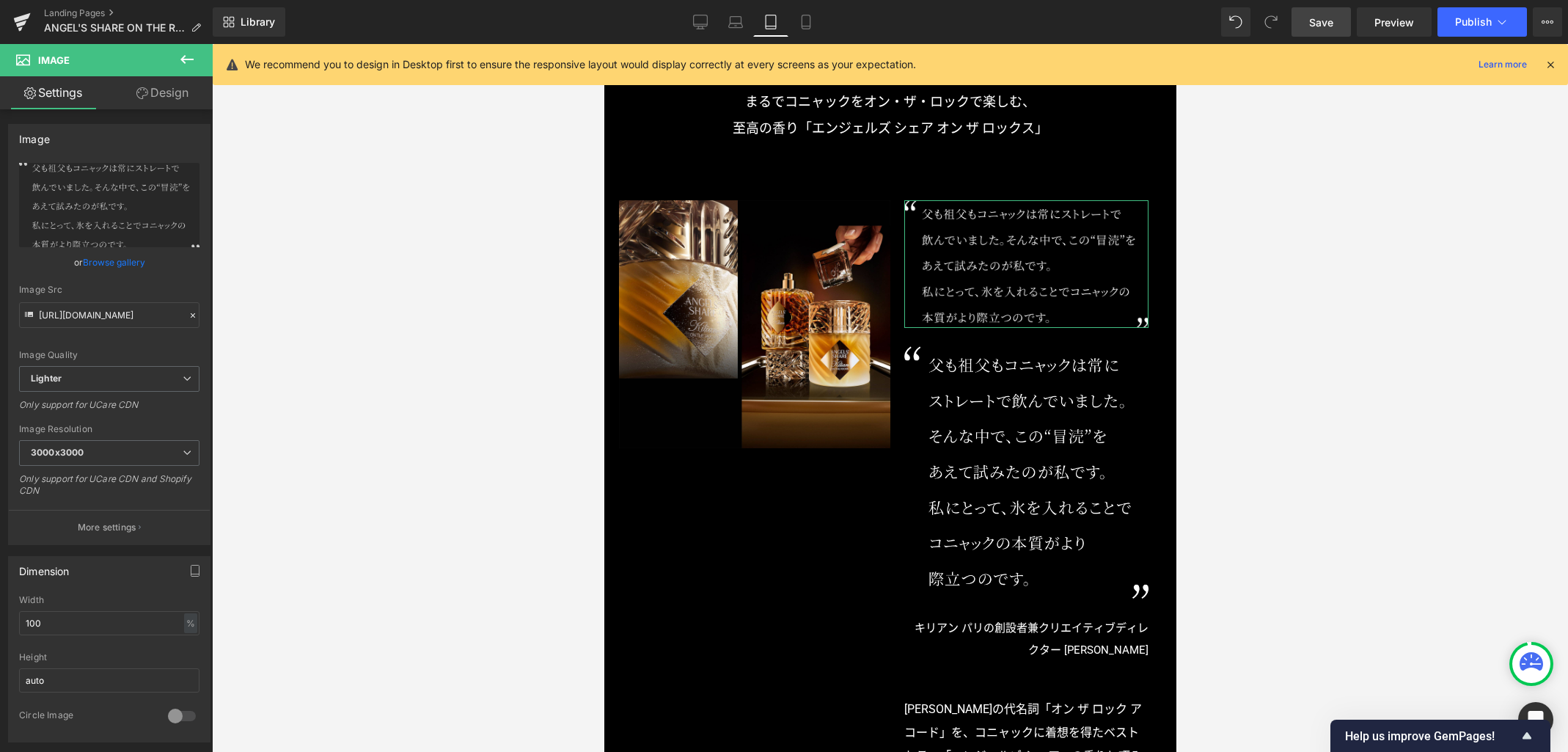
click at [179, 96] on link "Design" at bounding box center [163, 93] width 106 height 33
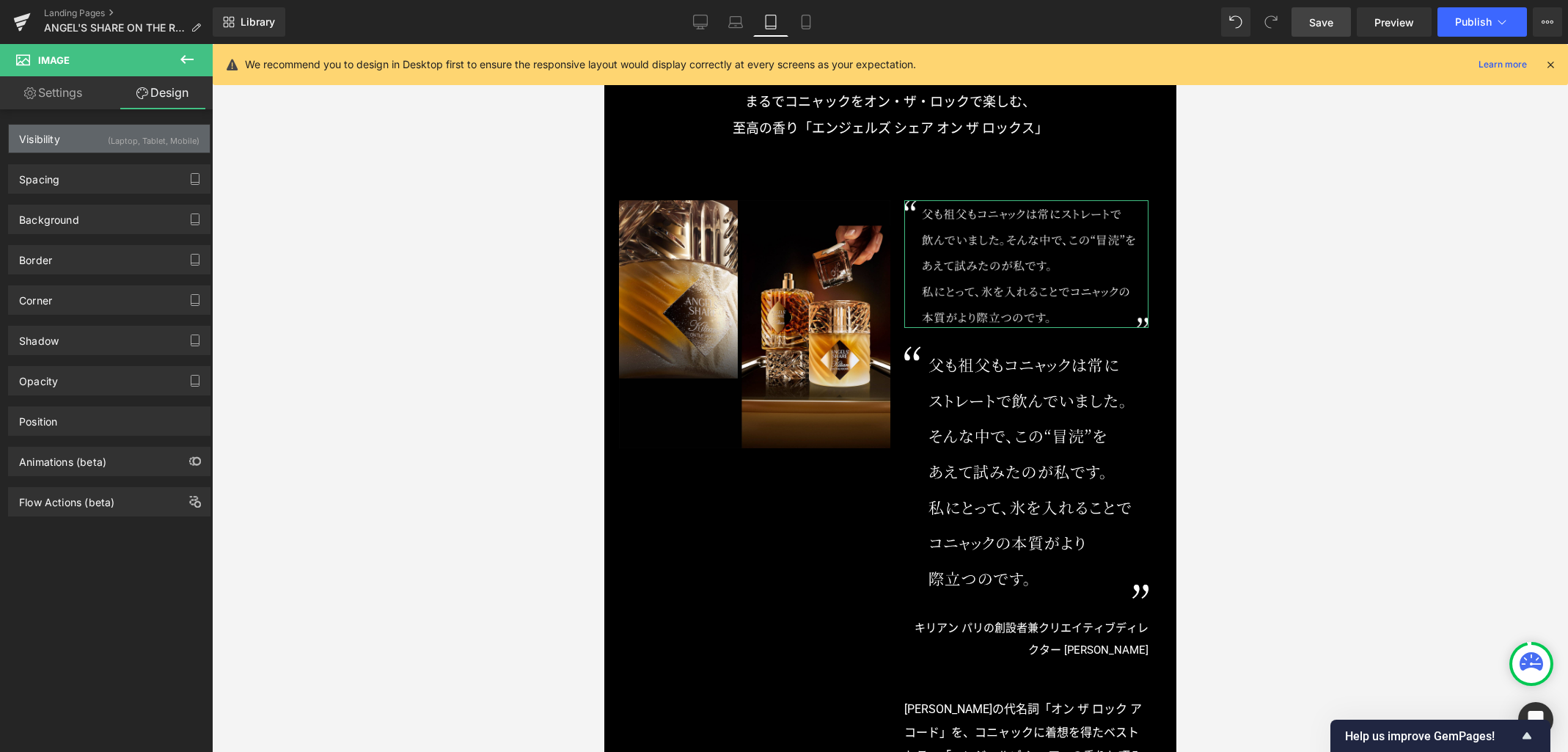
click at [123, 140] on div "(Laptop, Tablet, Mobile)" at bounding box center [154, 136] width 91 height 24
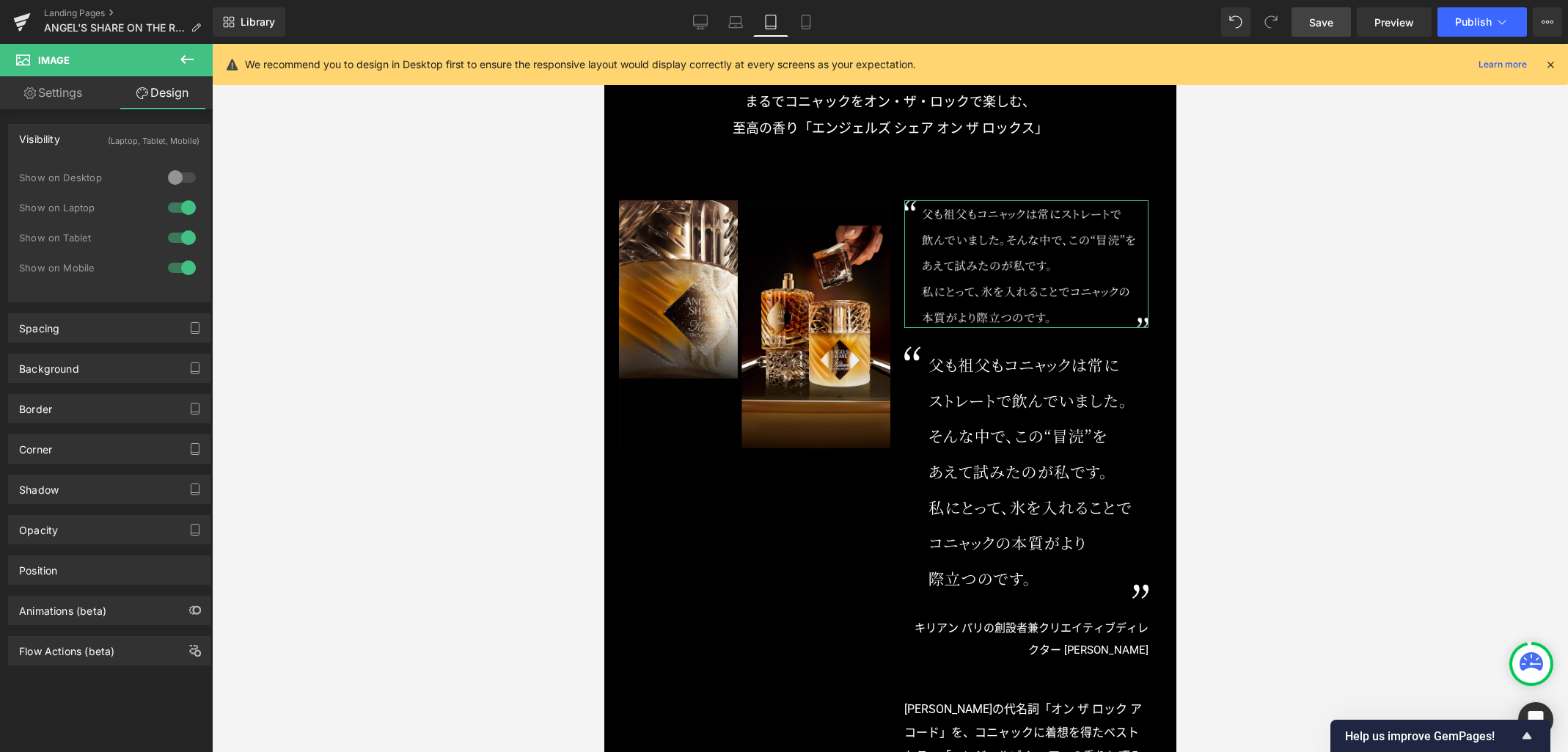
click at [183, 268] on div at bounding box center [182, 268] width 35 height 23
click at [184, 234] on div at bounding box center [182, 238] width 35 height 23
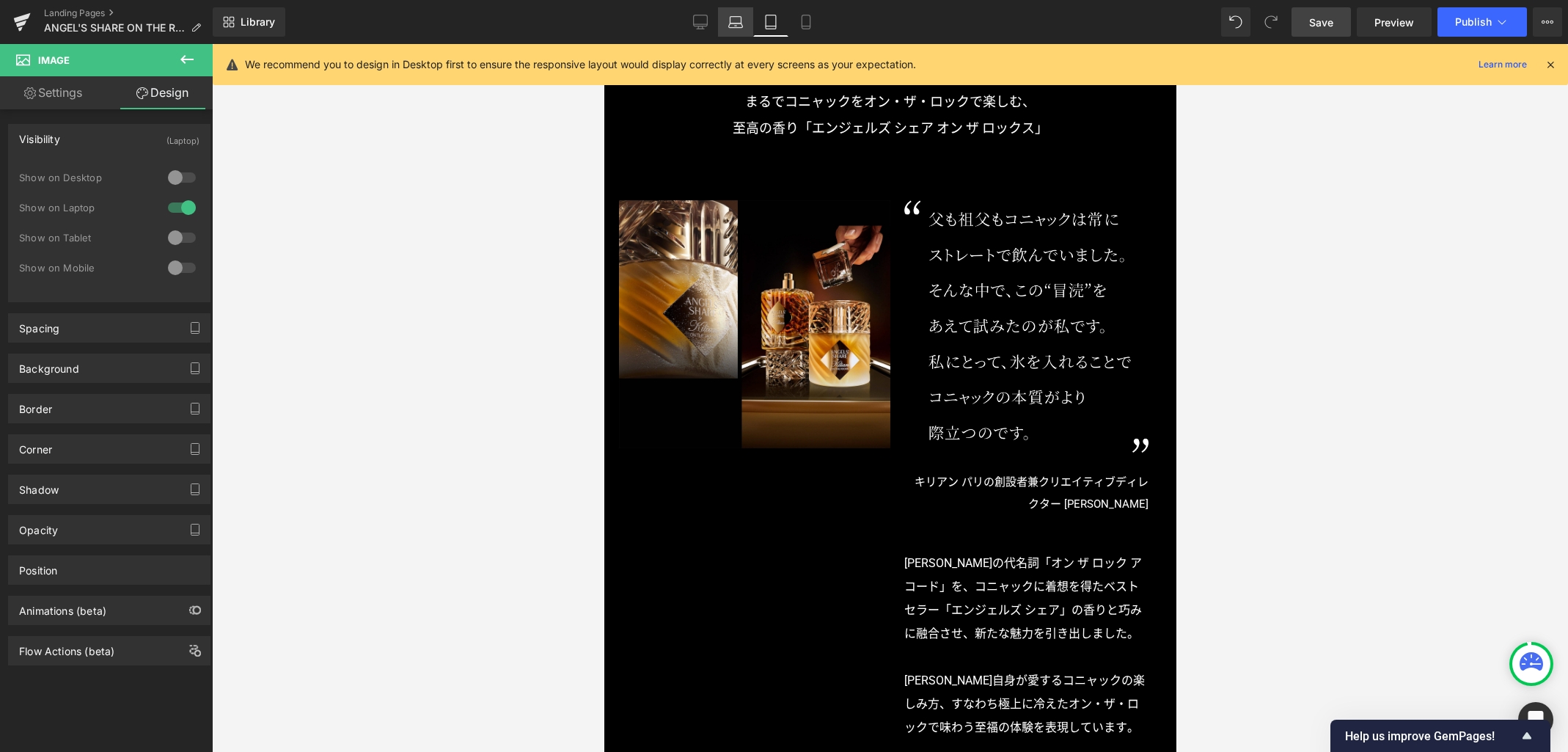
click at [735, 32] on link "Laptop" at bounding box center [735, 22] width 35 height 29
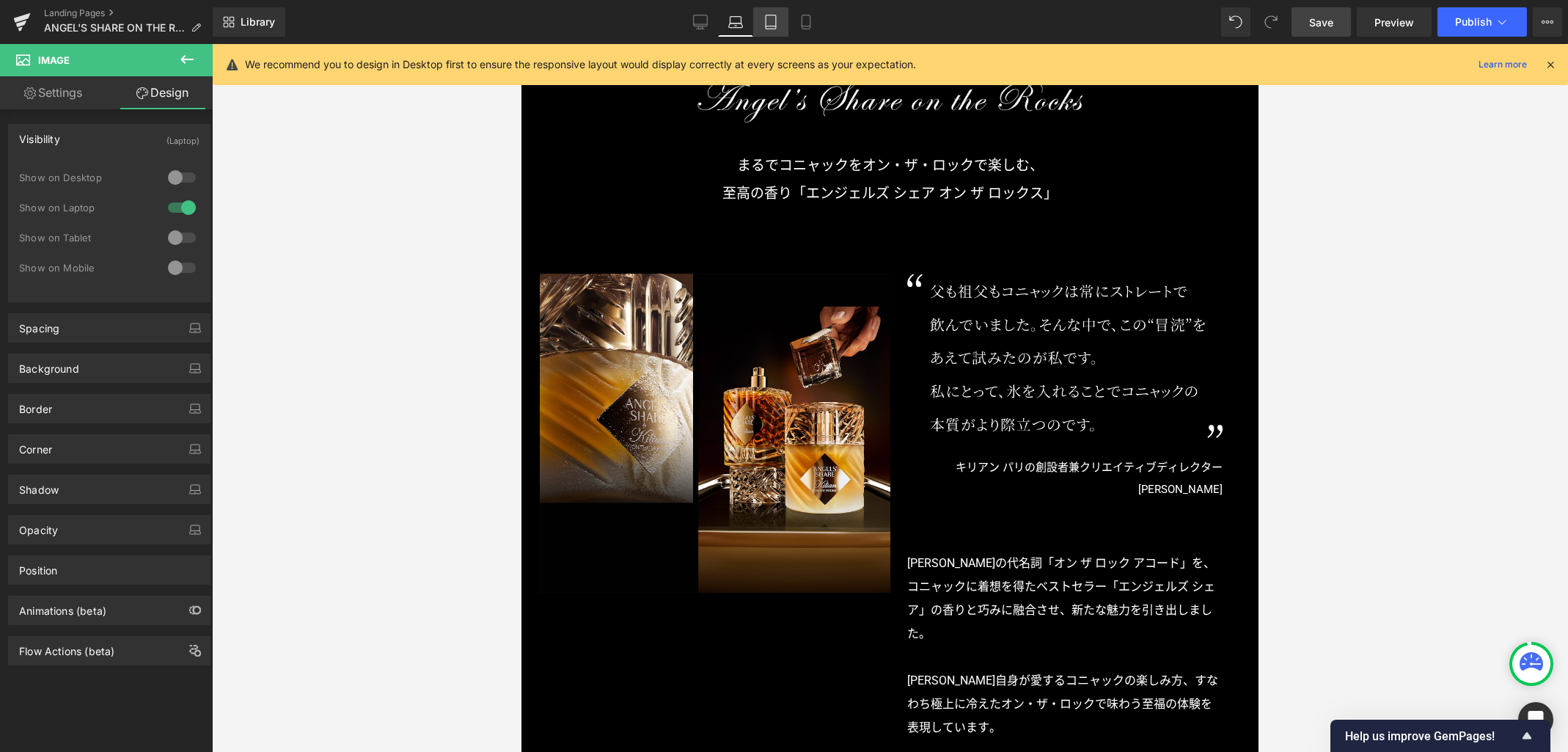
scroll to position [768, 0]
click at [772, 27] on icon at bounding box center [771, 22] width 15 height 15
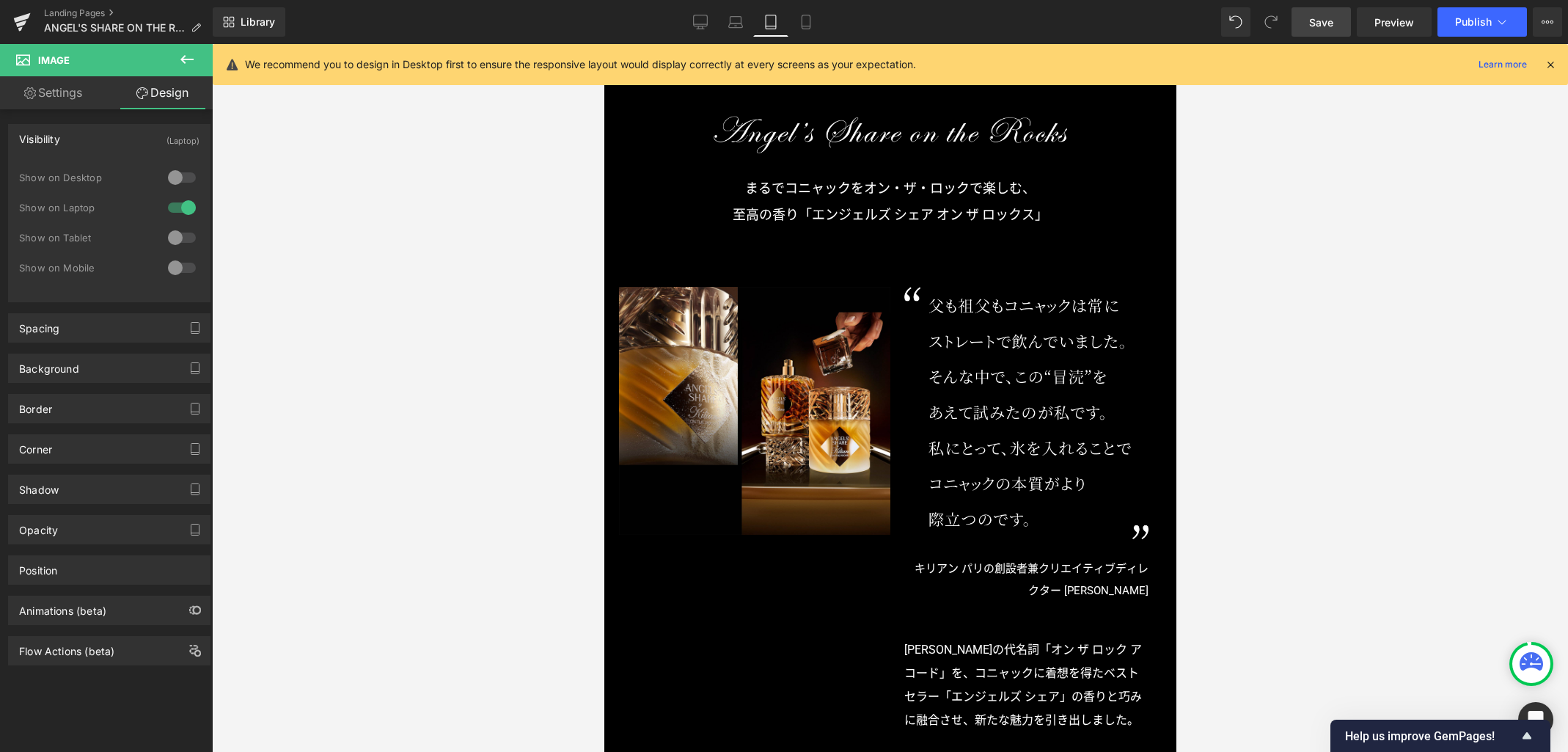
scroll to position [605, 0]
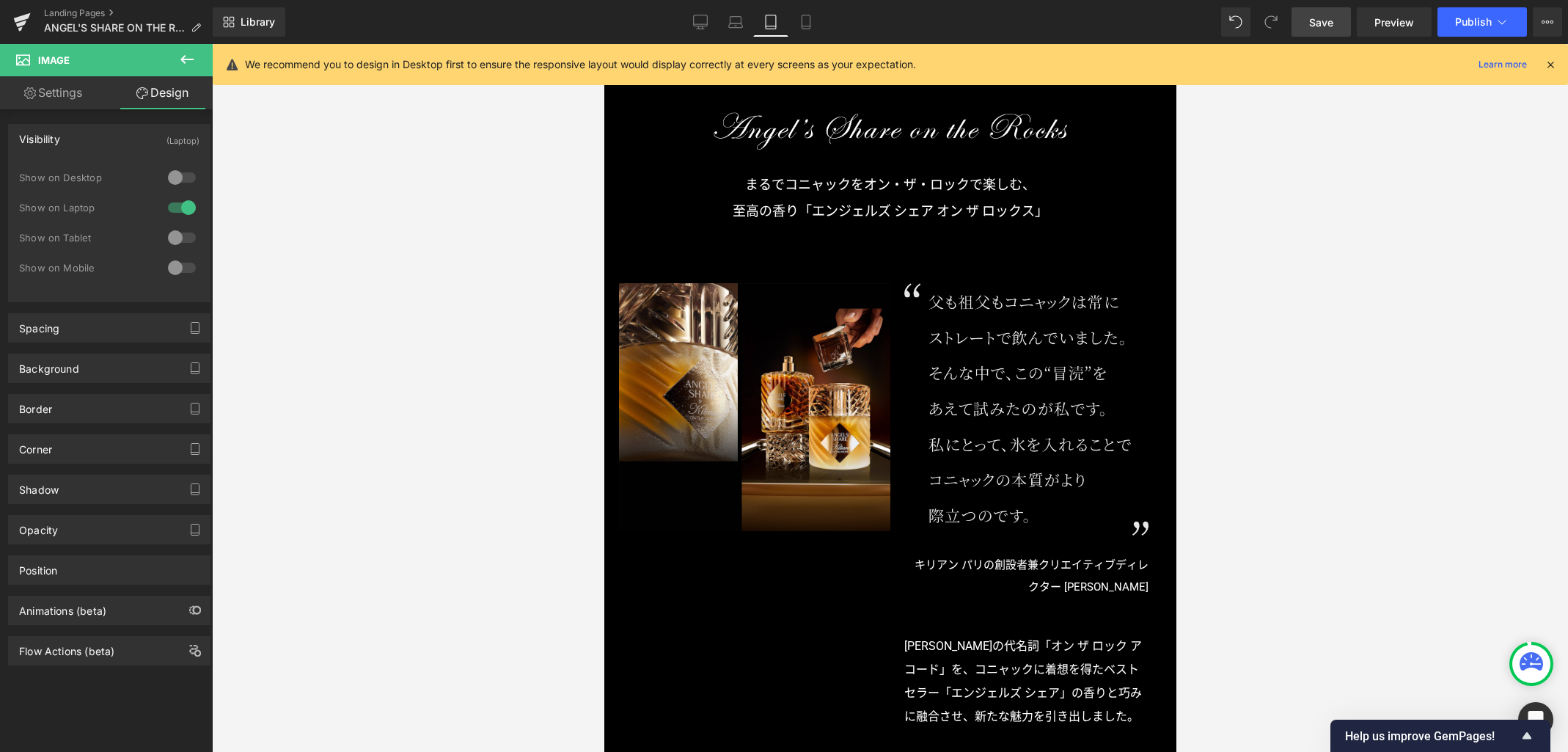
click at [988, 370] on img at bounding box center [1026, 409] width 244 height 252
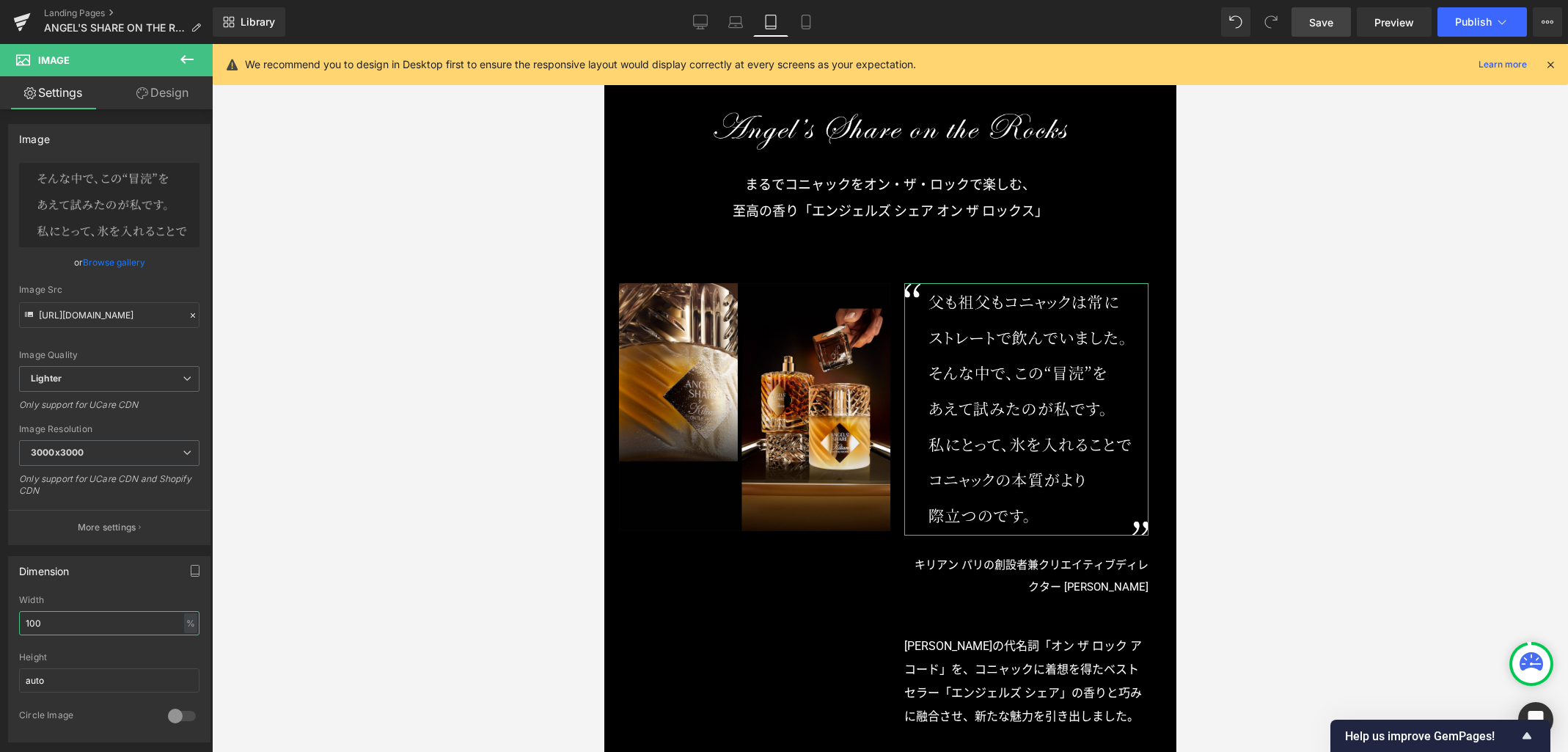
drag, startPoint x: 110, startPoint y: 626, endPoint x: -61, endPoint y: 593, distance: 174.2
click at [0, 593] on html "Text Block You are previewing how the will restyle your page. You can not edit …" at bounding box center [784, 376] width 1568 height 752
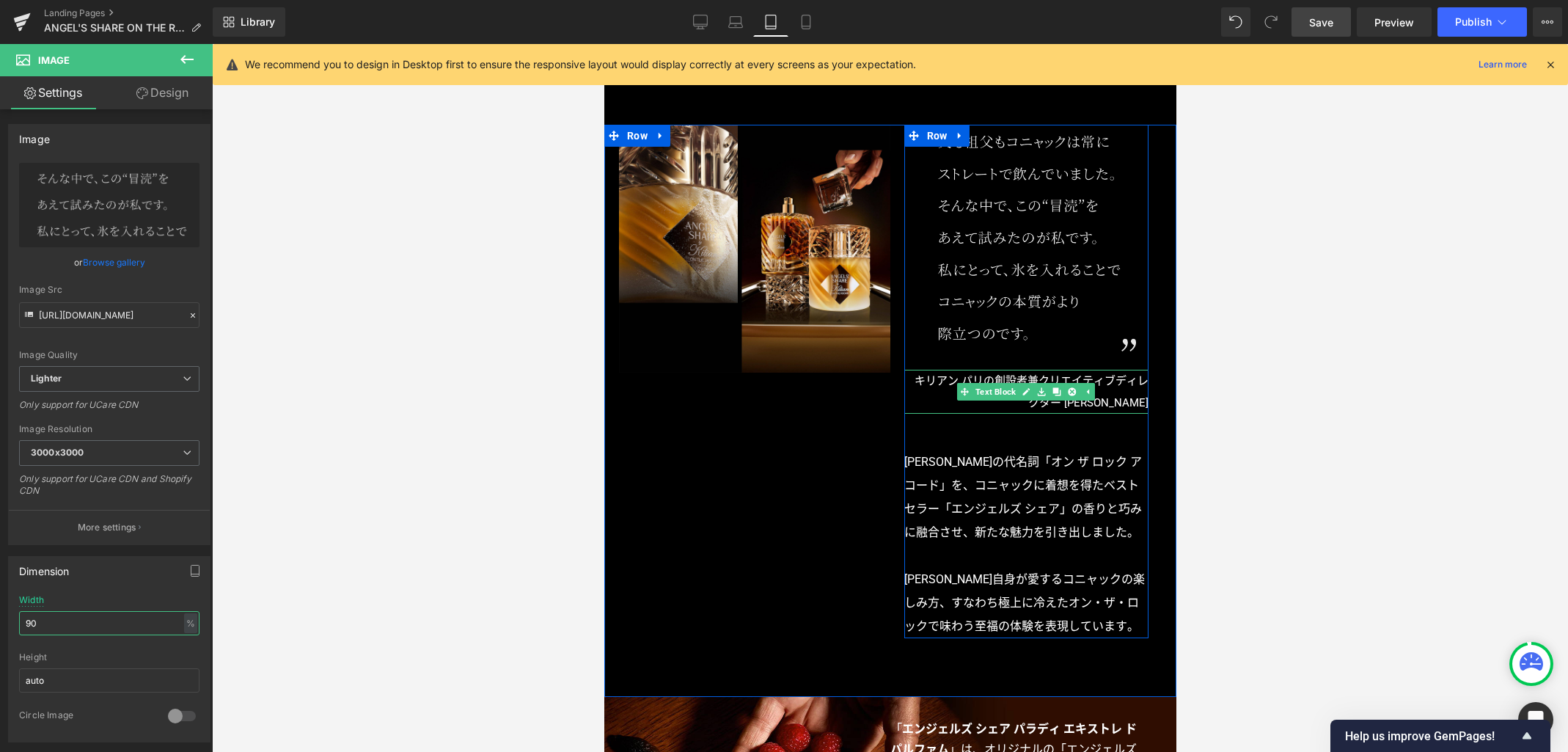
scroll to position [688, 0]
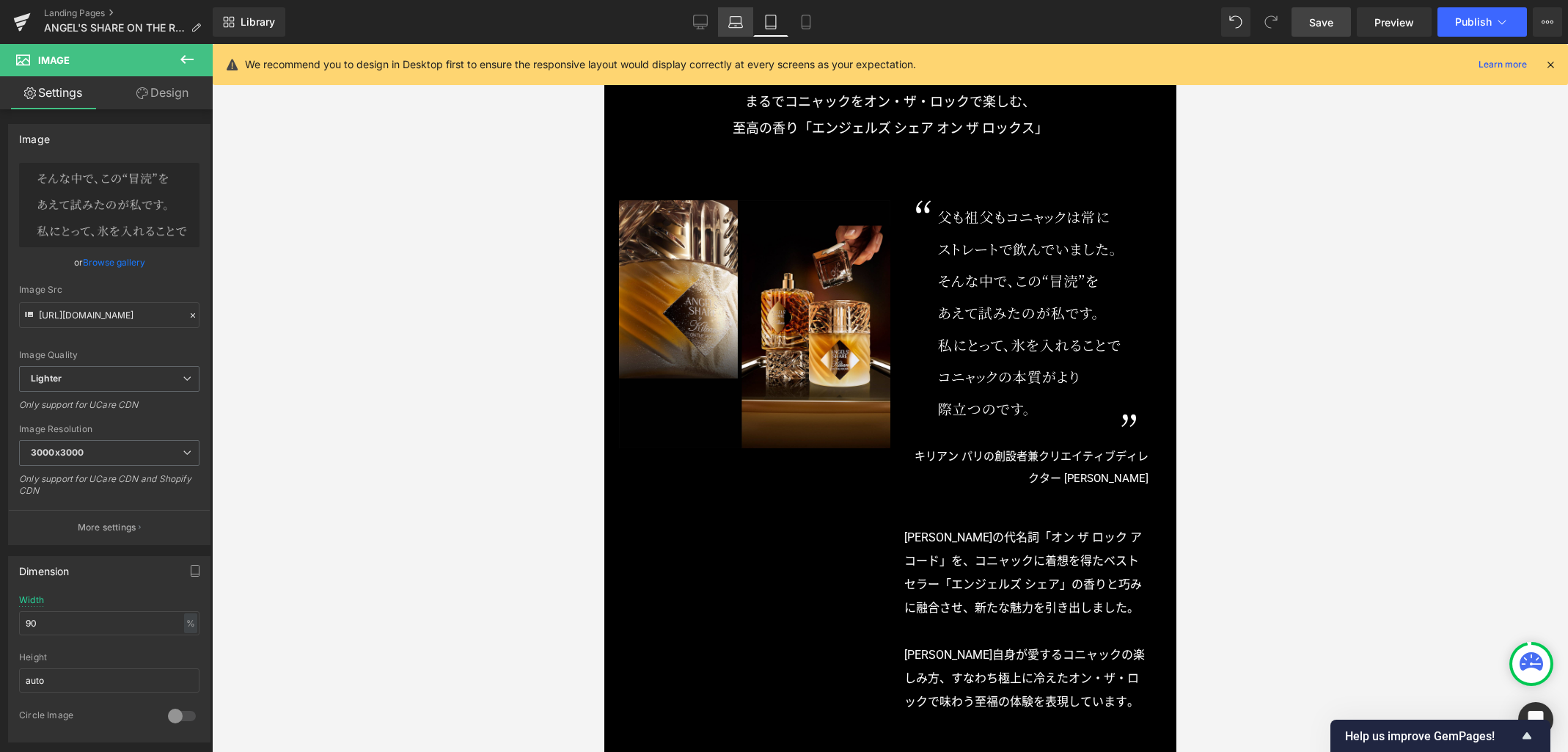
click at [740, 21] on icon at bounding box center [736, 22] width 15 height 15
type input "100"
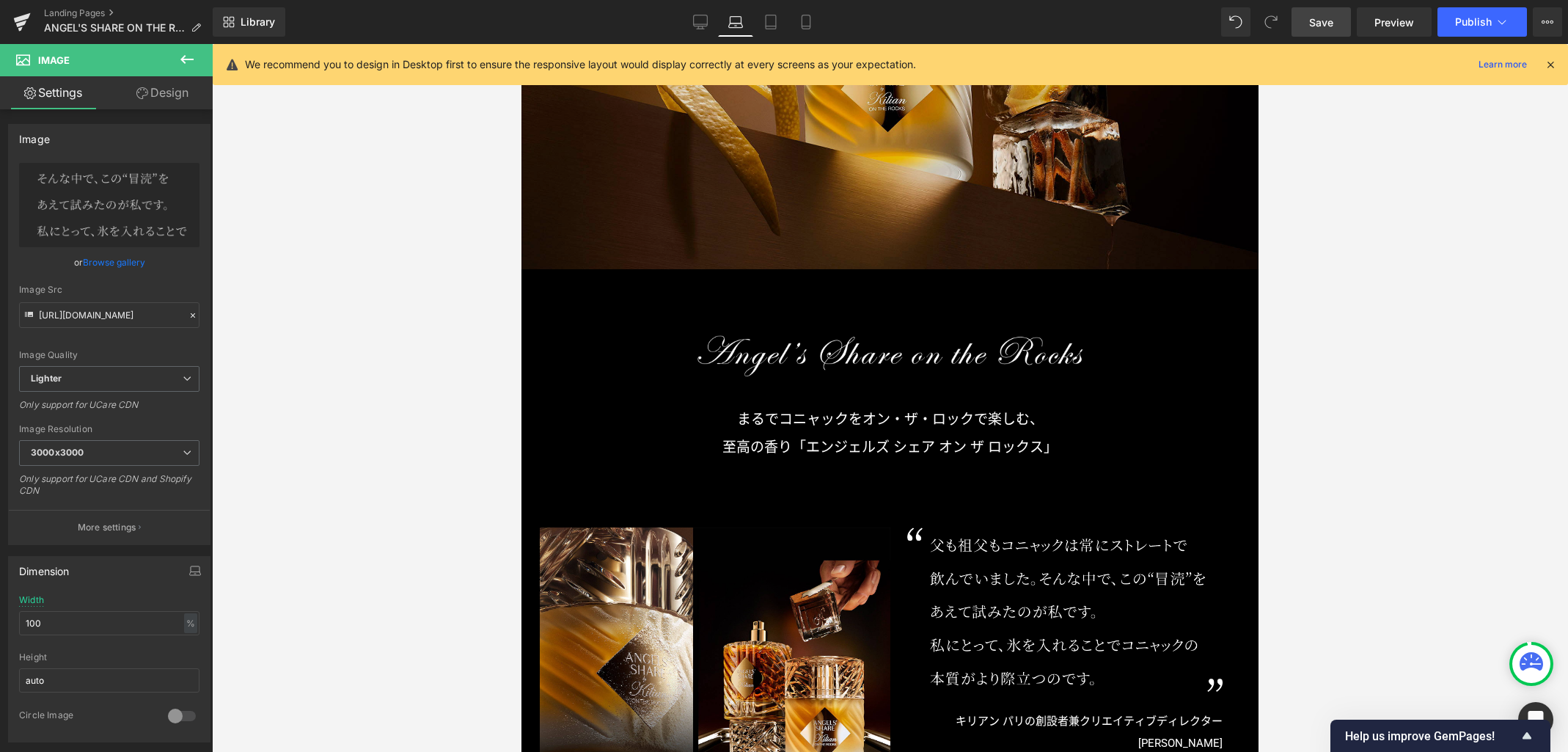
scroll to position [828, 0]
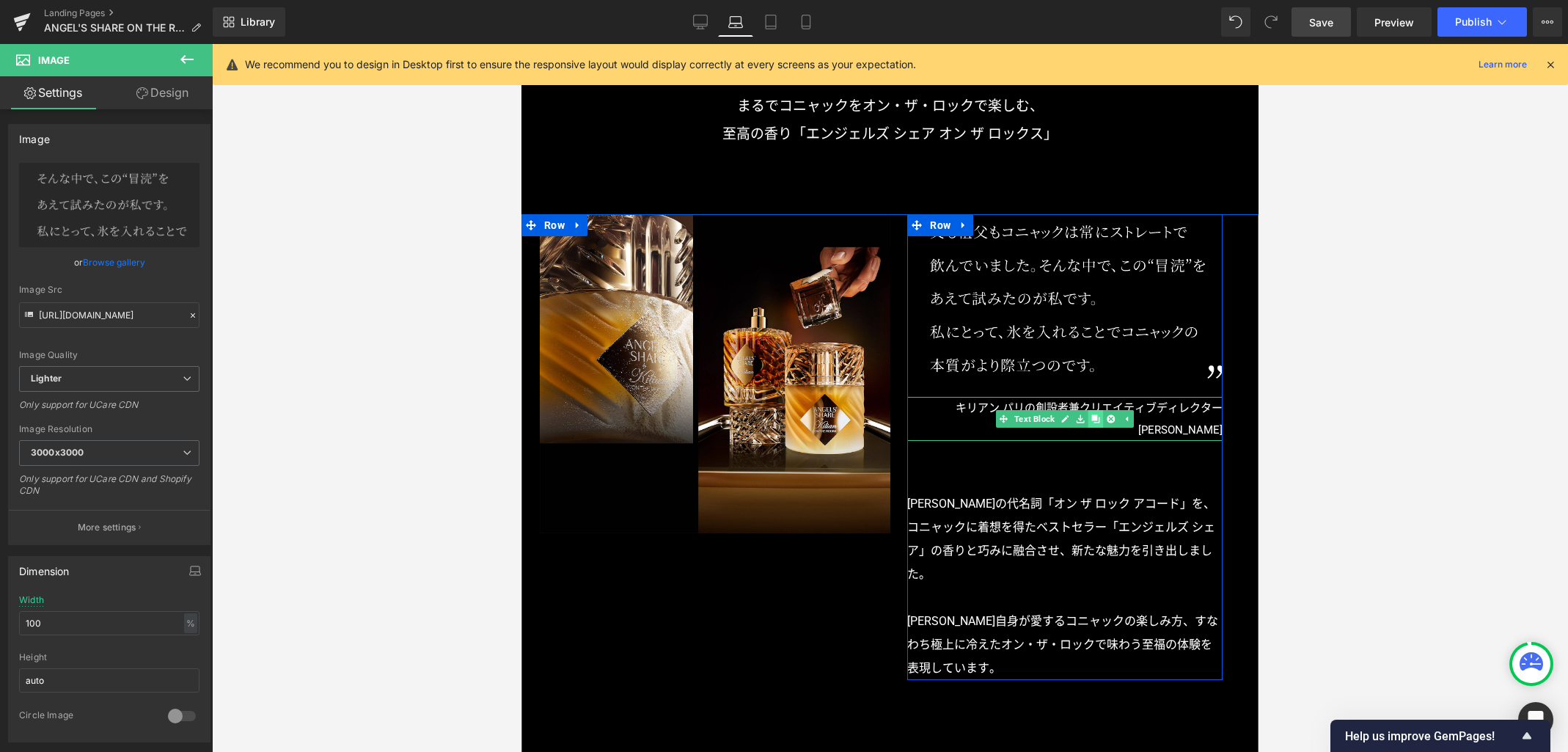
click at [1089, 423] on link at bounding box center [1096, 418] width 16 height 17
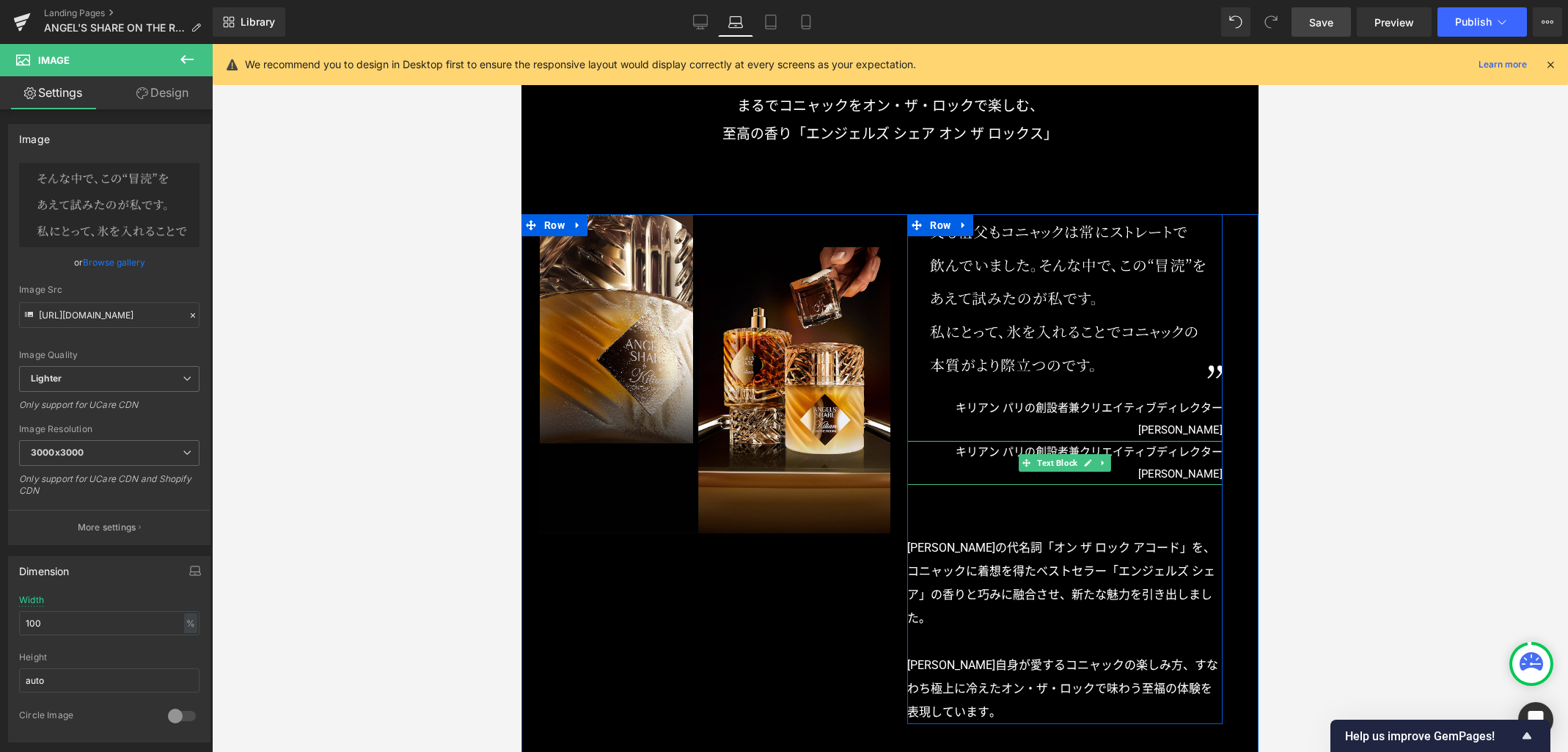
click at [1041, 451] on p "キリアン パリの創設者兼クリエイティブディレクター キリアン・ヘネシー" at bounding box center [1065, 463] width 316 height 44
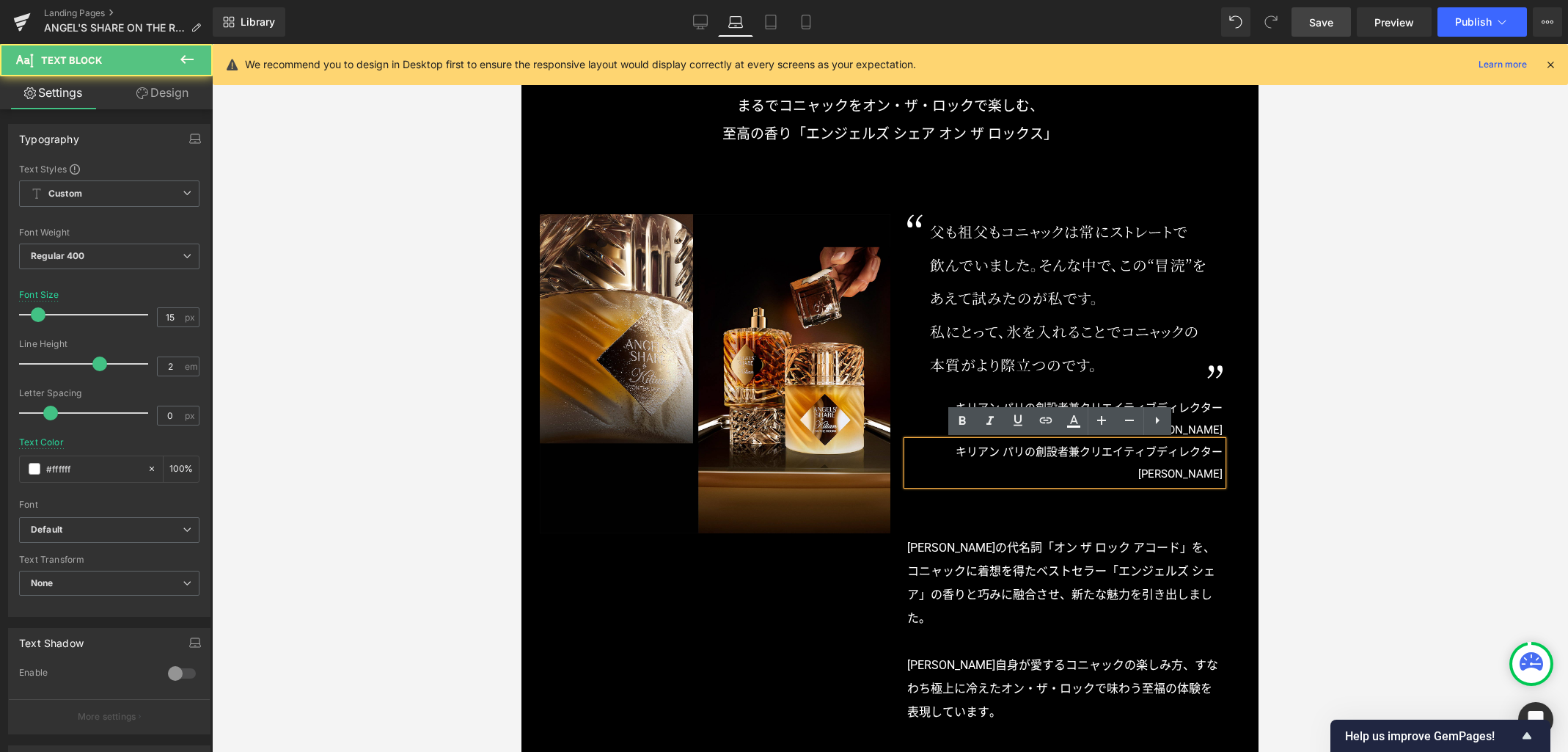
click at [1041, 451] on p "キリアン パリの創設者兼クリエイティブディレクター キリアン・ヘネシー" at bounding box center [1065, 463] width 316 height 44
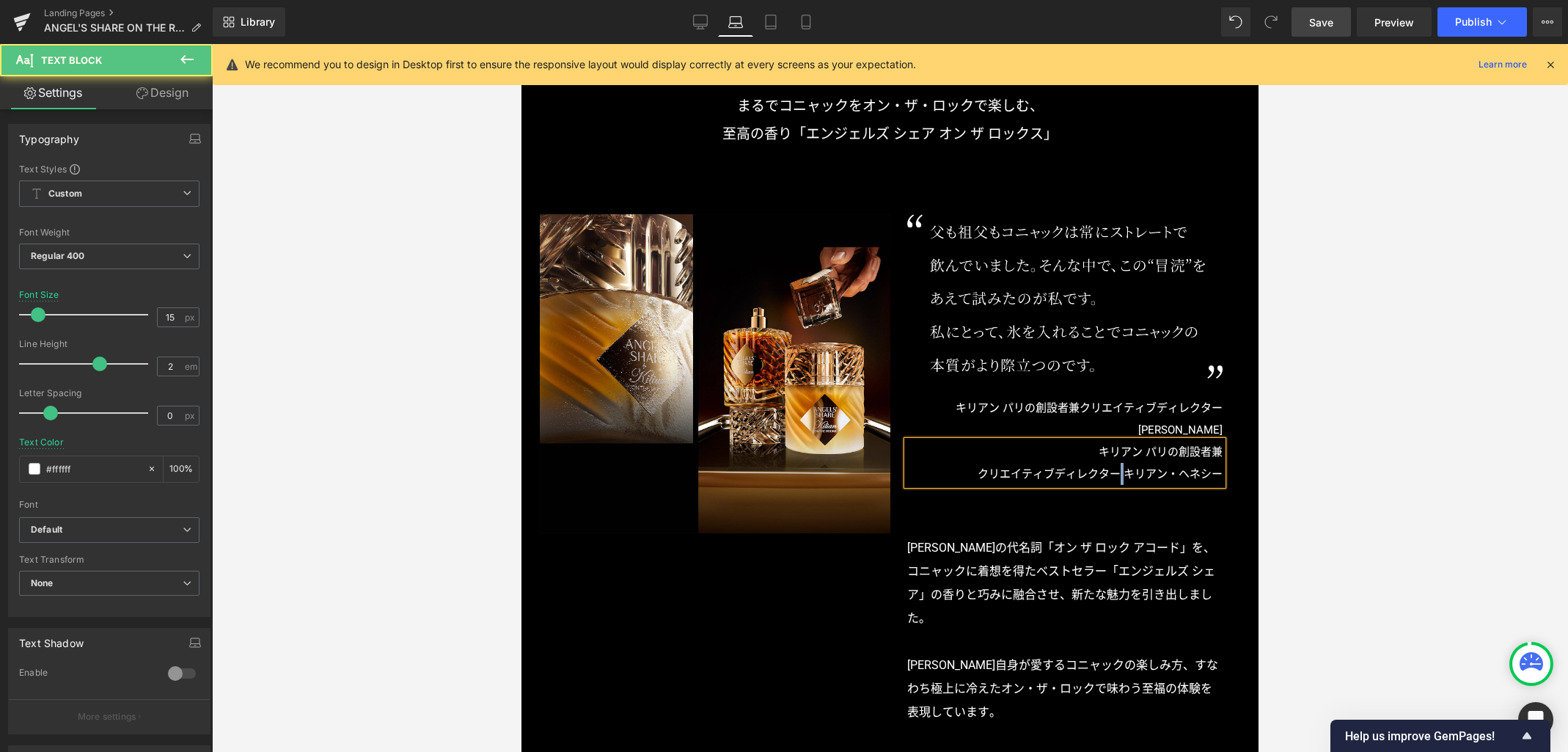
click at [1116, 472] on p "クリエイティブディレクター キリアン・ヘネシー" at bounding box center [1065, 474] width 316 height 22
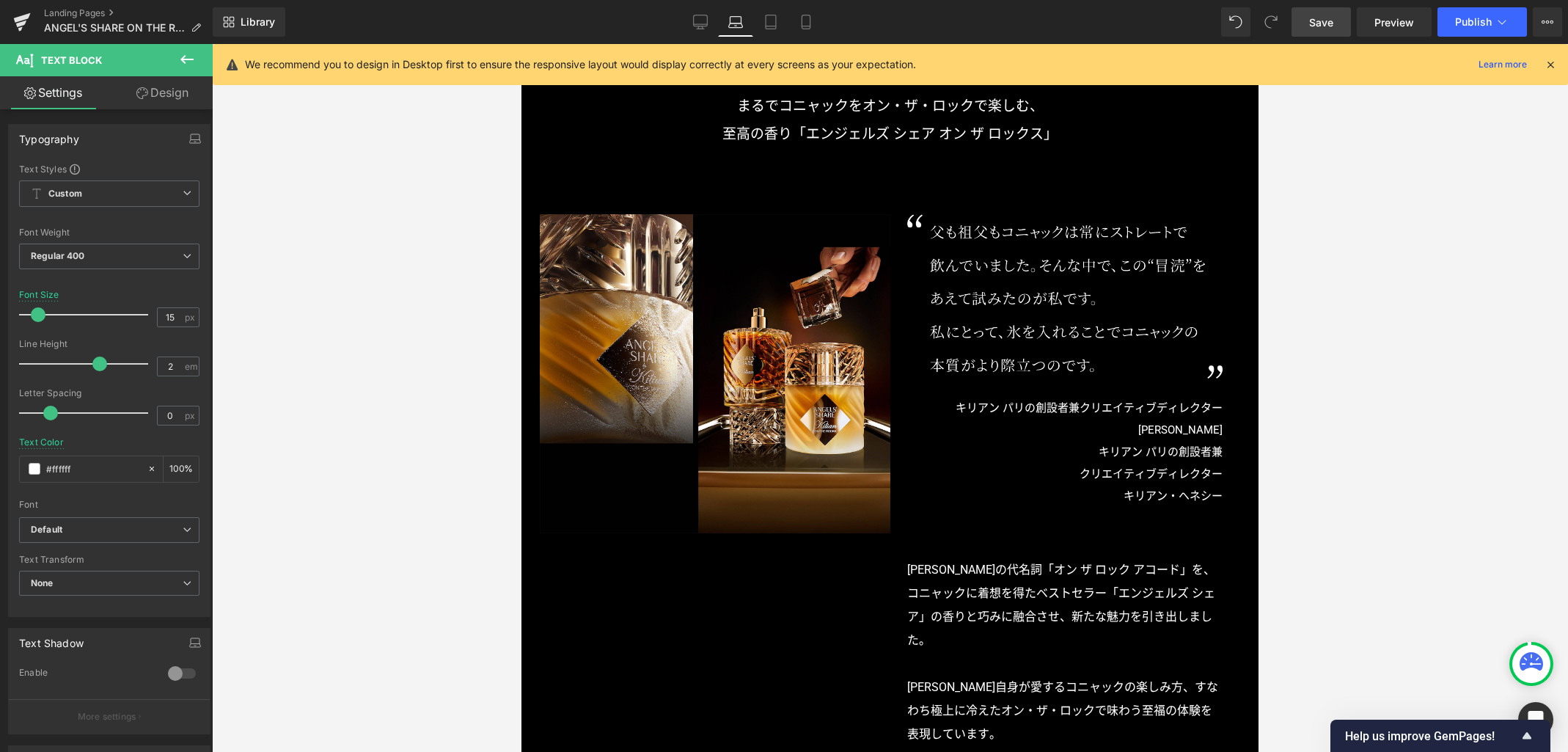
click at [1285, 479] on div at bounding box center [890, 398] width 1356 height 708
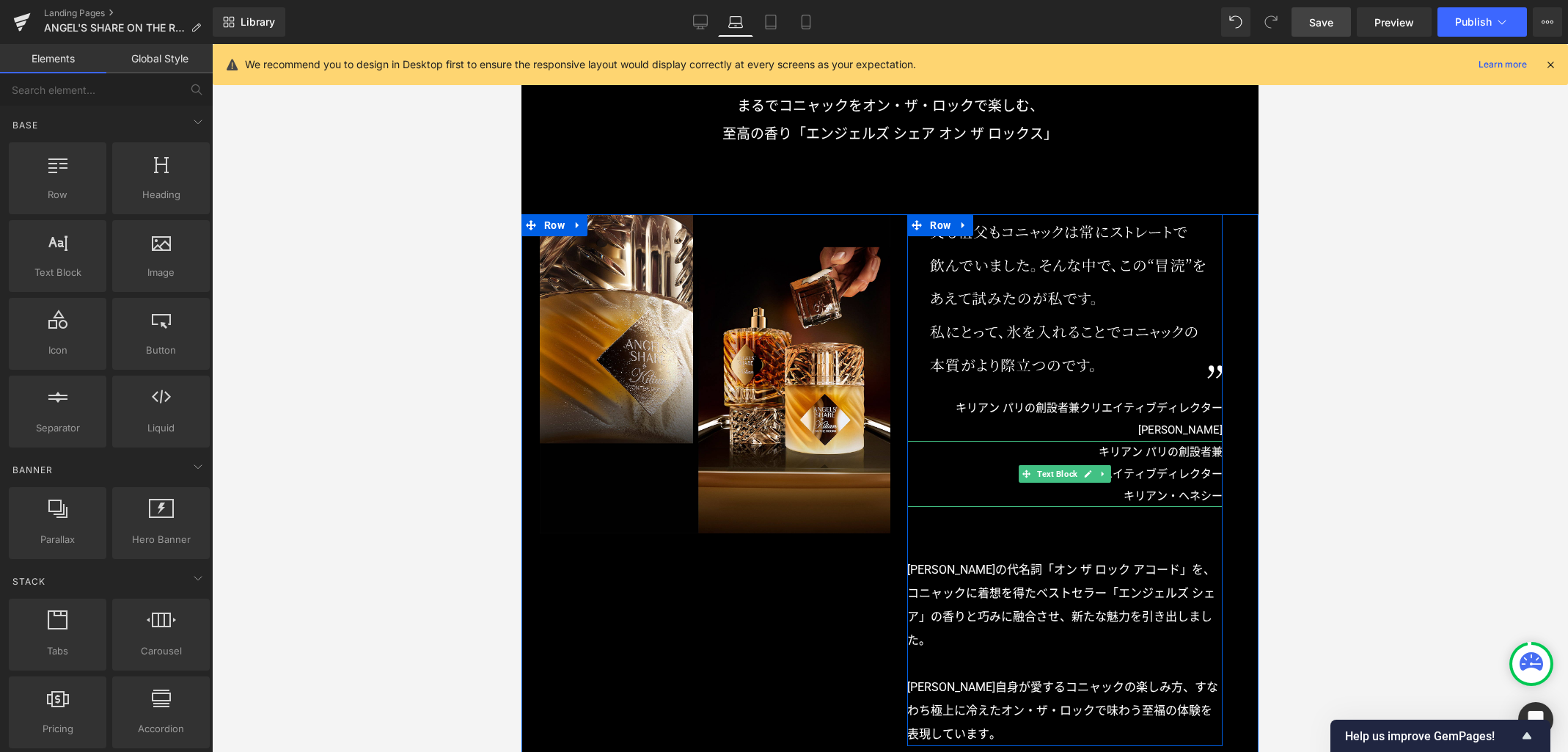
click at [1212, 469] on p "クリエイティブディレクター" at bounding box center [1065, 474] width 316 height 22
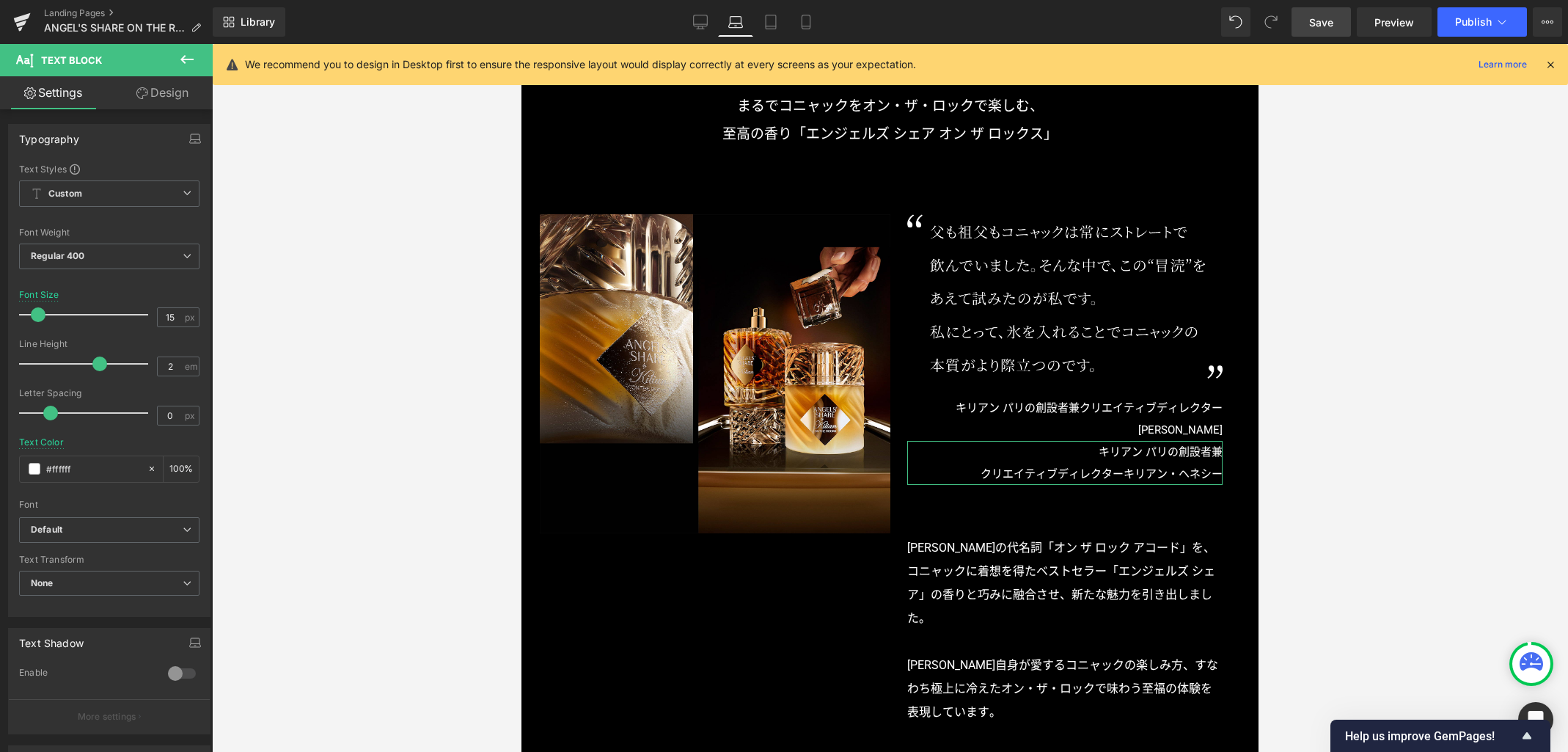
drag, startPoint x: 167, startPoint y: 92, endPoint x: 122, endPoint y: 137, distance: 63.6
click at [167, 92] on link "Design" at bounding box center [163, 93] width 106 height 33
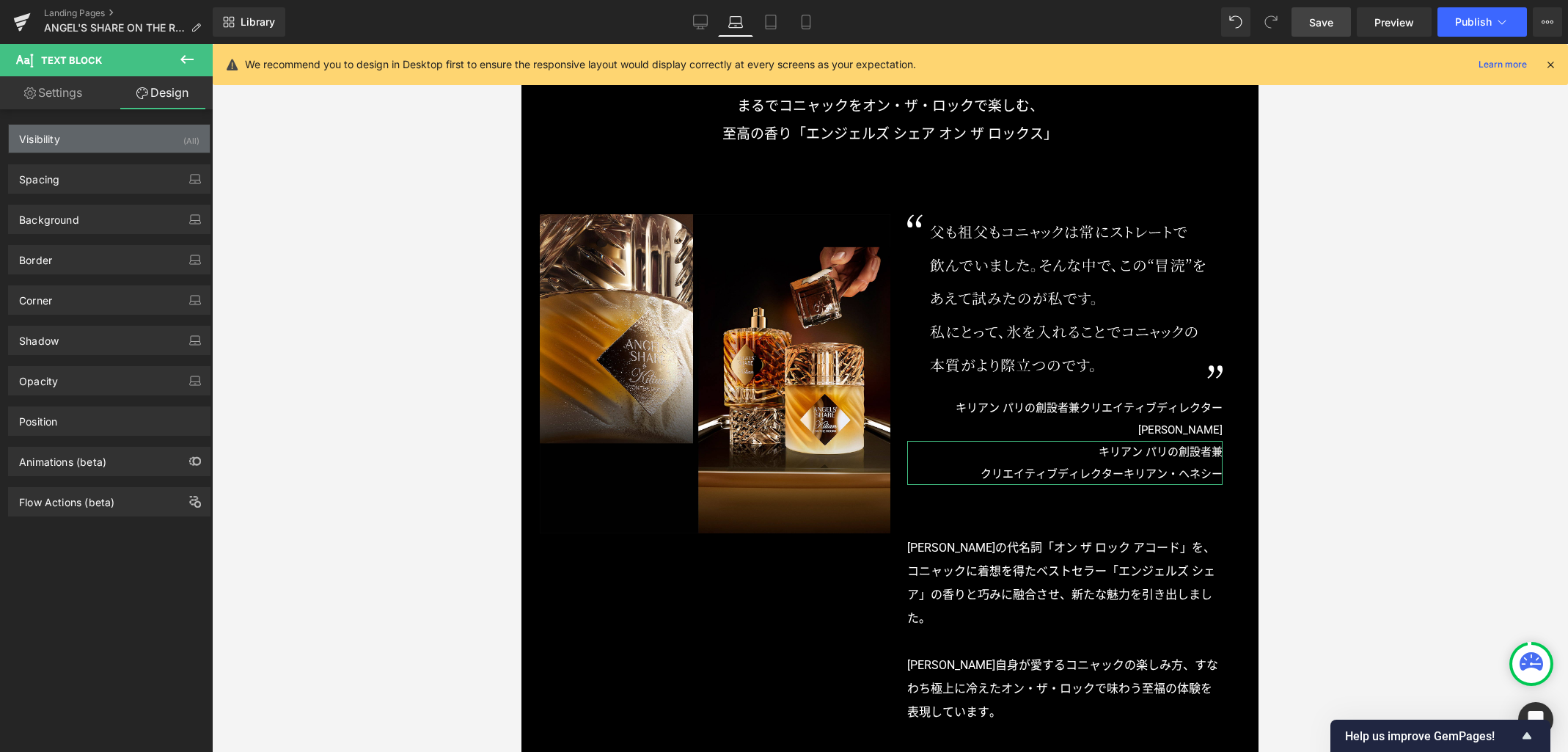
click at [120, 146] on div "Visibility (All)" at bounding box center [110, 139] width 201 height 28
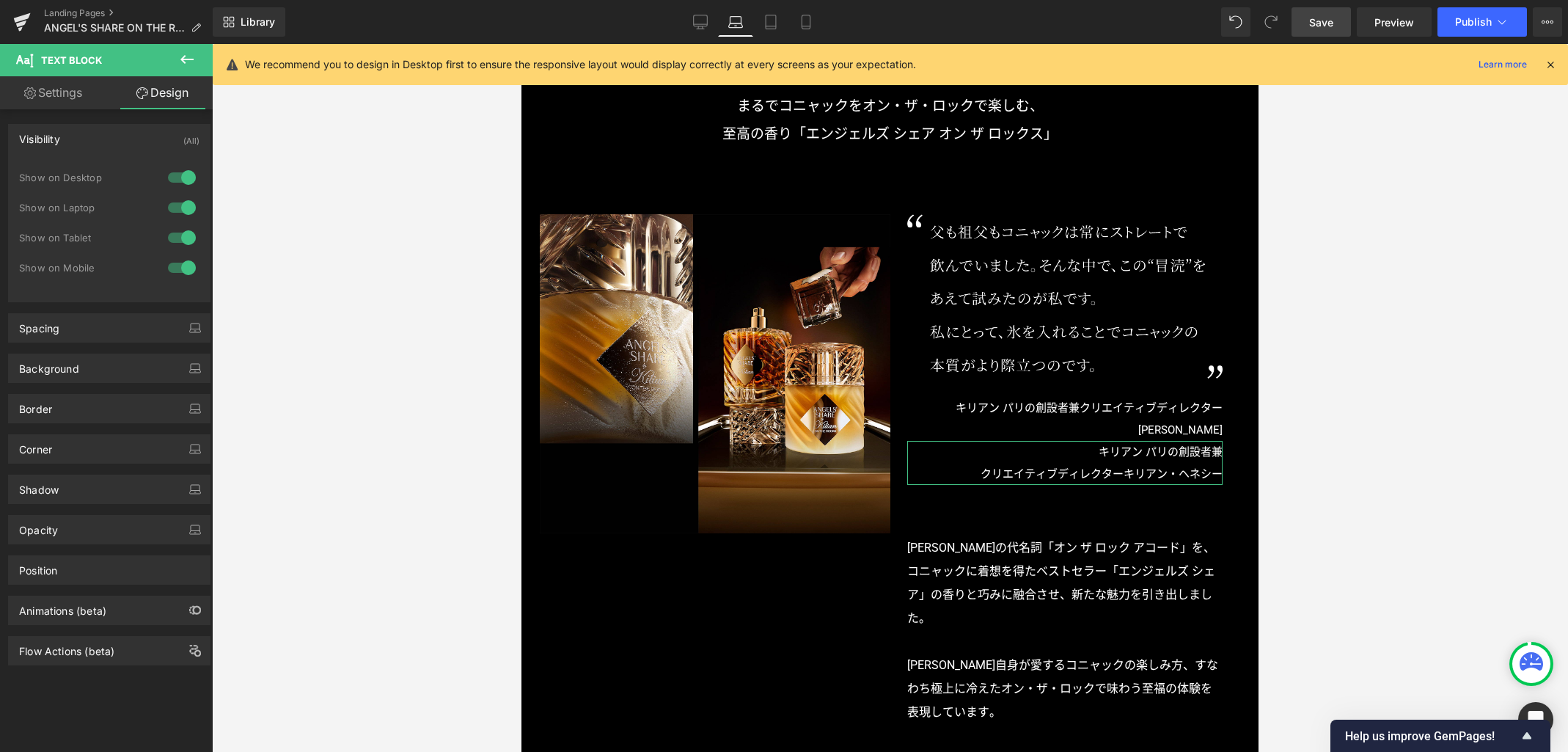
click at [186, 178] on div at bounding box center [182, 177] width 35 height 23
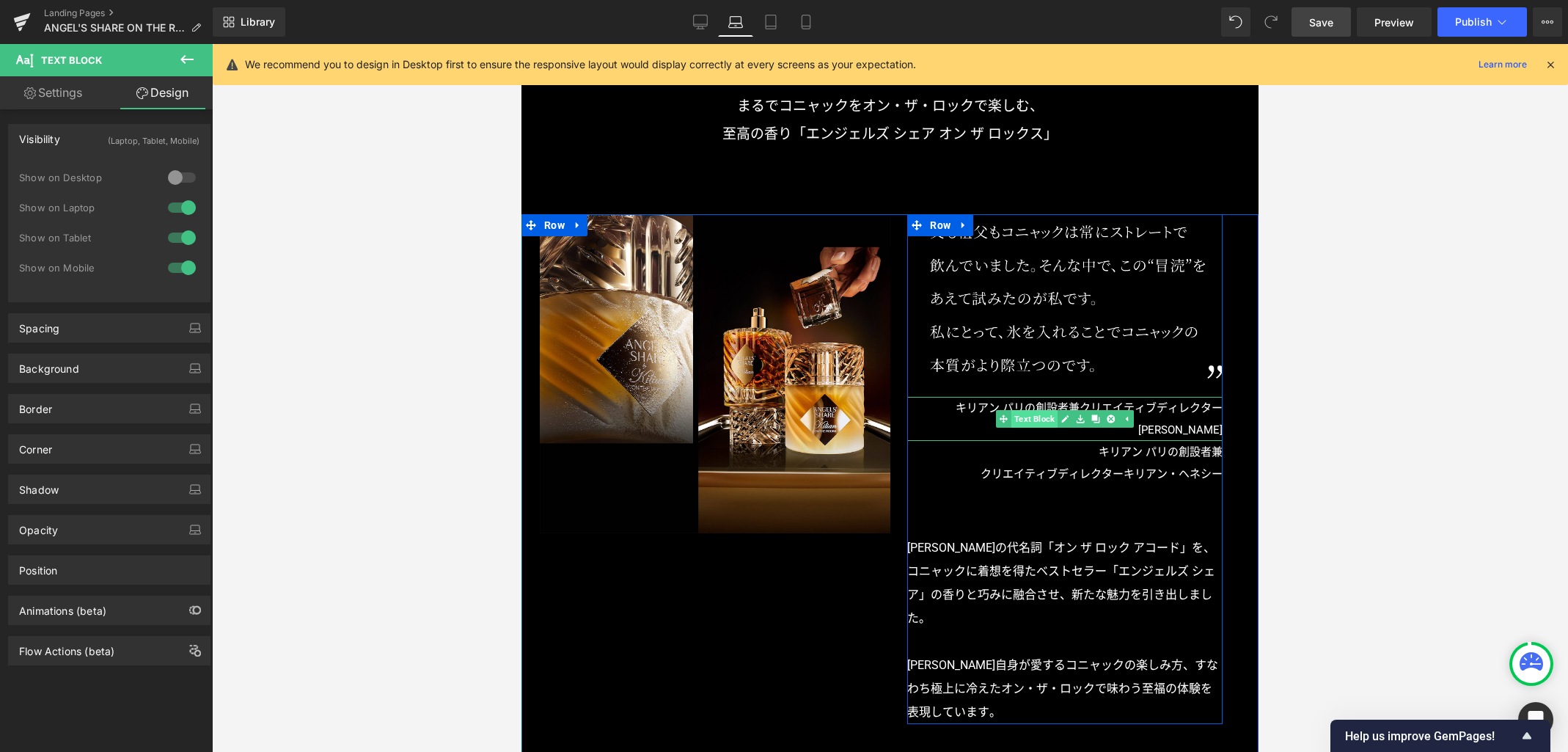
click at [1031, 416] on span "Text Block" at bounding box center [1035, 418] width 47 height 17
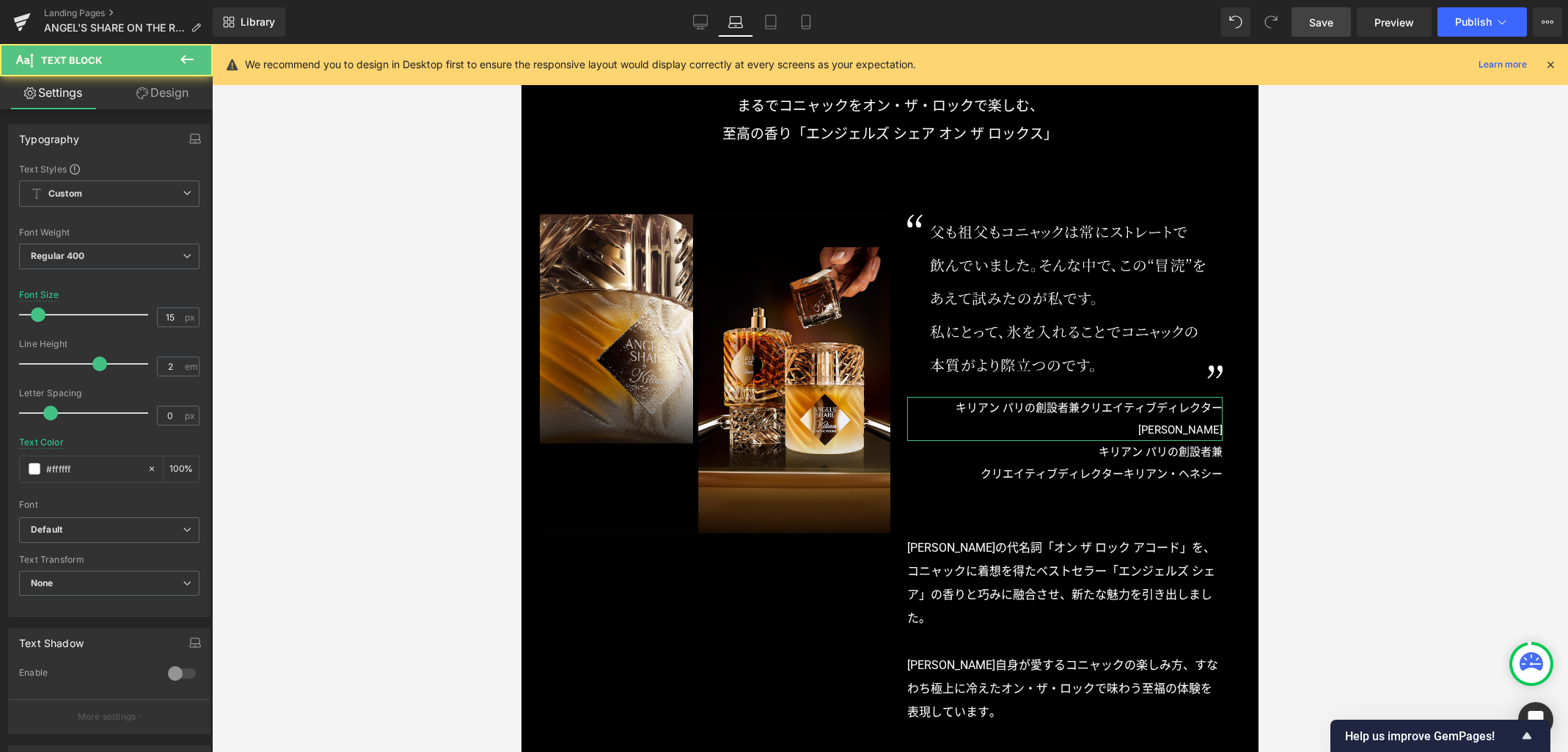
click at [179, 90] on link "Design" at bounding box center [163, 93] width 106 height 33
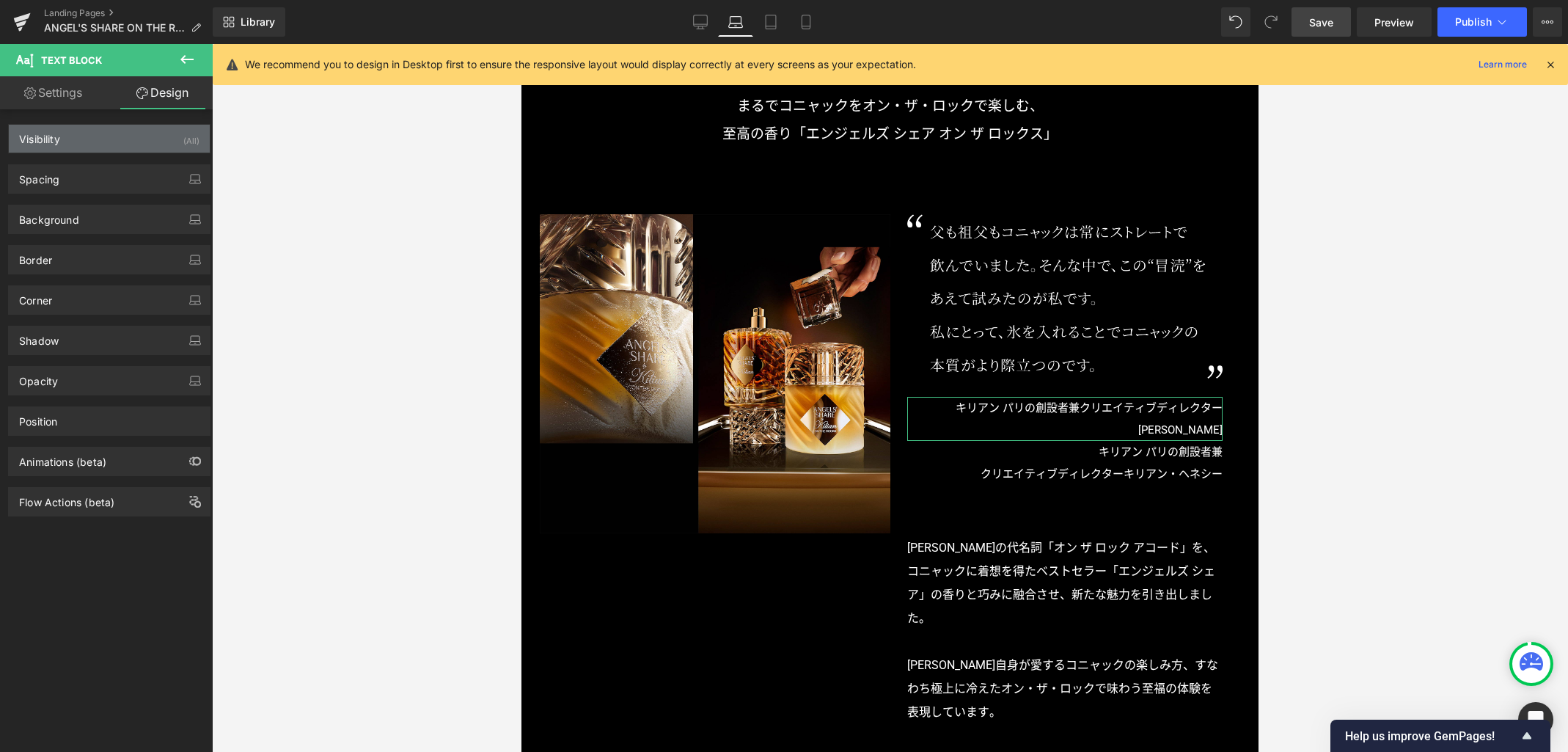
click at [147, 142] on div "Visibility (All)" at bounding box center [110, 139] width 201 height 28
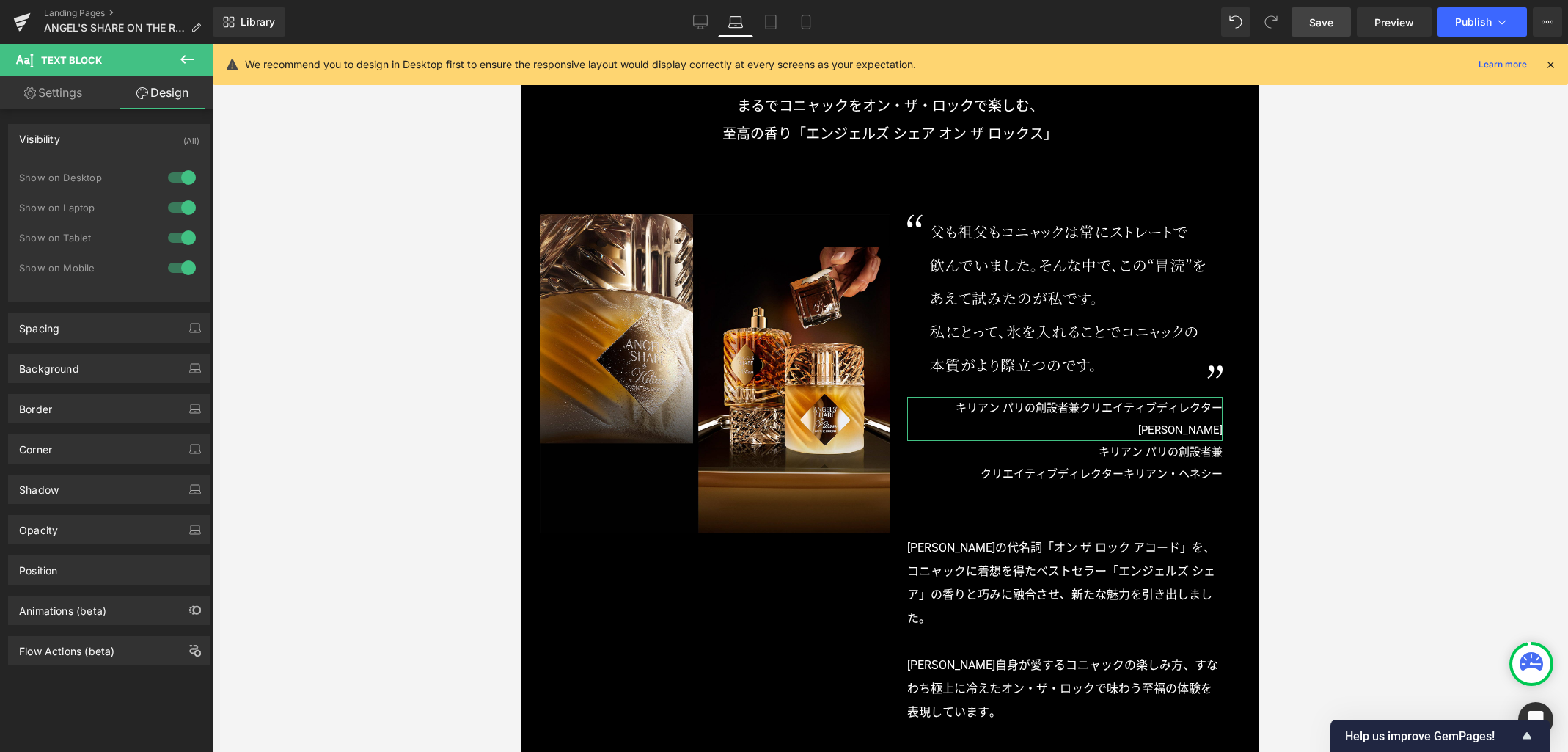
click at [189, 266] on div at bounding box center [182, 268] width 35 height 23
click at [184, 238] on div at bounding box center [182, 238] width 35 height 23
click at [181, 204] on div at bounding box center [182, 208] width 35 height 23
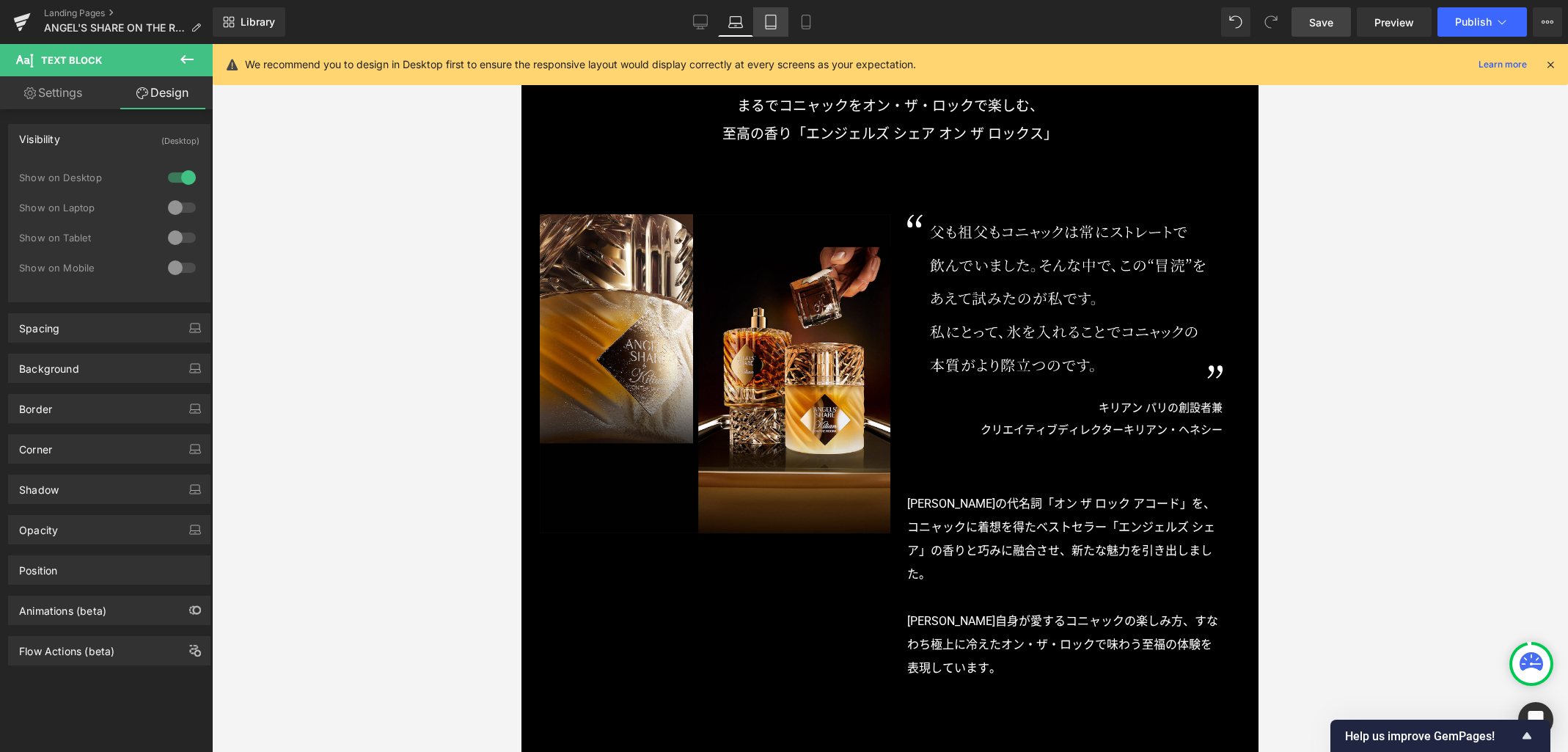
click at [767, 23] on icon at bounding box center [771, 22] width 15 height 15
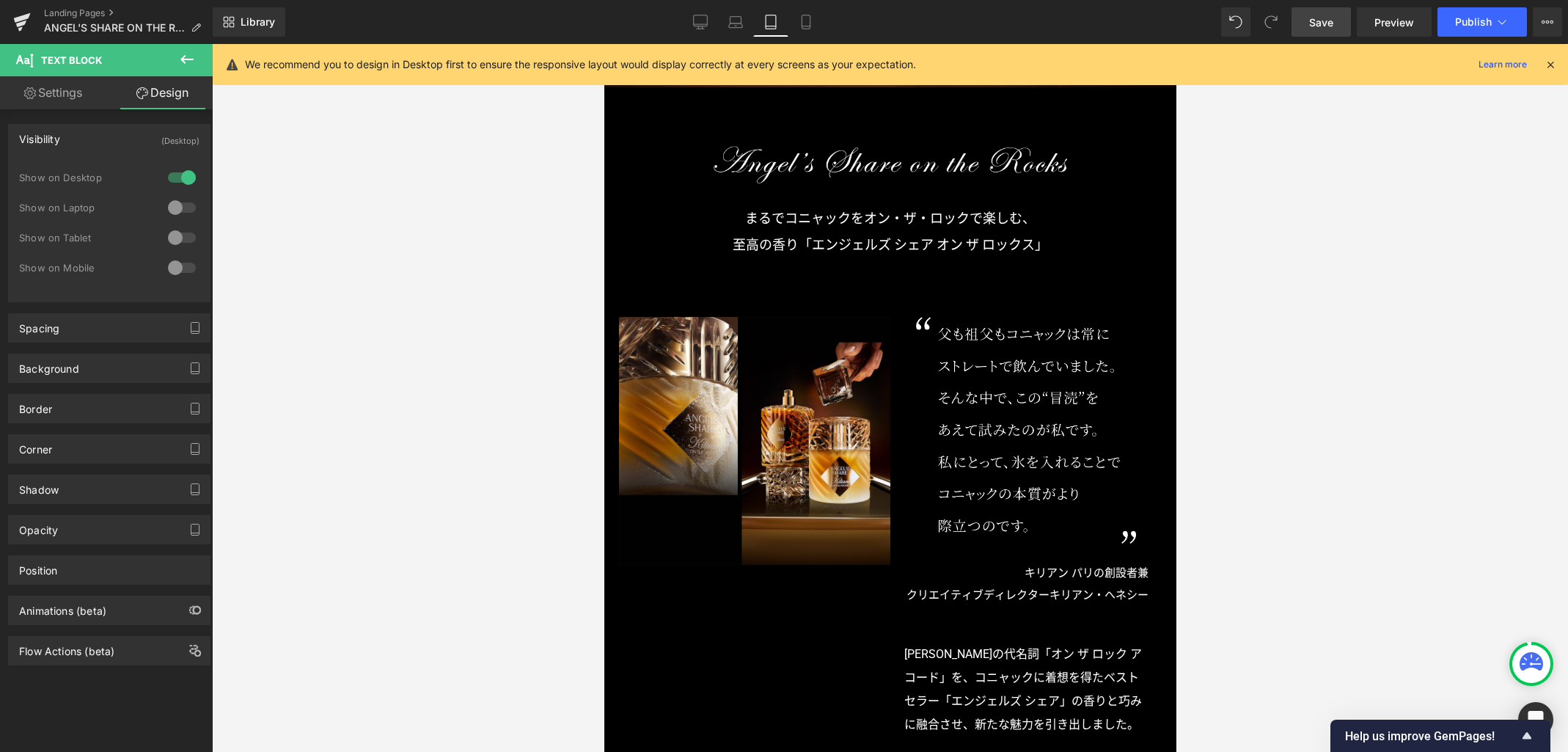
scroll to position [595, 0]
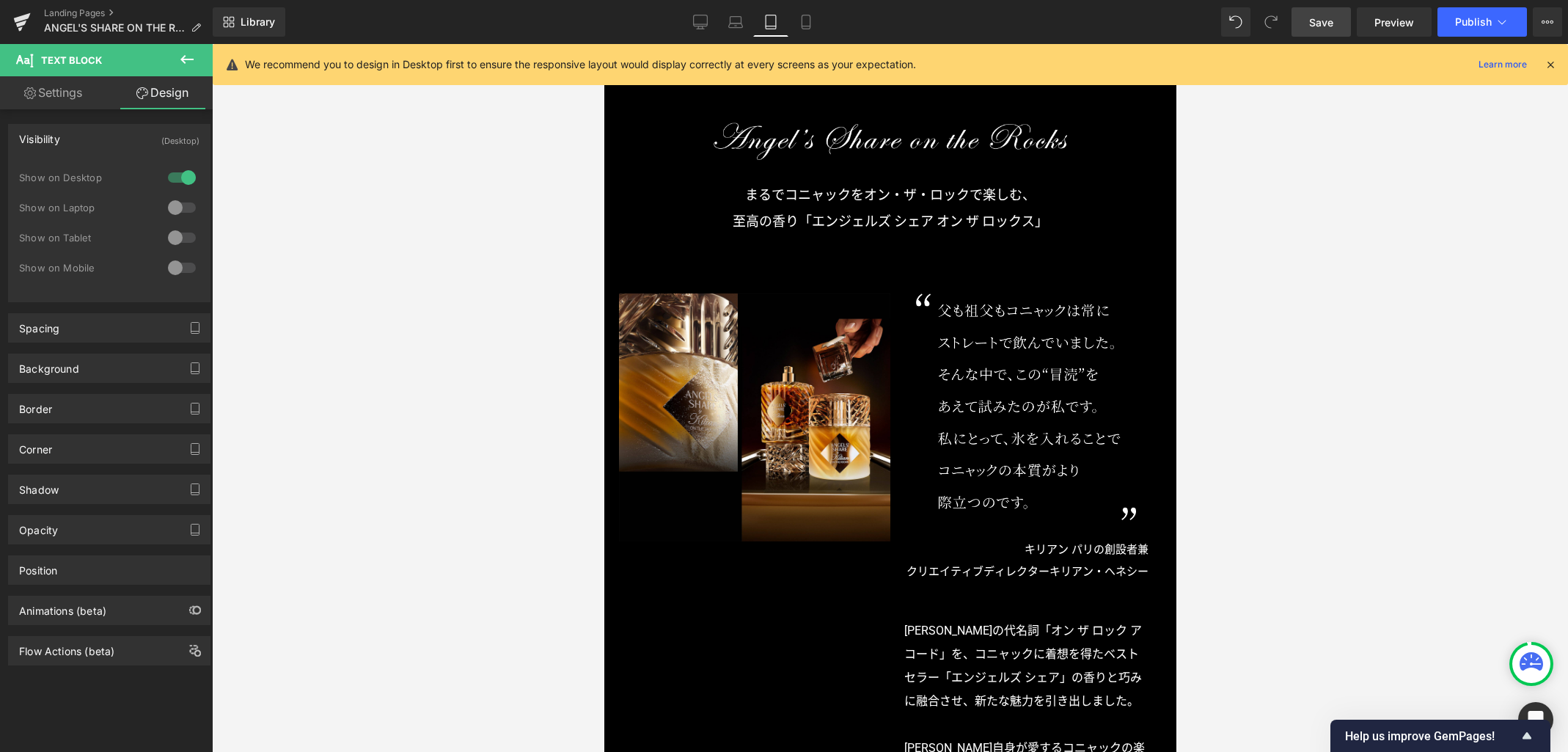
drag, startPoint x: 1231, startPoint y: 565, endPoint x: 1182, endPoint y: 568, distance: 49.1
click at [1231, 565] on div at bounding box center [890, 398] width 1356 height 708
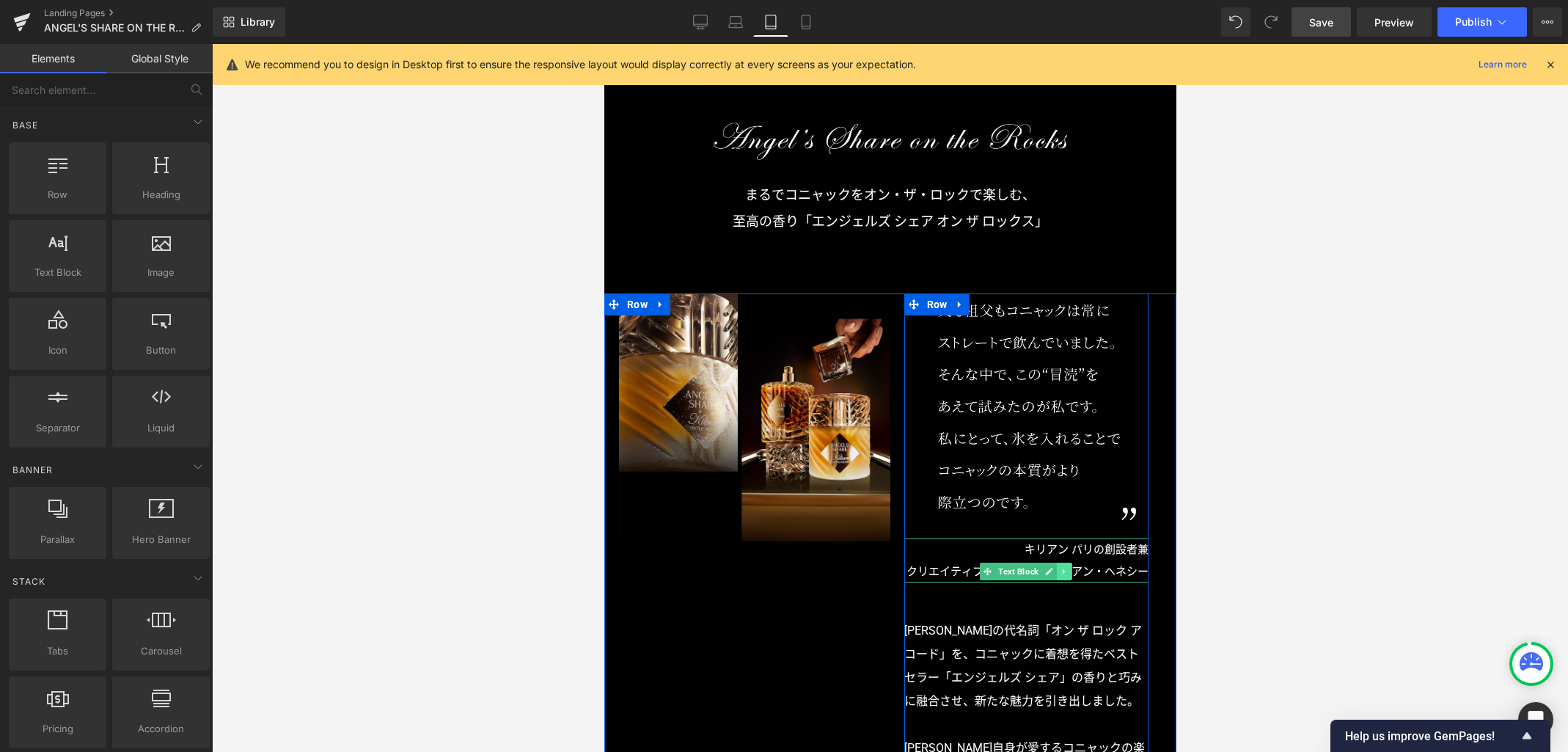
click at [1062, 573] on link at bounding box center [1064, 571] width 16 height 17
click at [1055, 572] on link at bounding box center [1056, 571] width 16 height 17
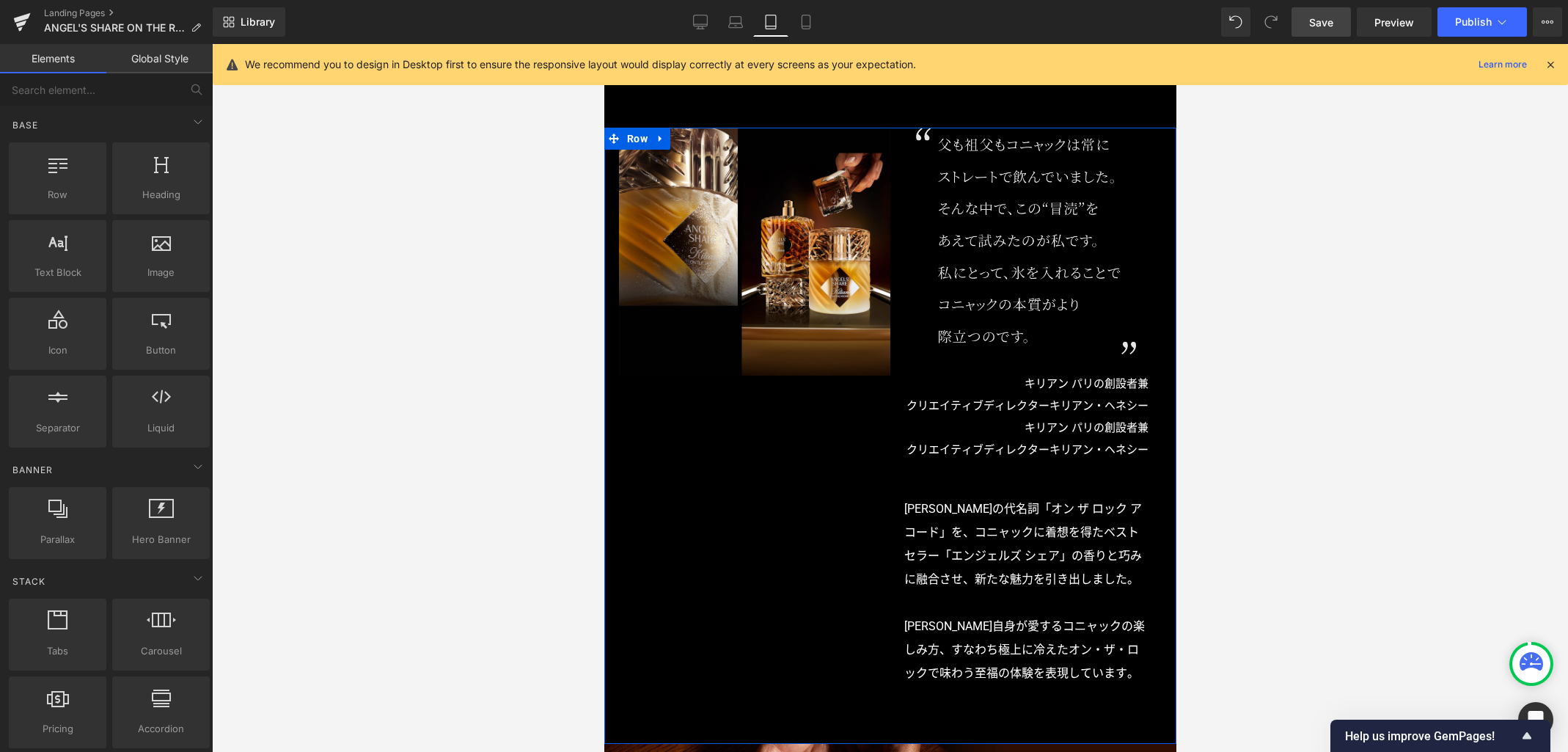
scroll to position [702, 0]
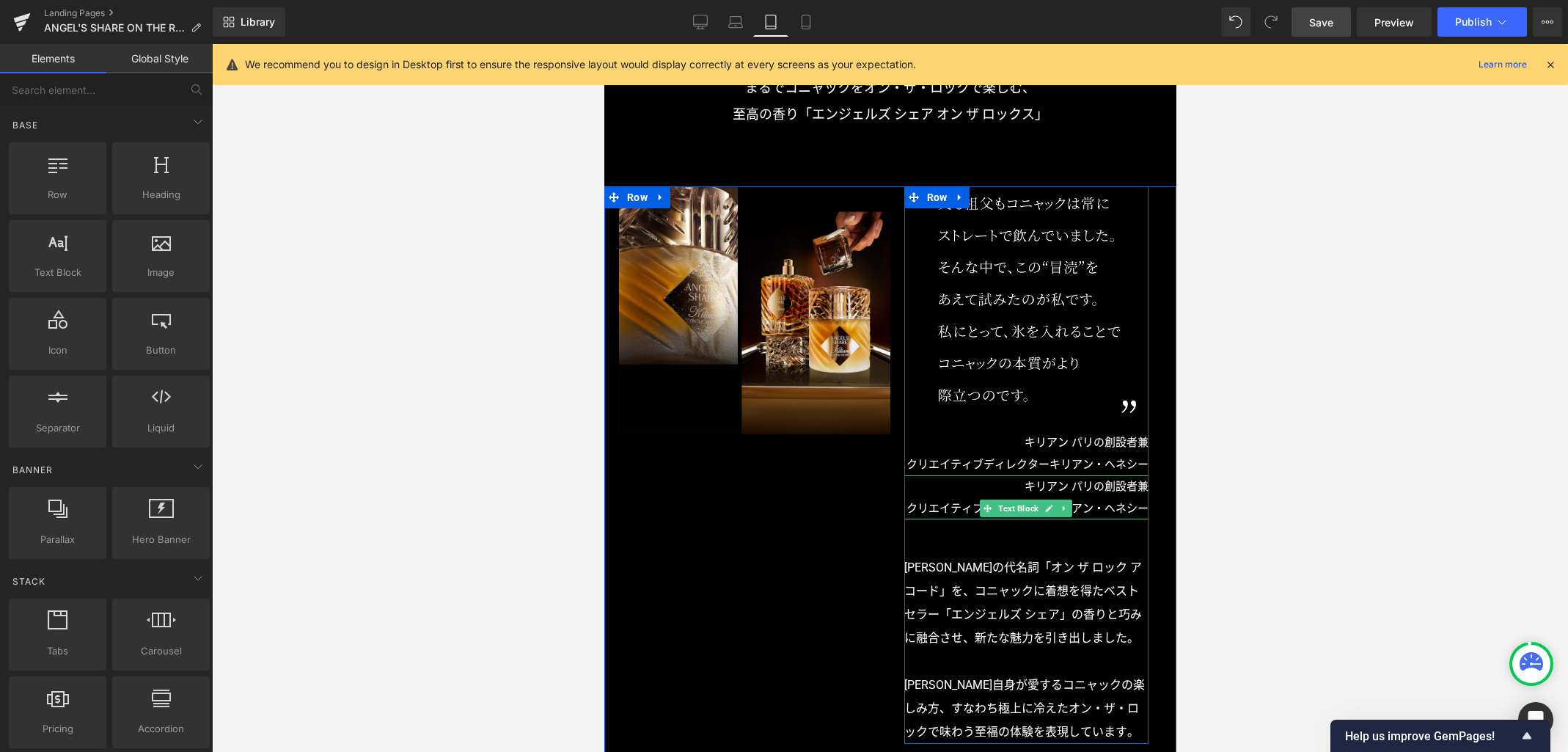
click at [1096, 515] on span "キリアン・ヘネシー" at bounding box center [1098, 509] width 99 height 13
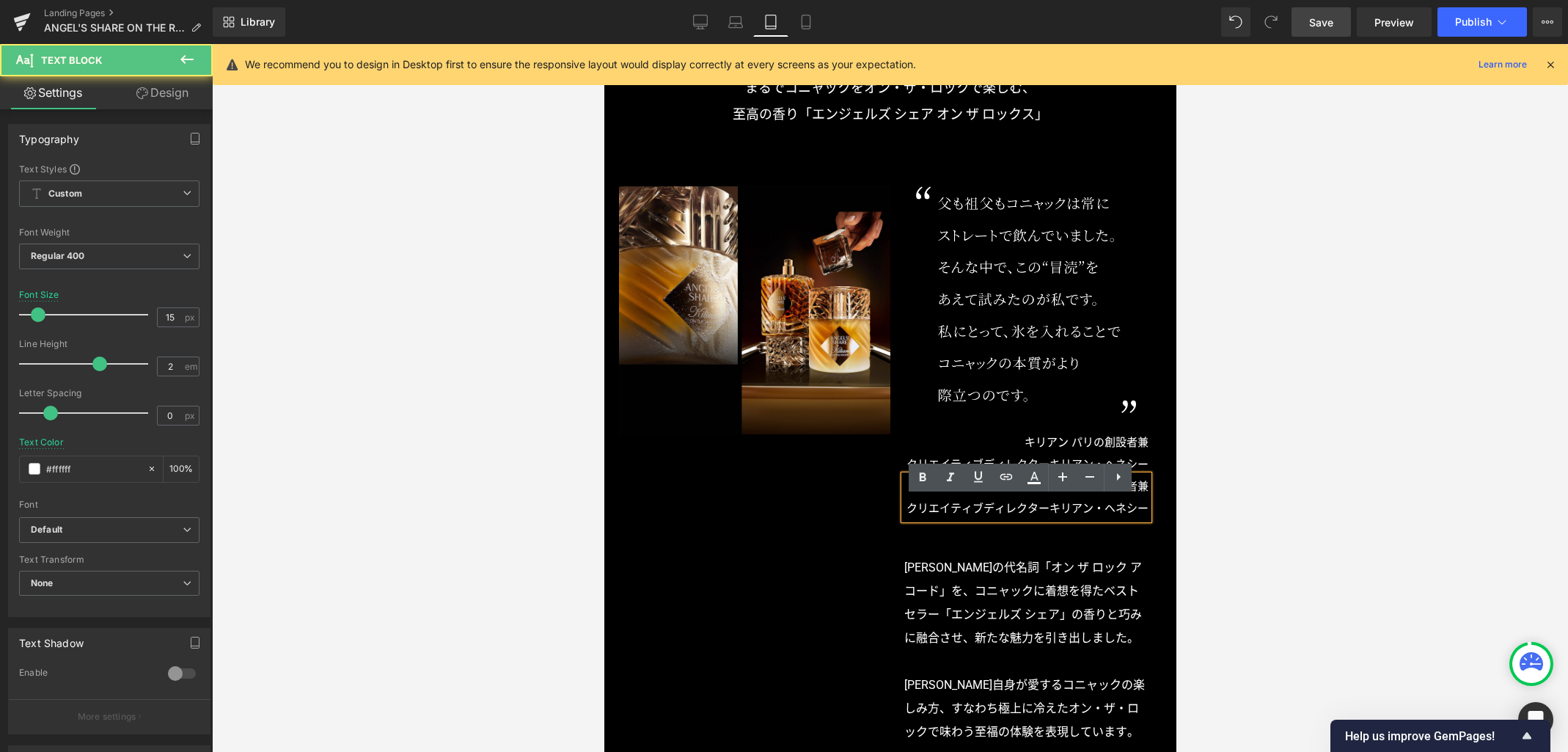
drag, startPoint x: 1049, startPoint y: 528, endPoint x: 1057, endPoint y: 528, distance: 8.0
click at [1057, 519] on p "クリエイティブディレクター キリアン・ヘネシー" at bounding box center [1026, 508] width 244 height 22
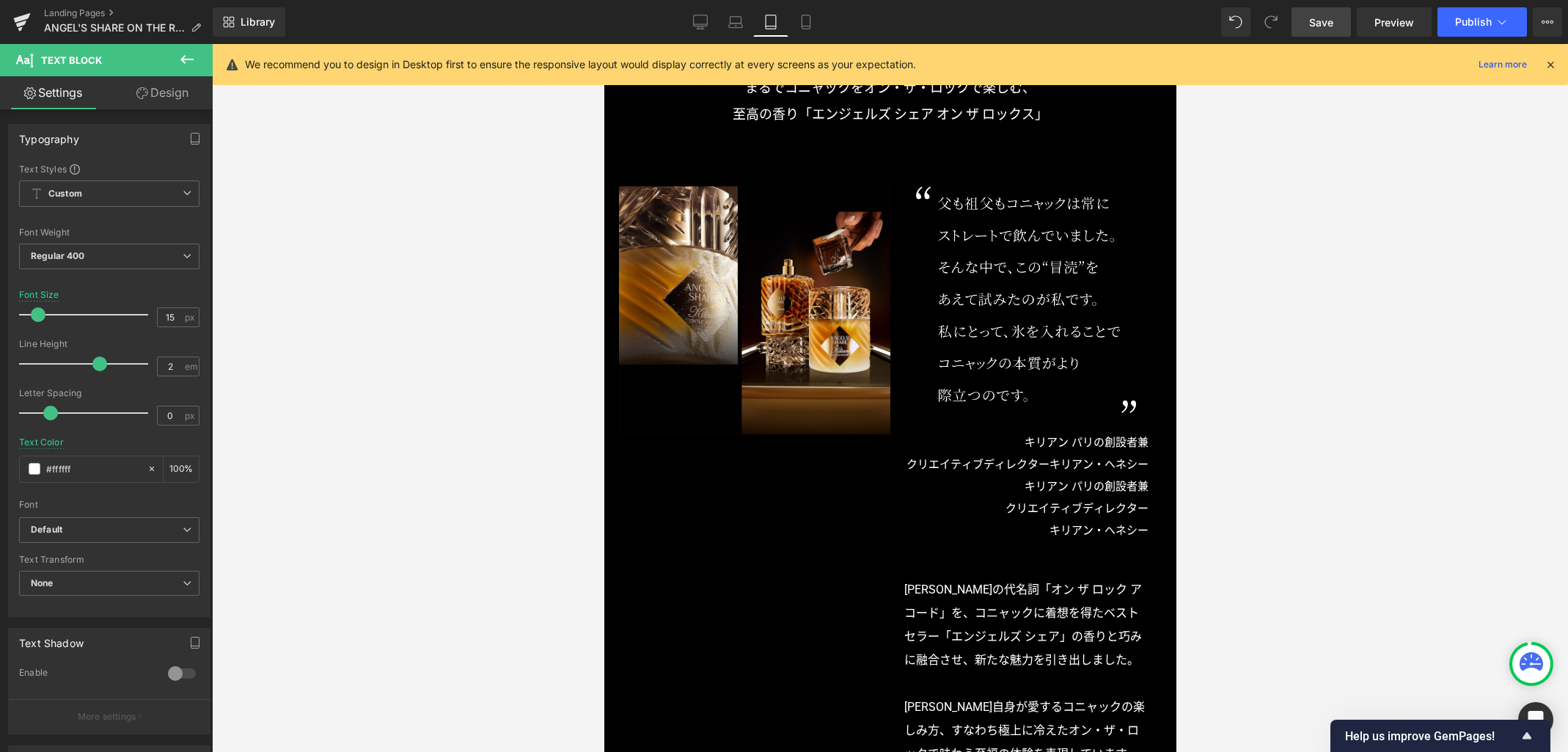
click at [171, 96] on link "Design" at bounding box center [163, 93] width 106 height 33
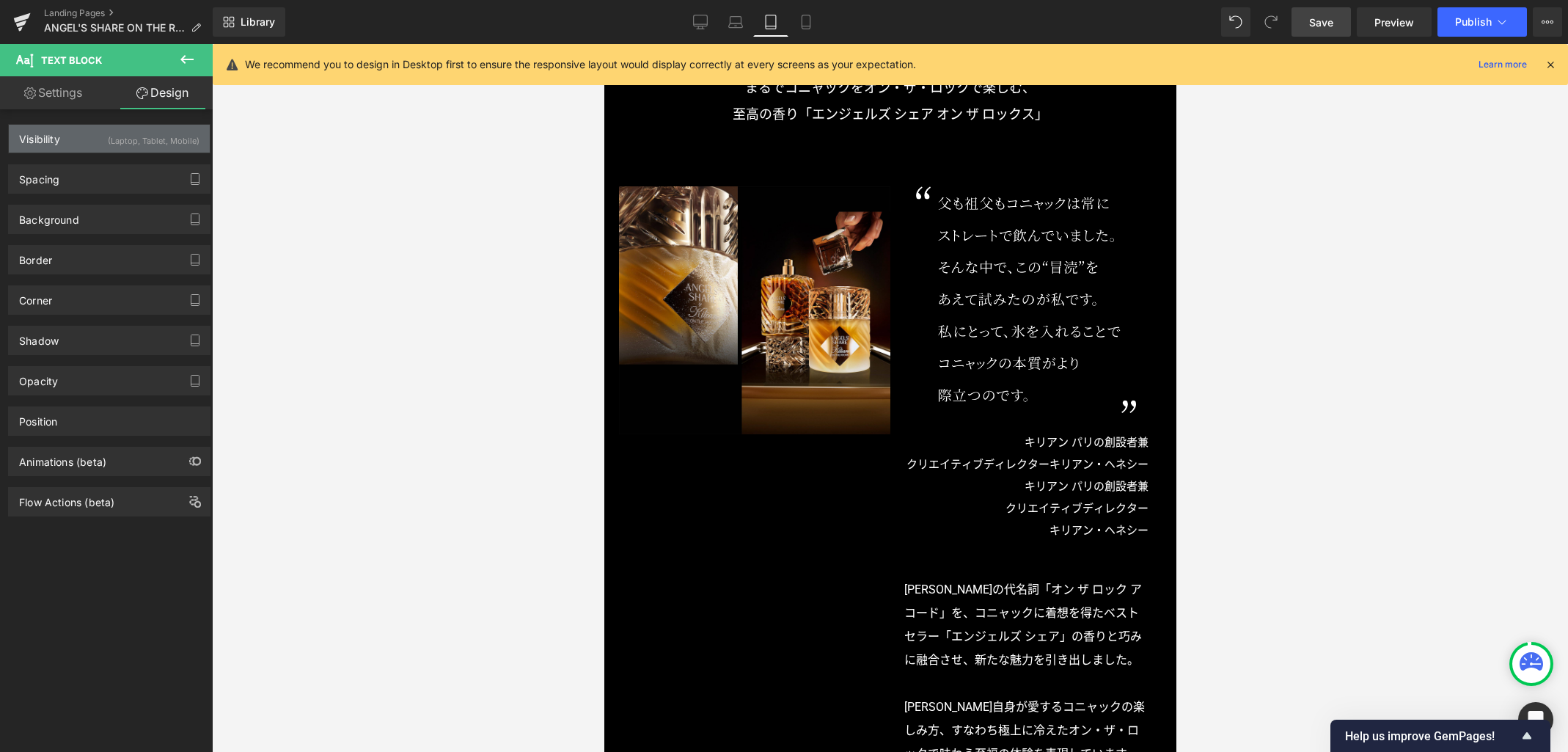
click at [131, 143] on div "(Laptop, Tablet, Mobile)" at bounding box center [154, 136] width 91 height 24
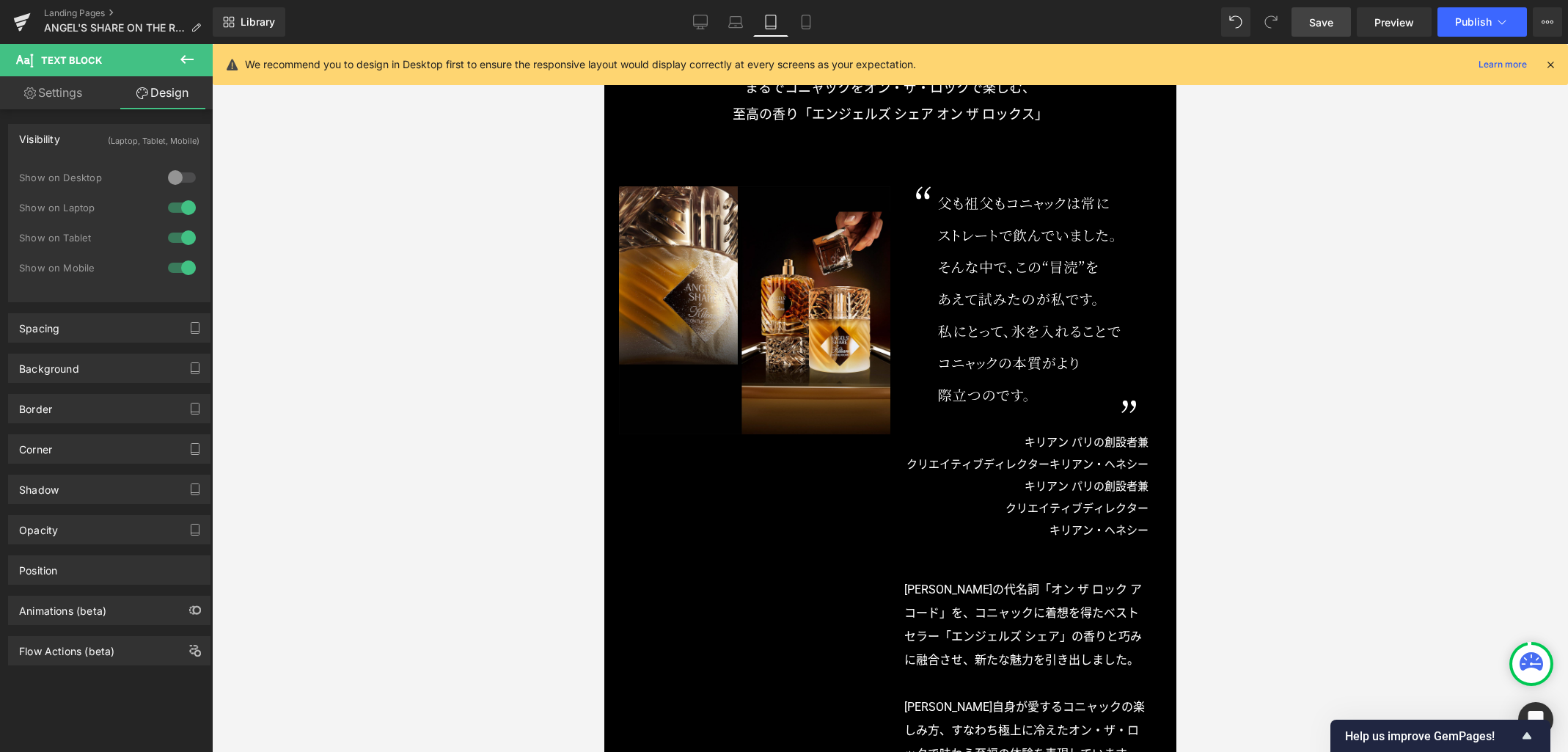
click at [182, 268] on div at bounding box center [182, 268] width 35 height 23
click at [184, 202] on div at bounding box center [182, 208] width 35 height 23
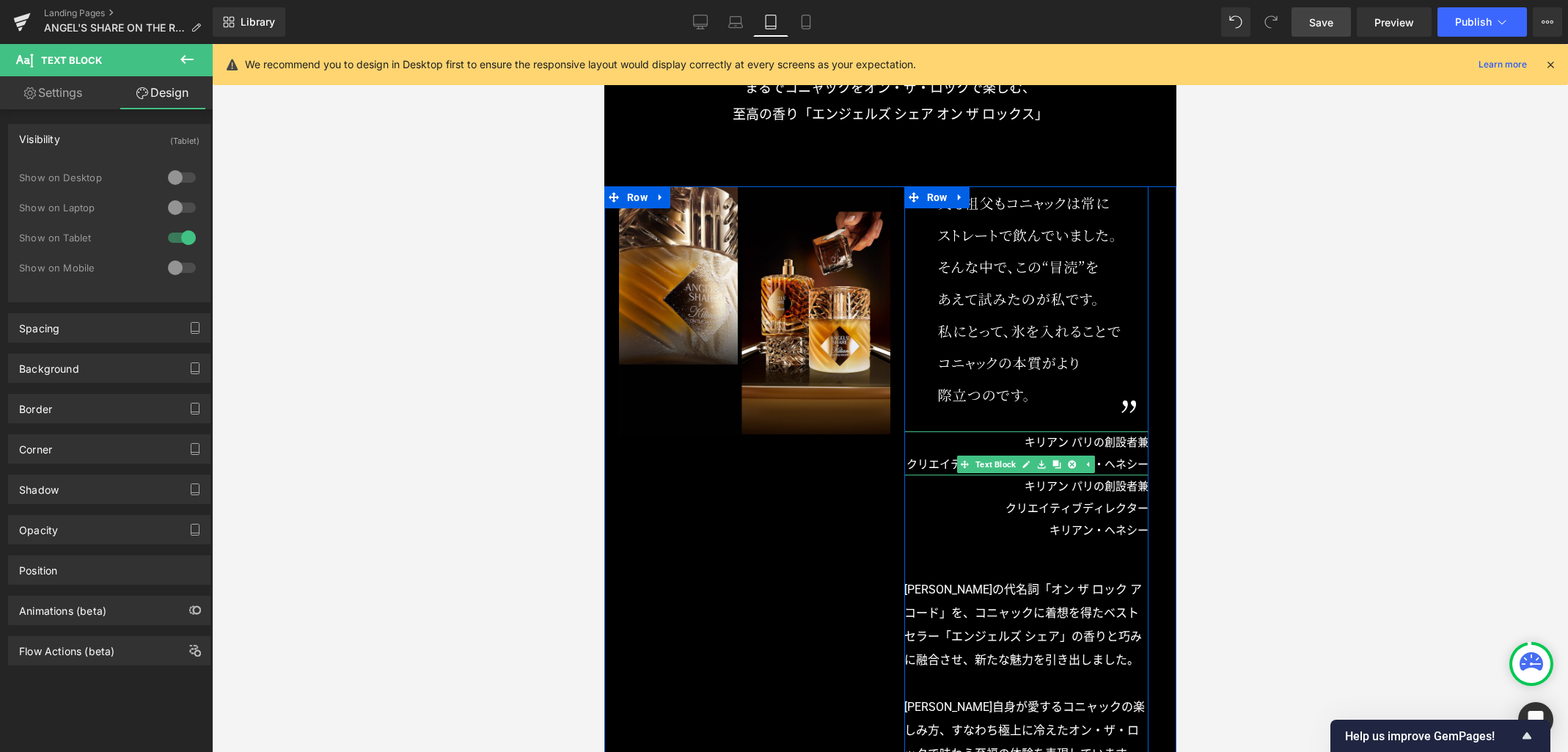
click at [1110, 444] on p "キリアン パリの創設者兼" at bounding box center [1026, 442] width 244 height 22
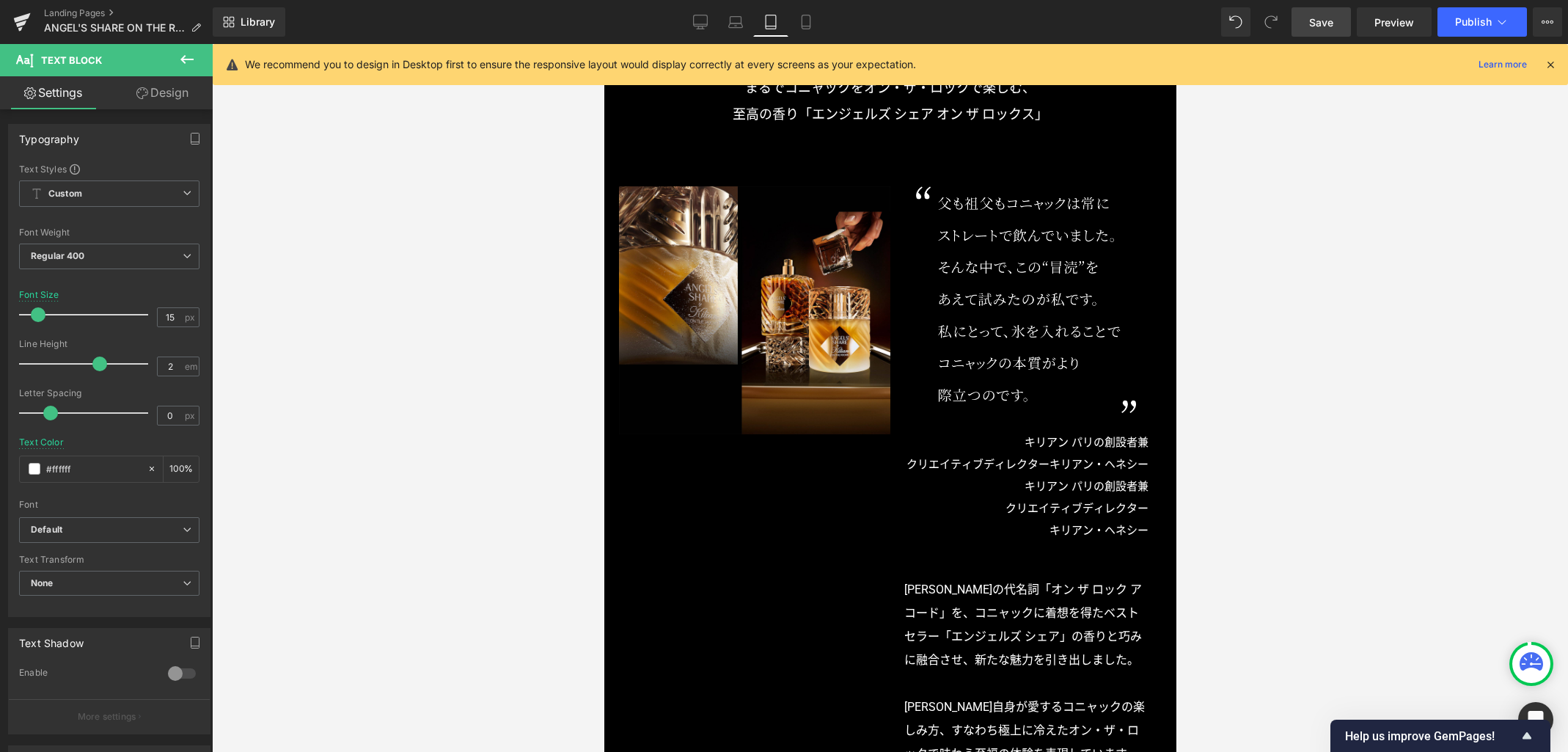
click at [161, 93] on link "Design" at bounding box center [163, 93] width 106 height 33
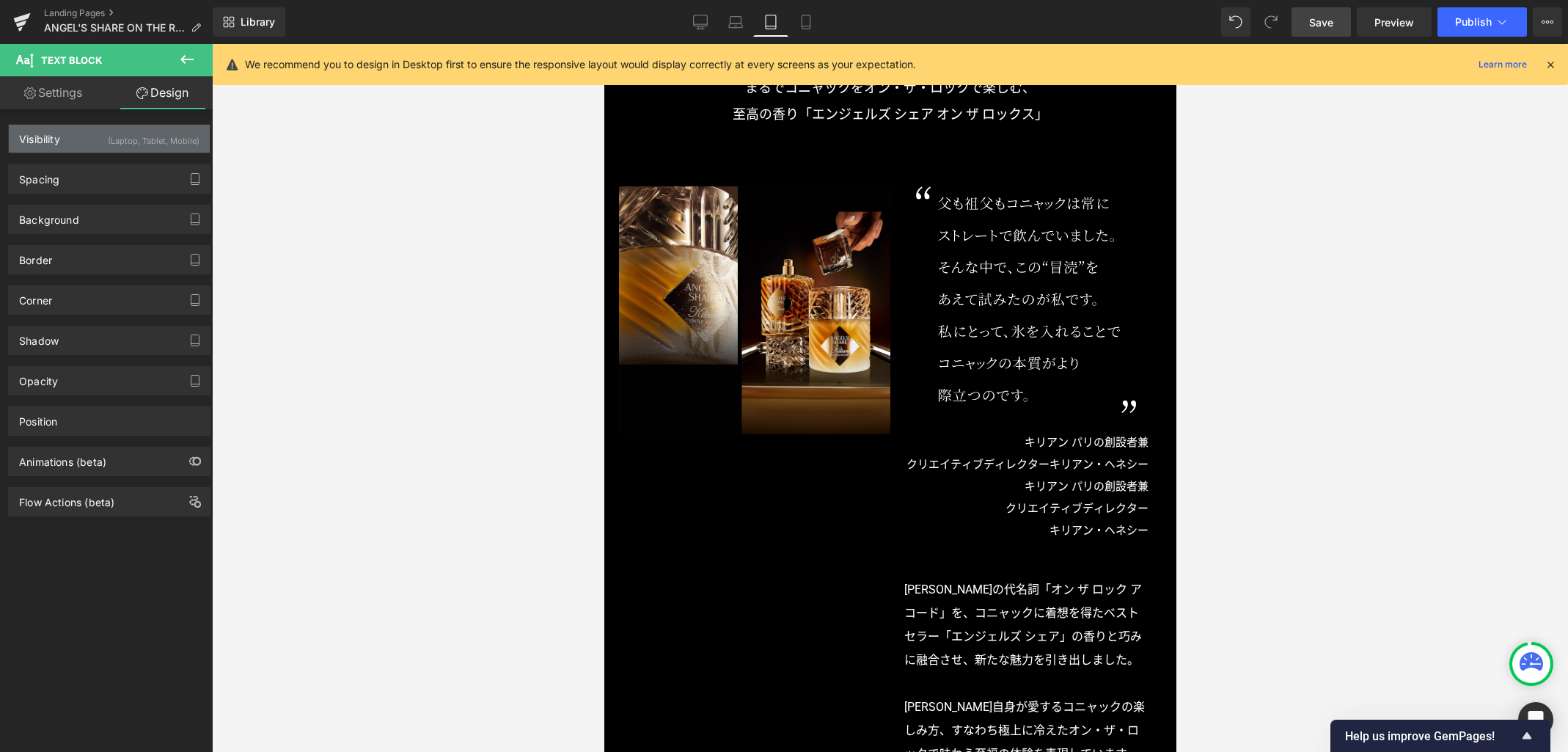
click at [121, 139] on div "(Laptop, Tablet, Mobile)" at bounding box center [154, 136] width 91 height 24
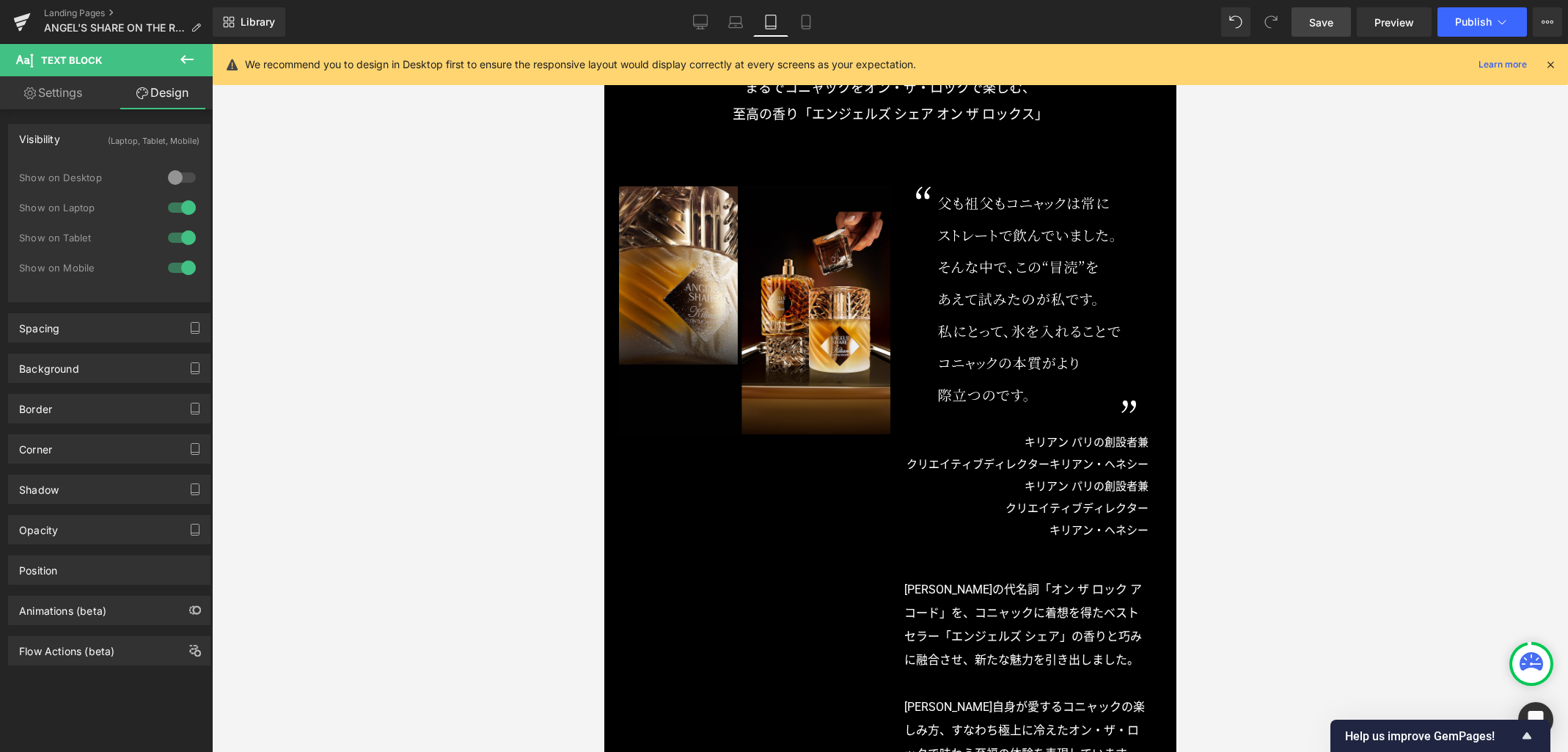
drag, startPoint x: 183, startPoint y: 269, endPoint x: 186, endPoint y: 251, distance: 18.2
click at [183, 269] on div at bounding box center [182, 268] width 35 height 23
click at [184, 234] on div at bounding box center [182, 238] width 35 height 23
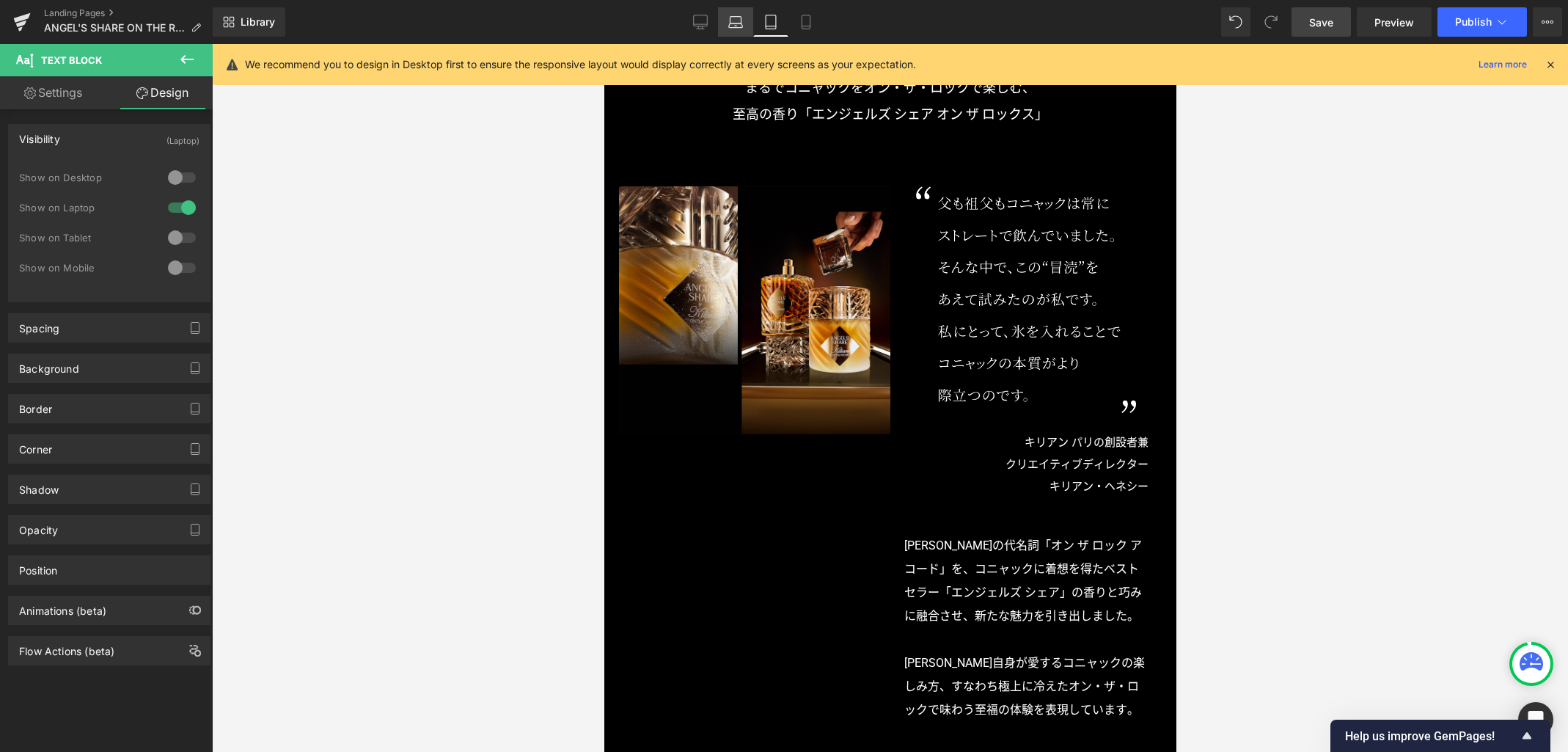
click at [737, 22] on icon at bounding box center [736, 22] width 15 height 15
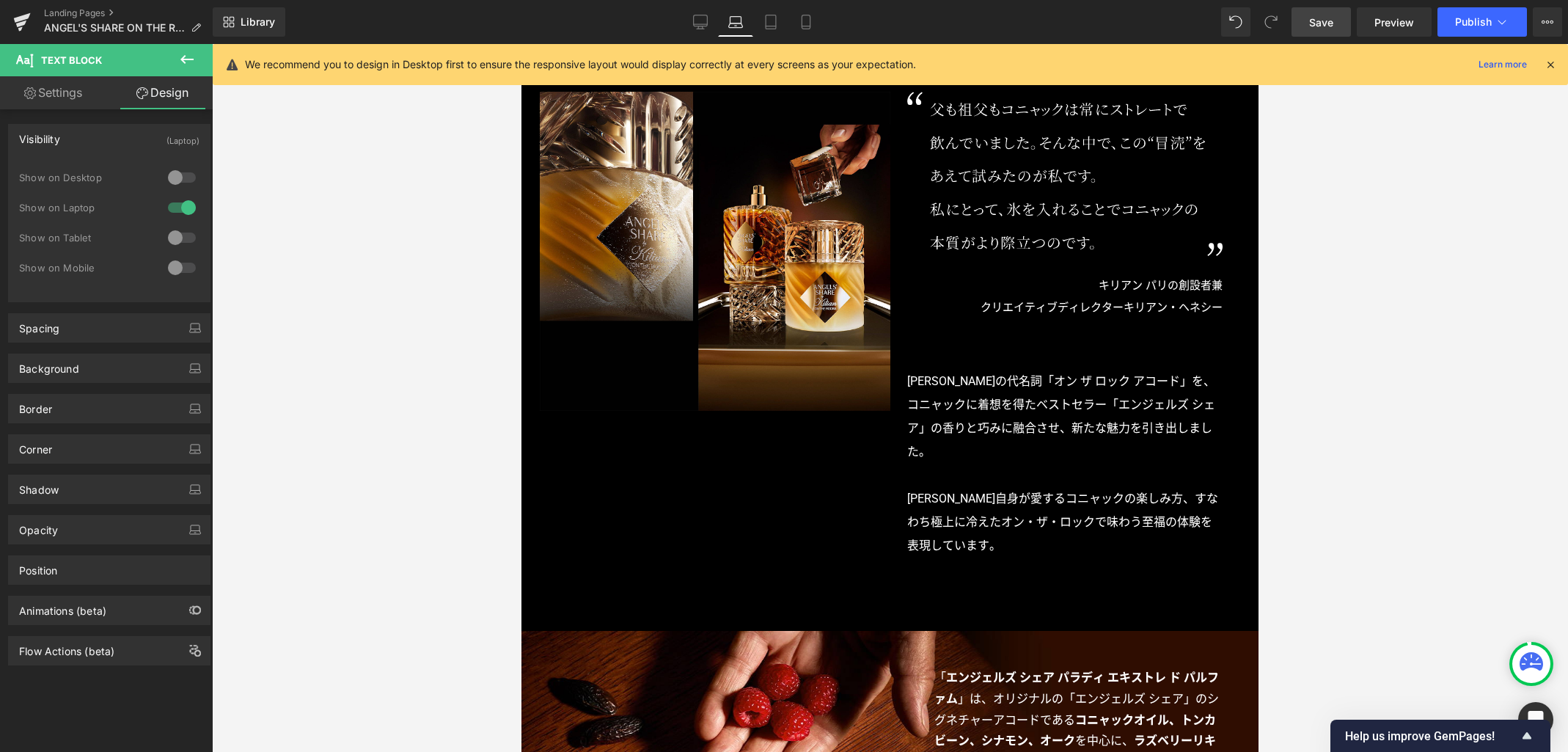
scroll to position [951, 0]
click at [774, 27] on icon at bounding box center [771, 27] width 10 height 0
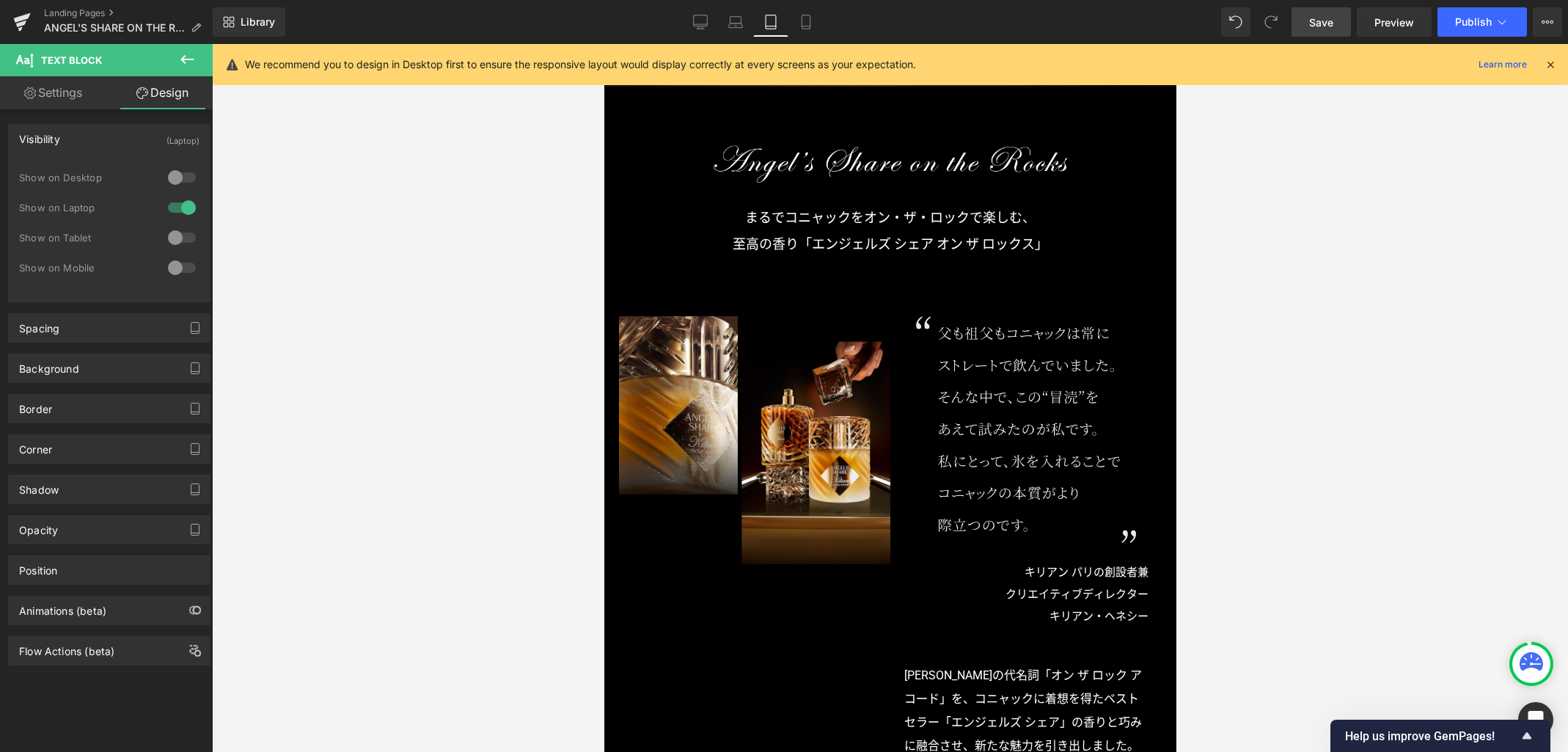
scroll to position [584, 0]
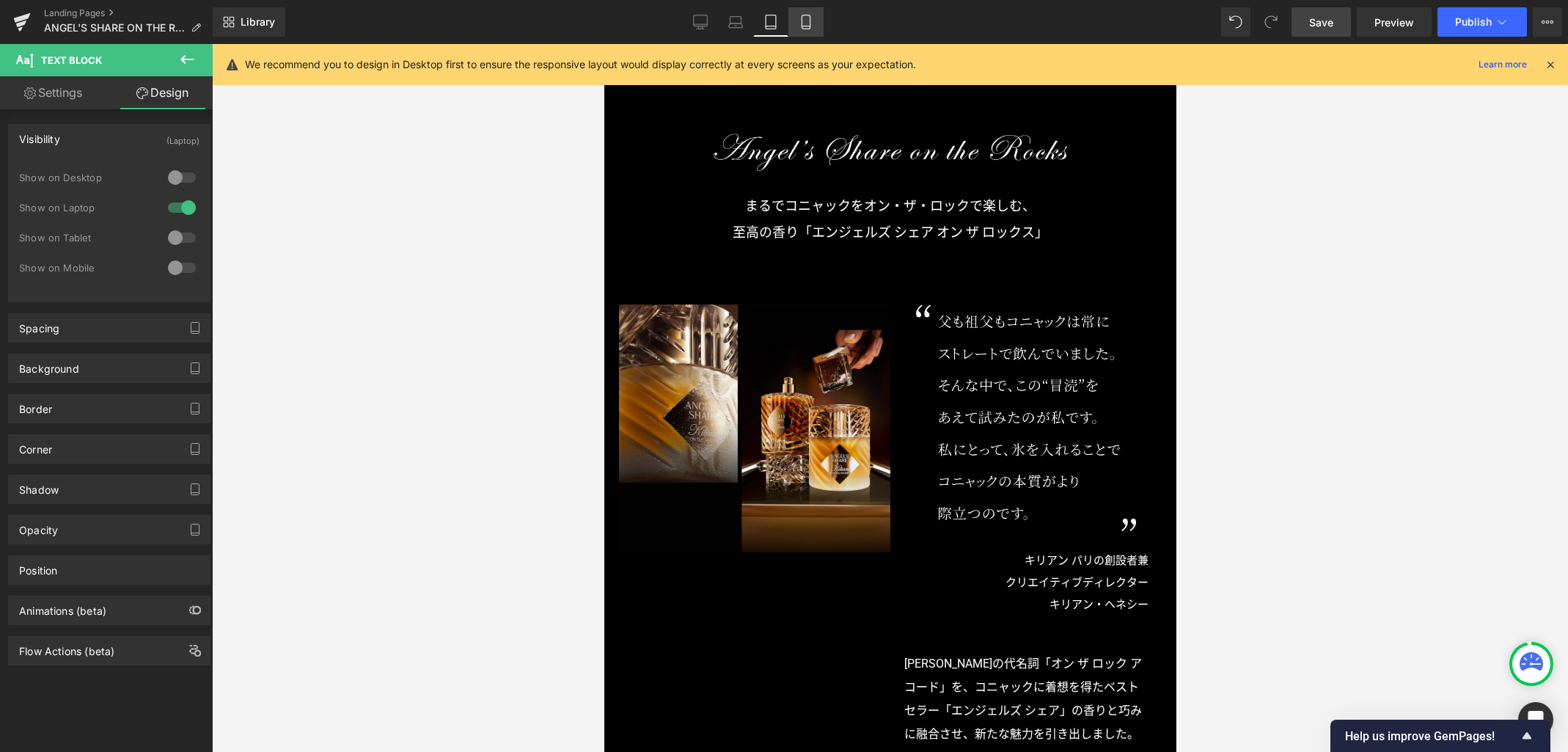
click at [808, 20] on icon at bounding box center [806, 22] width 15 height 15
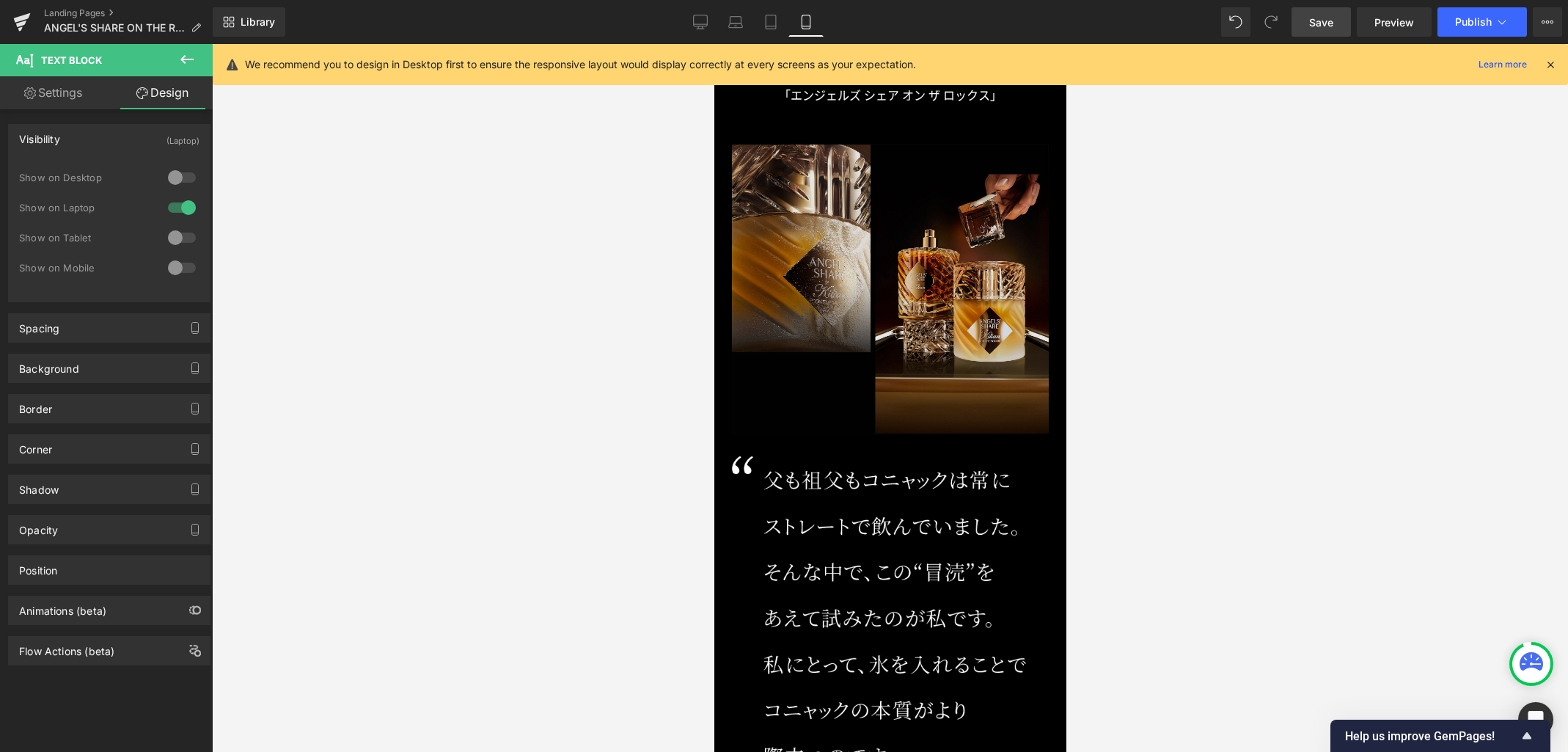
scroll to position [1097, 0]
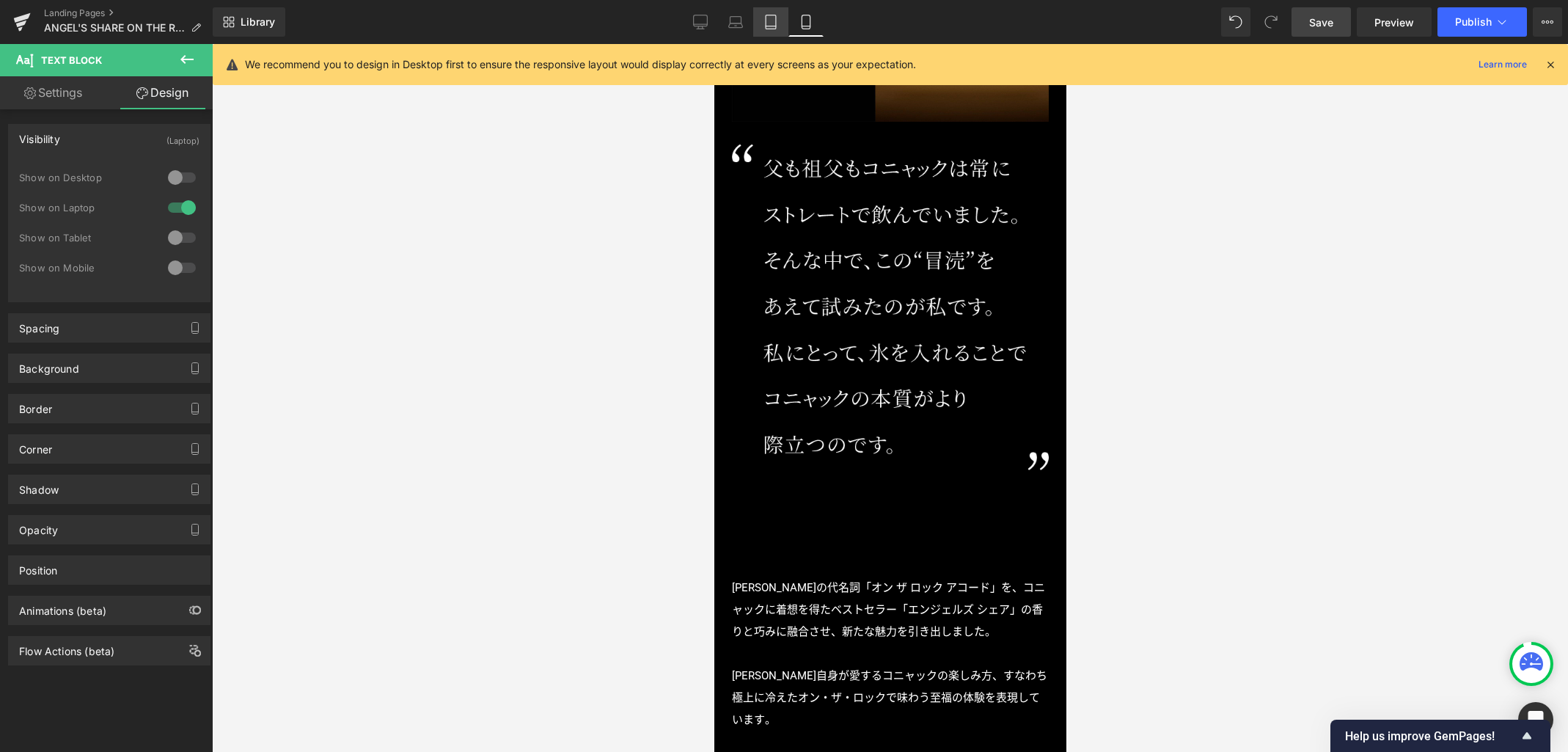
click at [769, 16] on icon at bounding box center [771, 22] width 10 height 14
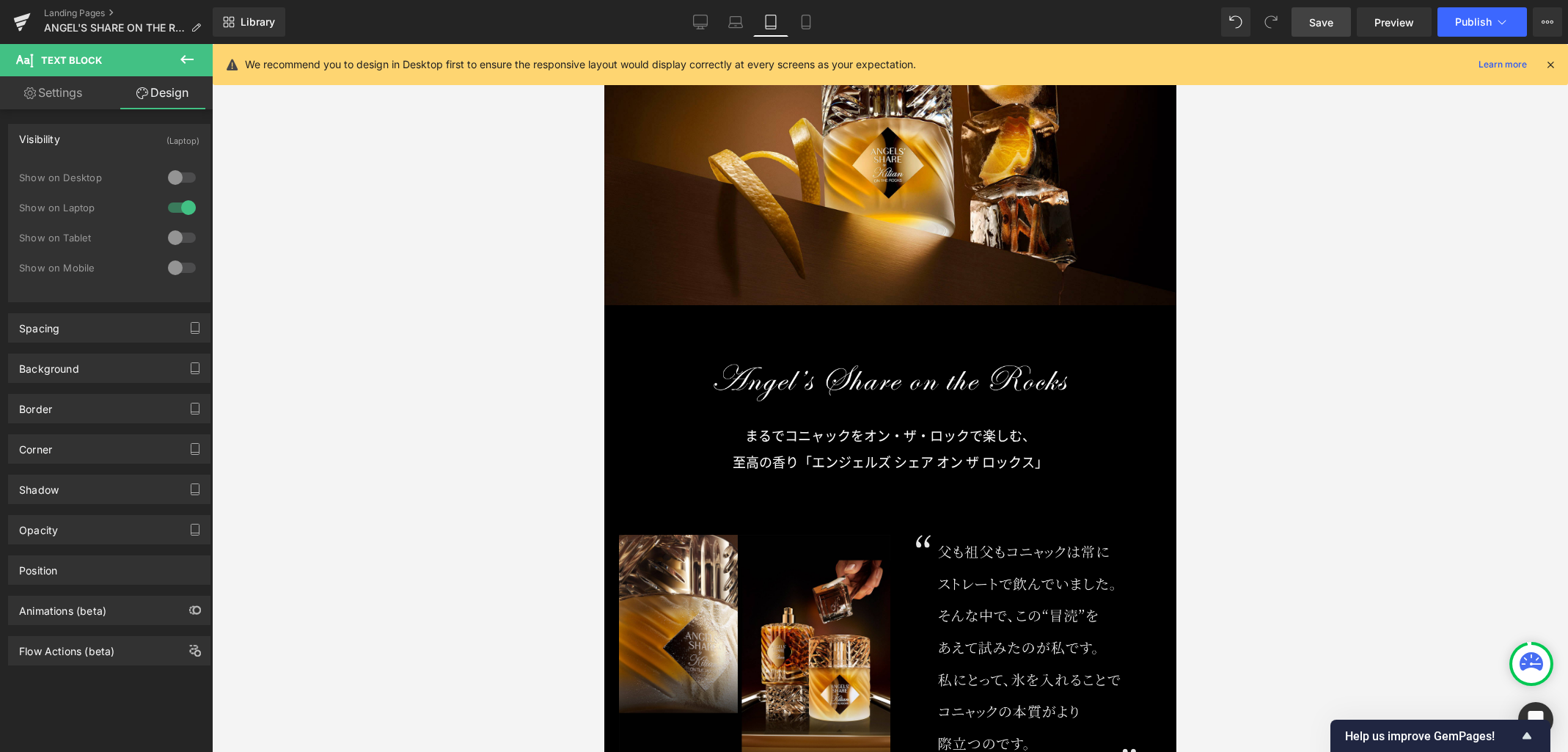
scroll to position [496, 0]
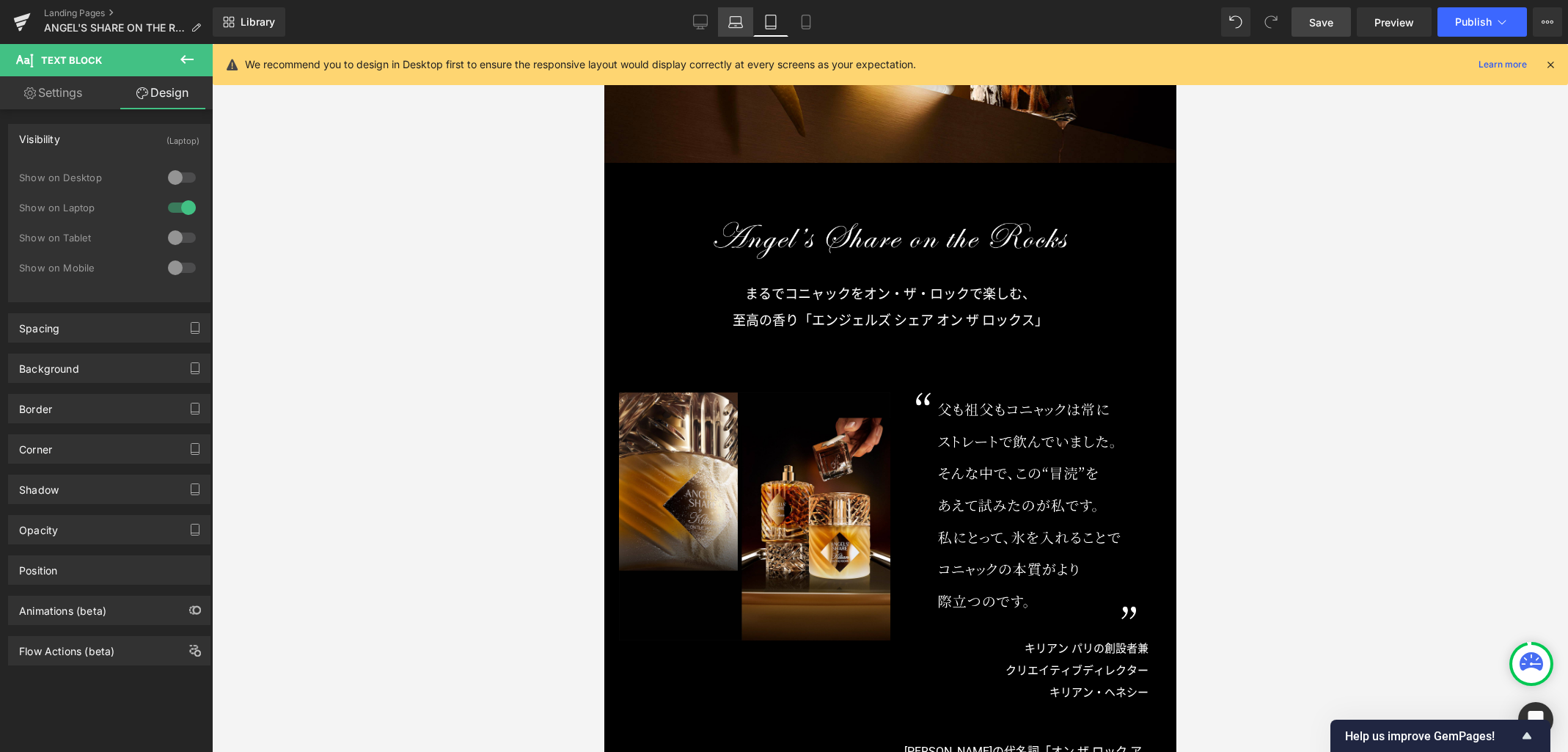
click at [744, 23] on link "Laptop" at bounding box center [735, 22] width 35 height 29
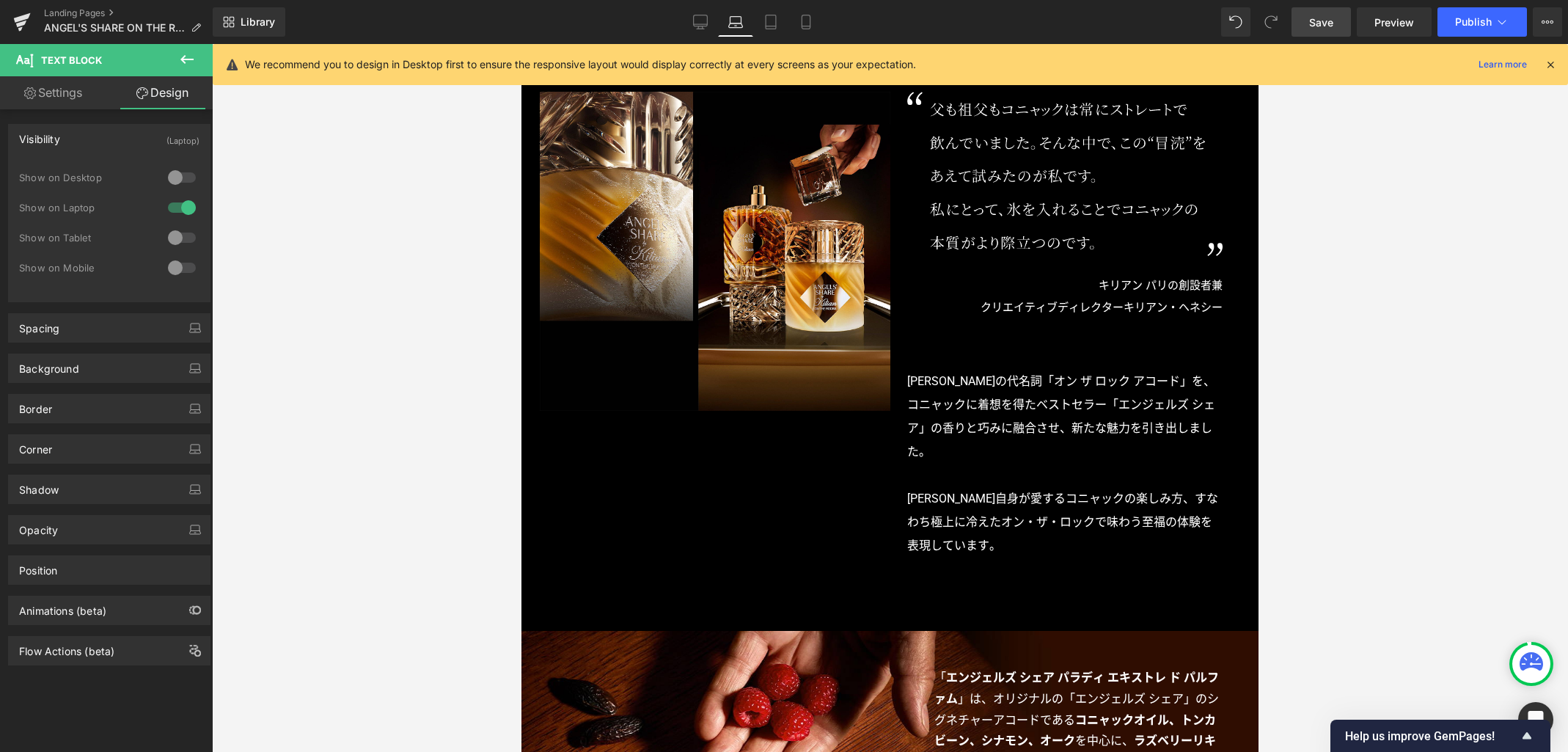
scroll to position [951, 0]
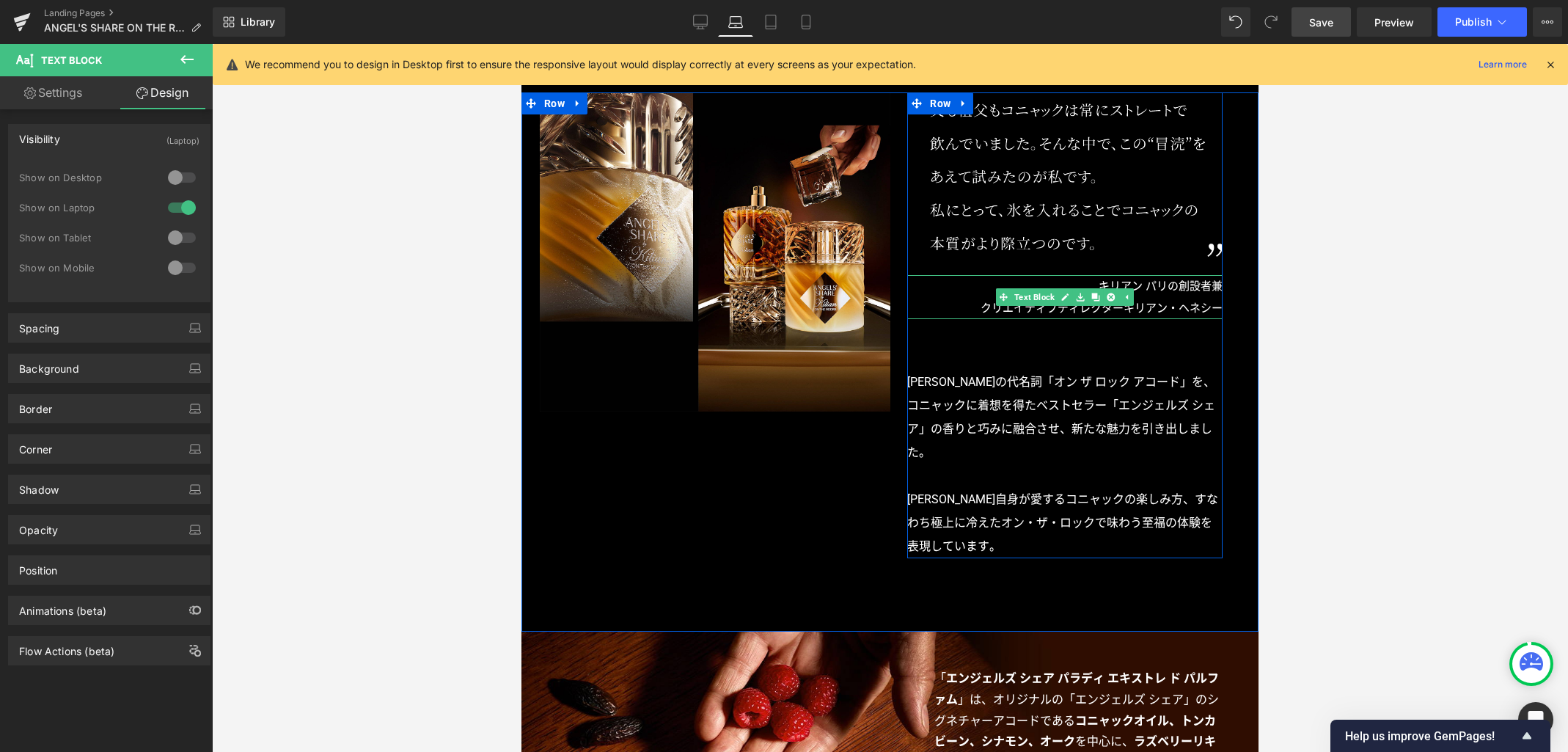
click at [1149, 290] on p "キリアン パリの創設者兼" at bounding box center [1065, 286] width 316 height 22
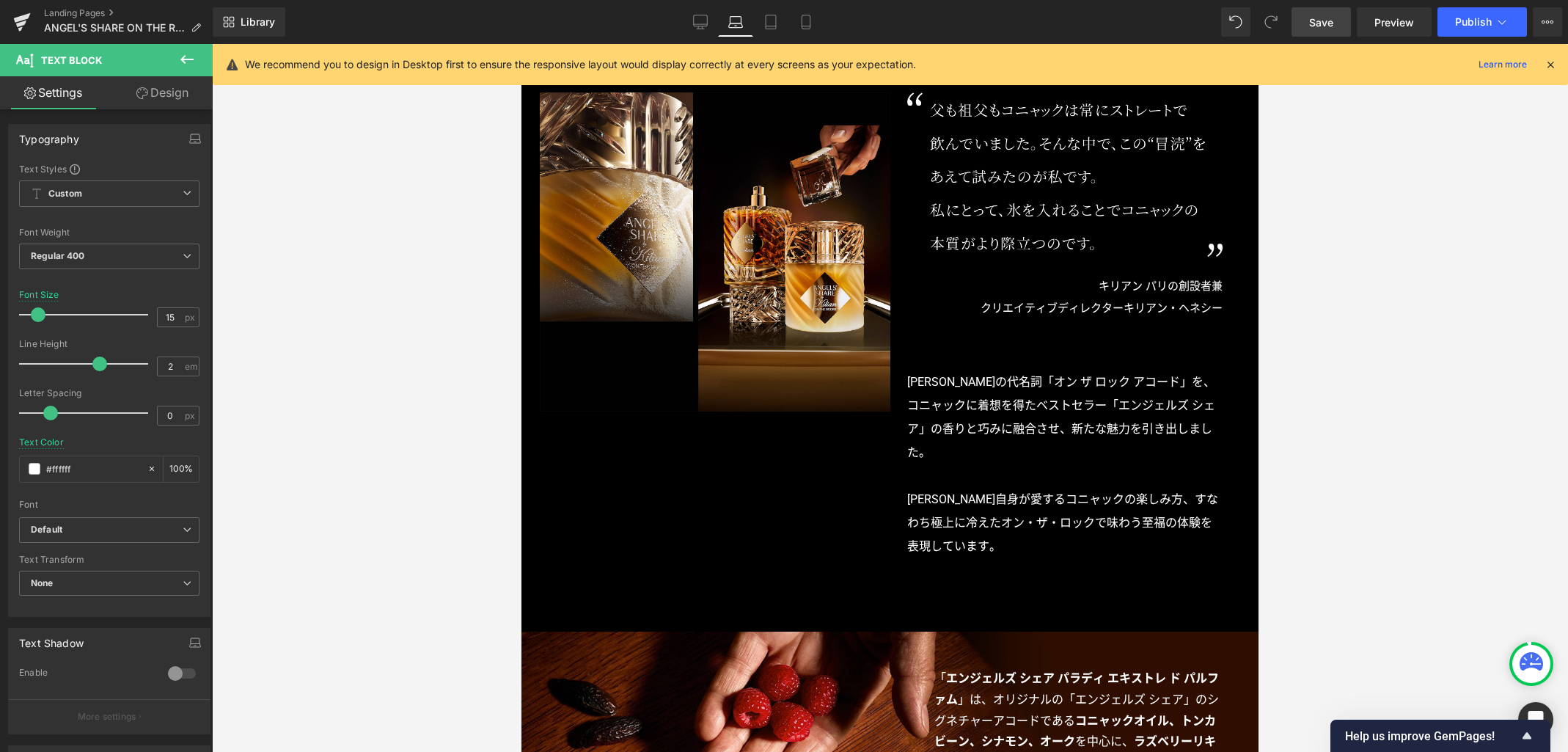
click at [161, 102] on link "Design" at bounding box center [163, 93] width 106 height 33
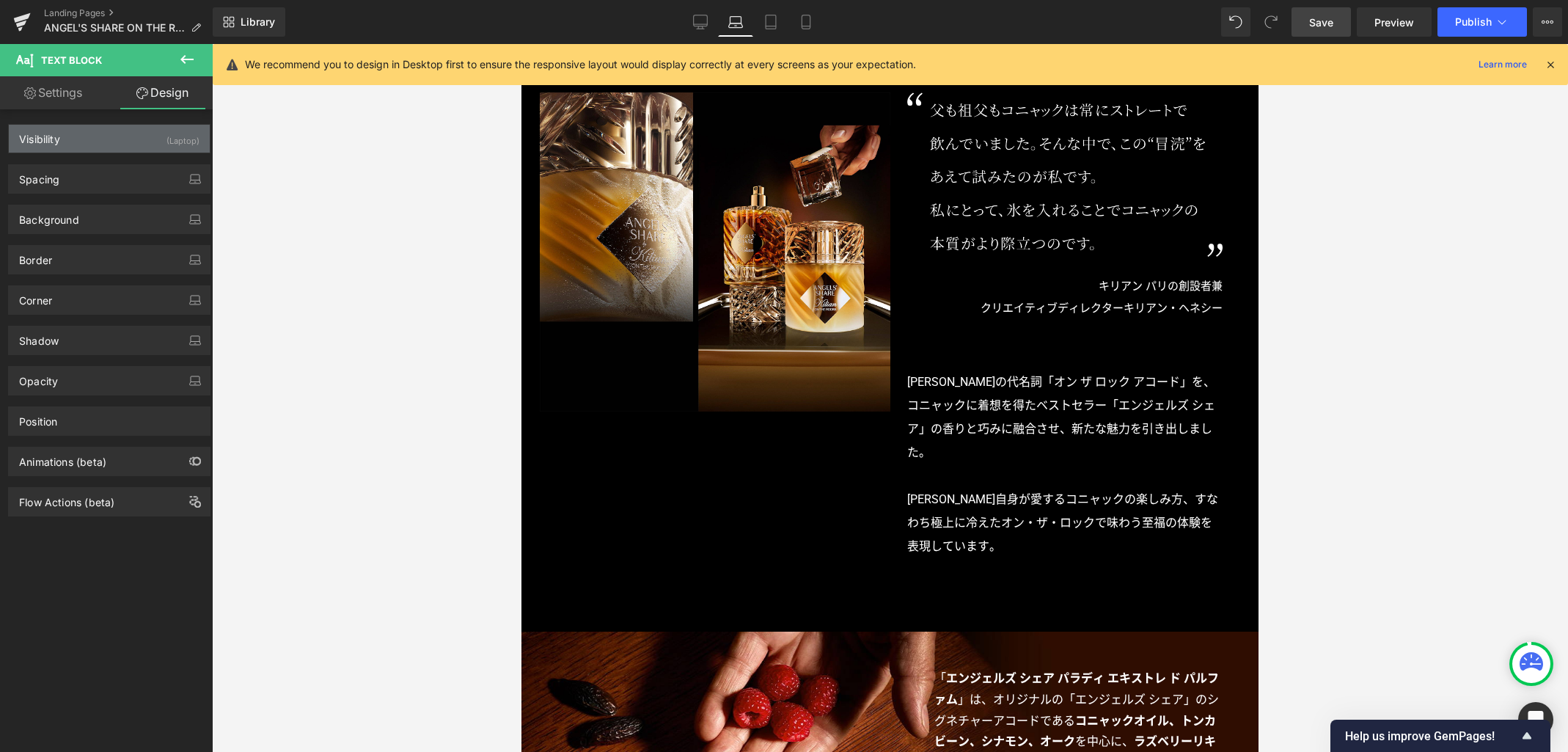
click at [153, 140] on div "Visibility (Laptop)" at bounding box center [110, 139] width 201 height 28
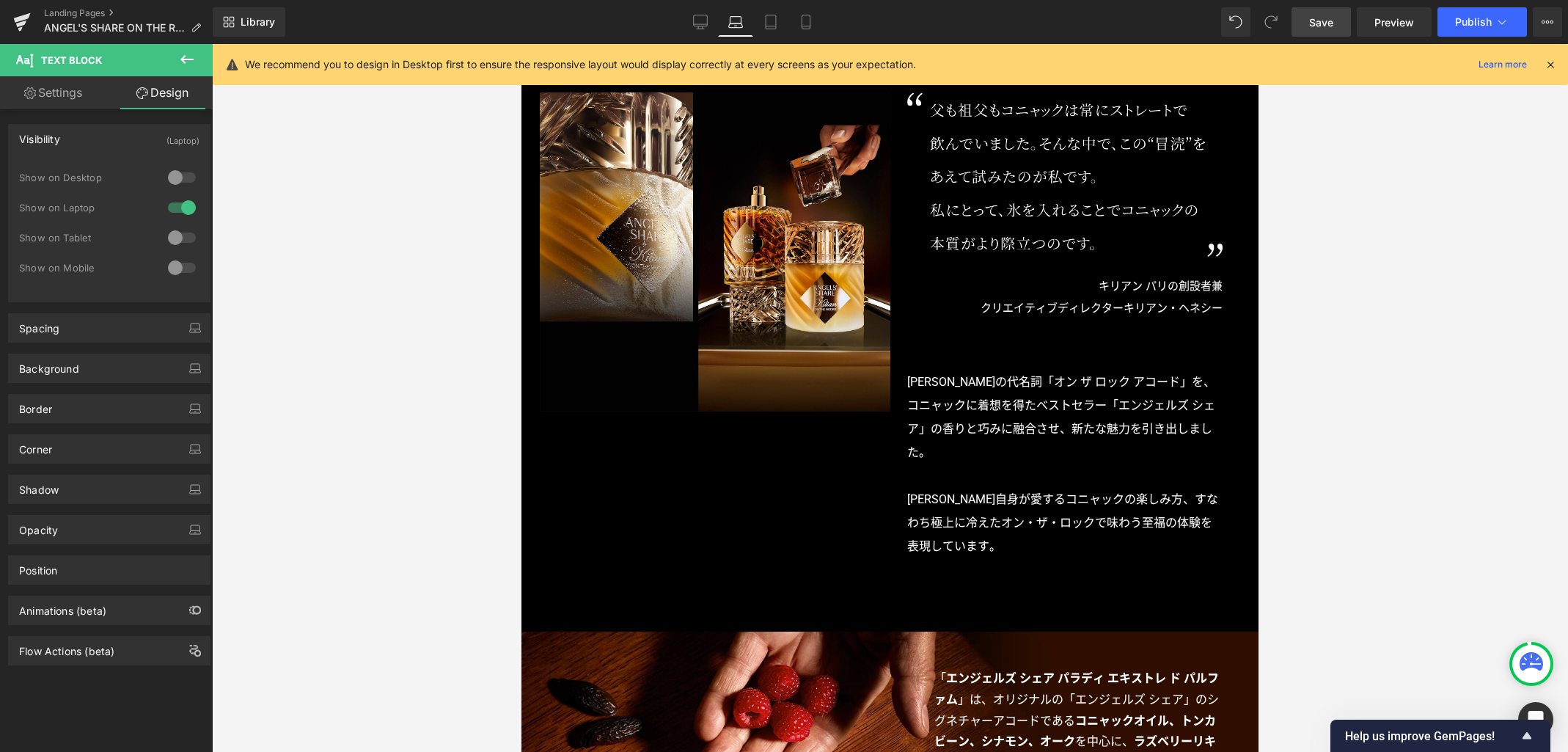
click at [174, 266] on div at bounding box center [182, 268] width 35 height 23
click at [815, 18] on link "Mobile" at bounding box center [806, 22] width 35 height 29
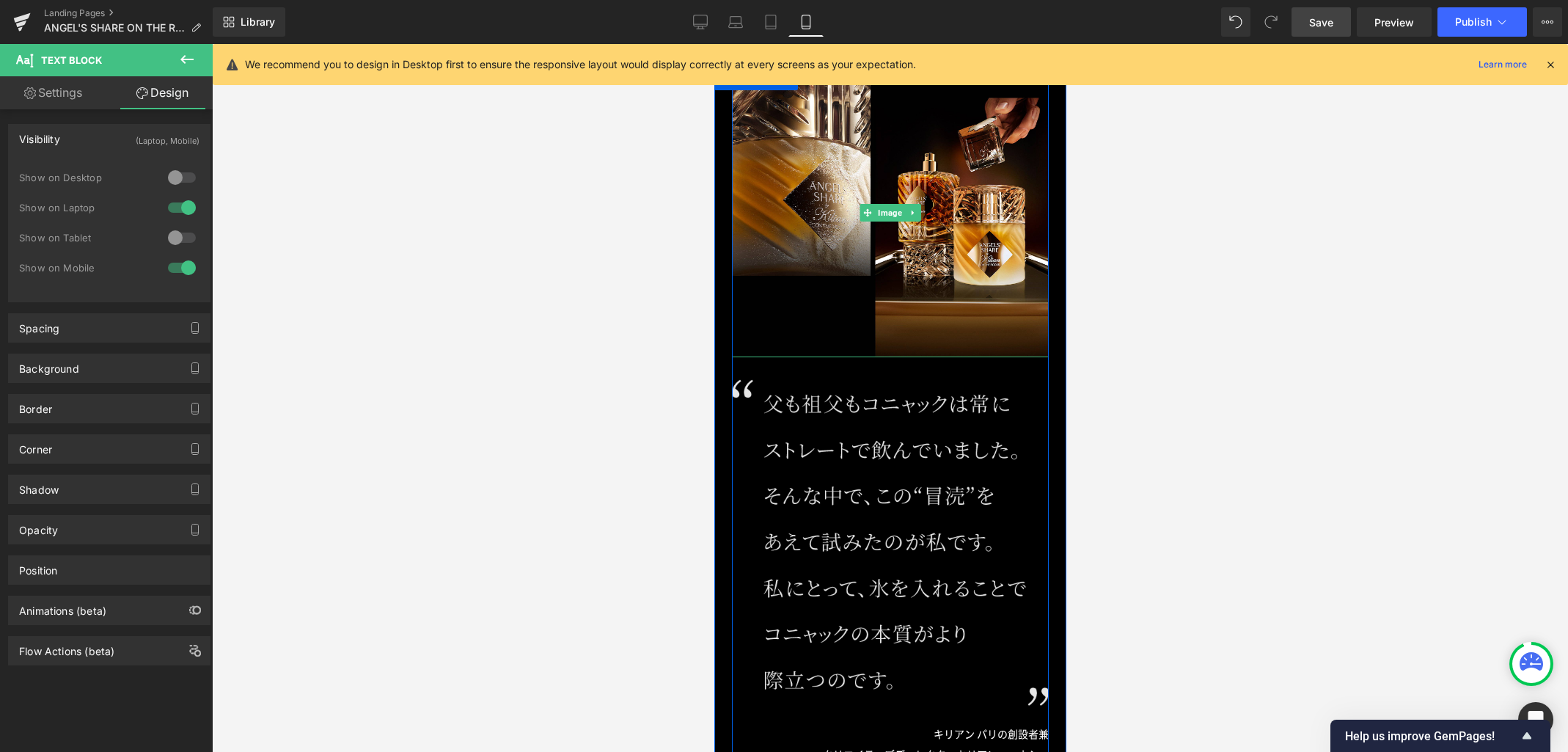
scroll to position [939, 0]
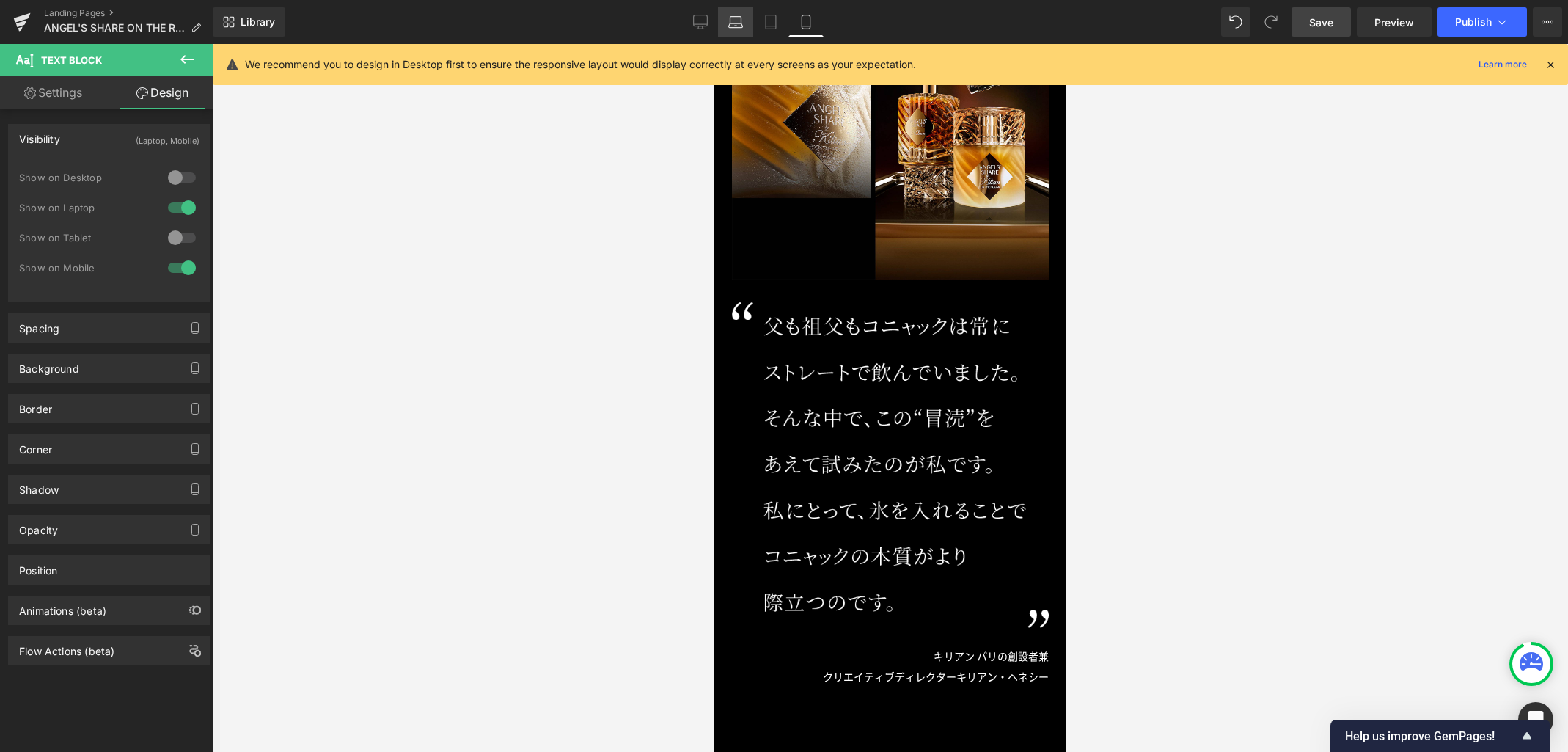
click at [731, 22] on icon at bounding box center [736, 22] width 15 height 15
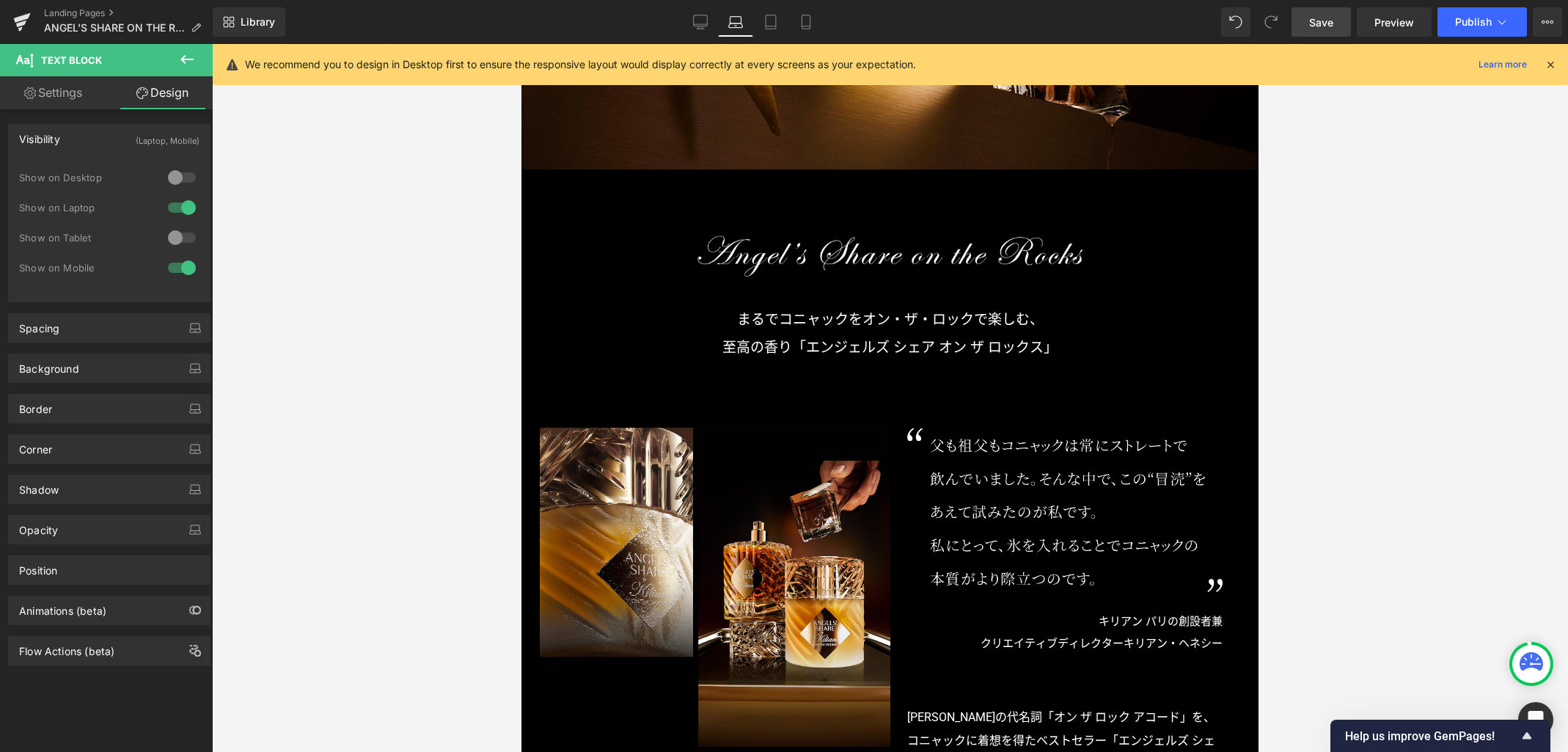
scroll to position [610, 0]
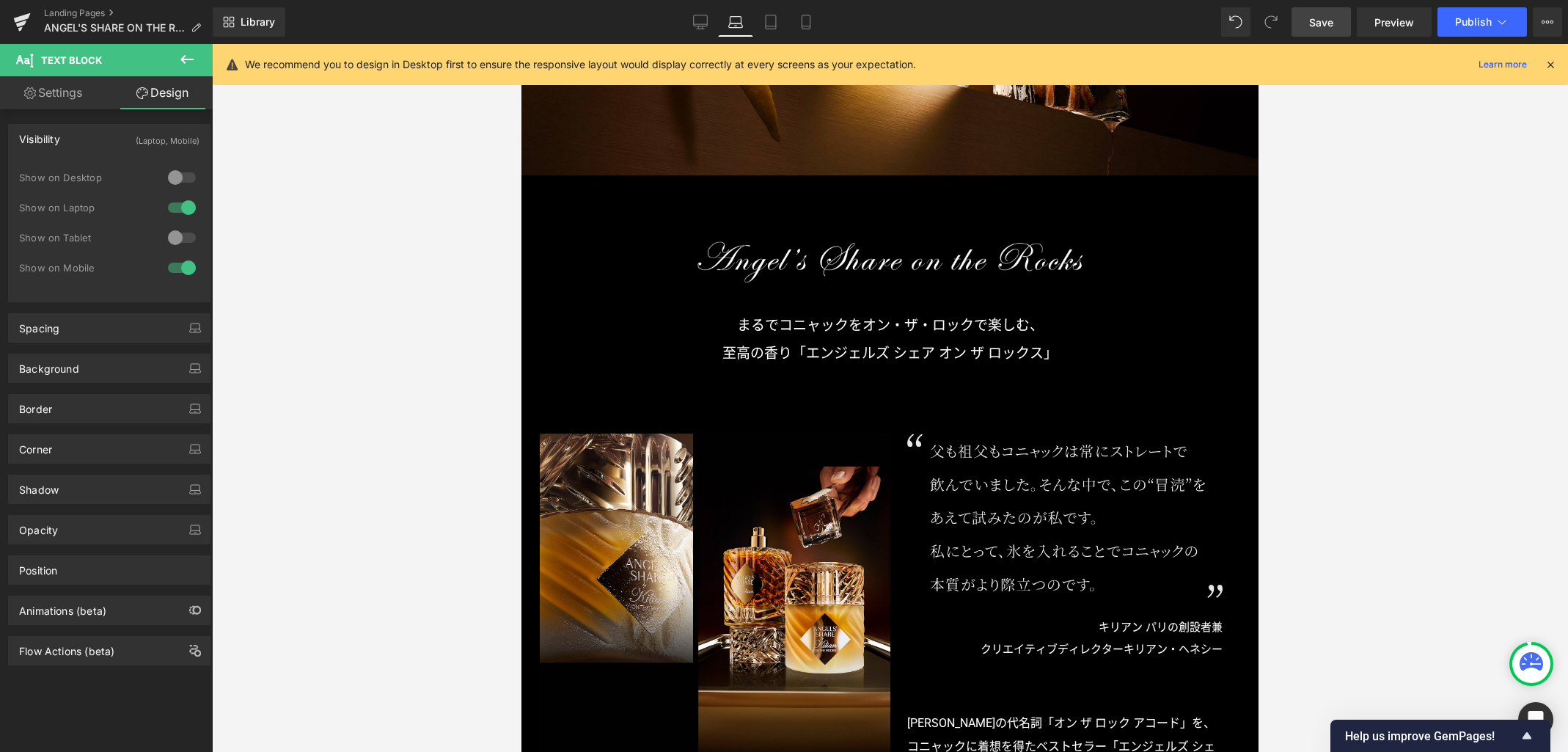
click at [1029, 486] on img at bounding box center [1065, 516] width 316 height 165
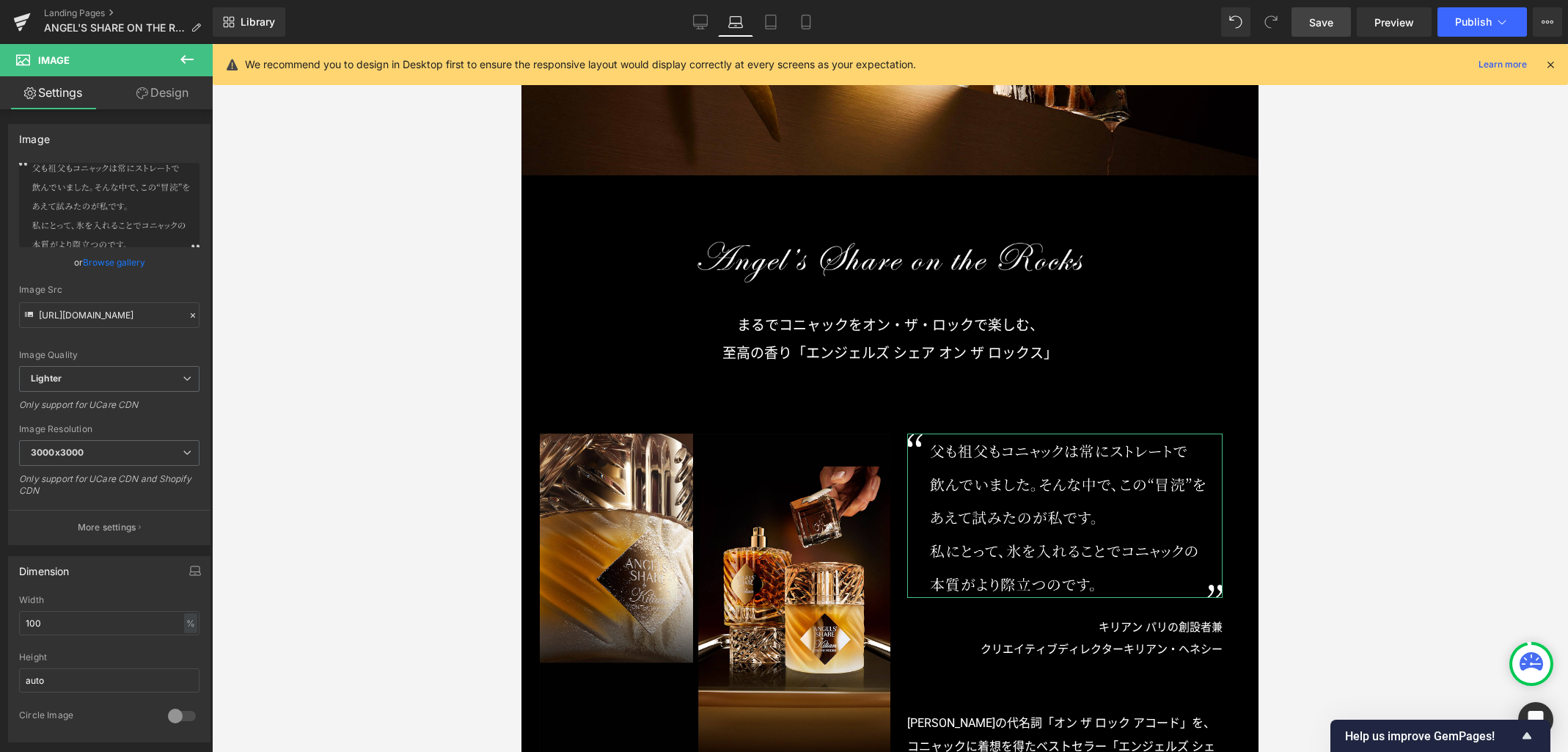
click at [176, 95] on link "Design" at bounding box center [163, 93] width 106 height 33
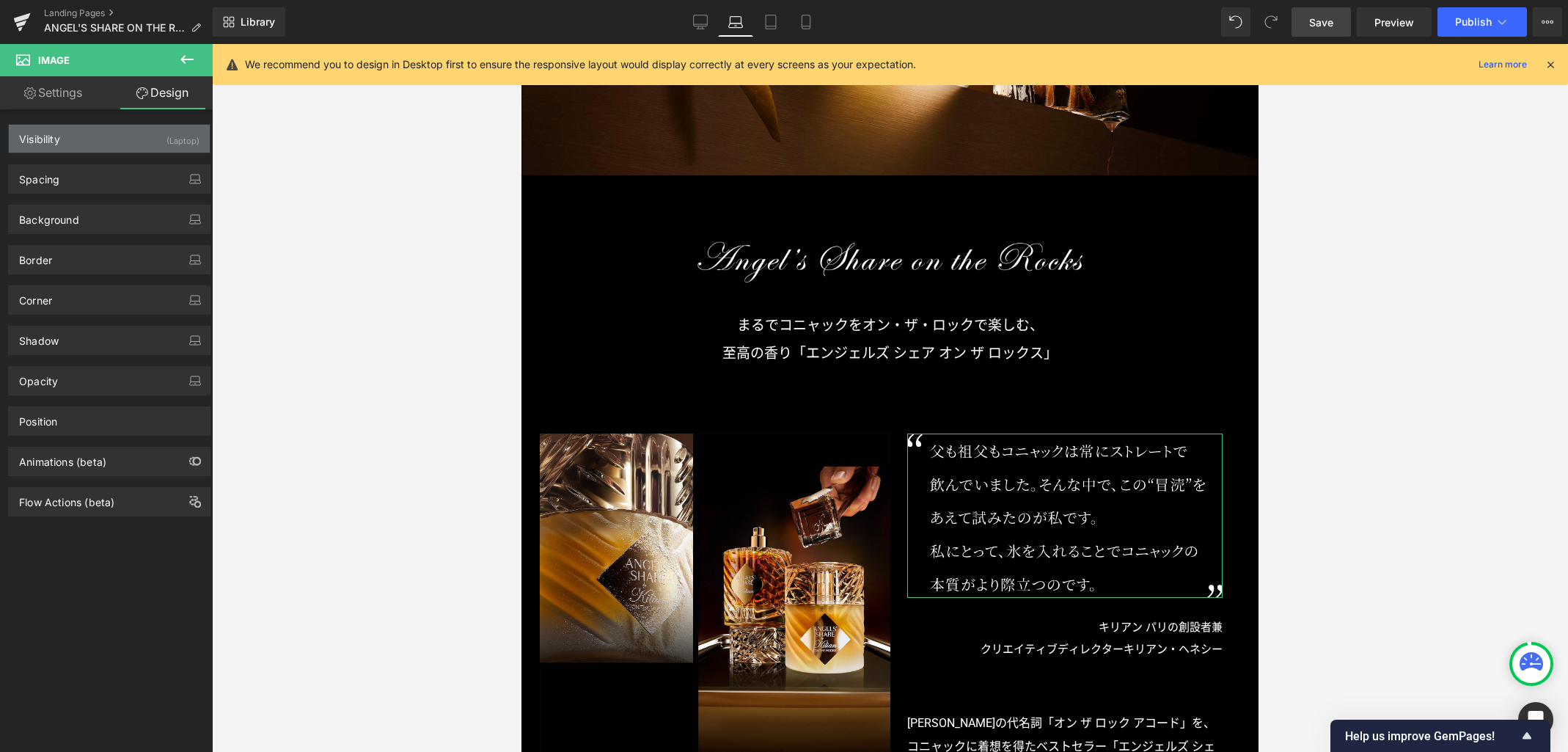
click at [137, 142] on div "Visibility (Laptop)" at bounding box center [110, 139] width 201 height 28
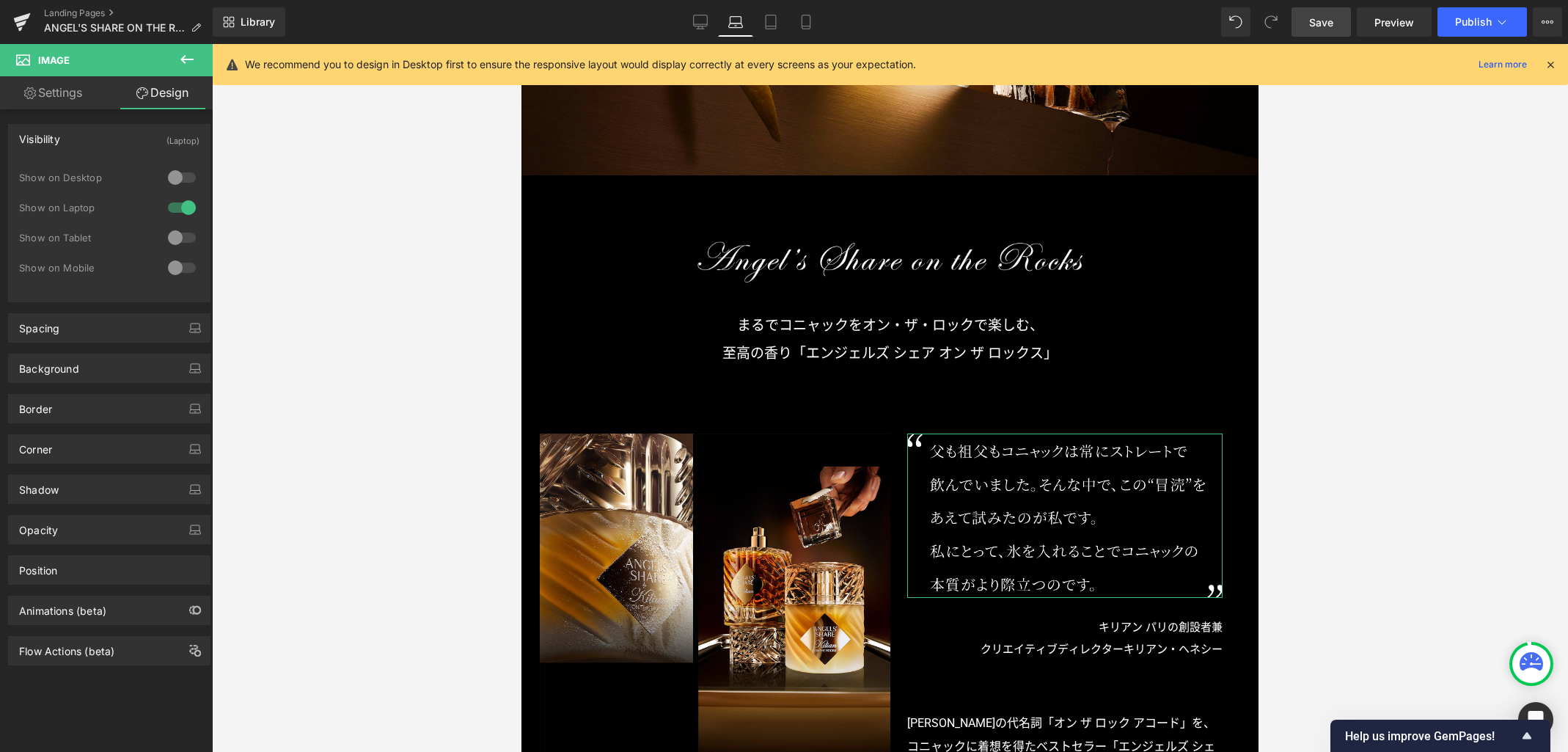
click at [172, 276] on div at bounding box center [182, 268] width 35 height 23
click at [805, 27] on icon at bounding box center [806, 22] width 15 height 15
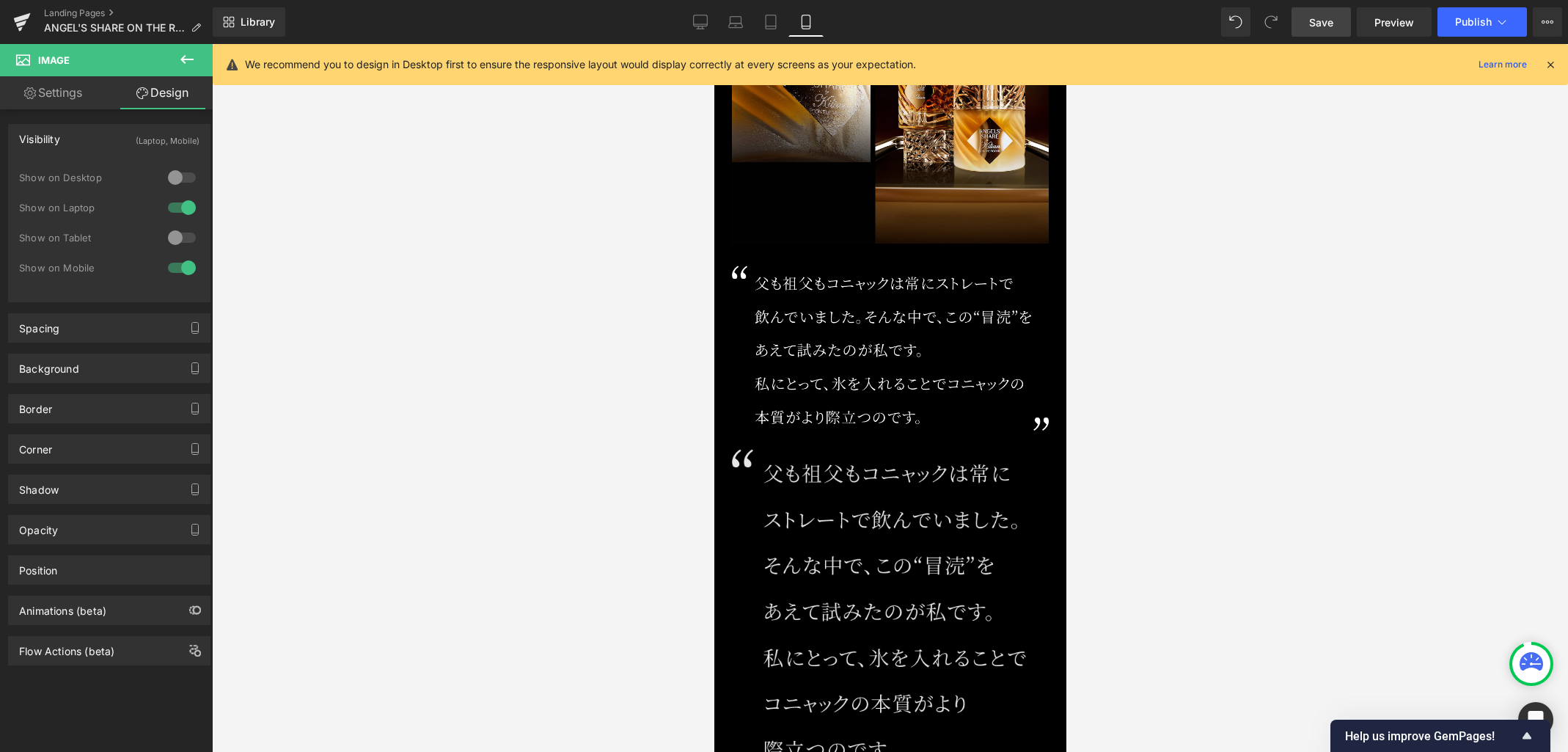
scroll to position [1084, 0]
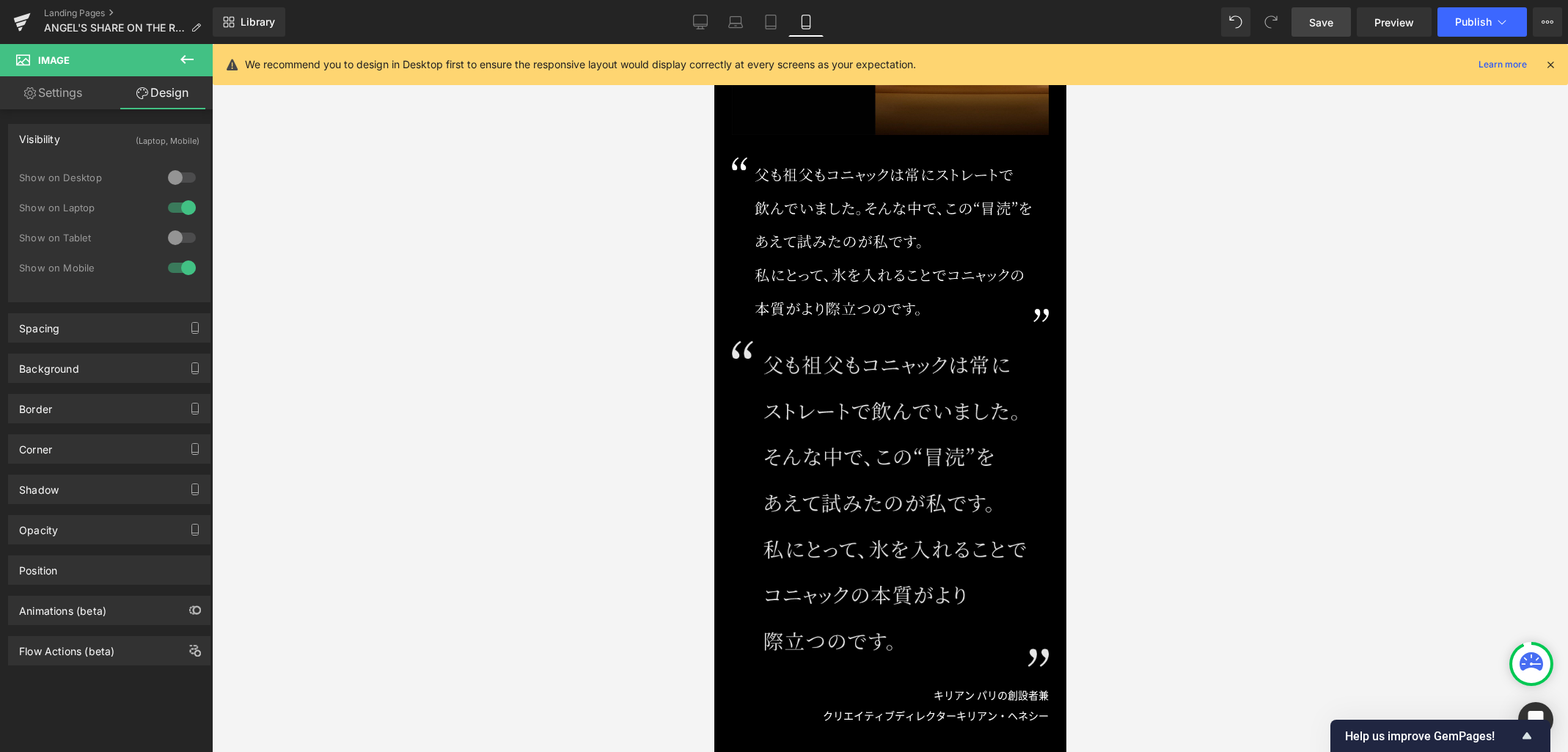
click at [869, 434] on img at bounding box center [889, 504] width 317 height 327
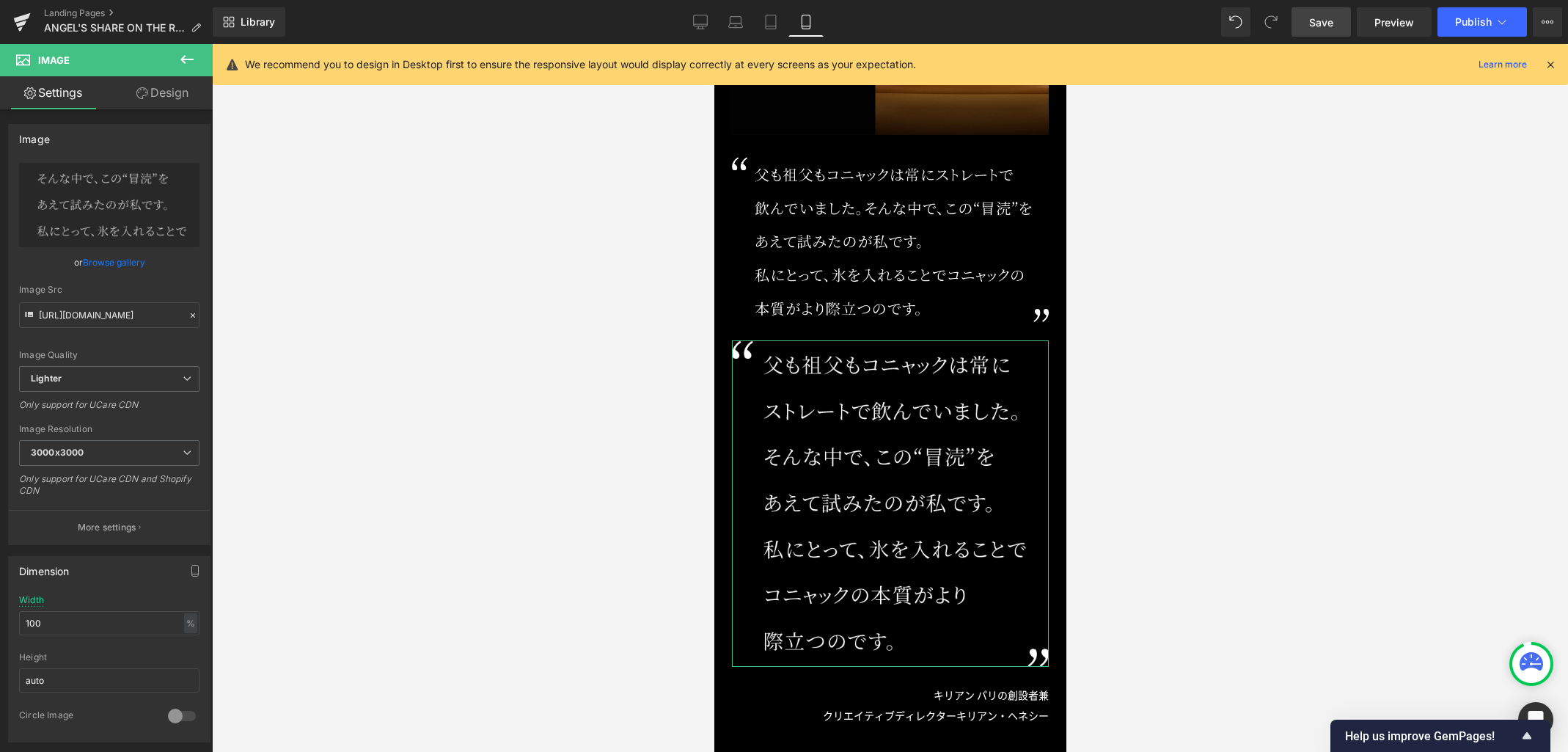
click at [176, 101] on link "Design" at bounding box center [163, 93] width 106 height 33
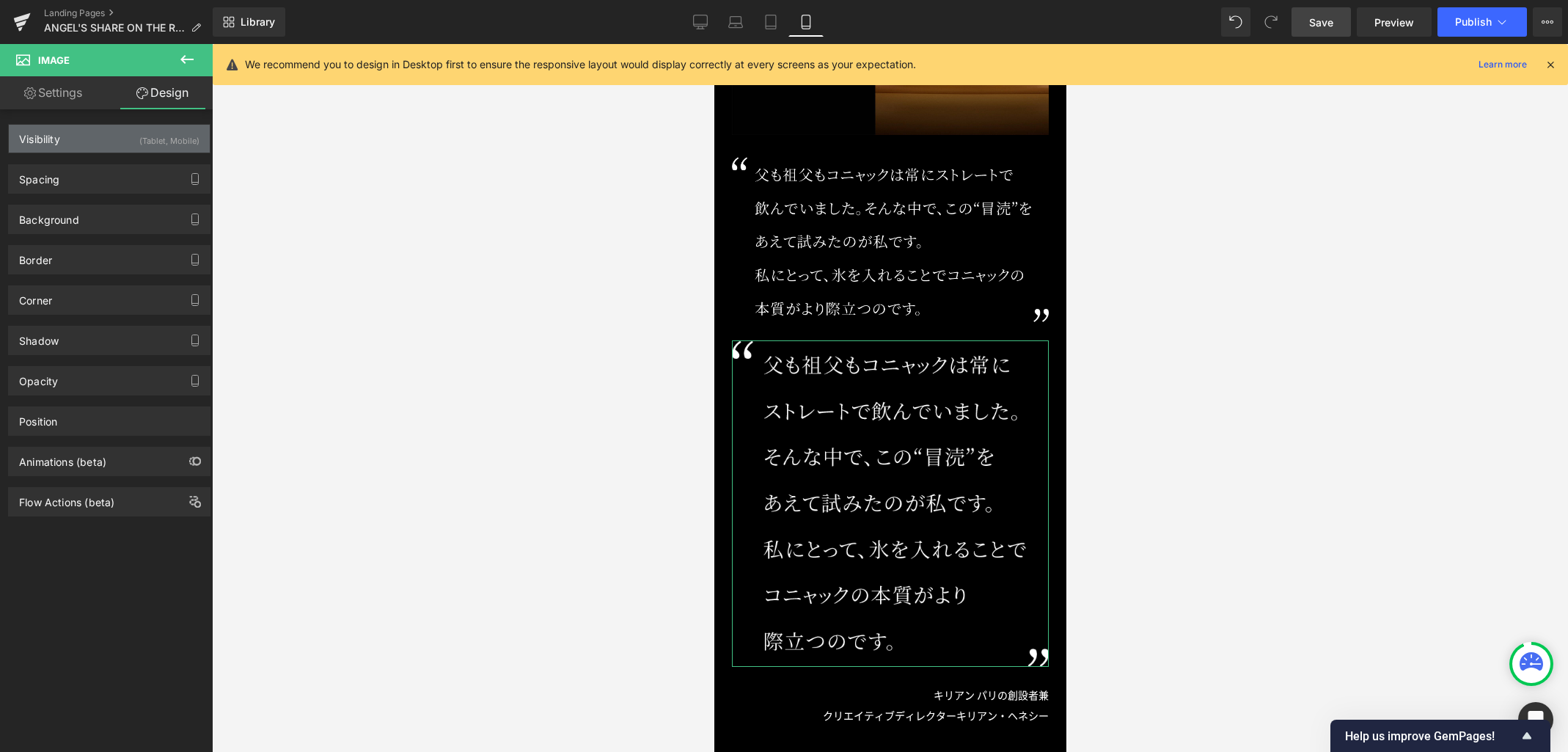
click at [154, 143] on div "(Tablet, Mobile)" at bounding box center [170, 136] width 60 height 24
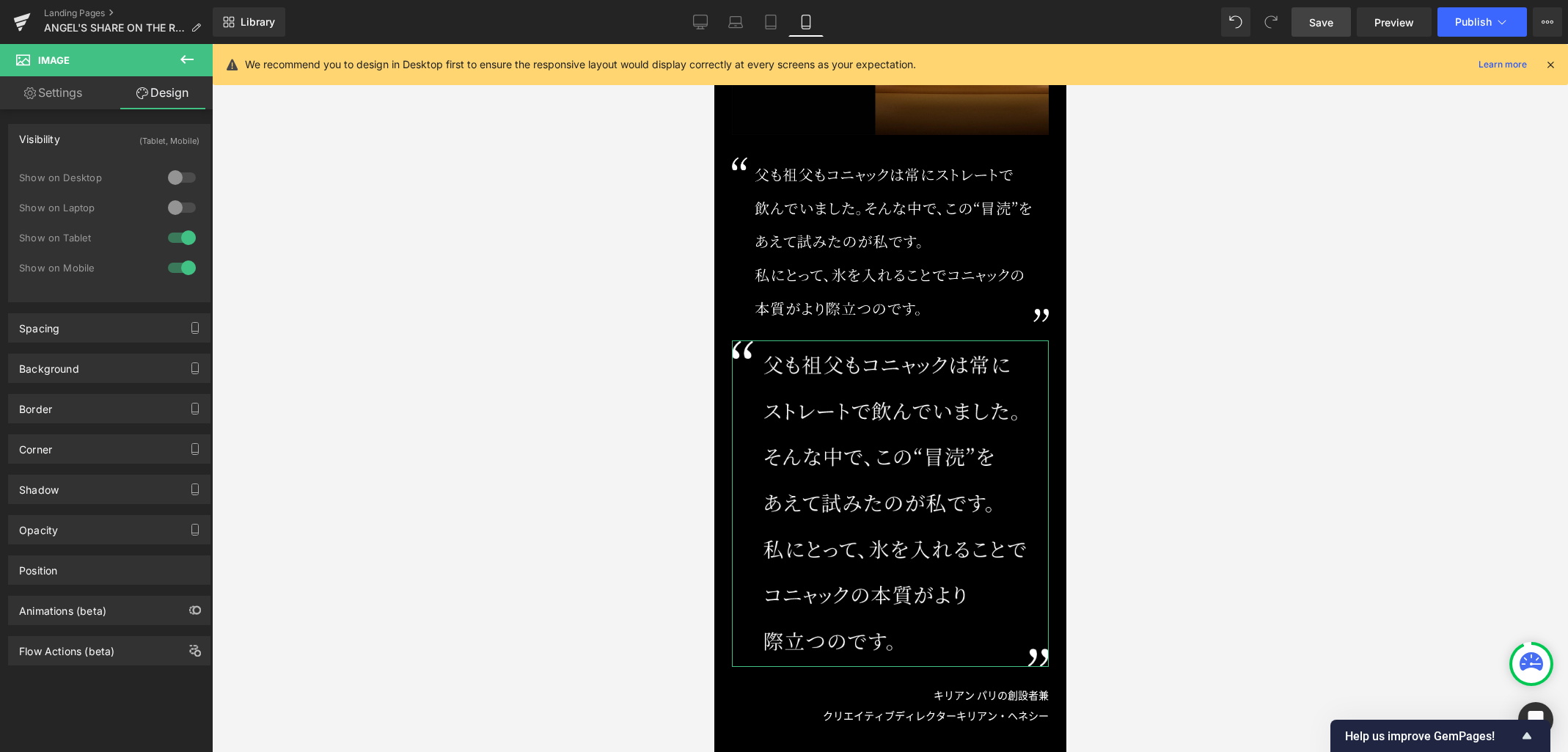
click at [189, 267] on div at bounding box center [182, 268] width 35 height 23
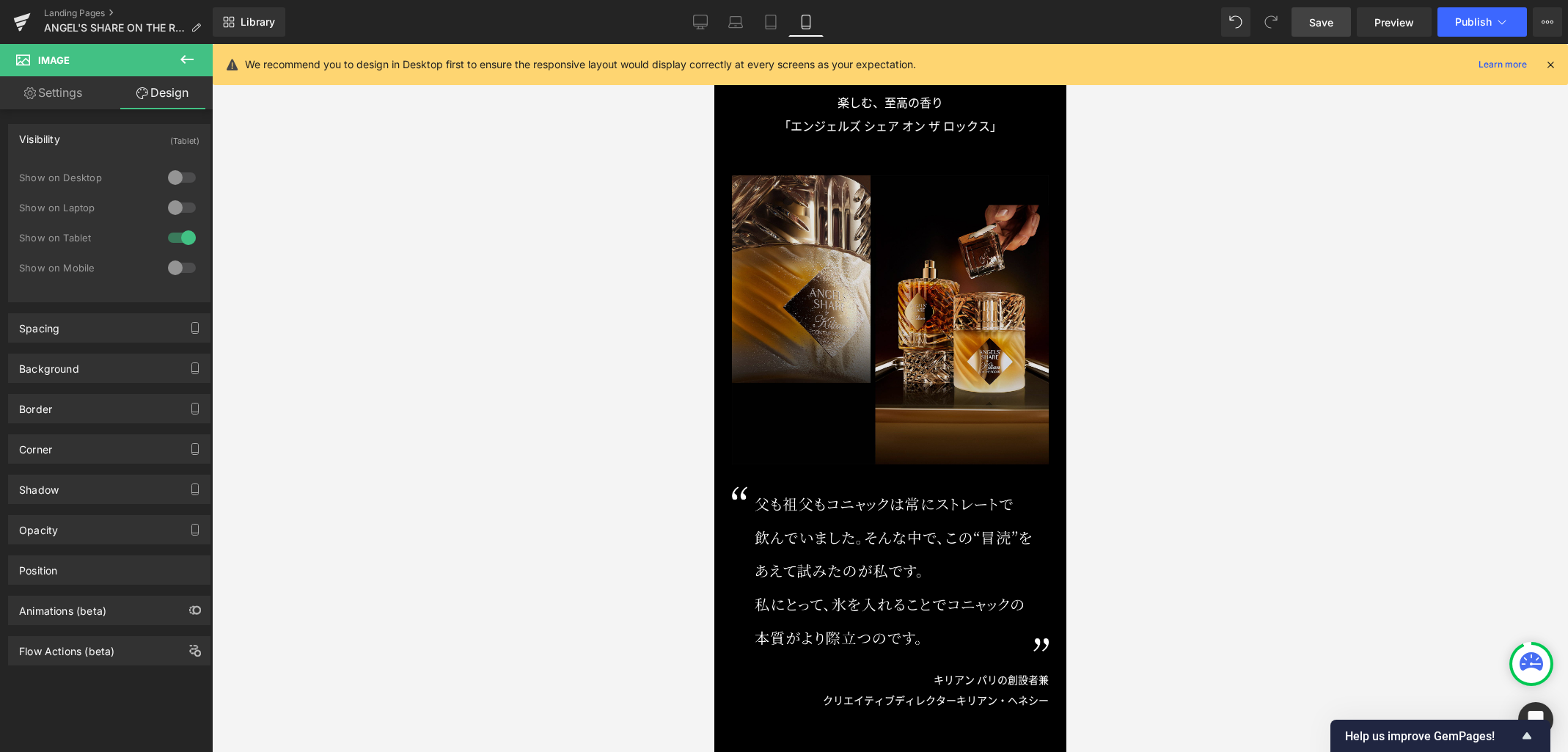
scroll to position [841, 0]
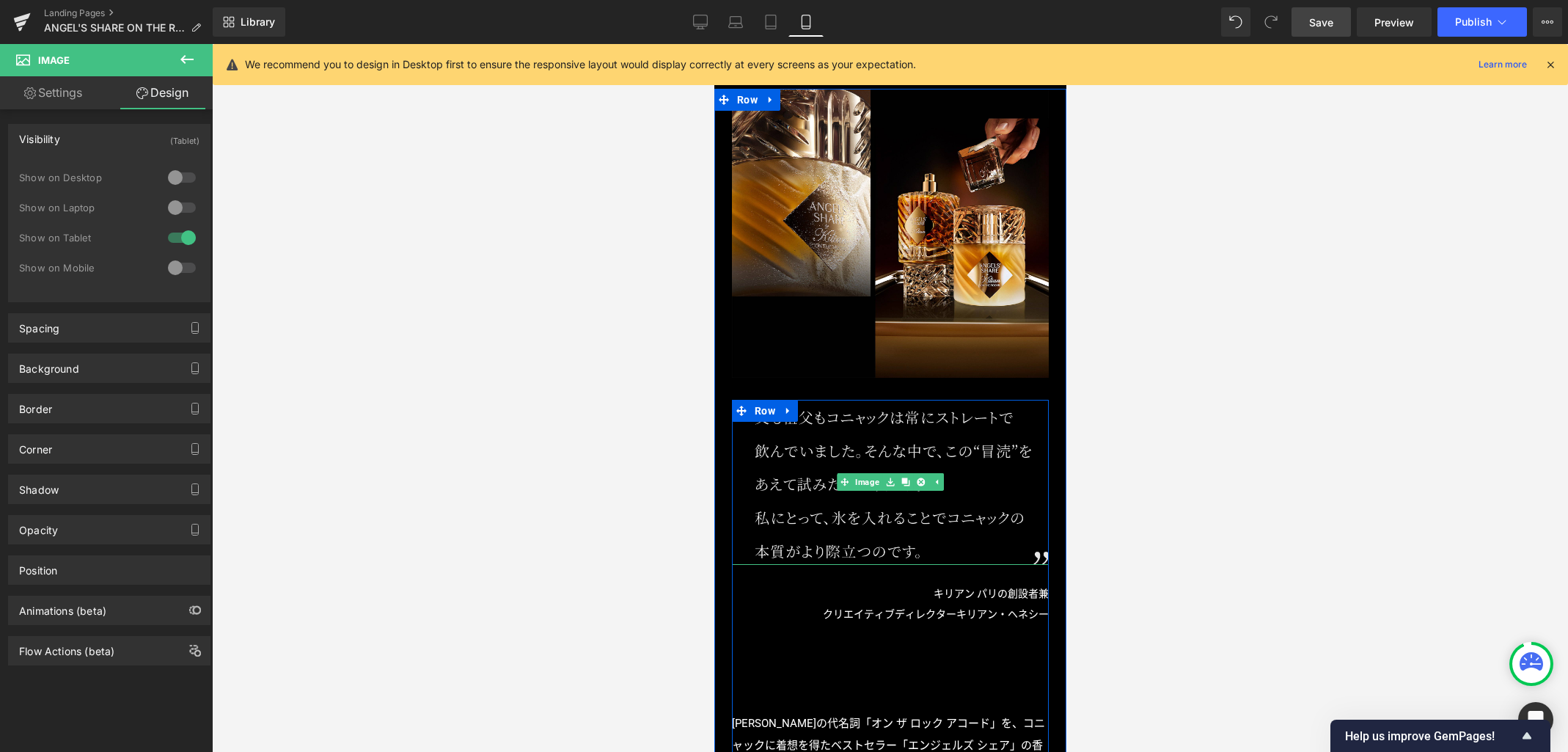
click at [844, 466] on img at bounding box center [889, 482] width 317 height 165
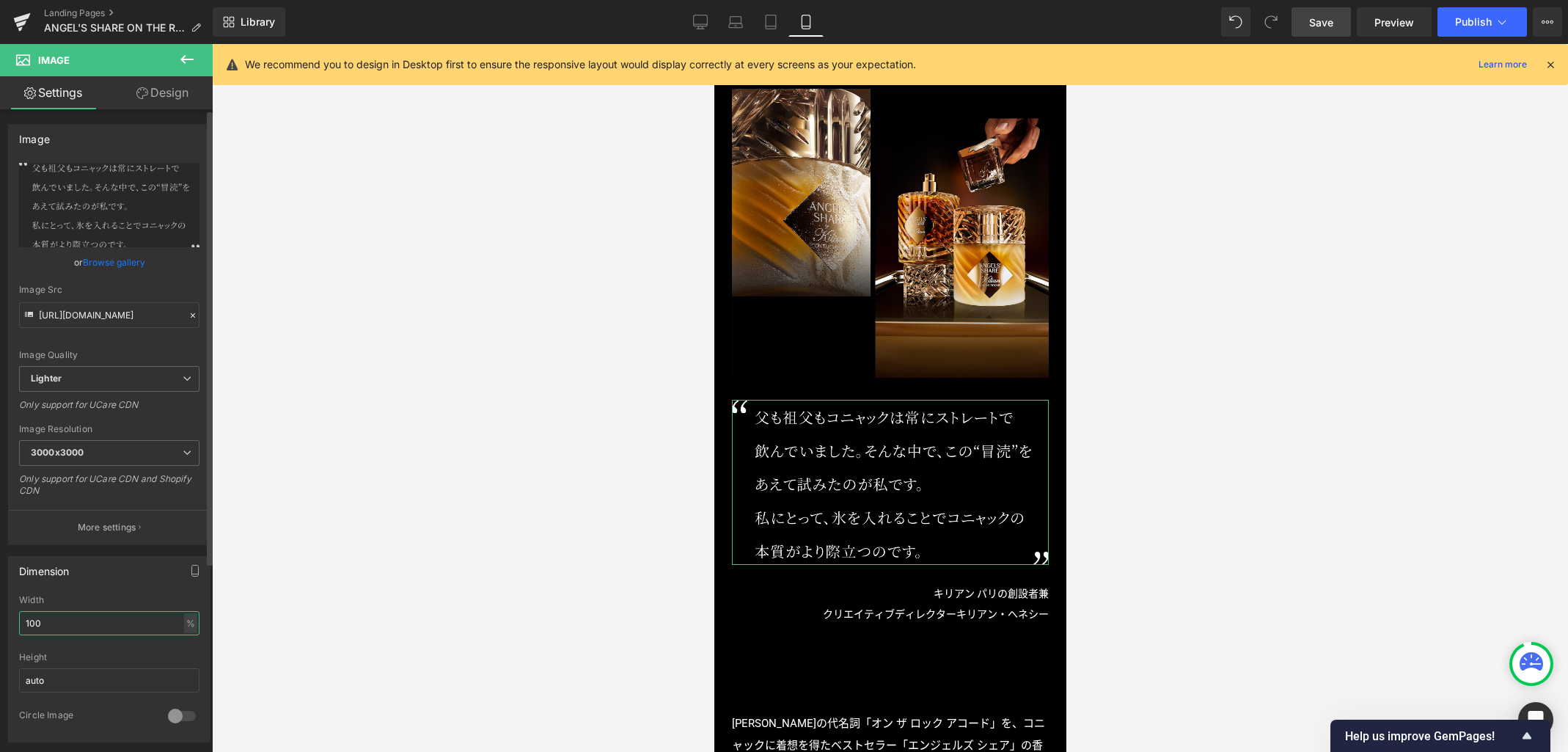
drag, startPoint x: 52, startPoint y: 627, endPoint x: 22, endPoint y: 613, distance: 33.1
click at [0, 614] on div "Dimension 100% Width 100 % % px auto Height auto 0 Circle Image" at bounding box center [110, 643] width 219 height 197
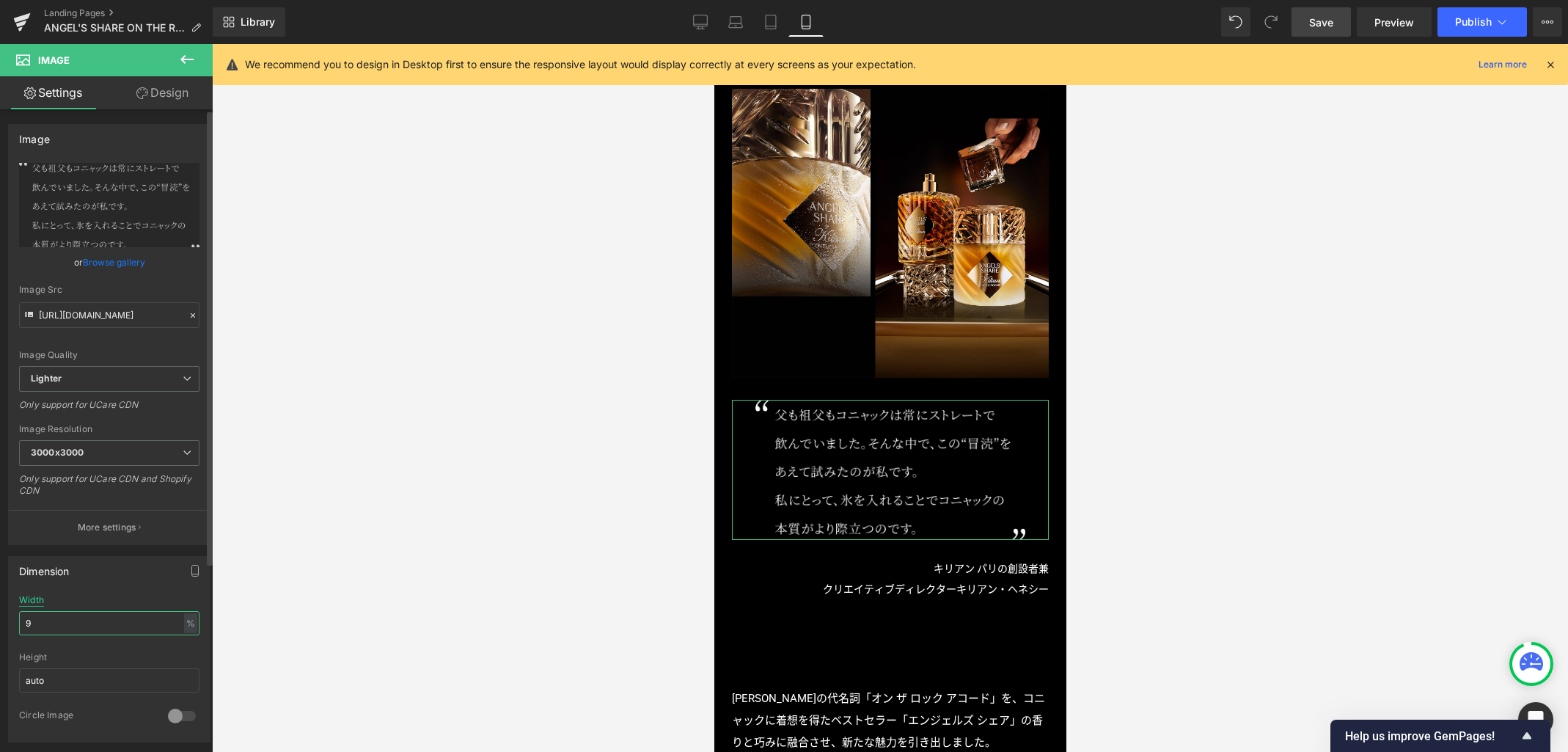
type input "90"
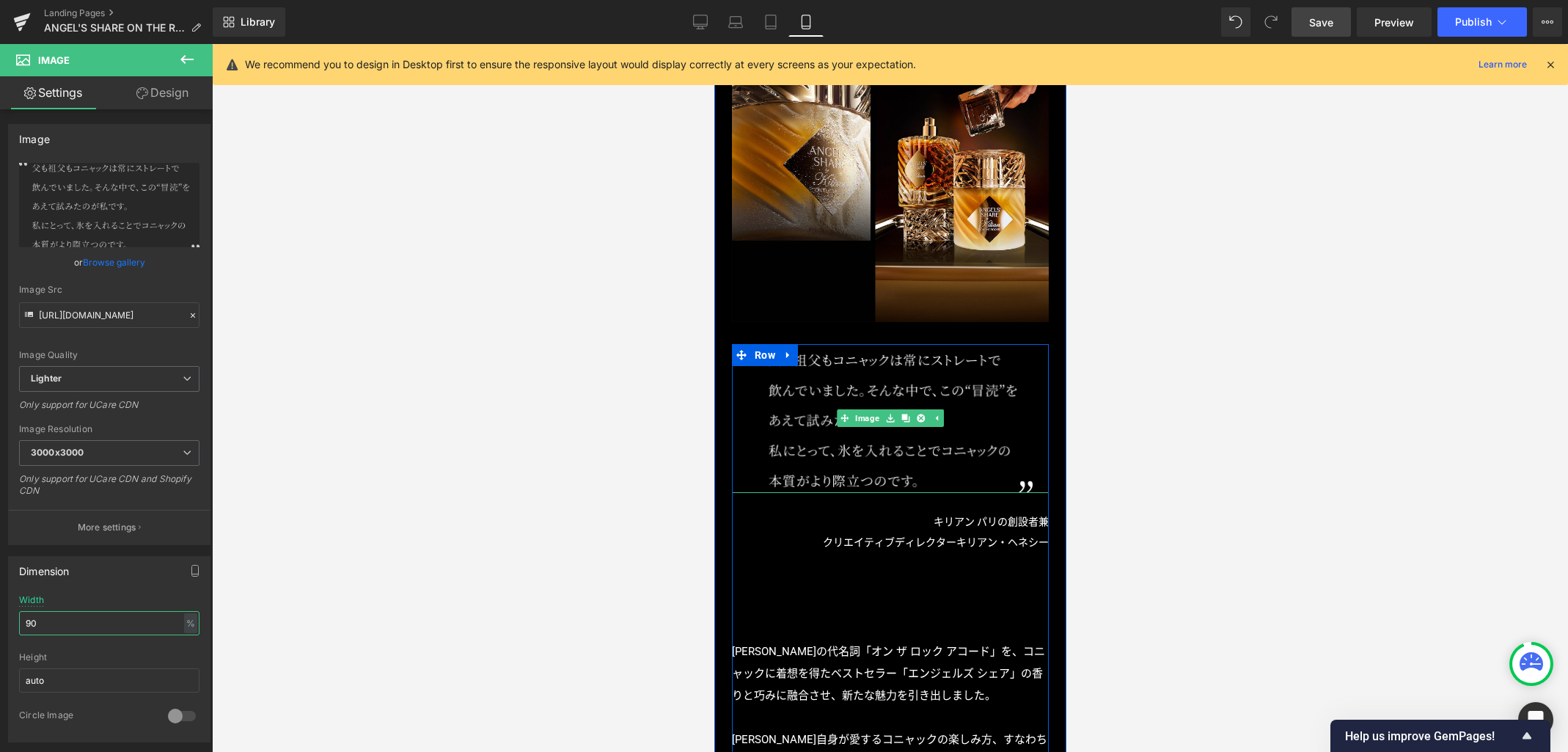
scroll to position [926, 0]
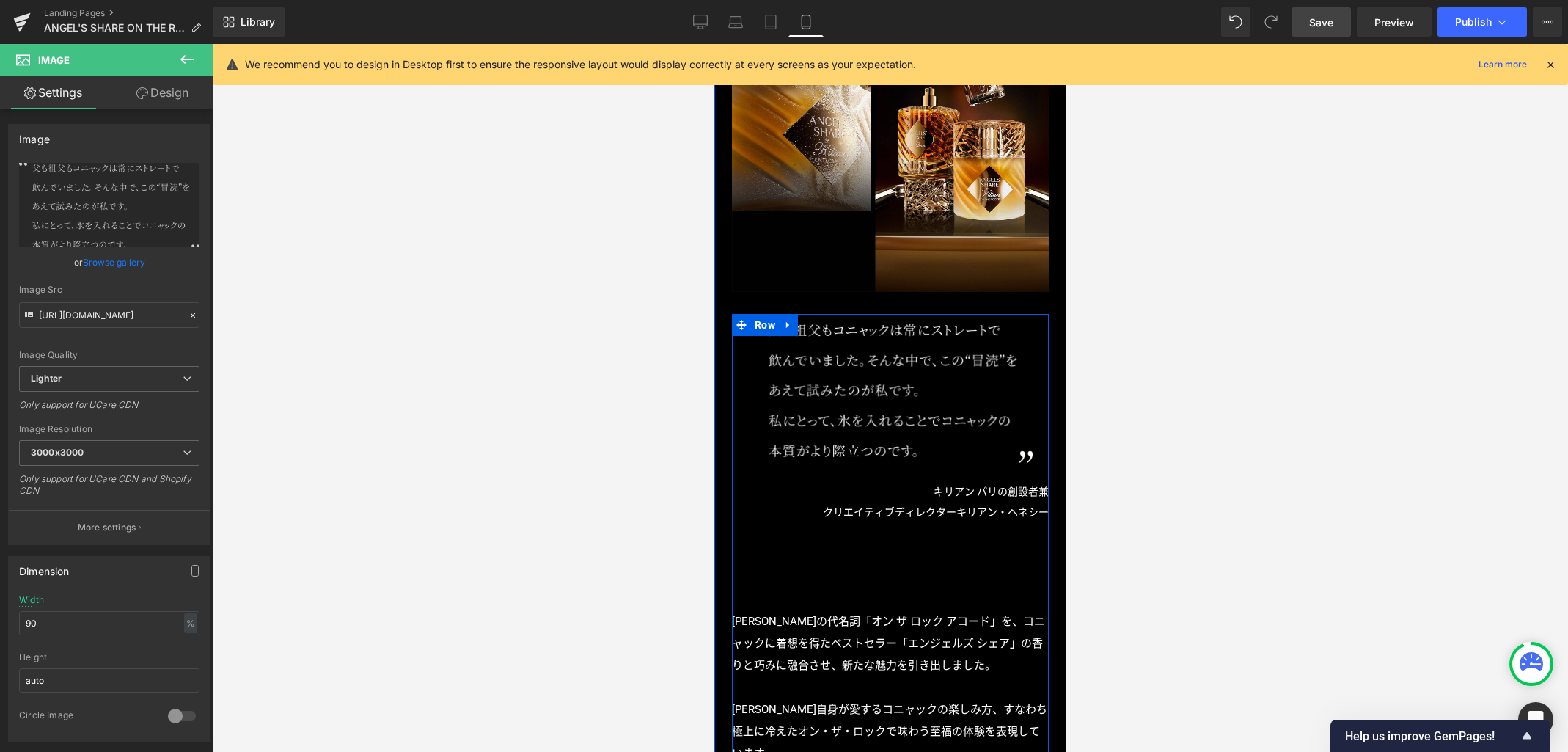
click at [858, 649] on p "キリアン・ヘネシーの代名詞「オン ザ ロック アコード」を、コニャックに着想を得たベストセラー「エンジェルズ シェア」の香りと巧みに融合させ、新たな魅力を引き…" at bounding box center [889, 642] width 317 height 66
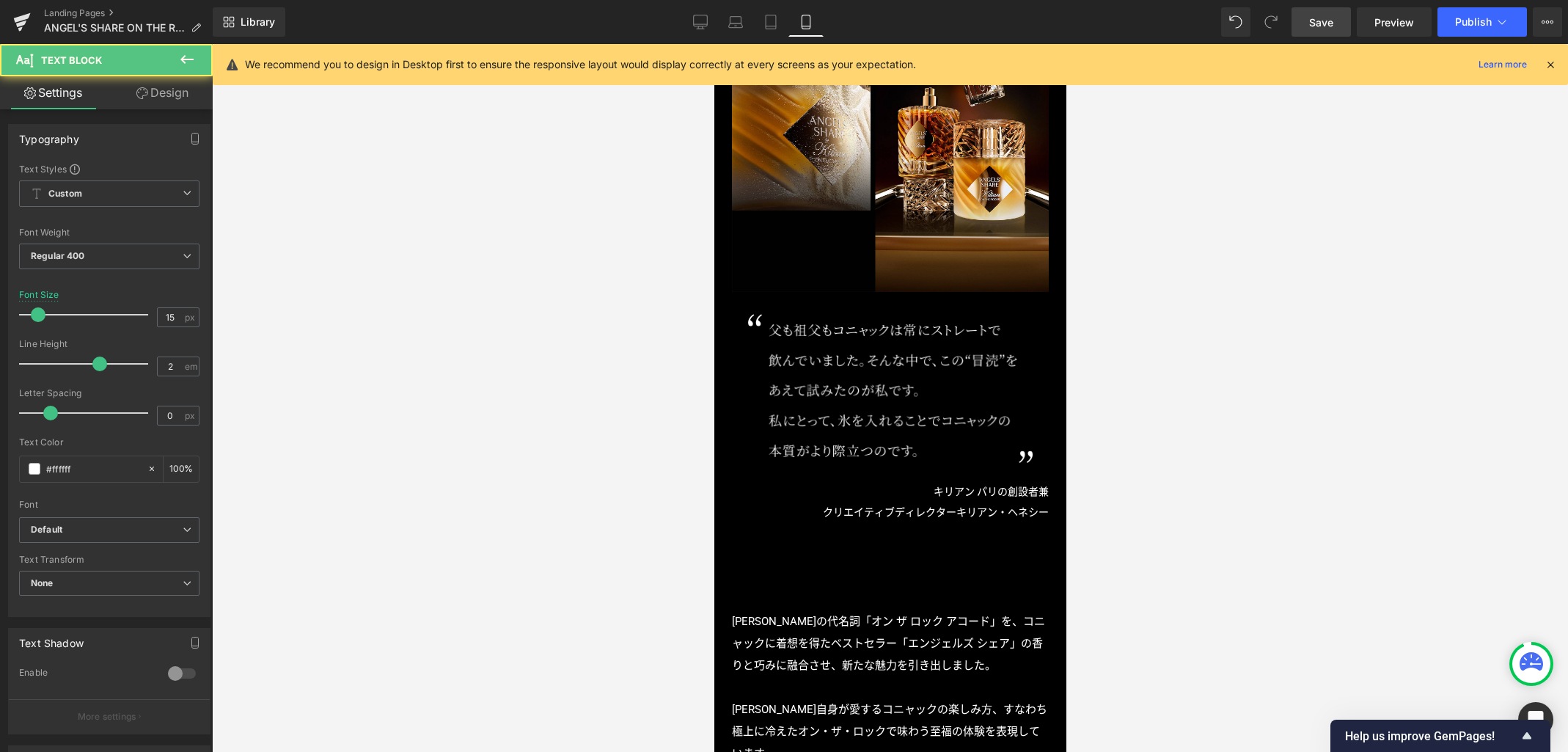
click at [167, 97] on link "Design" at bounding box center [163, 93] width 106 height 33
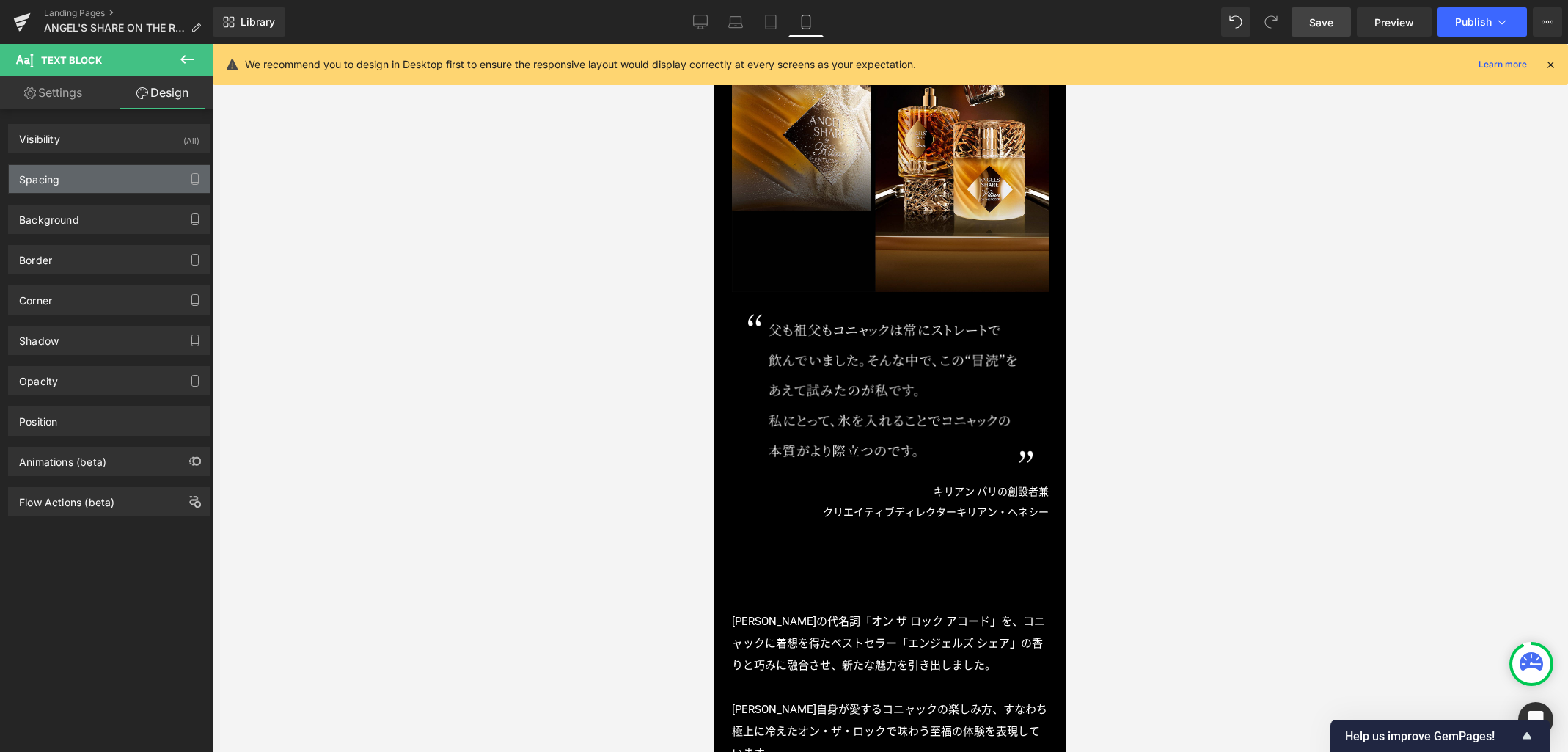
click at [116, 189] on div "Spacing" at bounding box center [110, 179] width 201 height 28
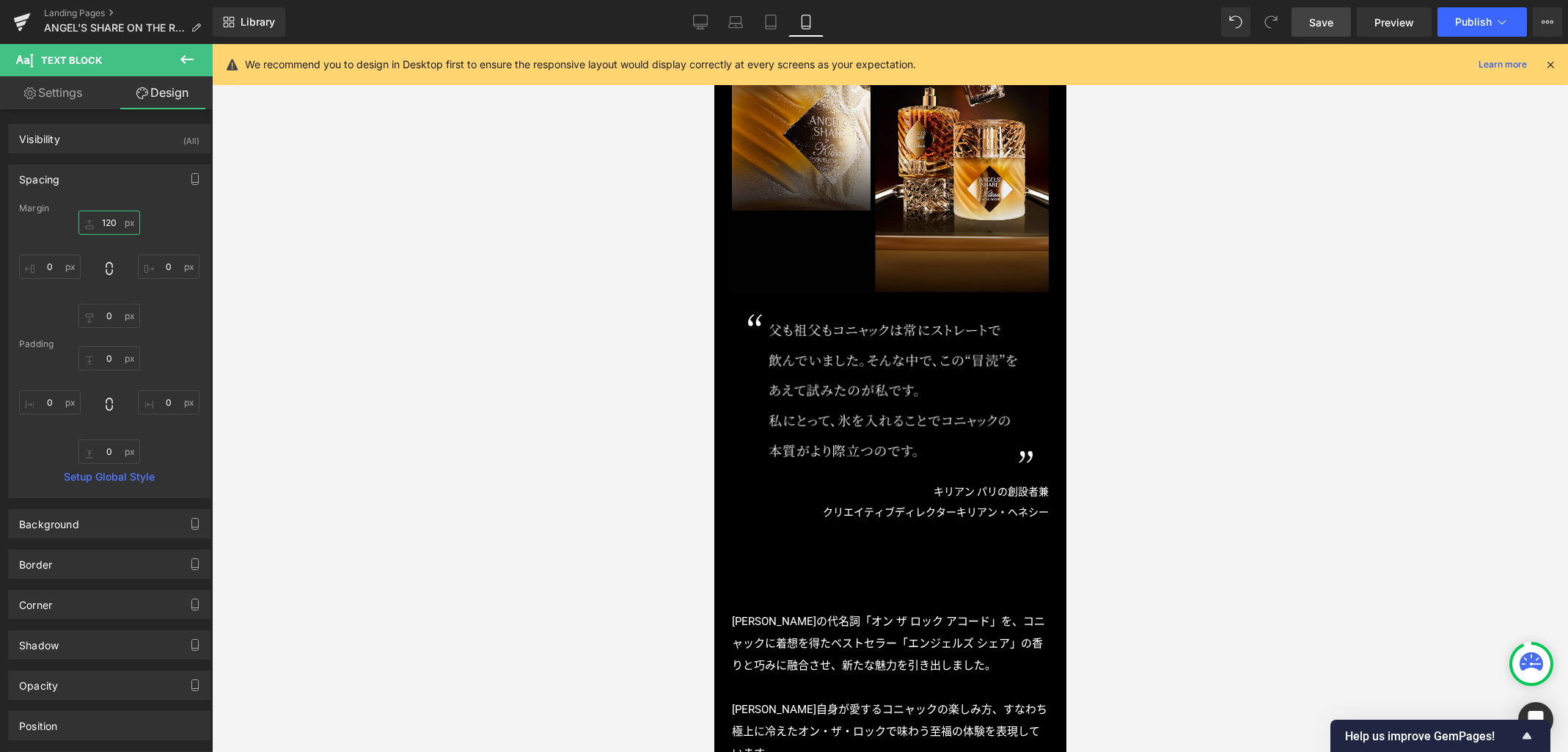
click at [110, 222] on input "120" at bounding box center [109, 222] width 61 height 24
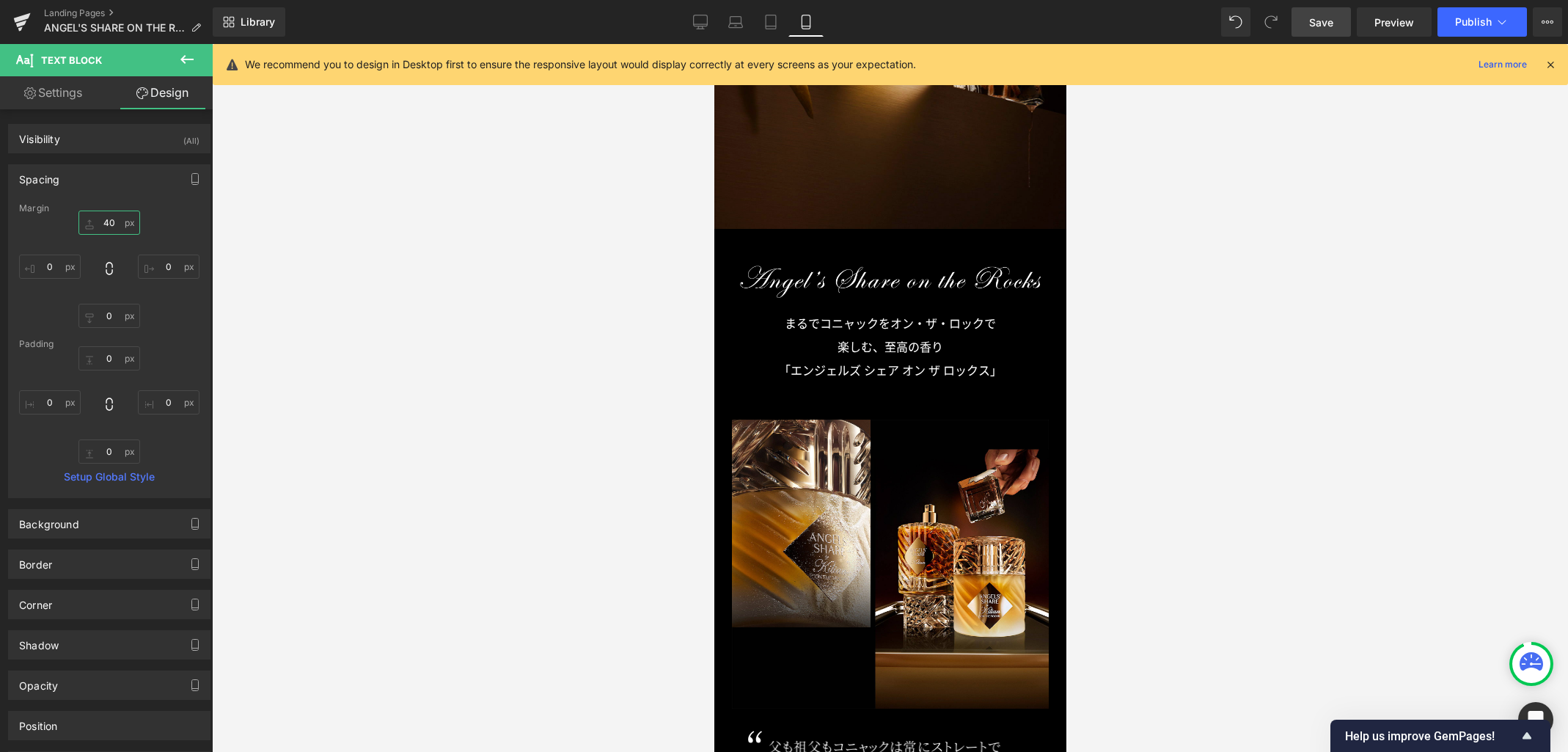
scroll to position [774, 0]
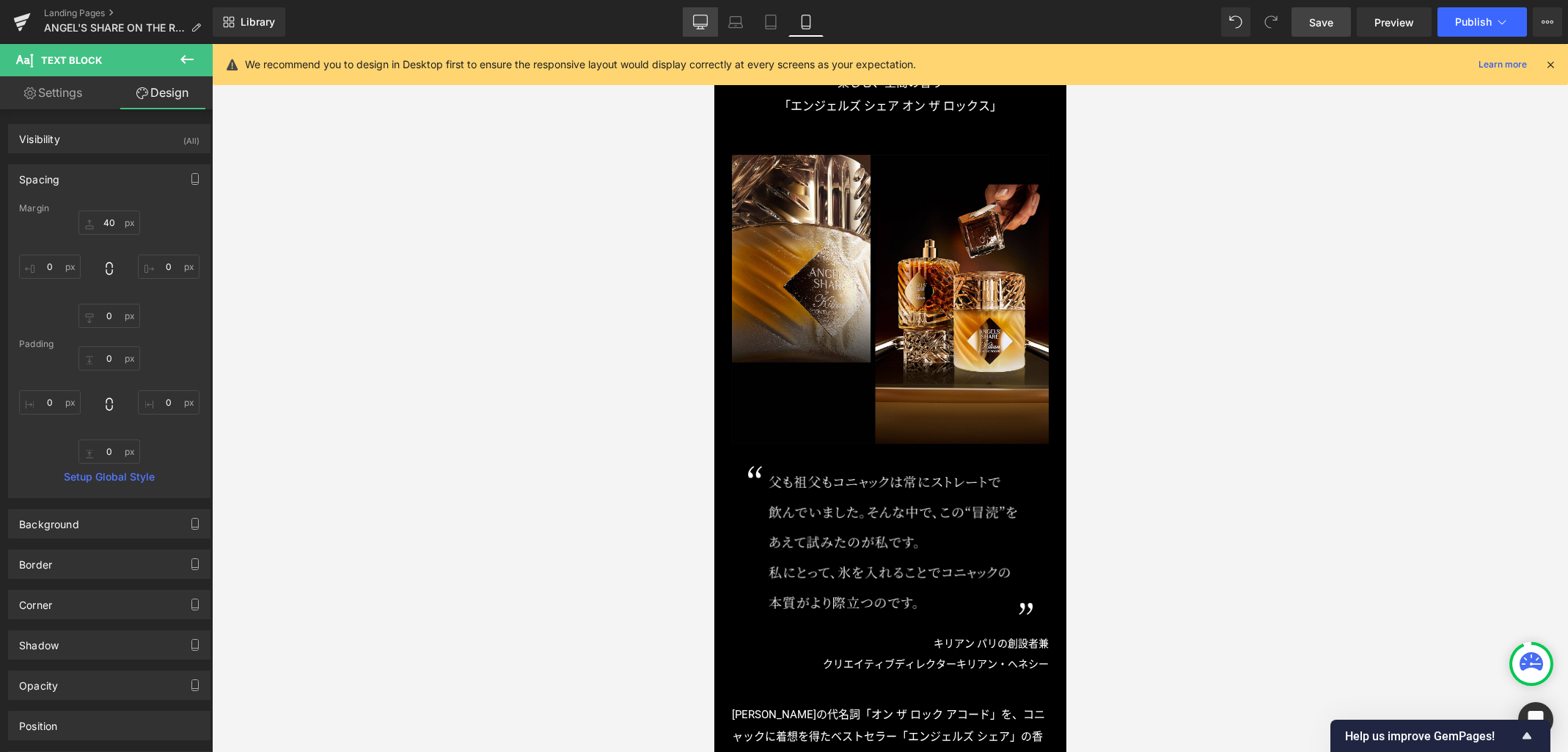
click at [704, 21] on icon at bounding box center [700, 22] width 15 height 15
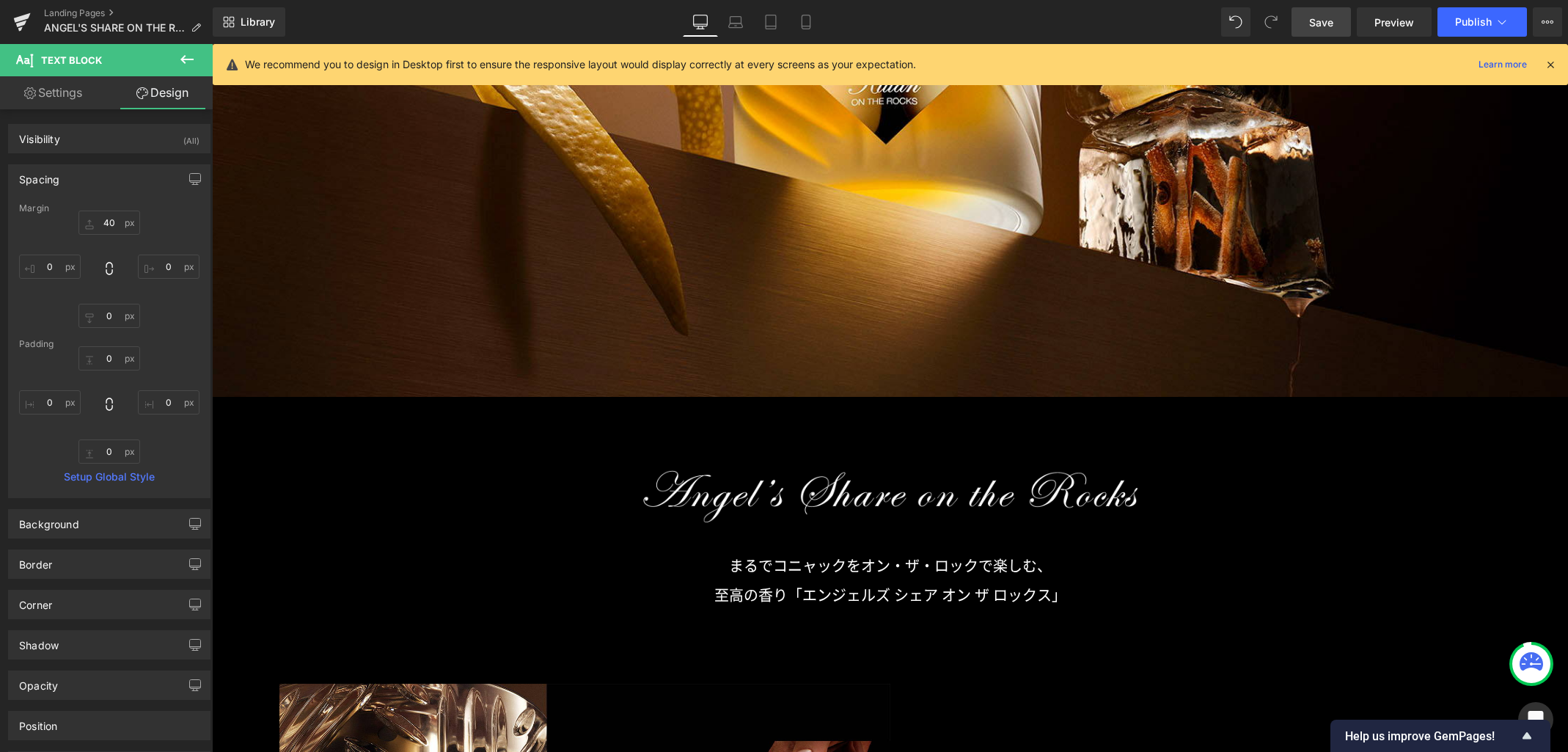
type input "120"
type input "0"
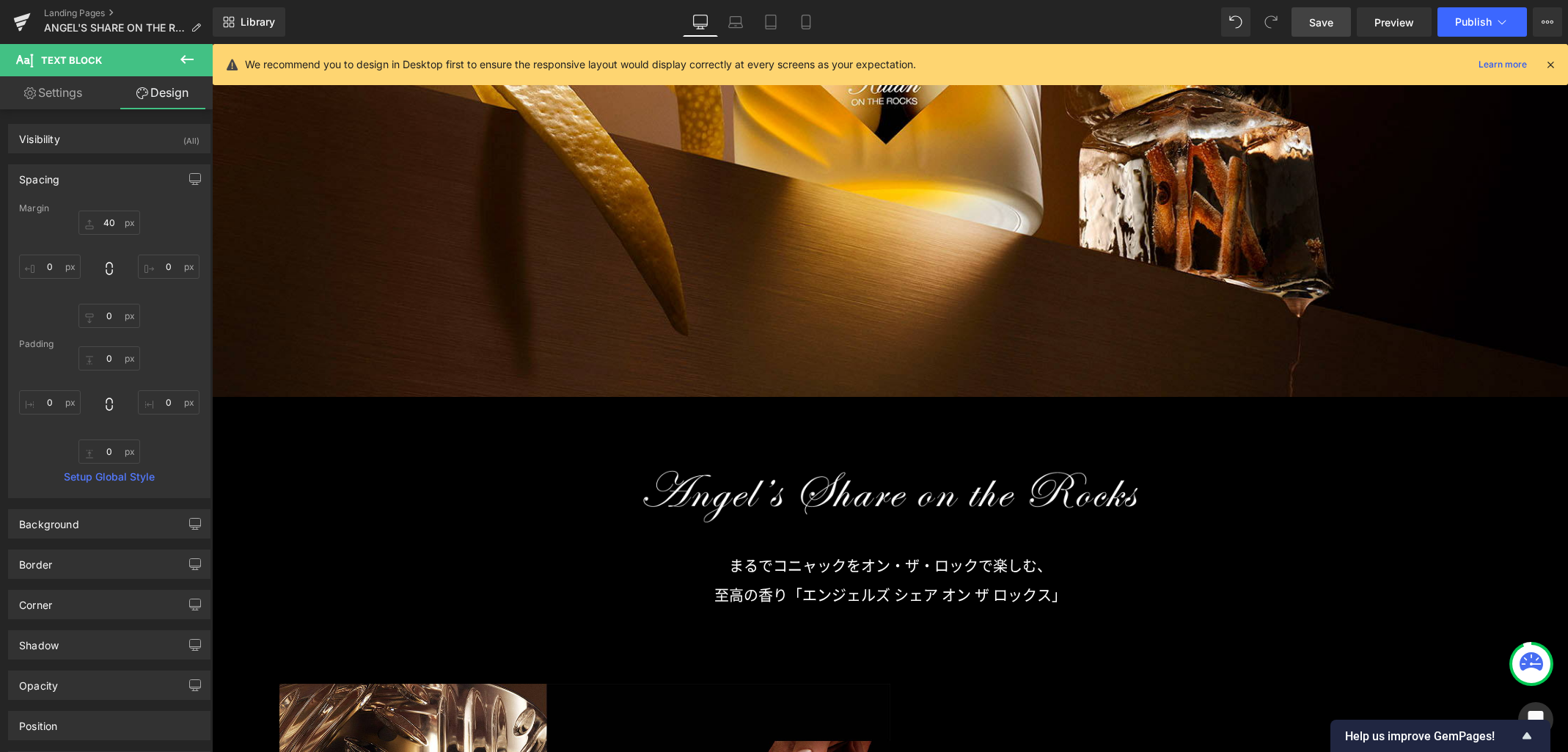
type input "0"
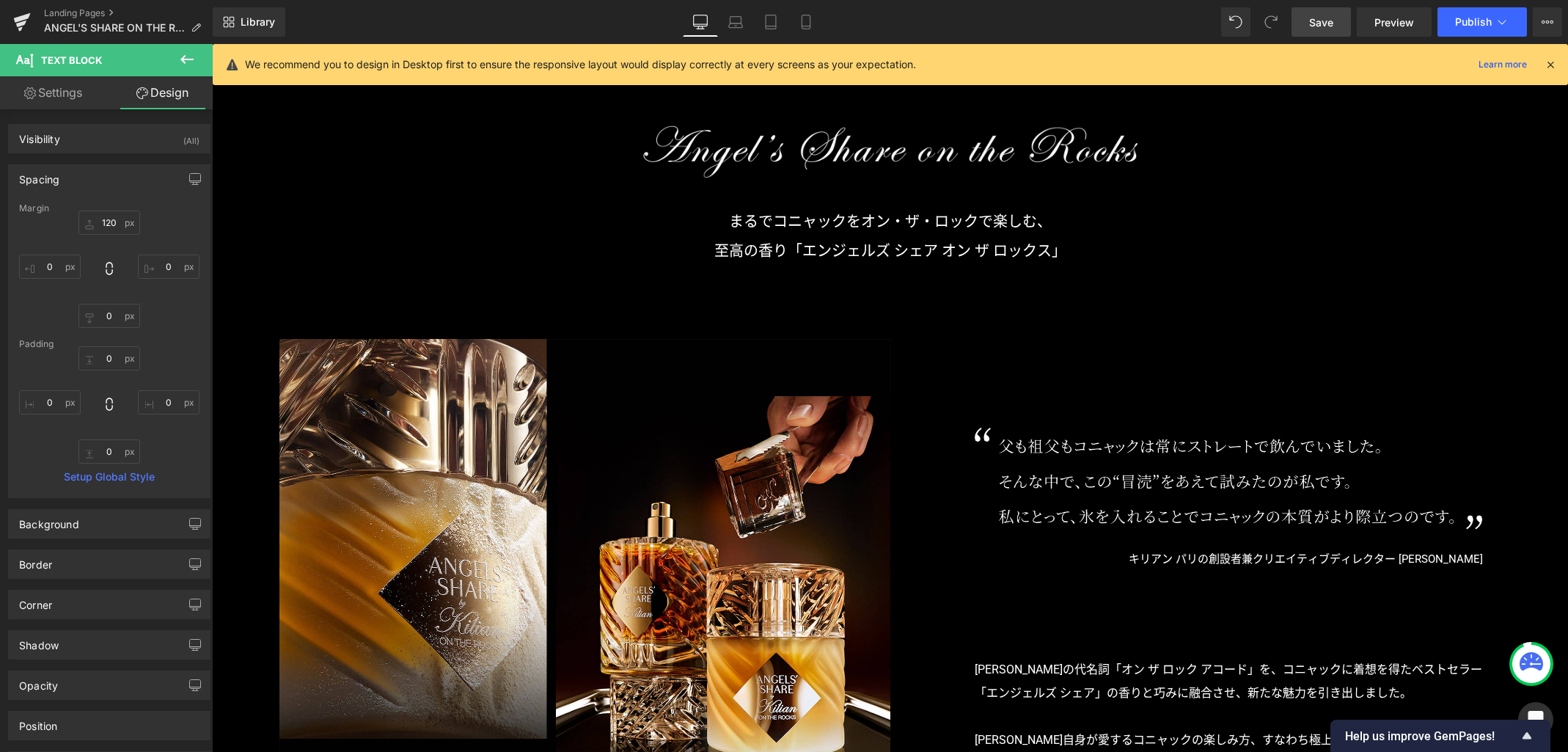
scroll to position [1116, 0]
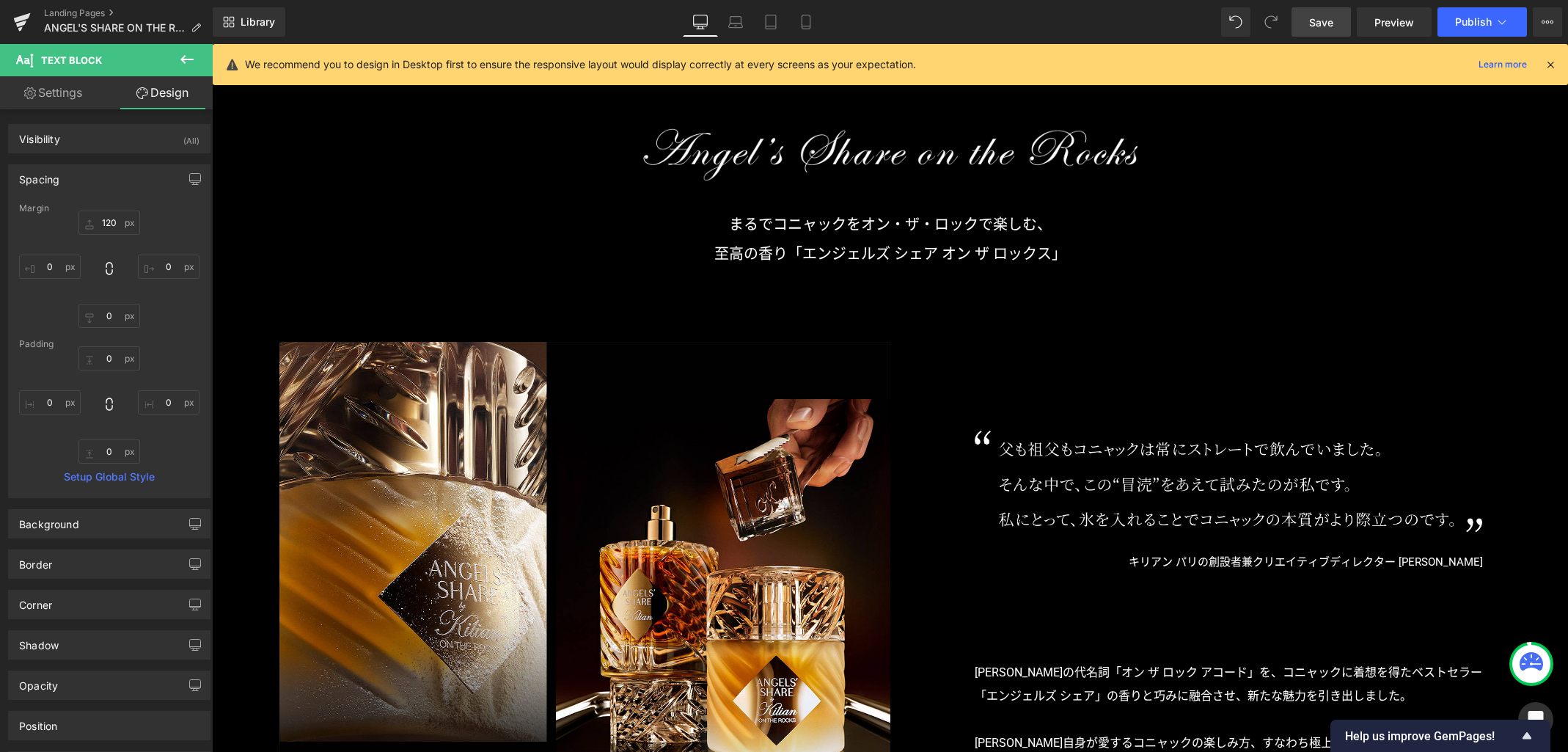
click at [1322, 21] on span "Save" at bounding box center [1321, 22] width 24 height 16
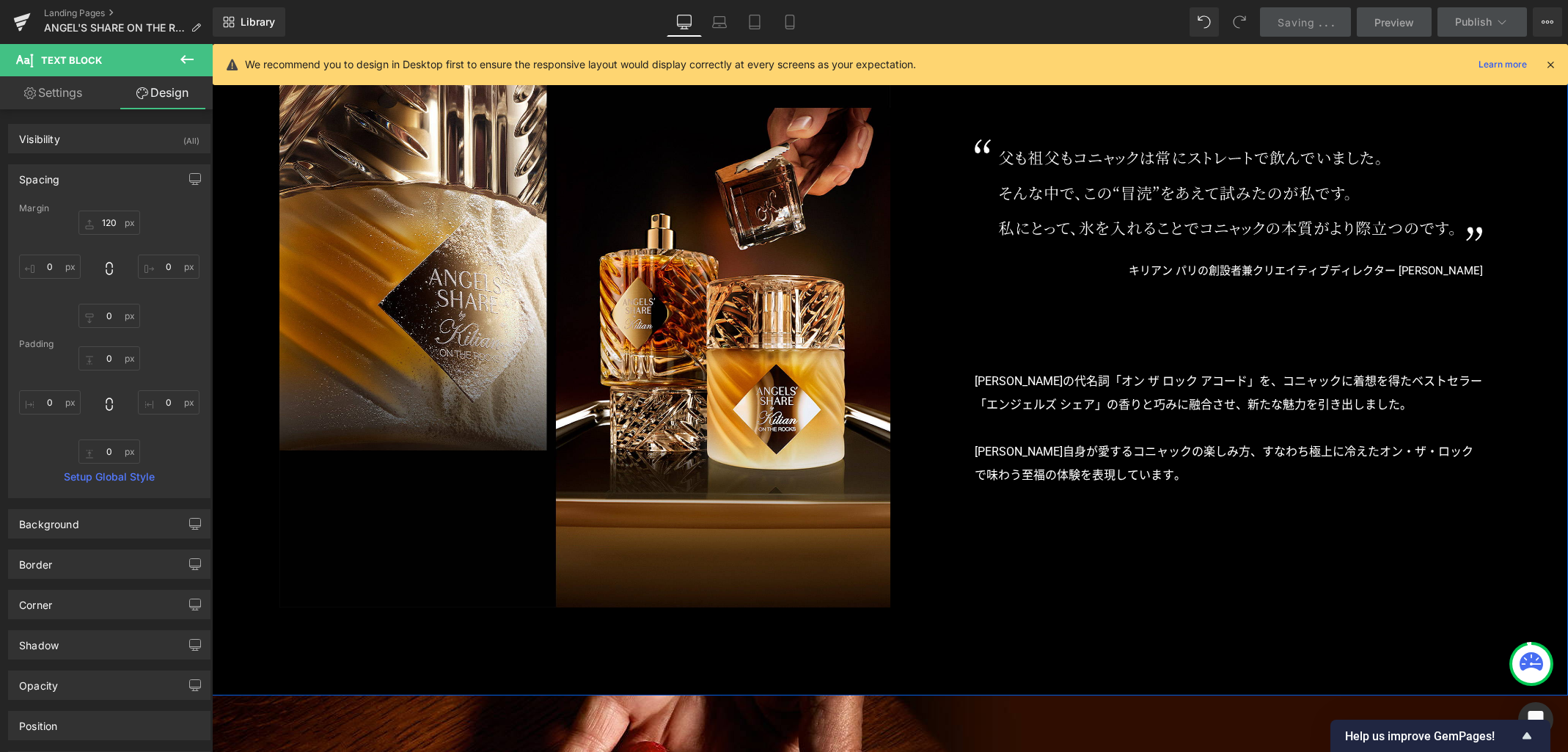
scroll to position [1261, 0]
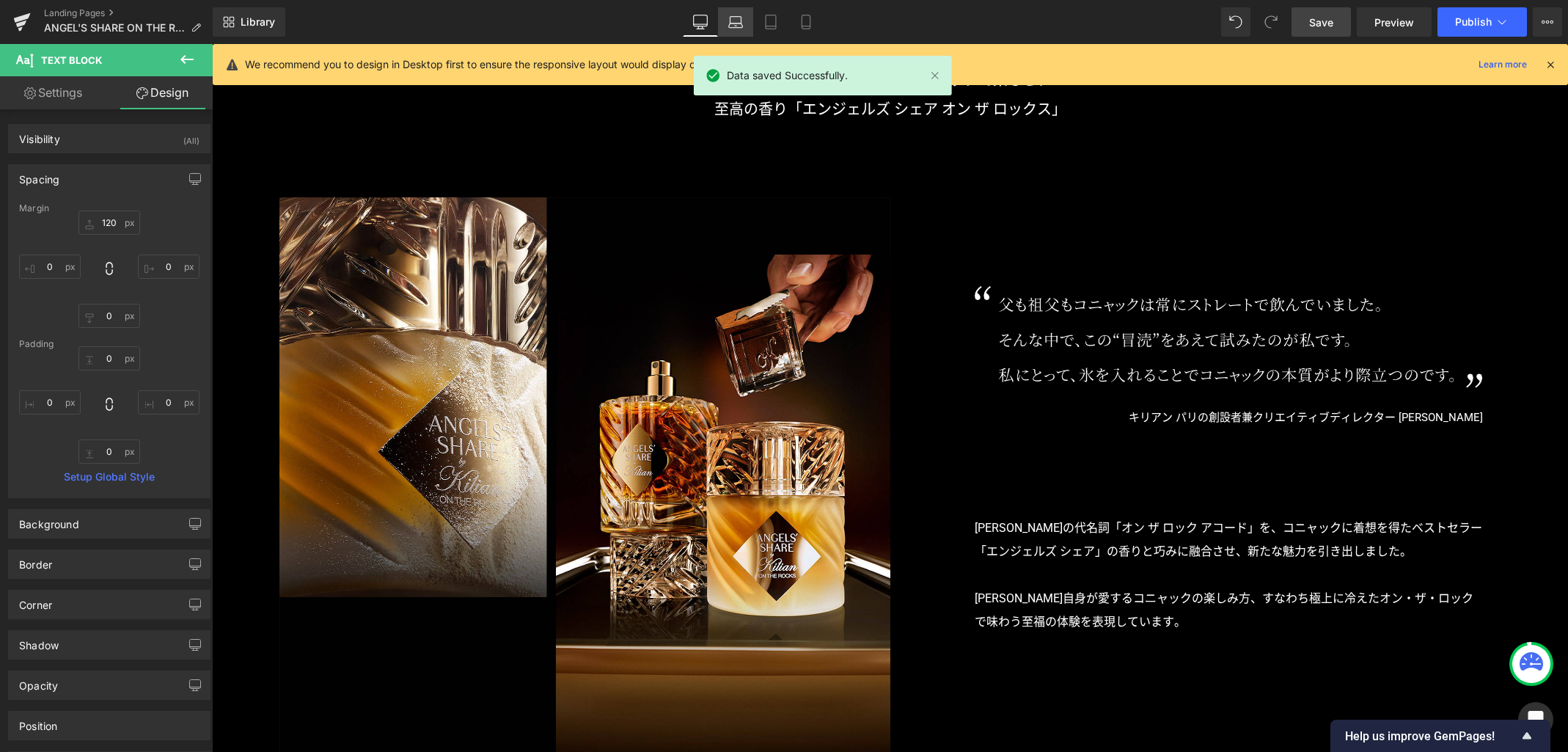
click at [724, 22] on link "Laptop" at bounding box center [735, 22] width 35 height 29
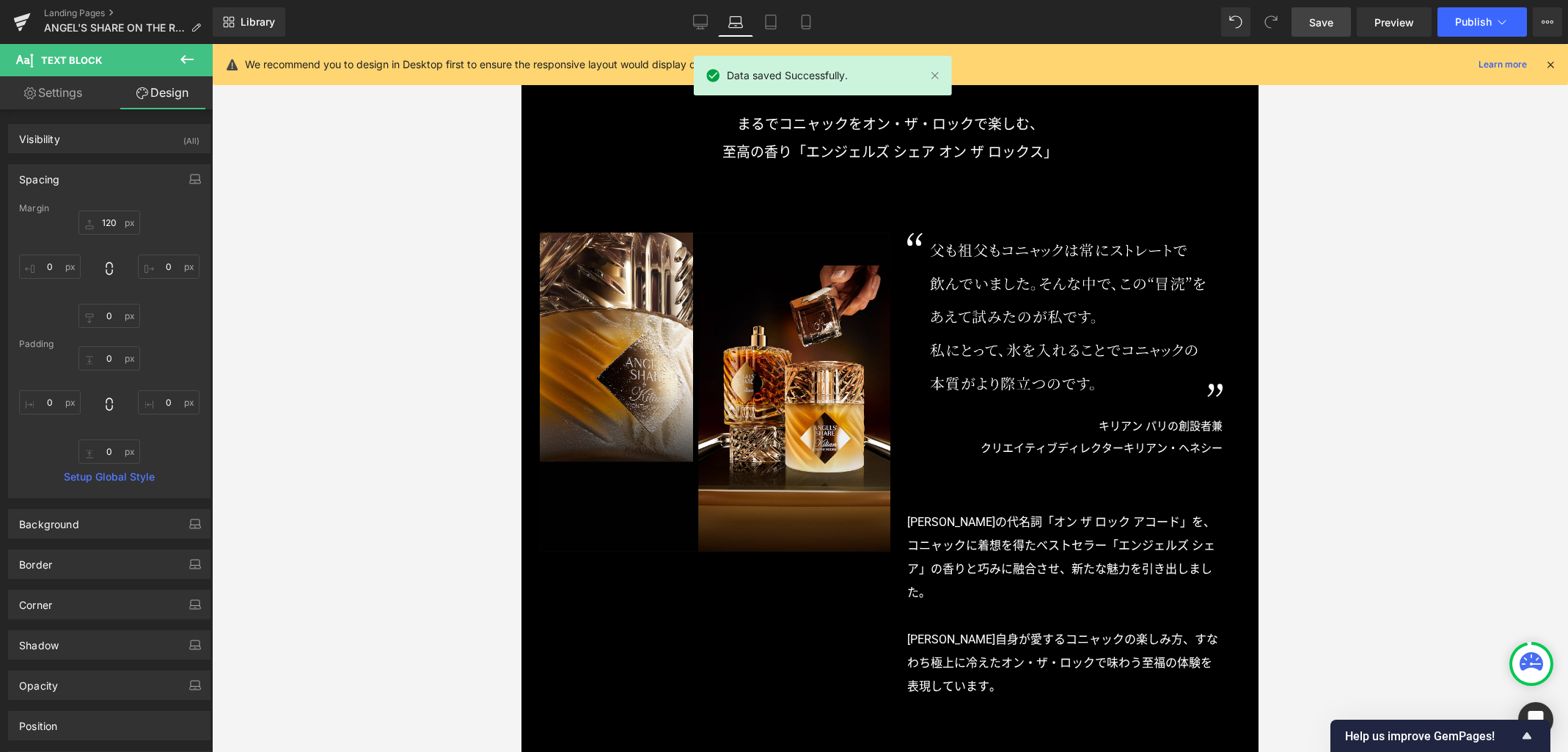
type input "70"
type input "0"
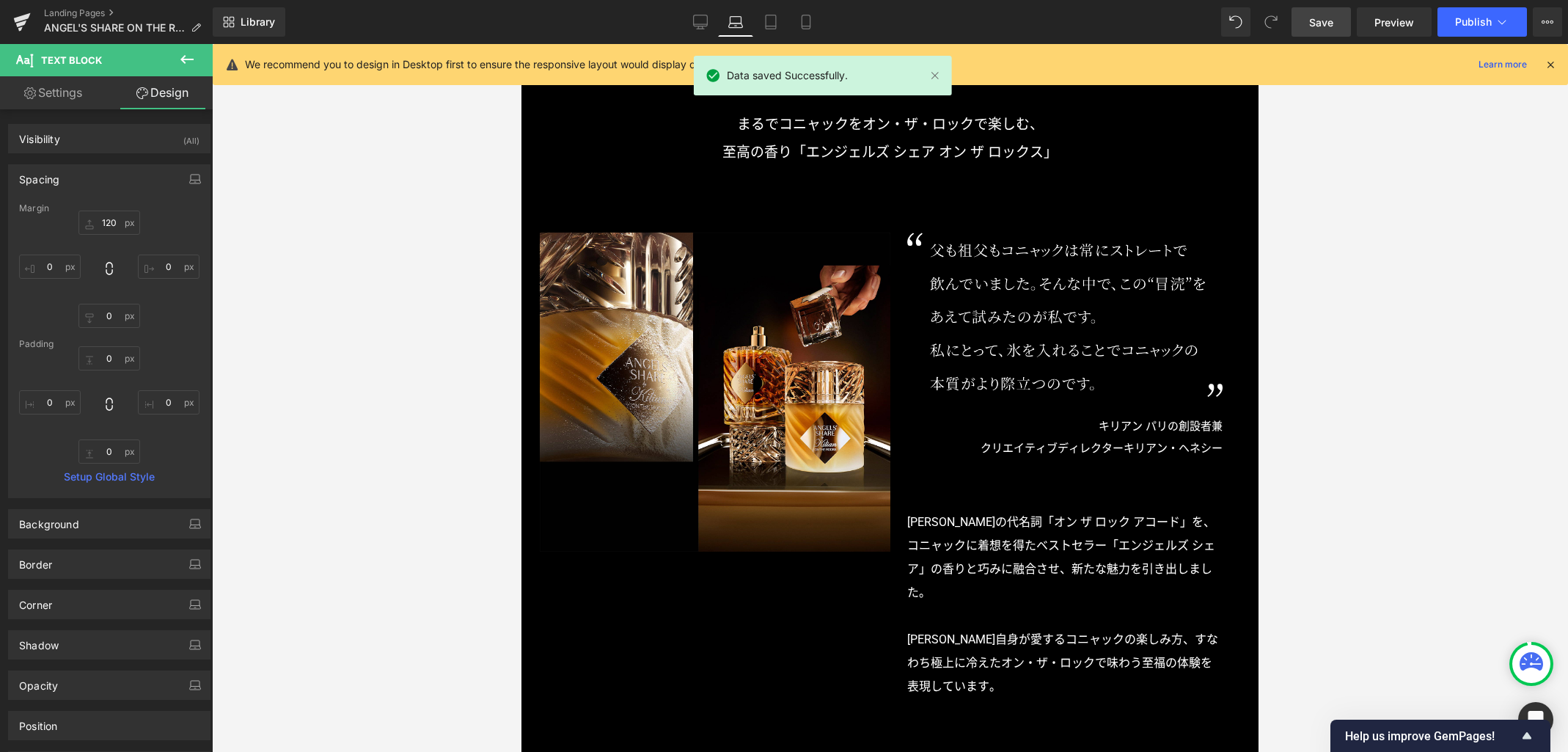
type input "0"
click at [1324, 22] on span "Preview" at bounding box center [1394, 22] width 40 height 16
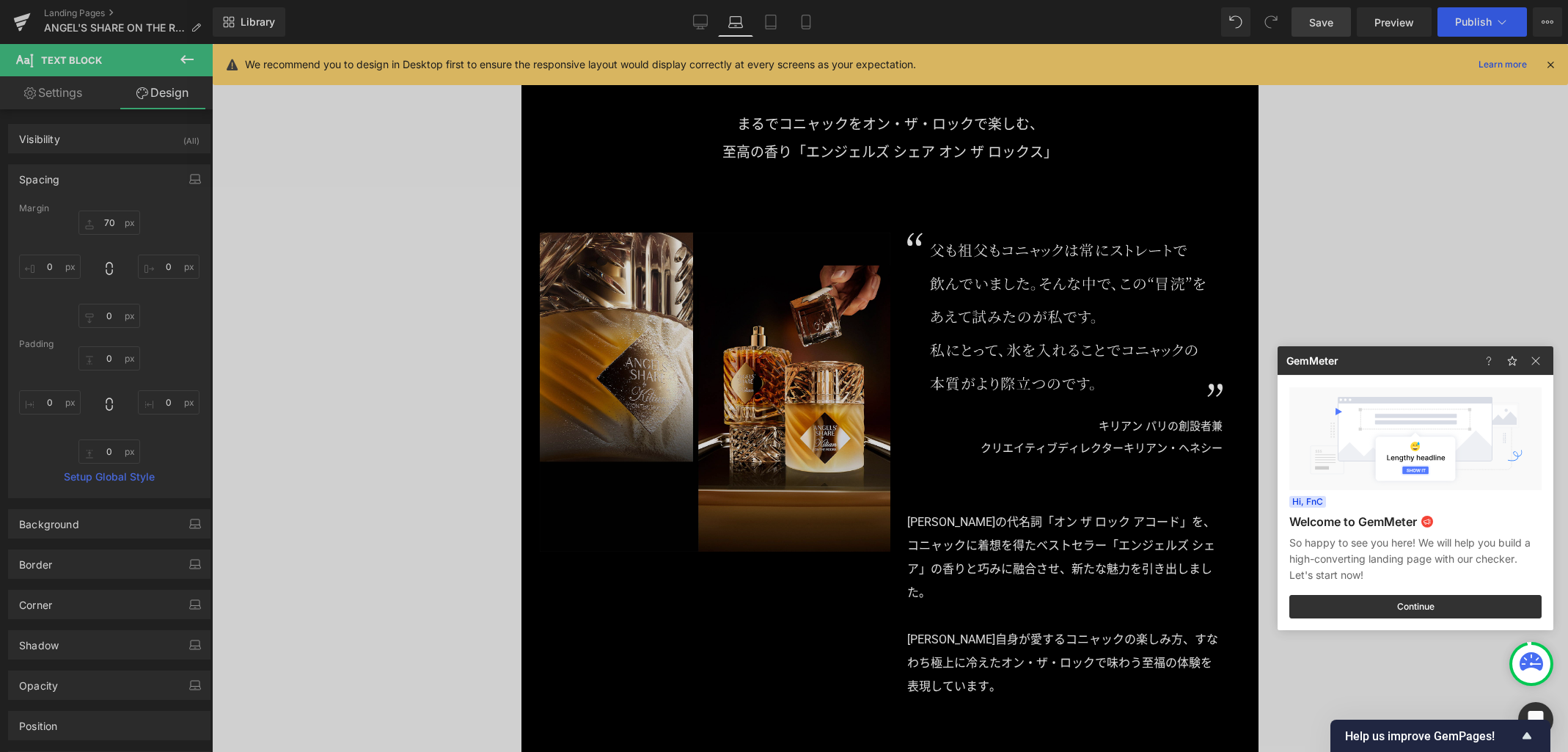
click at [965, 291] on div at bounding box center [784, 376] width 1568 height 752
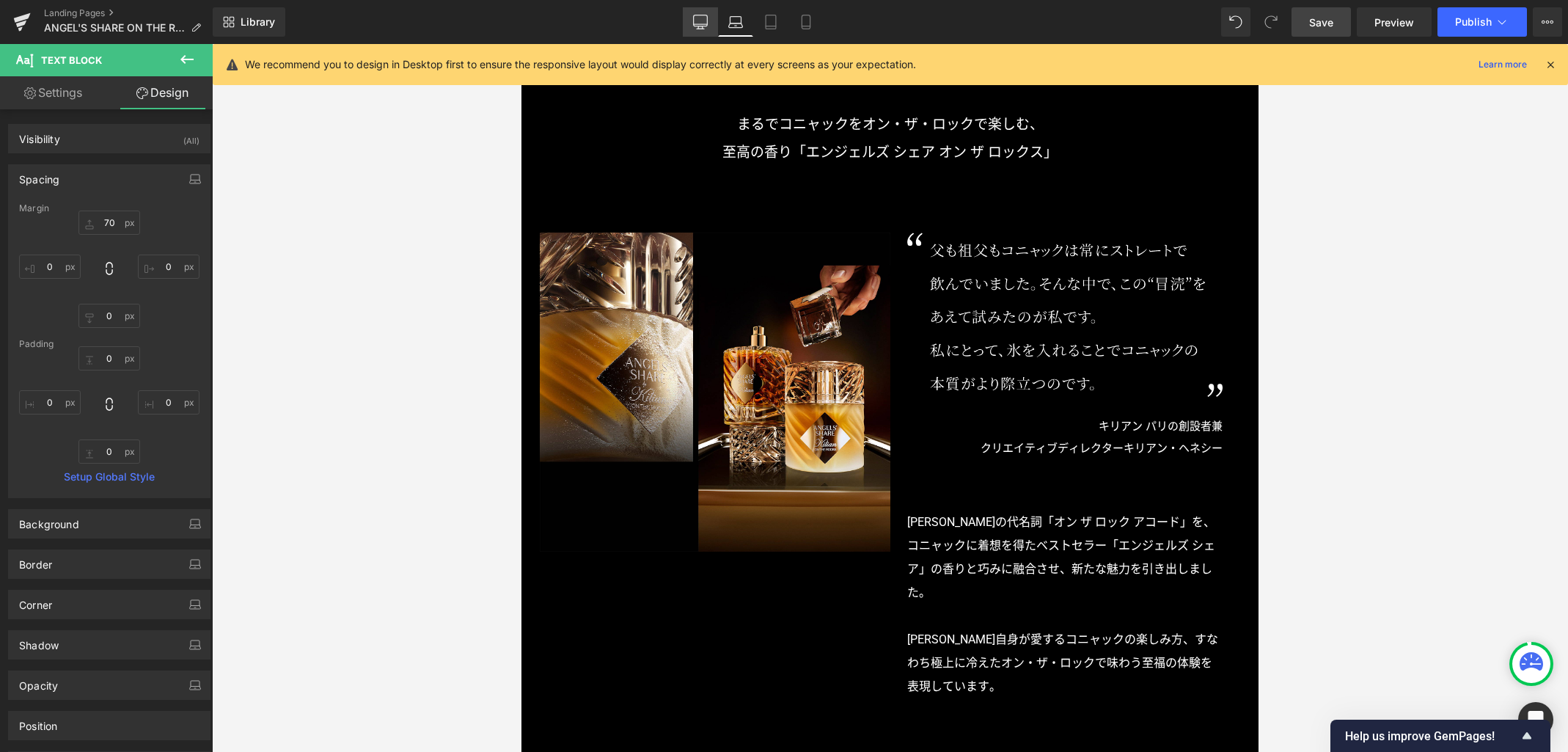
drag, startPoint x: 697, startPoint y: 17, endPoint x: 497, endPoint y: 170, distance: 251.8
click at [697, 17] on icon at bounding box center [700, 22] width 15 height 15
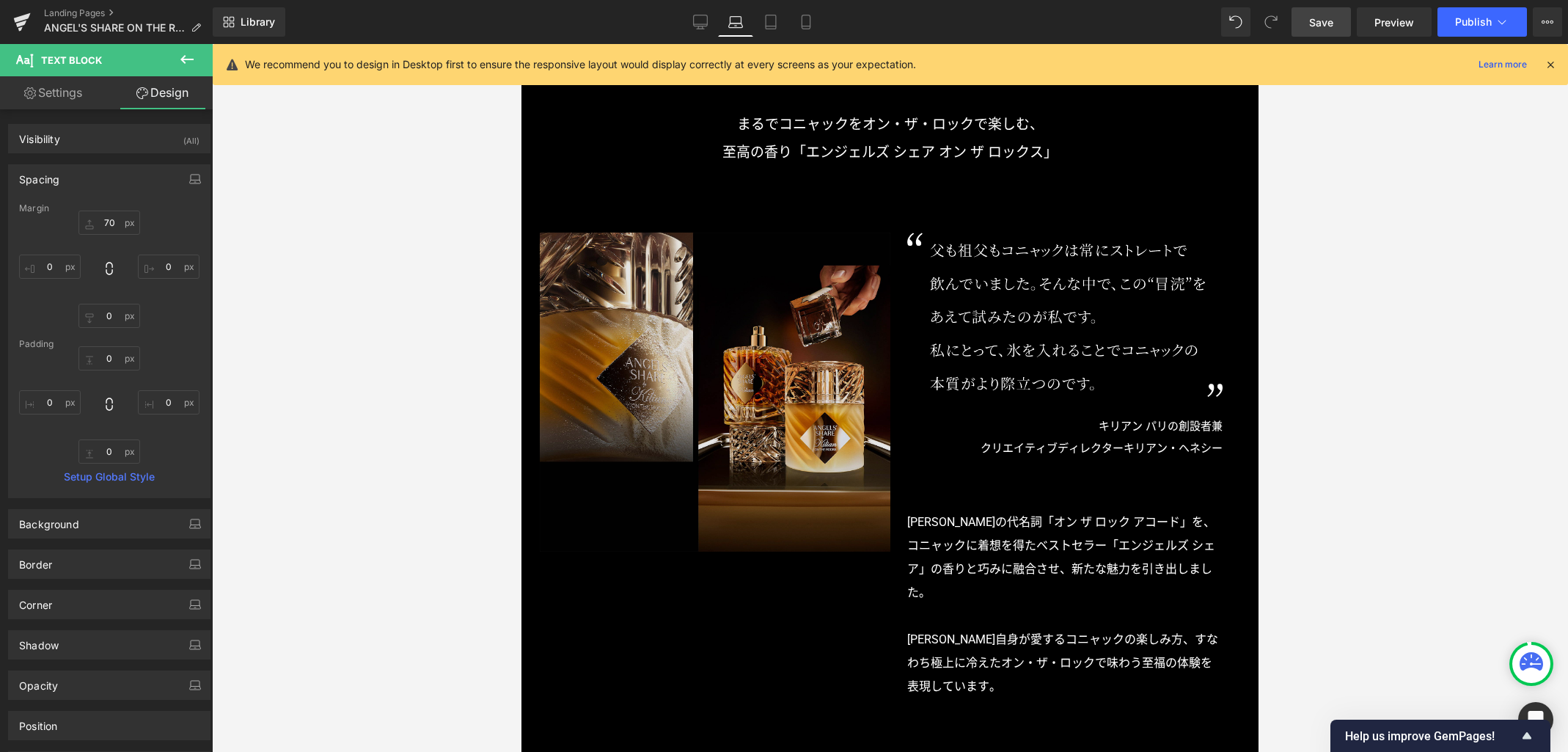
type input "120"
type input "0"
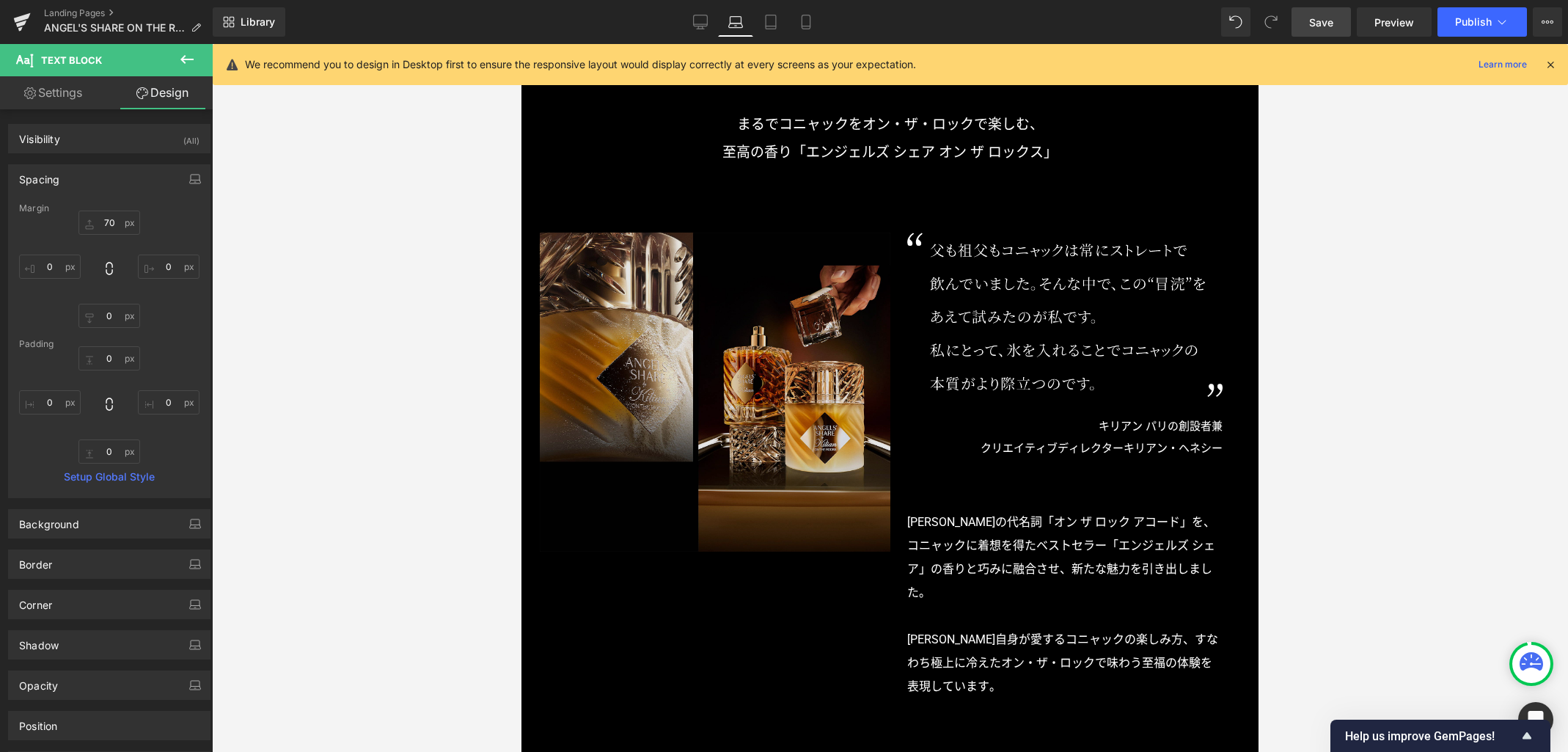
type input "0"
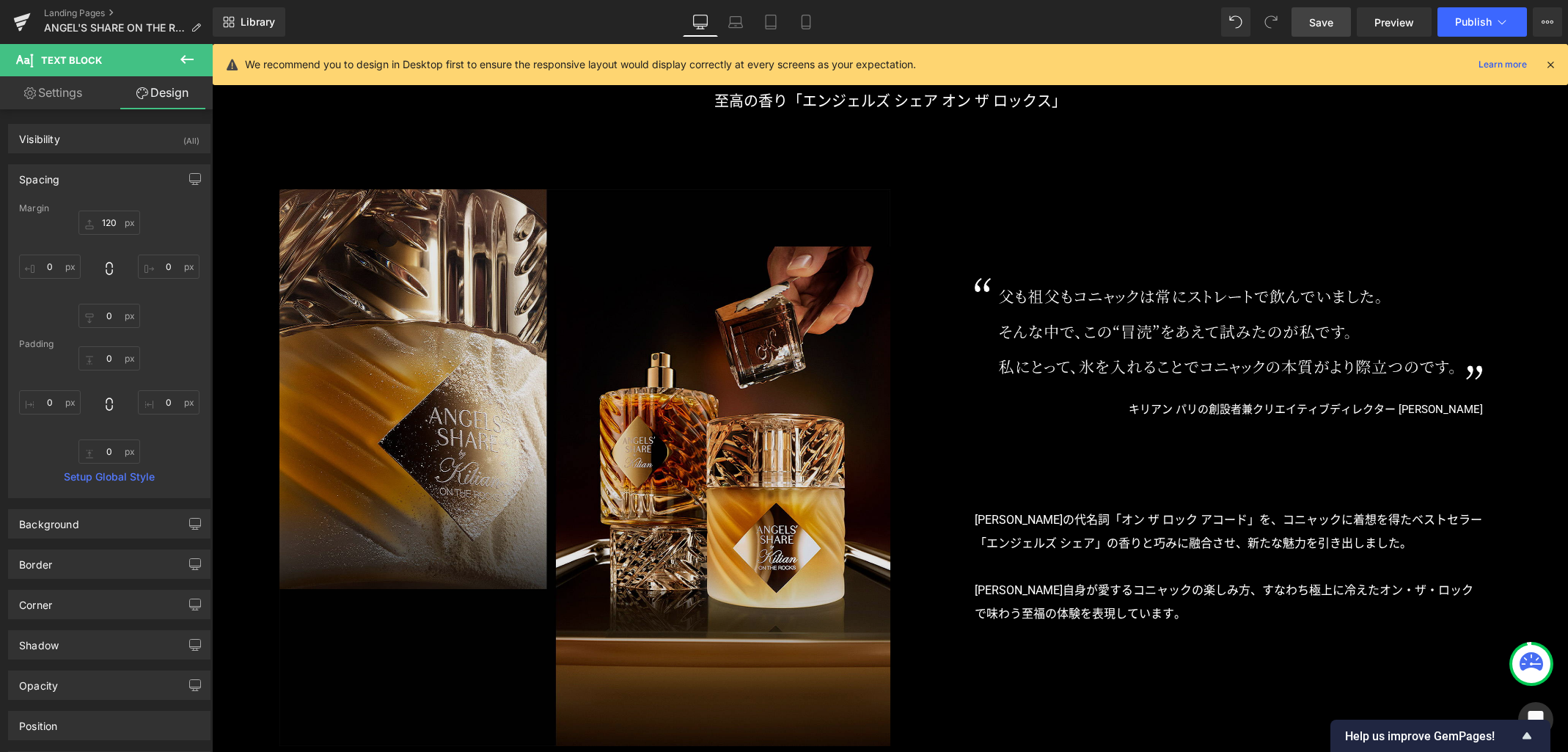
scroll to position [1266, 0]
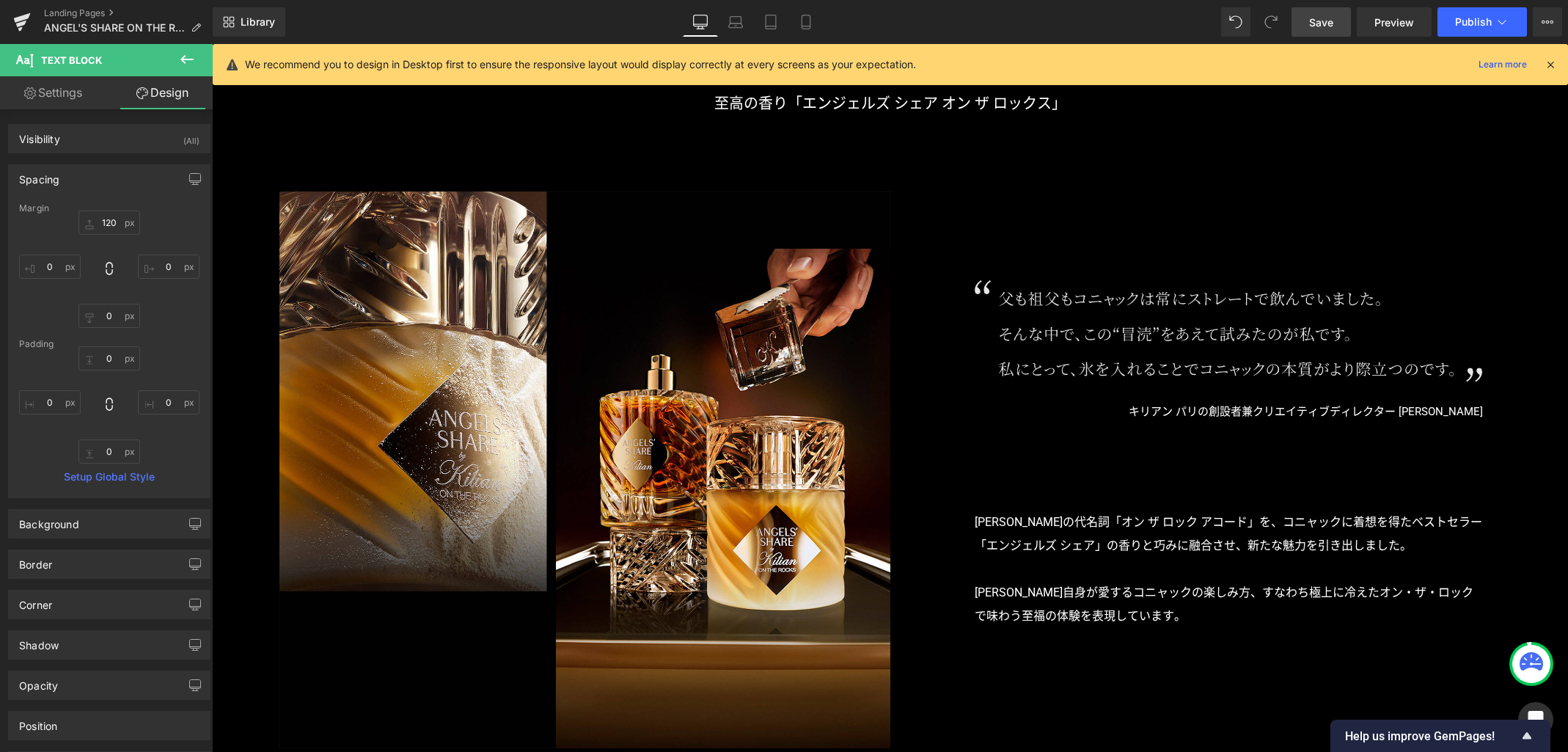
click at [1104, 319] on img at bounding box center [1229, 330] width 509 height 102
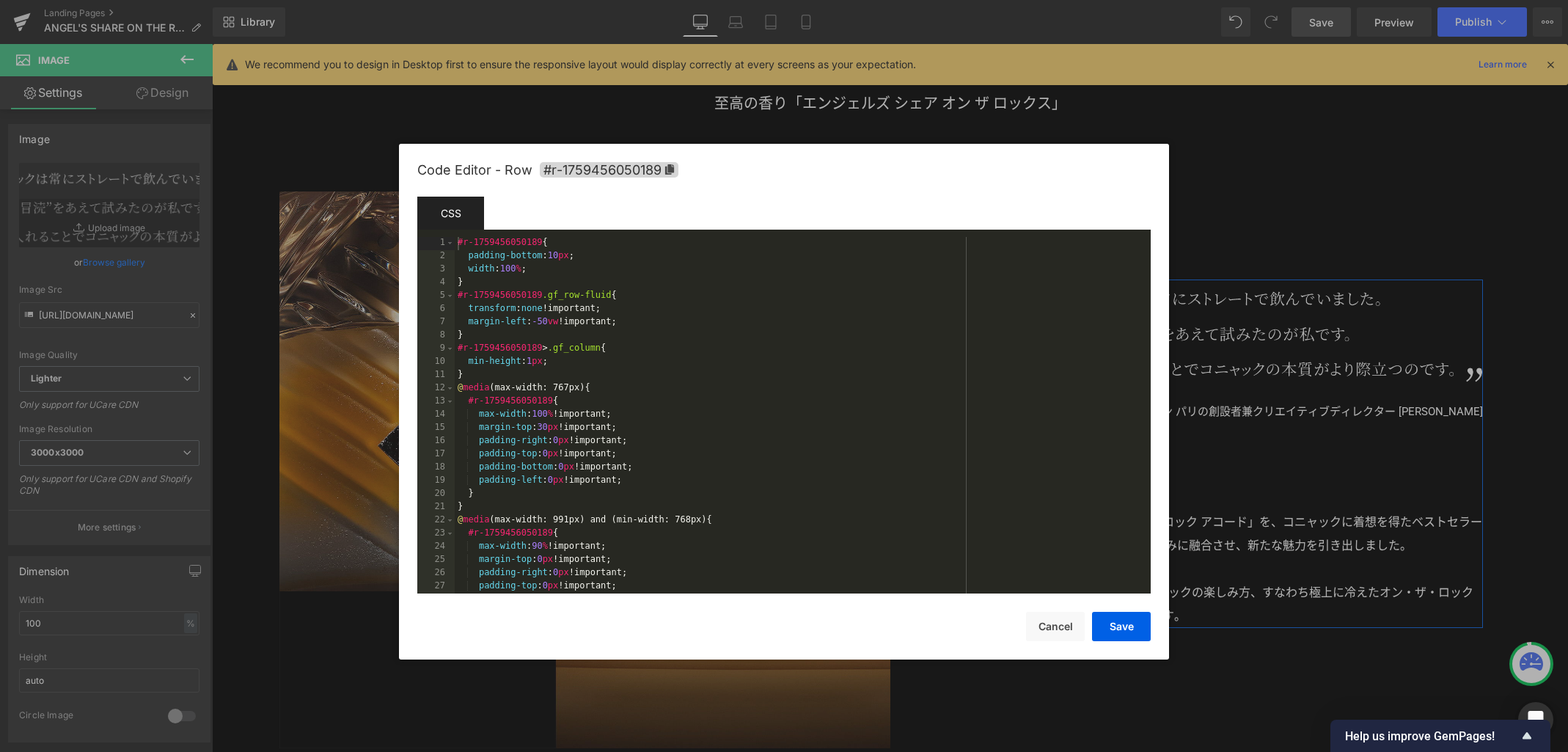
click at [977, 0] on div "Text Block You are previewing how the will restyle your page. You can not edit …" at bounding box center [784, 0] width 1568 height 0
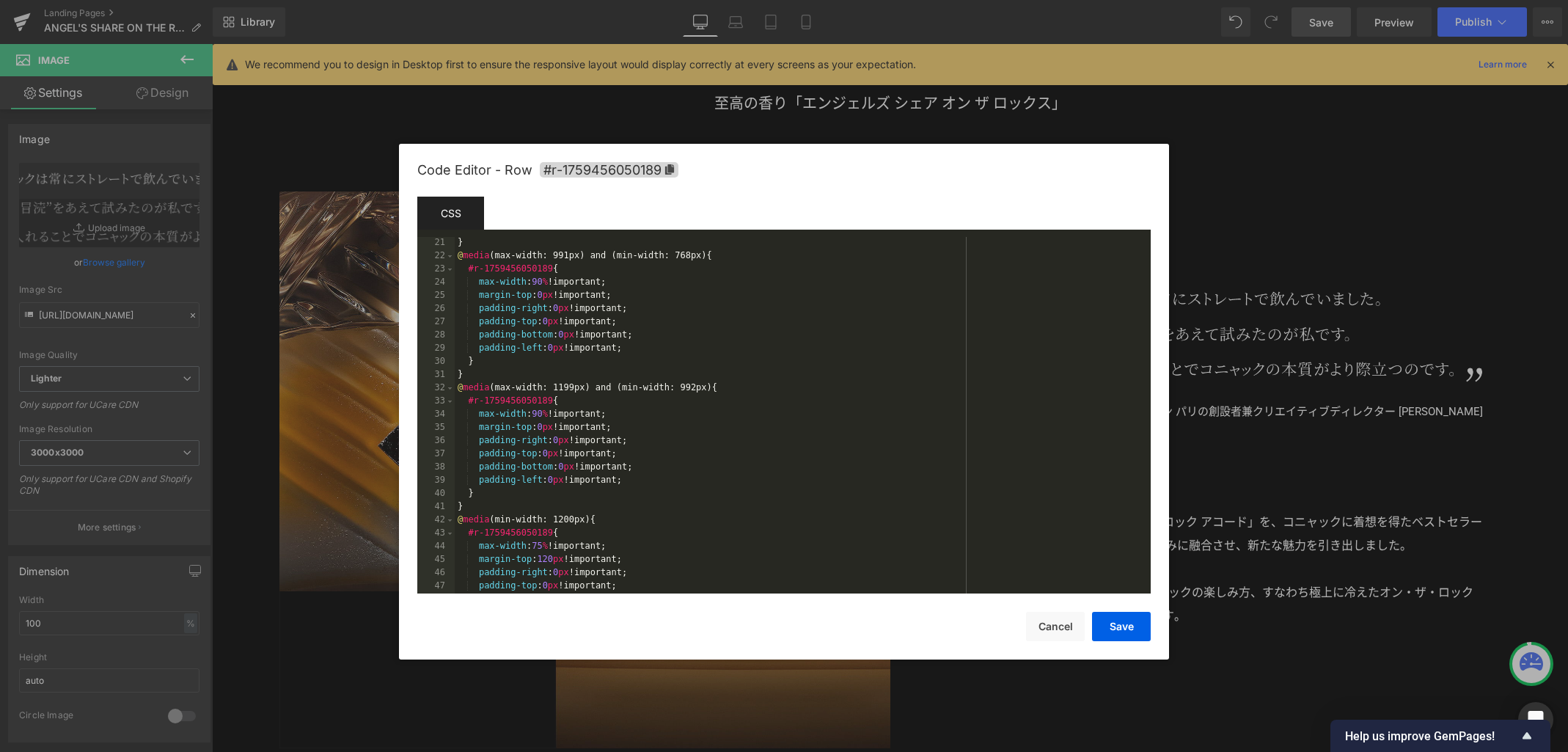
scroll to position [462, 0]
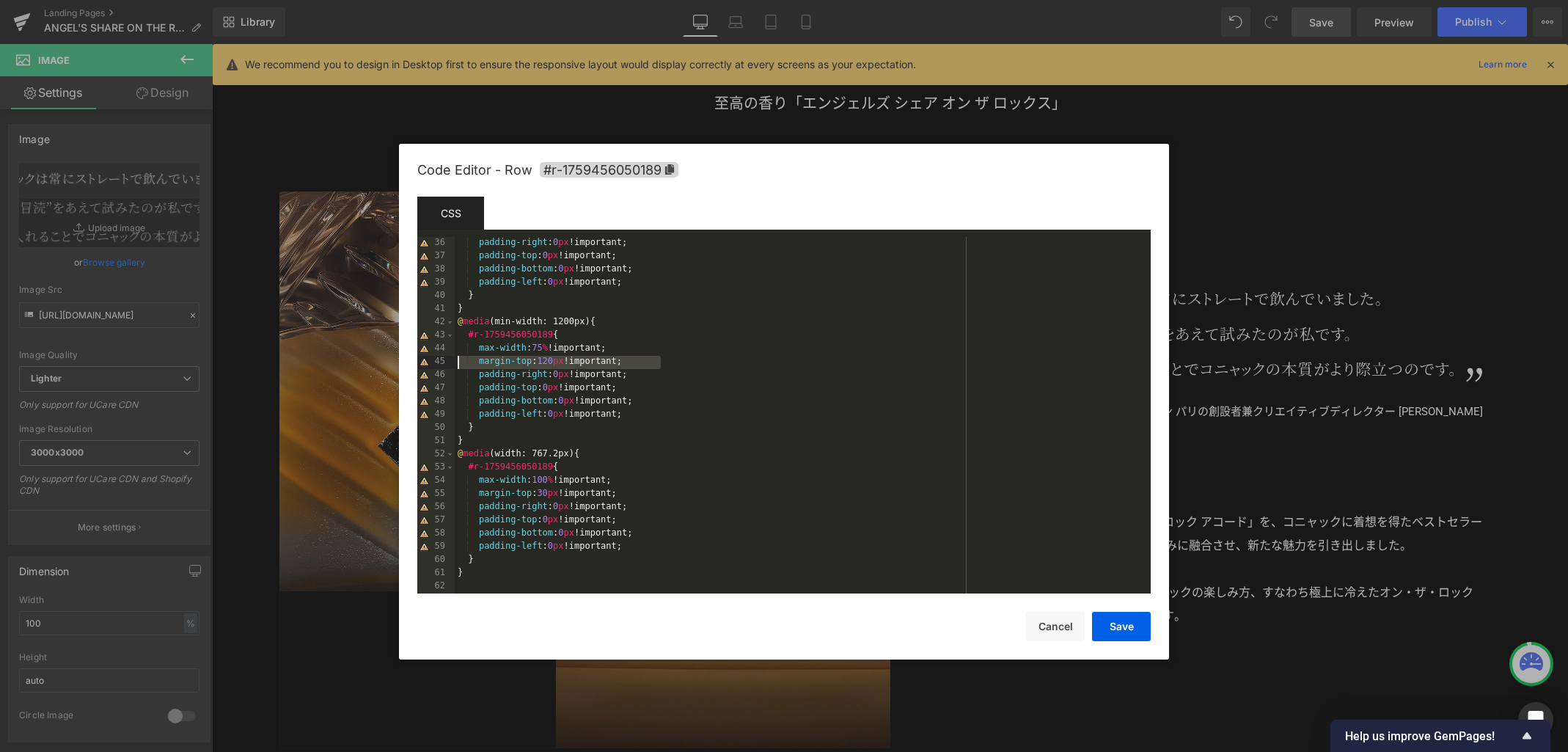
drag, startPoint x: 772, startPoint y: 366, endPoint x: 444, endPoint y: 365, distance: 328.0
click at [444, 365] on pre "36 37 38 39 40 41 42 43 44 45 46 47 48 49 50 51 52 53 54 55 56 57 58 59 60 61 6…" at bounding box center [784, 415] width 734 height 356
click at [1116, 628] on button "Save" at bounding box center [1121, 626] width 59 height 29
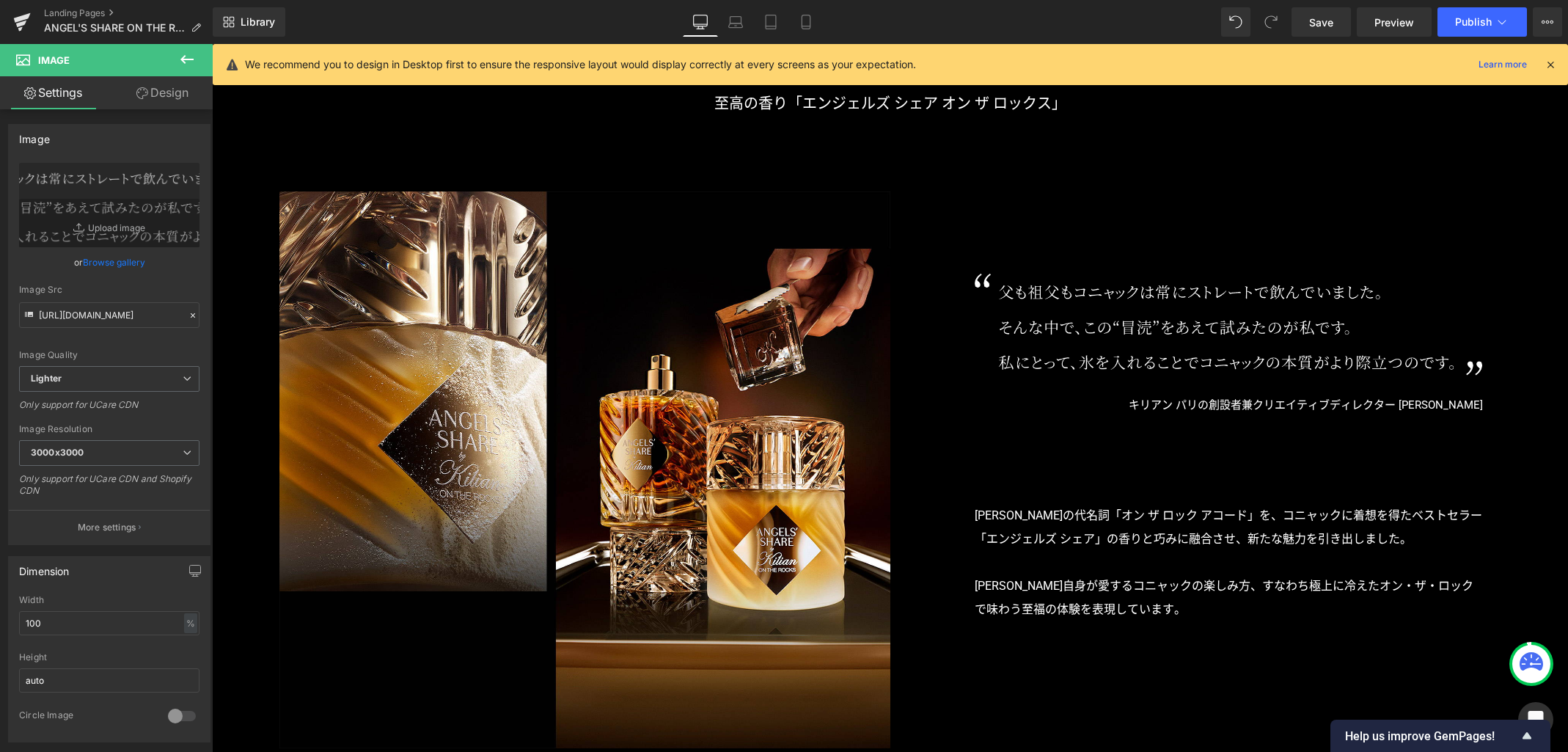
drag, startPoint x: 1316, startPoint y: 27, endPoint x: 1316, endPoint y: 52, distance: 25.0
click at [1316, 27] on span "Save" at bounding box center [1321, 22] width 24 height 16
